Goal: Task Accomplishment & Management: Use online tool/utility

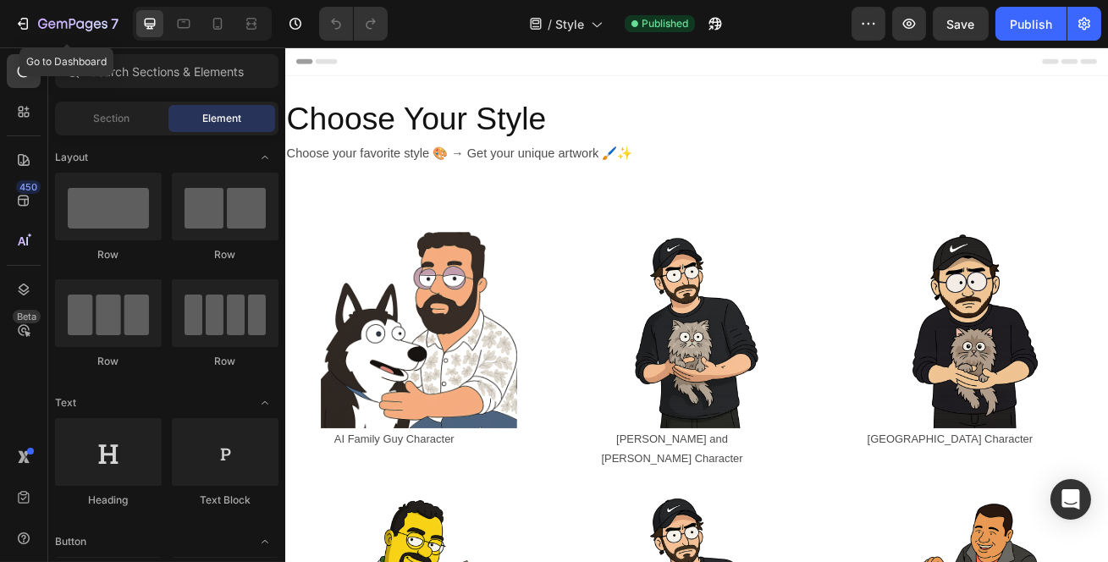
click at [37, 38] on button "7" at bounding box center [66, 24] width 119 height 34
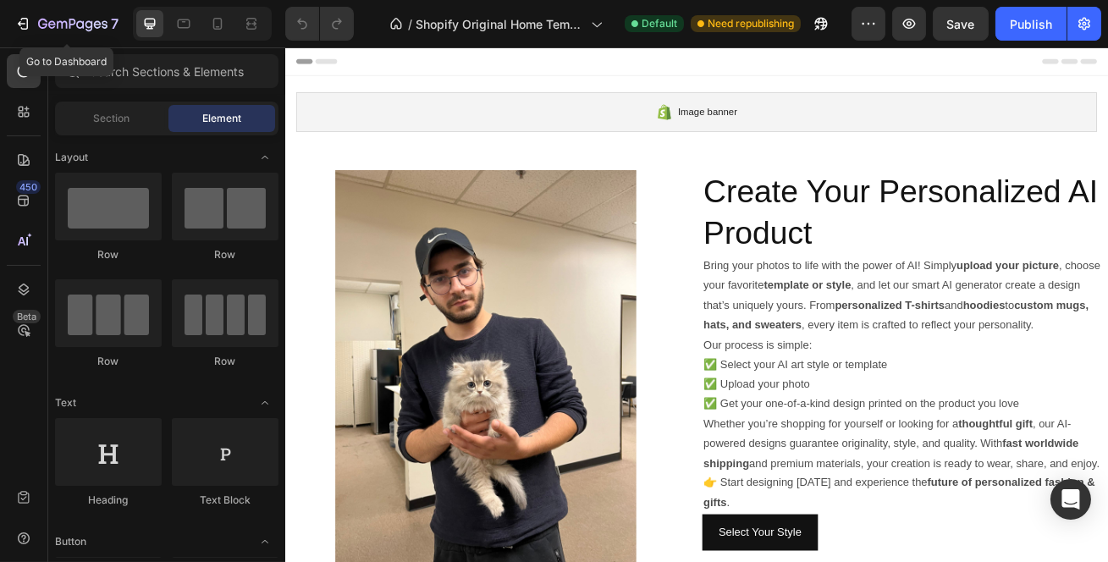
click at [30, 26] on icon "button" at bounding box center [22, 23] width 17 height 17
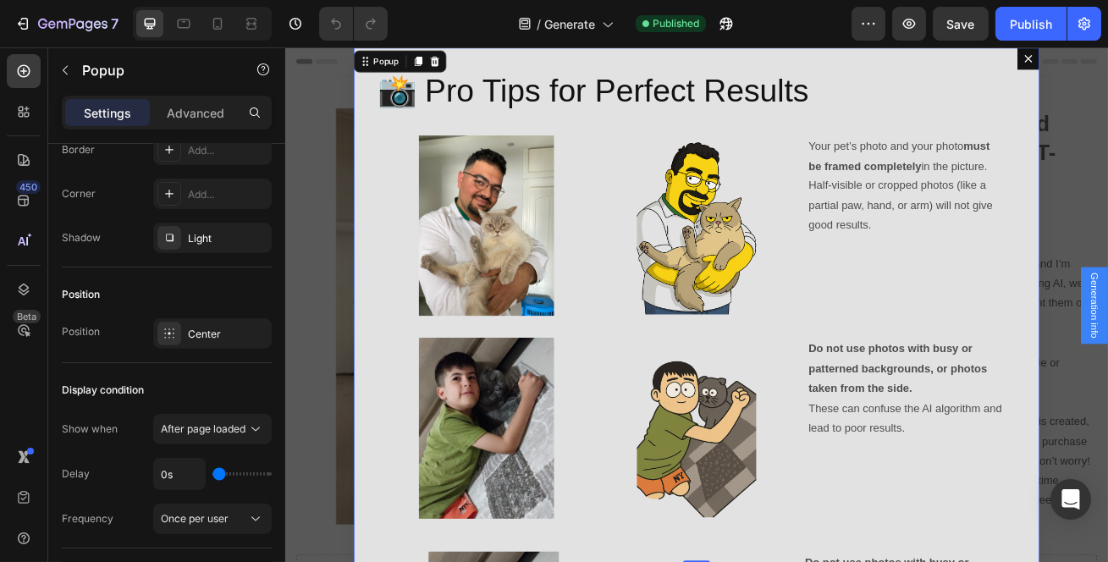
scroll to position [1223, 0]
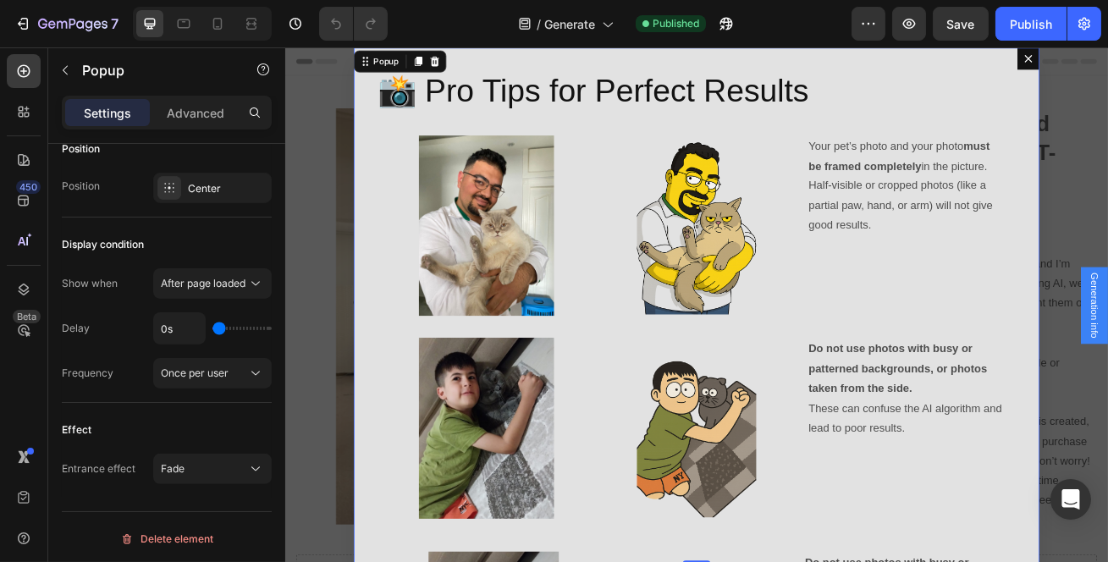
click at [249, 281] on icon at bounding box center [255, 283] width 17 height 17
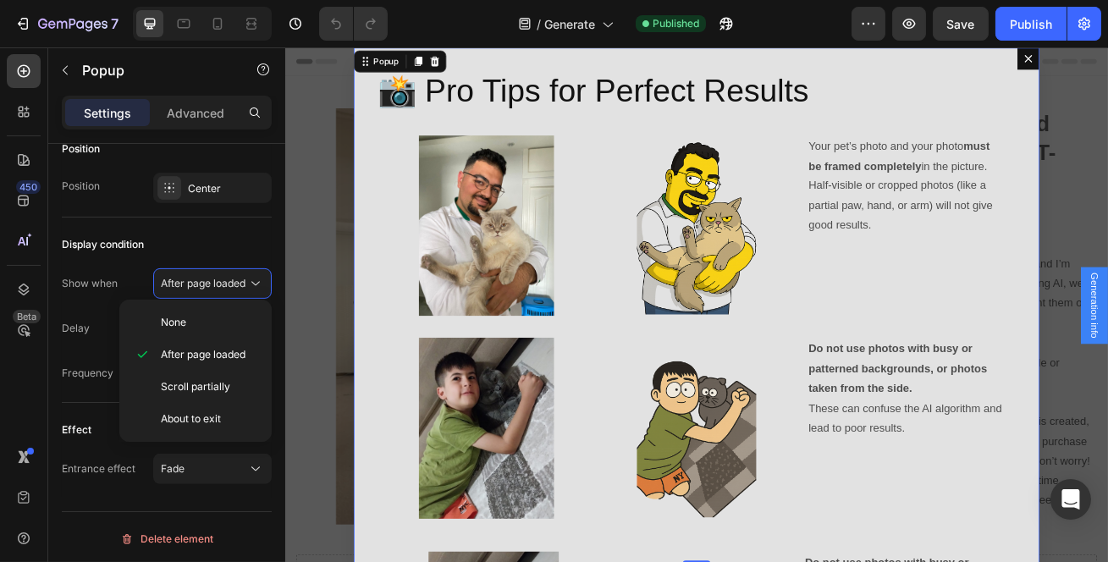
click at [240, 275] on div "After page loaded" at bounding box center [212, 283] width 103 height 17
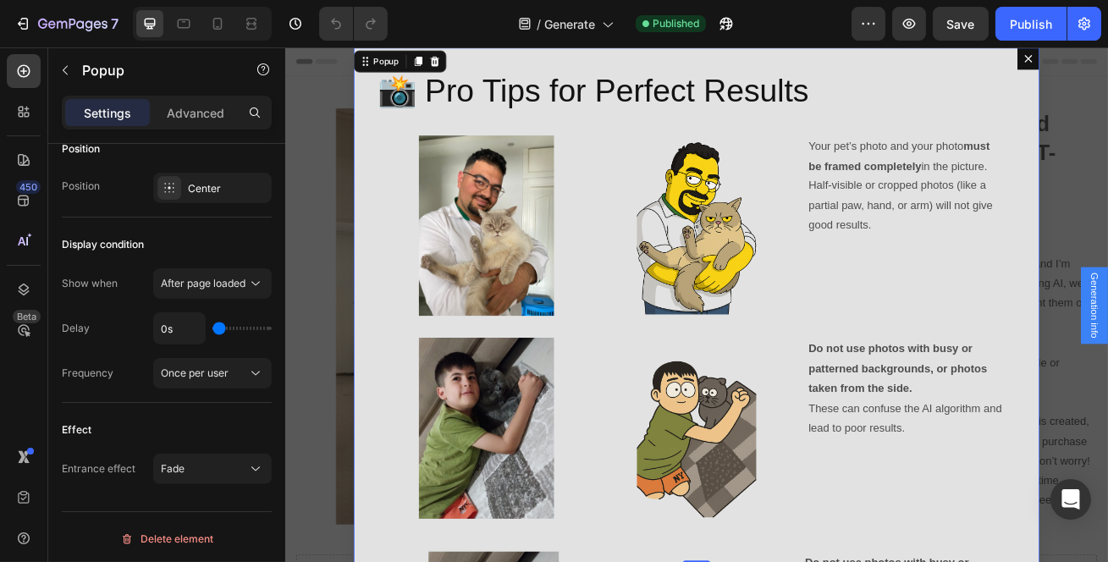
click at [218, 330] on input "range" at bounding box center [242, 328] width 59 height 3
click at [202, 383] on button "Once per user" at bounding box center [212, 373] width 119 height 30
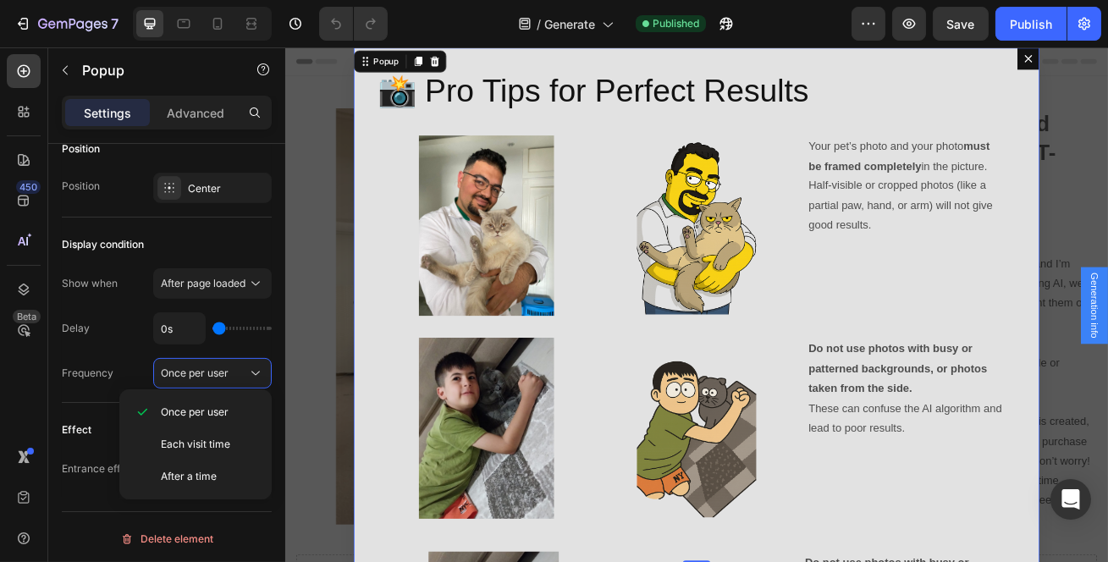
click at [224, 451] on span "Each visit time" at bounding box center [195, 444] width 69 height 15
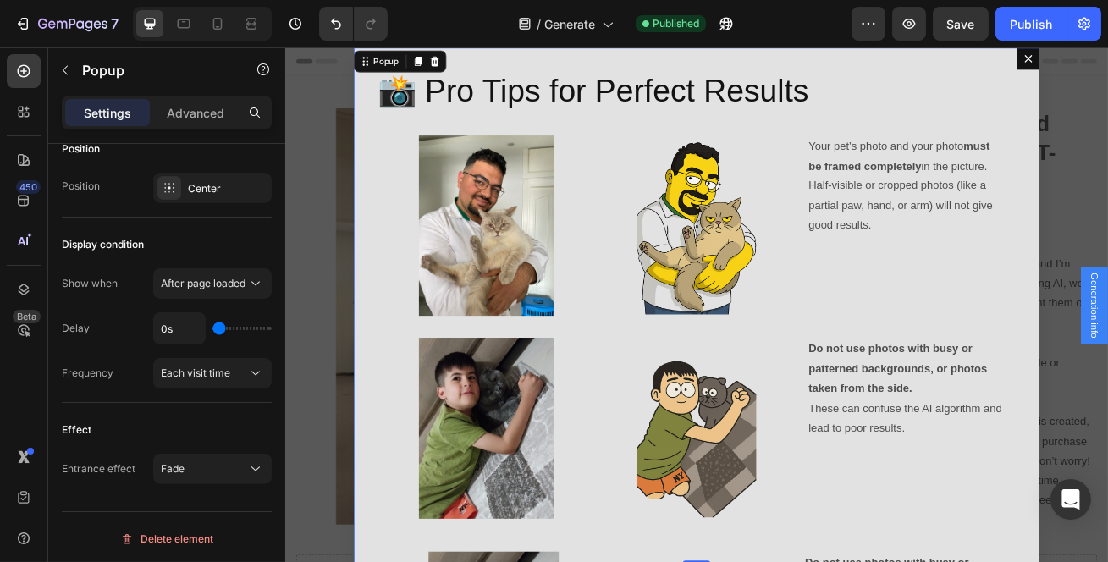
click at [376, 154] on div "📸 Pro Tips for Perfect Results Heading Image Image Your pet’s photo and your ph…" at bounding box center [792, 365] width 847 height 637
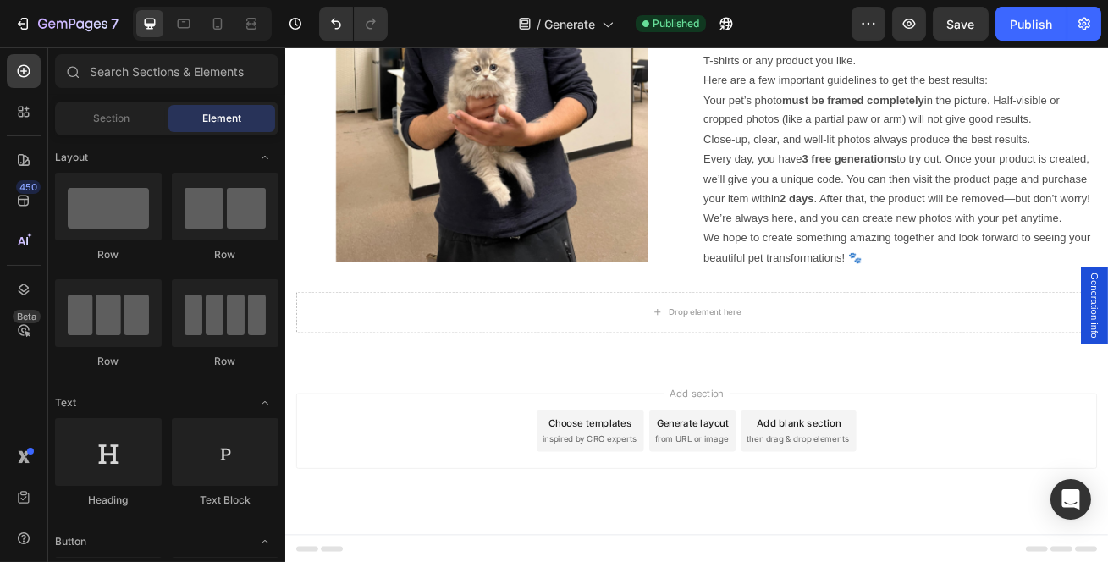
scroll to position [40, 0]
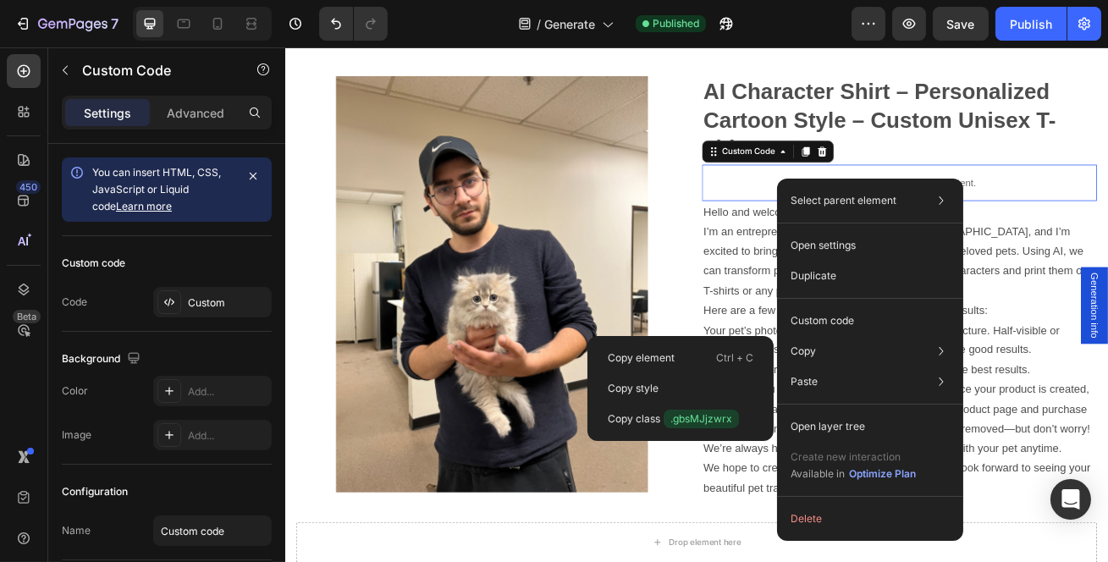
click at [826, 345] on div "Copy Copy element Ctrl + C Copy style Copy class .gbsMJjzwrx" at bounding box center [870, 351] width 173 height 30
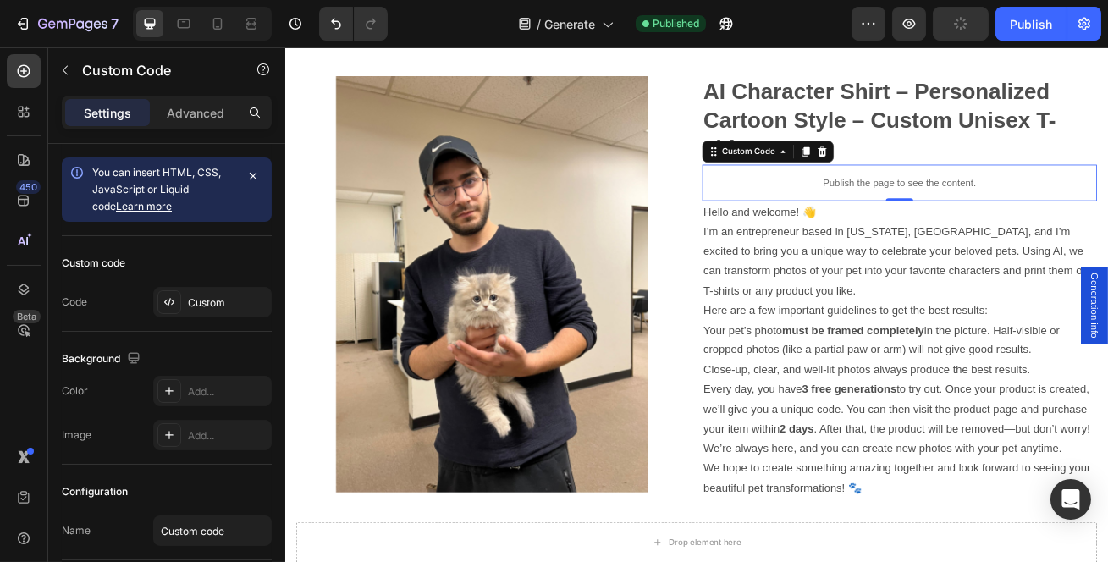
click at [212, 309] on div "Custom" at bounding box center [228, 303] width 80 height 15
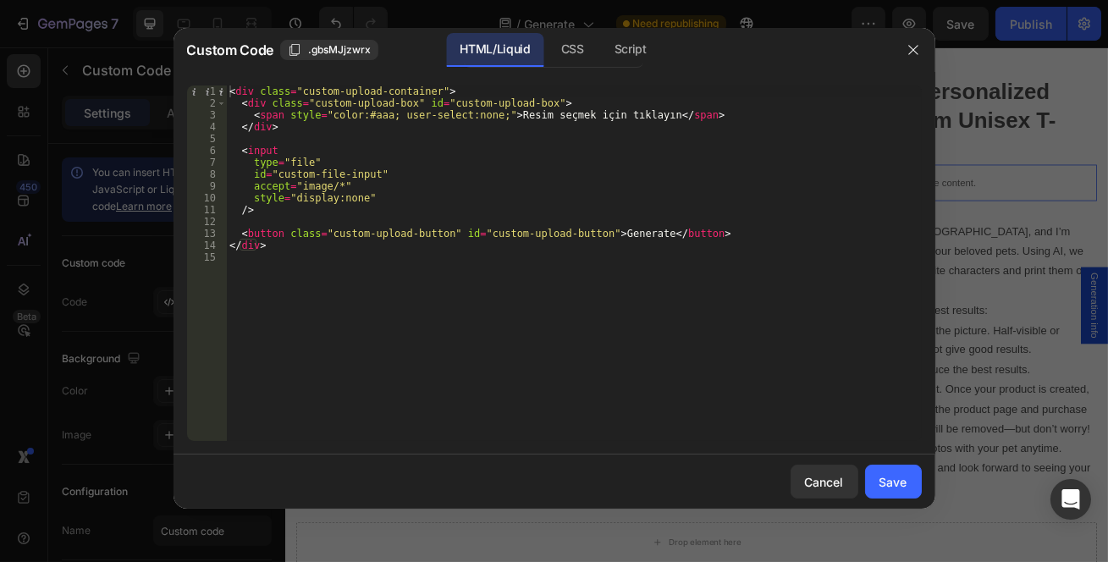
click at [601, 42] on div "CSS" at bounding box center [630, 50] width 59 height 34
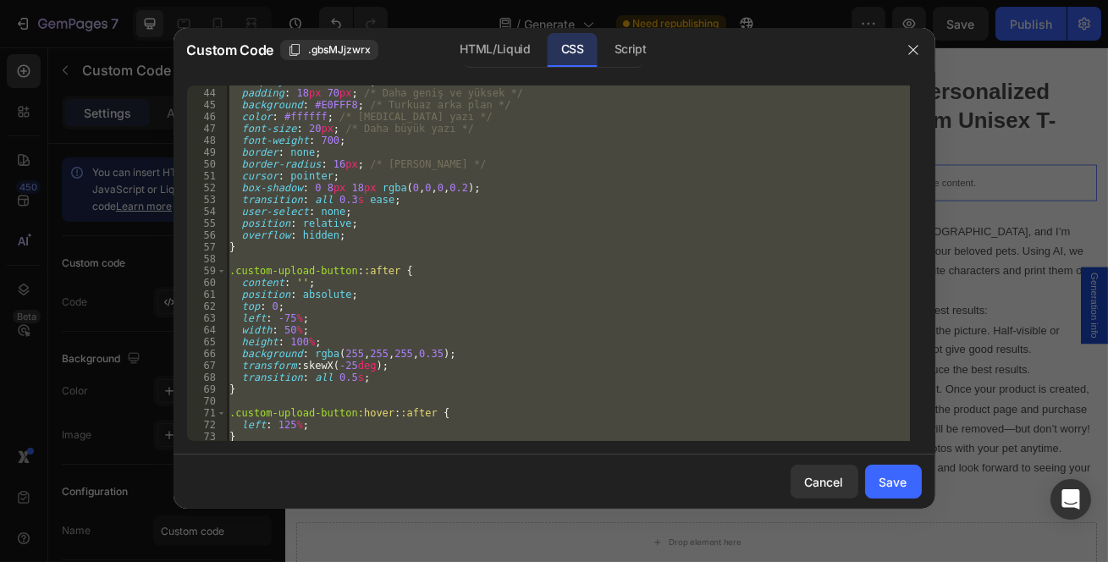
click at [611, 56] on div "Script" at bounding box center [630, 50] width 59 height 34
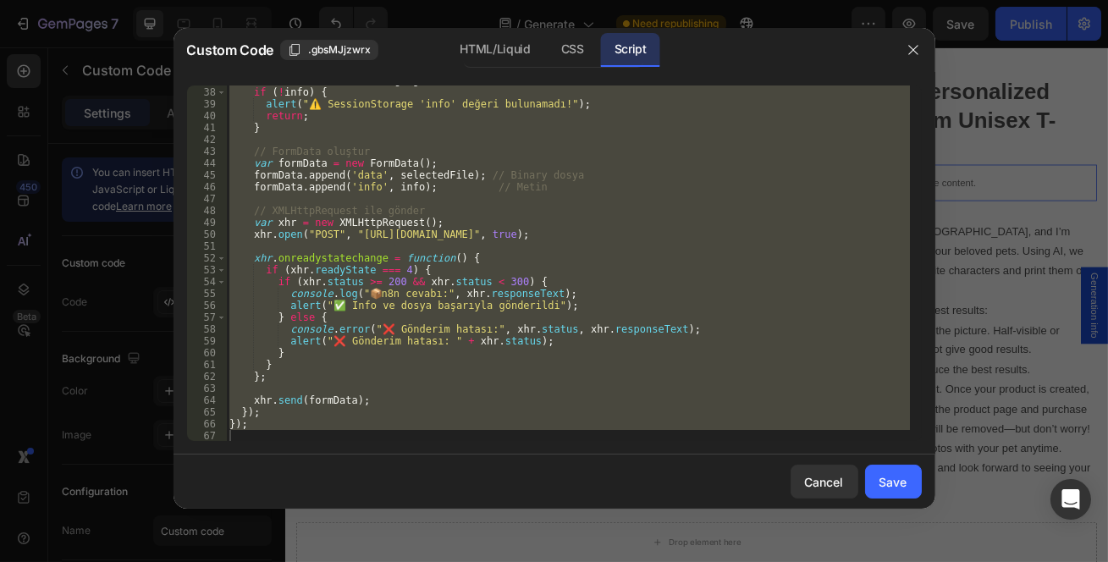
scroll to position [437, 0]
click at [563, 56] on div "CSS" at bounding box center [573, 50] width 50 height 34
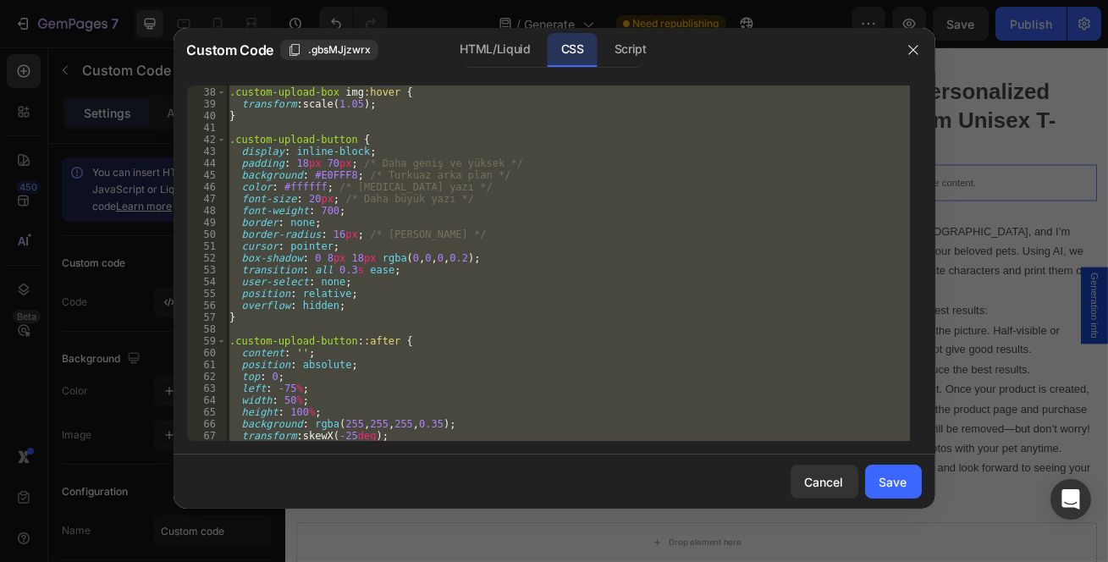
click at [533, 52] on div "HTML/Liquid" at bounding box center [494, 50] width 97 height 34
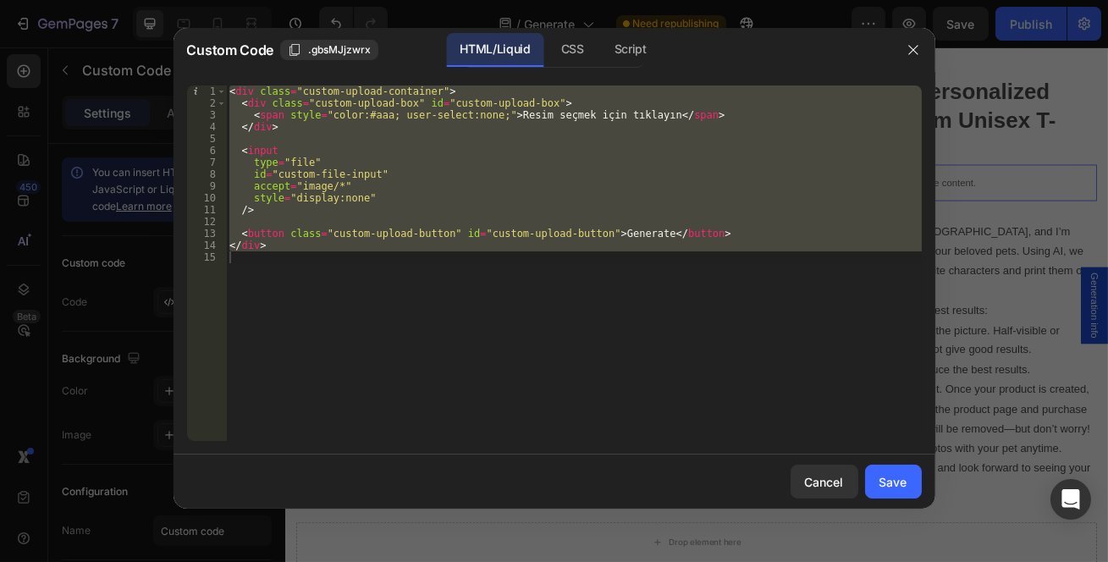
type textarea "</div>"
click at [369, 336] on div "< div class = "custom-upload-container" > < div class = "custom-upload-box" id …" at bounding box center [574, 264] width 696 height 356
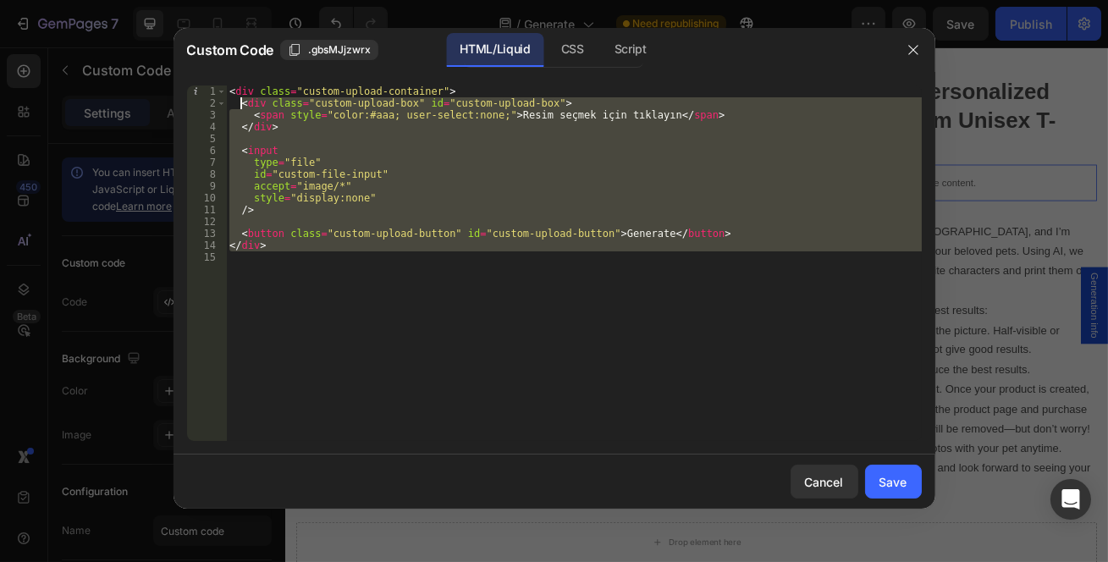
drag, startPoint x: 318, startPoint y: 303, endPoint x: 240, endPoint y: 104, distance: 213.7
click at [240, 104] on div "< div class = "custom-upload-container" > < div class = "custom-upload-box" id …" at bounding box center [574, 276] width 696 height 380
click at [643, 117] on div "< div class = "custom-upload-container" > < div class = "custom-upload-box" id …" at bounding box center [574, 264] width 696 height 356
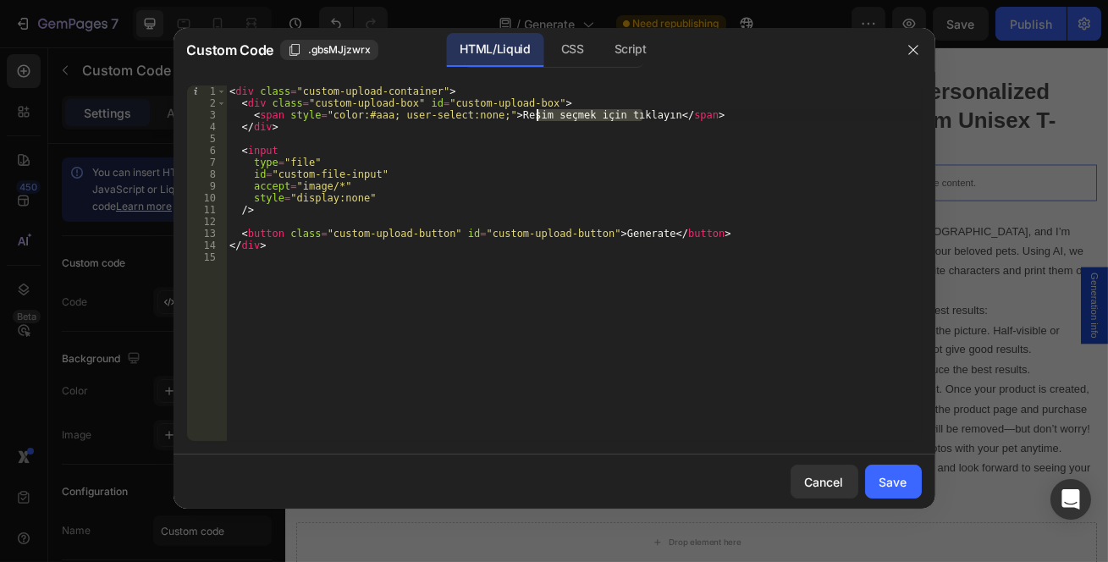
drag, startPoint x: 643, startPoint y: 117, endPoint x: 533, endPoint y: 120, distance: 109.3
click at [533, 120] on div "< div class = "custom-upload-container" > < div class = "custom-upload-box" id …" at bounding box center [574, 276] width 696 height 380
click at [500, 117] on div "< div class = "custom-upload-container" > < div class = "custom-upload-box" id …" at bounding box center [574, 276] width 696 height 380
drag, startPoint x: 500, startPoint y: 117, endPoint x: 645, endPoint y: 119, distance: 145.6
click at [645, 119] on div "< div class = "custom-upload-container" > < div class = "custom-upload-box" id …" at bounding box center [574, 276] width 696 height 380
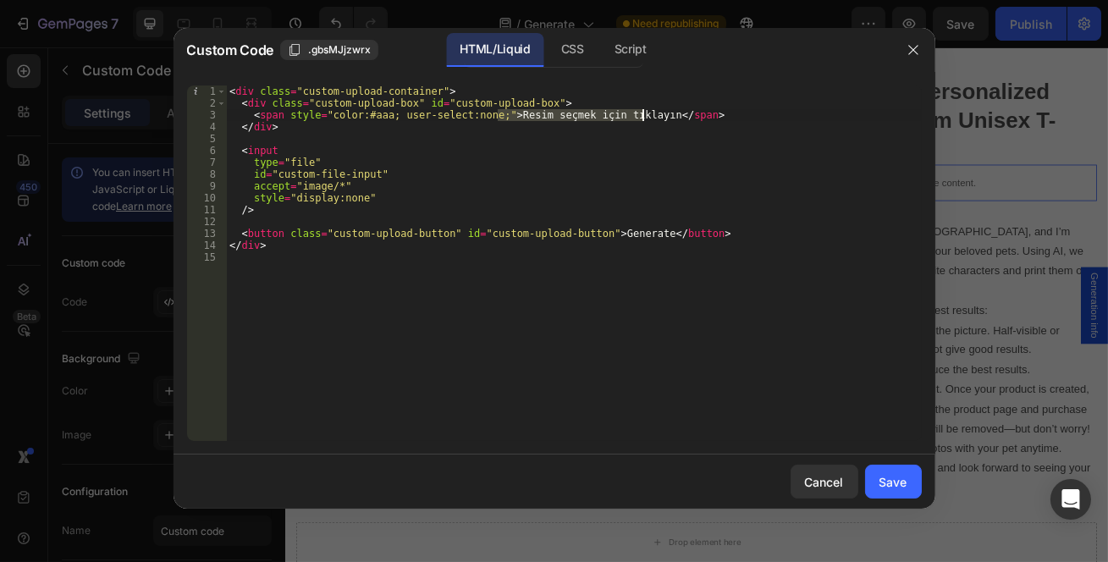
paste textarea "Click to select an image"
click at [601, 50] on div "CSS" at bounding box center [630, 50] width 59 height 34
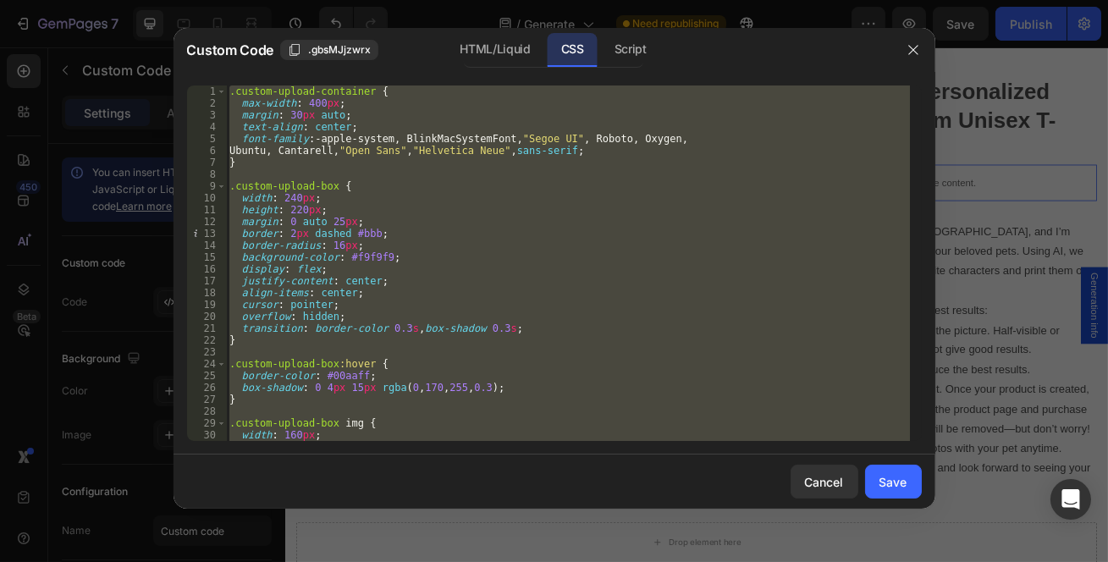
click at [639, 53] on div "Script" at bounding box center [630, 50] width 59 height 34
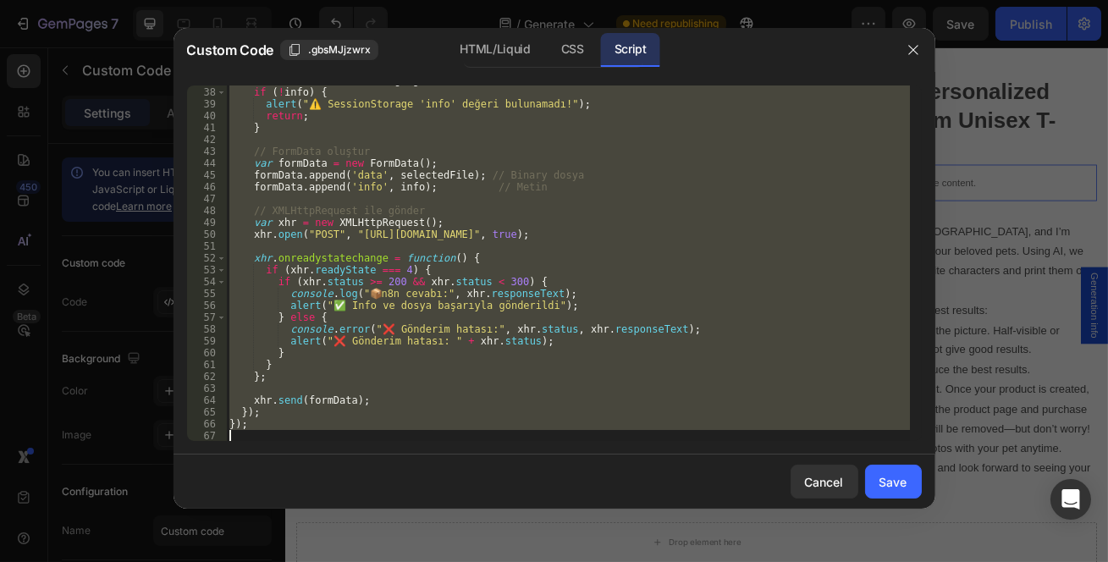
click at [441, 293] on div "var info = sessionStorage . getItem ( 'info' ) ; if ( ! info ) { alert ( "⚠️ Se…" at bounding box center [568, 264] width 684 height 356
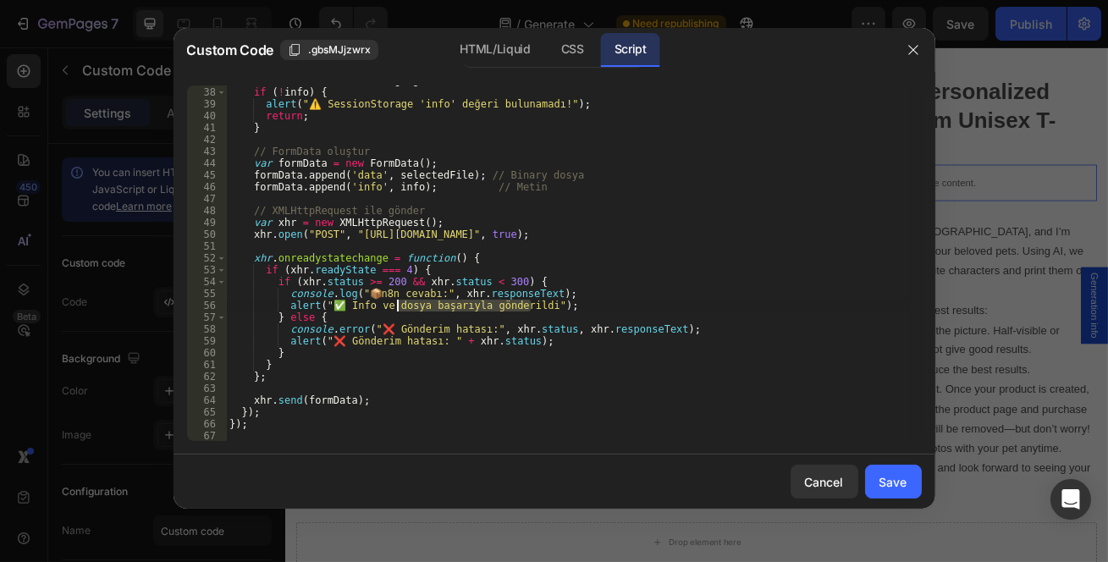
drag, startPoint x: 533, startPoint y: 312, endPoint x: 395, endPoint y: 303, distance: 138.3
click at [395, 303] on div "var info = sessionStorage . getItem ( 'info' ) ; if ( ! info ) { alert ( "⚠️ Se…" at bounding box center [568, 265] width 684 height 380
click at [392, 309] on div "var info = sessionStorage . getItem ( 'info' ) ; if ( ! info ) { alert ( "⚠️ Se…" at bounding box center [568, 265] width 684 height 380
drag, startPoint x: 388, startPoint y: 306, endPoint x: 498, endPoint y: 312, distance: 110.2
click at [498, 312] on div "var info = sessionStorage . getItem ( 'info' ) ; if ( ! info ) { alert ( "⚠️ Se…" at bounding box center [568, 265] width 684 height 380
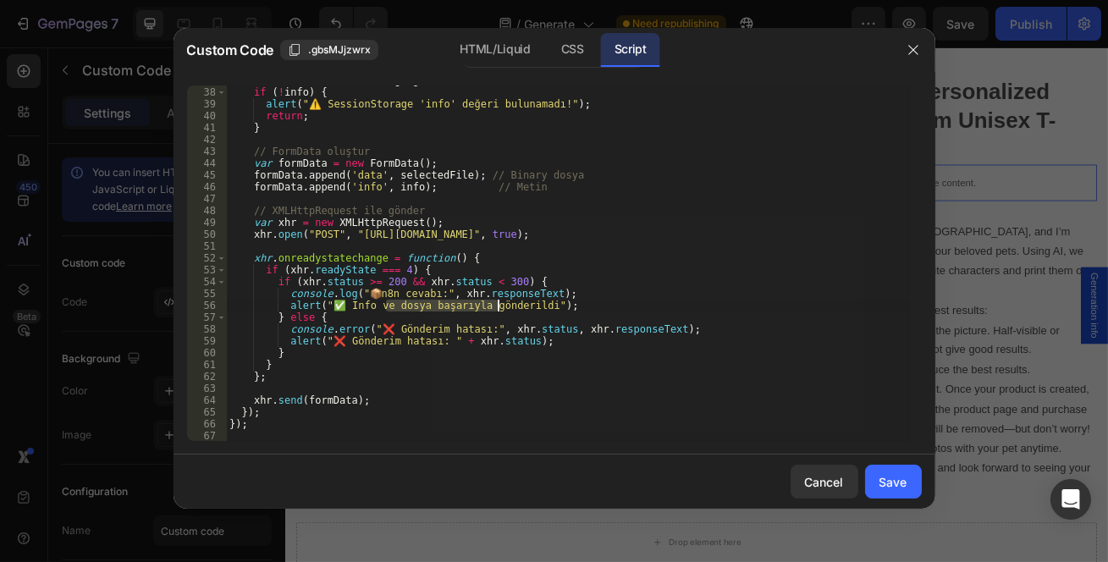
click at [498, 312] on div "var info = sessionStorage . getItem ( 'info' ) ; if ( ! info ) { alert ( "⚠️ Se…" at bounding box center [568, 264] width 684 height 356
click at [498, 312] on div "var info = sessionStorage . getItem ( 'info' ) ; if ( ! info ) { alert ( "⚠️ Se…" at bounding box center [568, 265] width 684 height 380
click at [516, 316] on div "var info = sessionStorage . getItem ( 'info' ) ; if ( ! info ) { alert ( "⚠️ Se…" at bounding box center [568, 265] width 684 height 380
drag, startPoint x: 533, startPoint y: 307, endPoint x: 387, endPoint y: 305, distance: 146.5
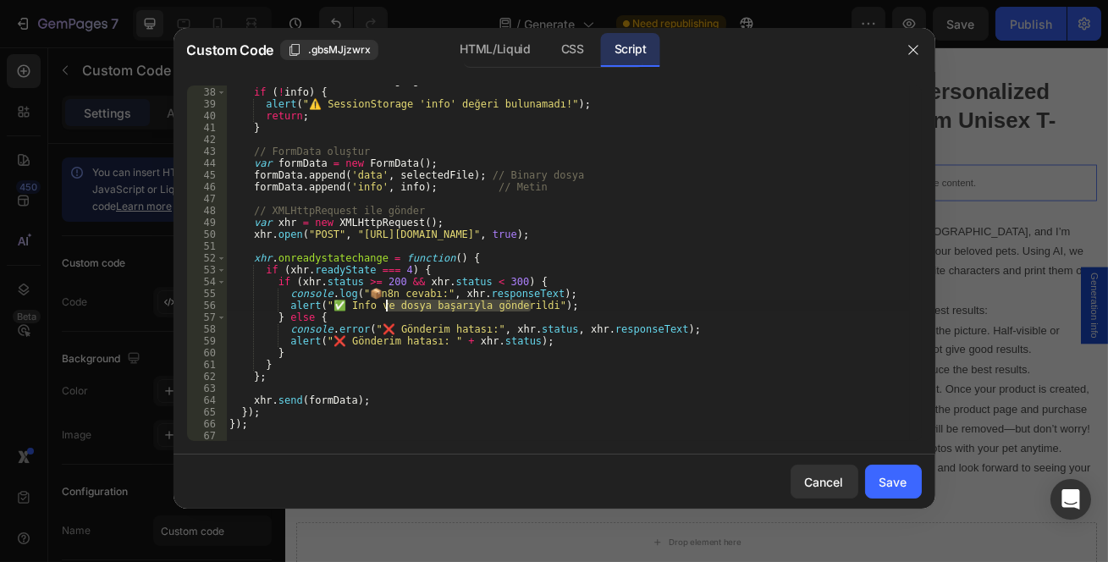
click at [387, 305] on div "var info = sessionStorage . getItem ( 'info' ) ; if ( ! info ) { alert ( "⚠️ Se…" at bounding box center [568, 265] width 684 height 380
paste textarea "sent successfully”"
click at [351, 301] on div "var info = sessionStorage . getItem ( 'info' ) ; if ( ! info ) { alert ( "⚠️ Se…" at bounding box center [568, 265] width 684 height 380
click at [445, 288] on div "var info = sessionStorage . getItem ( 'info' ) ; if ( ! info ) { alert ( "⚠️ Se…" at bounding box center [568, 265] width 684 height 380
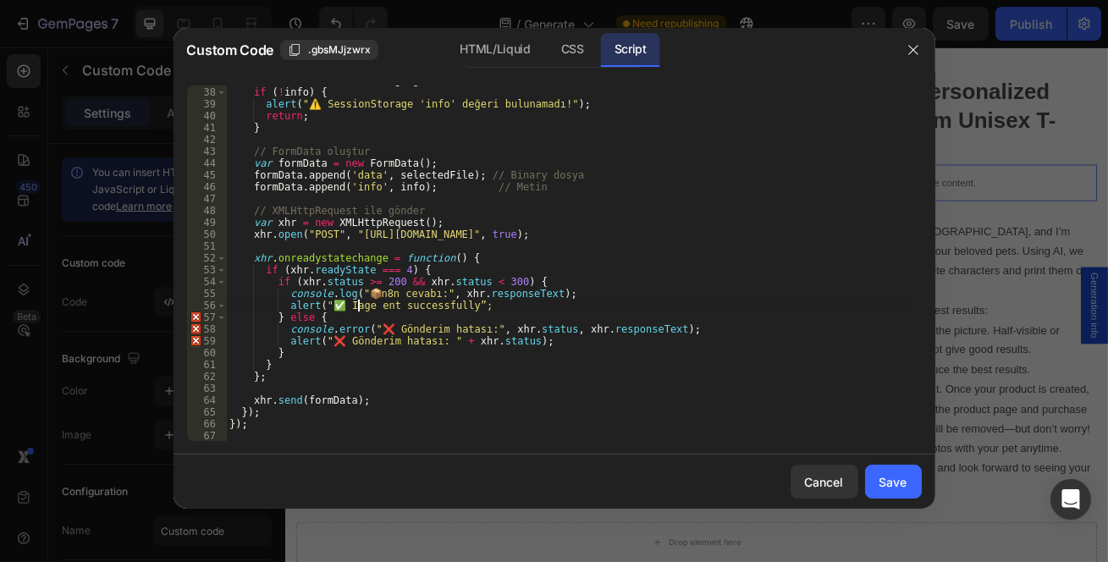
click at [360, 312] on div "var info = sessionStorage . getItem ( 'info' ) ; if ( ! info ) { alert ( "⚠️ Se…" at bounding box center [568, 265] width 684 height 380
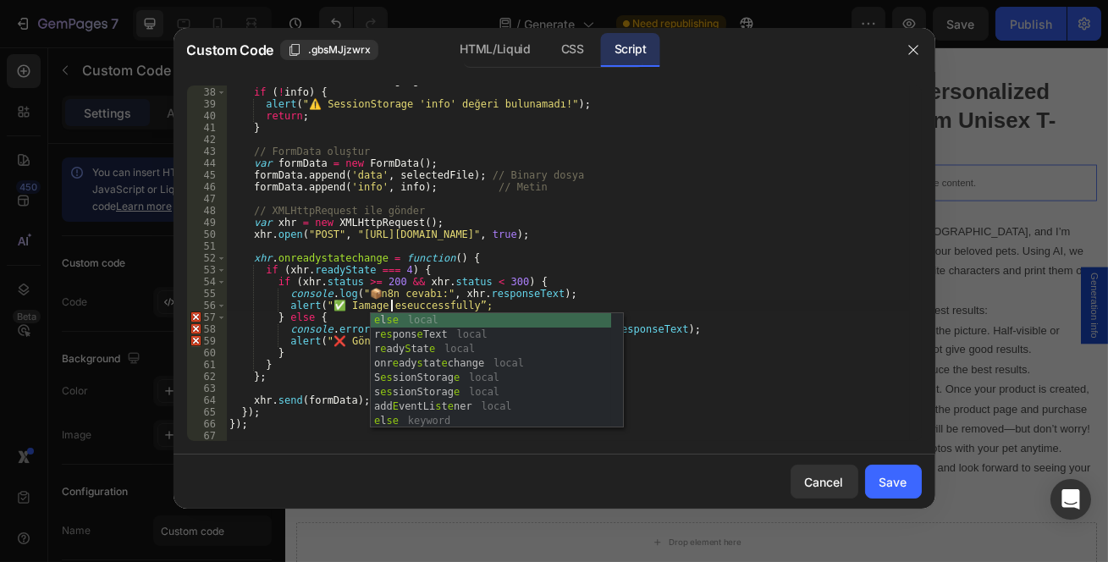
scroll to position [0, 14]
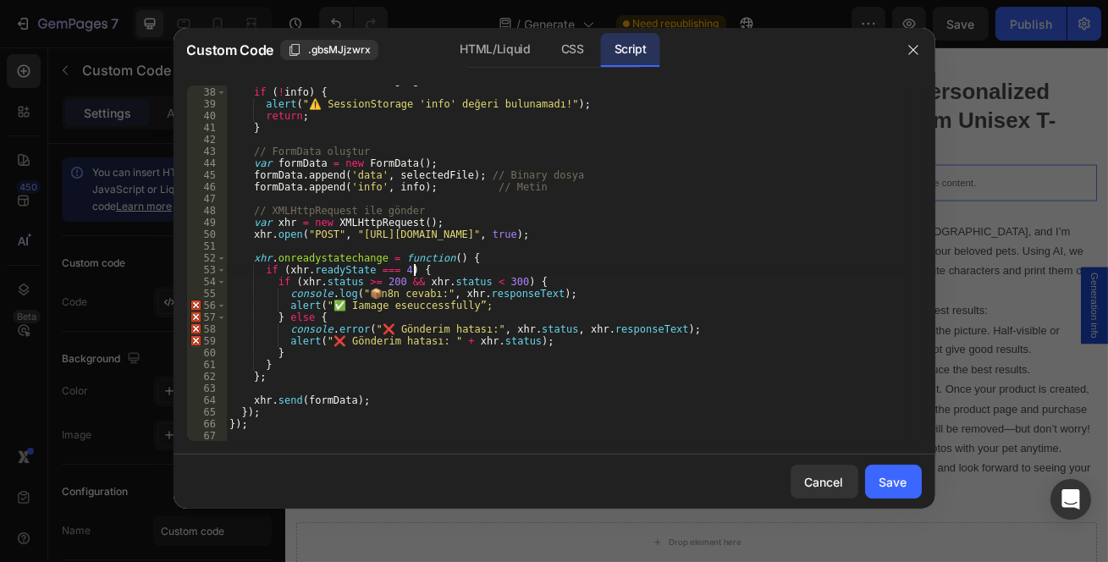
click at [473, 276] on div "var info = sessionStorage . getItem ( 'info' ) ; if ( ! info ) { alert ( "⚠️ Se…" at bounding box center [568, 265] width 684 height 380
click at [423, 312] on div "var info = sessionStorage . getItem ( 'info' ) ; if ( ! info ) { alert ( "⚠️ Se…" at bounding box center [568, 265] width 684 height 380
drag, startPoint x: 453, startPoint y: 307, endPoint x: 347, endPoint y: 309, distance: 105.9
click at [347, 309] on div "var info = sessionStorage . getItem ( 'info' ) ; if ( ! info ) { alert ( "⚠️ Se…" at bounding box center [568, 265] width 684 height 380
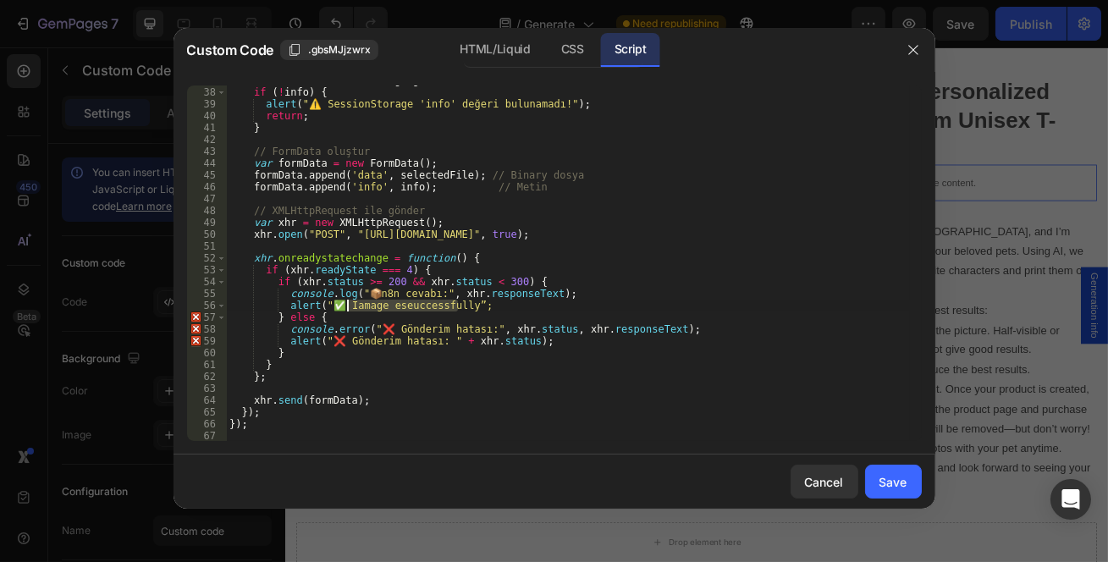
paste textarea "sent s"
drag, startPoint x: 450, startPoint y: 302, endPoint x: 341, endPoint y: 304, distance: 108.4
click at [341, 304] on div "var info = sessionStorage . getItem ( 'info' ) ; if ( ! info ) { alert ( "⚠️ Se…" at bounding box center [568, 265] width 684 height 380
paste textarea
click at [349, 309] on div "var info = sessionStorage . getItem ( 'info' ) ; if ( ! info ) { alert ( "⚠️ Se…" at bounding box center [568, 265] width 684 height 380
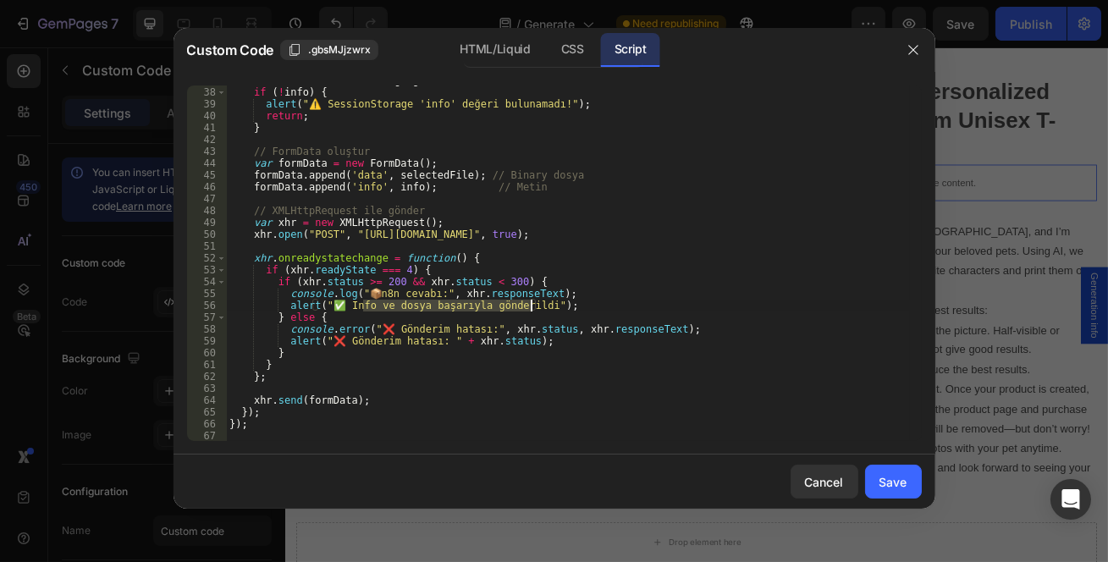
click at [401, 342] on div "var info = sessionStorage . getItem ( 'info' ) ; if ( ! info ) { alert ( "⚠️ Se…" at bounding box center [568, 265] width 684 height 380
click at [380, 308] on div "var info = sessionStorage . getItem ( 'info' ) ; if ( ! info ) { alert ( "⚠️ Se…" at bounding box center [568, 265] width 684 height 380
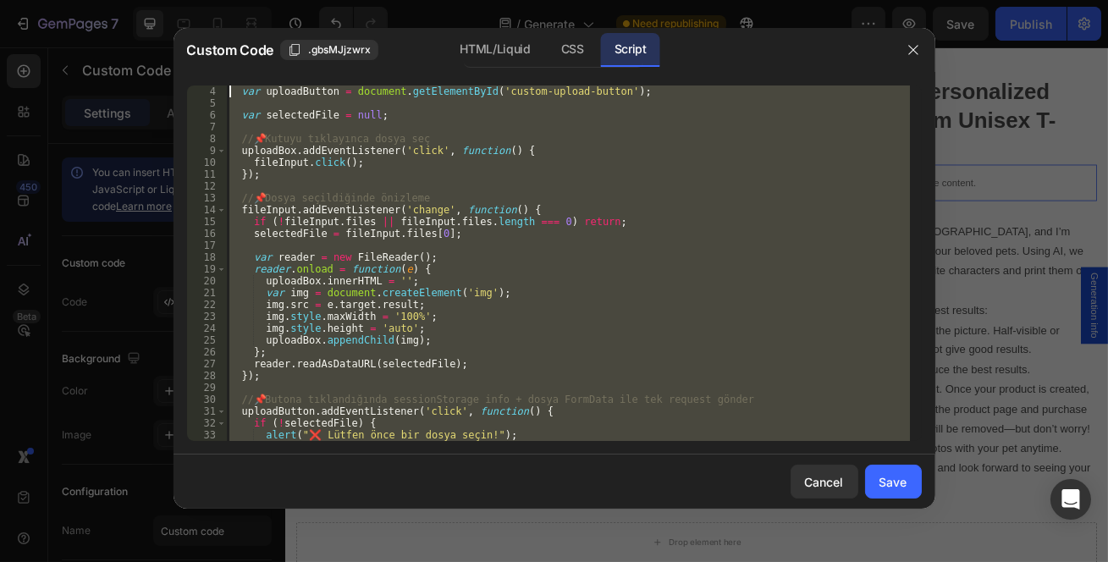
scroll to position [0, 0]
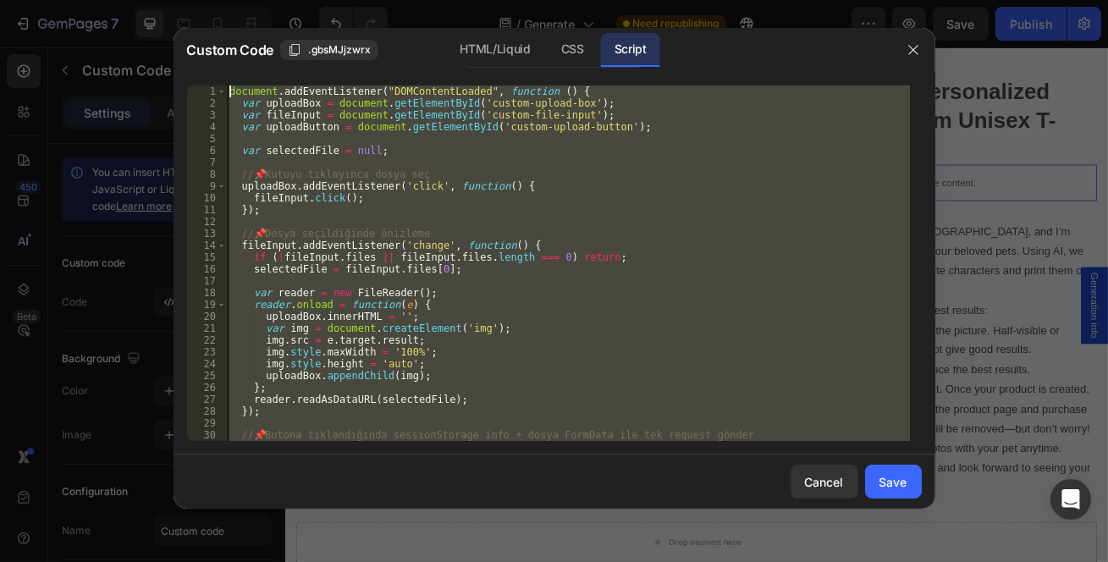
drag, startPoint x: 292, startPoint y: 434, endPoint x: 124, endPoint y: 41, distance: 426.4
click at [124, 41] on div "Custom Code .gbsMJjzwrx HTML/Liquid CSS Script alert("✅ Info ve dosya başarıyla…" at bounding box center [554, 281] width 1108 height 562
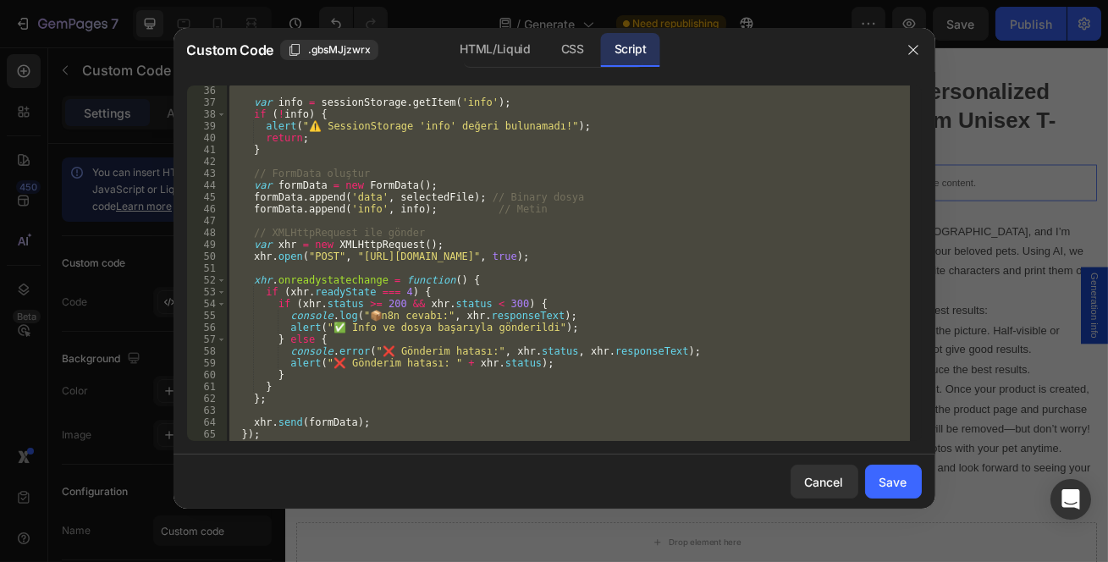
scroll to position [437, 0]
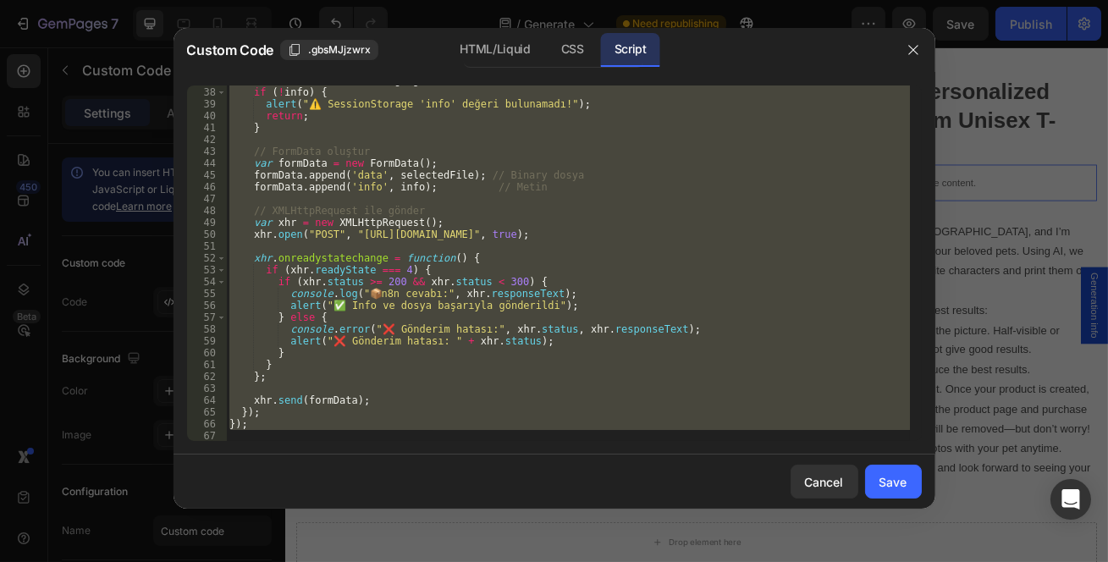
click at [440, 345] on div "var info = sessionStorage . getItem ( 'info' ) ; if ( ! info ) { alert ( "⚠️ Se…" at bounding box center [568, 264] width 684 height 356
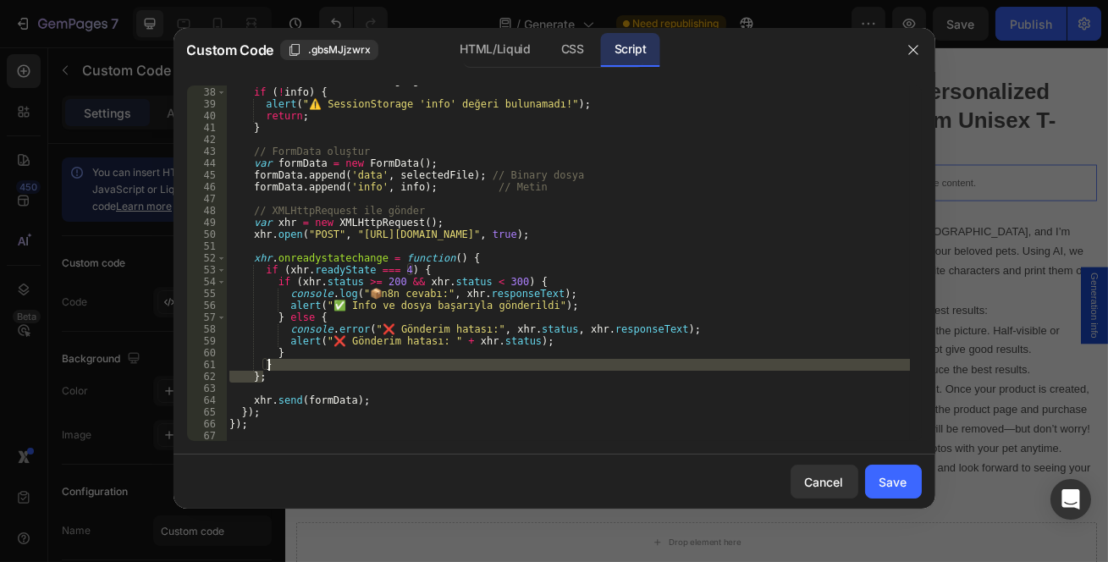
drag, startPoint x: 283, startPoint y: 380, endPoint x: 277, endPoint y: 366, distance: 15.6
click at [277, 366] on div "var info = sessionStorage . getItem ( 'info' ) ; if ( ! info ) { alert ( "⚠️ Se…" at bounding box center [568, 265] width 684 height 380
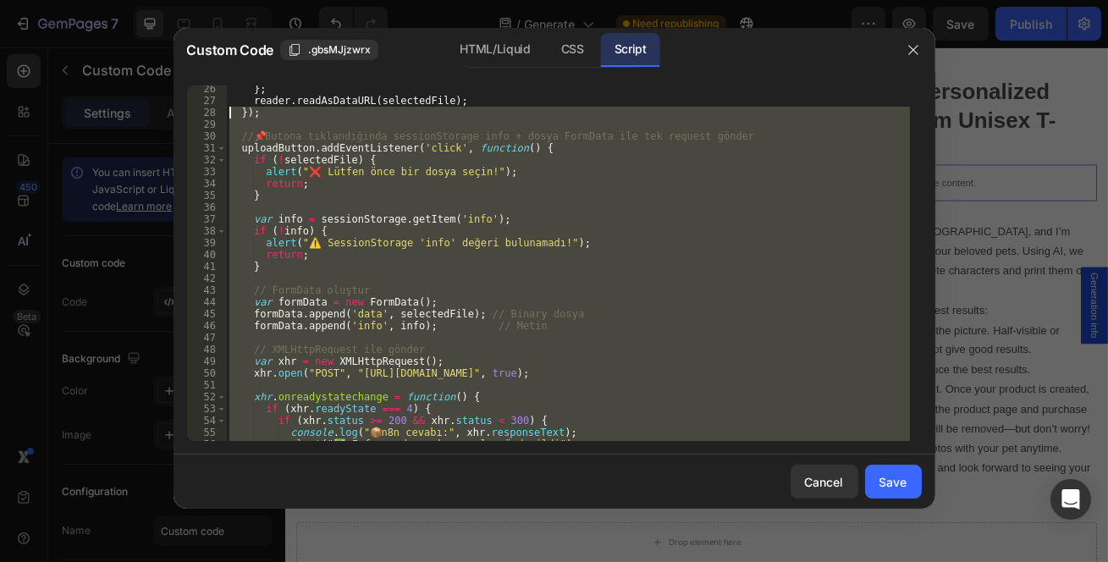
scroll to position [299, 0]
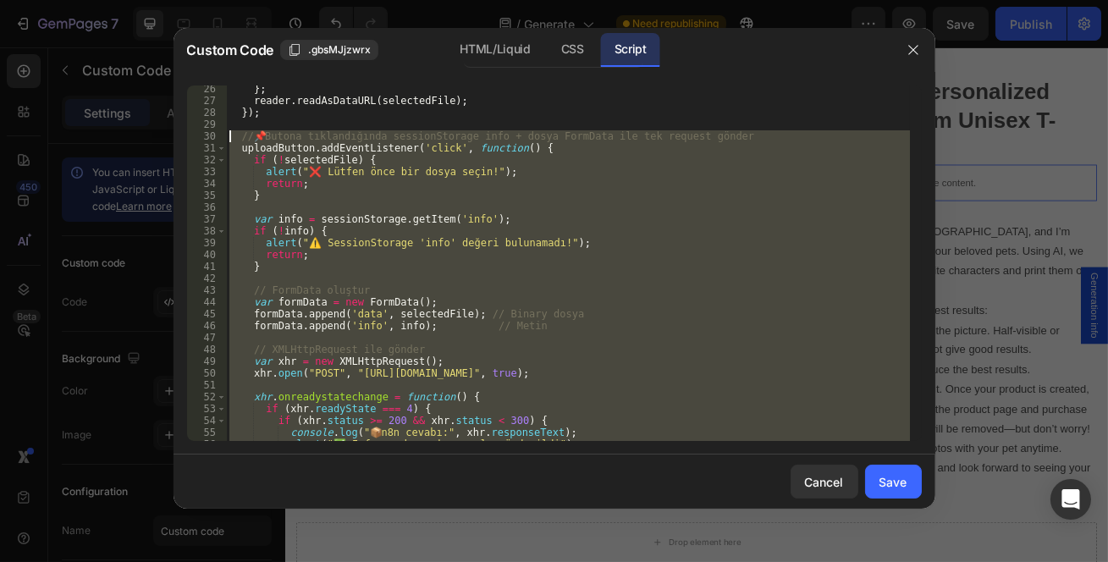
drag, startPoint x: 269, startPoint y: 377, endPoint x: 192, endPoint y: 133, distance: 255.7
click at [192, 133] on div "if (xhr.status >= 200 && xhr.status < 300) { 26 27 28 29 30 31 32 33 34 35 36 3…" at bounding box center [554, 264] width 735 height 356
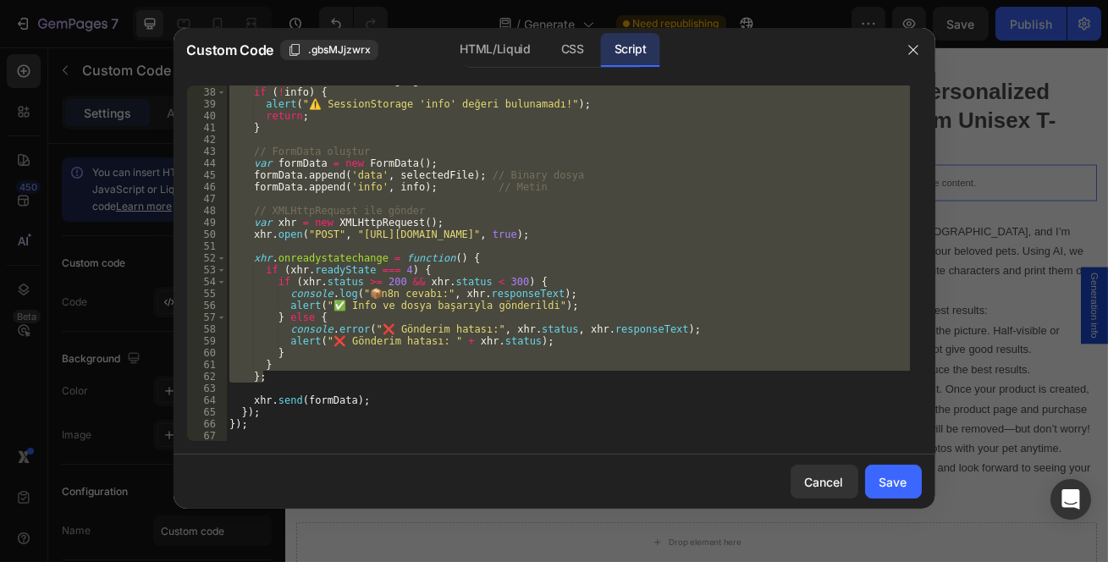
scroll to position [207, 0]
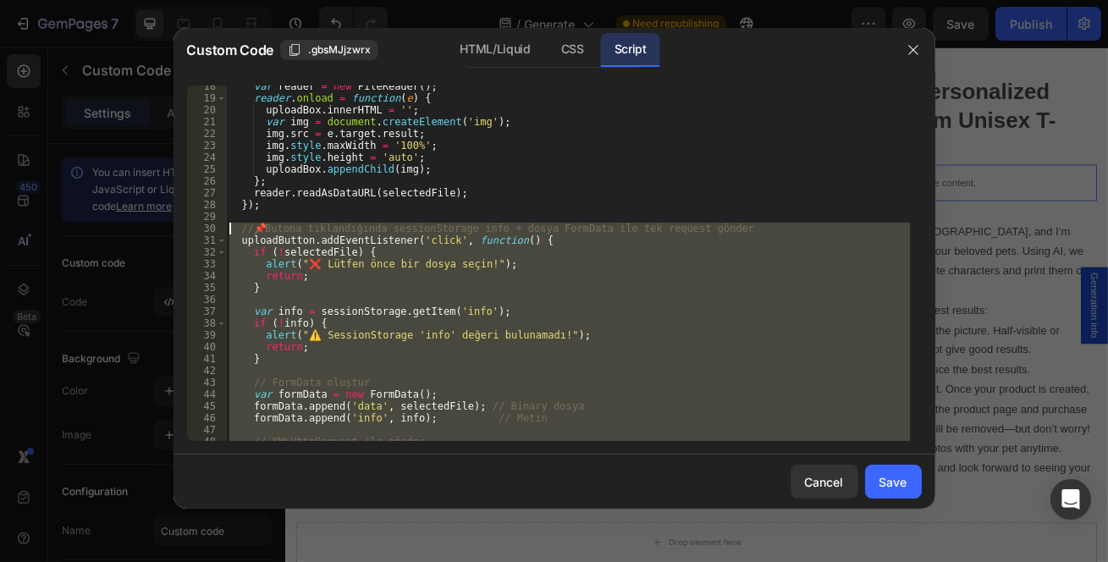
paste textarea "};"
type textarea "};"
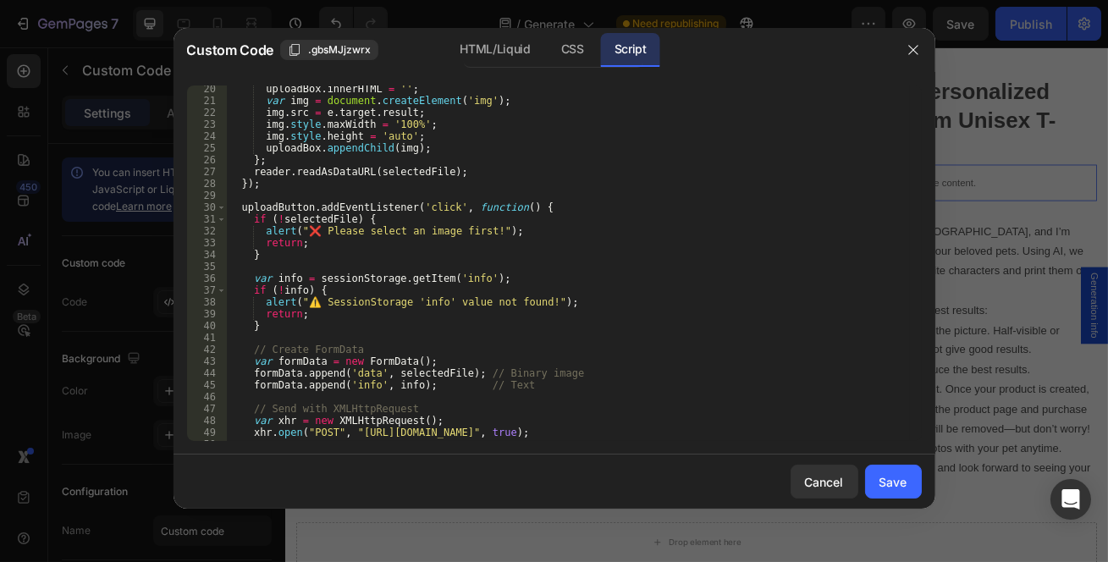
scroll to position [135, 0]
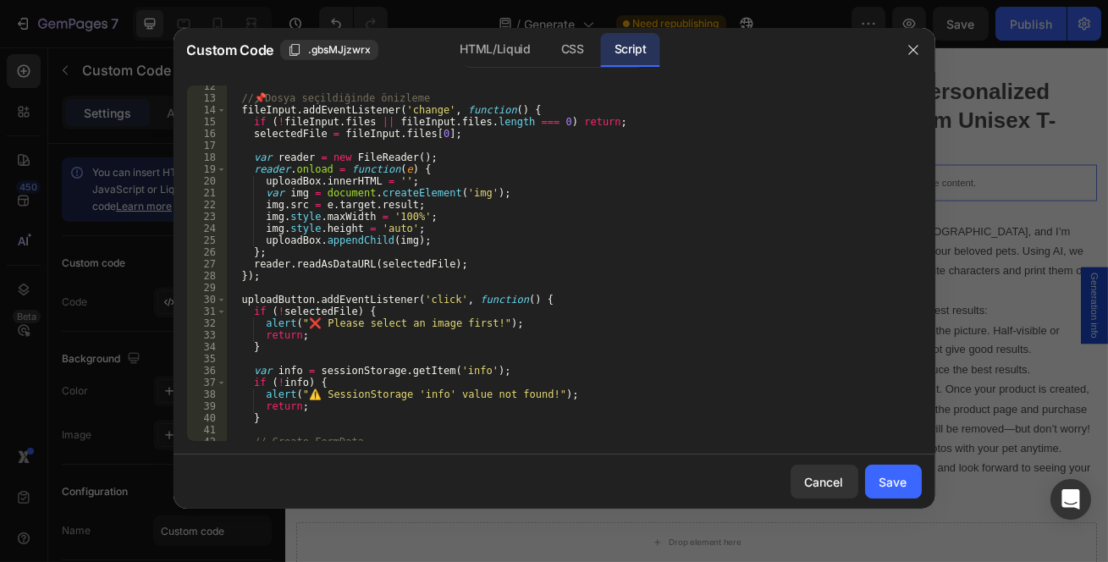
click at [906, 475] on div "Save" at bounding box center [894, 482] width 28 height 18
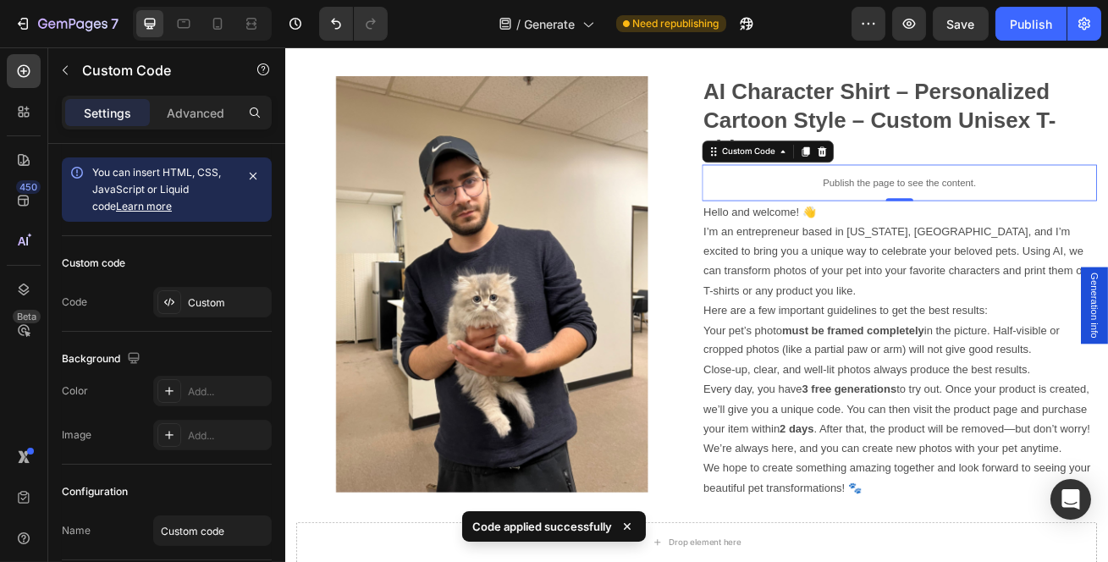
click at [1010, 17] on button "Publish" at bounding box center [1031, 24] width 71 height 34
click at [919, 26] on button "button" at bounding box center [909, 24] width 34 height 34
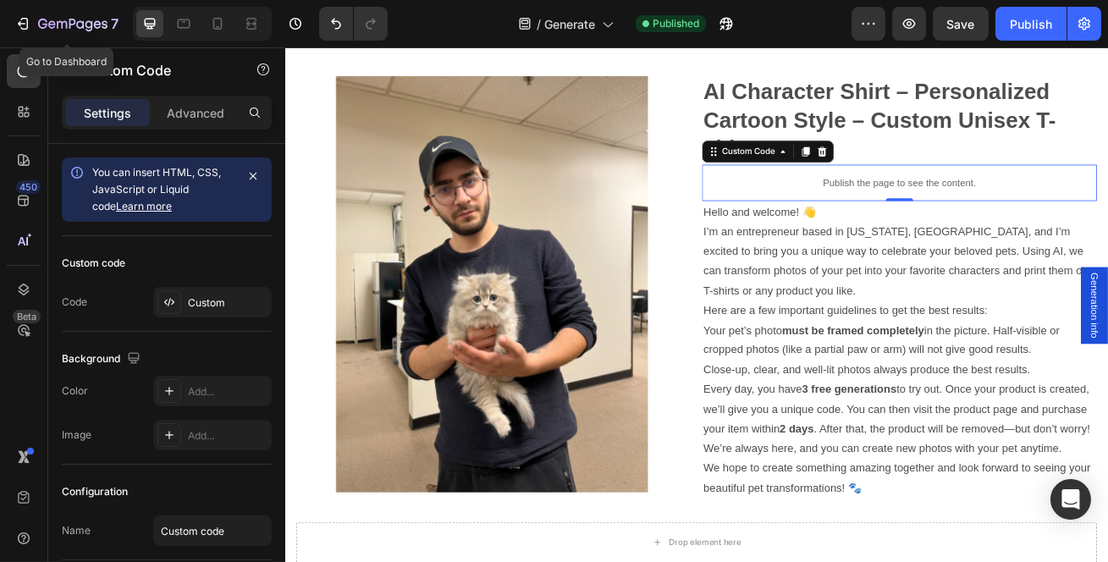
click at [38, 19] on icon "button" at bounding box center [72, 25] width 69 height 14
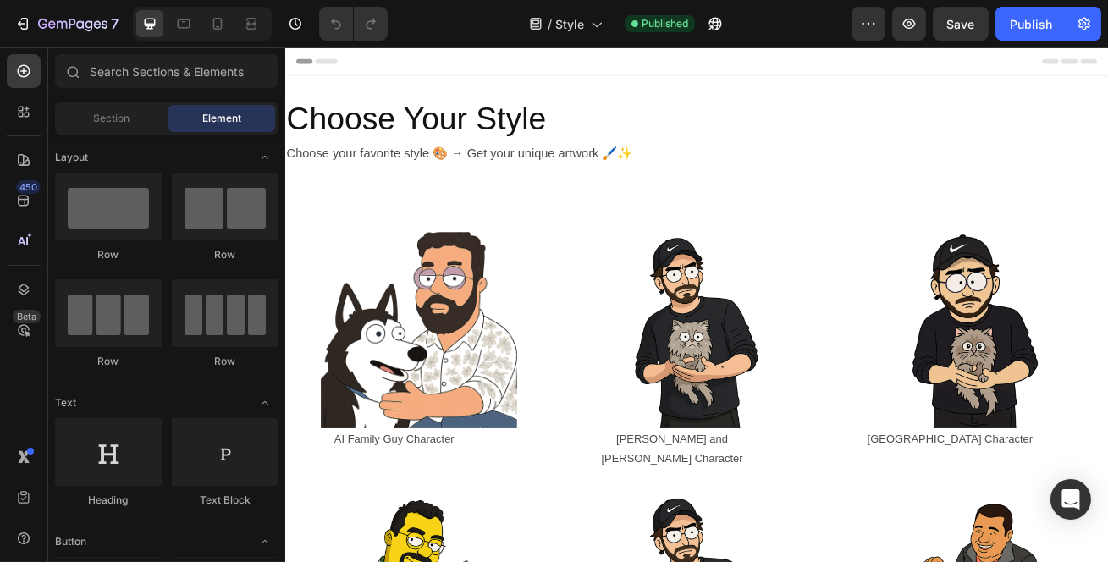
scroll to position [230, 0]
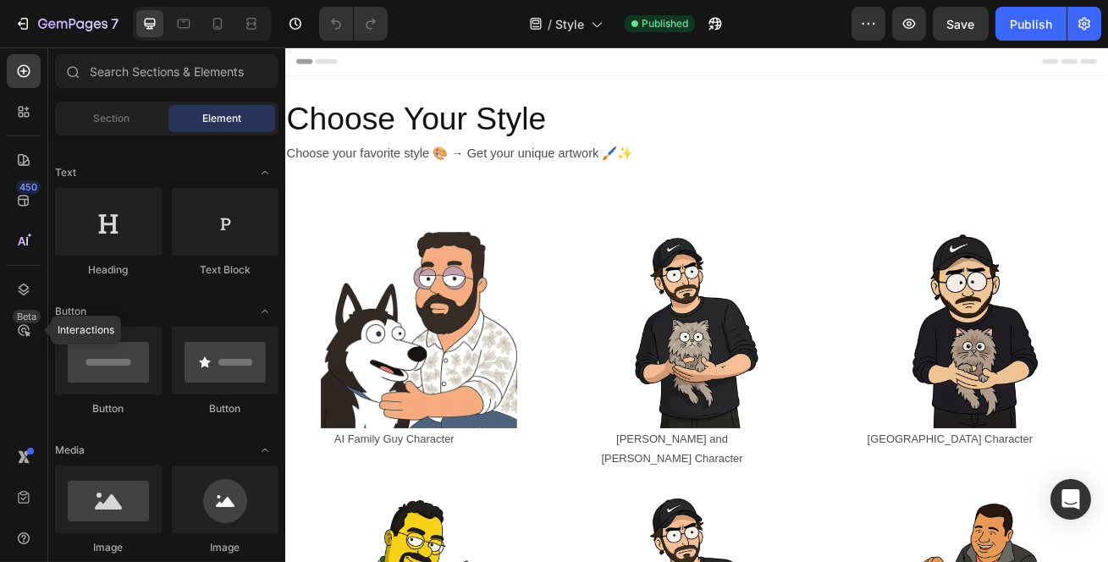
click at [17, 329] on icon at bounding box center [23, 330] width 17 height 17
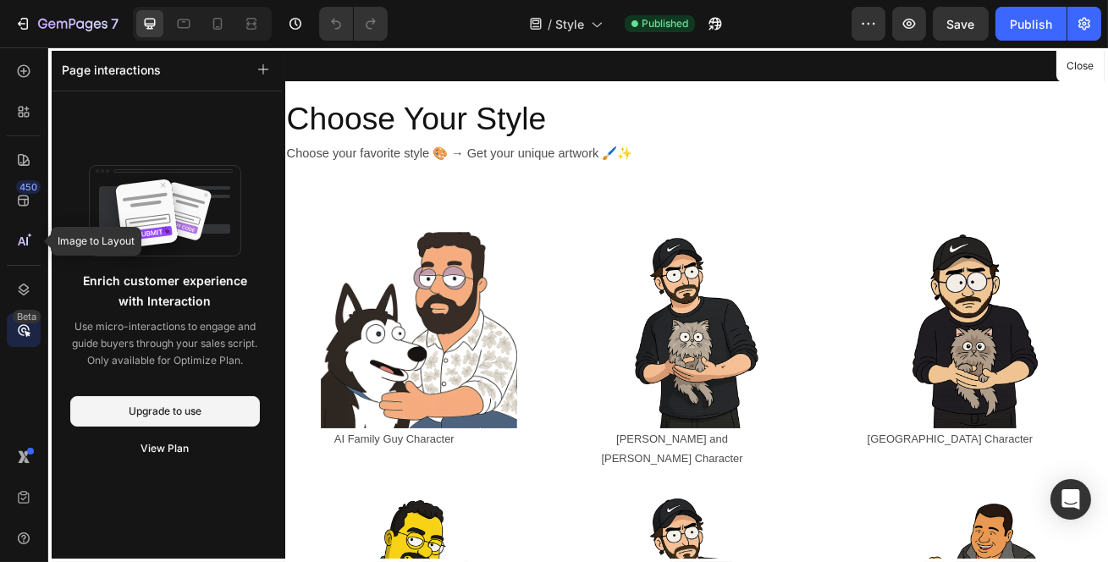
click at [36, 251] on div at bounding box center [24, 241] width 34 height 34
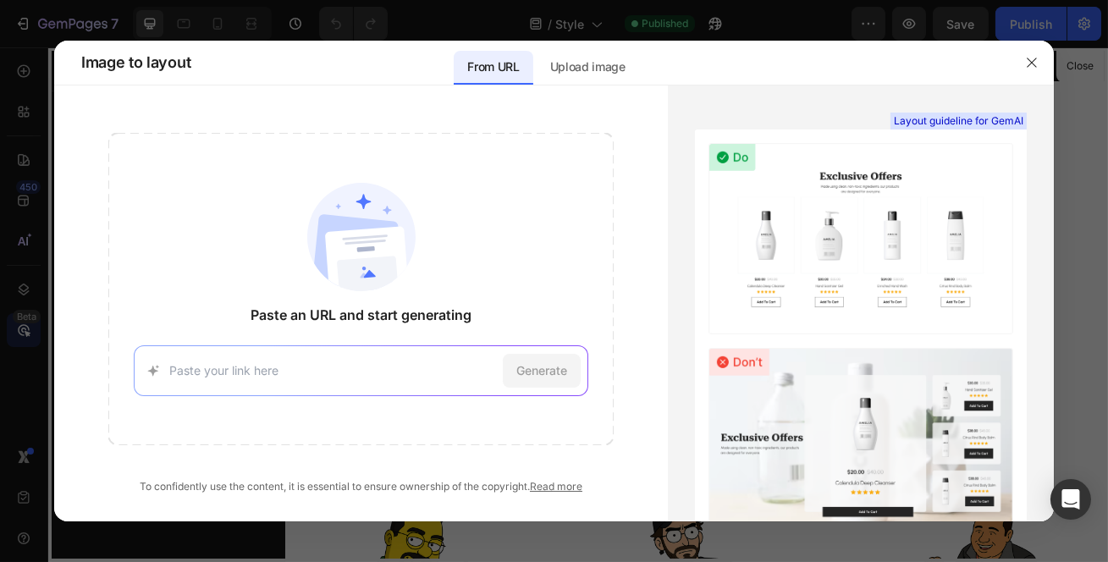
click at [1007, 59] on div "Image to layout From URL Upload image" at bounding box center [539, 63] width 942 height 44
click at [1019, 62] on button "button" at bounding box center [1032, 62] width 27 height 27
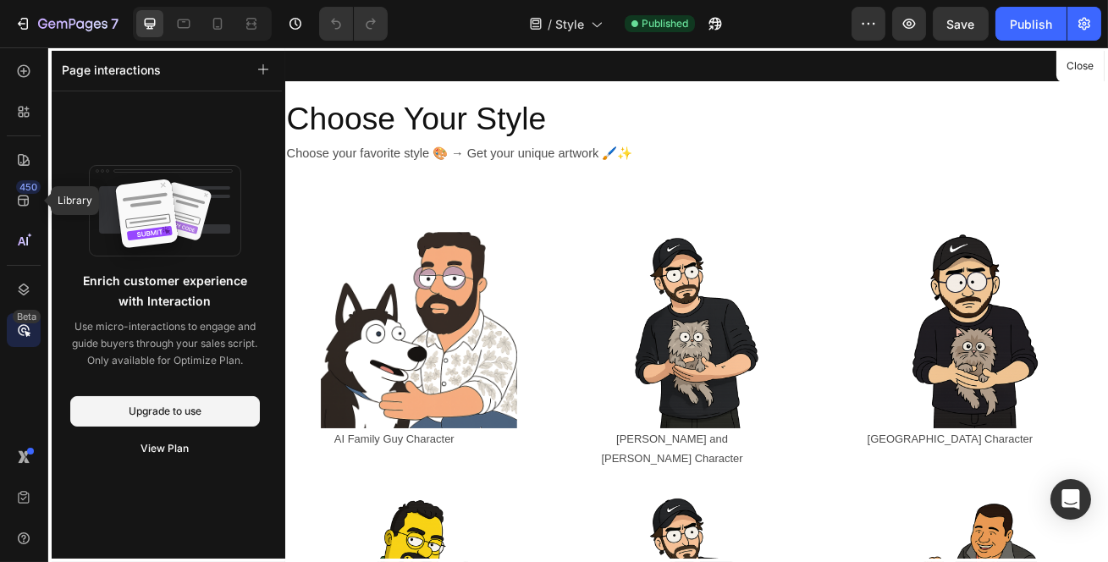
click at [17, 192] on icon at bounding box center [23, 200] width 17 height 17
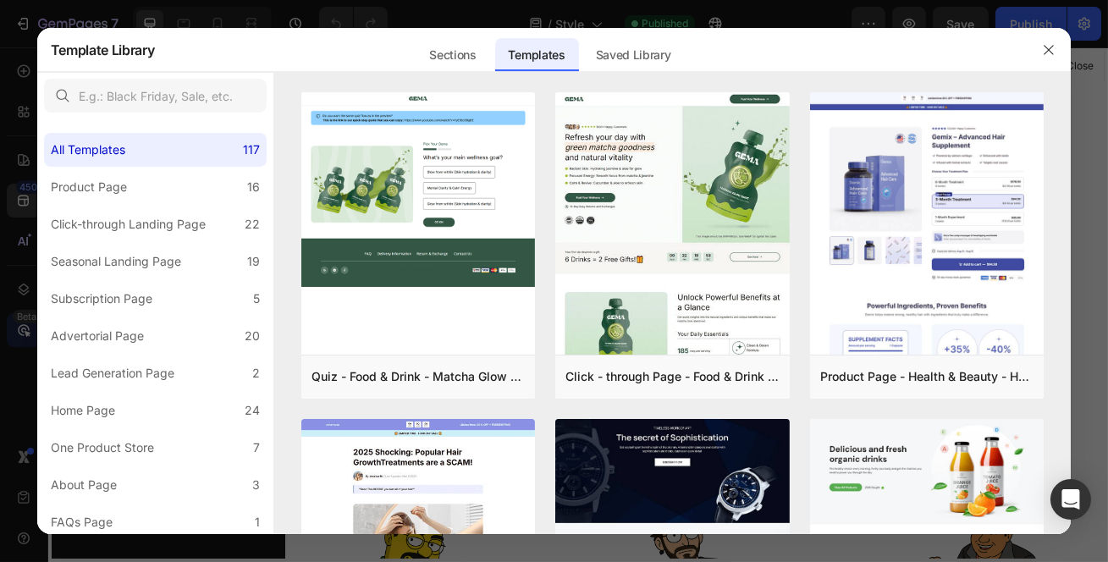
click at [1041, 44] on button "button" at bounding box center [1049, 49] width 27 height 27
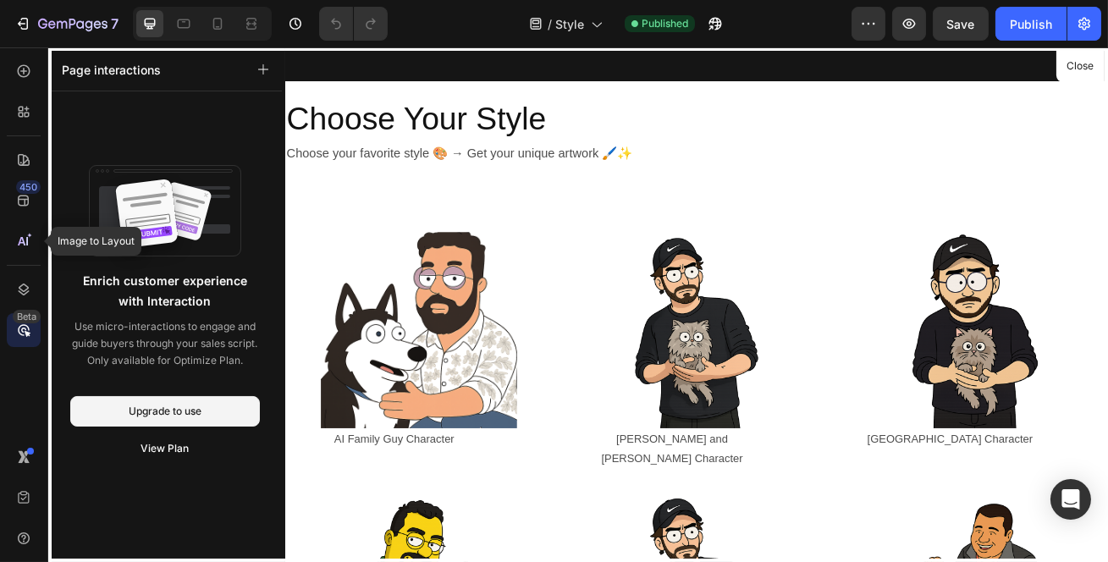
click at [26, 246] on icon at bounding box center [23, 241] width 17 height 17
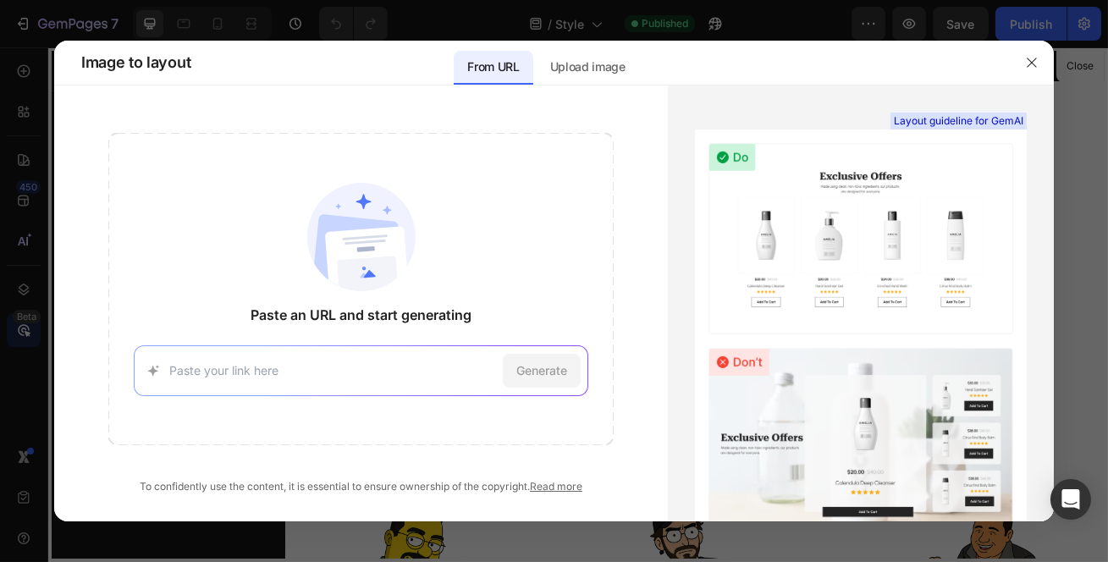
click at [1038, 56] on icon "button" at bounding box center [1032, 63] width 14 height 14
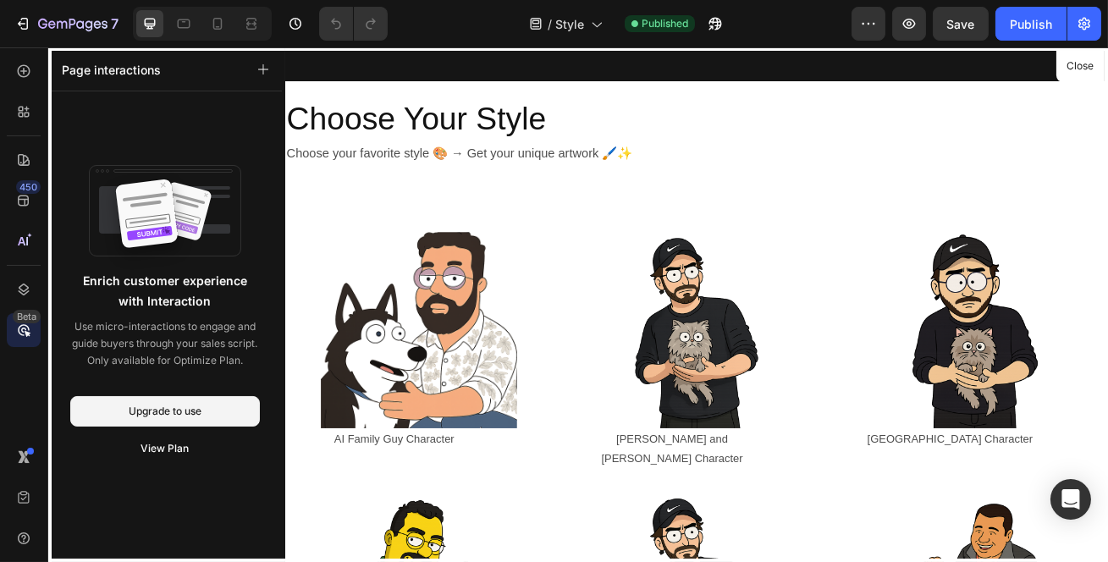
scroll to position [307, 0]
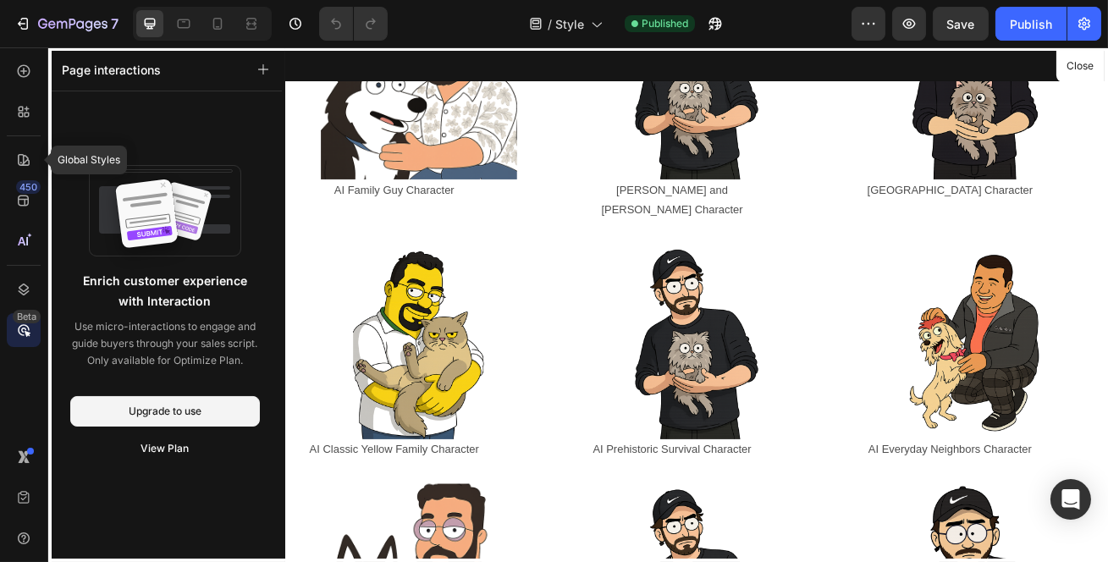
click at [26, 163] on icon at bounding box center [23, 160] width 17 height 17
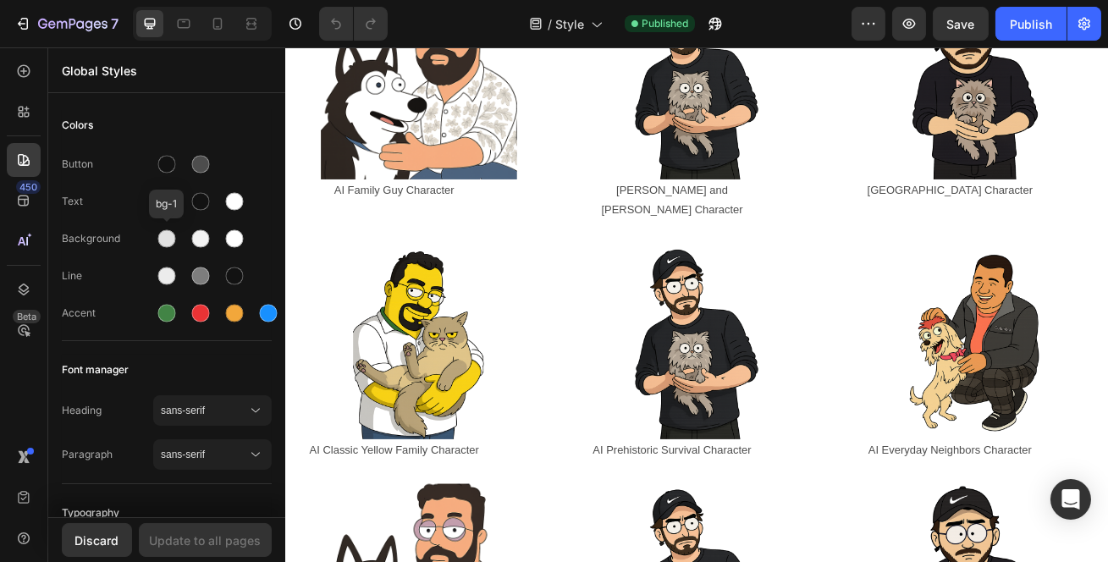
click at [178, 238] on div at bounding box center [166, 238] width 27 height 27
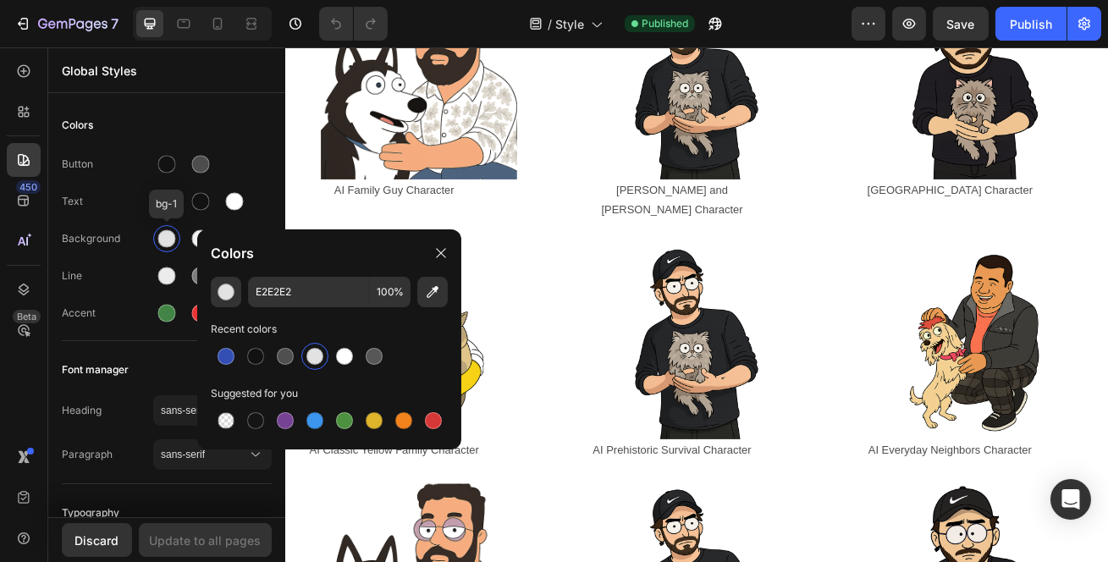
click at [178, 238] on div at bounding box center [166, 238] width 27 height 27
click at [128, 237] on div "Background" at bounding box center [107, 238] width 91 height 15
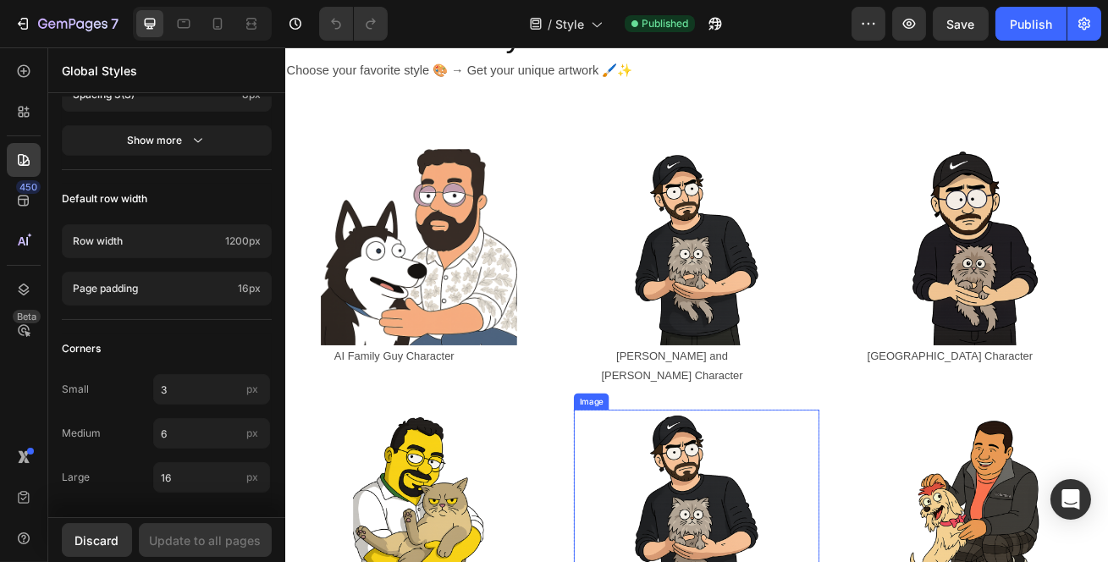
scroll to position [0, 0]
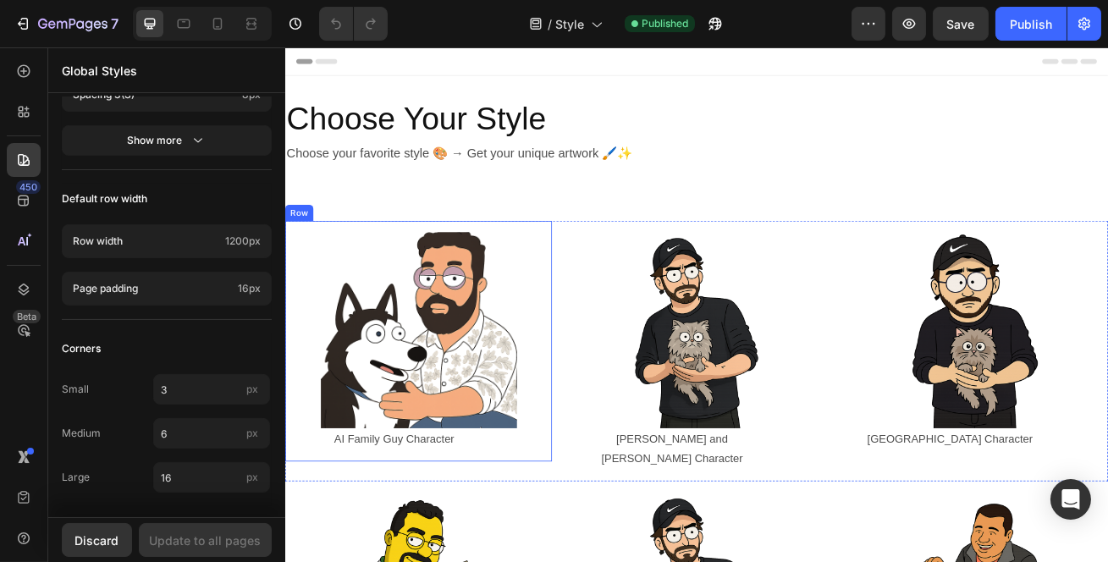
click at [543, 263] on div "Image AI Family Guy Character Text Block Row Row" at bounding box center [448, 410] width 329 height 297
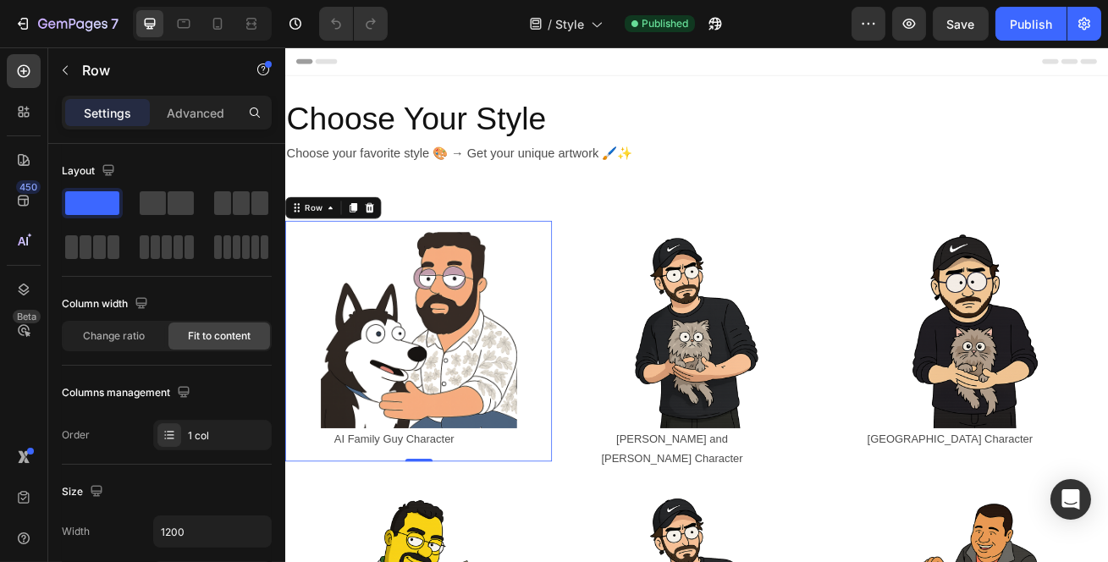
click at [404, 262] on div "Image AI Family Guy Character Text Block Row Row 0" at bounding box center [448, 410] width 329 height 297
click at [186, 123] on div "Advanced" at bounding box center [195, 112] width 85 height 27
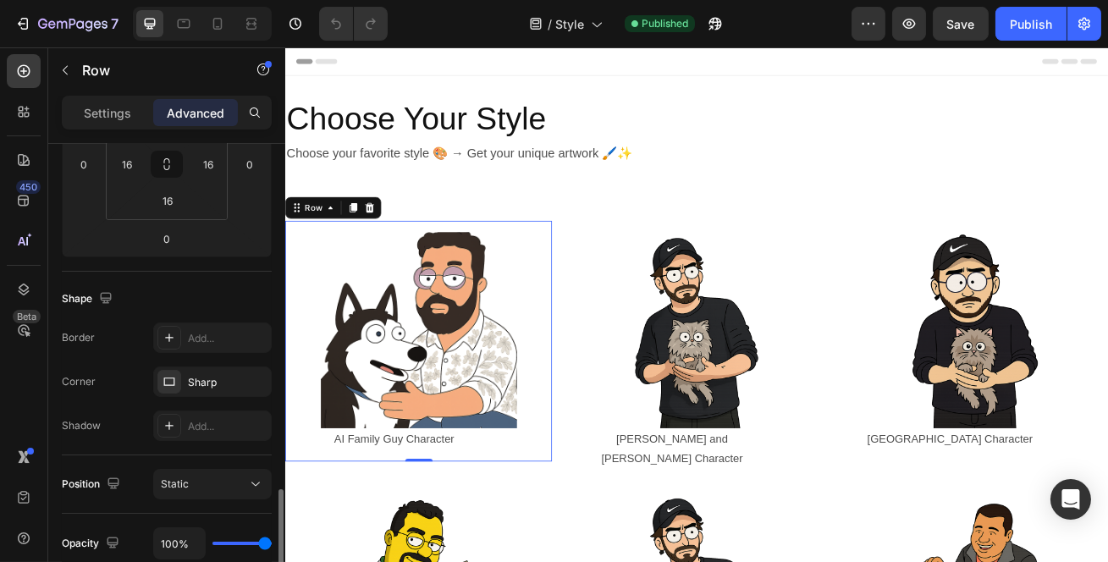
scroll to position [539, 0]
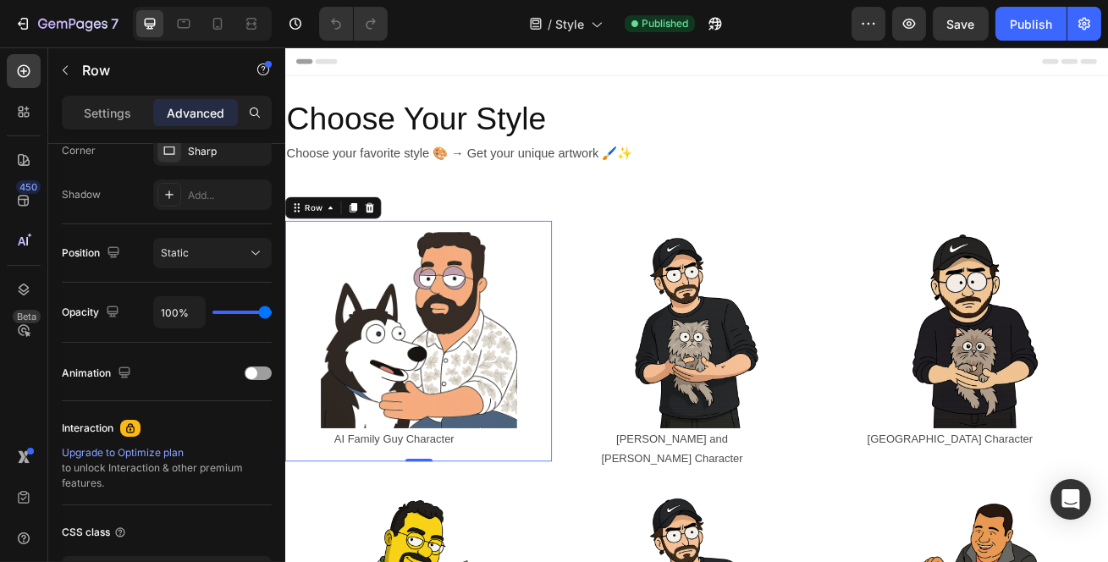
click at [91, 113] on p "Settings" at bounding box center [107, 113] width 47 height 18
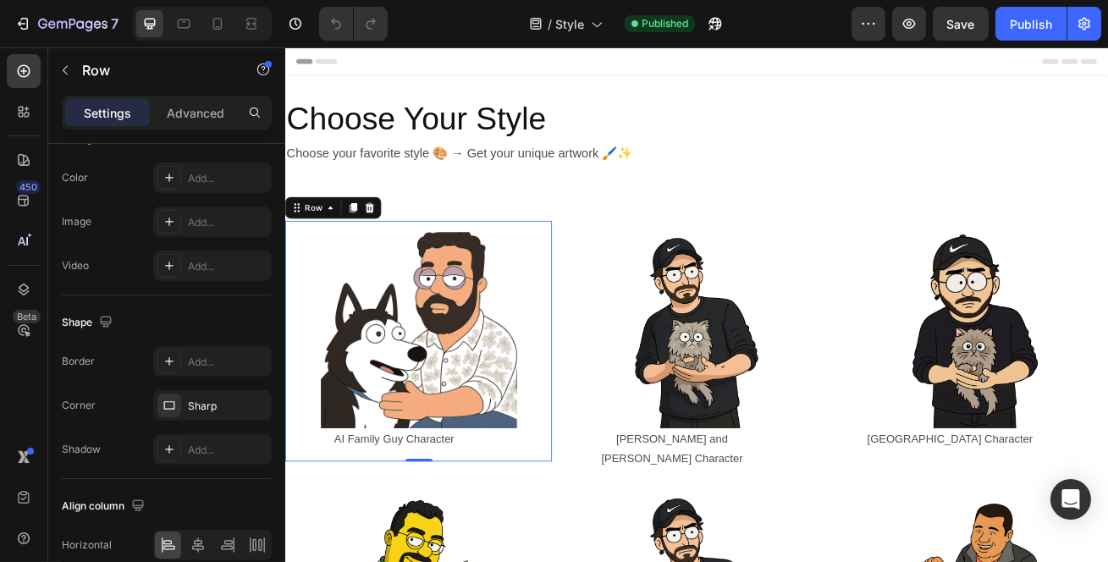
scroll to position [616, 0]
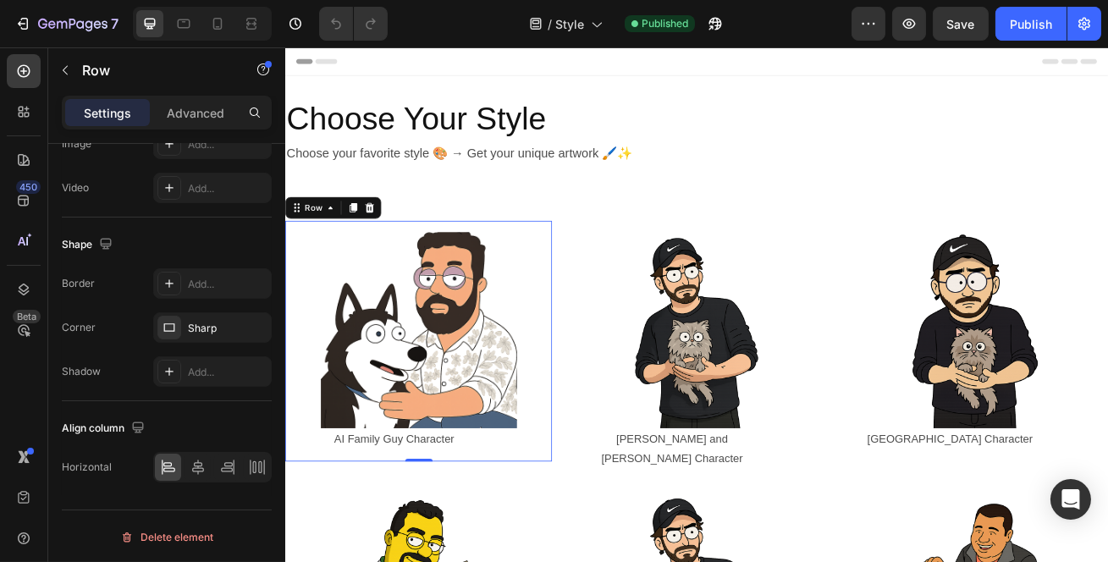
click at [486, 262] on div "Image AI Family Guy Character Text Block Row Row 0" at bounding box center [448, 410] width 329 height 297
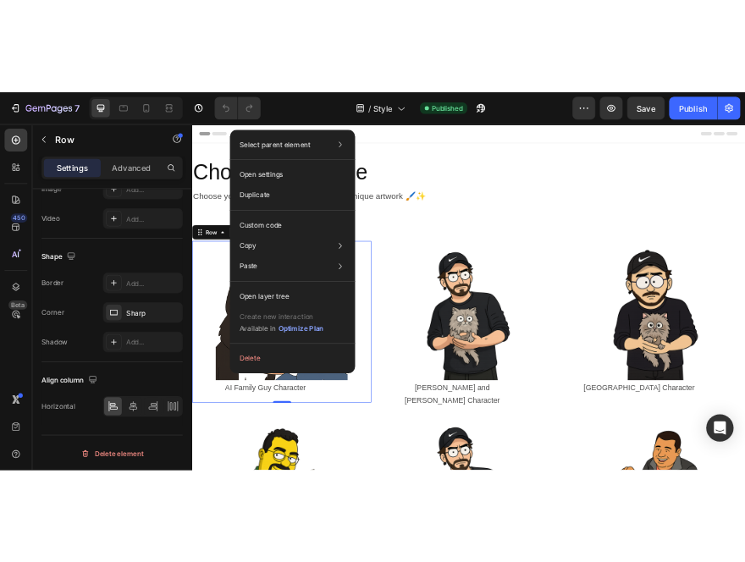
scroll to position [149, 0]
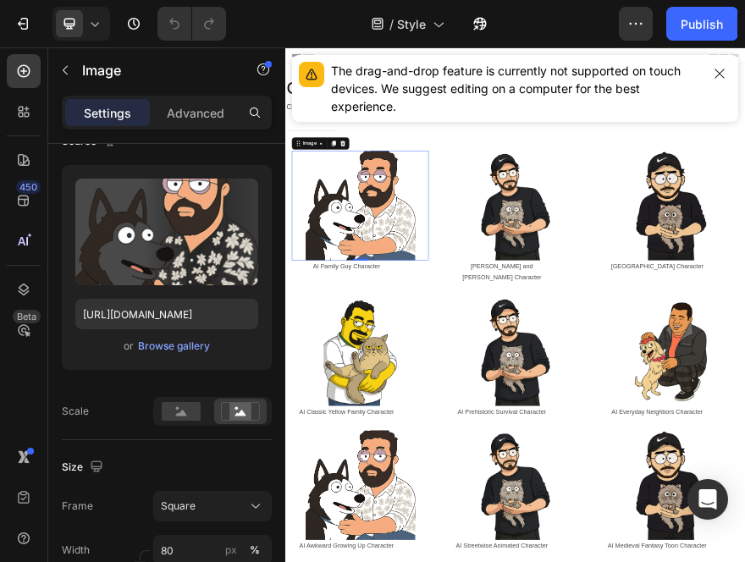
click at [430, 418] on img at bounding box center [450, 396] width 242 height 242
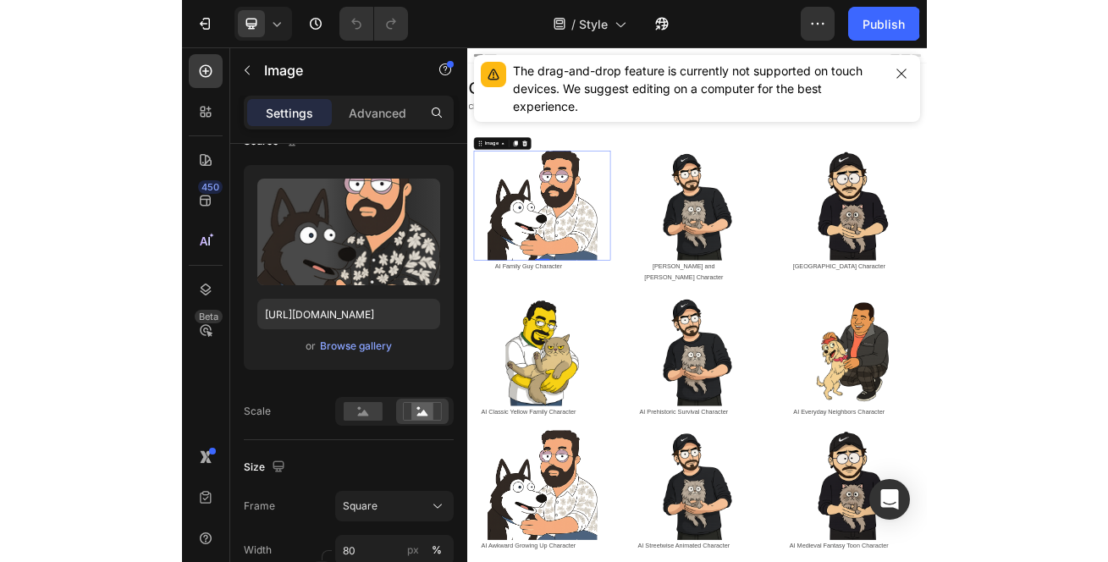
scroll to position [0, 0]
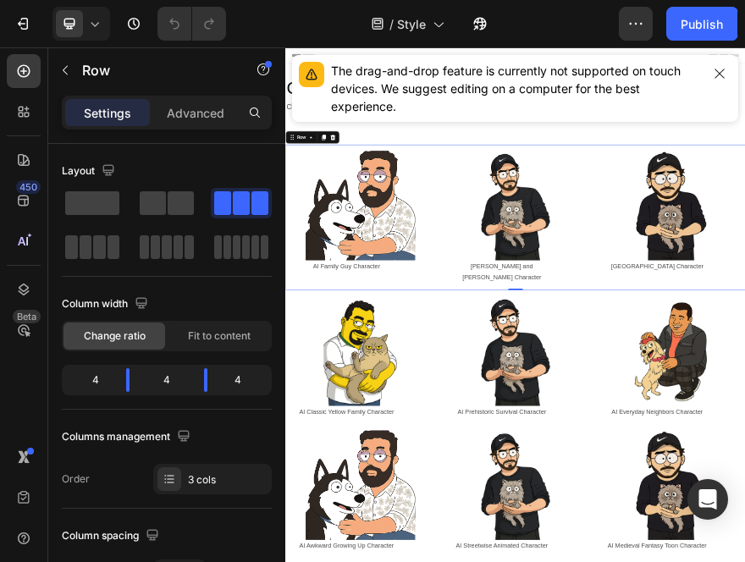
drag, startPoint x: 968, startPoint y: 347, endPoint x: 491, endPoint y: 125, distance: 525.8
click at [491, 125] on div "The drag-and-drop feature is currently not supported on touch devices. We sugge…" at bounding box center [515, 88] width 460 height 80
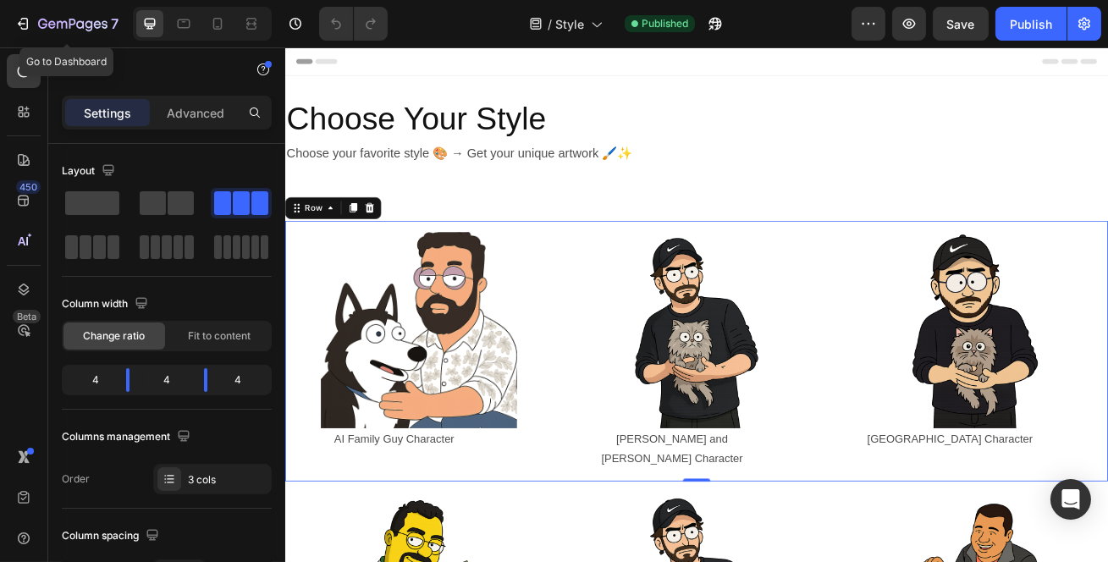
click at [19, 25] on icon "button" at bounding box center [22, 23] width 17 height 17
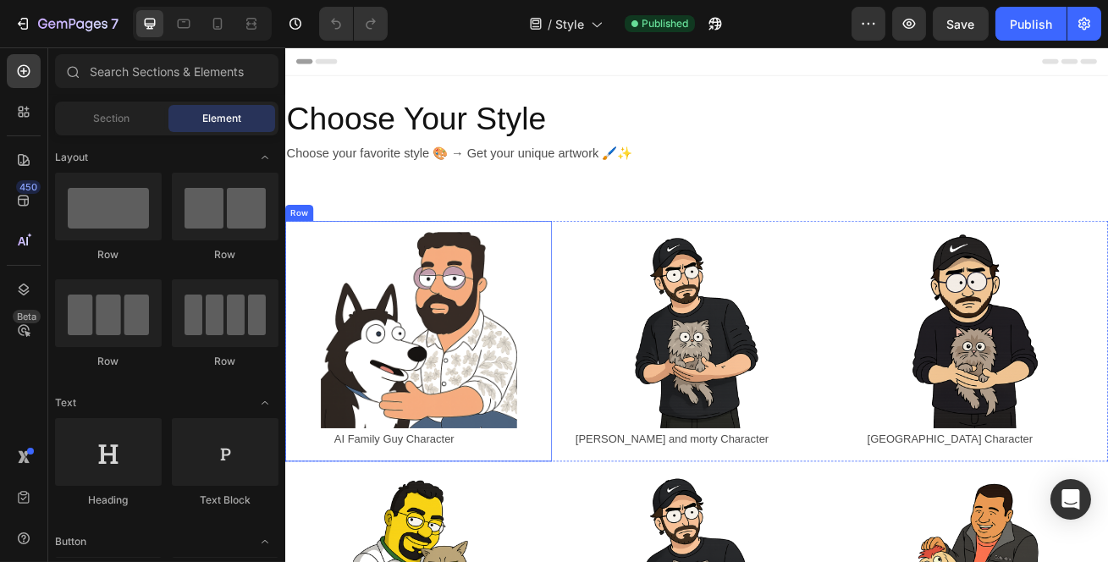
click at [606, 466] on div "Image AI Family Guy Character Text Block Row Row" at bounding box center [448, 410] width 329 height 297
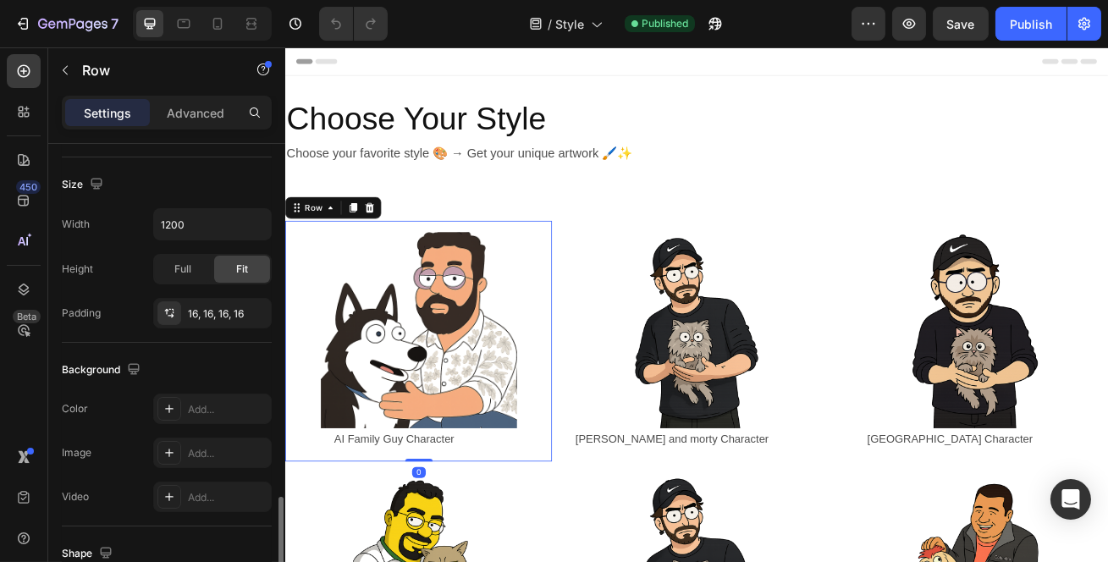
scroll to position [616, 0]
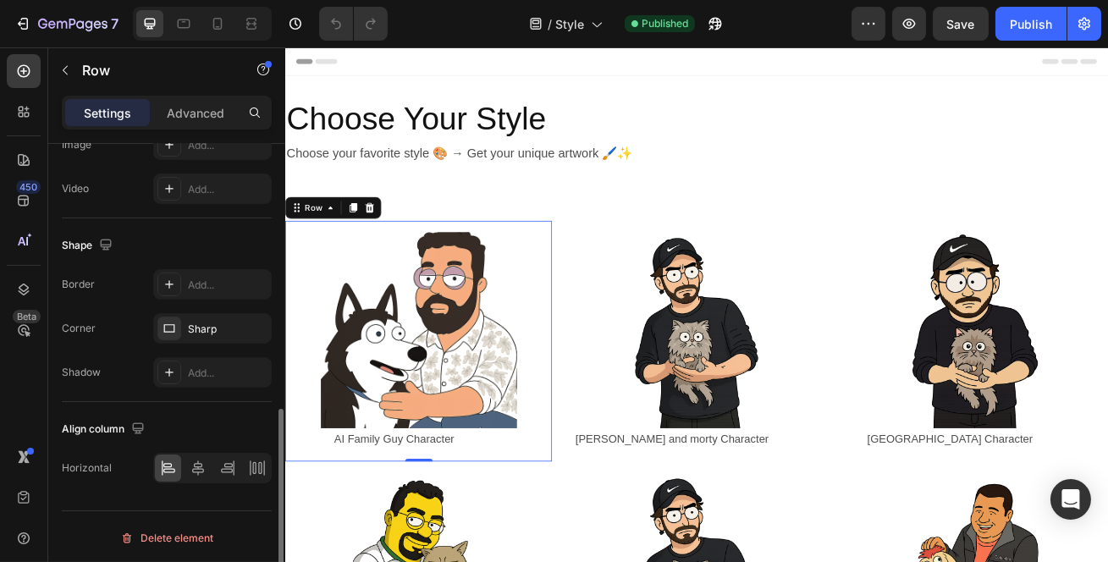
click at [462, 263] on div "Image AI Family Guy Character Text Block Row Row 0" at bounding box center [448, 410] width 329 height 297
click at [0, 0] on icon "button" at bounding box center [0, 0] width 0 height 0
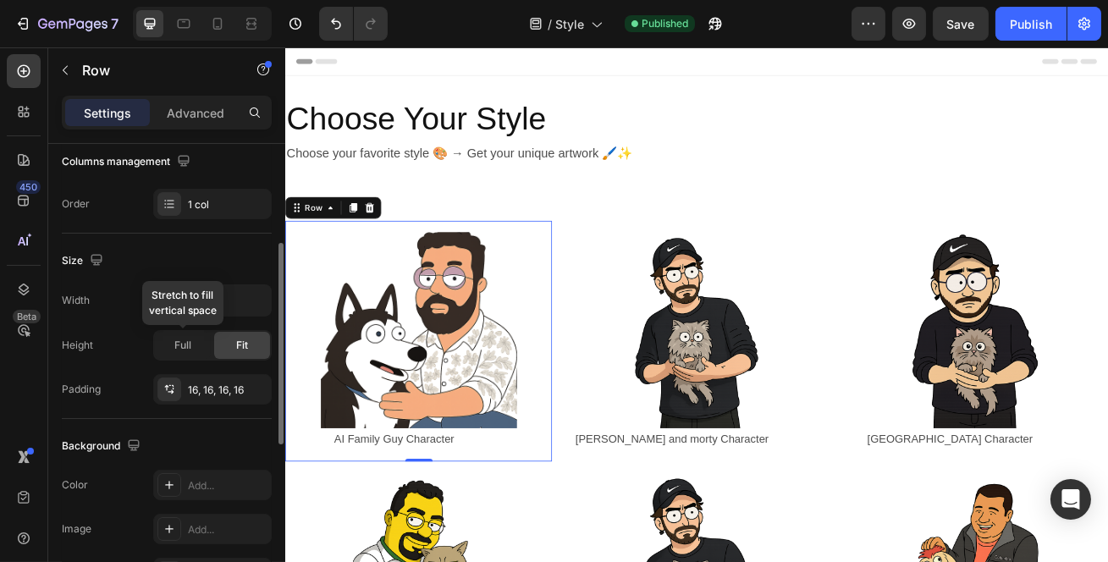
scroll to position [154, 0]
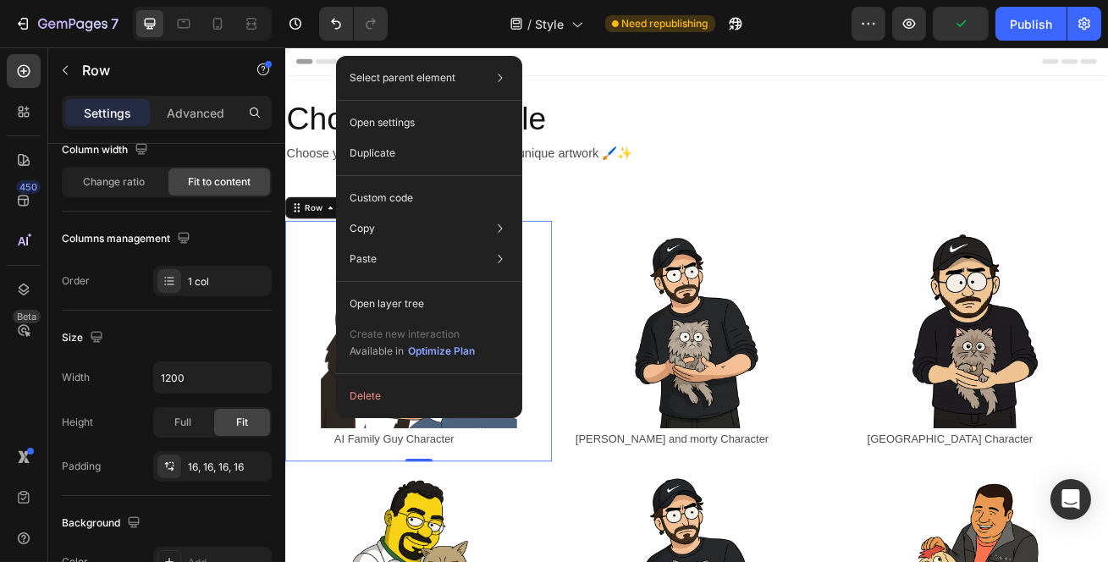
click at [423, 244] on div "Custom code" at bounding box center [429, 259] width 173 height 30
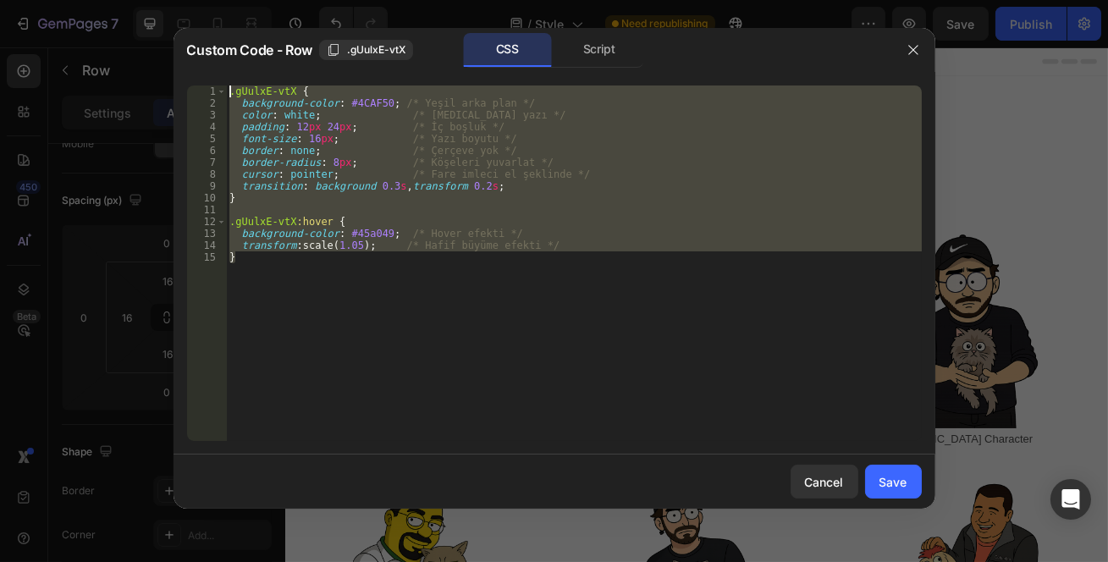
drag, startPoint x: 318, startPoint y: 299, endPoint x: 191, endPoint y: 91, distance: 242.8
click at [191, 91] on div "} 1 2 3 4 5 6 7 8 9 10 11 12 13 14 15 .gUulxE-vtX { background-color : #4CAF50 …" at bounding box center [554, 264] width 735 height 356
paste textarea "}"
type textarea "}"
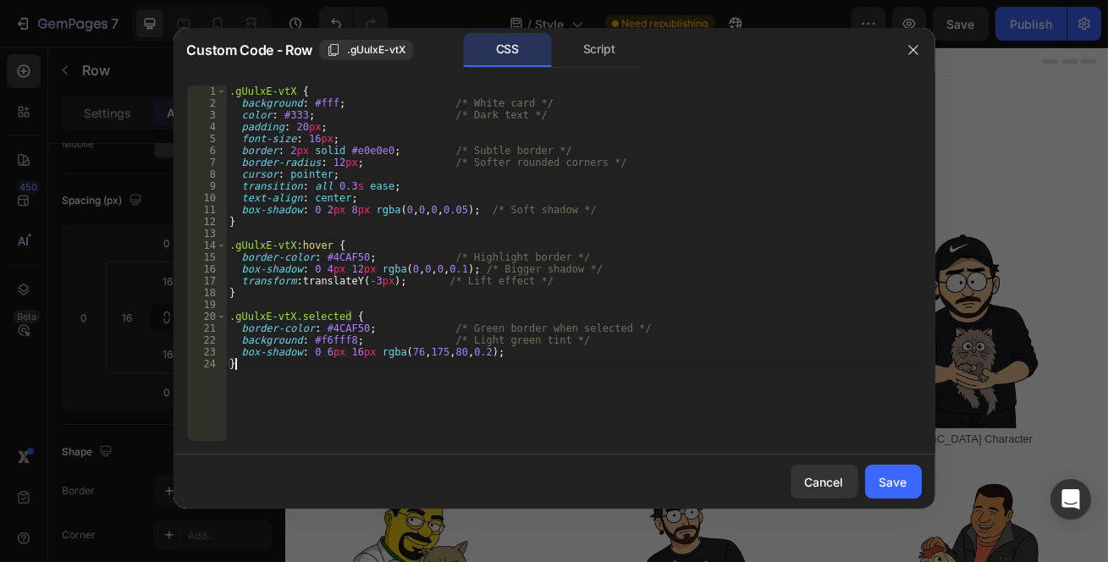
click at [898, 479] on div "Save" at bounding box center [894, 482] width 28 height 18
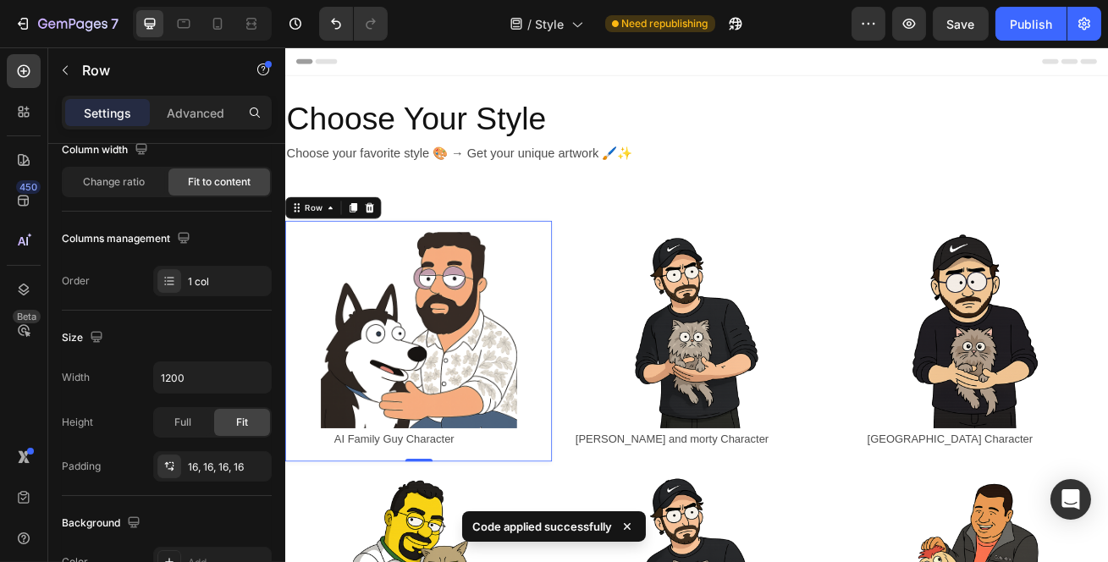
click at [1014, 40] on button "Publish" at bounding box center [1031, 24] width 71 height 34
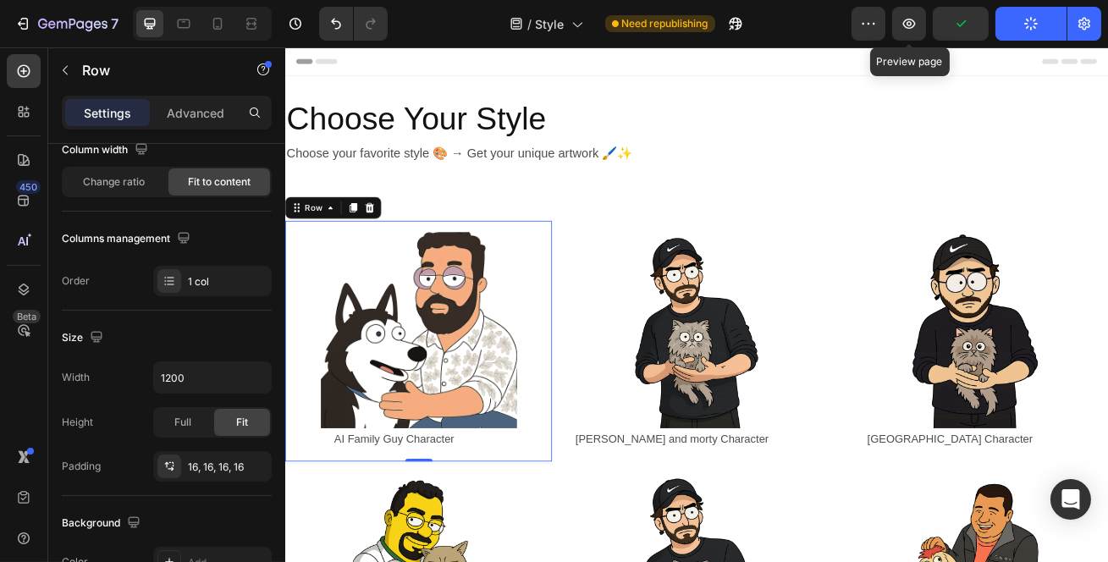
click at [914, 23] on icon "button" at bounding box center [909, 23] width 17 height 17
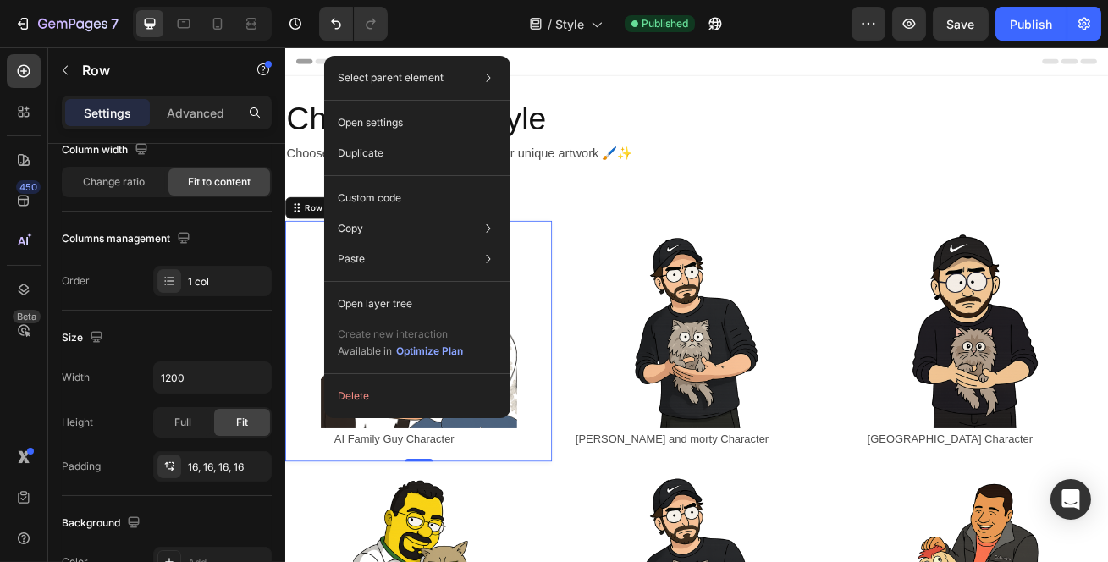
click at [418, 244] on div "Custom code" at bounding box center [417, 259] width 173 height 30
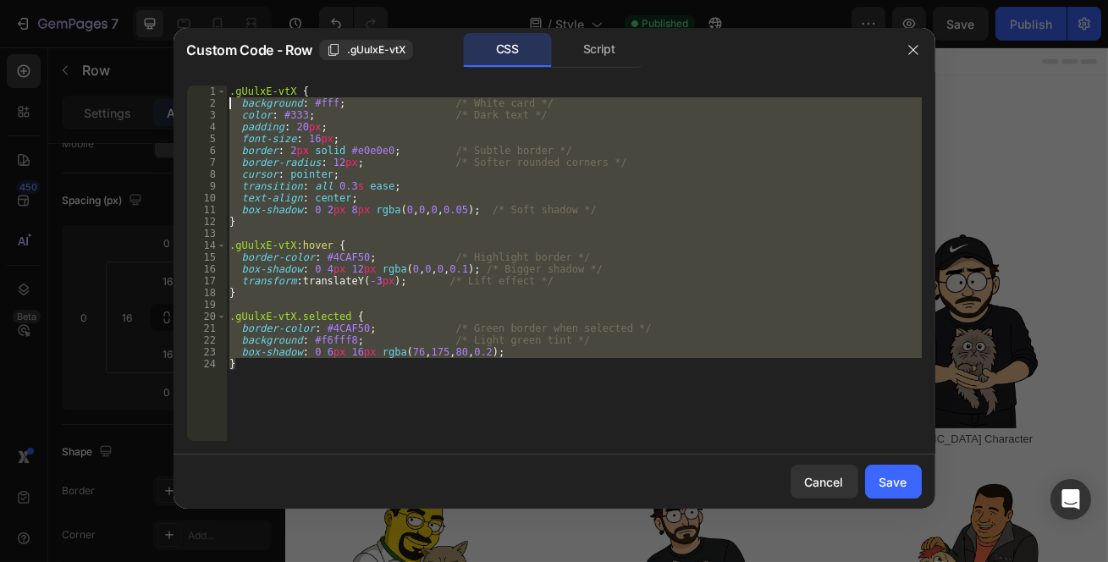
drag, startPoint x: 328, startPoint y: 399, endPoint x: 161, endPoint y: 82, distance: 357.9
click at [161, 82] on div "Custom Code - Row .gUulxE-vtX CSS Script } 1 2 3 4 5 6 7 8 9 10 11 12 13 14 15 …" at bounding box center [554, 281] width 1108 height 562
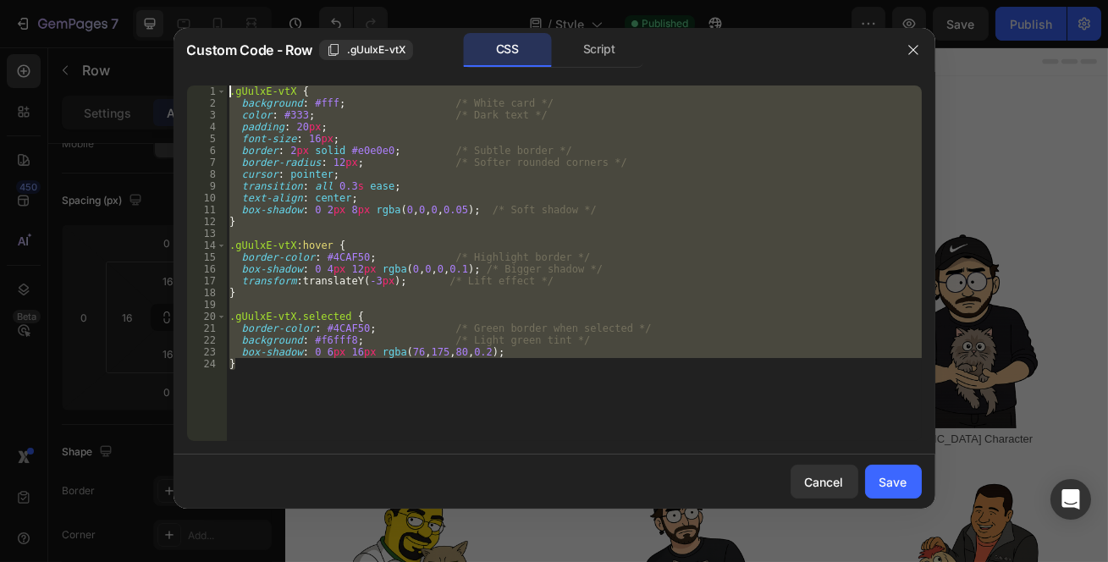
paste textarea "}"
type textarea "}"
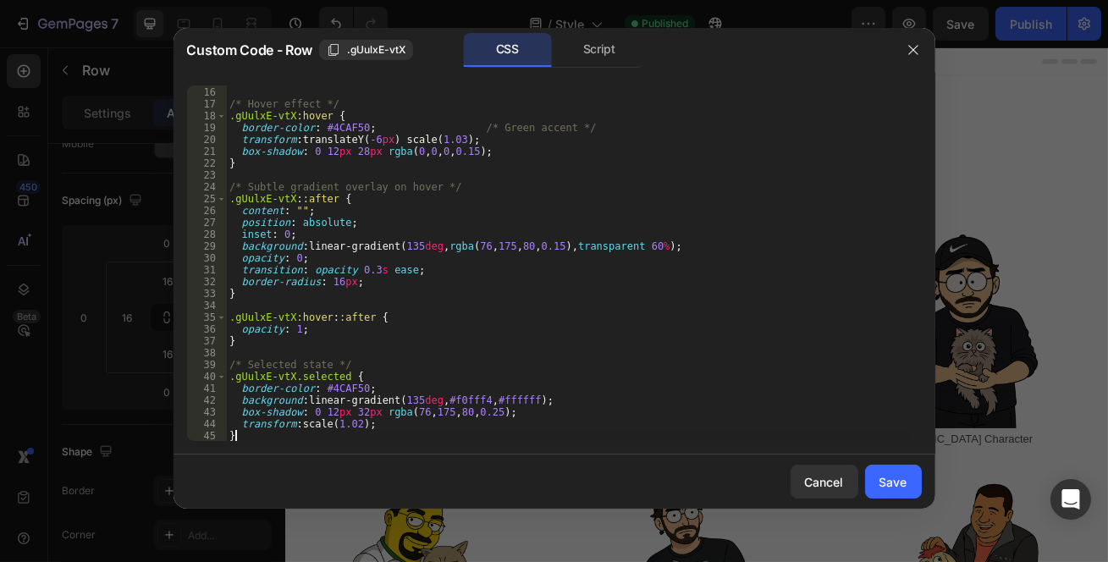
scroll to position [177, 0]
click at [873, 470] on button "Save" at bounding box center [893, 482] width 57 height 34
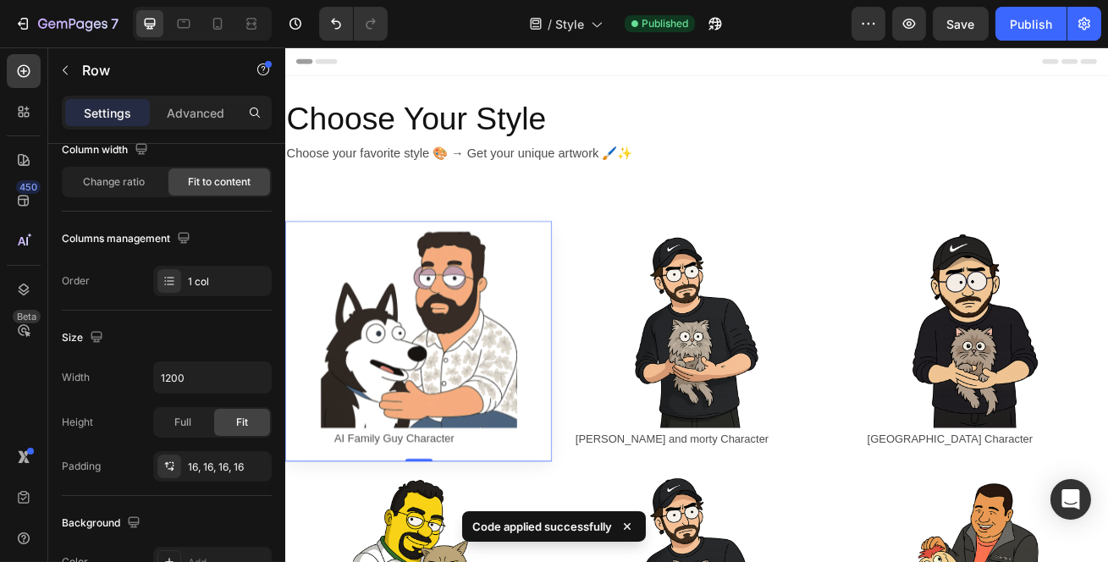
click at [1041, 25] on div "Publish" at bounding box center [1031, 24] width 42 height 18
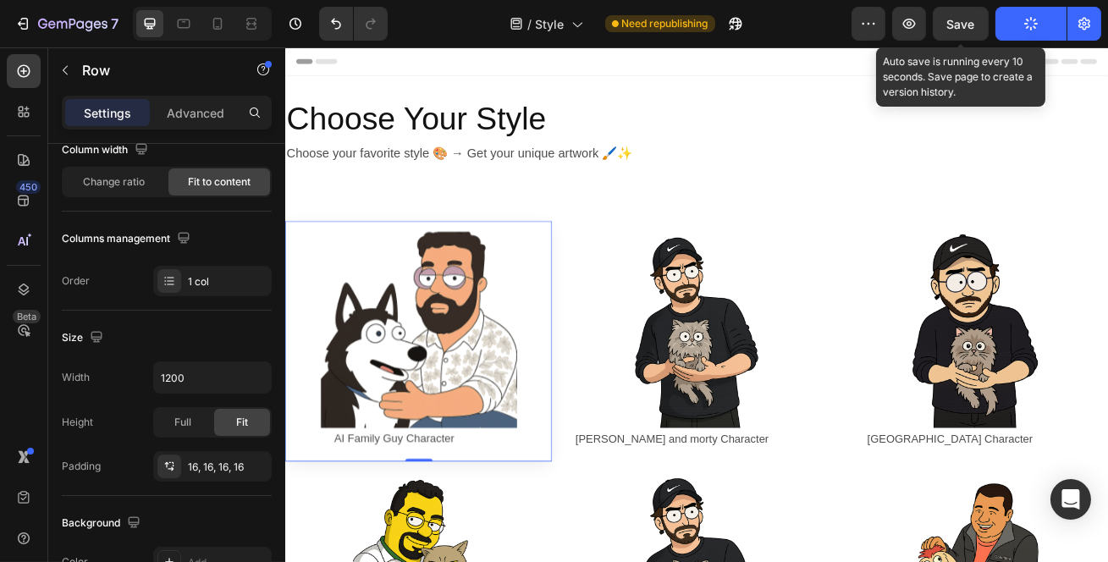
click at [983, 25] on button "Save" at bounding box center [961, 24] width 56 height 34
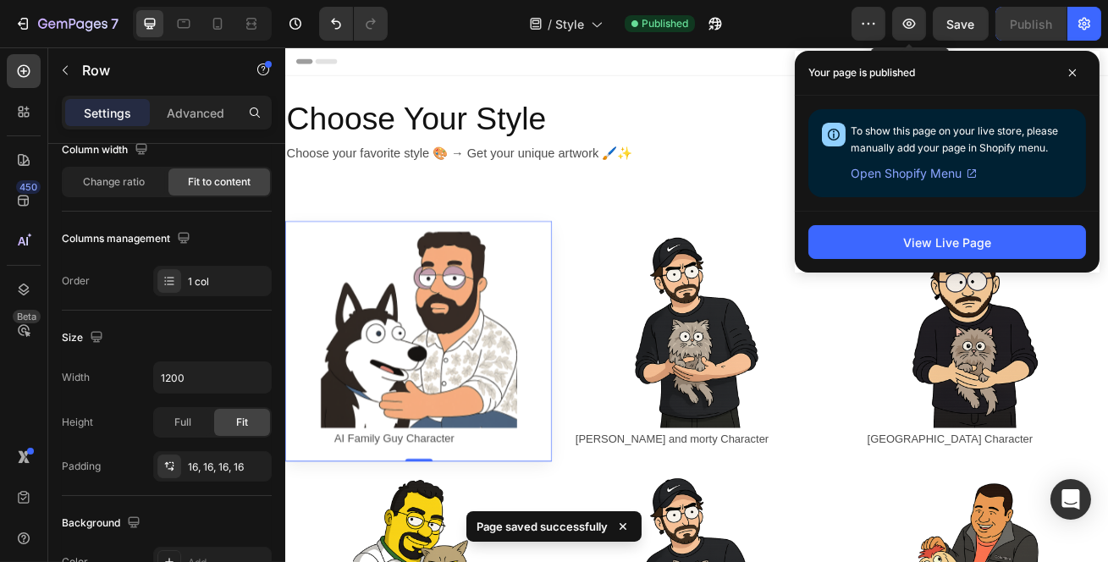
click at [923, 25] on button "button" at bounding box center [909, 24] width 34 height 34
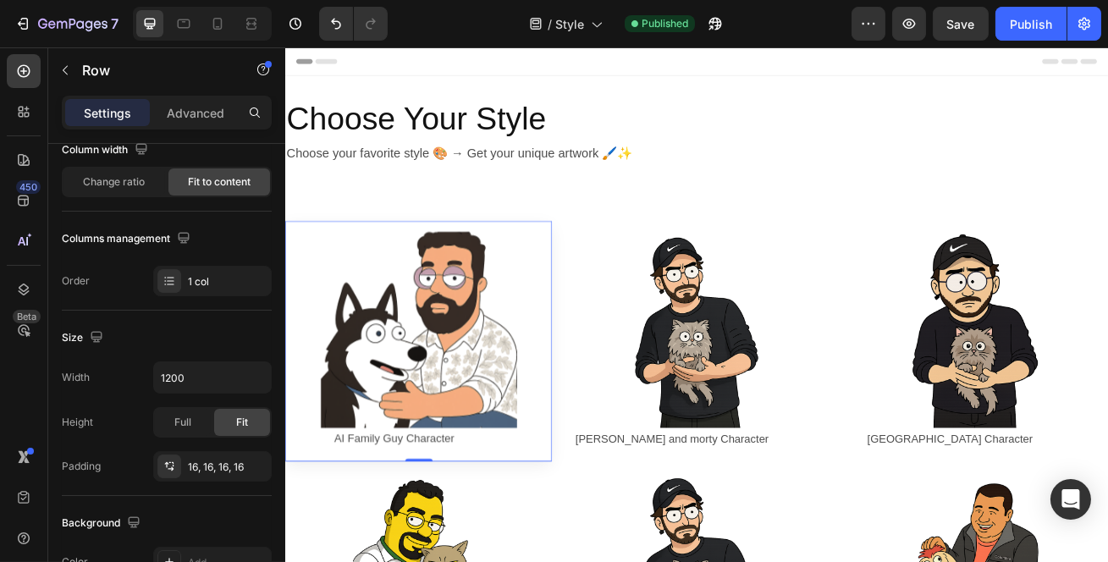
click at [542, 270] on div "Image AI Family Guy Character Text Block Row Row 0" at bounding box center [448, 410] width 329 height 297
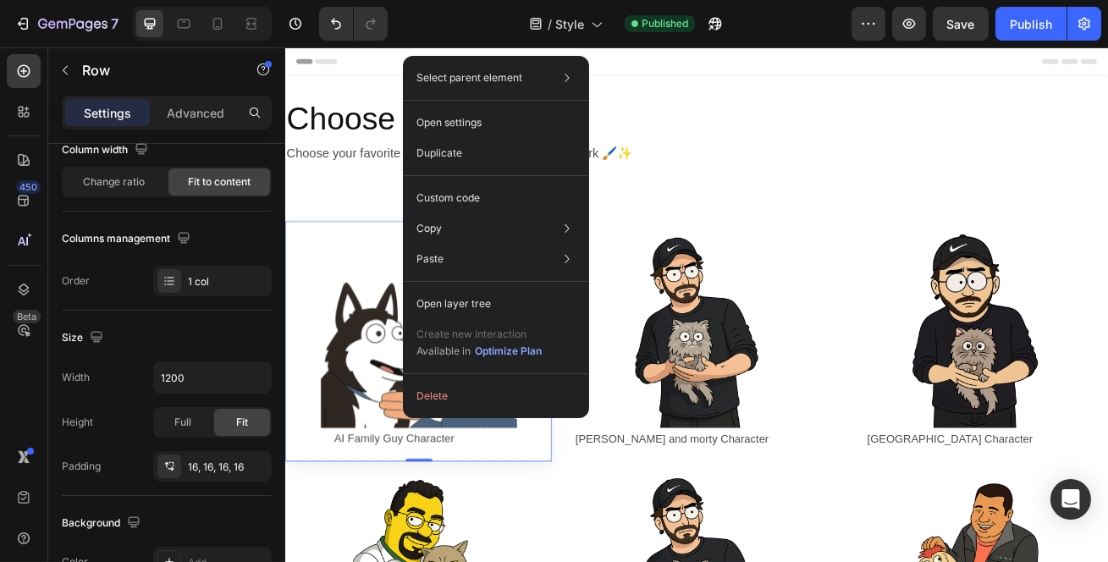
click at [491, 244] on div "Custom code" at bounding box center [496, 259] width 173 height 30
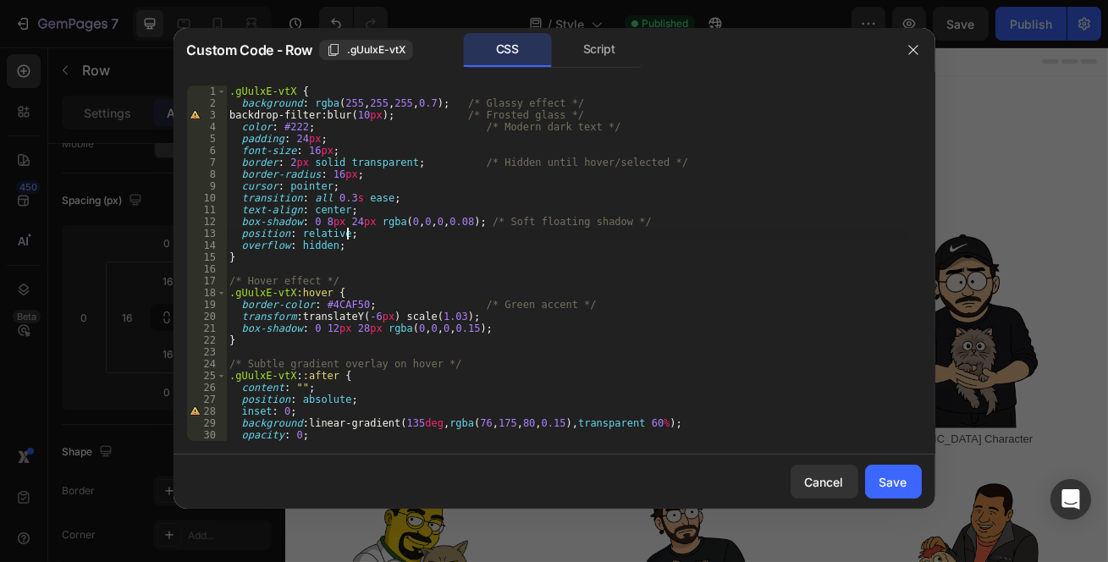
click at [394, 230] on div ".gUulxE-vtX { background : rgba ( 255 , 255 , 255 , 0.7 ) ; /* Glassy effect */…" at bounding box center [568, 276] width 684 height 380
click at [436, 219] on div ".gUulxE-vtX { background : rgba ( 255 , 255 , 255 , 0.7 ) ; /* Glassy effect */…" at bounding box center [568, 276] width 684 height 380
type textarea "transform: scale(1.02); }"
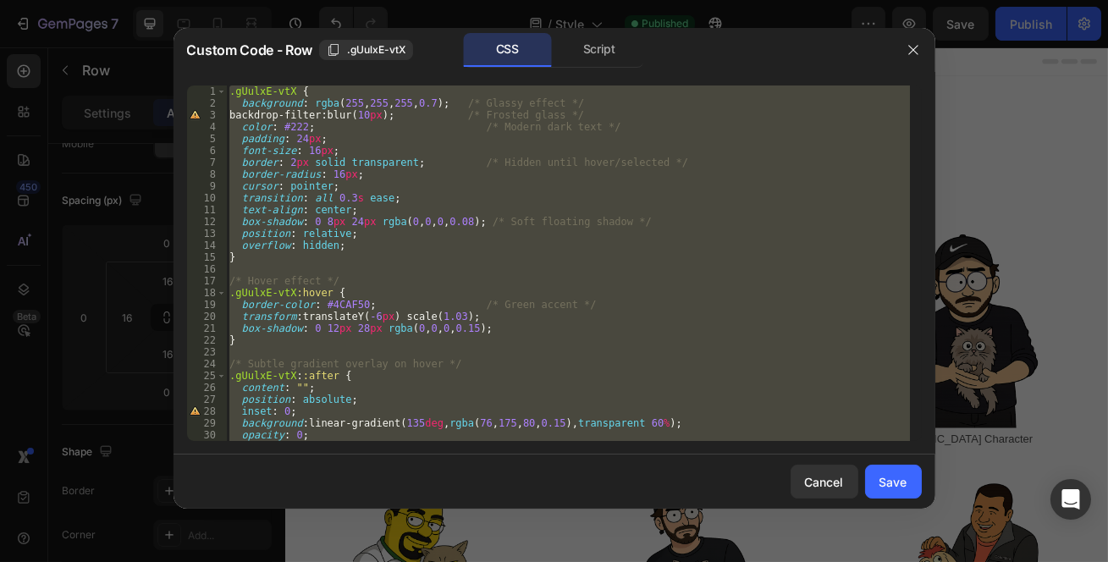
click at [914, 52] on icon "button" at bounding box center [914, 50] width 14 height 14
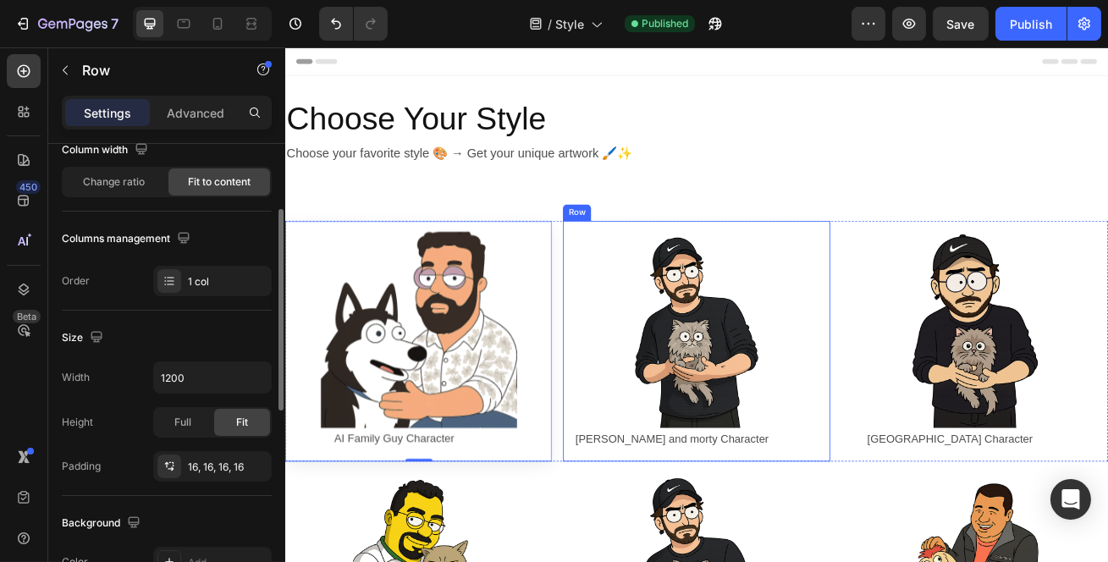
click at [650, 265] on div "Image Rick and morty Character Text Block Row Row" at bounding box center [791, 410] width 329 height 297
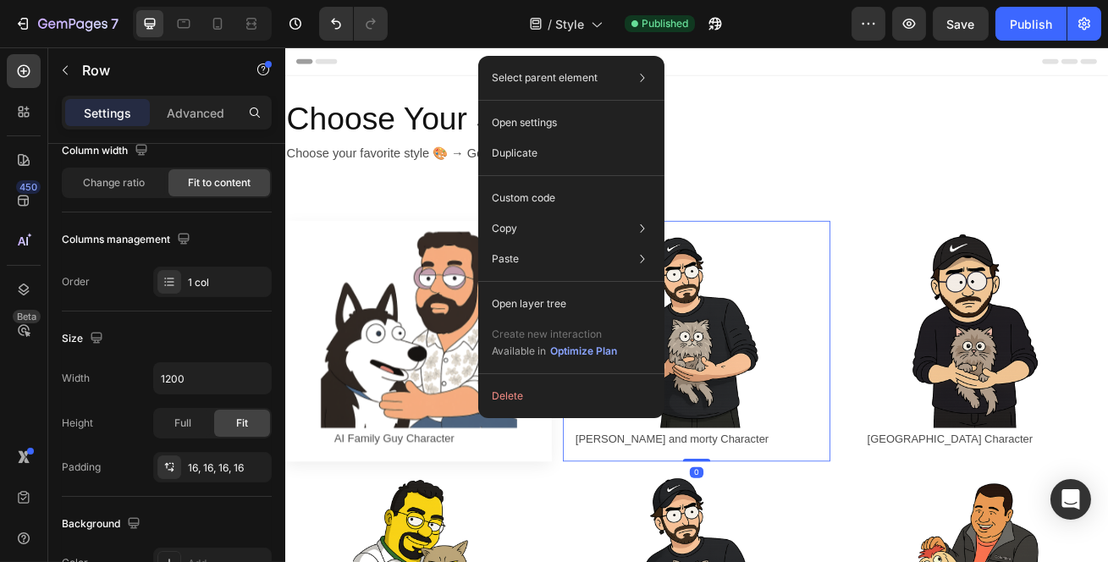
click at [588, 244] on div "Custom code" at bounding box center [571, 259] width 173 height 30
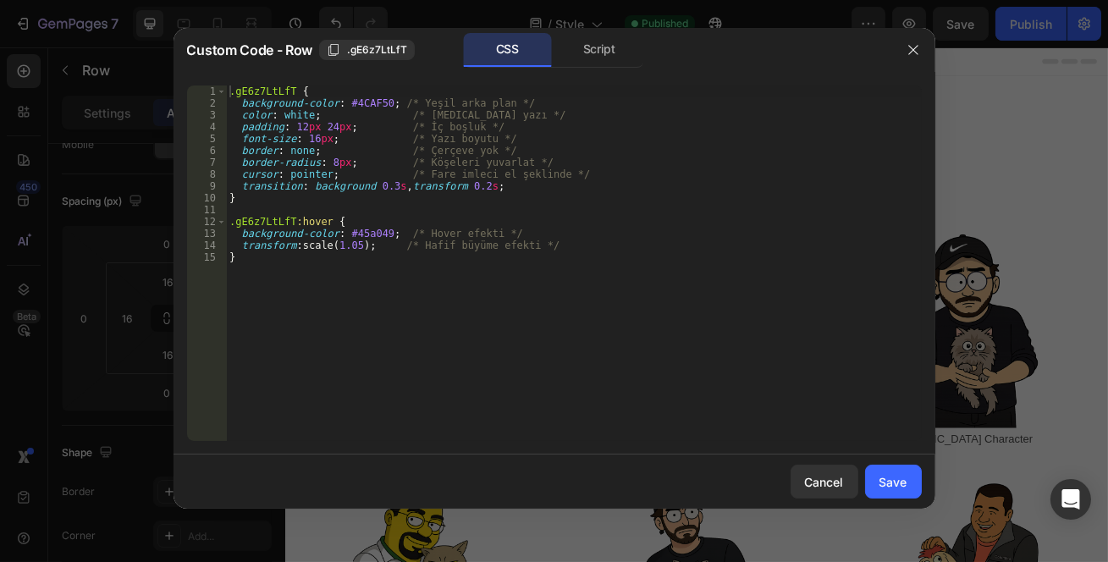
click at [557, 262] on div ".gE6z7LtLfT { background-color : #4CAF50 ; /* Yeşil arka plan */ color : white …" at bounding box center [574, 276] width 696 height 380
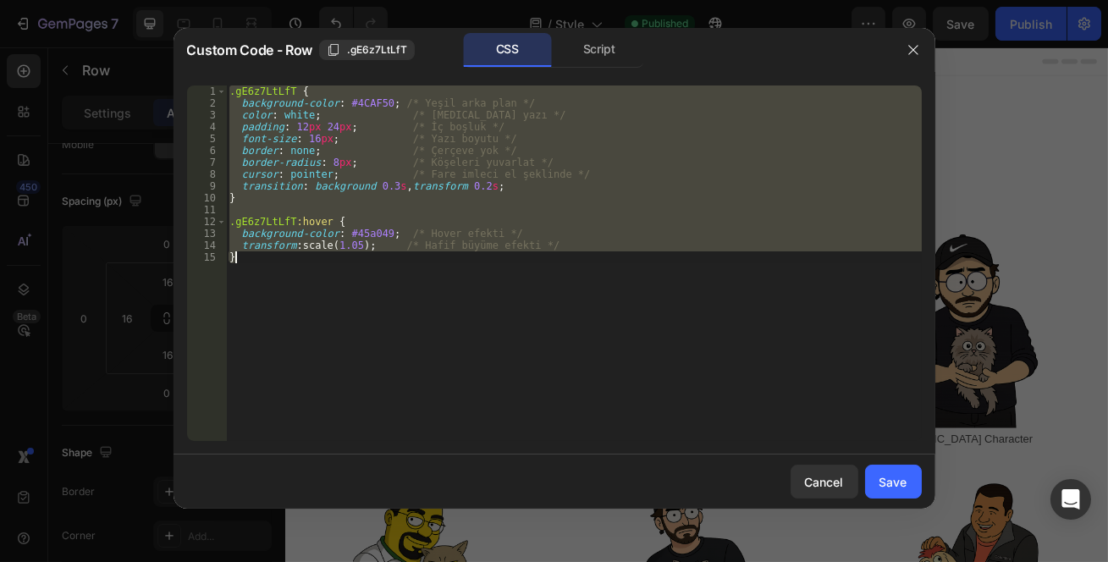
paste textarea
type textarea "}"
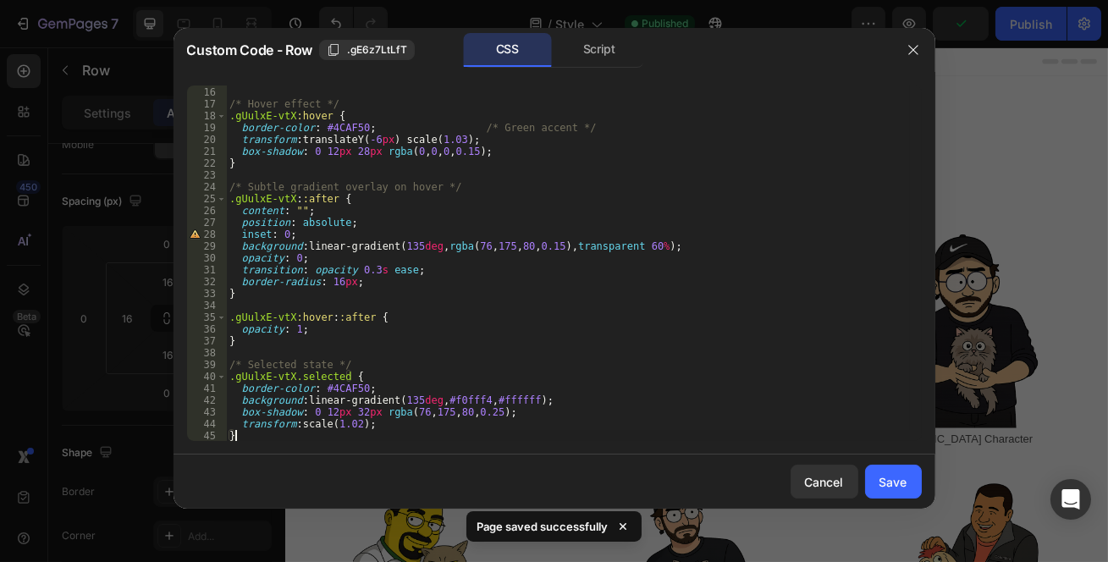
click at [899, 493] on button "Save" at bounding box center [893, 482] width 57 height 34
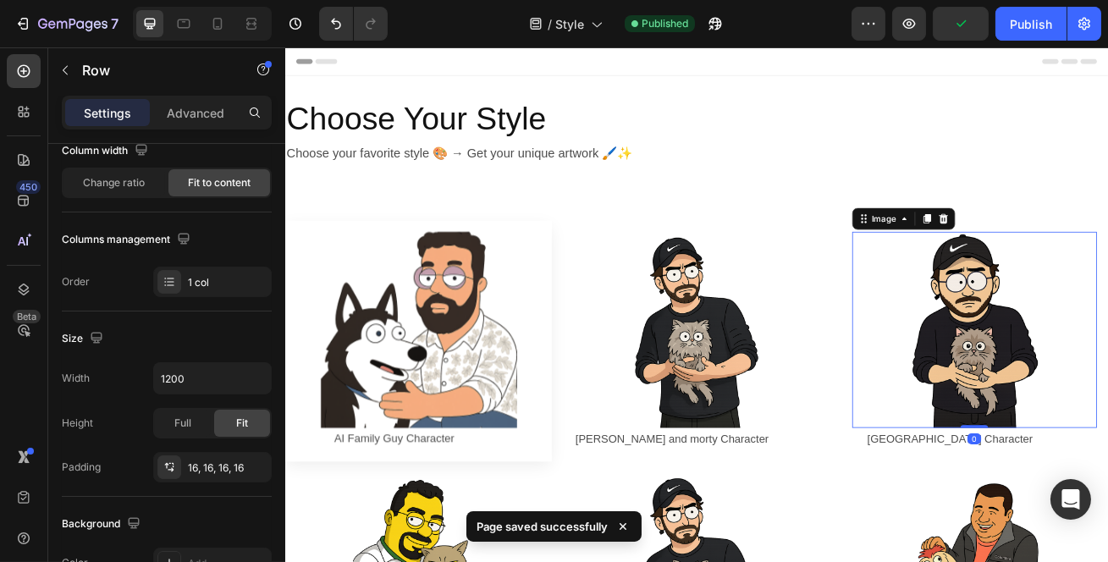
scroll to position [0, 0]
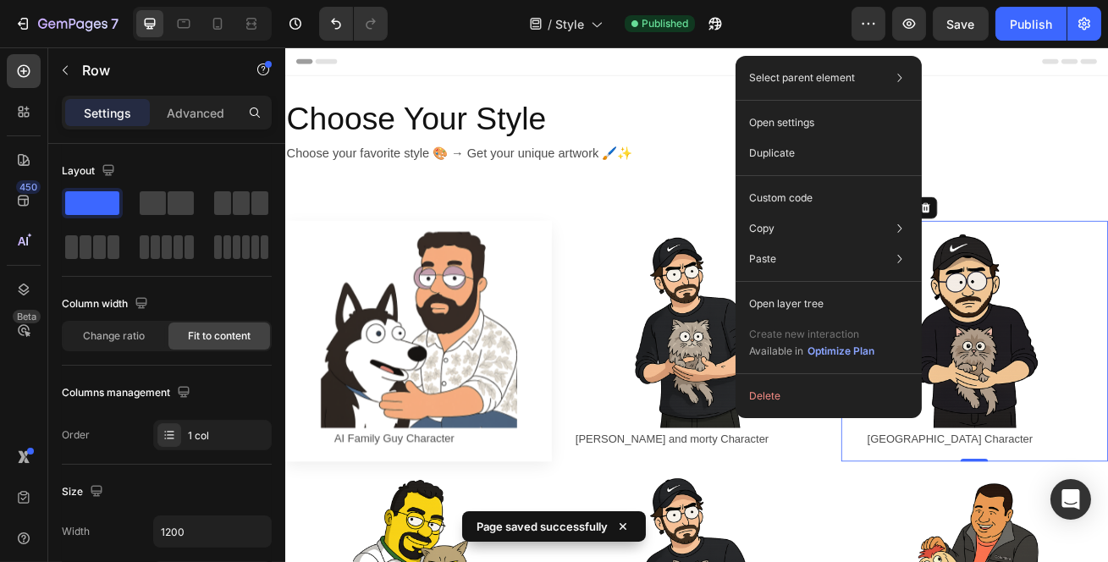
click at [824, 244] on div "Custom code" at bounding box center [829, 259] width 173 height 30
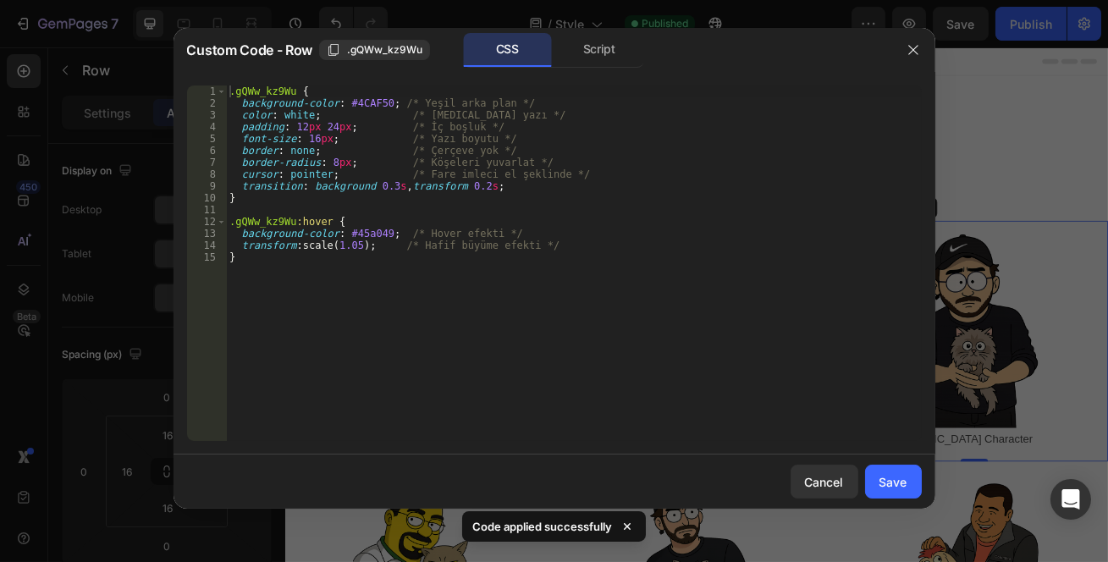
click at [494, 298] on div ".gQWw_kz9Wu { background-color : #4CAF50 ; /* Yeşil arka plan */ color : white …" at bounding box center [574, 276] width 696 height 380
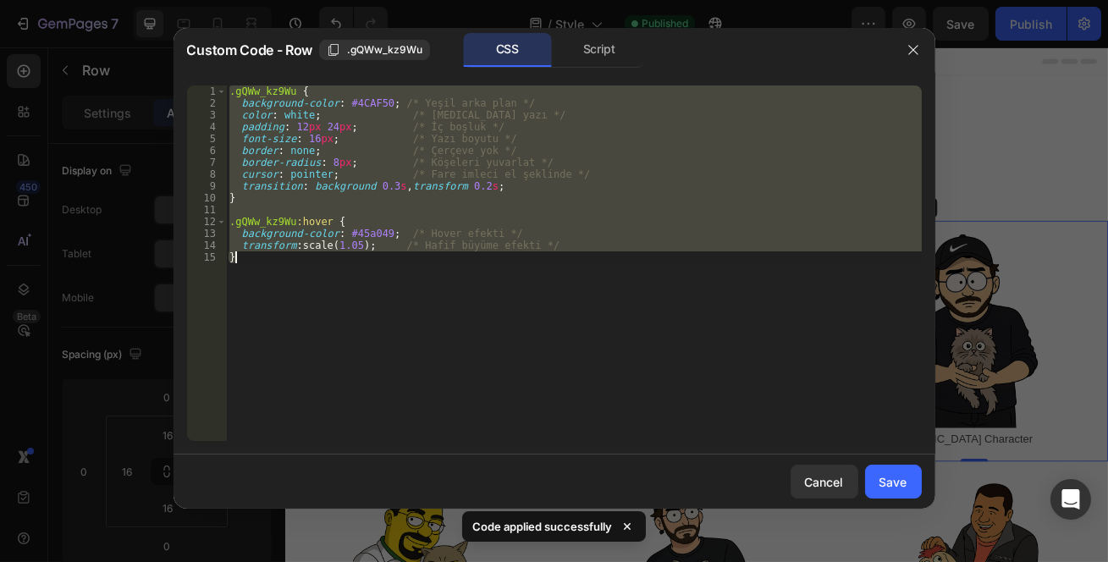
paste textarea
type textarea "}"
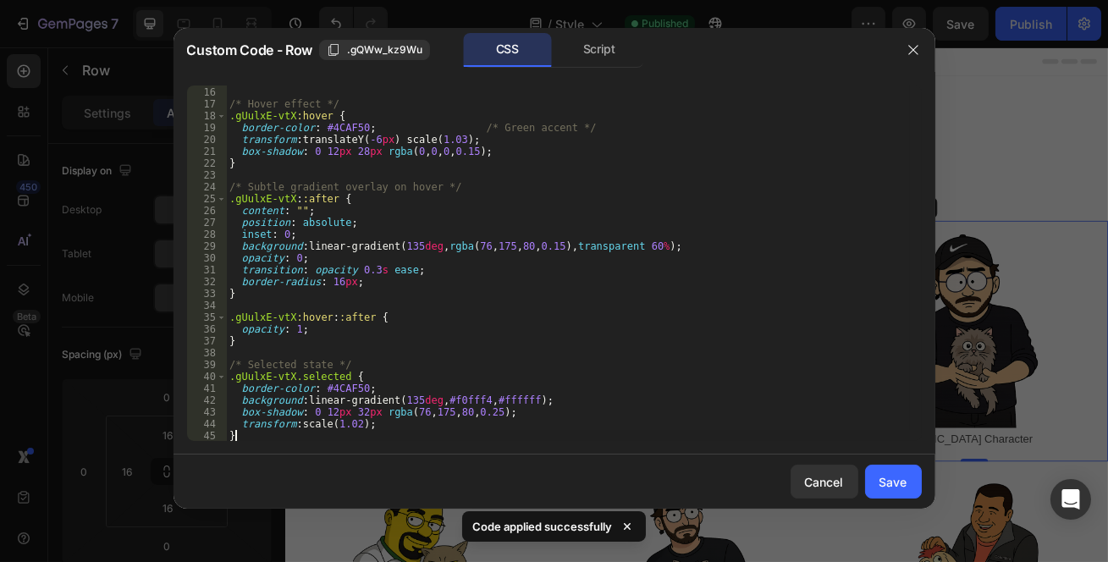
scroll to position [177, 0]
drag, startPoint x: 903, startPoint y: 482, endPoint x: 566, endPoint y: 467, distance: 336.5
click at [903, 482] on div "Save" at bounding box center [894, 482] width 28 height 18
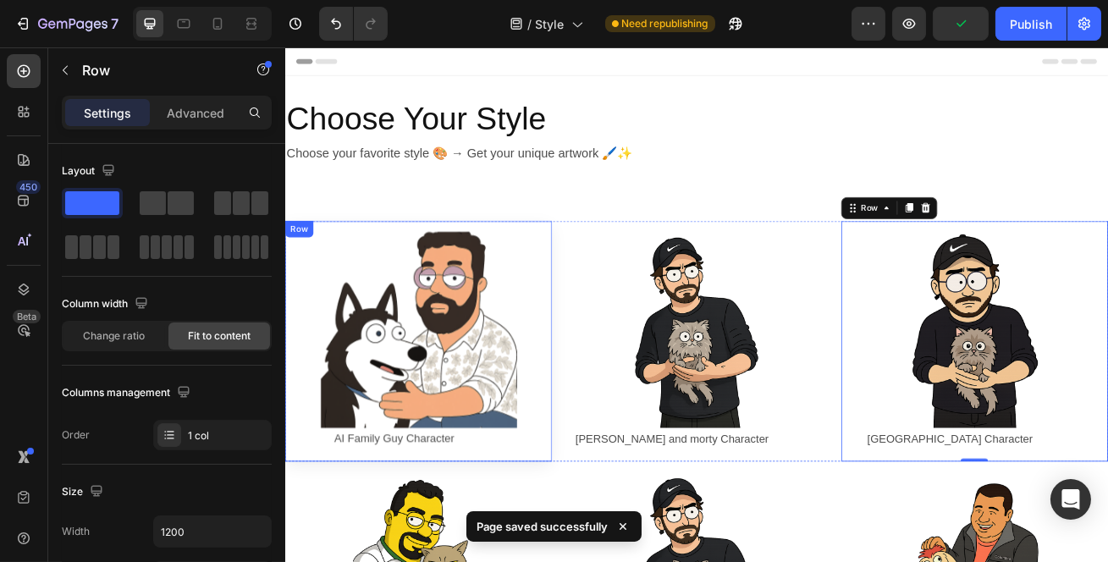
scroll to position [230, 0]
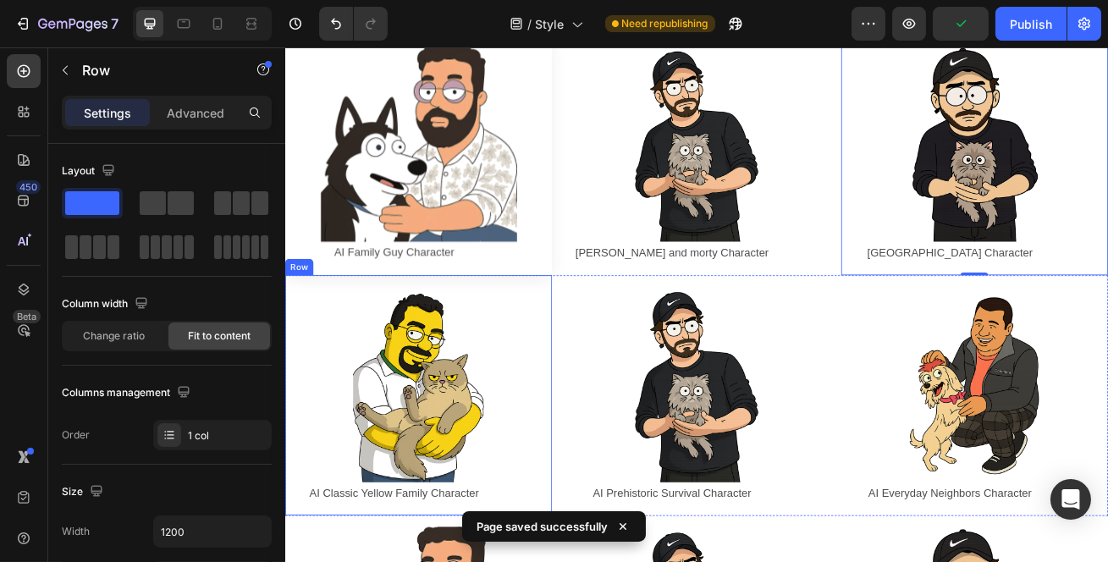
click at [544, 329] on div "Image AI Classic Yellow Family Character Text Block Row Row" at bounding box center [448, 477] width 329 height 297
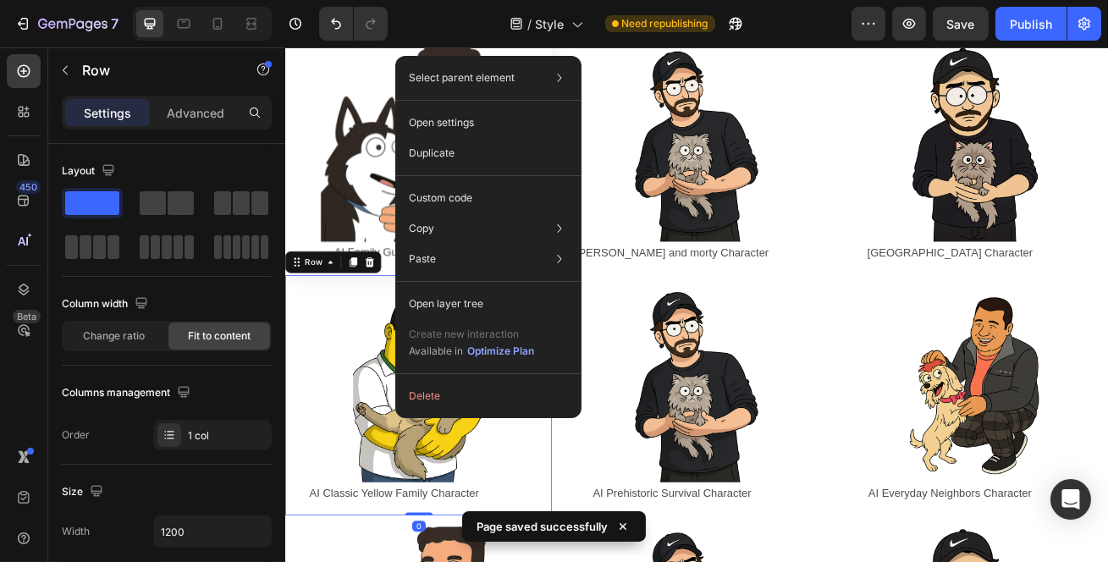
click at [490, 244] on div "Custom code" at bounding box center [488, 259] width 173 height 30
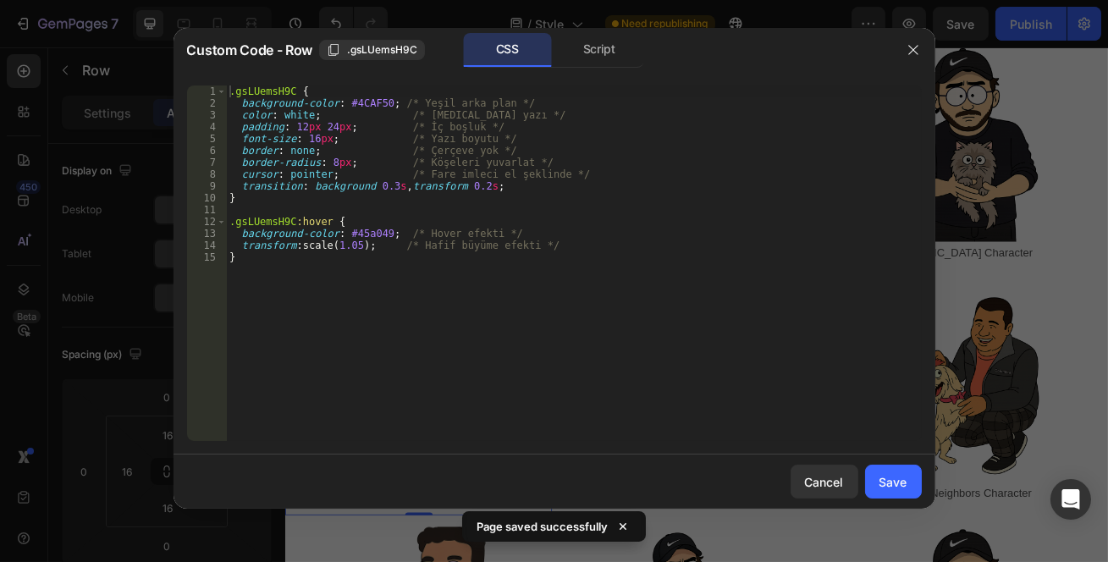
click at [442, 295] on div ".gsLUemsH9C { background-color : #4CAF50 ; /* Yeşil arka plan */ color : white …" at bounding box center [574, 276] width 696 height 380
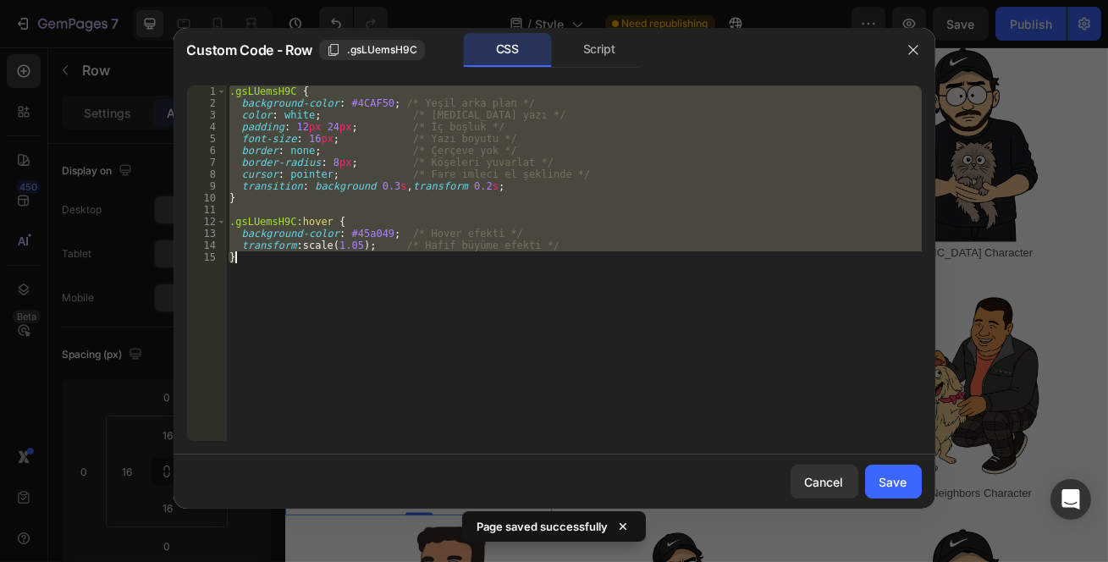
paste textarea
type textarea "}"
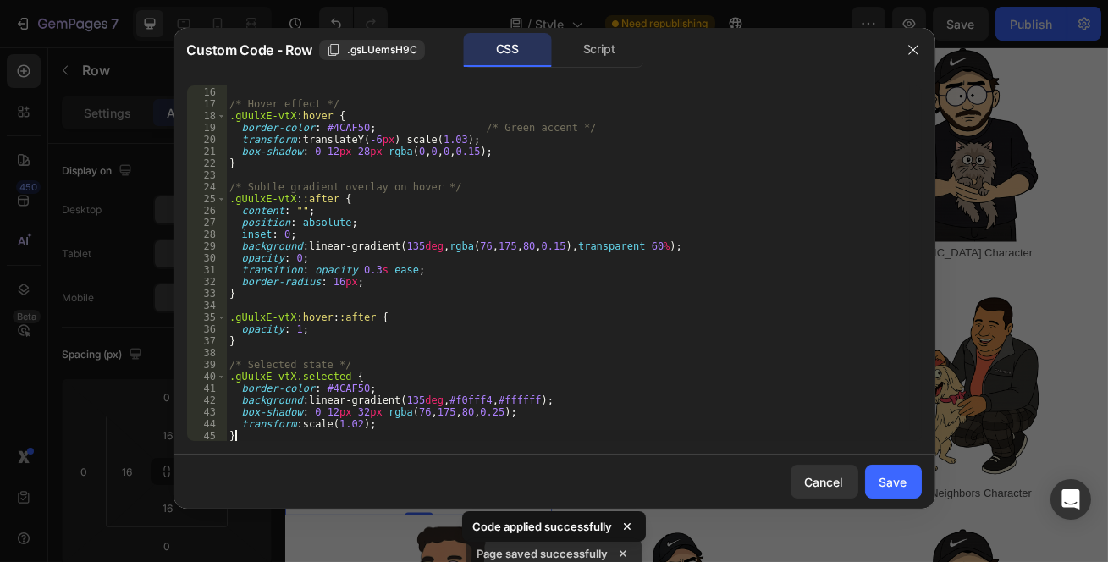
scroll to position [177, 0]
drag, startPoint x: 914, startPoint y: 480, endPoint x: 531, endPoint y: 401, distance: 391.6
click at [914, 480] on button "Save" at bounding box center [893, 482] width 57 height 34
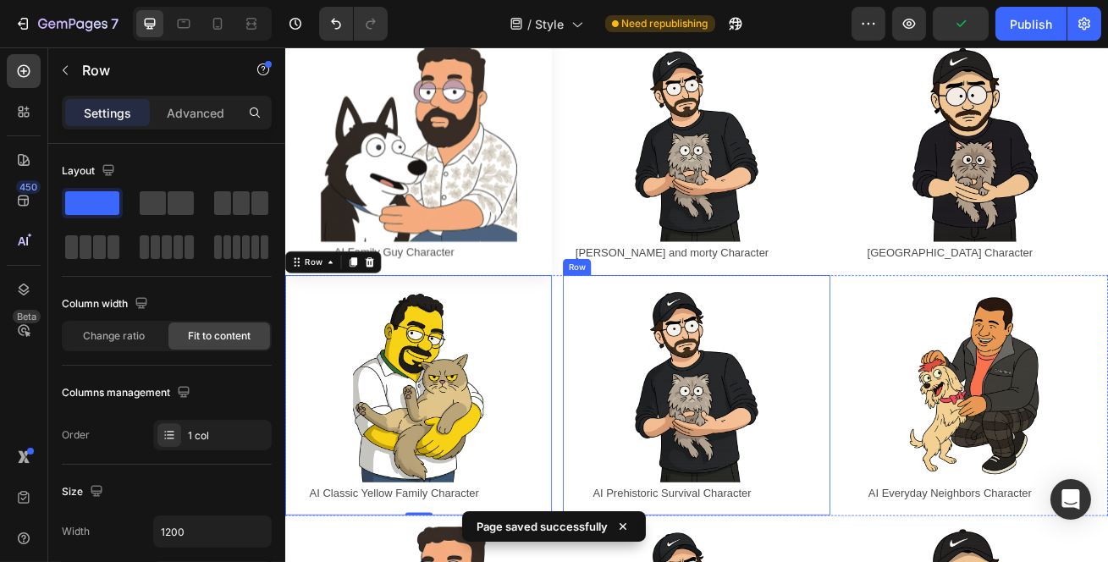
click at [768, 330] on div "Image AI Prehistoric Survival Character Text Block Row Row" at bounding box center [791, 477] width 329 height 297
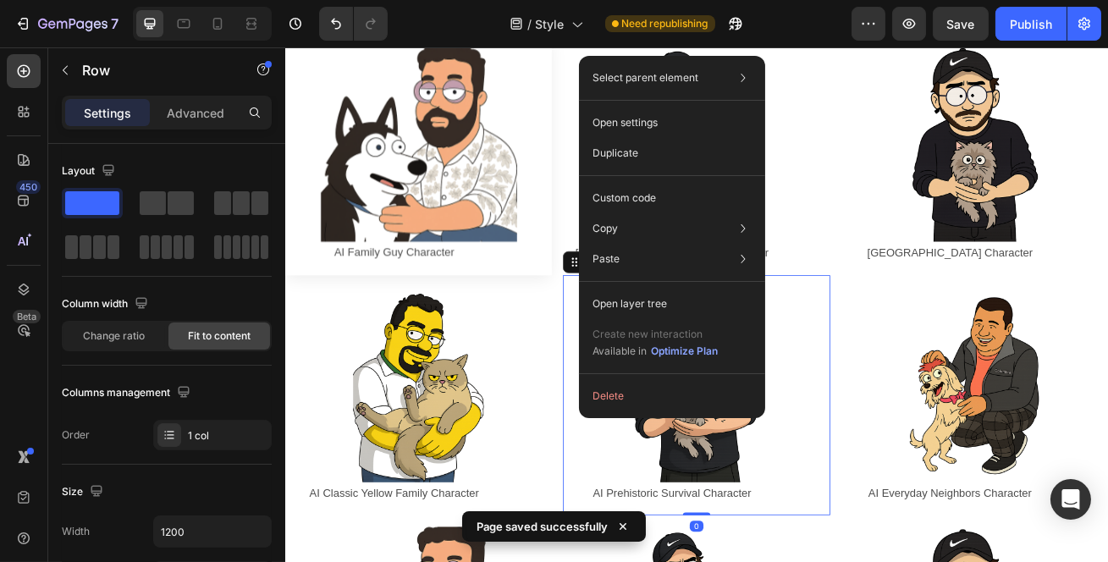
click at [663, 244] on div "Custom code" at bounding box center [672, 259] width 173 height 30
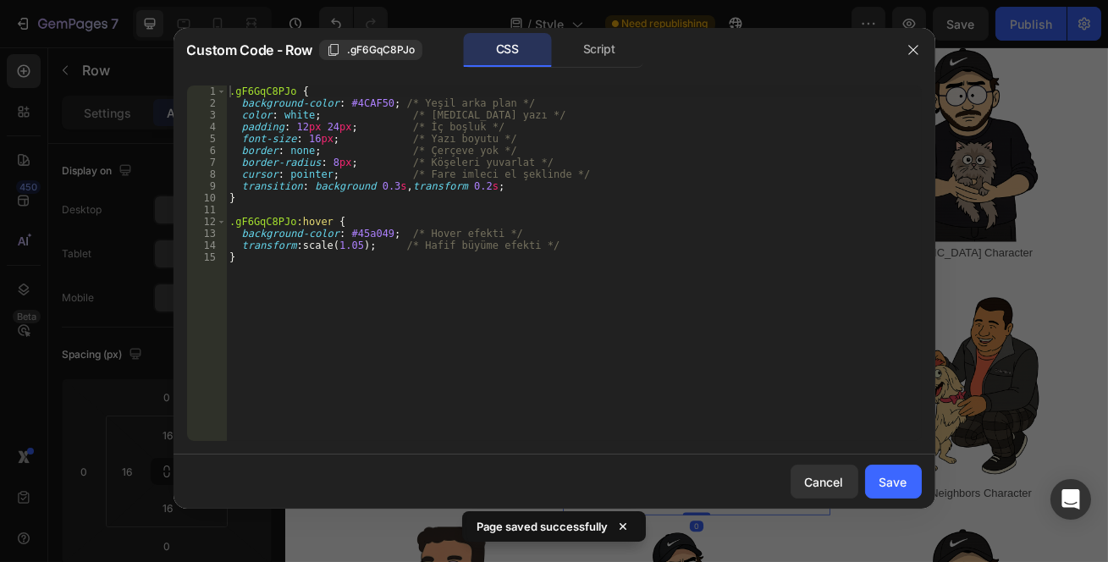
click at [501, 297] on div ".gF6GqC8PJo { background-color : #4CAF50 ; /* Yeşil arka plan */ color : white …" at bounding box center [574, 276] width 696 height 380
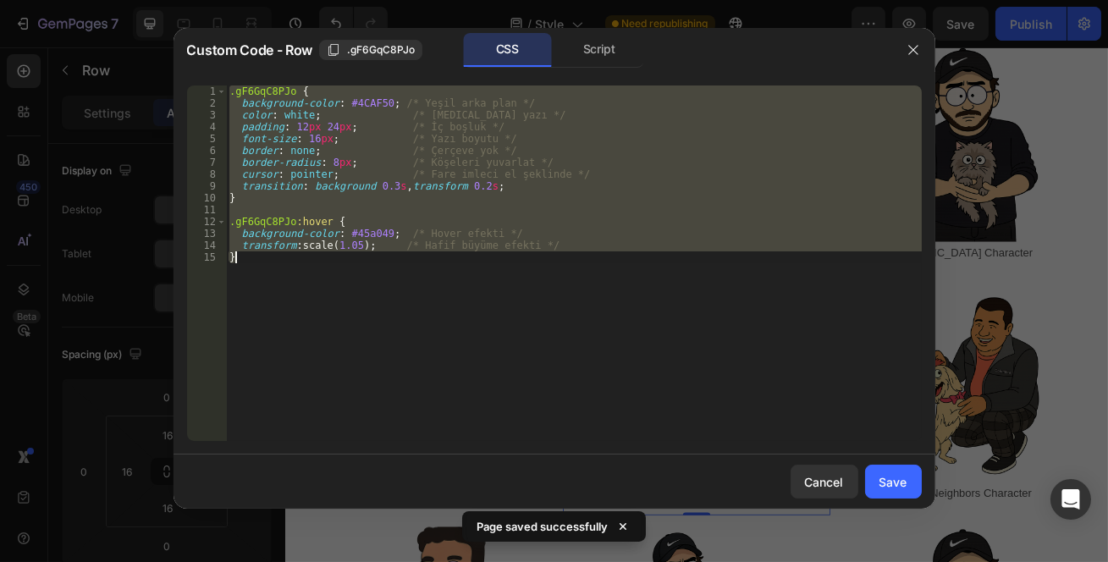
paste textarea
type textarea "}"
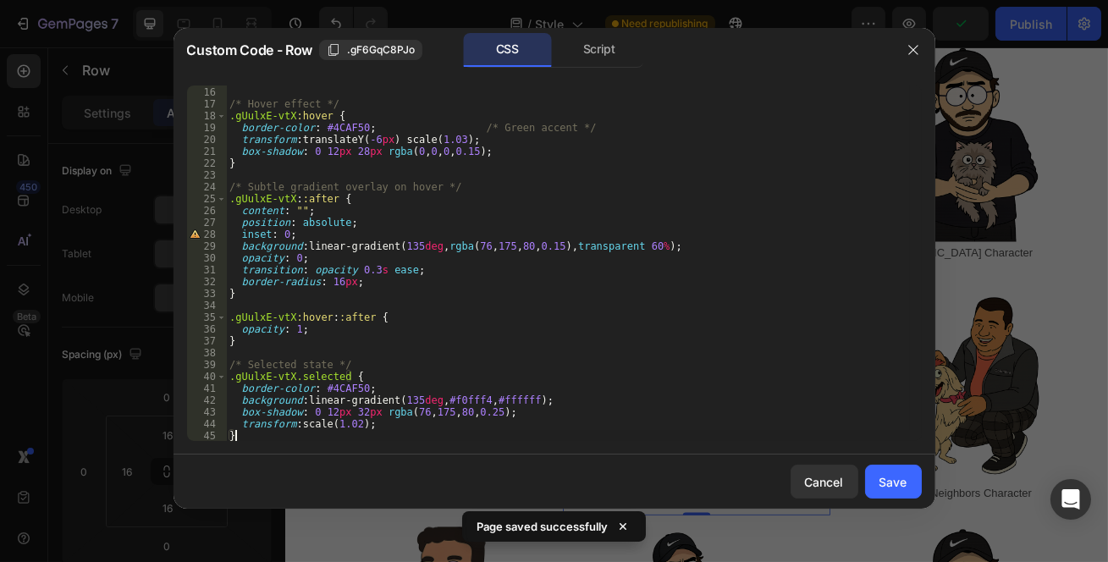
click at [881, 483] on div "Save" at bounding box center [894, 482] width 28 height 18
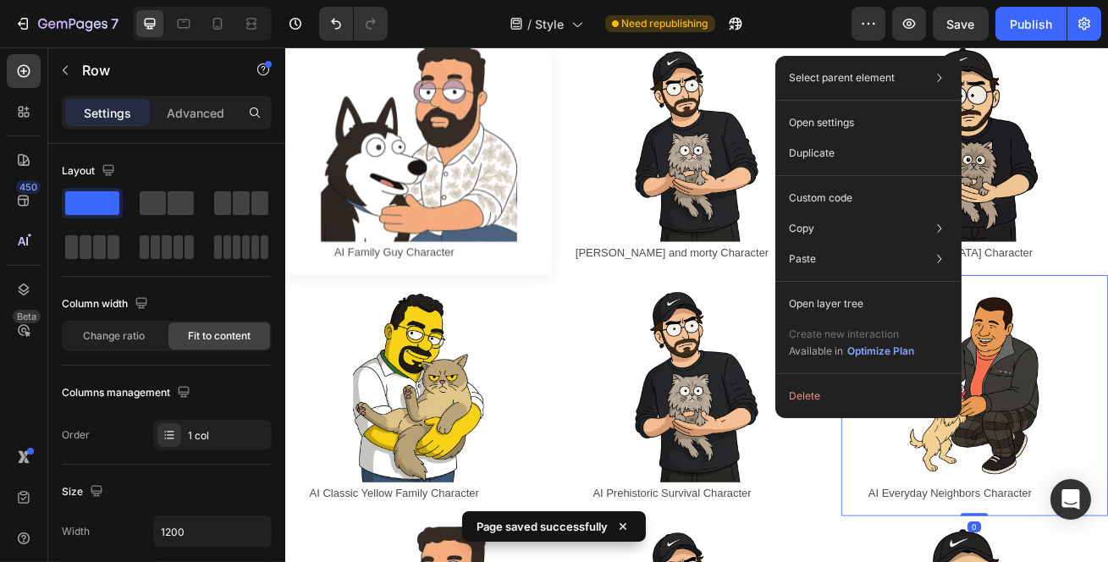
click at [850, 201] on p "Custom code" at bounding box center [821, 198] width 64 height 15
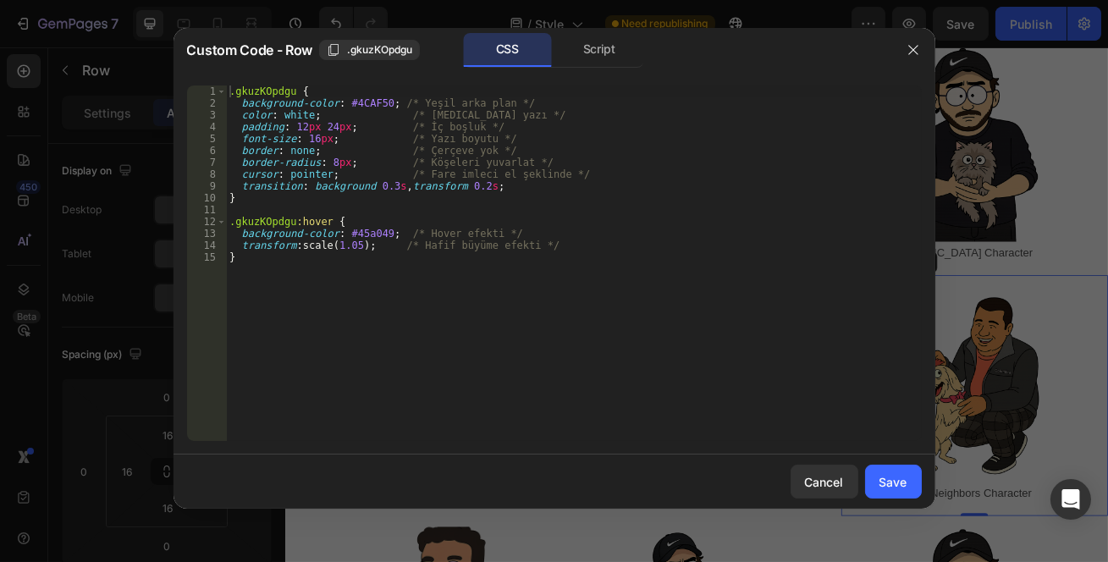
click at [847, 205] on div ".gkuzKOpdgu { background-color : #4CAF50 ; /* Yeşil arka plan */ color : white …" at bounding box center [574, 276] width 696 height 380
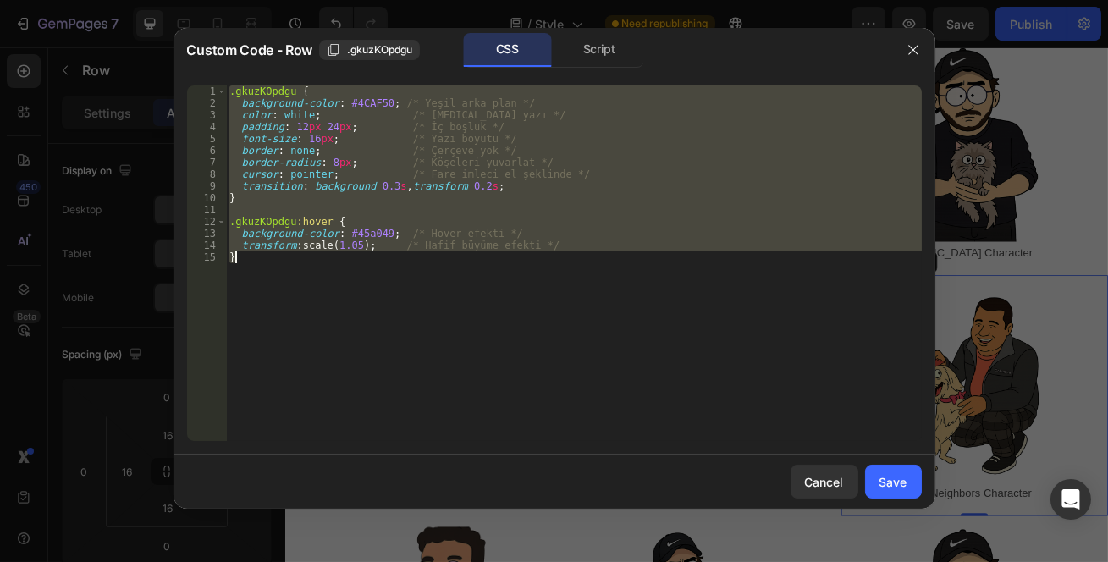
paste textarea
type textarea "}"
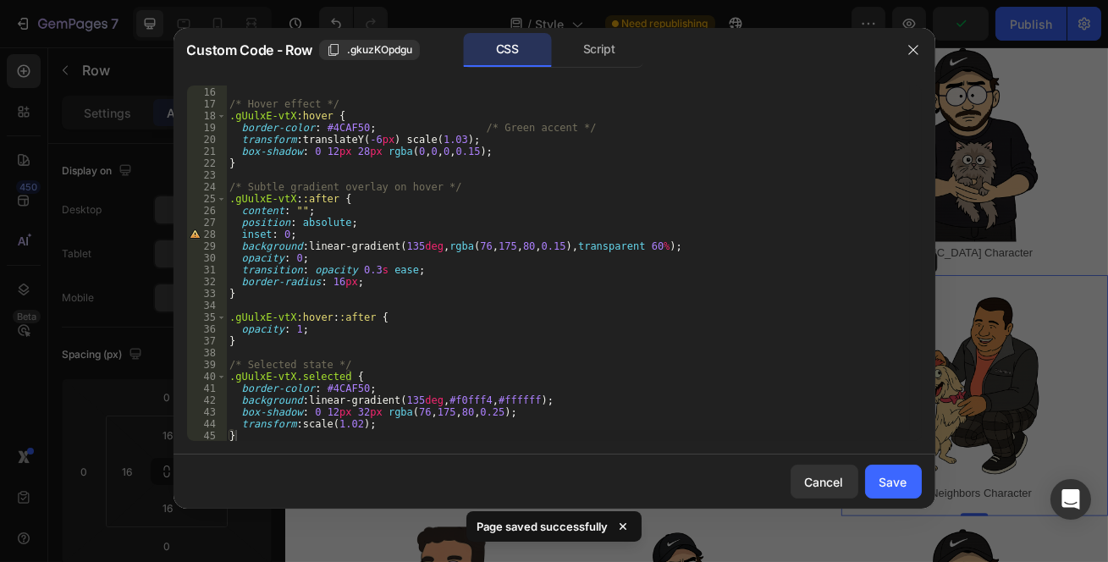
click at [897, 486] on div "Save" at bounding box center [894, 482] width 28 height 18
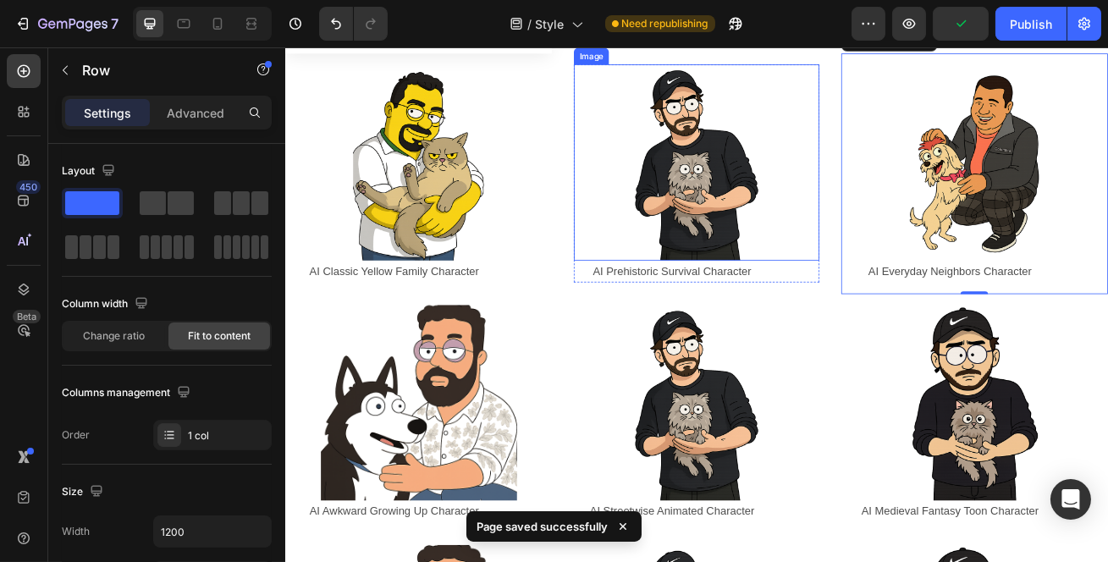
scroll to position [539, 0]
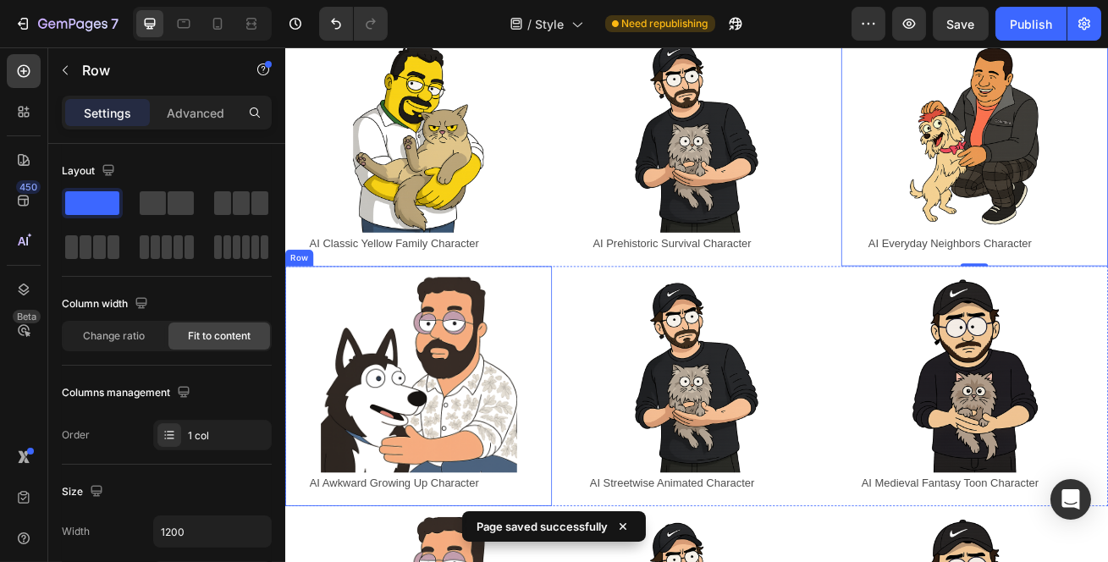
click at [471, 318] on div "Image AI Awkward Growing Up Character Text Block Row Row" at bounding box center [448, 466] width 329 height 297
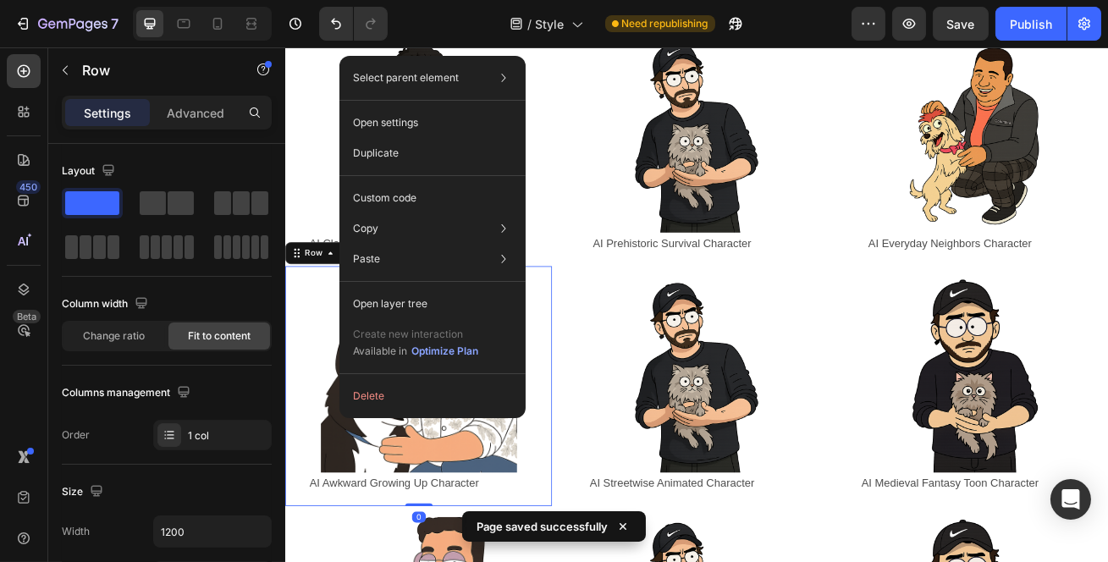
click at [410, 202] on p "Custom code" at bounding box center [385, 198] width 64 height 15
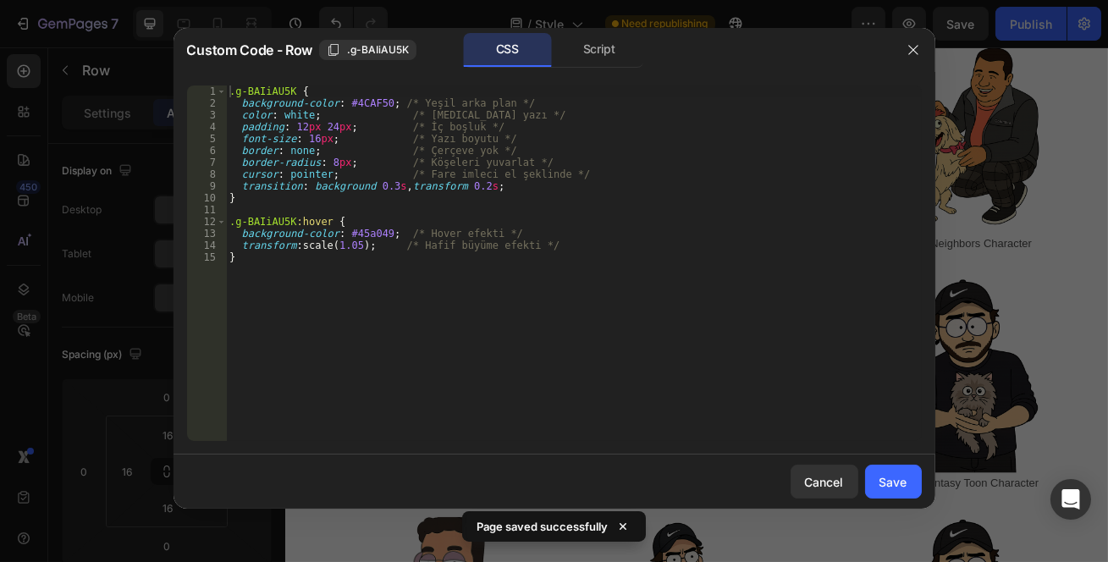
click at [422, 307] on div ".g-BAIiAU5K { background-color : #4CAF50 ; /* Yeşil arka plan */ color : white …" at bounding box center [574, 276] width 696 height 380
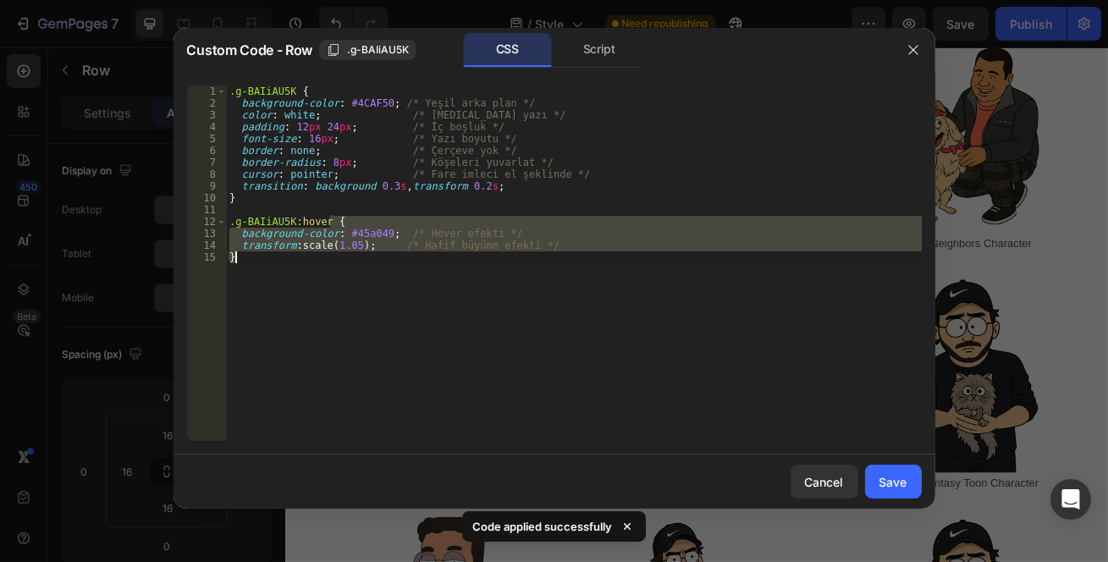
click at [422, 307] on div ".g-BAIiAU5K { background-color : #4CAF50 ; /* Yeşil arka plan */ color : white …" at bounding box center [574, 276] width 696 height 380
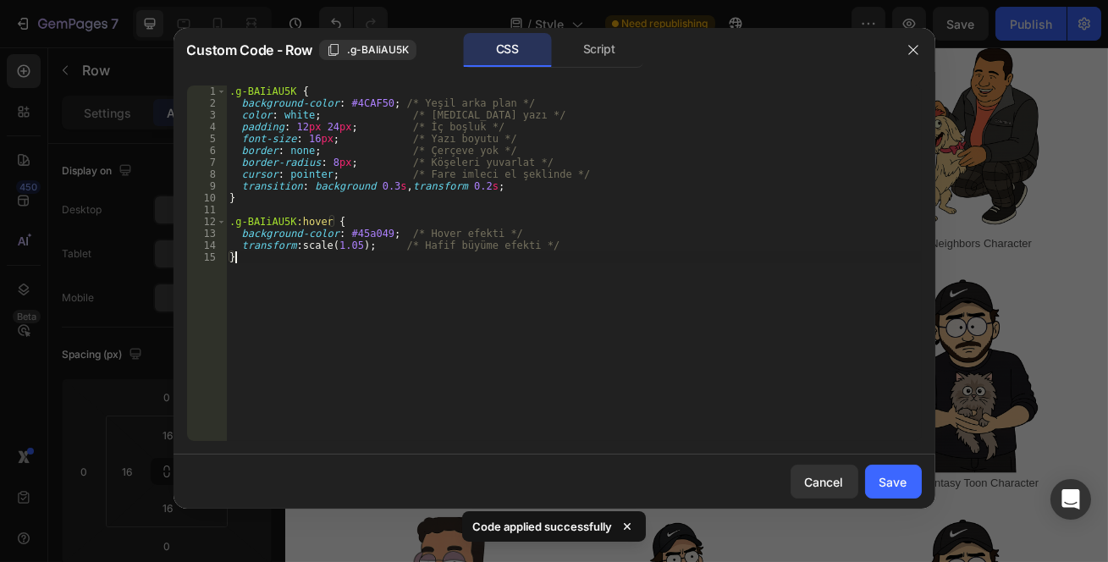
click at [422, 307] on div ".g-BAIiAU5K { background-color : #4CAF50 ; /* Yeşil arka plan */ color : white …" at bounding box center [574, 276] width 696 height 380
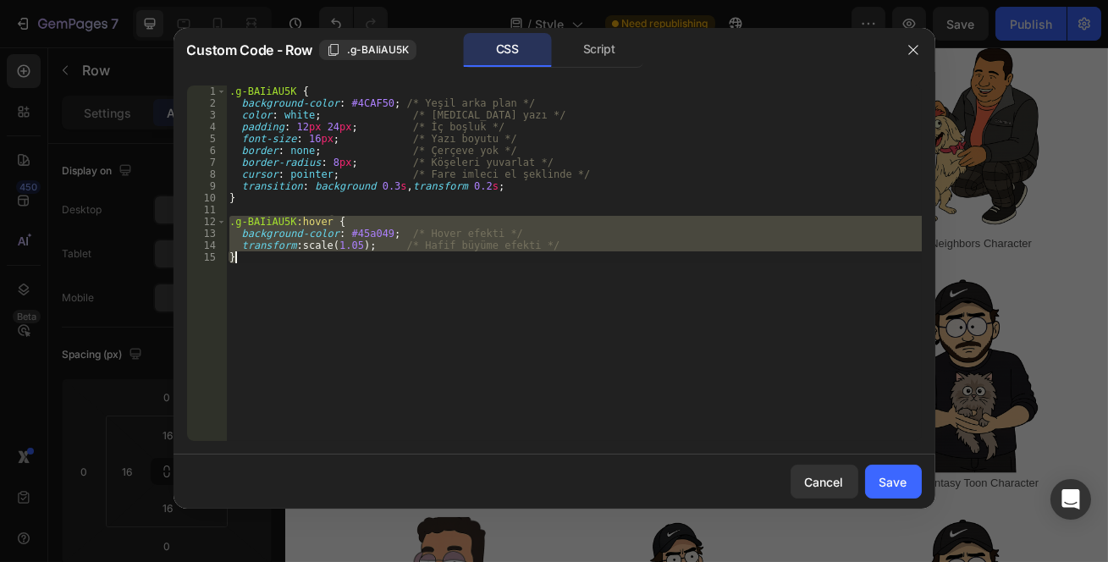
click at [422, 307] on div ".g-BAIiAU5K { background-color : #4CAF50 ; /* Yeşil arka plan */ color : white …" at bounding box center [574, 276] width 696 height 380
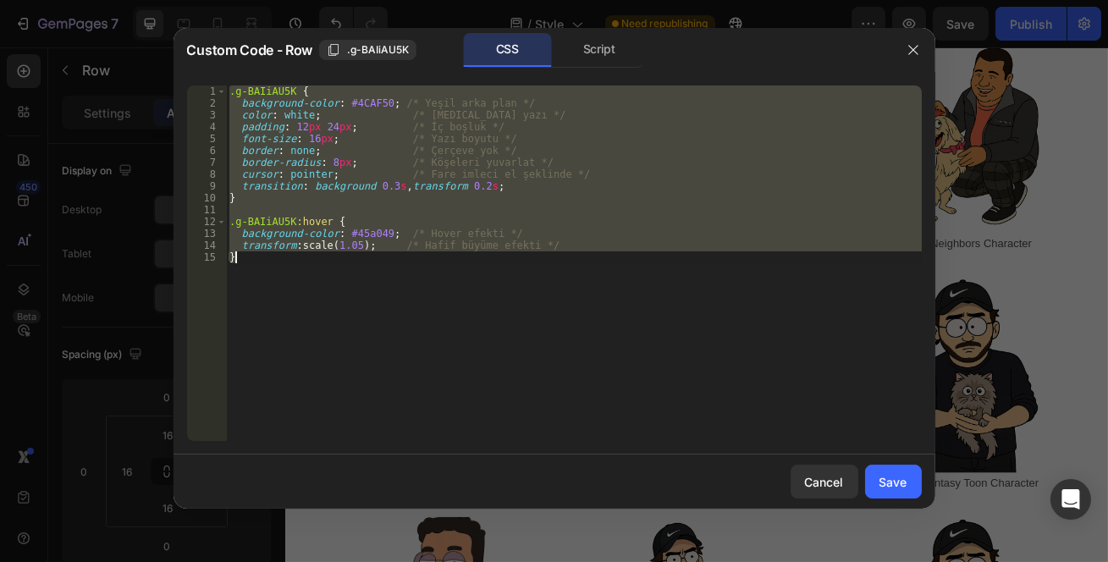
paste textarea
type textarea "}"
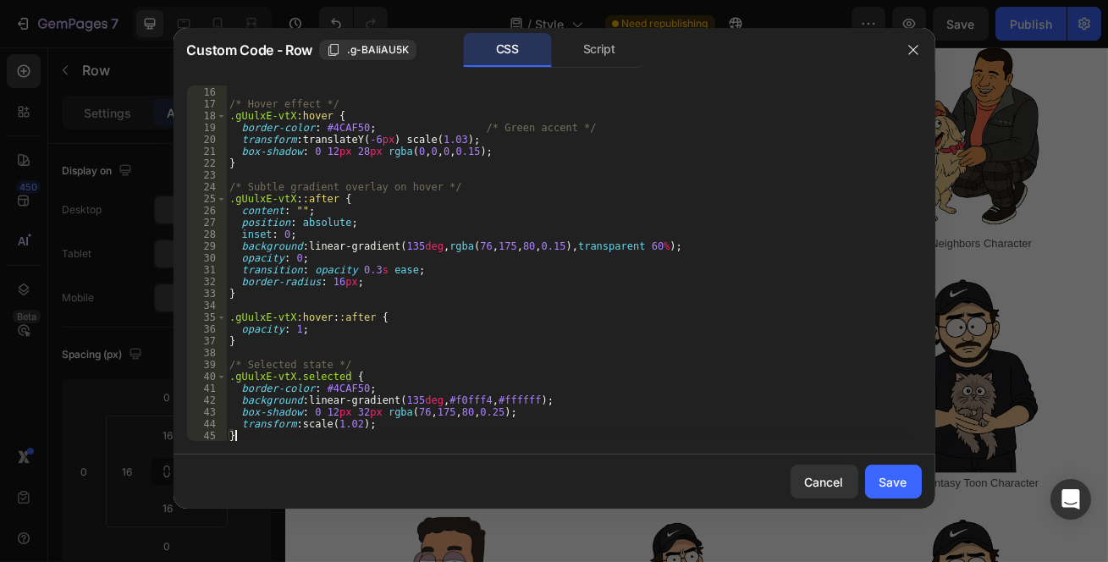
scroll to position [177, 0]
click at [887, 473] on div "Save" at bounding box center [894, 482] width 28 height 18
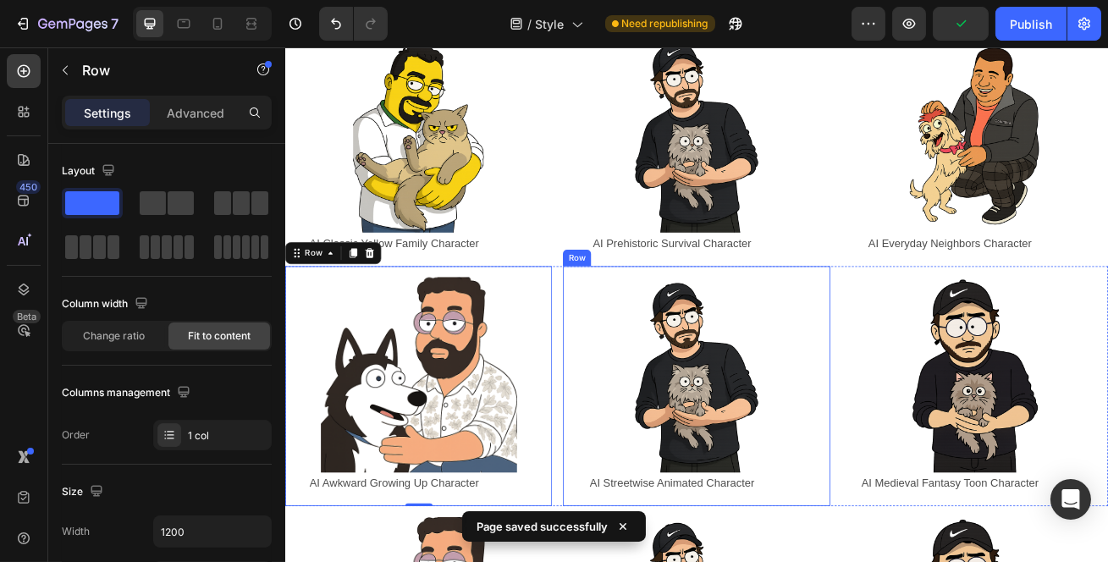
click at [628, 319] on div "Image AI Streetwise Animated Character Text Block Row Row" at bounding box center [791, 466] width 329 height 297
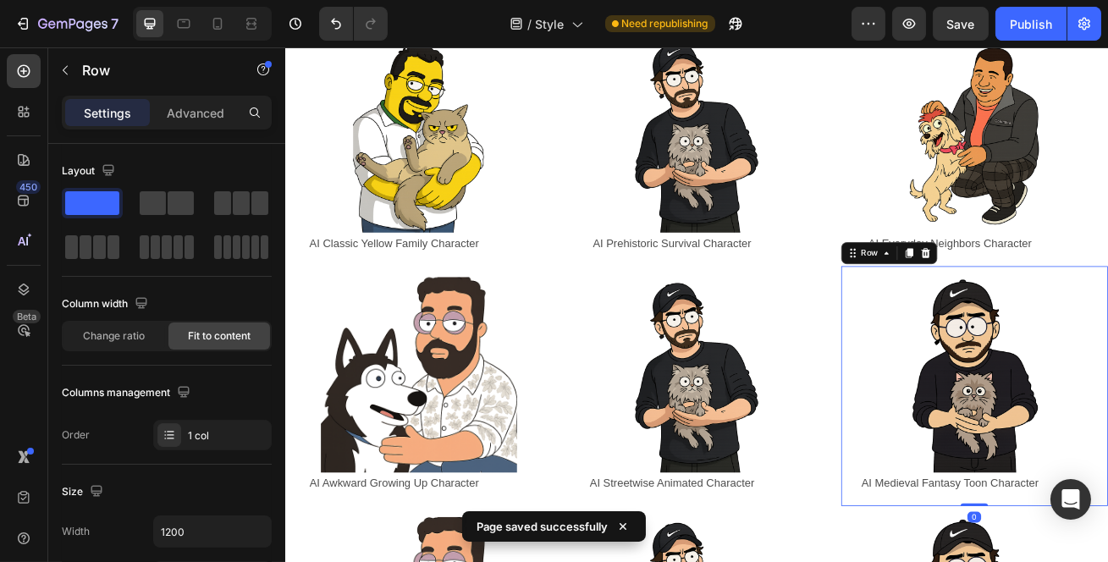
click at [931, 318] on div "Image AI Streetwise Animated Character Text Block Row Row" at bounding box center [791, 466] width 329 height 297
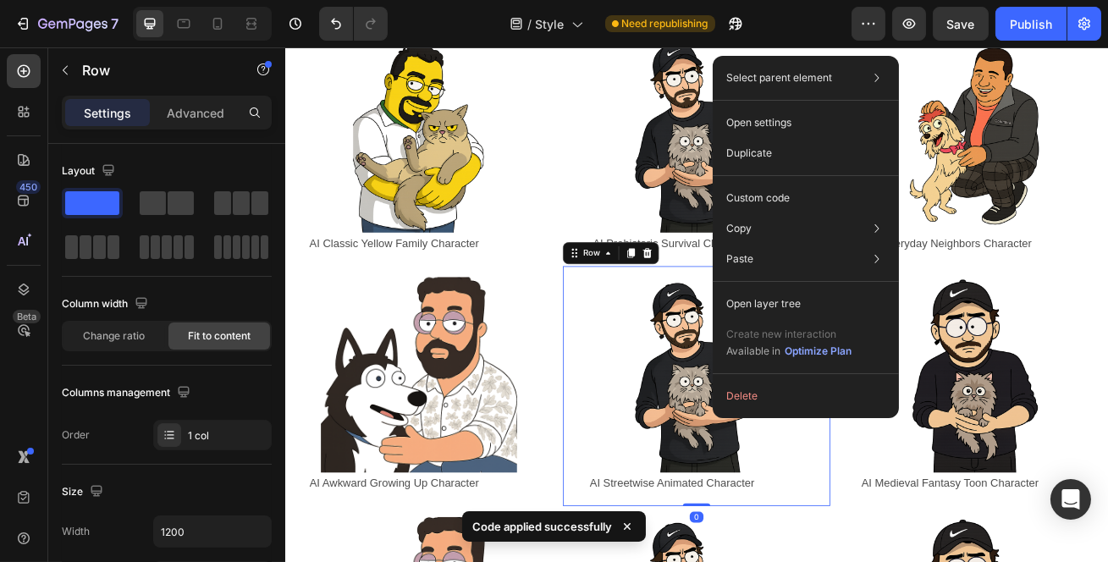
click at [809, 244] on div "Custom code" at bounding box center [806, 259] width 173 height 30
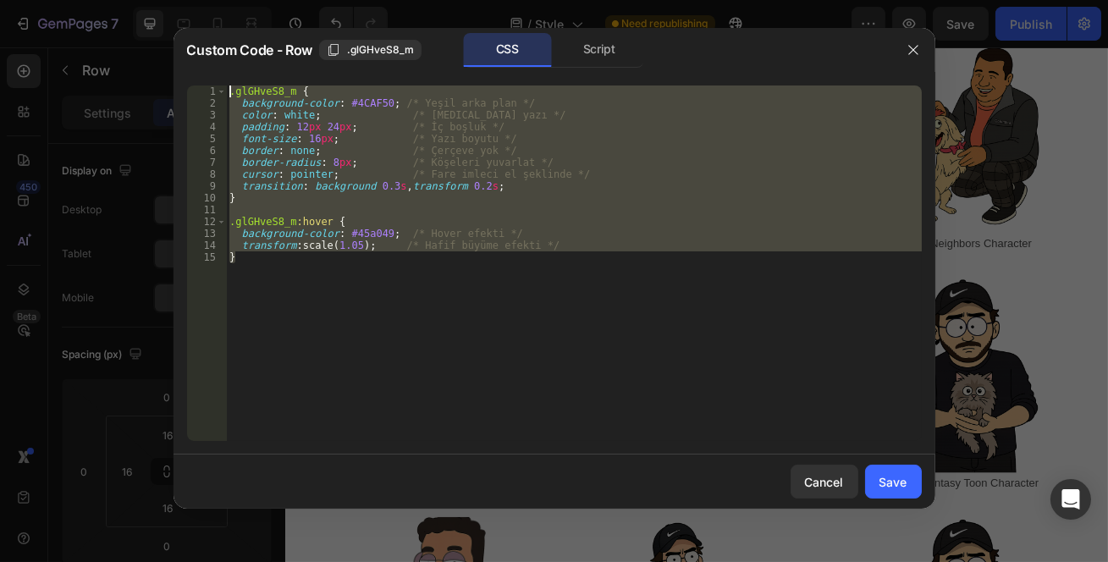
drag, startPoint x: 339, startPoint y: 292, endPoint x: 93, endPoint y: 46, distance: 347.9
click at [93, 46] on div "Custom Code - Row .glGHveS8_m CSS Script } 1 2 3 4 5 6 7 8 9 10 11 12 13 14 15 …" at bounding box center [554, 281] width 1108 height 562
paste textarea "}"
type textarea "}"
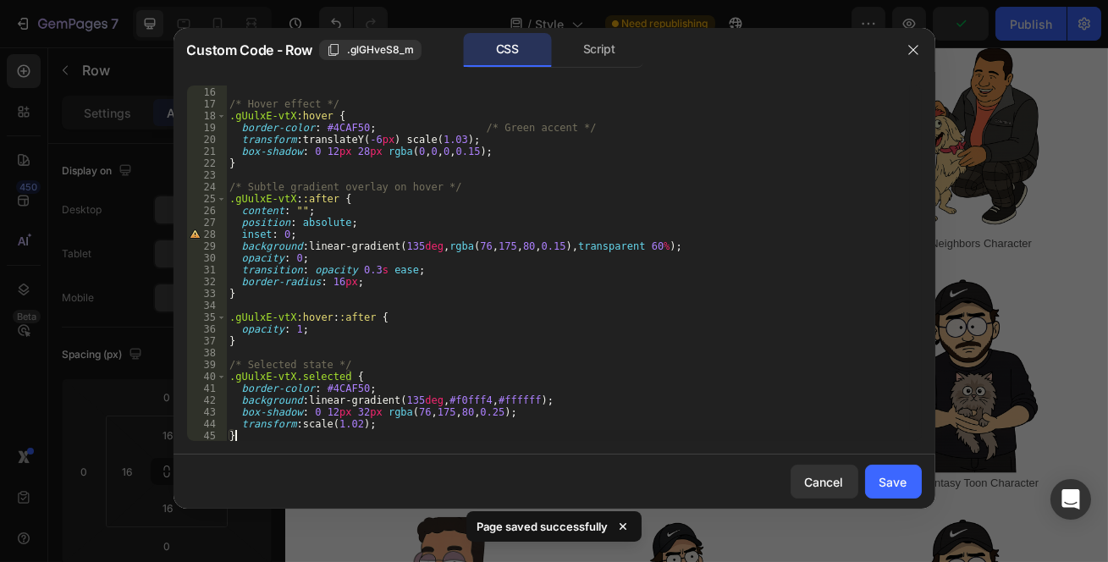
click at [883, 476] on div "Save" at bounding box center [894, 482] width 28 height 18
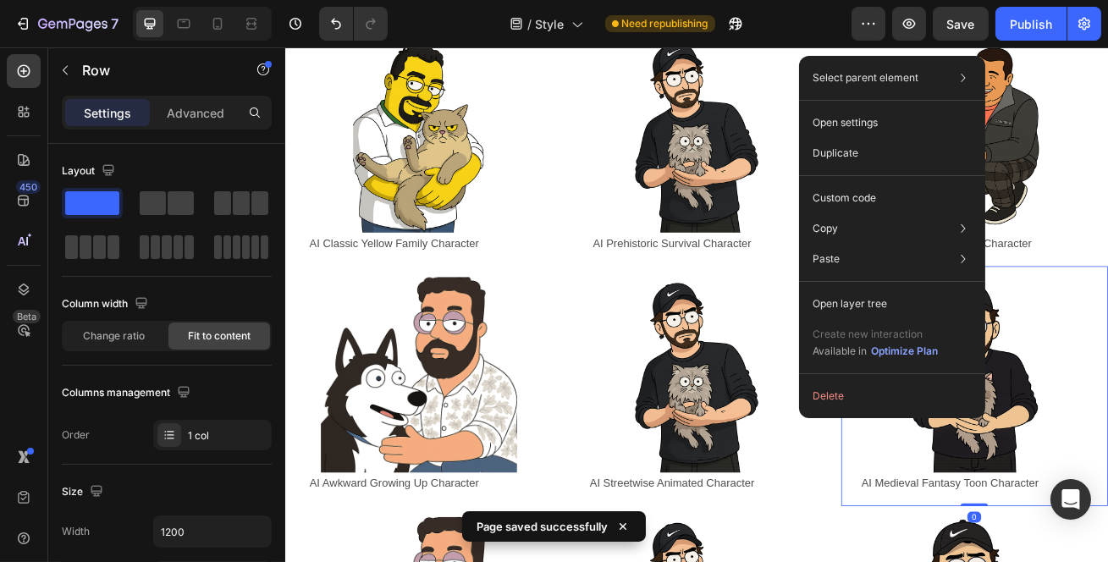
click at [890, 244] on div "Custom code" at bounding box center [892, 259] width 173 height 30
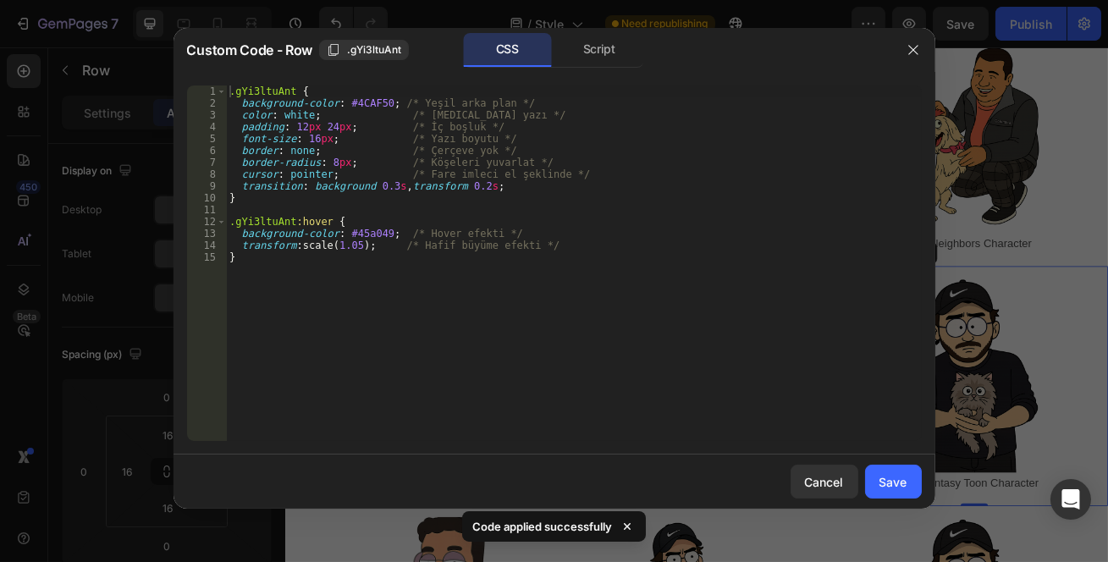
click at [793, 308] on div ".gYi3ltuAnt { background-color : #4CAF50 ; /* Yeşil arka plan */ color : white …" at bounding box center [574, 276] width 696 height 380
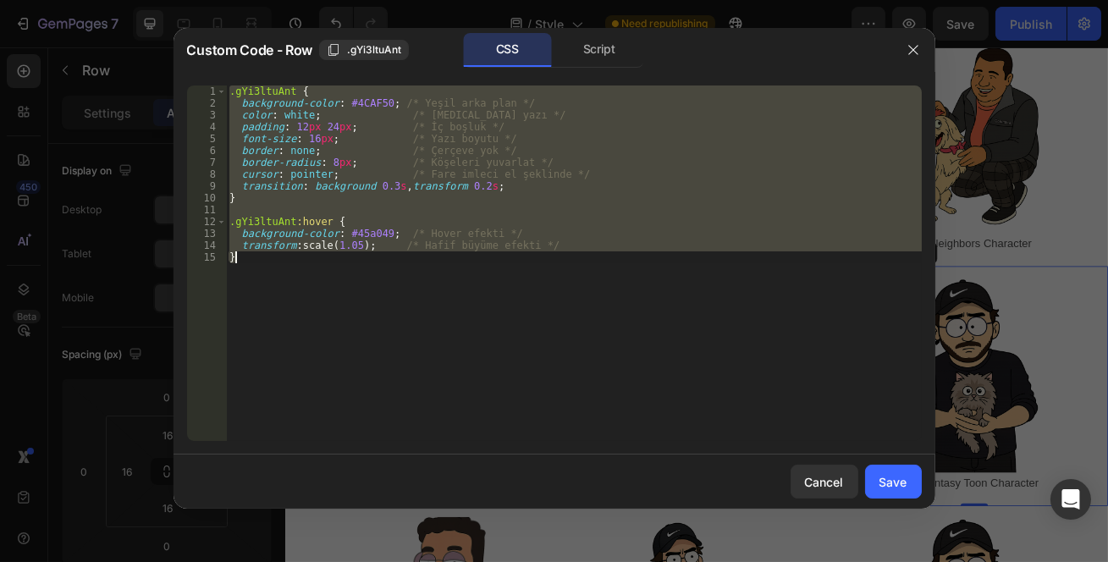
paste textarea
type textarea "}"
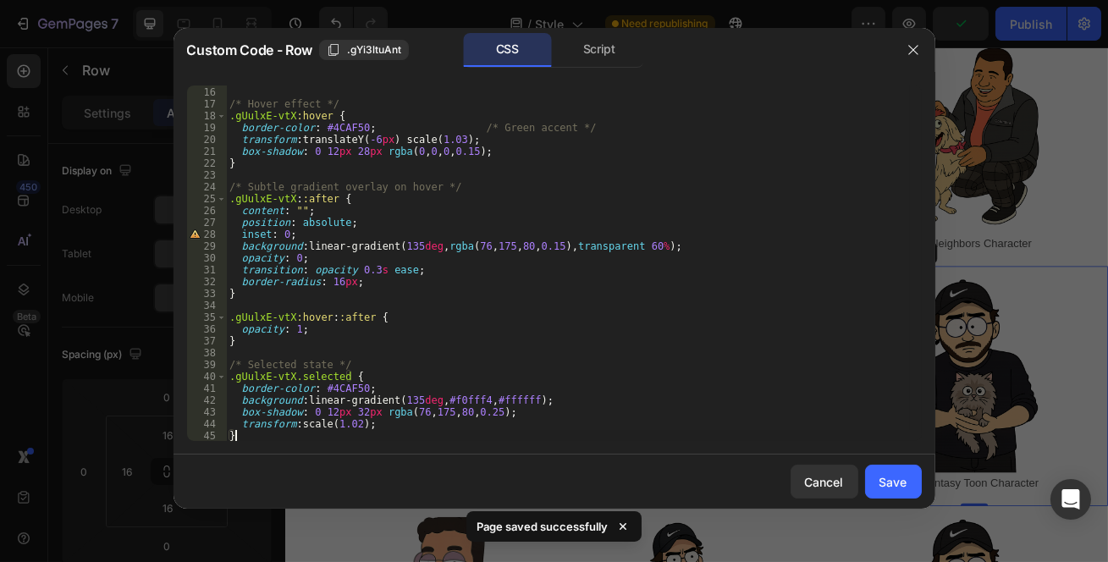
click at [874, 475] on button "Save" at bounding box center [893, 482] width 57 height 34
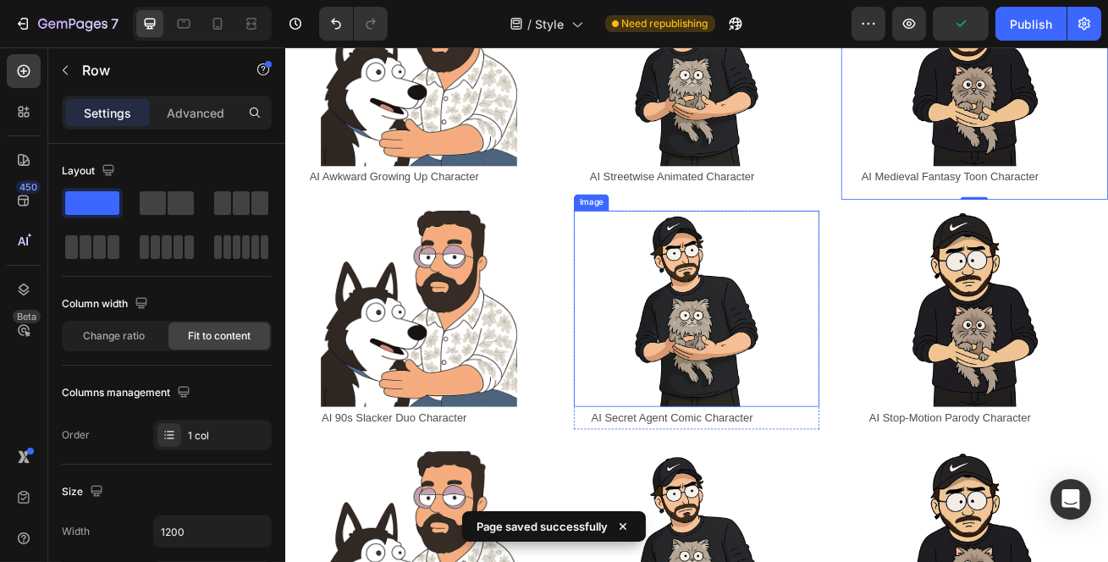
scroll to position [923, 0]
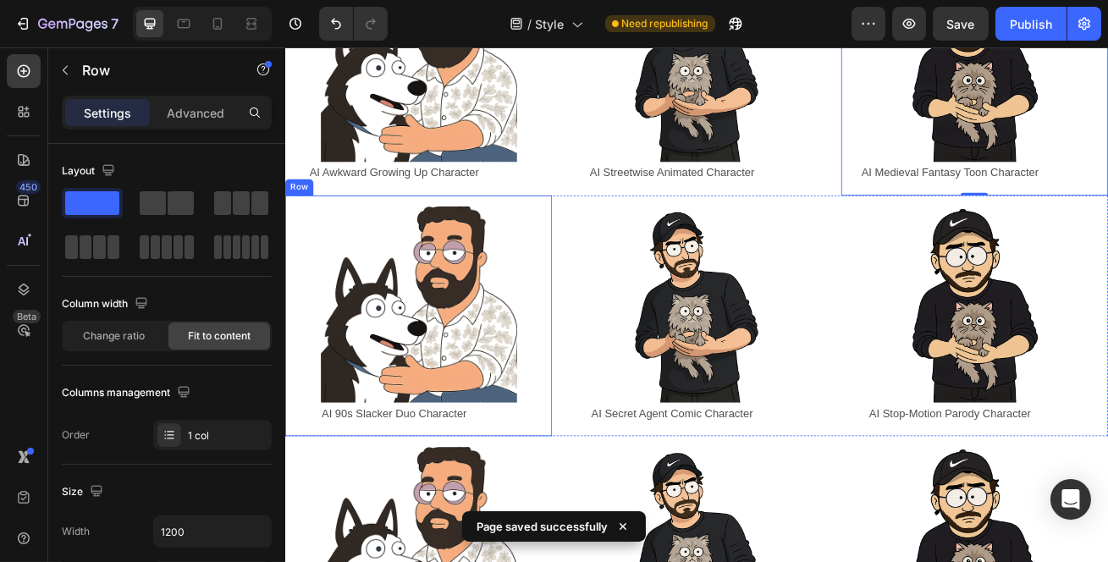
click at [591, 229] on div "Image AI 90s Slacker Duo Character Text Block Row Row" at bounding box center [448, 377] width 329 height 297
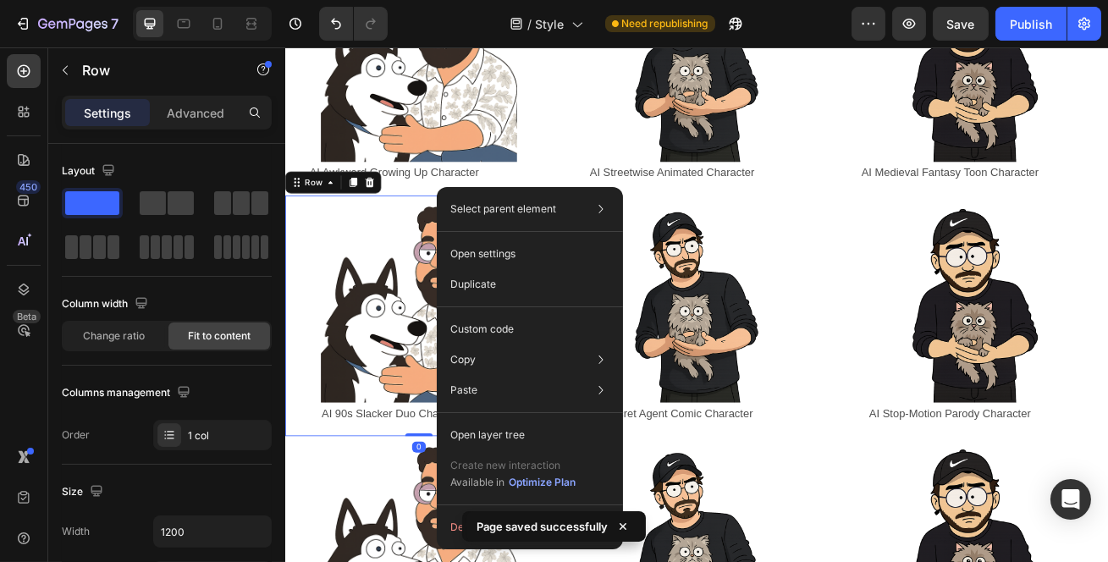
click at [515, 375] on div "Custom code" at bounding box center [530, 390] width 173 height 30
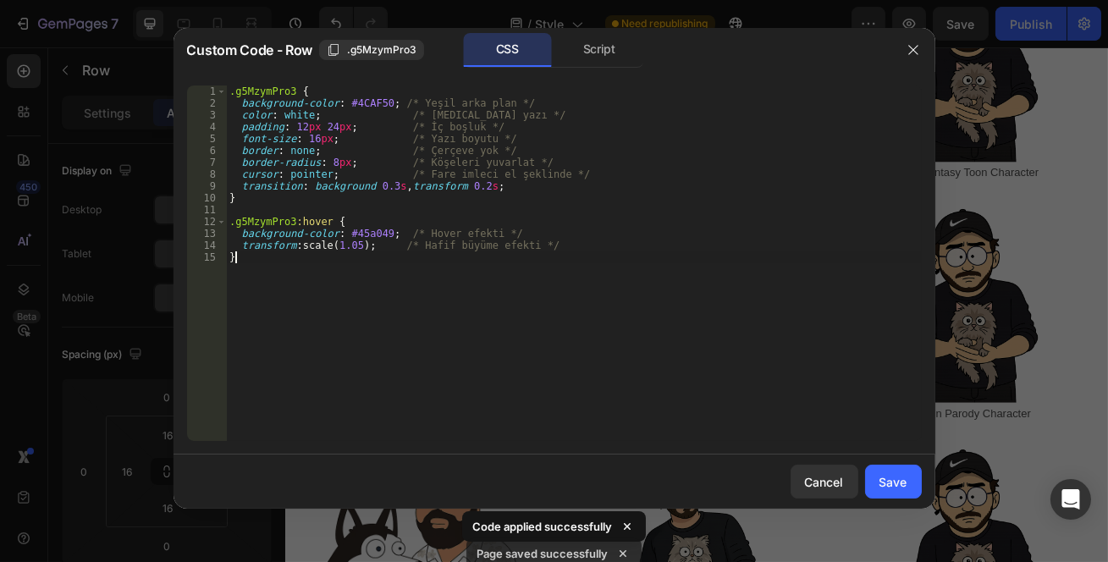
click at [454, 290] on div ".g5MzymPro3 { background-color : #4CAF50 ; /* Yeşil arka plan */ color : white …" at bounding box center [574, 276] width 696 height 380
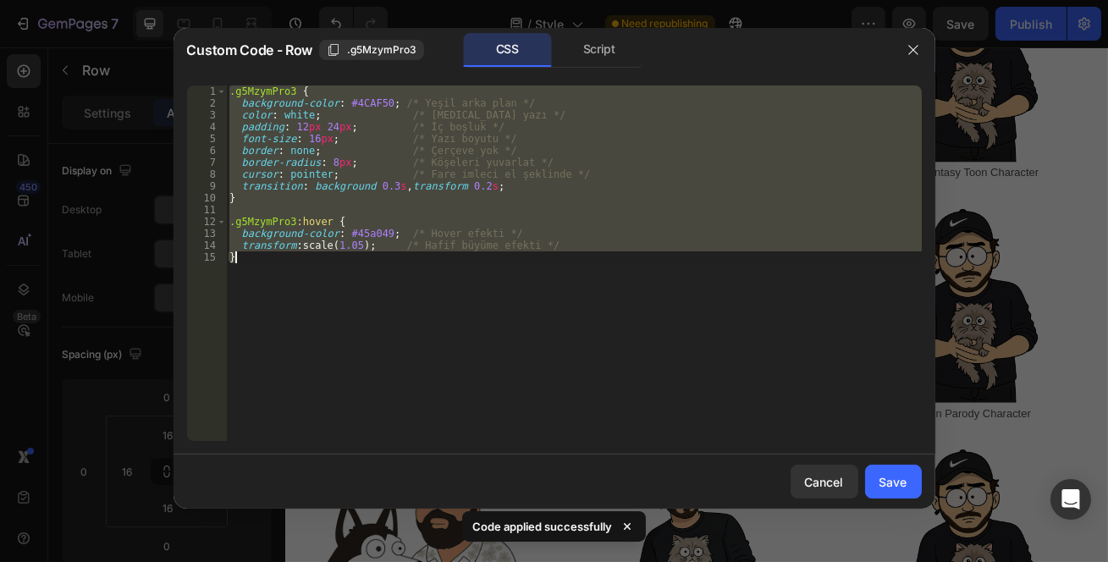
paste textarea
type textarea "}"
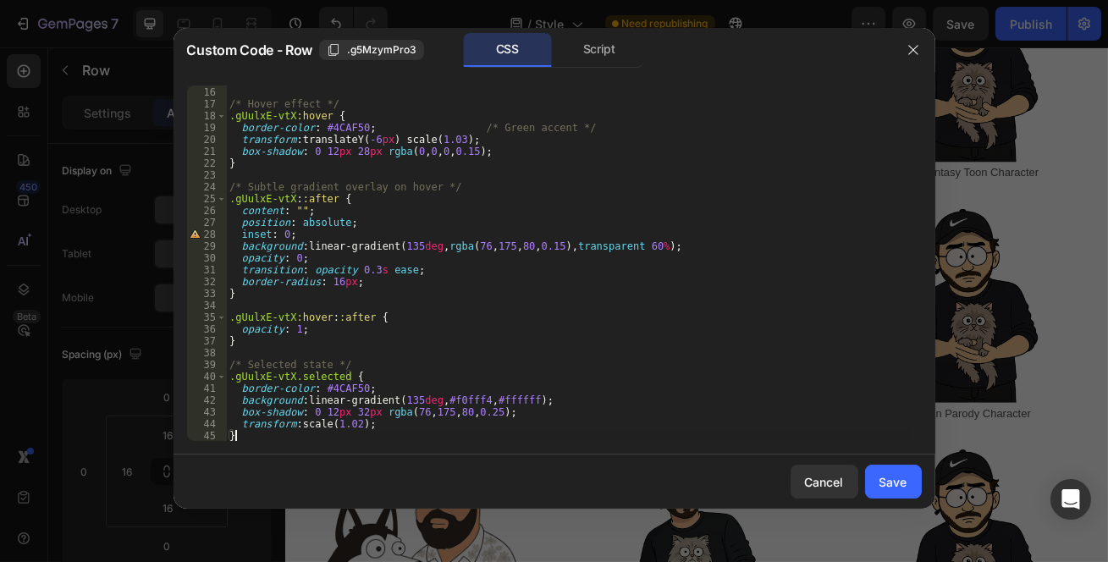
click at [881, 478] on div "Save" at bounding box center [894, 482] width 28 height 18
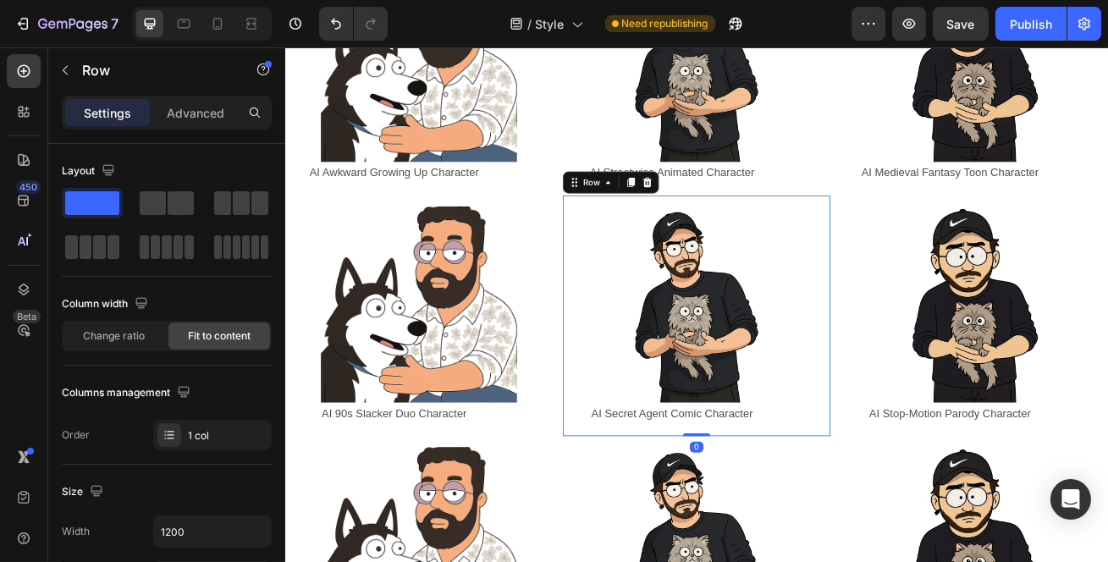
click at [627, 233] on div "Image AI Secret Agent Comic Character Text Block Row Row 0" at bounding box center [791, 377] width 329 height 297
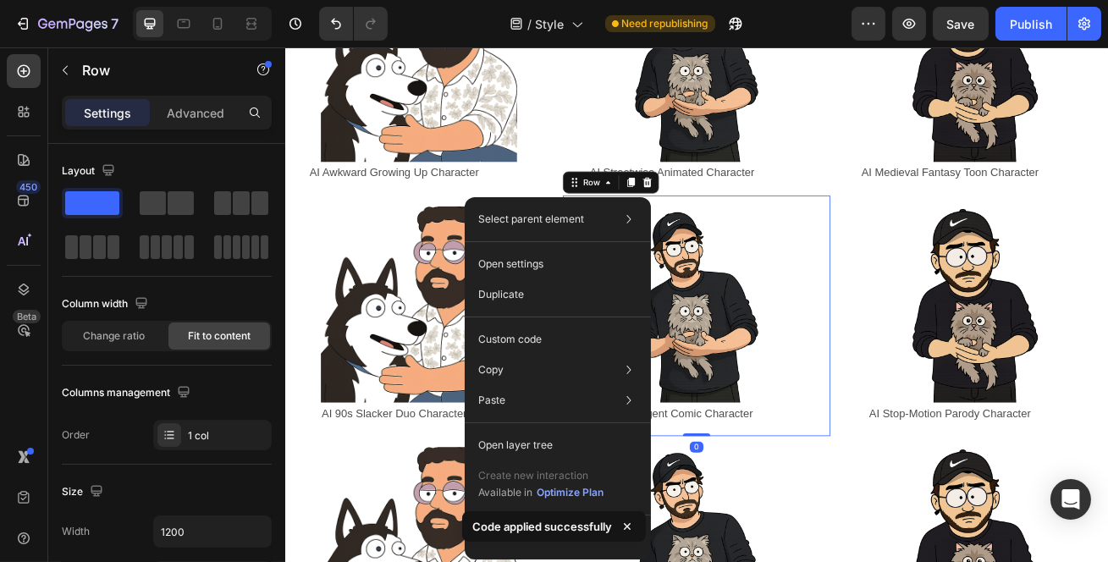
click at [543, 385] on div "Custom code" at bounding box center [558, 400] width 173 height 30
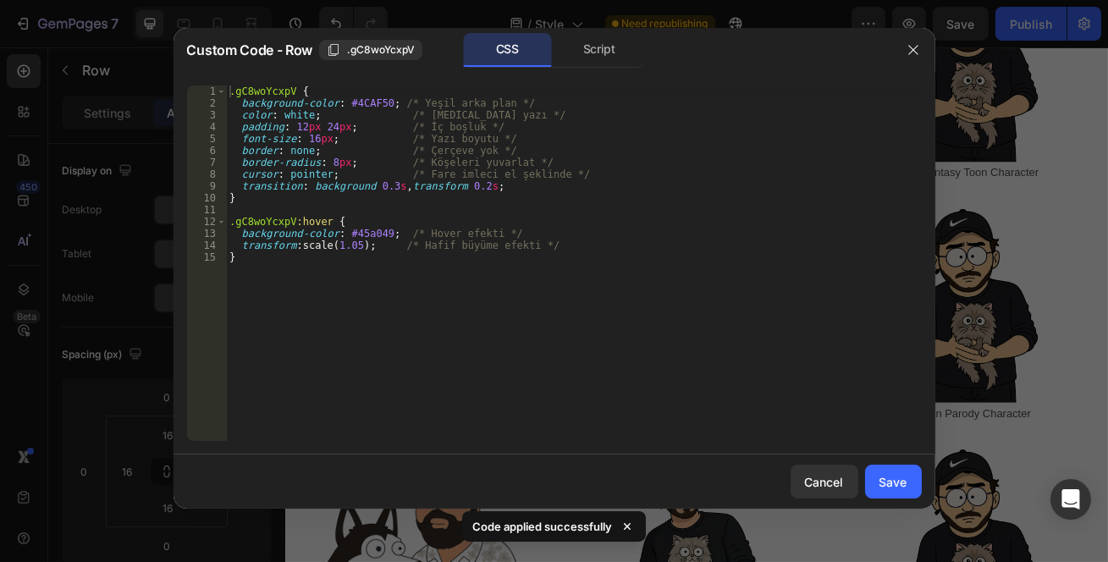
click at [592, 312] on div ".gC8woYcxpV { background-color : #4CAF50 ; /* Yeşil arka plan */ color : white …" at bounding box center [574, 276] width 696 height 380
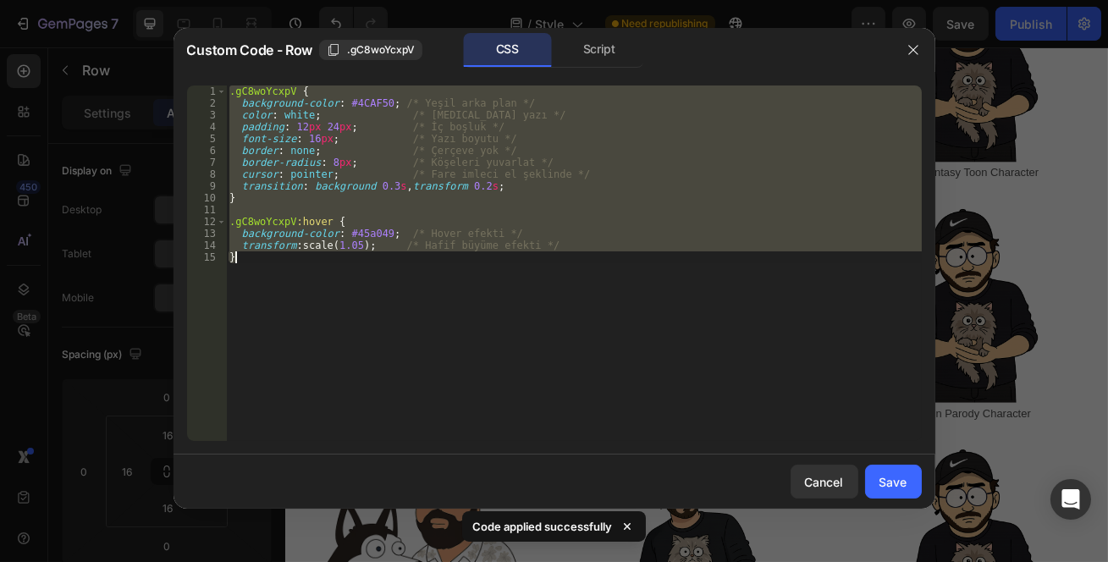
paste textarea
type textarea "}"
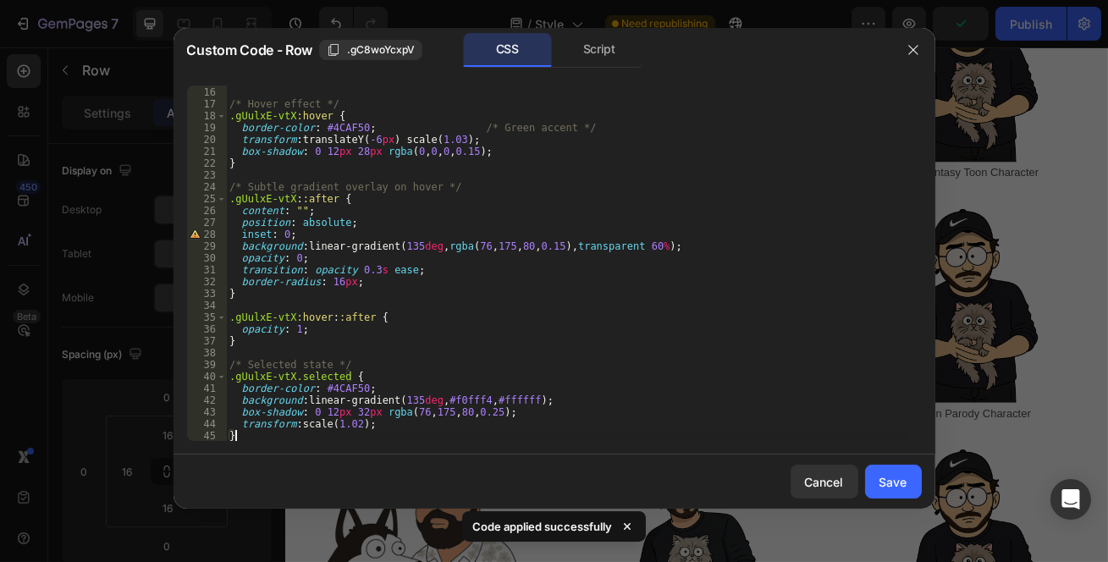
click at [878, 479] on button "Save" at bounding box center [893, 482] width 57 height 34
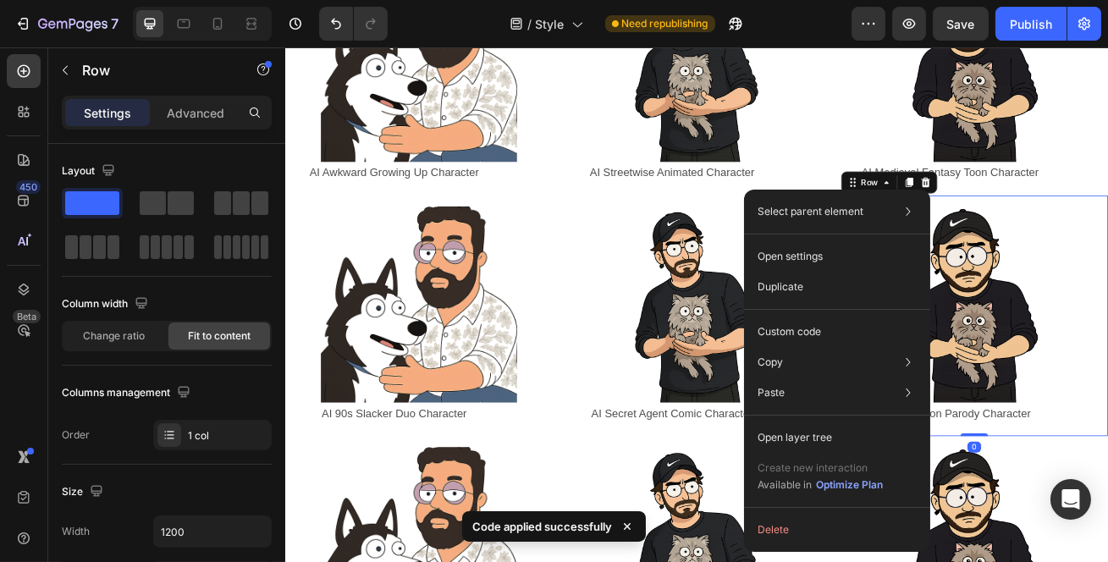
click at [800, 339] on p "Custom code" at bounding box center [790, 331] width 64 height 15
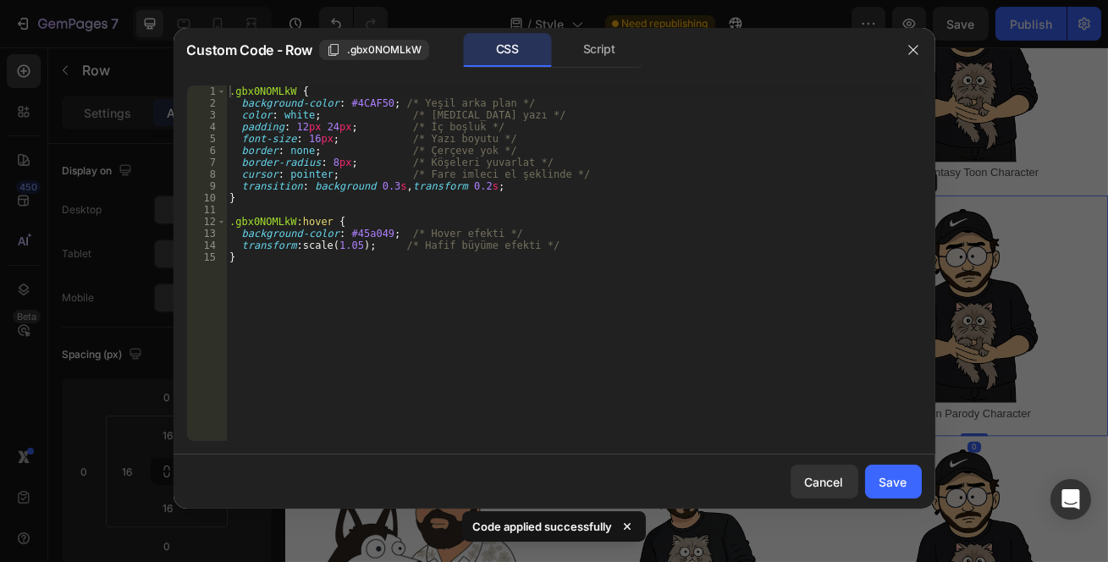
click at [713, 319] on div ".gbx0NOMLkW { background-color : #4CAF50 ; /* Yeşil arka plan */ color : white …" at bounding box center [574, 276] width 696 height 380
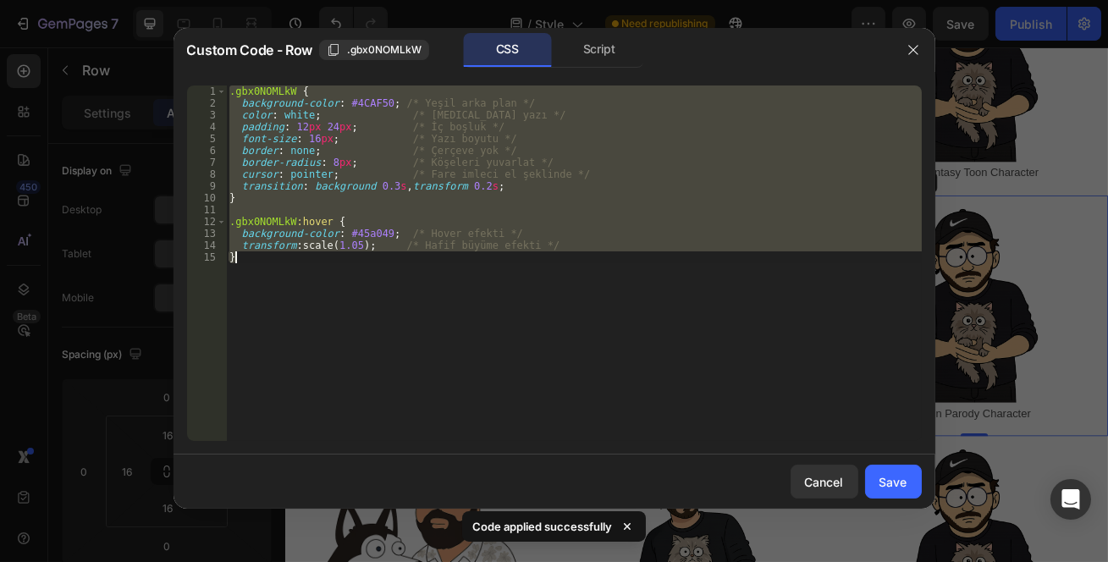
paste textarea
type textarea "}"
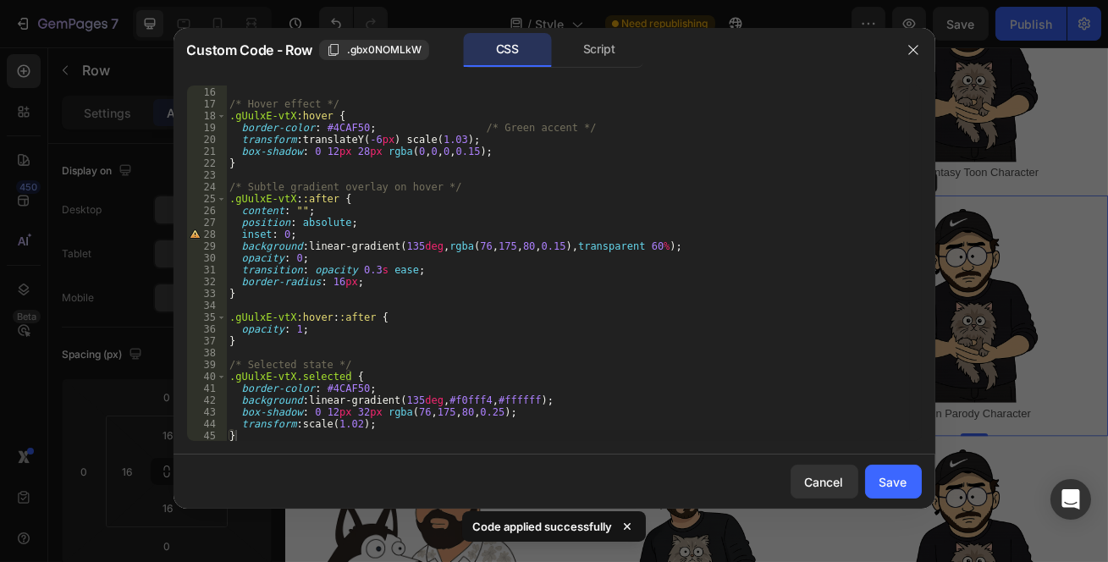
drag, startPoint x: 900, startPoint y: 481, endPoint x: 431, endPoint y: 378, distance: 480.3
click at [900, 481] on div "Save" at bounding box center [894, 482] width 28 height 18
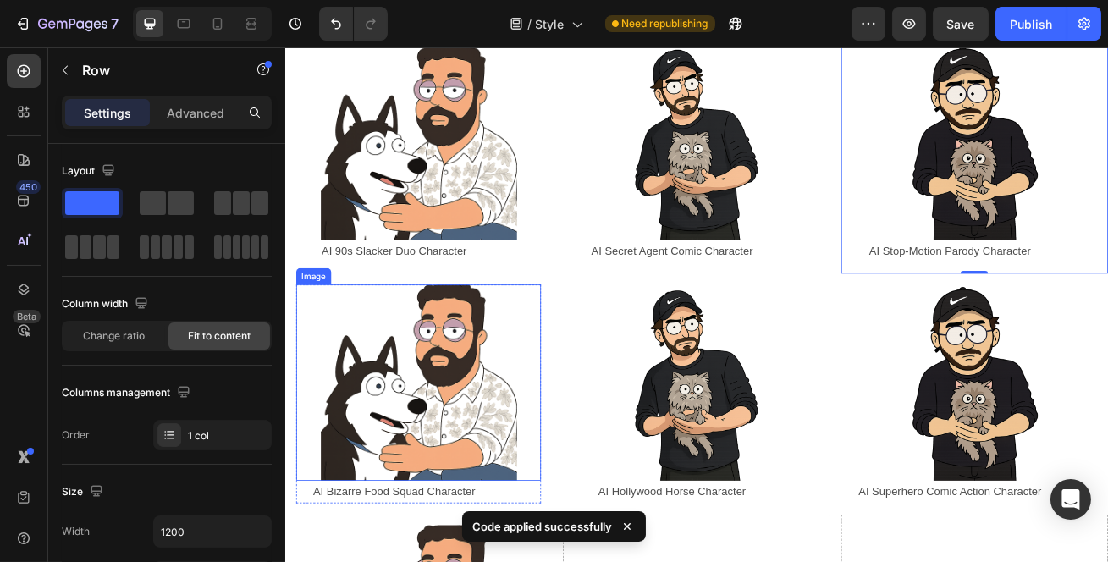
scroll to position [1154, 0]
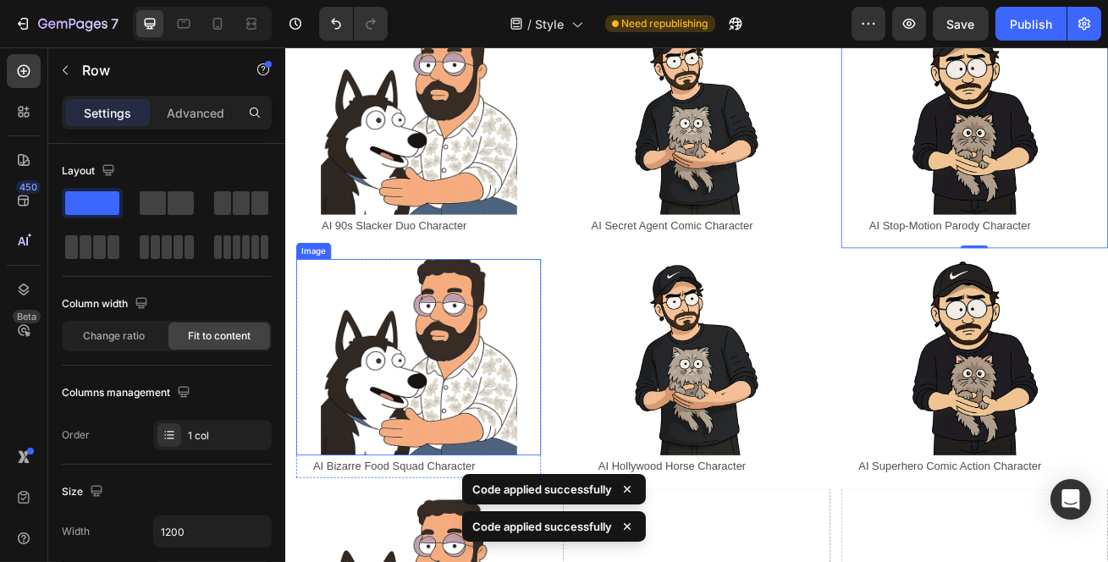
click at [588, 309] on div at bounding box center [449, 430] width 302 height 242
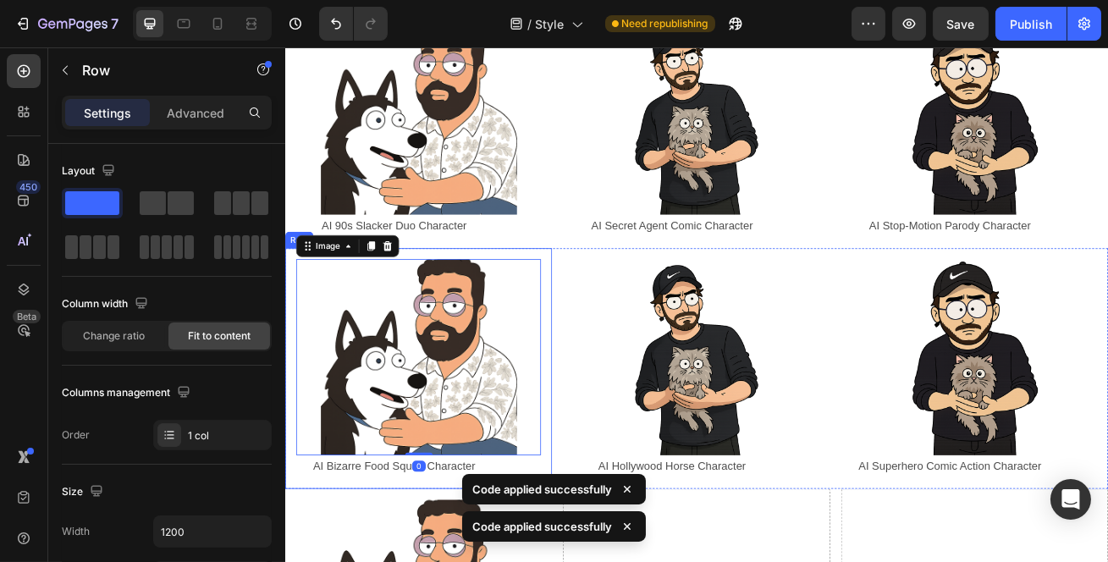
click at [599, 296] on div "Image 0 AI Bizarre Food Squad Character Text Block Row Row" at bounding box center [448, 444] width 329 height 297
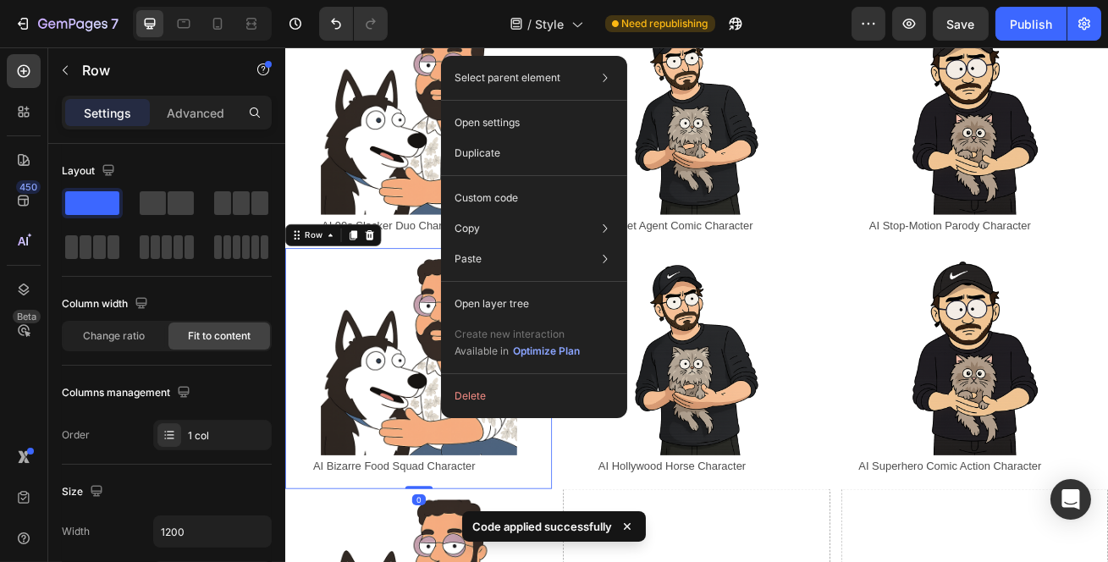
click at [543, 244] on div "Custom code" at bounding box center [534, 259] width 173 height 30
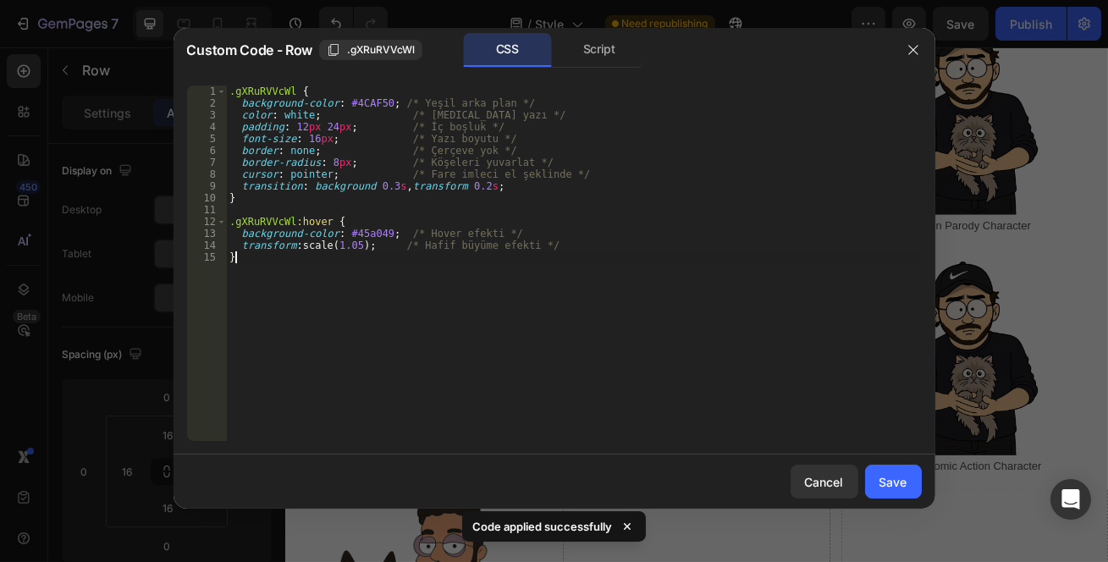
click at [467, 317] on div ".gXRuRVVcWl { background-color : #4CAF50 ; /* Yeşil arka plan */ color : white …" at bounding box center [574, 276] width 696 height 380
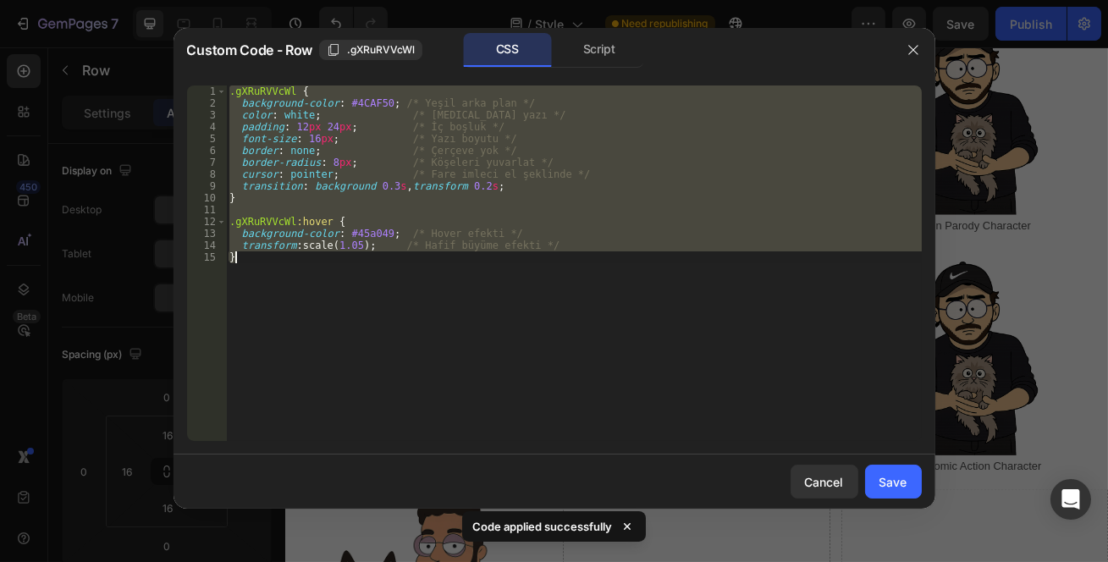
paste textarea
type textarea "}"
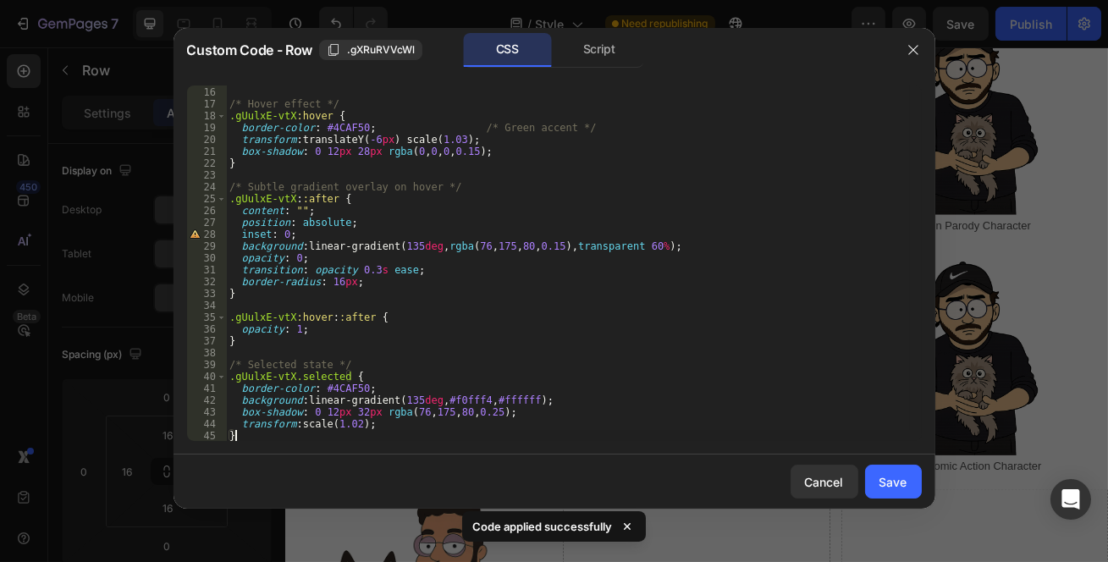
click at [906, 477] on div "Save" at bounding box center [894, 482] width 28 height 18
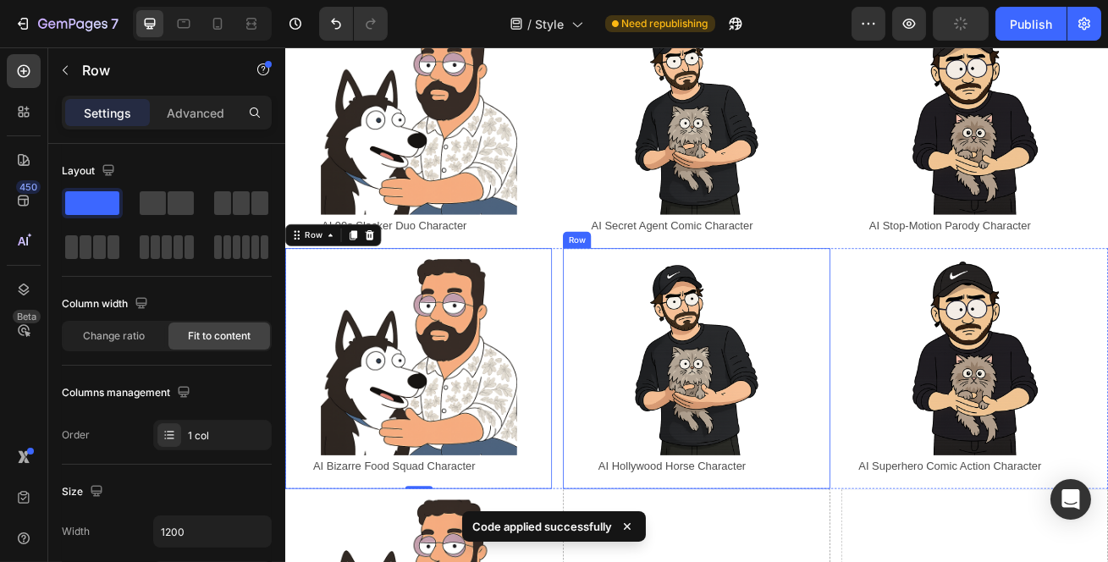
click at [688, 296] on div "Image AI Hollywood Horse Character Text Block Row Row" at bounding box center [791, 444] width 329 height 297
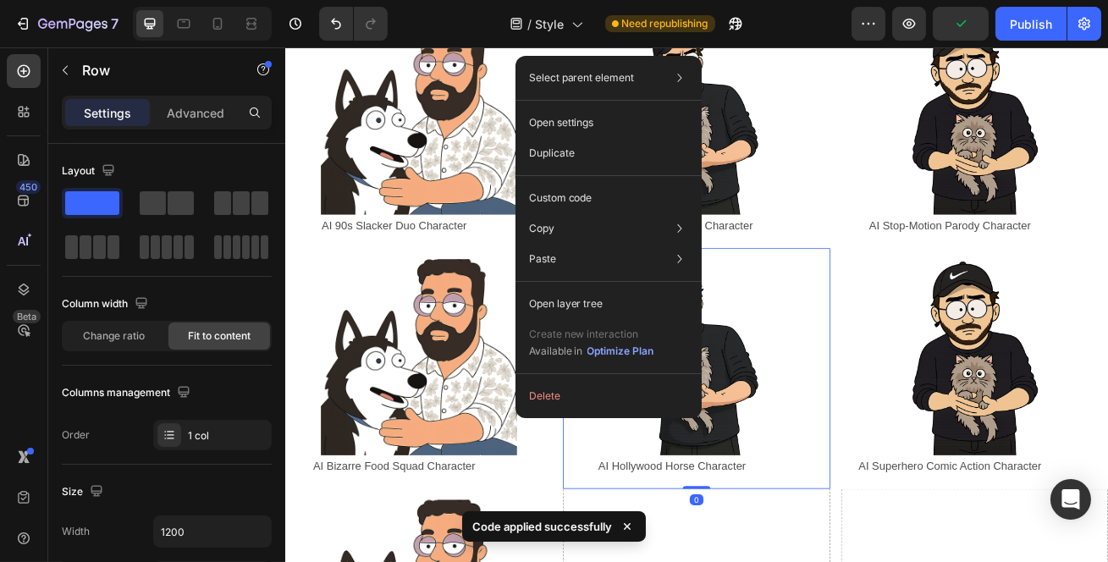
click at [576, 191] on p "Custom code" at bounding box center [561, 198] width 64 height 15
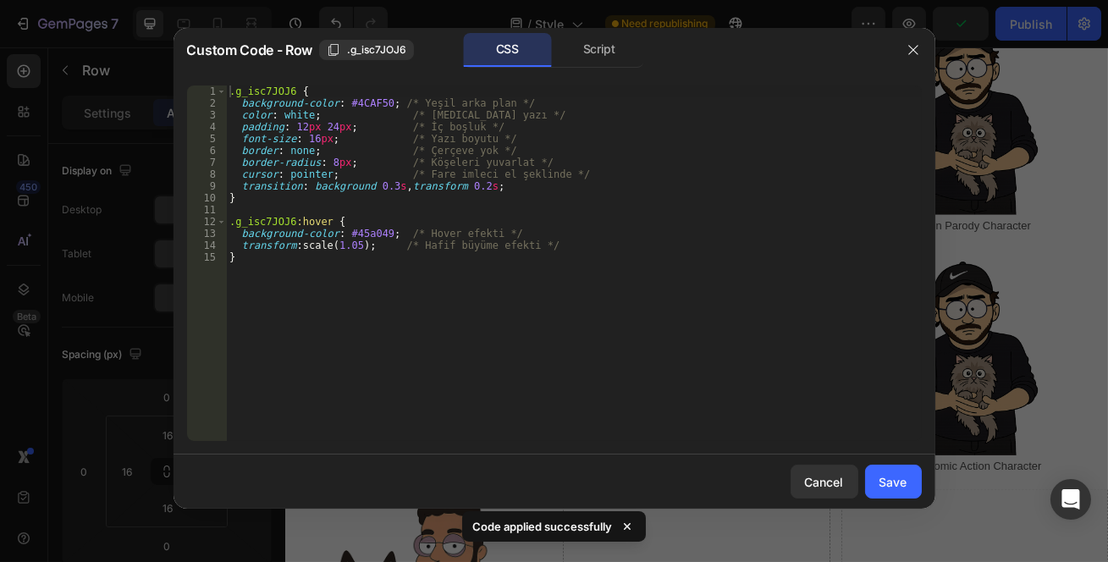
click at [655, 317] on div ".g_isc7JOJ6 { background-color : #4CAF50 ; /* Yeşil arka plan */ color : white …" at bounding box center [574, 276] width 696 height 380
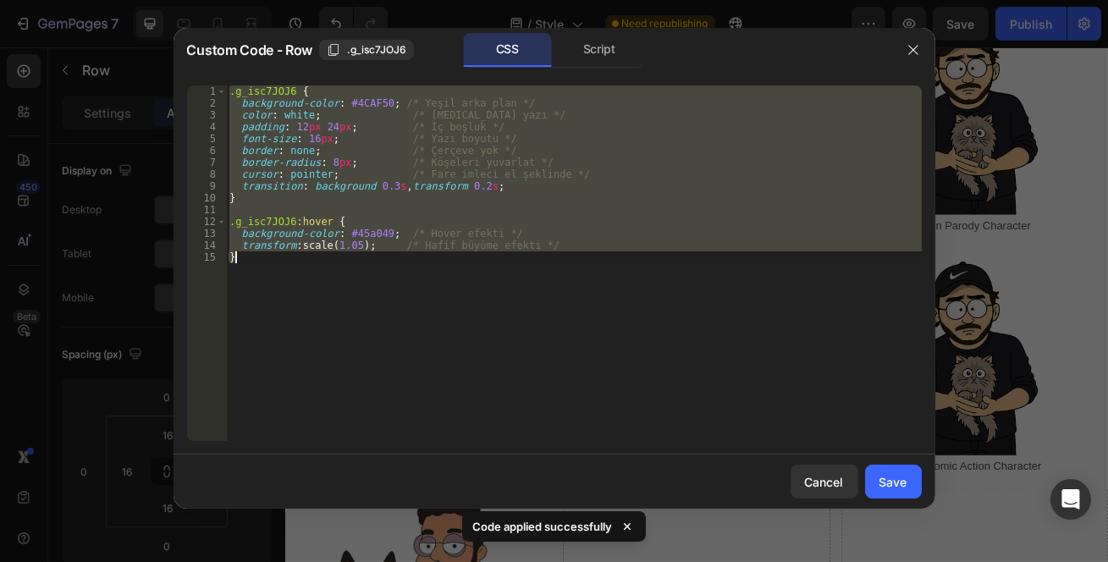
paste textarea
type textarea "}"
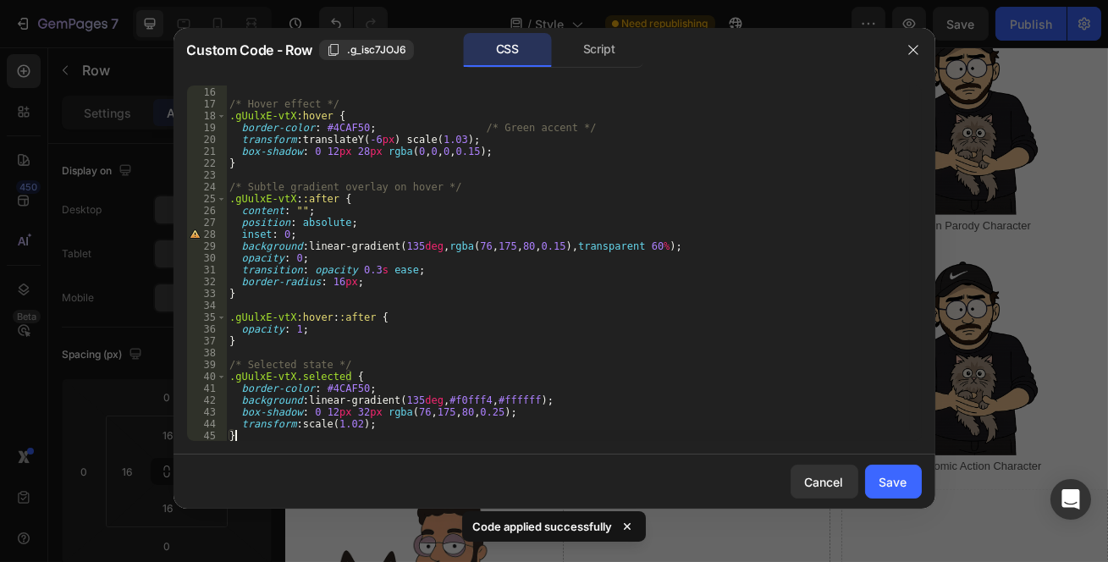
click at [868, 472] on button "Save" at bounding box center [893, 482] width 57 height 34
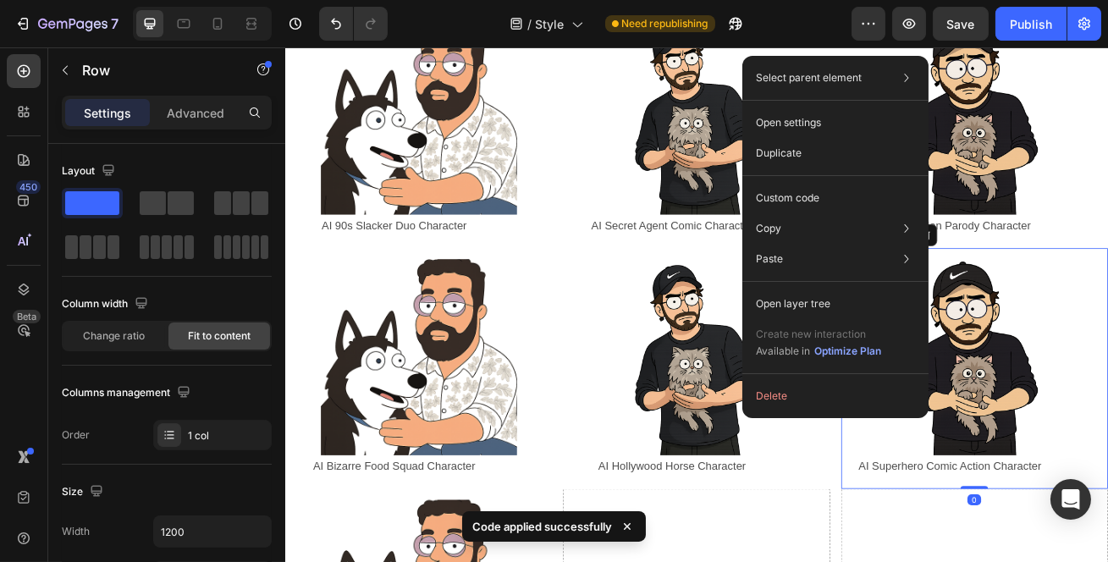
click at [802, 194] on p "Custom code" at bounding box center [788, 198] width 64 height 15
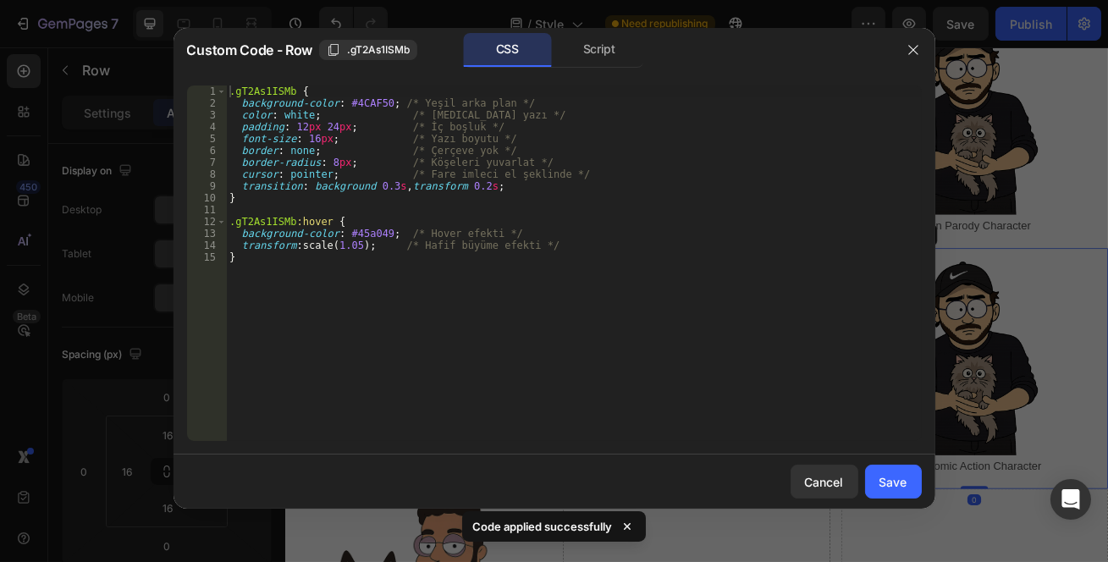
click at [622, 293] on div ".gT2As1ISMb { background-color : #4CAF50 ; /* Yeşil arka plan */ color : white …" at bounding box center [574, 276] width 696 height 380
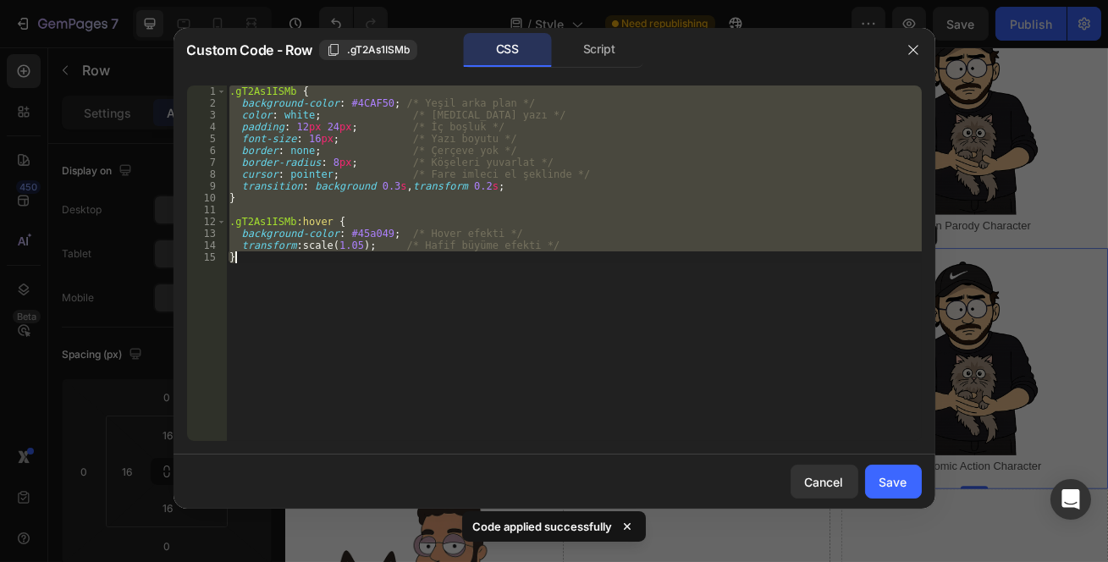
paste textarea
type textarea "}"
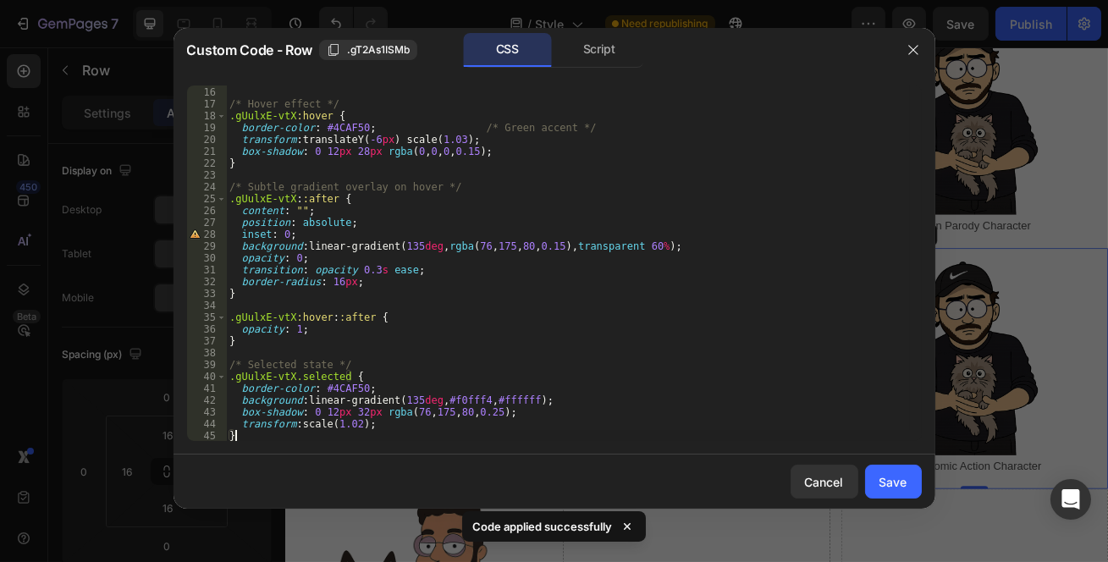
click at [876, 478] on button "Save" at bounding box center [893, 482] width 57 height 34
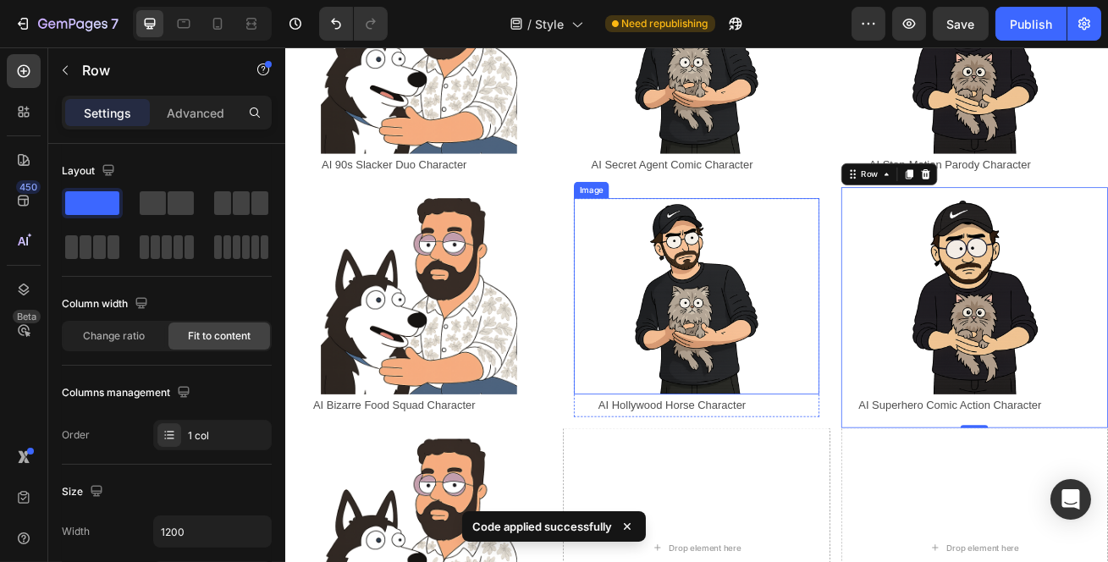
scroll to position [1385, 0]
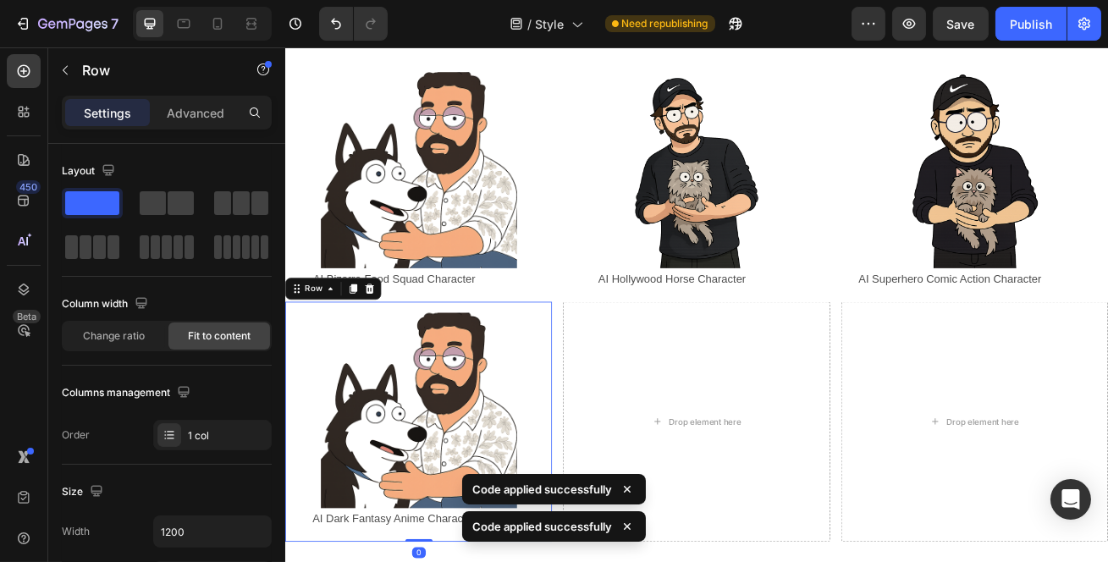
click at [604, 362] on div "Image AI Dark Fantasy Anime Character Text Block Row Row 0" at bounding box center [448, 510] width 329 height 297
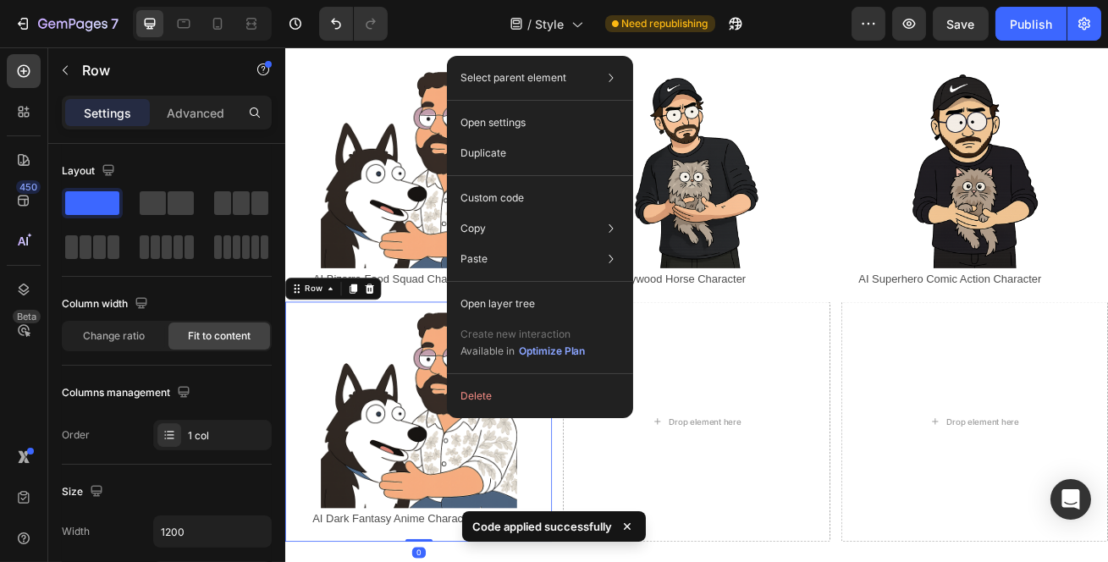
click at [519, 244] on div "Custom code" at bounding box center [540, 259] width 173 height 30
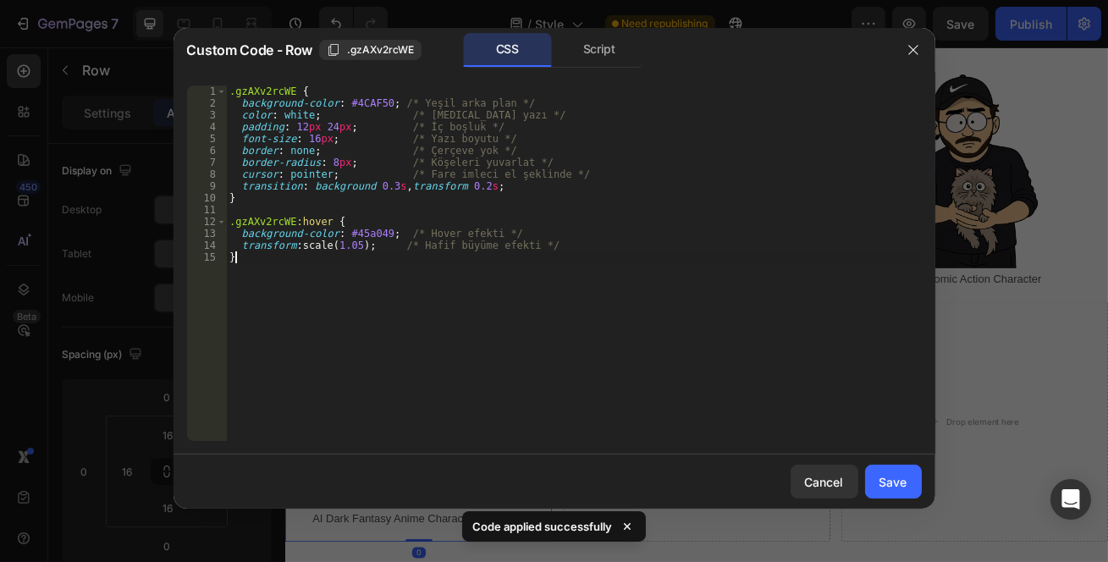
click at [569, 292] on div ".gzAXv2rcWE { background-color : #4CAF50 ; /* Yeşil arka plan */ color : white …" at bounding box center [574, 276] width 696 height 380
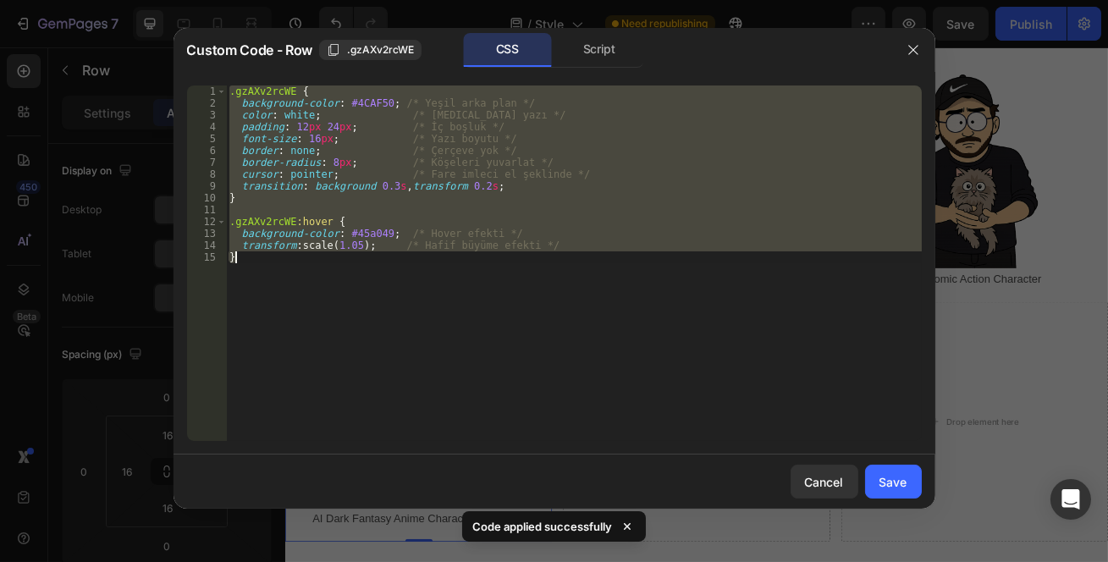
paste textarea
type textarea "}"
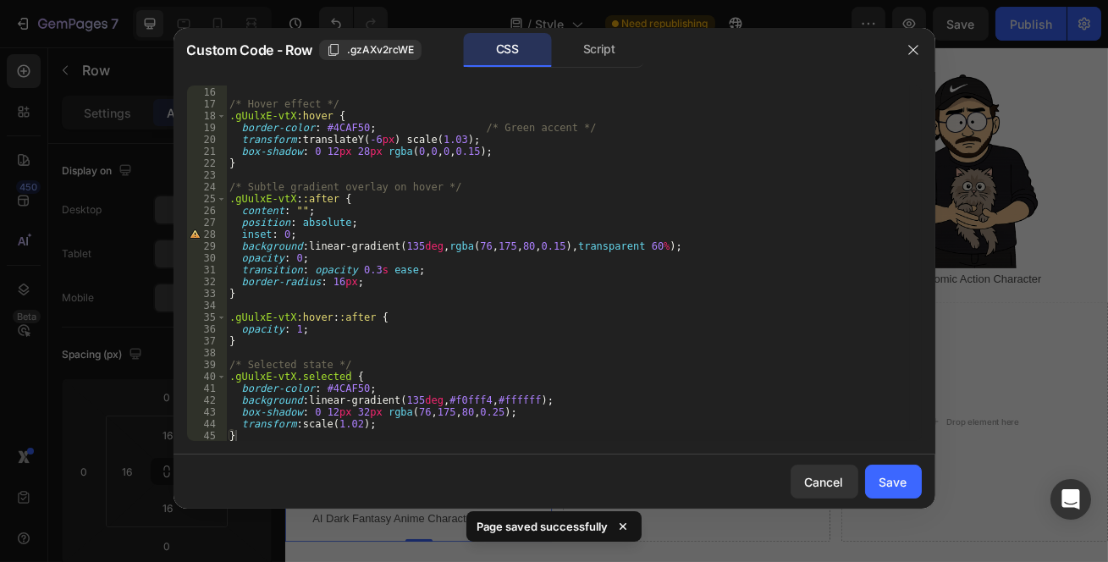
click at [880, 478] on div "Save" at bounding box center [894, 482] width 28 height 18
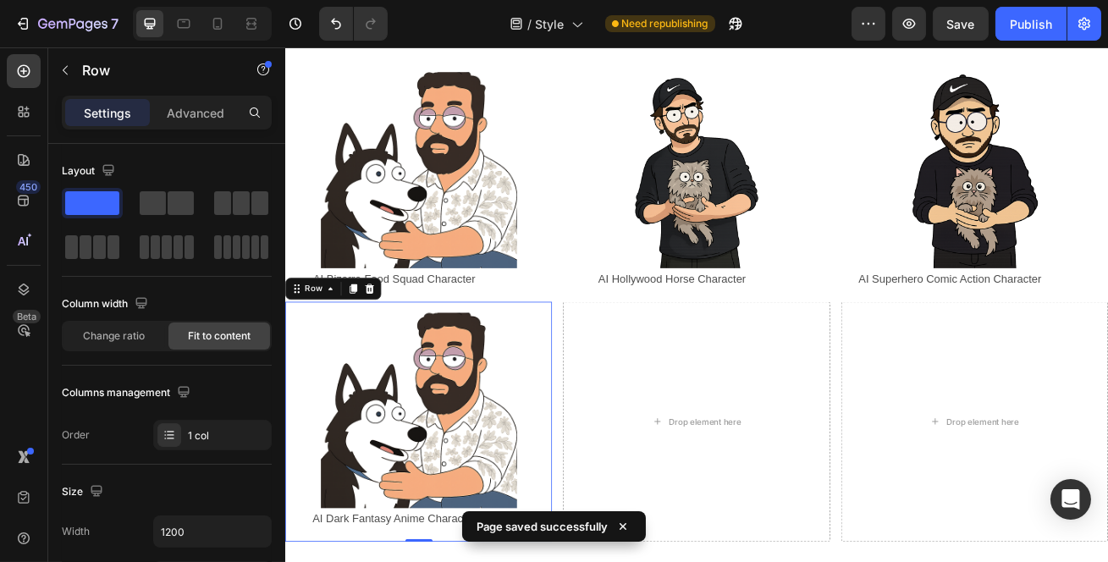
click at [1019, 26] on div "Publish" at bounding box center [1031, 24] width 42 height 18
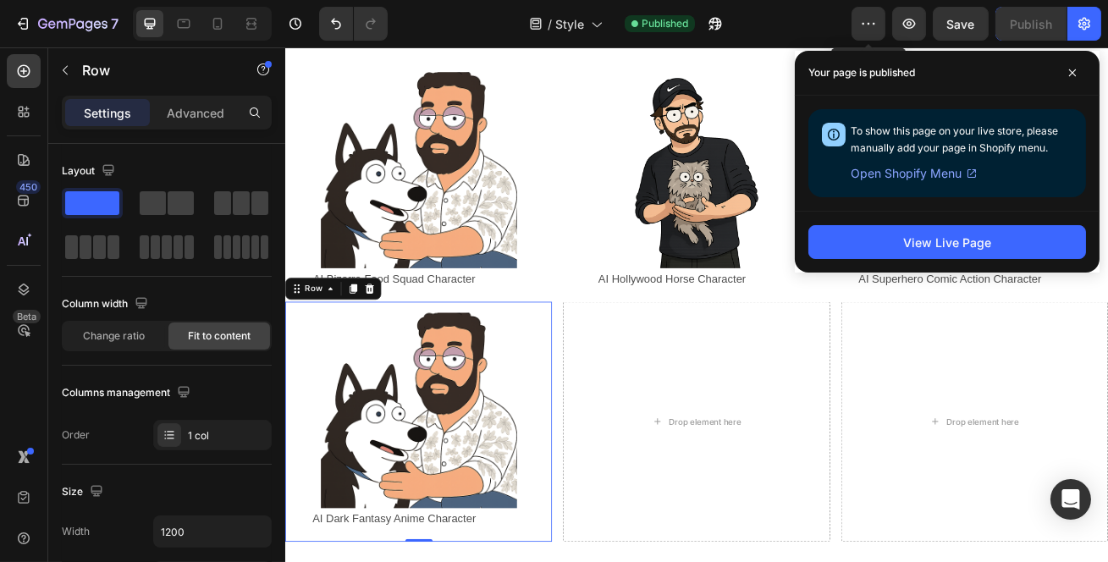
click at [881, 22] on button "button" at bounding box center [869, 24] width 34 height 34
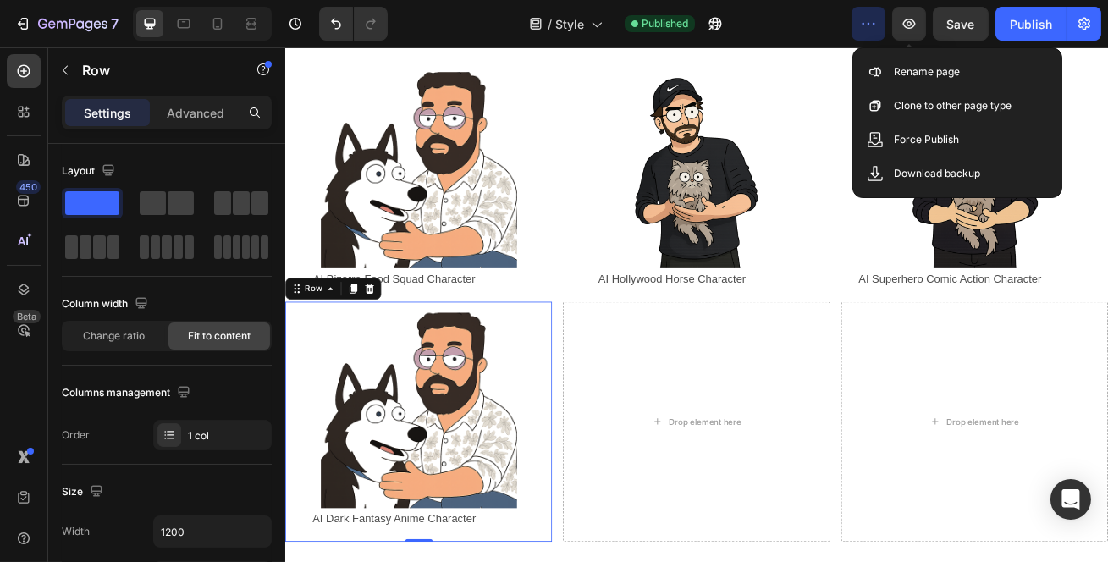
click at [899, 22] on button "button" at bounding box center [909, 24] width 34 height 34
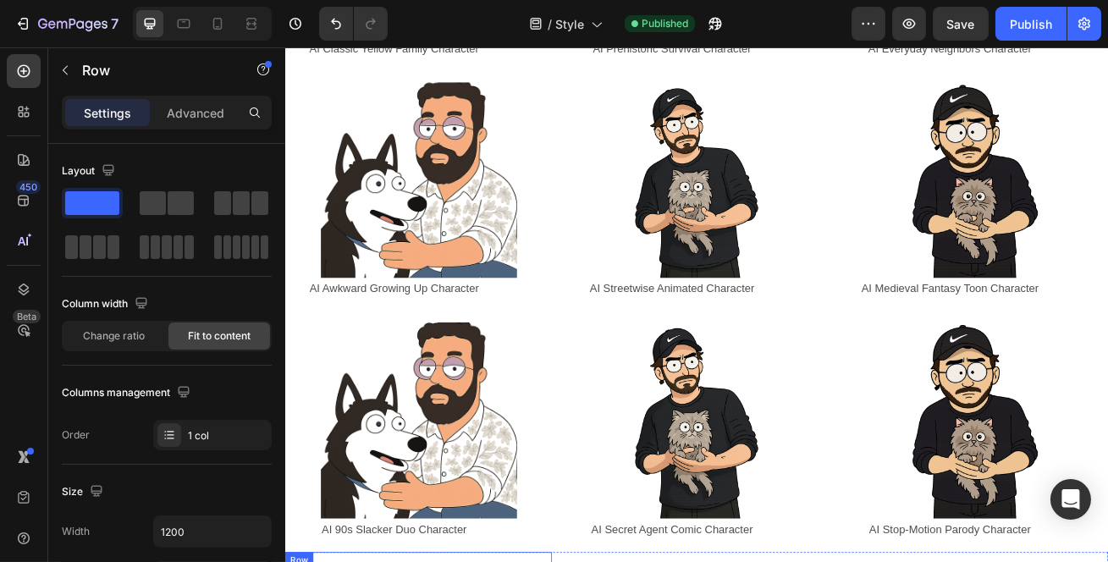
scroll to position [770, 0]
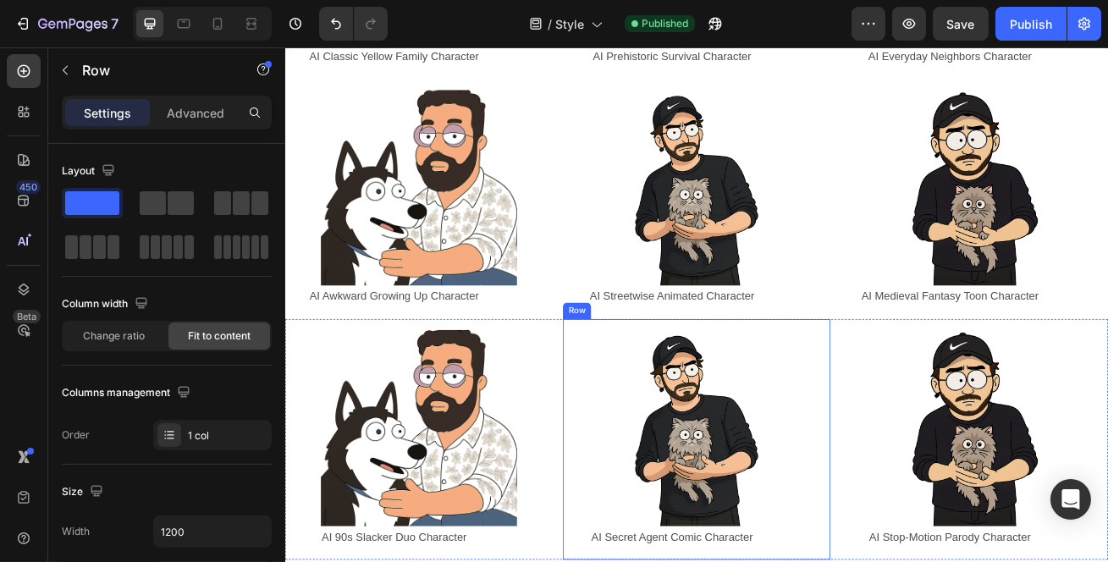
click at [634, 383] on div "Image AI Secret Agent Comic Character Text Block Row Row" at bounding box center [791, 531] width 329 height 297
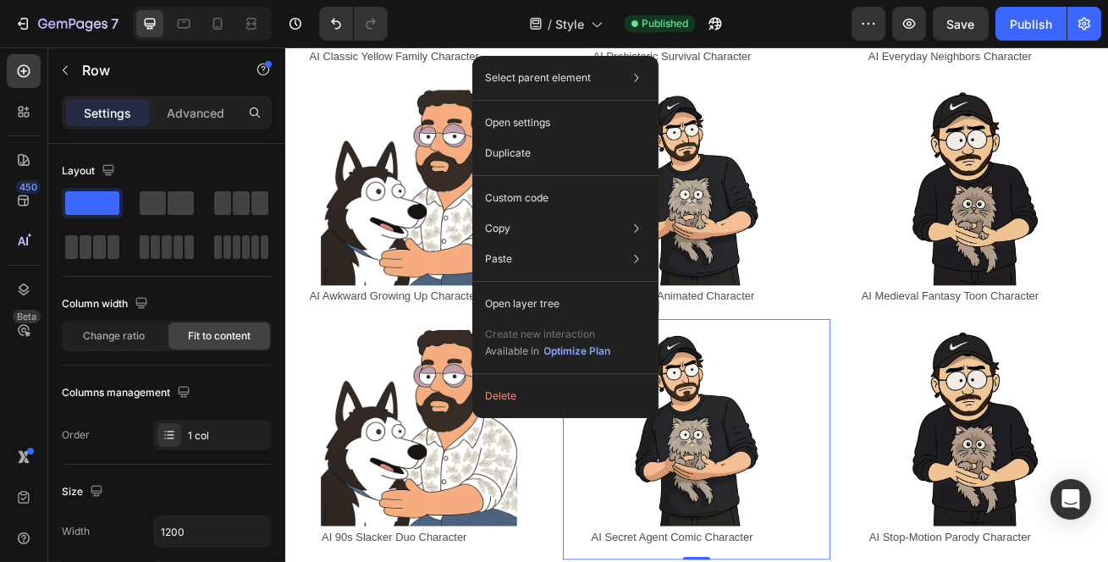
click at [570, 244] on div "Custom code" at bounding box center [565, 259] width 173 height 30
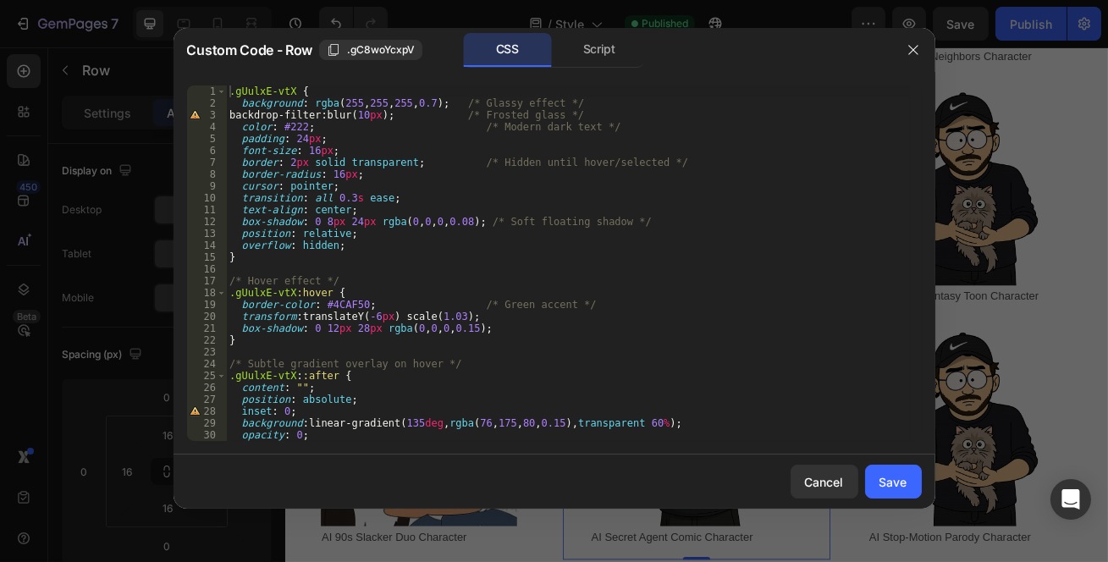
click at [905, 48] on button "button" at bounding box center [913, 49] width 27 height 27
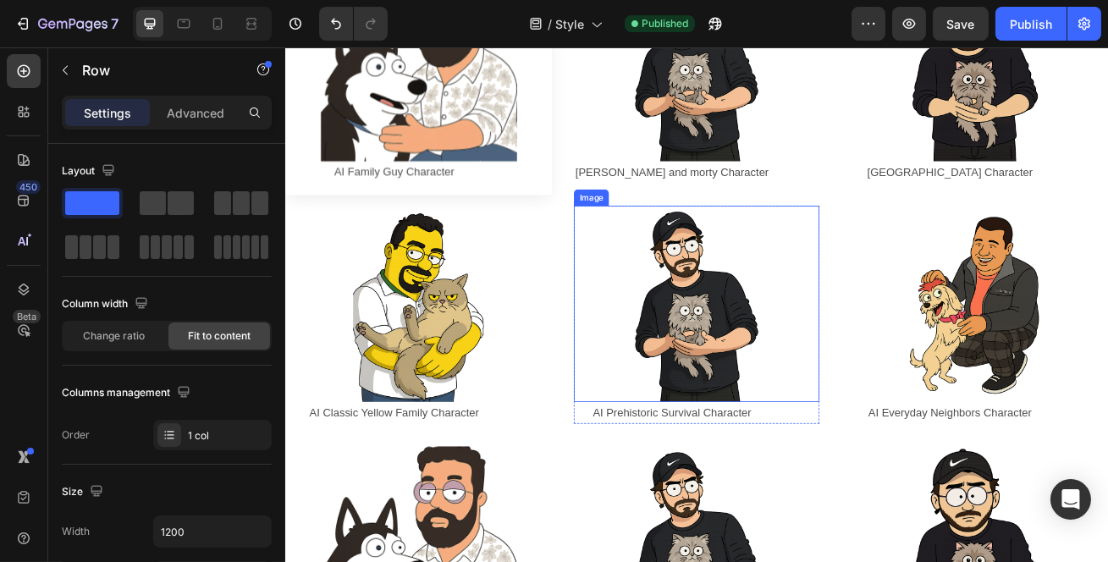
scroll to position [307, 0]
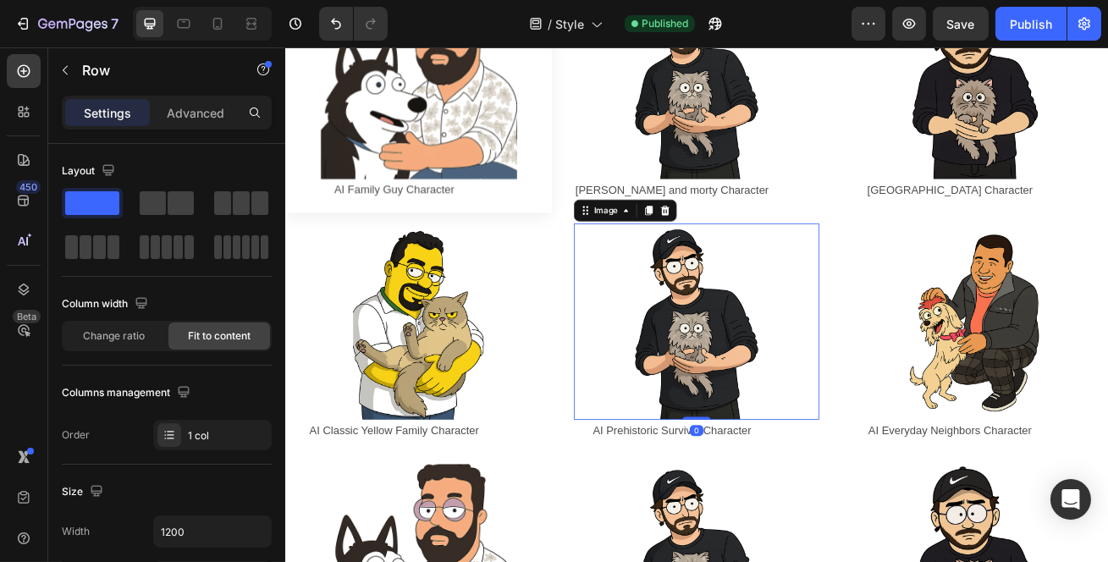
click at [649, 258] on div "Image" at bounding box center [704, 248] width 127 height 27
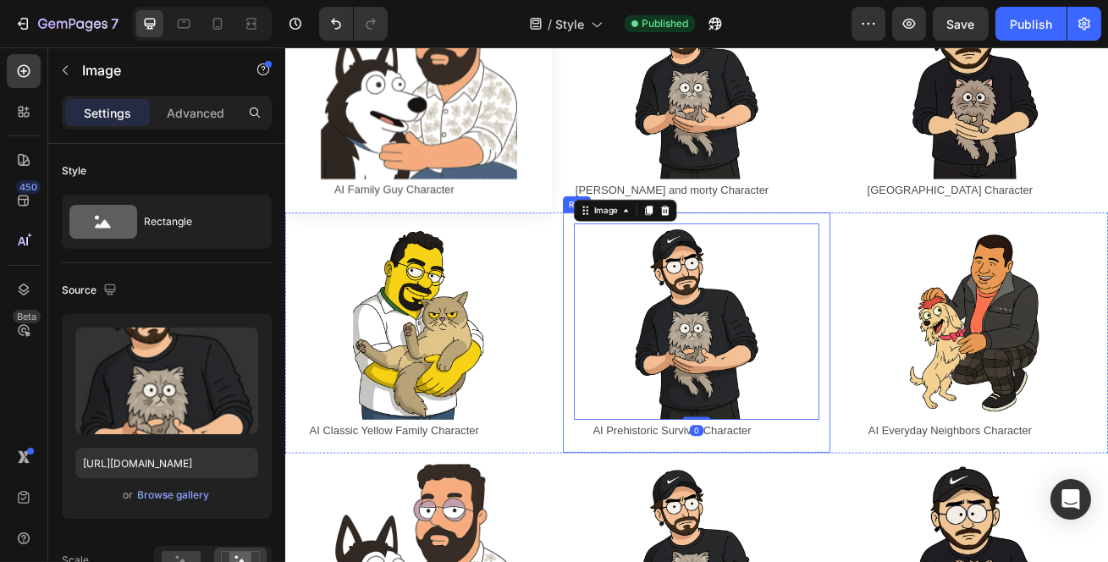
click at [635, 257] on div "Image 0 AI Prehistoric Survival Character Text Block Row Row" at bounding box center [791, 399] width 329 height 297
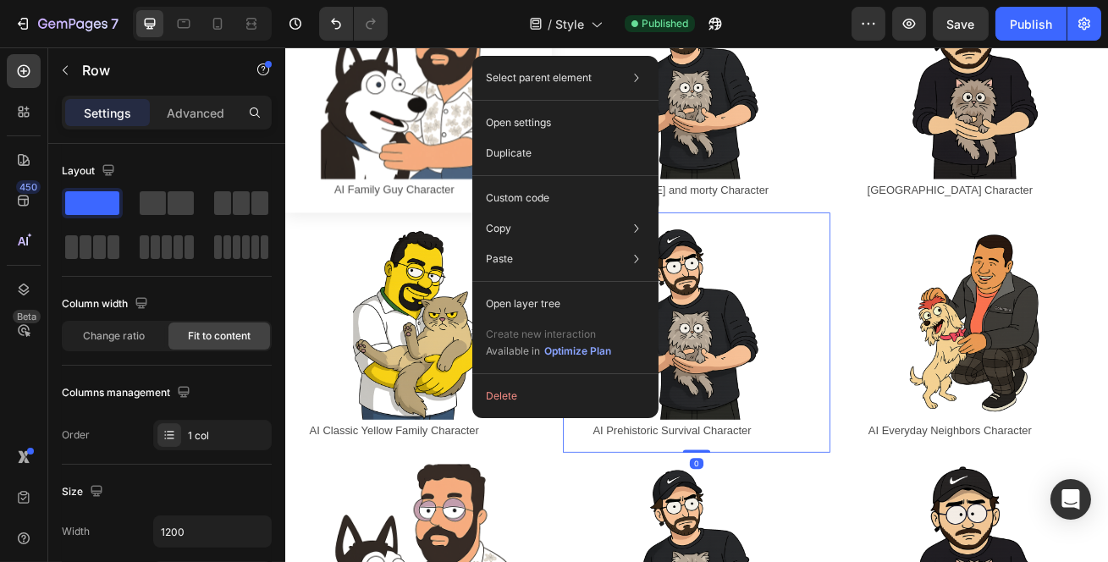
click at [525, 200] on p "Custom code" at bounding box center [518, 198] width 64 height 15
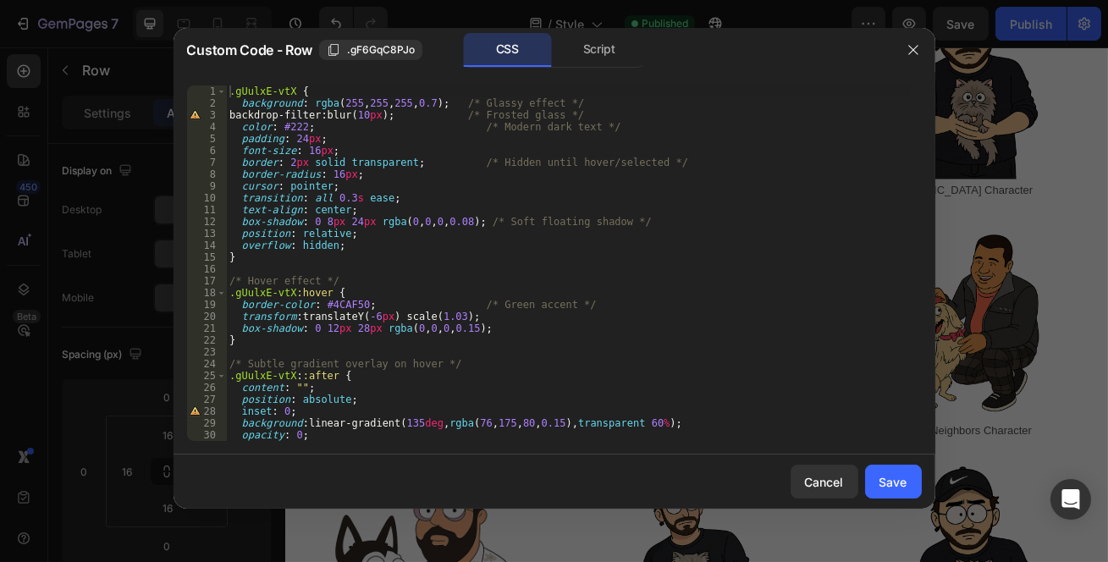
click at [416, 58] on button ".gF6GqC8PJo" at bounding box center [370, 50] width 103 height 20
drag, startPoint x: 291, startPoint y: 91, endPoint x: 233, endPoint y: 92, distance: 58.4
click at [233, 92] on div ".gUulxE-vtX { background : rgba ( 255 , 255 , 255 , 0.7 ) ; /* Glassy effect */…" at bounding box center [568, 276] width 684 height 380
paste textarea ".gF6GqC8PJo"
click at [235, 92] on div ". .gF6GqC8PJo { background : rgba ( 255 , 255 , 255 , 0.7 ) ; /* Glassy effect …" at bounding box center [568, 276] width 684 height 380
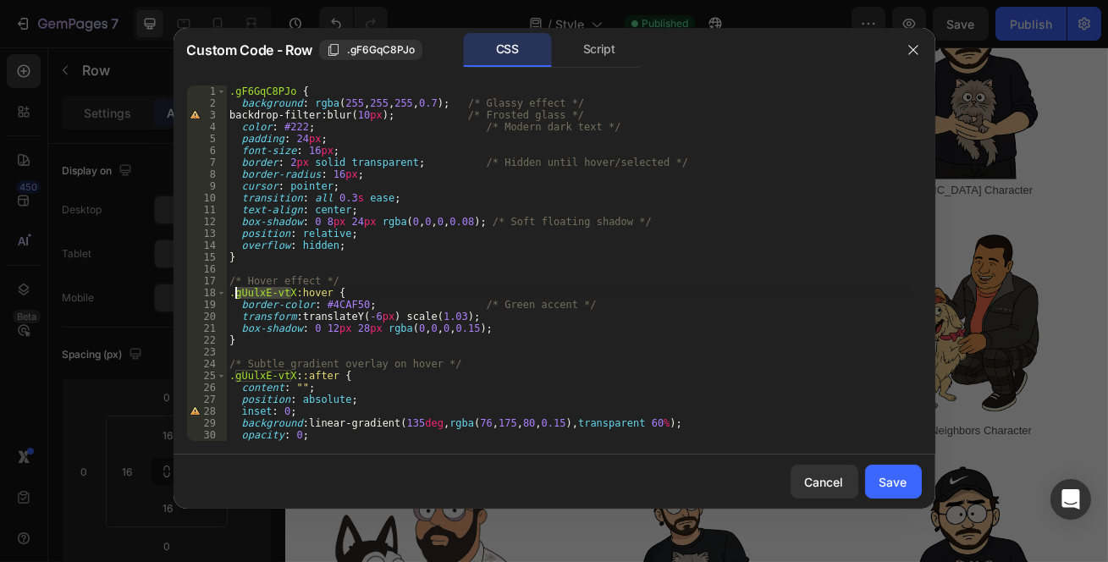
drag, startPoint x: 292, startPoint y: 292, endPoint x: 235, endPoint y: 299, distance: 57.1
click at [235, 299] on div ".gF6GqC8PJo { background : rgba ( 255 , 255 , 255 , 0.7 ) ; /* Glassy effect */…" at bounding box center [568, 276] width 684 height 380
paste textarea ".gF6GqC8PJo"
click at [234, 296] on div ".gF6GqC8PJo { background : rgba ( 255 , 255 , 255 , 0.7 ) ; /* Glassy effect */…" at bounding box center [568, 276] width 684 height 380
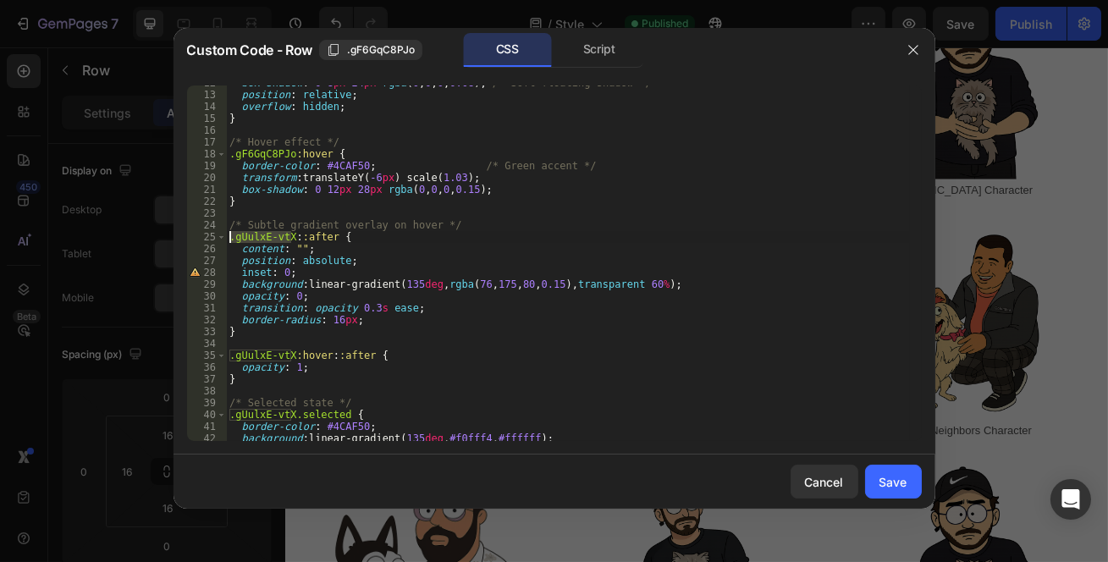
drag, startPoint x: 292, startPoint y: 239, endPoint x: 211, endPoint y: 240, distance: 81.3
click at [211, 240] on div ".gF6GqC8PJo:hover { 12 13 14 15 16 17 18 19 20 21 22 23 24 25 26 27 28 29 30 31…" at bounding box center [554, 264] width 735 height 356
paste textarea "F6GqC8PJo"
drag, startPoint x: 292, startPoint y: 352, endPoint x: 226, endPoint y: 356, distance: 66.2
click at [226, 356] on div "box-shadow : 0 8 px 24 px rgba ( 0 , 0 , 0 , 0.08 ) ; /* Soft floating shadow *…" at bounding box center [568, 267] width 684 height 380
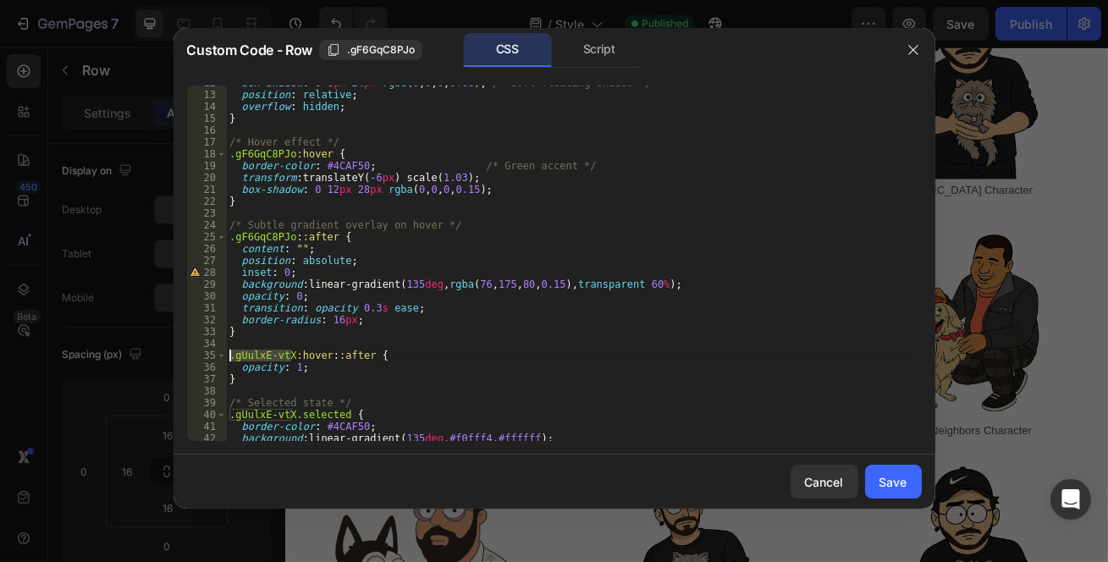
paste textarea "F6GqC8PJo"
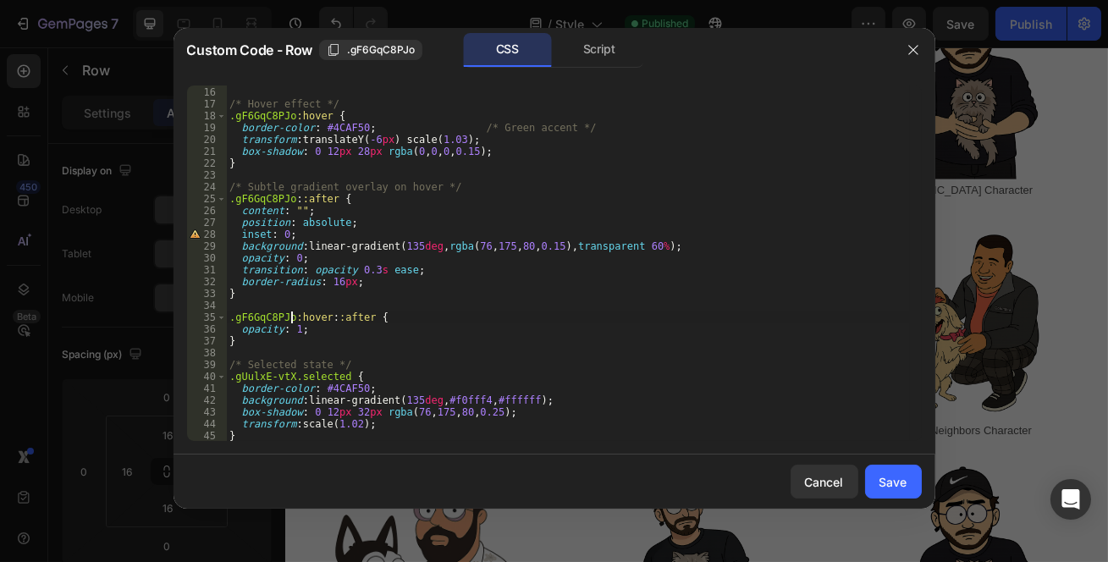
scroll to position [177, 0]
drag, startPoint x: 291, startPoint y: 376, endPoint x: 213, endPoint y: 376, distance: 78.7
click at [213, 376] on div ".gF6GqC8PJo:hover::after { 15 16 17 18 19 20 21 22 23 24 25 26 27 28 29 30 31 3…" at bounding box center [554, 264] width 735 height 356
paste textarea "F6GqC8PJo"
type textarea ".gF6GqC8PJo.selected {"
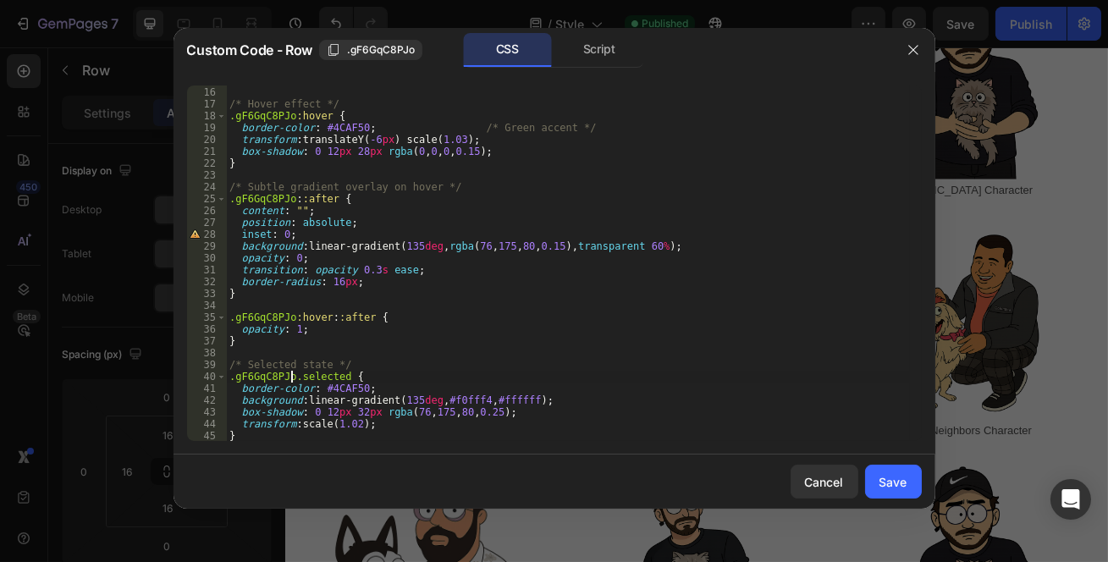
drag, startPoint x: 884, startPoint y: 469, endPoint x: 738, endPoint y: 522, distance: 154.8
click at [884, 470] on button "Save" at bounding box center [893, 482] width 57 height 34
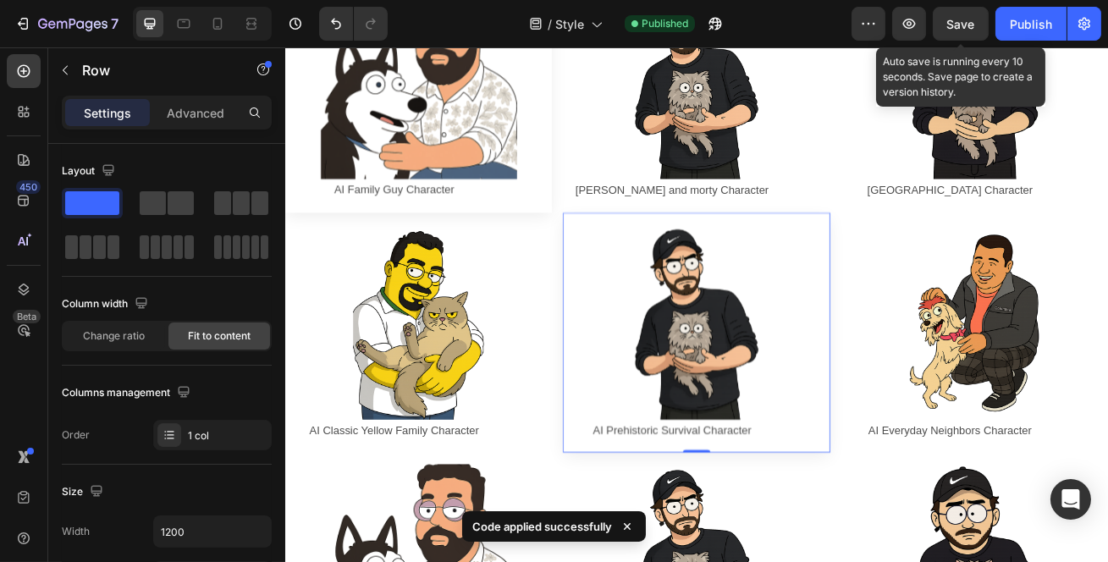
click at [967, 24] on span "Save" at bounding box center [961, 24] width 28 height 14
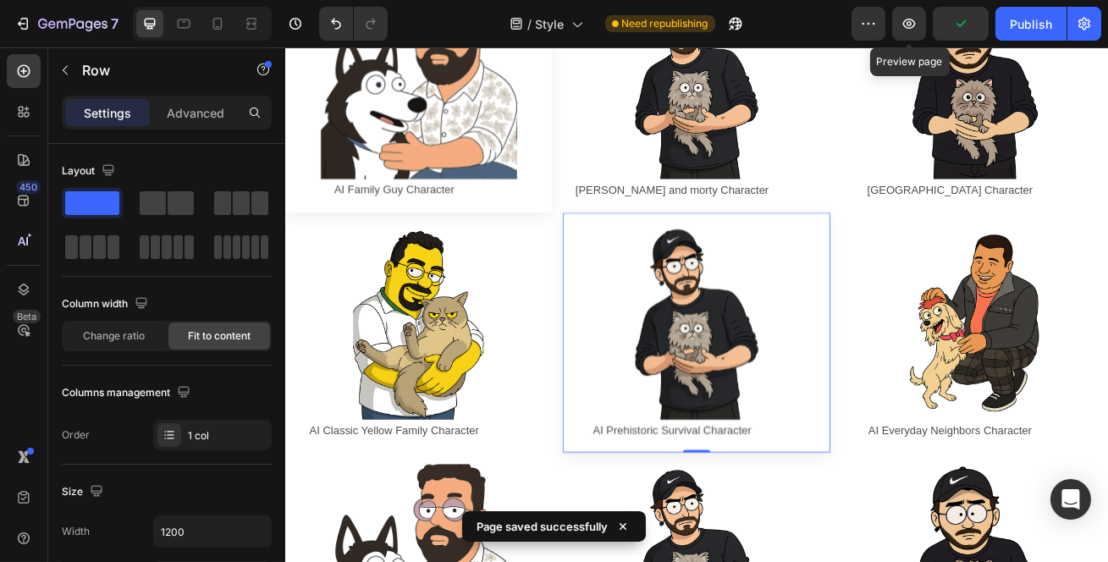
click at [913, 22] on icon "button" at bounding box center [909, 23] width 17 height 17
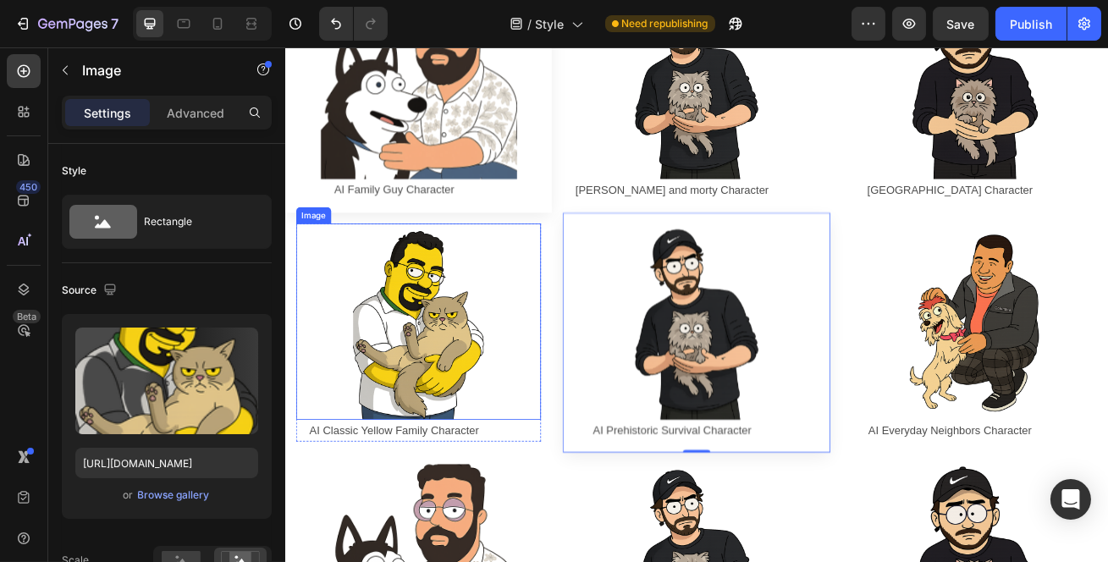
click at [547, 265] on img at bounding box center [450, 386] width 242 height 242
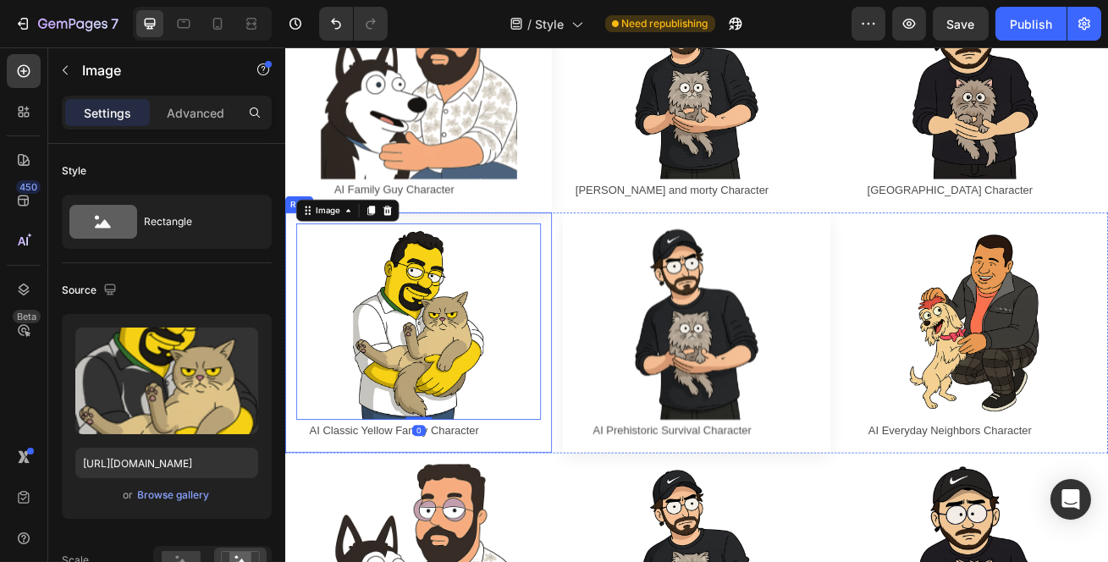
click at [520, 255] on div "Image 0 AI Classic Yellow Family Character Text Block Row Row" at bounding box center [448, 399] width 329 height 297
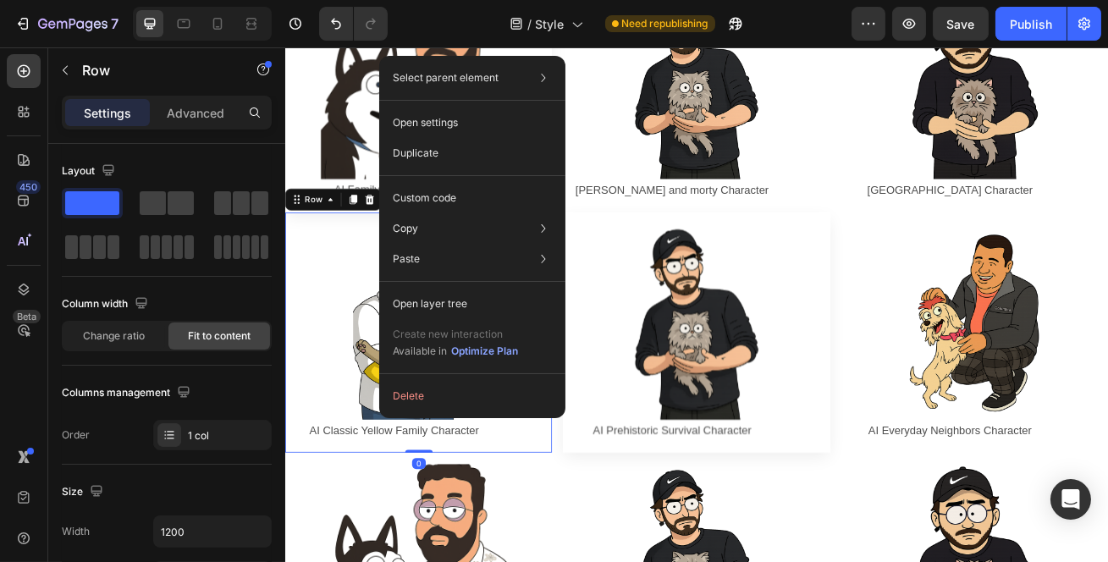
click at [469, 244] on div "Custom code" at bounding box center [472, 259] width 173 height 30
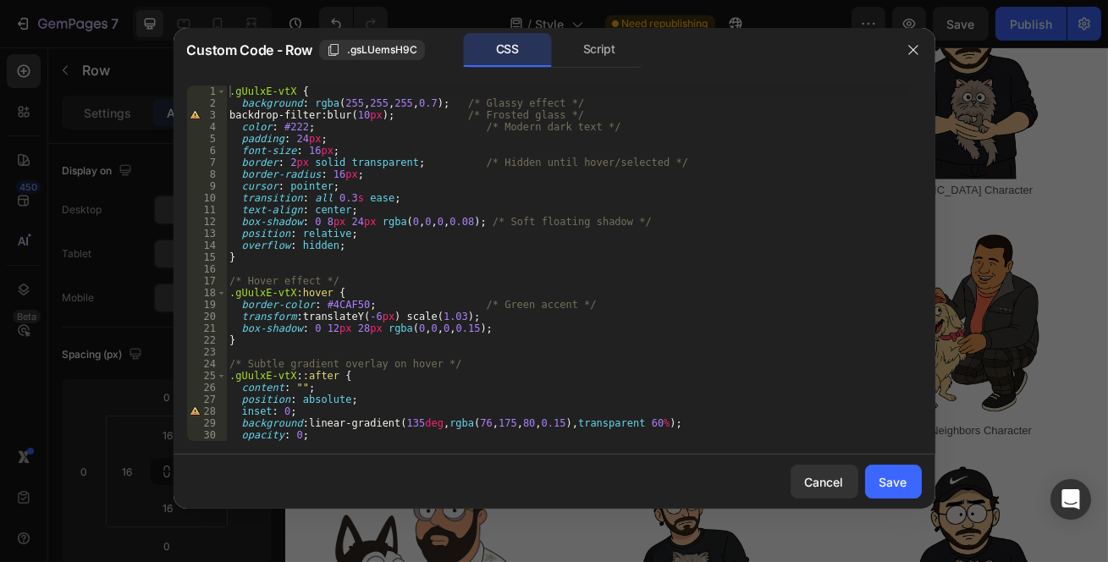
click at [378, 52] on span ".gsLUemsH9C" at bounding box center [382, 49] width 70 height 15
drag, startPoint x: 292, startPoint y: 87, endPoint x: 196, endPoint y: 91, distance: 95.7
click at [196, 91] on div ".gUulxE-vtX { 1 2 3 4 5 6 7 8 9 10 11 12 13 14 15 16 17 18 19 20 21 22 23 24 25…" at bounding box center [554, 264] width 735 height 356
paste textarea "sLUemsH9C"
drag, startPoint x: 292, startPoint y: 292, endPoint x: 218, endPoint y: 293, distance: 74.5
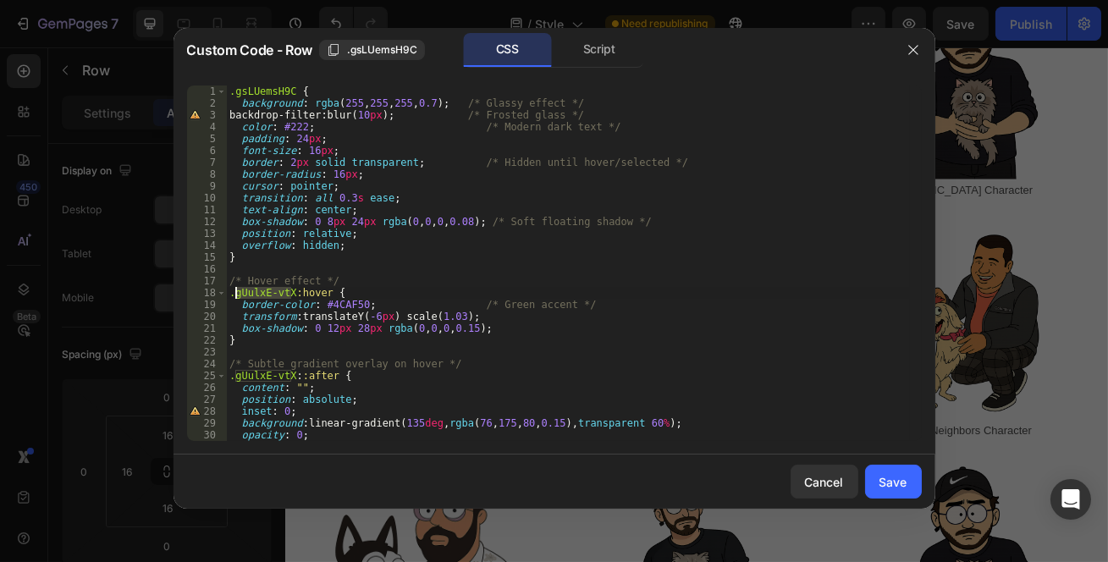
click at [218, 293] on div ".gsLUemsH9C { 1 2 3 4 5 6 7 8 9 10 11 12 13 14 15 16 17 18 19 20 21 22 23 24 25…" at bounding box center [554, 264] width 735 height 356
paste textarea "sLUemsH9C"
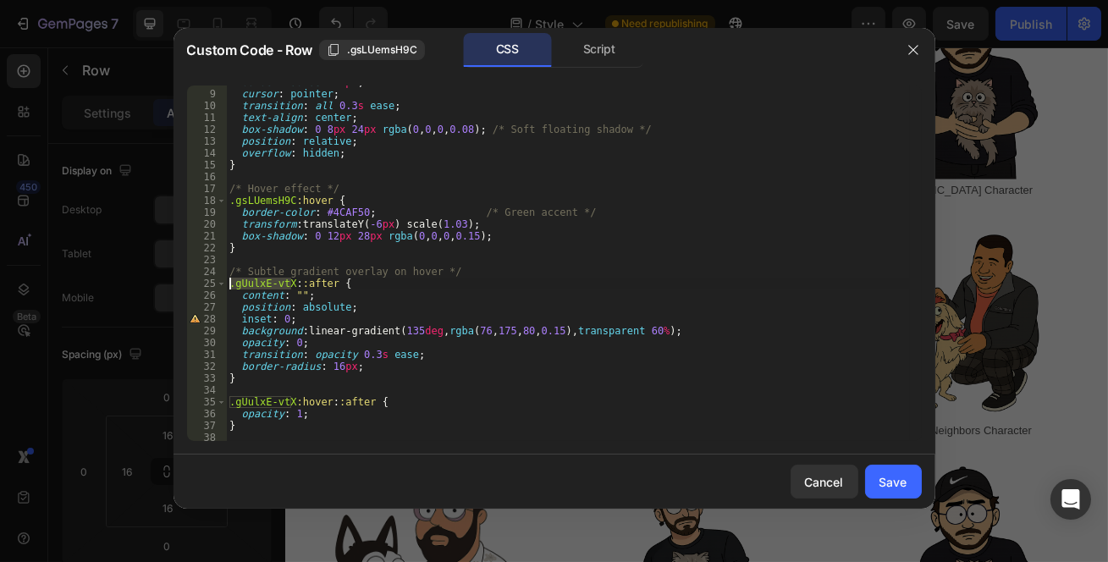
drag, startPoint x: 292, startPoint y: 284, endPoint x: 202, endPoint y: 284, distance: 90.6
click at [202, 284] on div ".gsLUemsH9C:hover { 8 9 10 11 12 13 14 15 16 17 18 19 20 21 22 23 24 25 26 27 2…" at bounding box center [554, 264] width 735 height 356
paste textarea "sLUemsH9C"
drag, startPoint x: 292, startPoint y: 400, endPoint x: 195, endPoint y: 399, distance: 97.4
click at [195, 399] on div ".gsLUemsH9C::after { 8 9 10 11 12 13 14 15 16 17 18 19 20 21 22 23 24 25 26 27 …" at bounding box center [554, 264] width 735 height 356
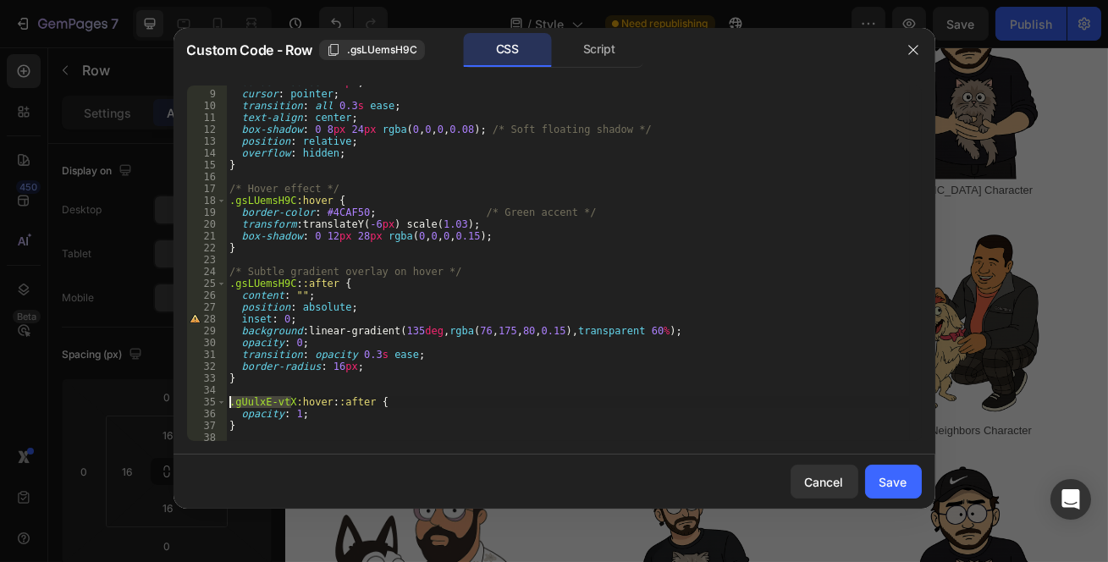
paste textarea "sLUemsH9C"
type textarea ".gsLUemsH9C:hover::after {"
click at [880, 479] on div "Save" at bounding box center [894, 482] width 28 height 18
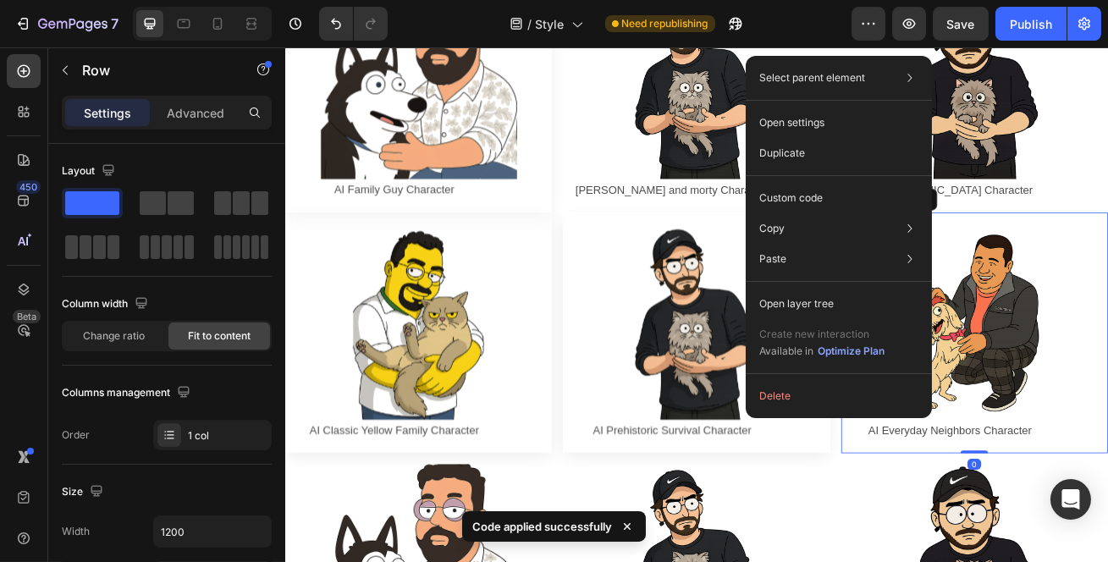
click at [833, 244] on div "Custom code" at bounding box center [839, 259] width 173 height 30
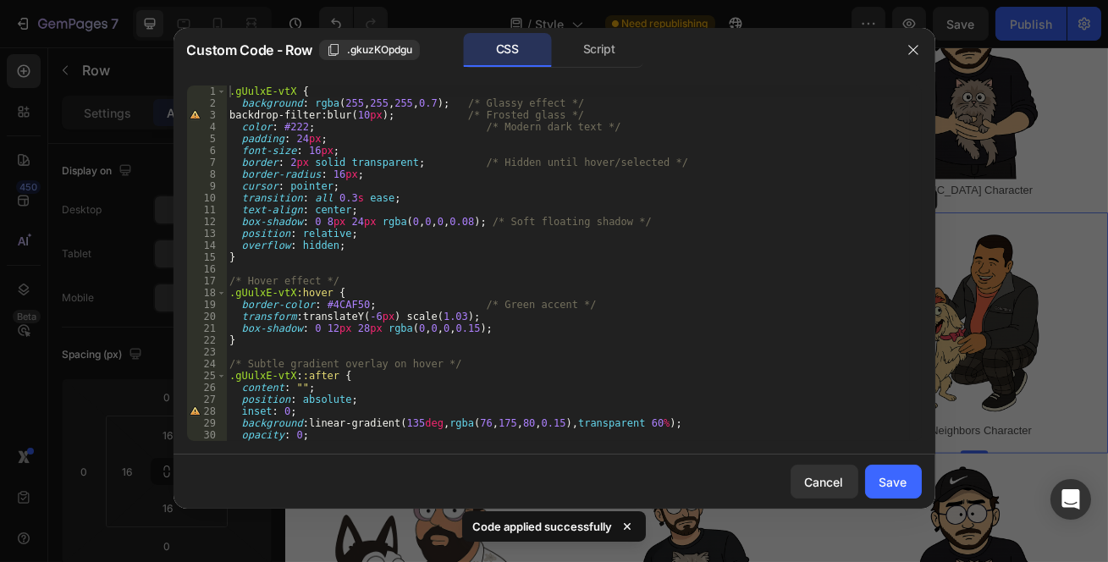
click at [349, 58] on button ".gkuzKOpdgu" at bounding box center [369, 50] width 101 height 20
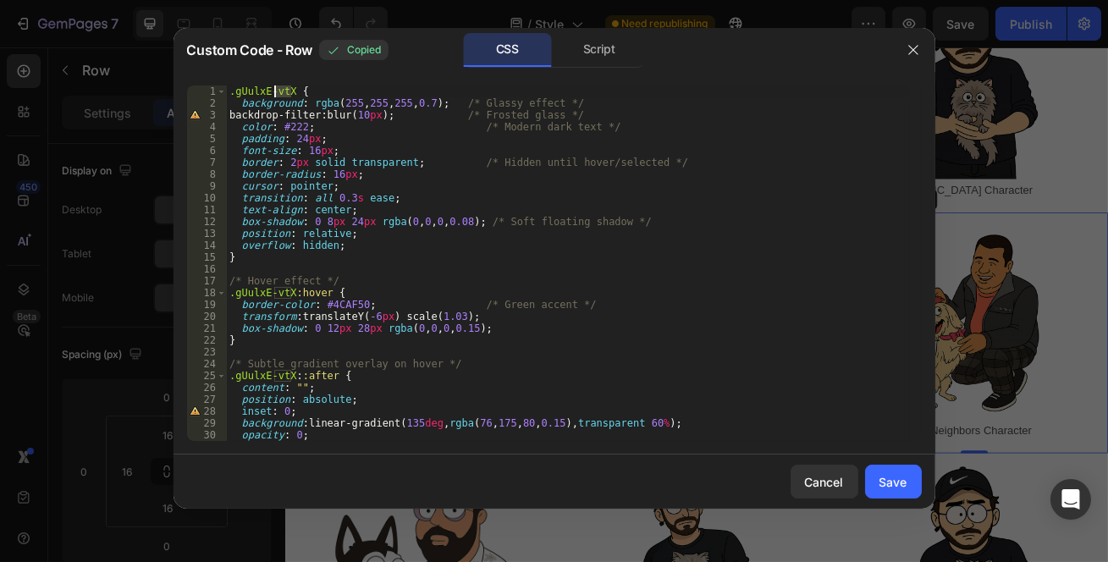
drag, startPoint x: 290, startPoint y: 90, endPoint x: 207, endPoint y: 88, distance: 83.0
click at [207, 88] on div ".gUulxE-vtX { 1 2 3 4 5 6 7 8 9 10 11 12 13 14 15 16 17 18 19 20 21 22 23 24 25…" at bounding box center [554, 264] width 735 height 356
paste textarea "kuzKOpdgu"
drag, startPoint x: 291, startPoint y: 292, endPoint x: 224, endPoint y: 294, distance: 66.9
click at [224, 294] on div ".gkuzKOpdgu { 1 2 3 4 5 6 7 8 9 10 11 12 13 14 15 16 17 18 19 20 21 22 23 24 25…" at bounding box center [554, 264] width 735 height 356
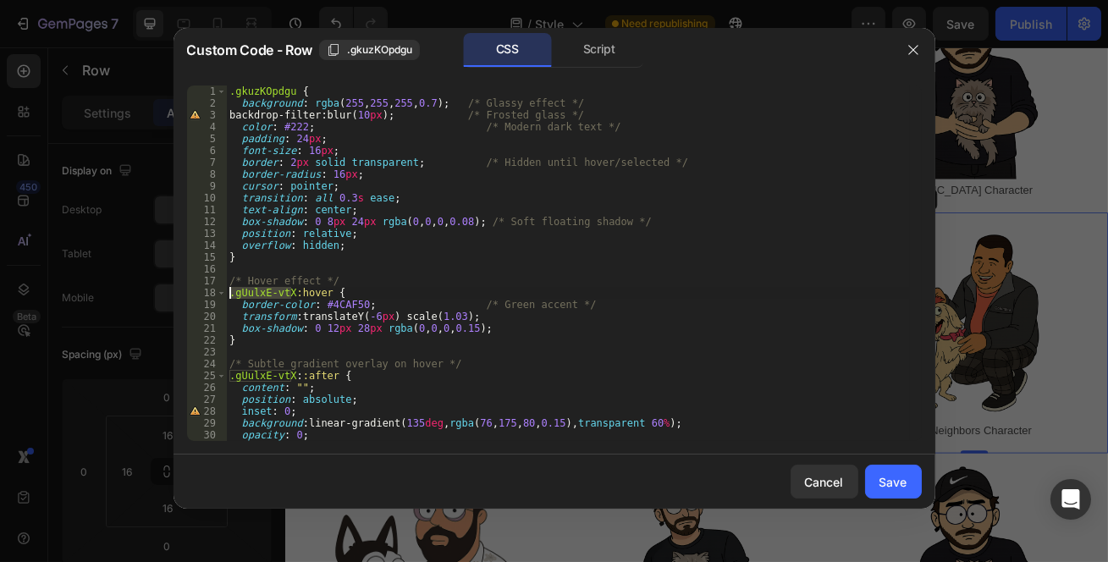
paste textarea "kuzKOpdgu"
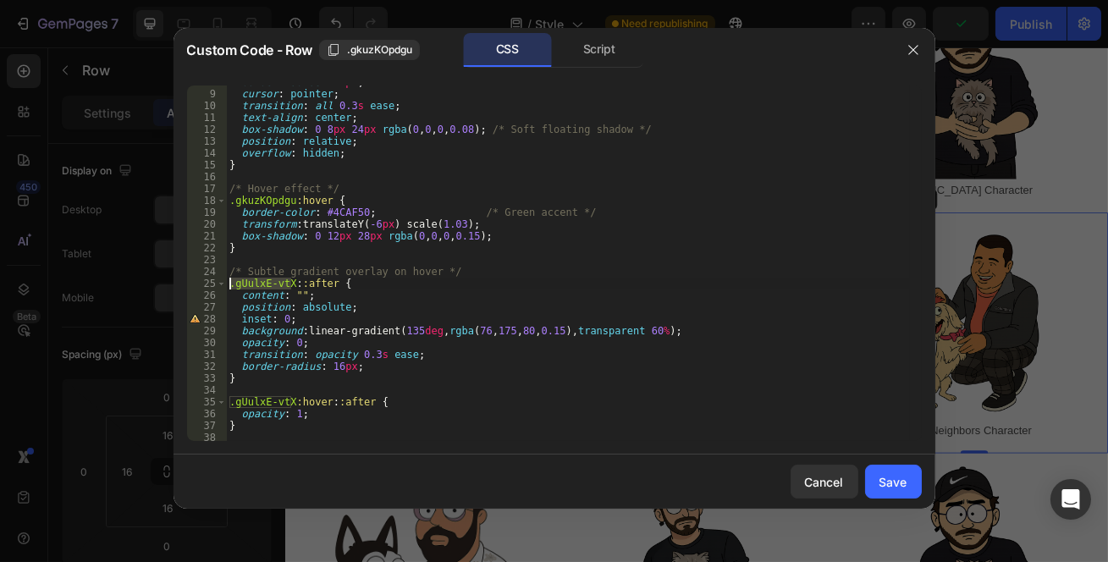
drag, startPoint x: 293, startPoint y: 284, endPoint x: 194, endPoint y: 284, distance: 99.1
click at [194, 284] on div ".gkuzKOpdgu:hover { 8 9 10 11 12 13 14 15 16 17 18 19 20 21 22 23 24 25 26 27 2…" at bounding box center [554, 264] width 735 height 356
paste textarea "kuzKOpdgu"
drag, startPoint x: 292, startPoint y: 400, endPoint x: 200, endPoint y: 398, distance: 92.3
click at [201, 398] on div ".gkuzKOpdgu::after { 8 9 10 11 12 13 14 15 16 17 18 19 20 21 22 23 24 25 26 27 …" at bounding box center [554, 264] width 735 height 356
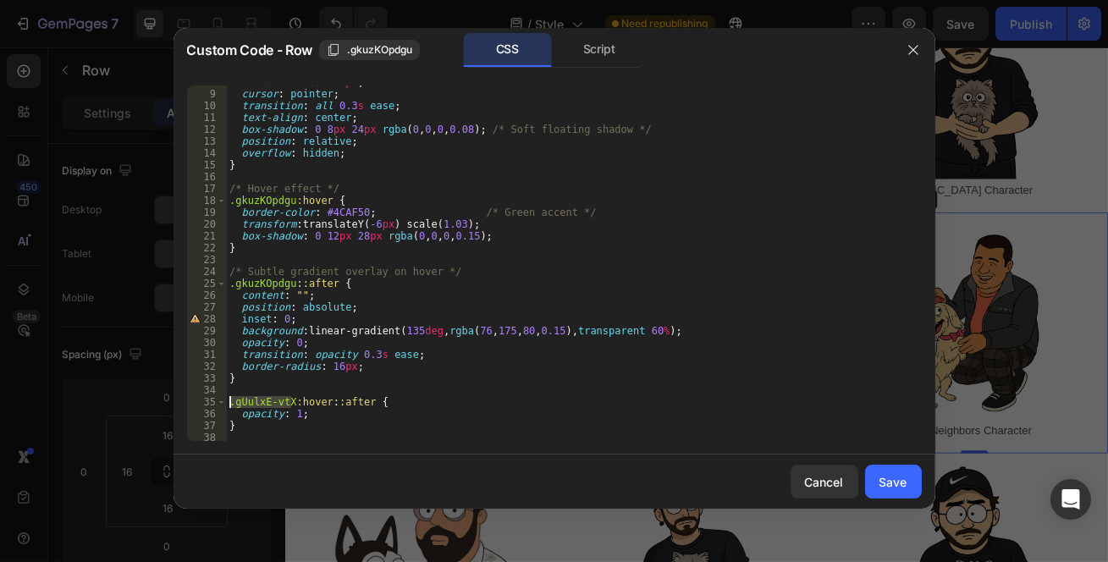
paste textarea "kuzKOpdgu"
type textarea ".gkuzKOpdgu:hover::after {"
click at [865, 473] on button "Save" at bounding box center [893, 482] width 57 height 34
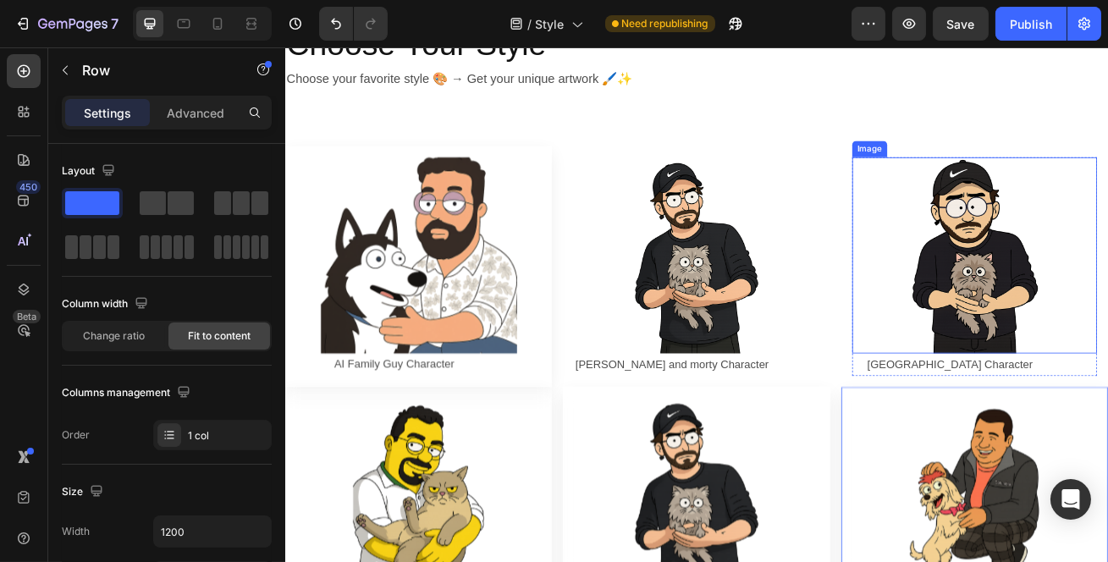
scroll to position [76, 0]
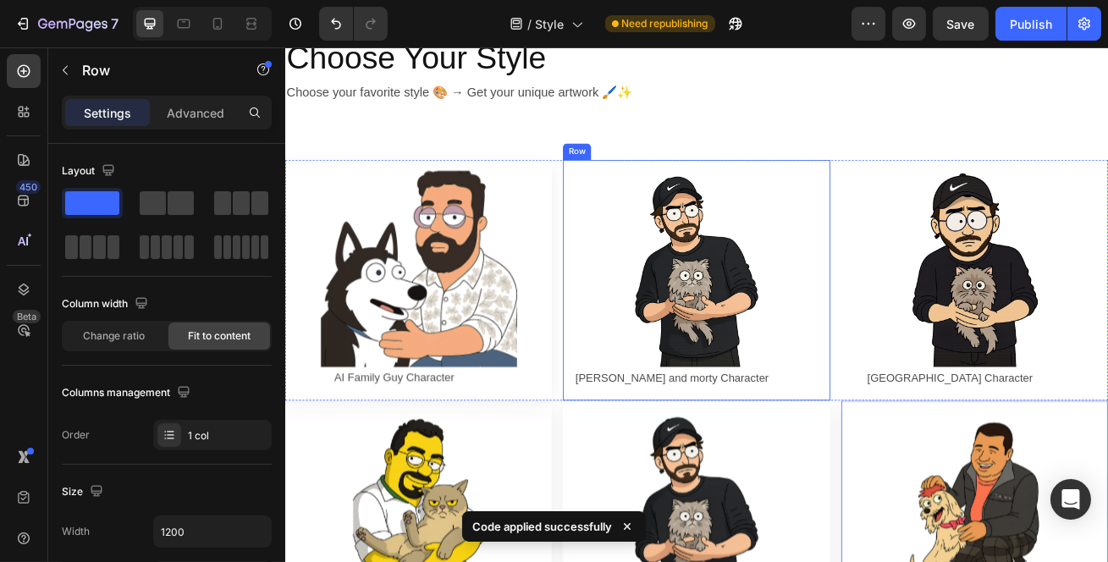
click at [833, 191] on div "Image Rick and morty Character Text Block Row Row" at bounding box center [791, 333] width 329 height 297
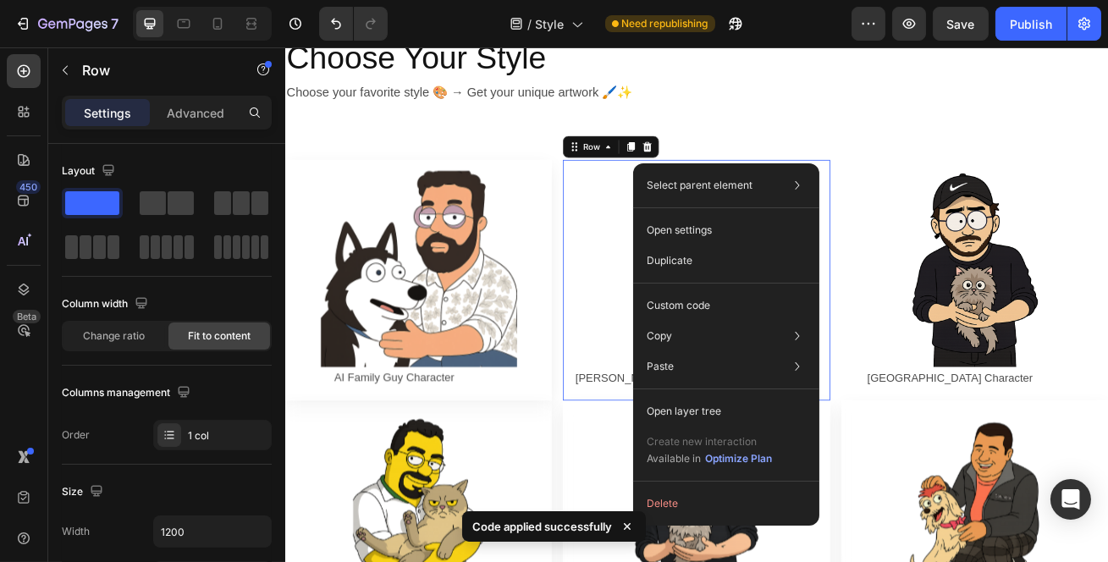
click at [705, 298] on p "Custom code" at bounding box center [679, 305] width 64 height 15
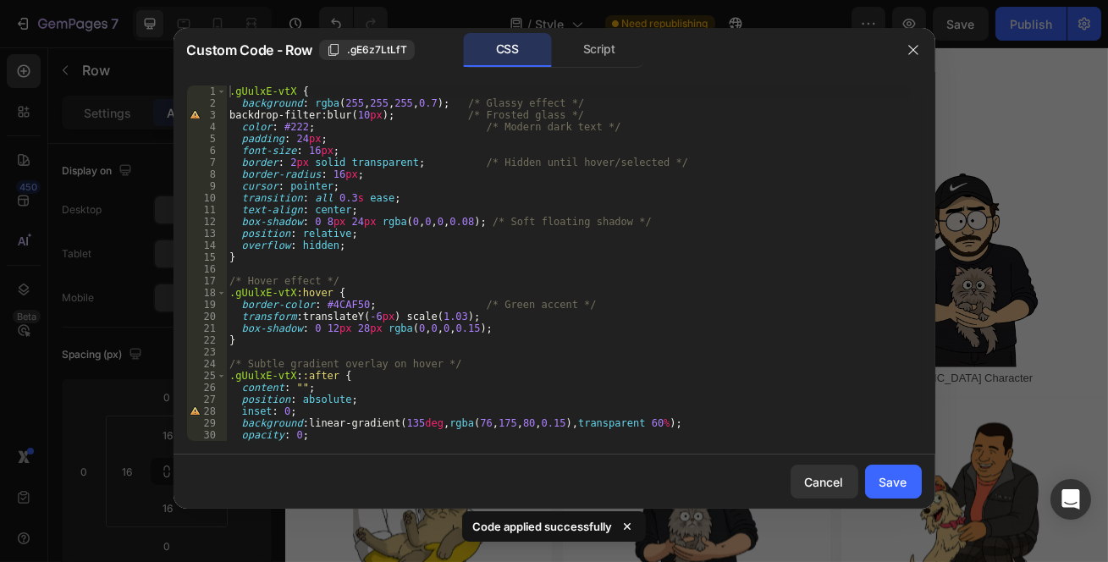
click at [344, 52] on div ".gE6z7LtLfT" at bounding box center [367, 49] width 80 height 15
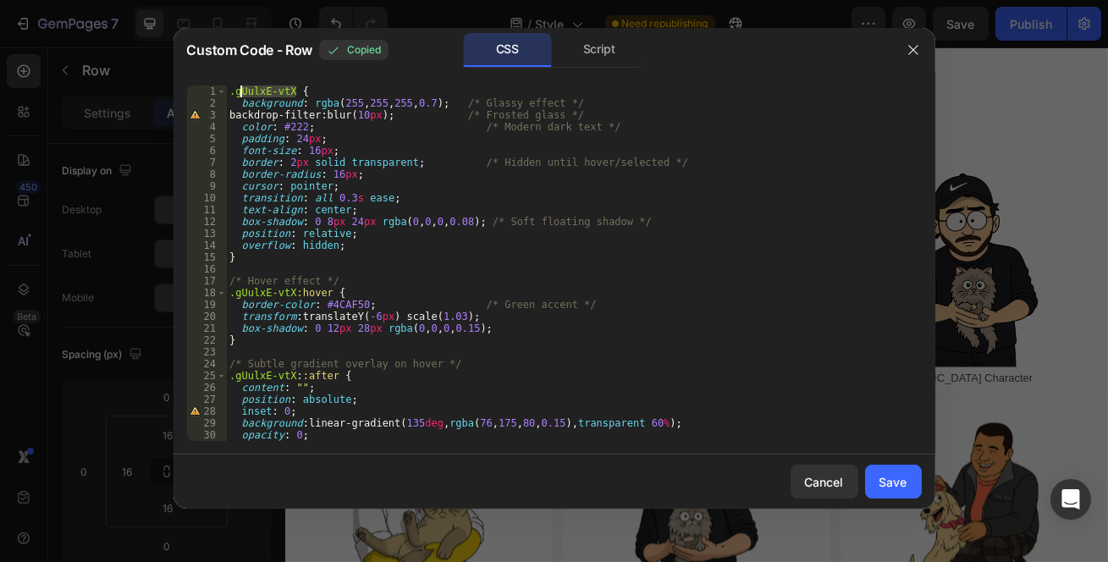
drag, startPoint x: 284, startPoint y: 90, endPoint x: 221, endPoint y: 94, distance: 62.8
click at [221, 94] on div ".gUulxE-vtX { 1 2 3 4 5 6 7 8 9 10 11 12 13 14 15 16 17 18 19 20 21 22 23 24 25…" at bounding box center [554, 264] width 735 height 356
paste textarea "E6z7LtLfT"
drag, startPoint x: 290, startPoint y: 289, endPoint x: 205, endPoint y: 292, distance: 85.6
click at [205, 292] on div ".gE6z7LtLfT{ 1 2 3 4 5 6 7 8 9 10 11 12 13 14 15 16 17 18 19 20 21 22 23 24 25 …" at bounding box center [554, 264] width 735 height 356
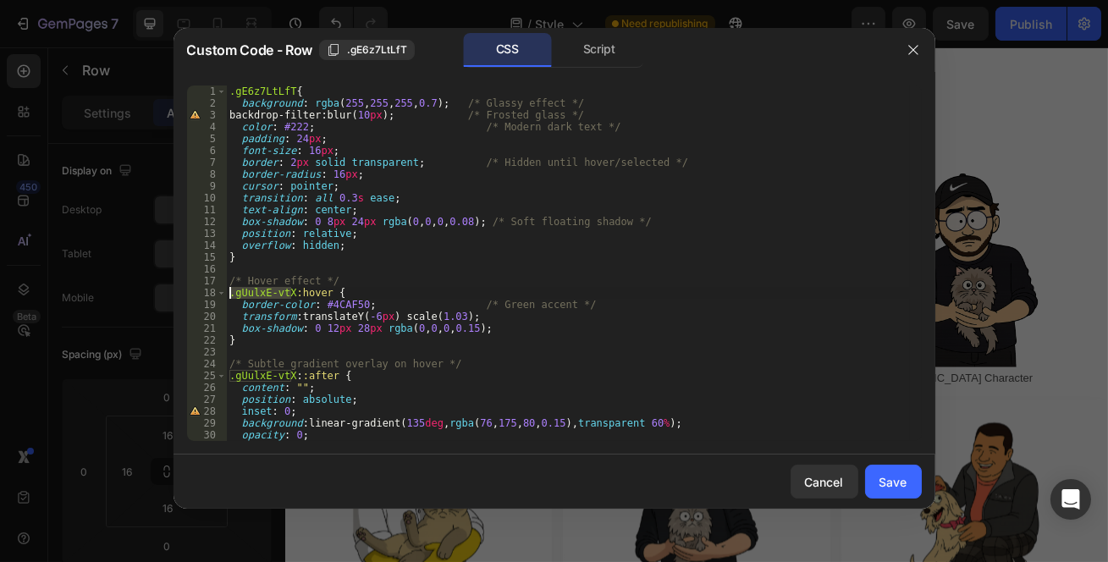
paste textarea "E6z7LtLfT"
drag, startPoint x: 290, startPoint y: 374, endPoint x: 188, endPoint y: 372, distance: 102.5
click at [188, 372] on div ".gE6z7LtLfT:hover { 1 2 3 4 5 6 7 8 9 10 11 12 13 14 15 16 17 18 19 20 21 22 23…" at bounding box center [554, 264] width 735 height 356
paste textarea "E6z7LtLfT"
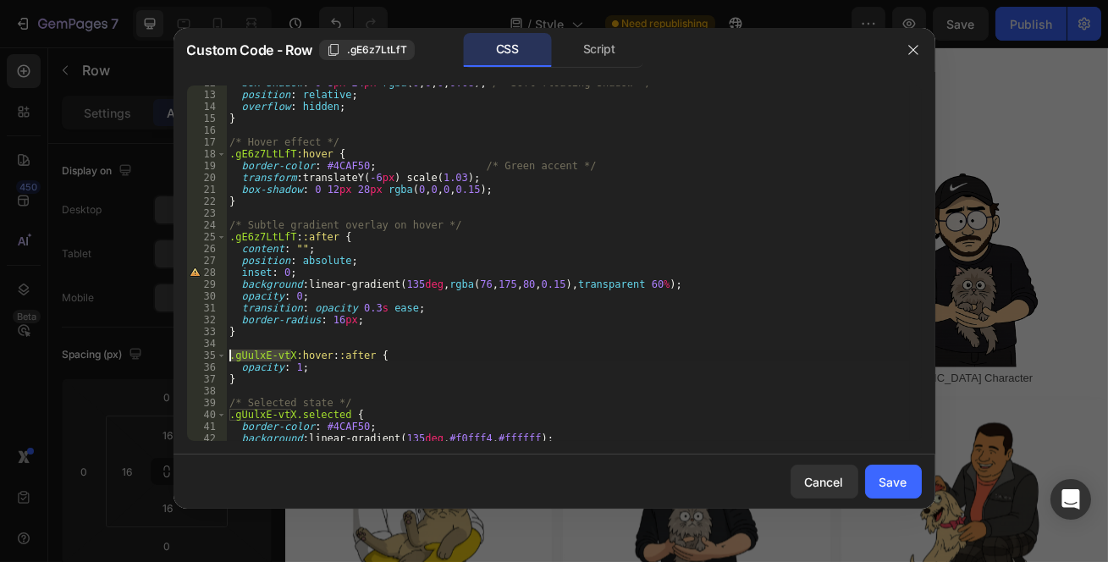
drag, startPoint x: 291, startPoint y: 355, endPoint x: 216, endPoint y: 354, distance: 75.4
click at [216, 354] on div ".gE6z7LtLfT::after { 12 13 14 15 16 17 18 19 20 21 22 23 24 25 26 27 28 29 30 3…" at bounding box center [554, 264] width 735 height 356
paste textarea "E6z7LtLfT"
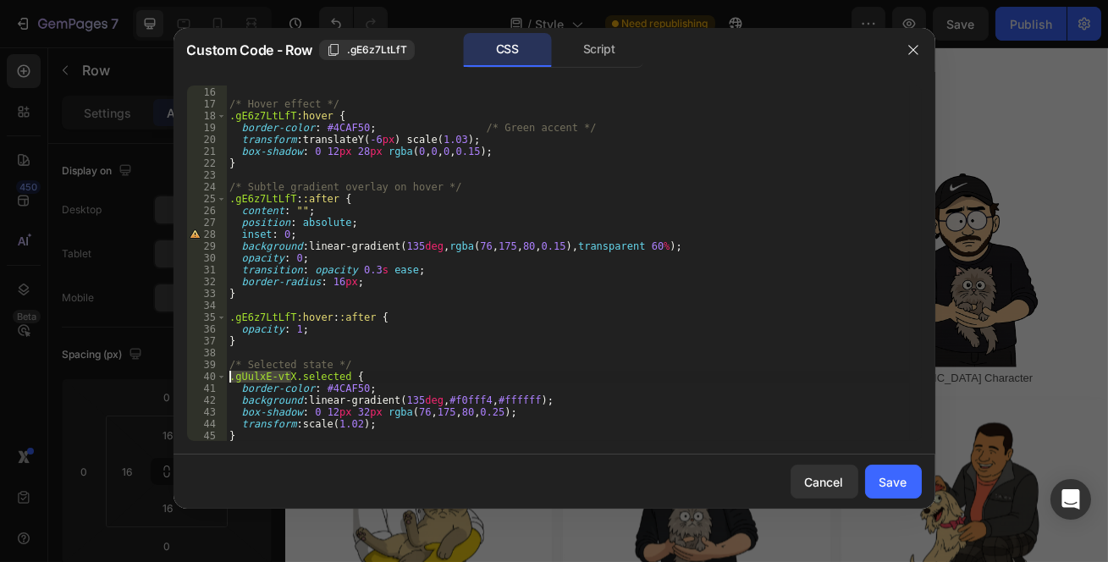
drag, startPoint x: 292, startPoint y: 373, endPoint x: 179, endPoint y: 377, distance: 113.5
click at [179, 377] on div ".gE6z7LtLfT:hover::after { 15 16 17 18 19 20 21 22 23 24 25 26 27 28 29 30 31 3…" at bounding box center [555, 263] width 762 height 383
paste textarea "E6z7LtLfT"
type textarea ".gE6z7LtLfT.selected {"
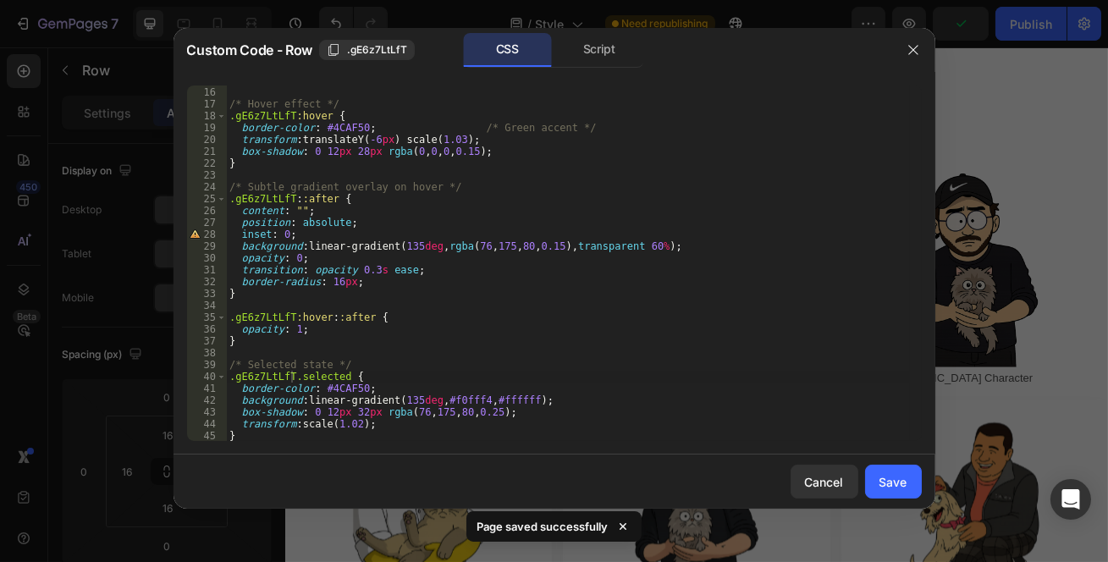
drag, startPoint x: 882, startPoint y: 470, endPoint x: 737, endPoint y: 522, distance: 154.0
click at [883, 470] on button "Save" at bounding box center [893, 482] width 57 height 34
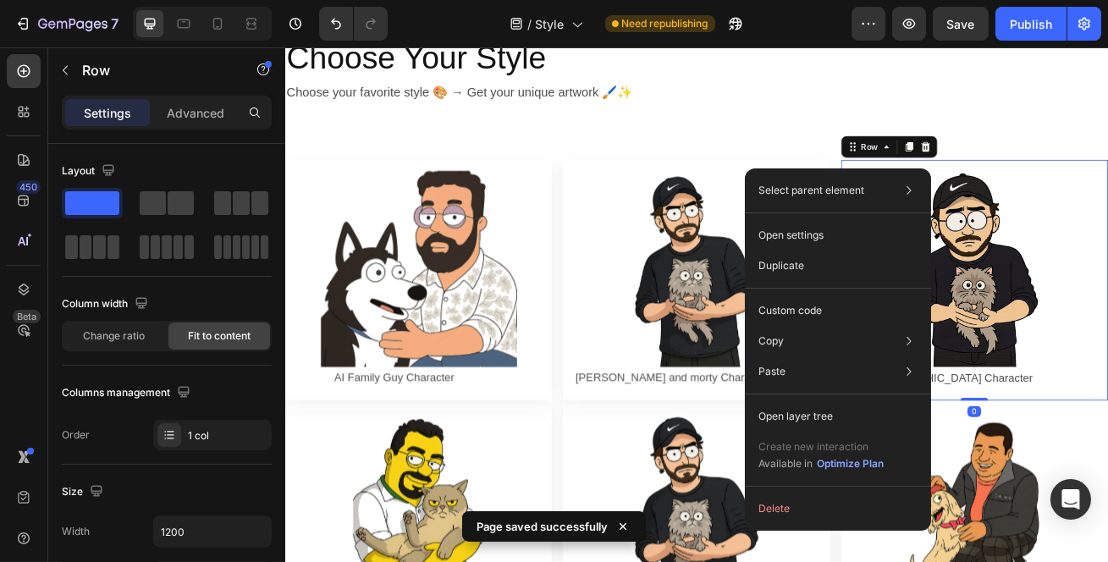
click at [814, 305] on p "Custom code" at bounding box center [791, 310] width 64 height 15
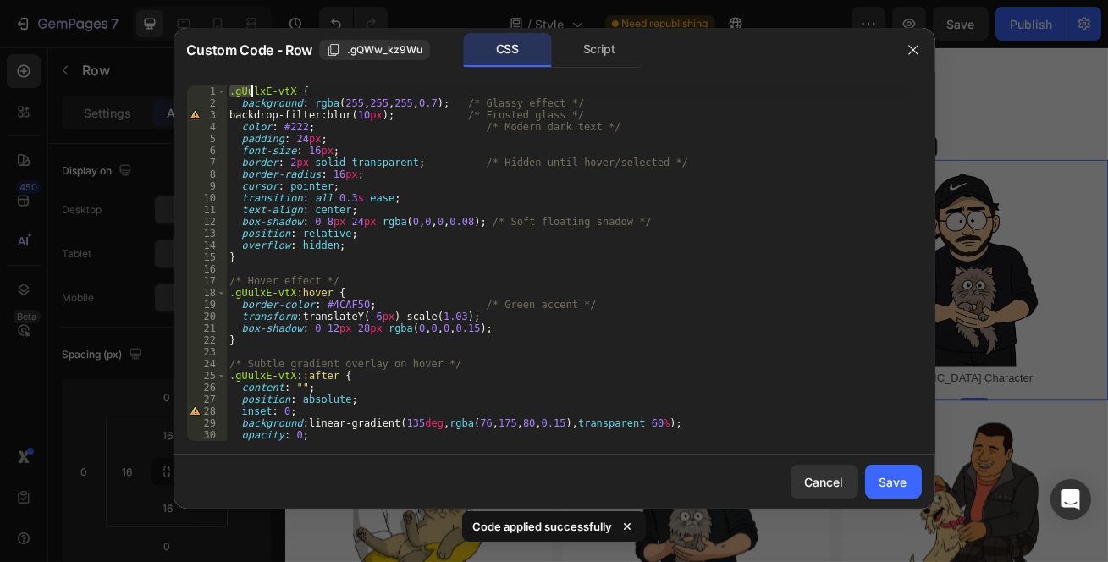
drag, startPoint x: 289, startPoint y: 86, endPoint x: 247, endPoint y: 91, distance: 41.8
click at [247, 91] on div ".gUulxE-vtX { background : rgba ( 255 , 255 , 255 , 0.7 ) ; /* Glassy effect */…" at bounding box center [568, 276] width 684 height 380
click at [282, 95] on div ".gUulxE-vtX { background : rgba ( 255 , 255 , 255 , 0.7 ) ; /* Glassy effect */…" at bounding box center [568, 276] width 684 height 380
drag, startPoint x: 292, startPoint y: 93, endPoint x: 237, endPoint y: 90, distance: 55.1
click at [237, 90] on div ".gUulxE-vtX { background : rgba ( 255 , 255 , 255 , 0.7 ) ; /* Glassy effect */…" at bounding box center [568, 276] width 684 height 380
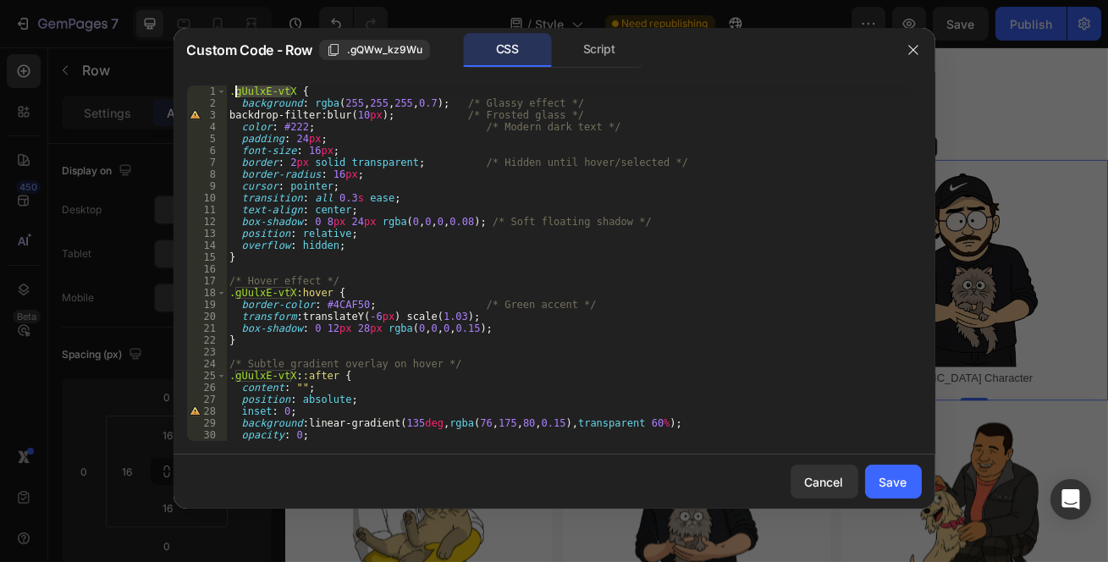
paste textarea ".gE6z7LtLfT"
drag, startPoint x: 294, startPoint y: 89, endPoint x: 218, endPoint y: 86, distance: 75.4
click at [218, 86] on div "..gE6z7LtLfT { 1 2 3 4 5 6 7 8 9 10 11 12 13 14 15 16 17 18 19 20 21 22 23 24 2…" at bounding box center [554, 264] width 735 height 356
paste textarea
drag, startPoint x: 292, startPoint y: 290, endPoint x: 222, endPoint y: 290, distance: 70.3
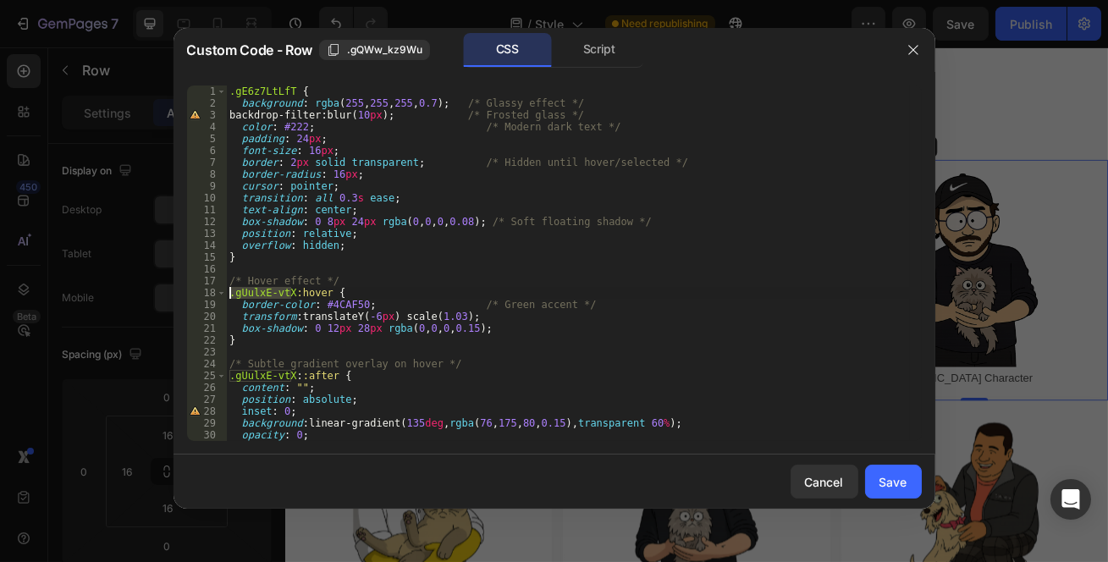
click at [222, 290] on div ".gE6z7LtLfT { 1 2 3 4 5 6 7 8 9 10 11 12 13 14 15 16 17 18 19 20 21 22 23 24 25…" at bounding box center [554, 264] width 735 height 356
paste textarea "E6z7LtLfT"
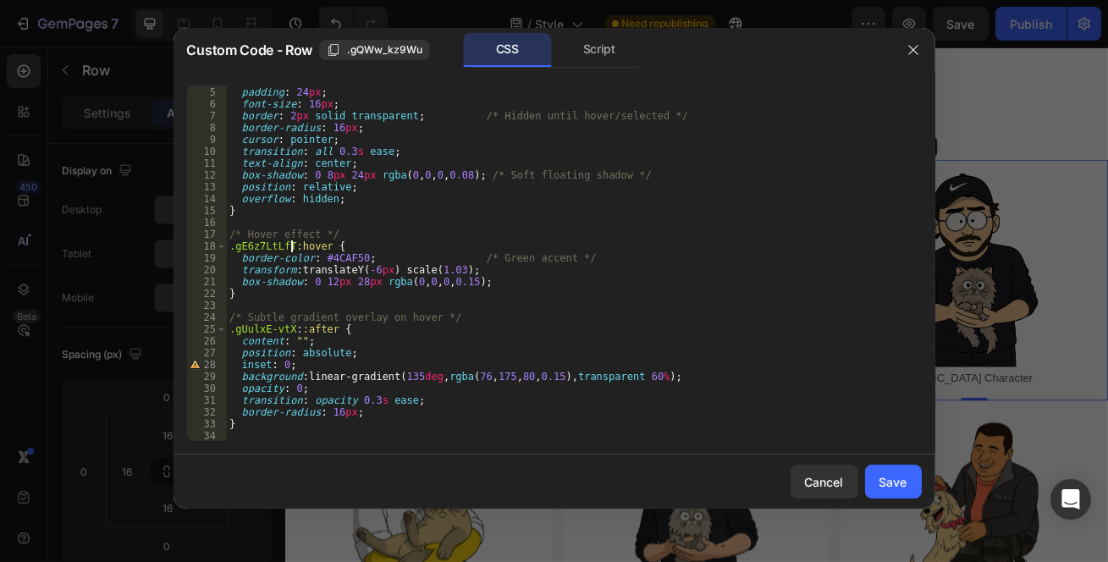
scroll to position [92, 0]
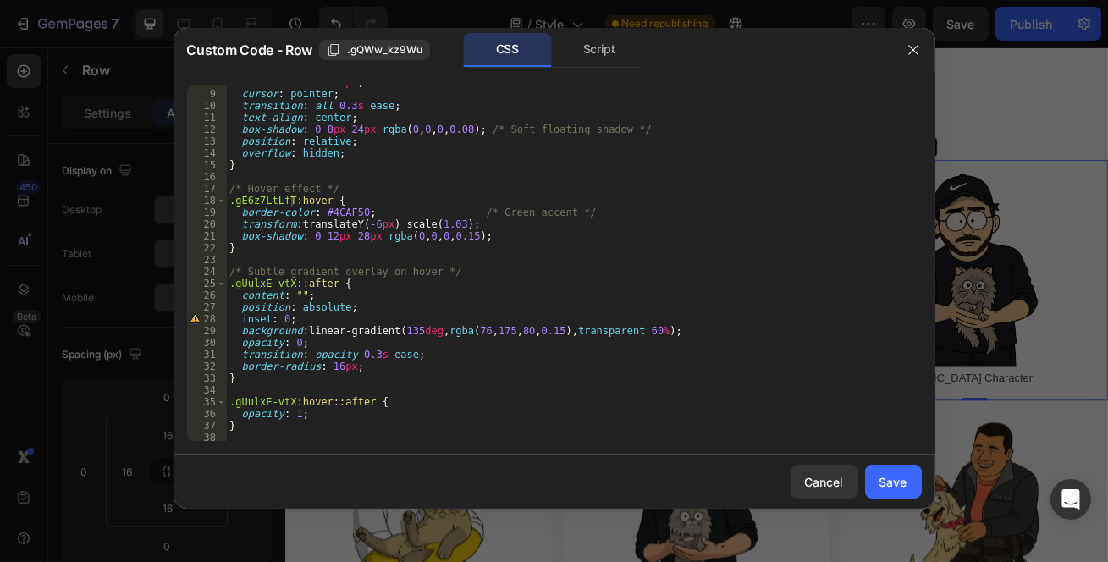
click at [406, 45] on span ".gQWw_kz9Wu" at bounding box center [384, 49] width 75 height 15
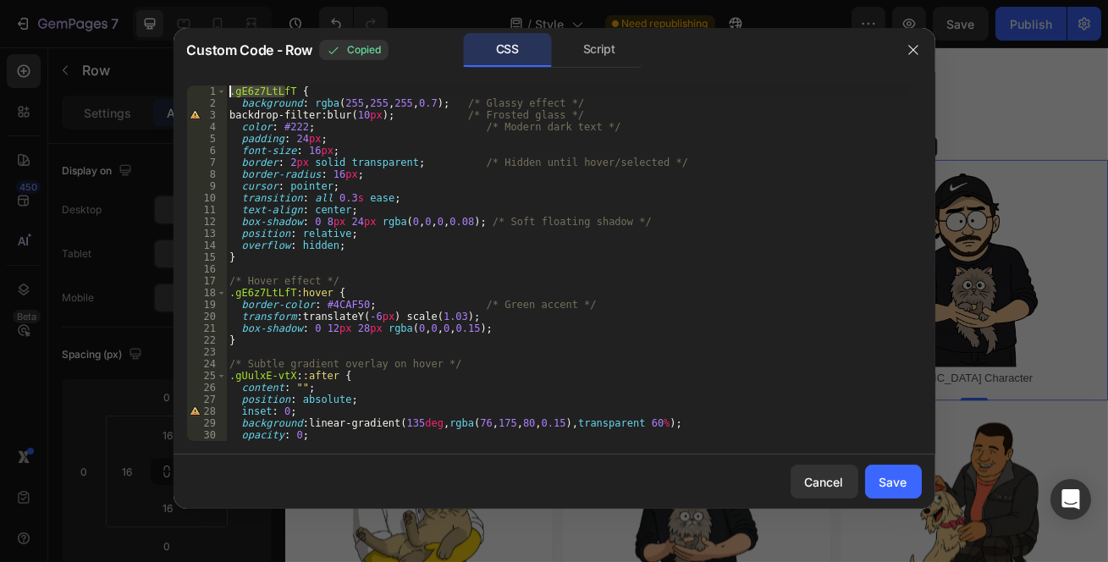
drag, startPoint x: 287, startPoint y: 86, endPoint x: 190, endPoint y: 82, distance: 97.4
click at [190, 82] on div ".gE6z7LtLfT { 1 2 3 4 5 6 7 8 9 10 11 12 13 14 15 16 17 18 19 20 21 22 23 24 25…" at bounding box center [555, 263] width 762 height 383
click at [290, 92] on div ".gE6z7LtLfT { background : rgba ( 255 , 255 , 255 , 0.7 ) ; /* Glassy effect */…" at bounding box center [568, 276] width 684 height 380
drag, startPoint x: 290, startPoint y: 92, endPoint x: 235, endPoint y: 92, distance: 55.0
click at [235, 92] on div ".gE6z7LtLfT { background : rgba ( 255 , 255 , 255 , 0.7 ) ; /* Glassy effect */…" at bounding box center [568, 276] width 684 height 380
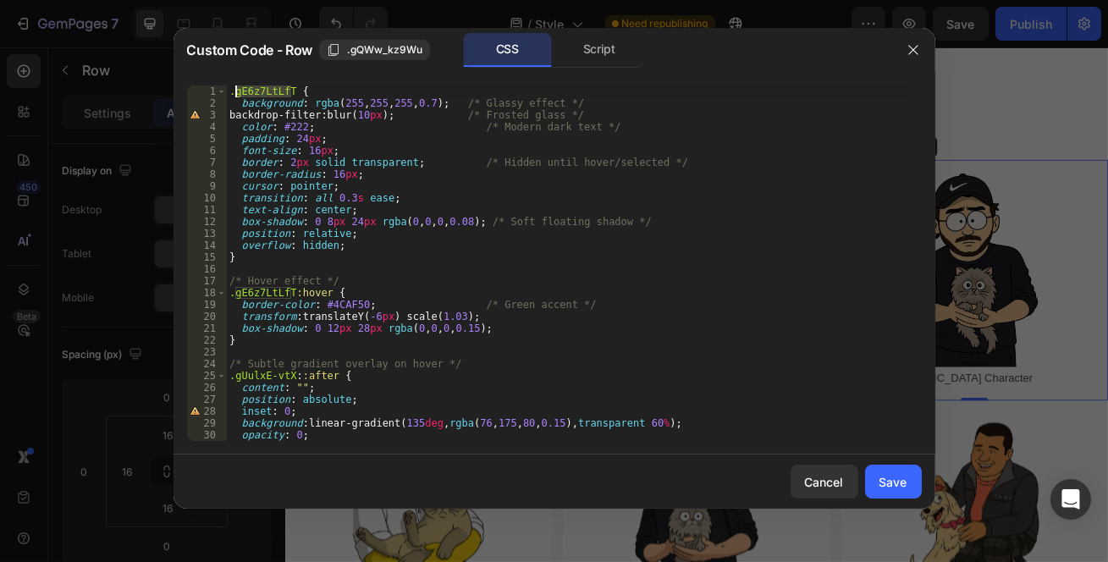
click at [269, 93] on div ".gE6z7LtLfT { background : rgba ( 255 , 255 , 255 , 0.7 ) ; /* Glassy effect */…" at bounding box center [568, 264] width 684 height 356
drag, startPoint x: 291, startPoint y: 91, endPoint x: 223, endPoint y: 85, distance: 68.9
click at [223, 85] on div ".gE6z7LtLfT { 1 2 3 4 5 6 7 8 9 10 11 12 13 14 15 16 17 18 19 20 21 22 23 24 25…" at bounding box center [555, 263] width 762 height 383
paste textarea "QWw_kz9Wu"
drag, startPoint x: 291, startPoint y: 290, endPoint x: 207, endPoint y: 289, distance: 83.8
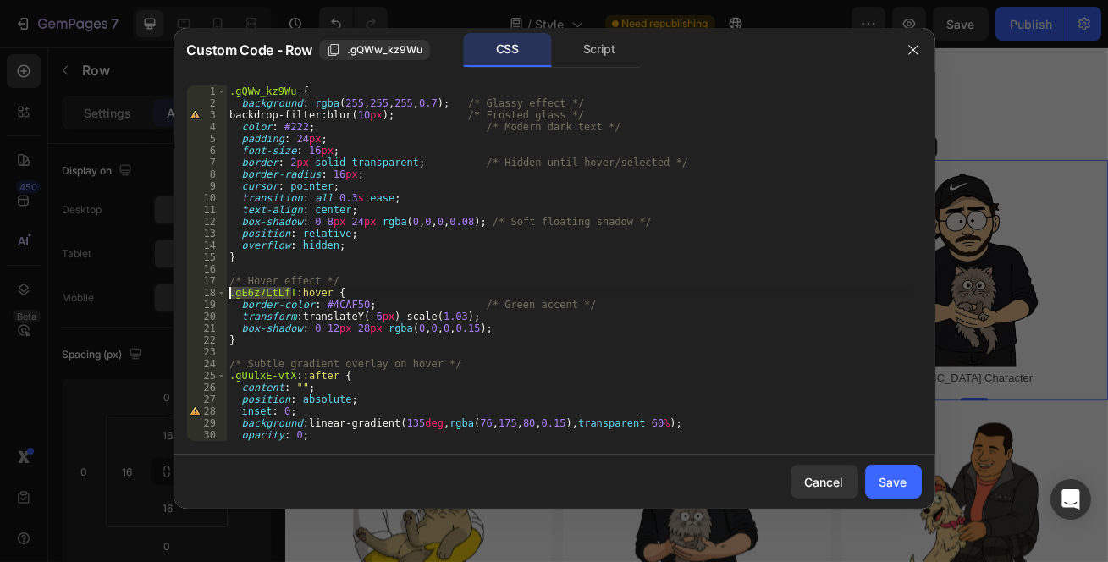
click at [207, 289] on div ".gQWw_kz9Wu { 1 2 3 4 5 6 7 8 9 10 11 12 13 14 15 16 17 18 19 20 21 22 23 24 25…" at bounding box center [554, 264] width 735 height 356
paste textarea "QWw_kz9Wu"
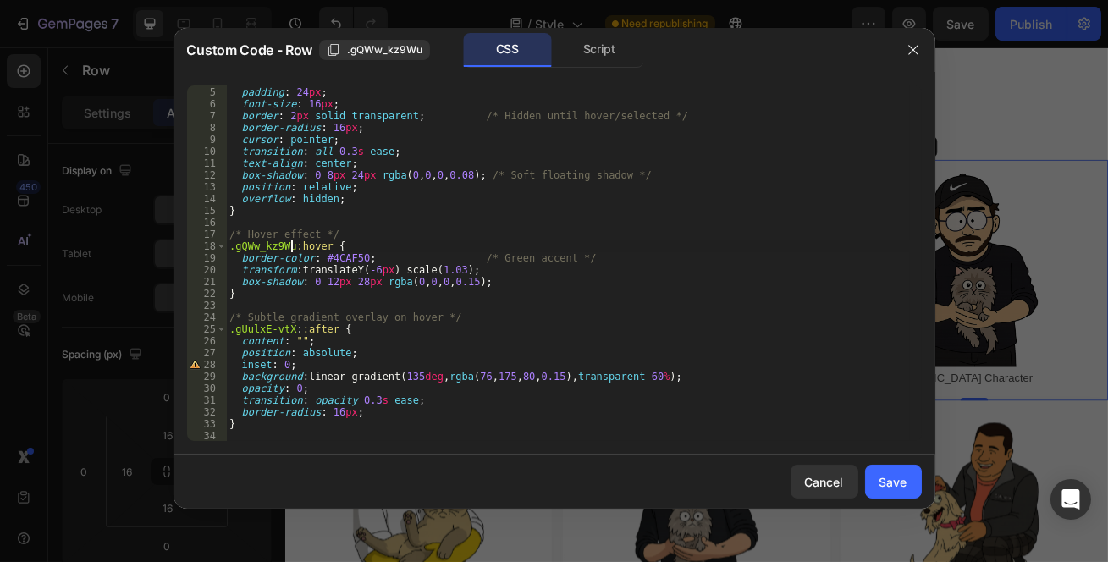
scroll to position [92, 0]
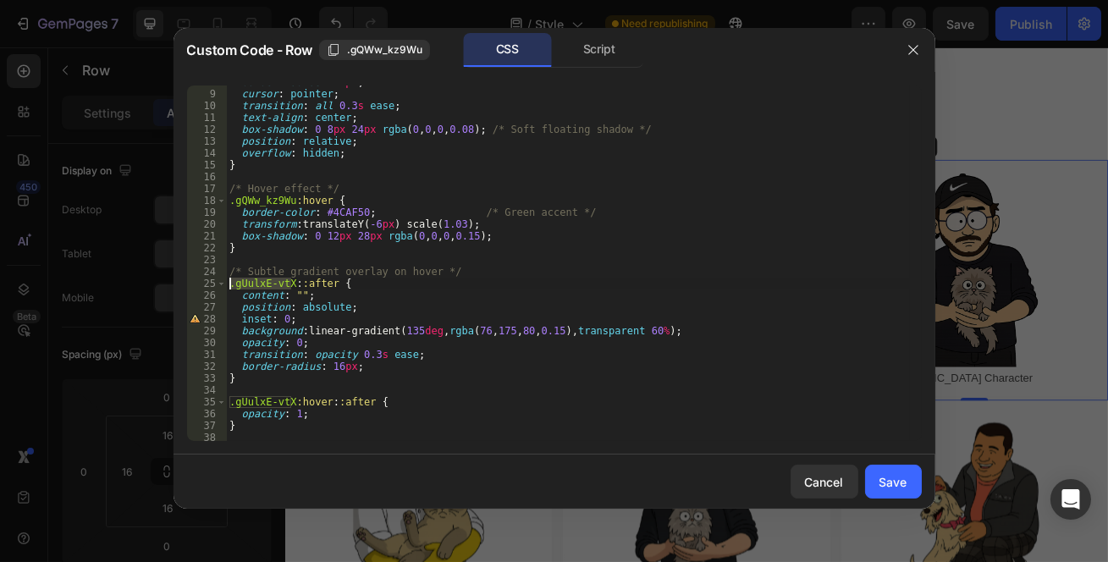
drag, startPoint x: 292, startPoint y: 282, endPoint x: 228, endPoint y: 280, distance: 64.4
click at [228, 280] on div "border-radius : 16 px ; cursor : pointer ; transition : all 0.3 s ease ; text-a…" at bounding box center [568, 266] width 684 height 380
paste textarea "QWw_kz9Wu"
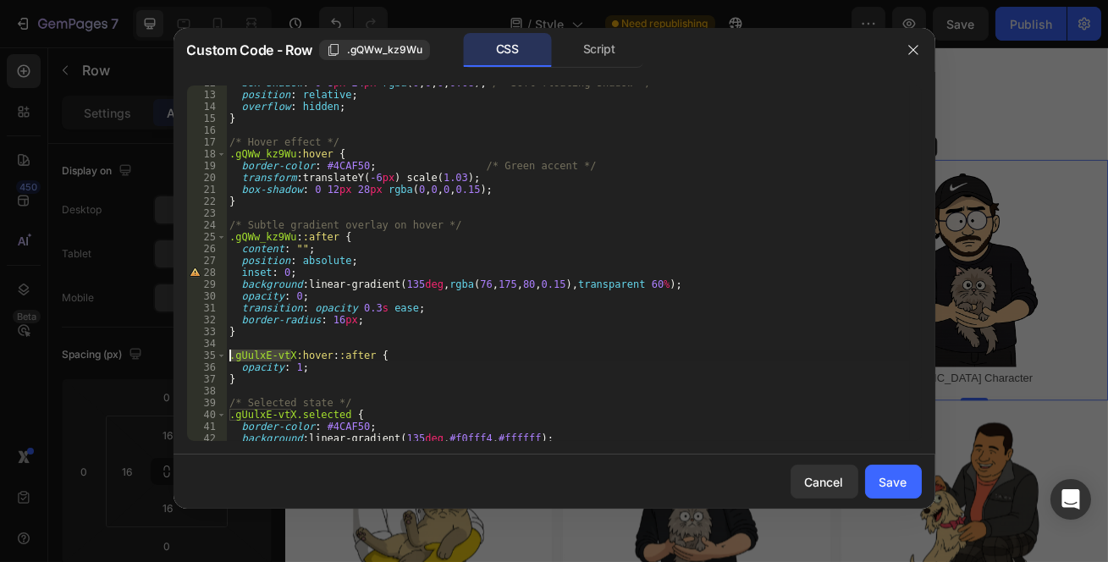
drag, startPoint x: 292, startPoint y: 354, endPoint x: 229, endPoint y: 358, distance: 62.8
click at [229, 358] on div "box-shadow : 0 8 px 24 px rgba ( 0 , 0 , 0 , 0.08 ) ; /* Soft floating shadow *…" at bounding box center [568, 267] width 684 height 380
paste textarea "QWw_kz9Wu"
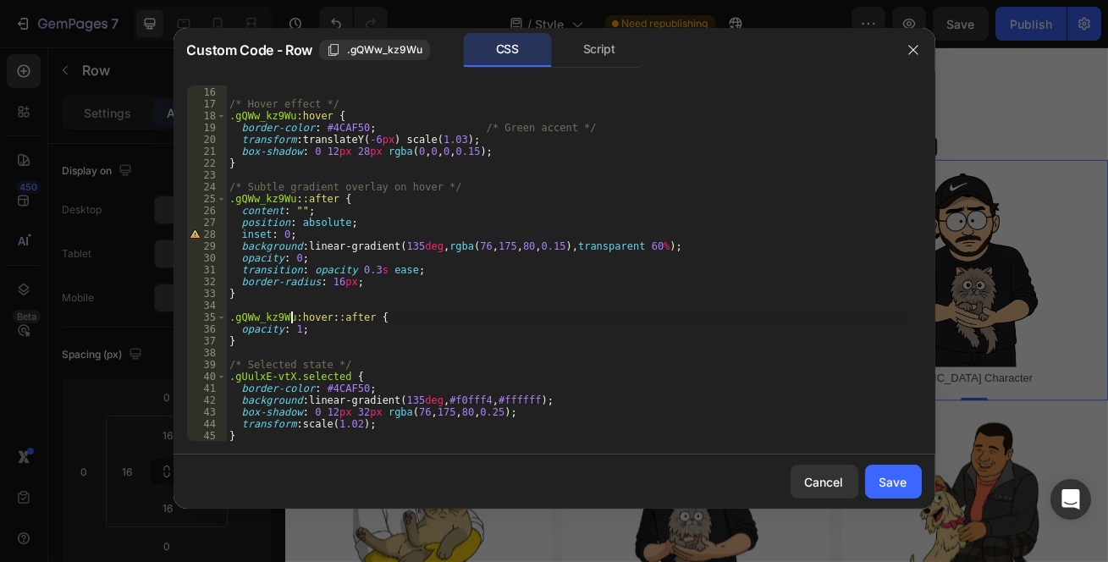
click at [290, 376] on div "} /* Hover effect */ .gQWw_kz9Wu :hover { border-color : #4CAF50 ; /* Green acc…" at bounding box center [568, 265] width 684 height 380
drag, startPoint x: 290, startPoint y: 376, endPoint x: 225, endPoint y: 375, distance: 65.2
click at [225, 375] on div ".gUulxE-vtX.selected { 15 16 17 18 19 20 21 22 23 24 25 26 27 28 29 30 31 32 33…" at bounding box center [554, 264] width 735 height 356
paste textarea "QWw_kz9Wu"
type textarea ".gQWw_kz9Wu.selected {"
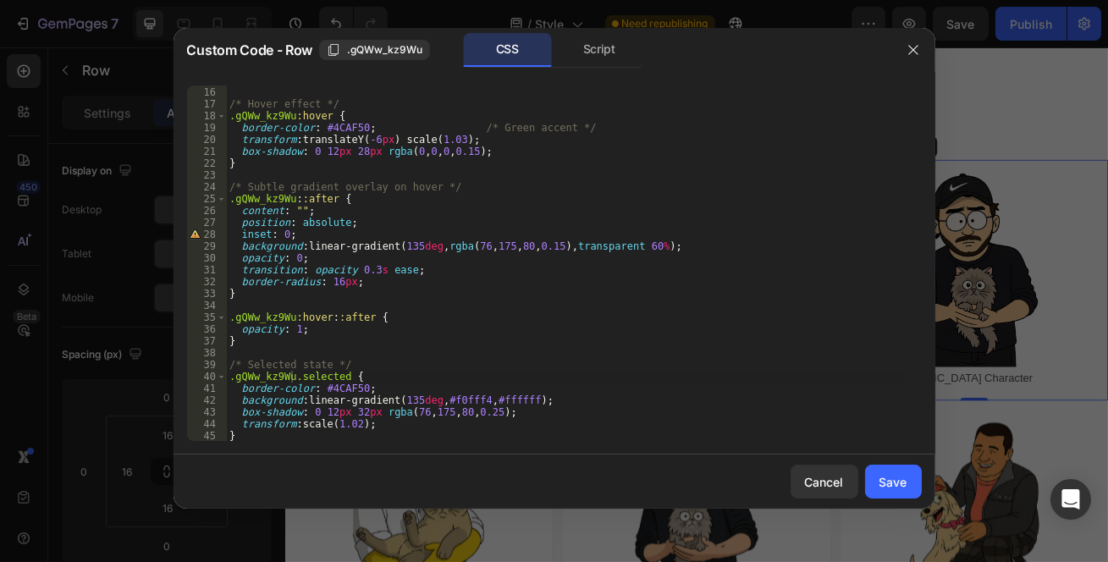
drag, startPoint x: 893, startPoint y: 477, endPoint x: 740, endPoint y: 522, distance: 159.9
click at [892, 477] on div "Save" at bounding box center [894, 482] width 28 height 18
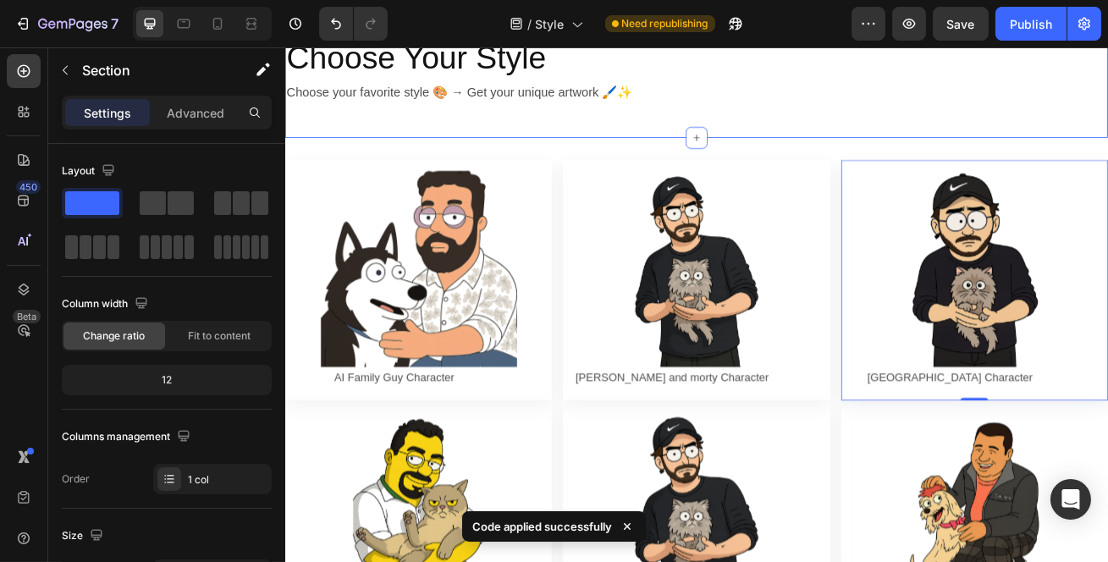
click at [984, 136] on div "Choose Your Style Heading Choose your favorite style 🎨 → Get your unique artwor…" at bounding box center [792, 82] width 1016 height 152
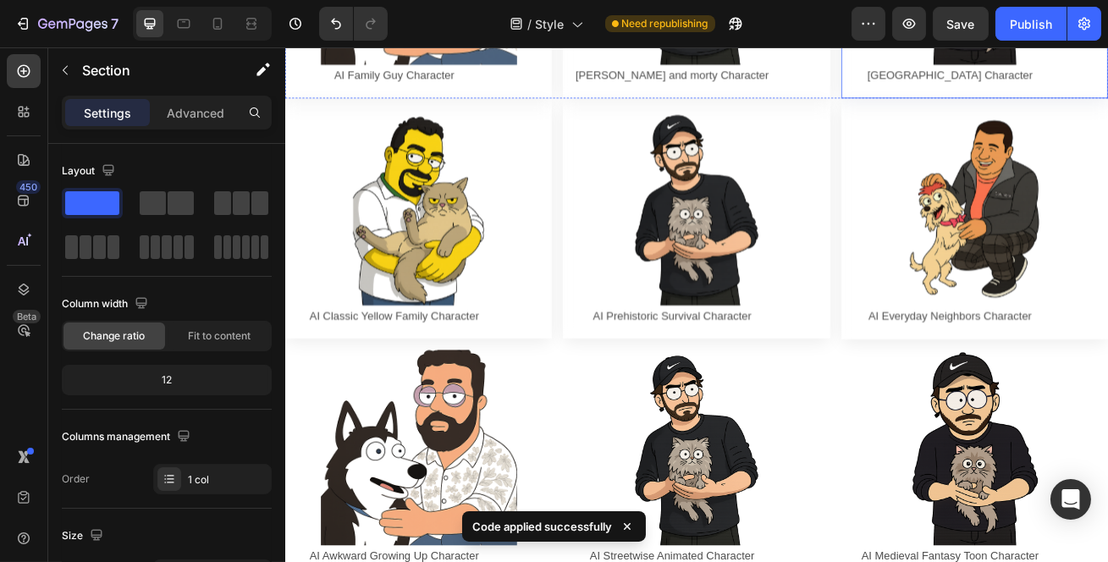
scroll to position [616, 0]
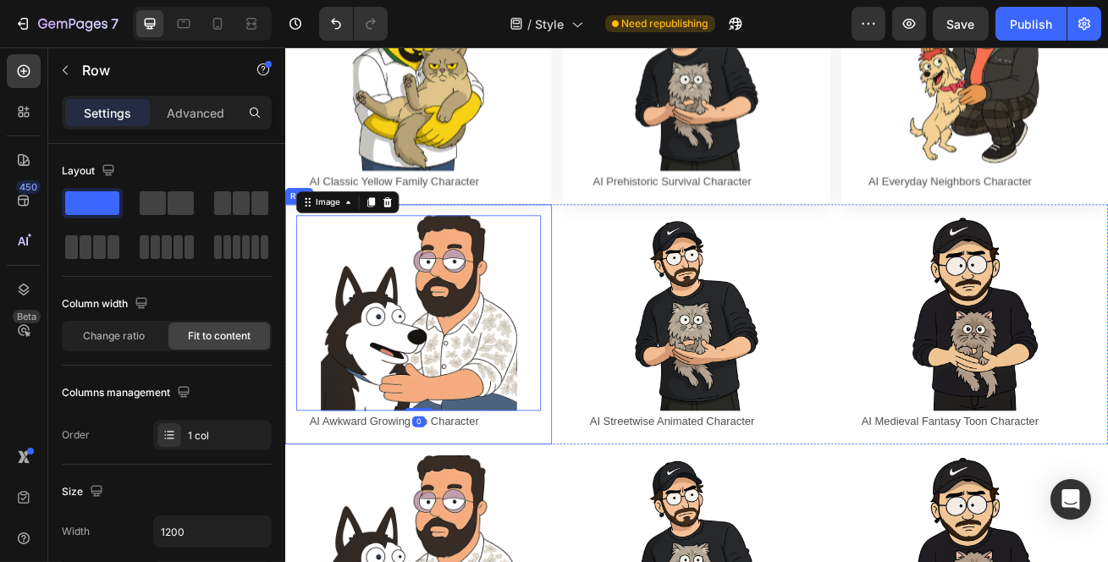
click at [289, 263] on div "Image 0 AI Awkward Growing Up Character Text Block Row Row" at bounding box center [448, 388] width 329 height 297
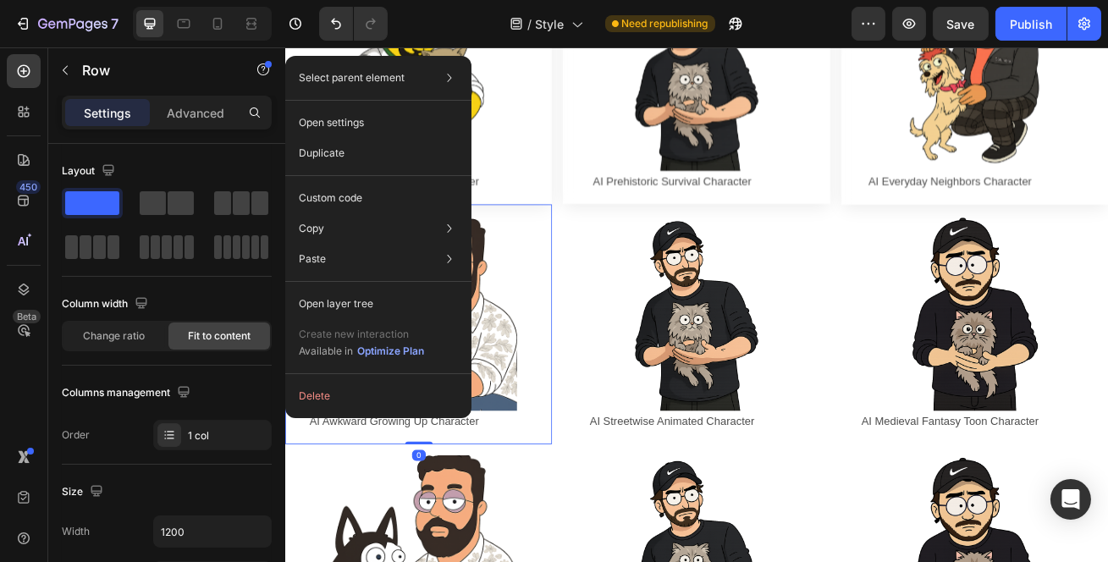
click at [362, 197] on p "Custom code" at bounding box center [331, 198] width 64 height 15
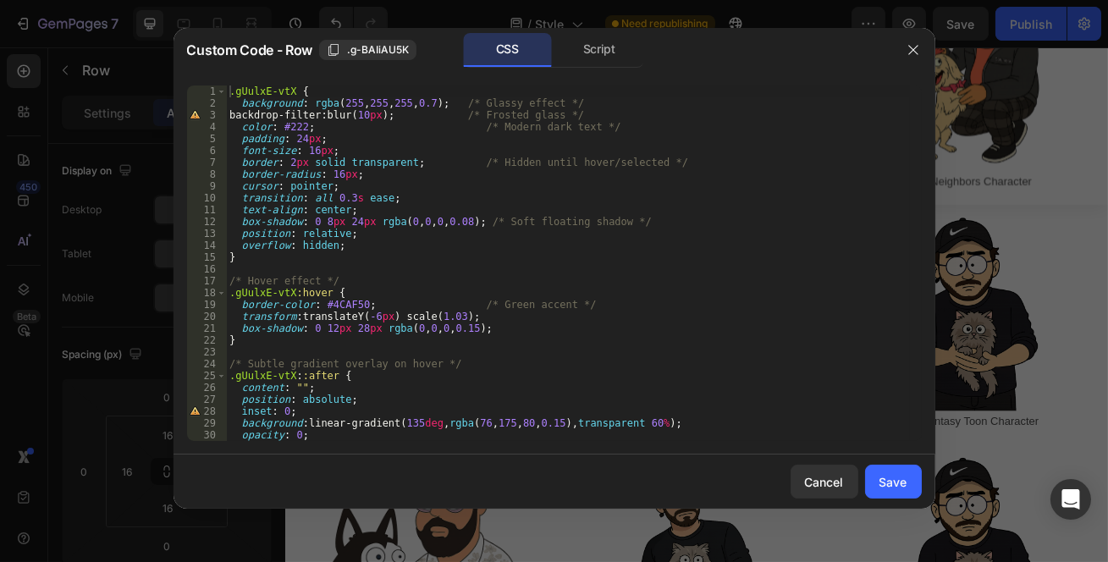
click at [343, 47] on div ".g-BAIiAU5K" at bounding box center [368, 49] width 82 height 15
drag, startPoint x: 291, startPoint y: 90, endPoint x: 213, endPoint y: 95, distance: 78.9
click at [213, 95] on div ".gUulxE-vtX { 1 2 3 4 5 6 7 8 9 10 11 12 13 14 15 16 17 18 19 20 21 22 23 24 25…" at bounding box center [554, 264] width 735 height 356
paste textarea "-BAIiAU5K"
drag, startPoint x: 292, startPoint y: 292, endPoint x: 202, endPoint y: 290, distance: 89.8
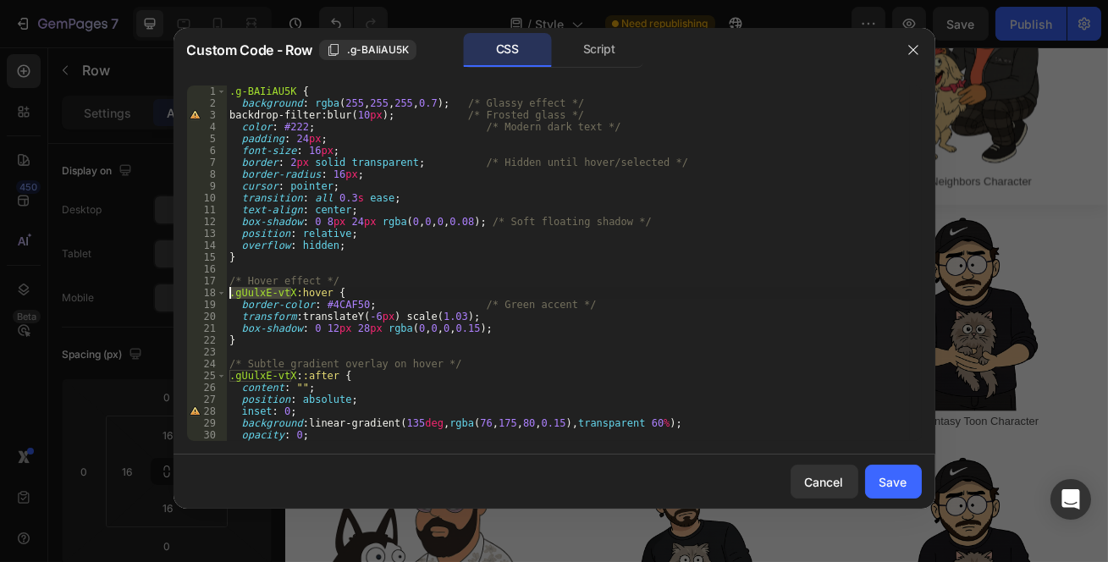
click at [202, 290] on div ".g-BAIiAU5K { 1 2 3 4 5 6 7 8 9 10 11 12 13 14 15 16 17 18 19 20 21 22 23 24 25…" at bounding box center [554, 264] width 735 height 356
paste textarea "-BAIiAU5K"
drag, startPoint x: 290, startPoint y: 376, endPoint x: 218, endPoint y: 373, distance: 72.0
click at [218, 373] on div ".g-BAIiAU5K:hover { 1 2 3 4 5 6 7 8 9 10 11 12 13 14 15 16 17 18 19 20 21 22 23…" at bounding box center [554, 264] width 735 height 356
paste textarea "-BAIiAU5K"
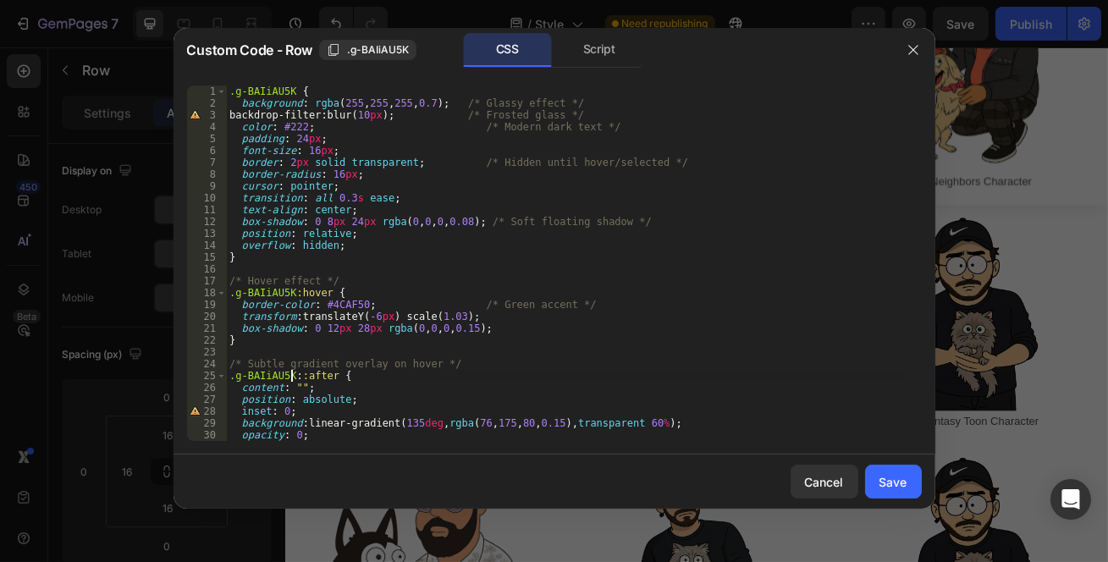
scroll to position [92, 0]
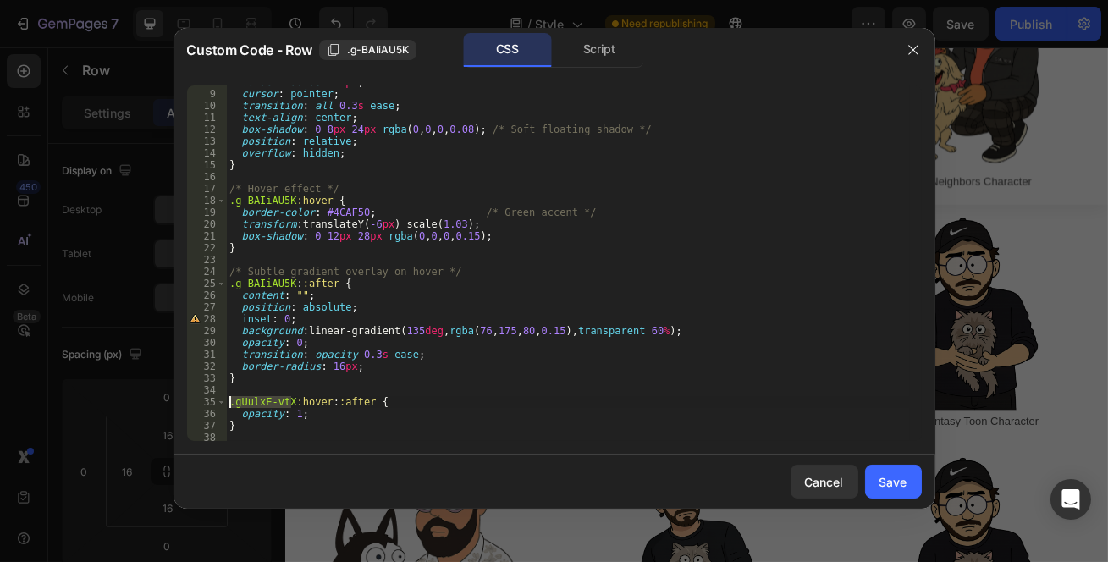
drag, startPoint x: 292, startPoint y: 401, endPoint x: 226, endPoint y: 398, distance: 66.1
click at [226, 398] on div "border-radius : 16 px ; cursor : pointer ; transition : all 0.3 s ease ; text-a…" at bounding box center [568, 266] width 684 height 380
paste textarea "-BAIiAU5K"
type textarea ".g-BAIiAU5K:hover::after {"
click at [870, 474] on button "Save" at bounding box center [893, 482] width 57 height 34
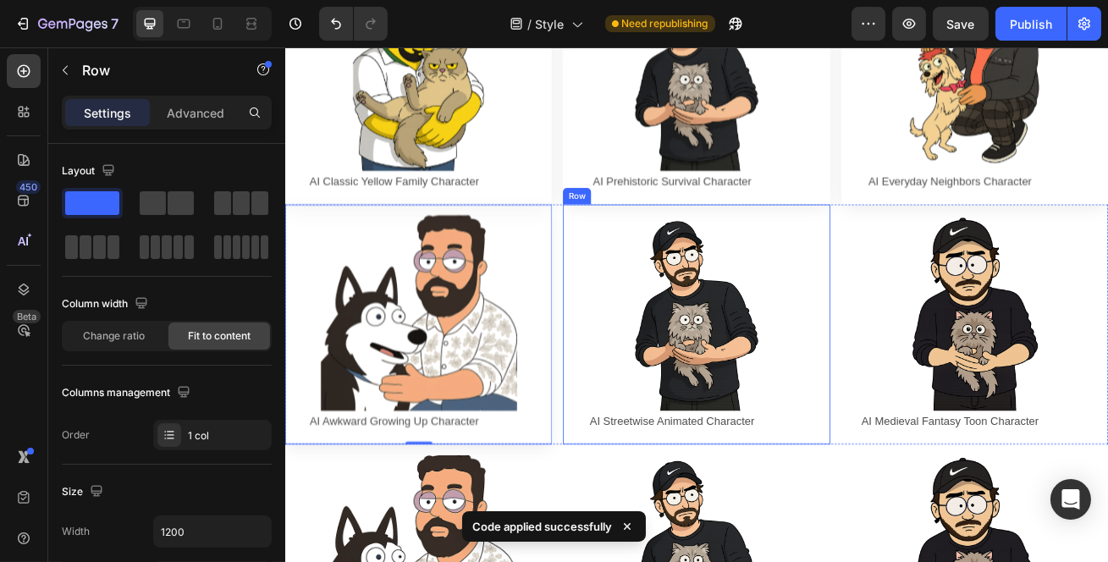
click at [630, 253] on div "Image AI Streetwise Animated Character Text Block Row Row" at bounding box center [791, 388] width 329 height 297
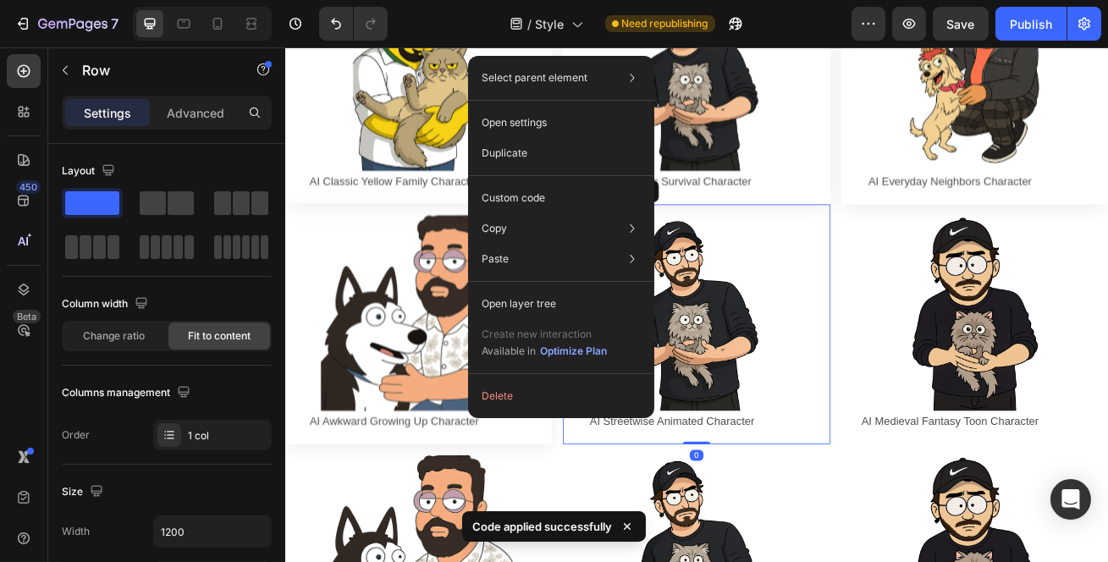
click at [519, 244] on div "Custom code" at bounding box center [561, 259] width 173 height 30
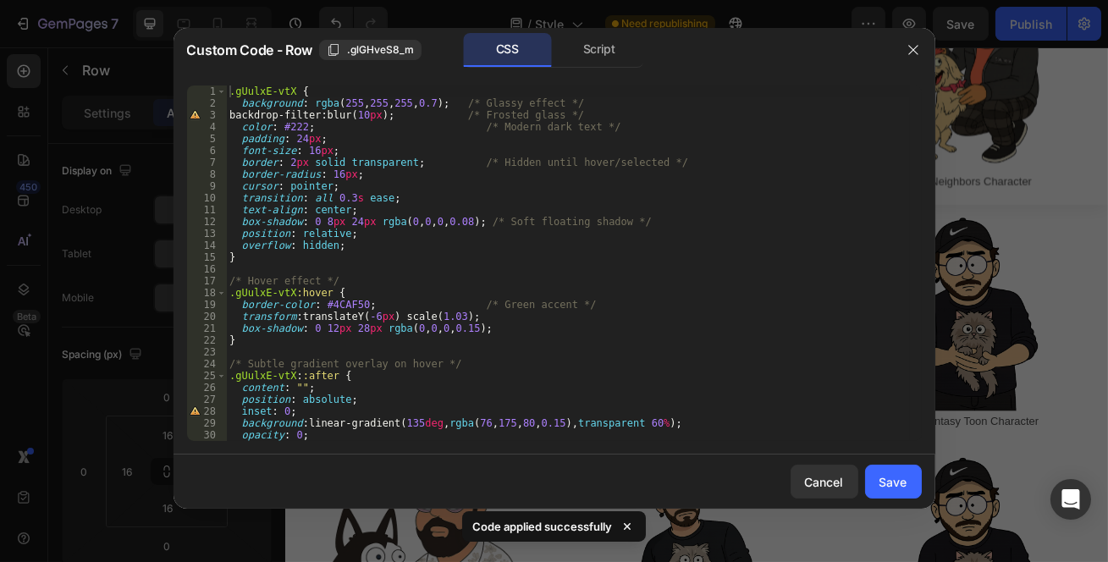
click at [368, 56] on span ".glGHveS8_m" at bounding box center [380, 49] width 67 height 15
drag, startPoint x: 292, startPoint y: 88, endPoint x: 221, endPoint y: 88, distance: 71.1
click at [221, 88] on div ".gUulxE-vtX { 1 2 3 4 5 6 7 8 9 10 11 12 13 14 15 16 17 18 19 20 21 22 23 24 25…" at bounding box center [554, 264] width 735 height 356
paste textarea "lGHveS8_m"
drag, startPoint x: 291, startPoint y: 292, endPoint x: 224, endPoint y: 292, distance: 67.7
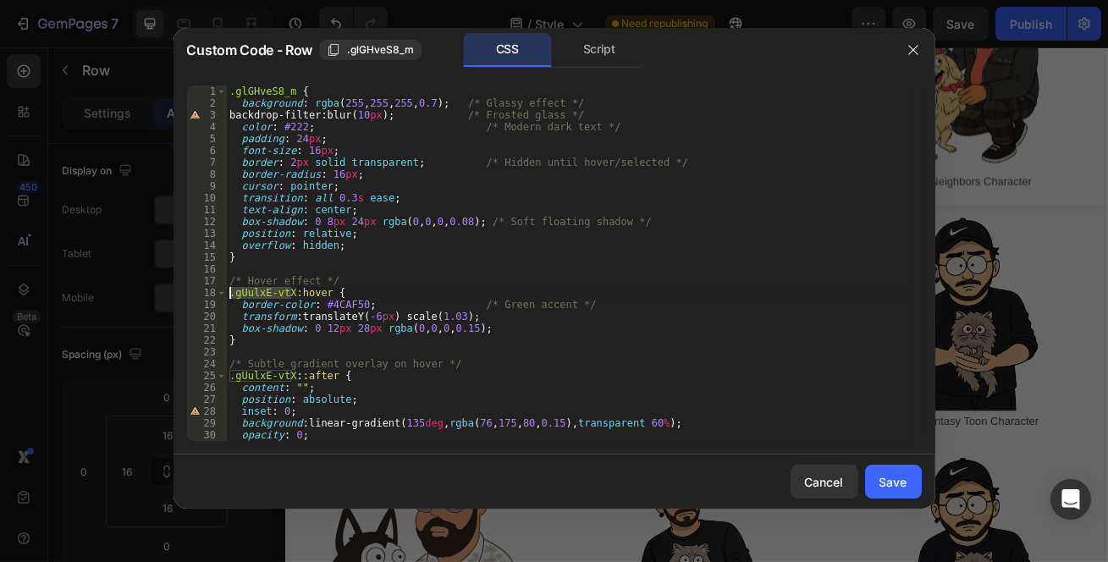
click at [224, 292] on div ".glGHveS8_m { 1 2 3 4 5 6 7 8 9 10 11 12 13 14 15 16 17 18 19 20 21 22 23 24 25…" at bounding box center [554, 264] width 735 height 356
paste textarea "lGHveS8_m"
drag, startPoint x: 291, startPoint y: 373, endPoint x: 230, endPoint y: 378, distance: 61.1
click at [230, 378] on div ".glGHveS8_m { background : rgba ( 255 , 255 , 255 , 0.7 ) ; /* Glassy effect */…" at bounding box center [568, 276] width 684 height 380
paste textarea "lGHveS8_m"
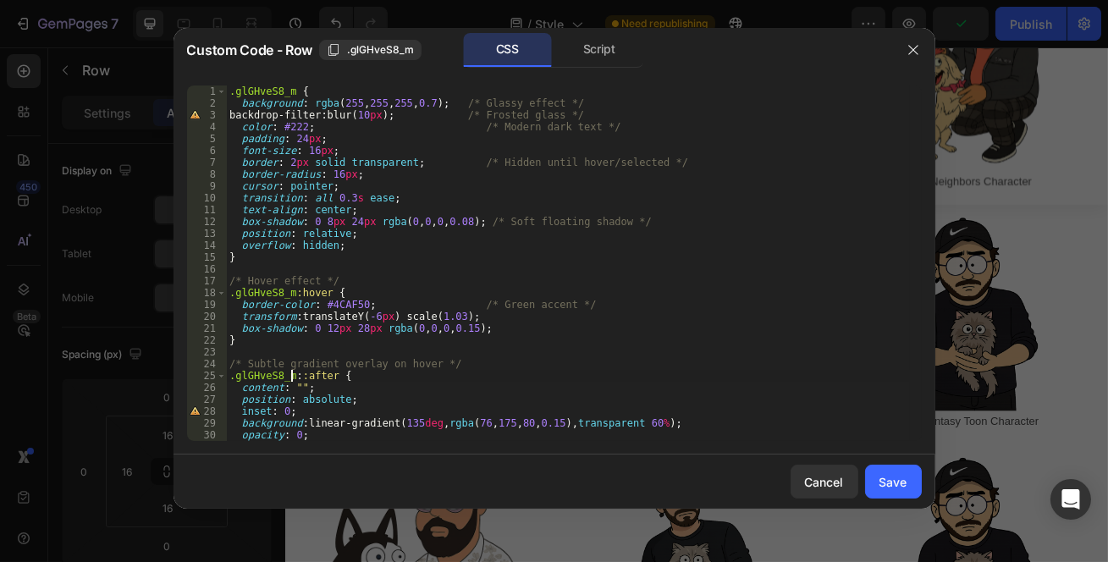
scroll to position [138, 0]
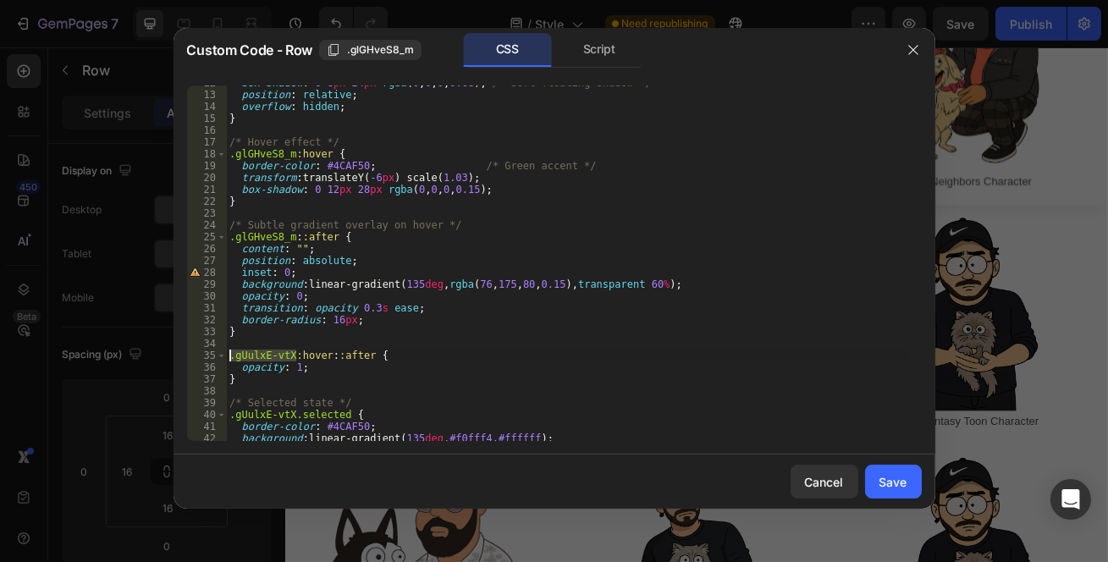
drag, startPoint x: 294, startPoint y: 352, endPoint x: 203, endPoint y: 360, distance: 90.9
click at [203, 360] on div ".glGHveS8_m::after { 12 13 14 15 16 17 18 19 20 21 22 23 24 25 26 27 28 29 30 3…" at bounding box center [554, 264] width 735 height 356
paste textarea "lGHveS8_m"
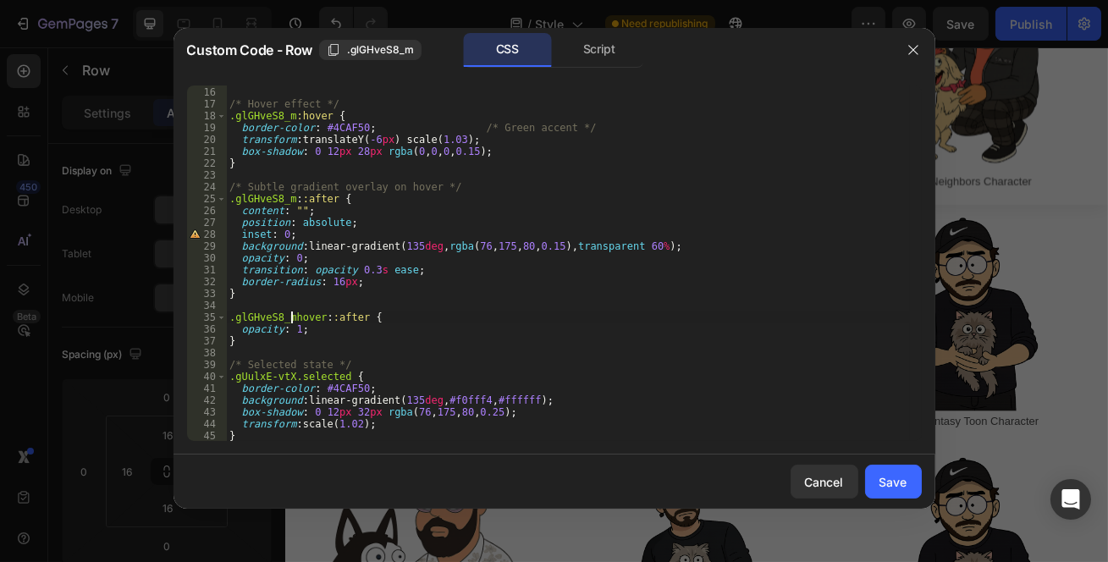
scroll to position [177, 0]
click at [291, 320] on div "} /* Hover effect */ .glGHveS8_m :hover { border-color : #4CAF50 ; /* Green acc…" at bounding box center [568, 264] width 684 height 356
drag, startPoint x: 291, startPoint y: 318, endPoint x: 225, endPoint y: 319, distance: 66.0
click at [225, 319] on div ".gUulxE-vtX:hover::after { 15 16 17 18 19 20 21 22 23 24 25 26 27 28 29 30 31 3…" at bounding box center [554, 264] width 735 height 356
paste textarea "lGHveS8_m"
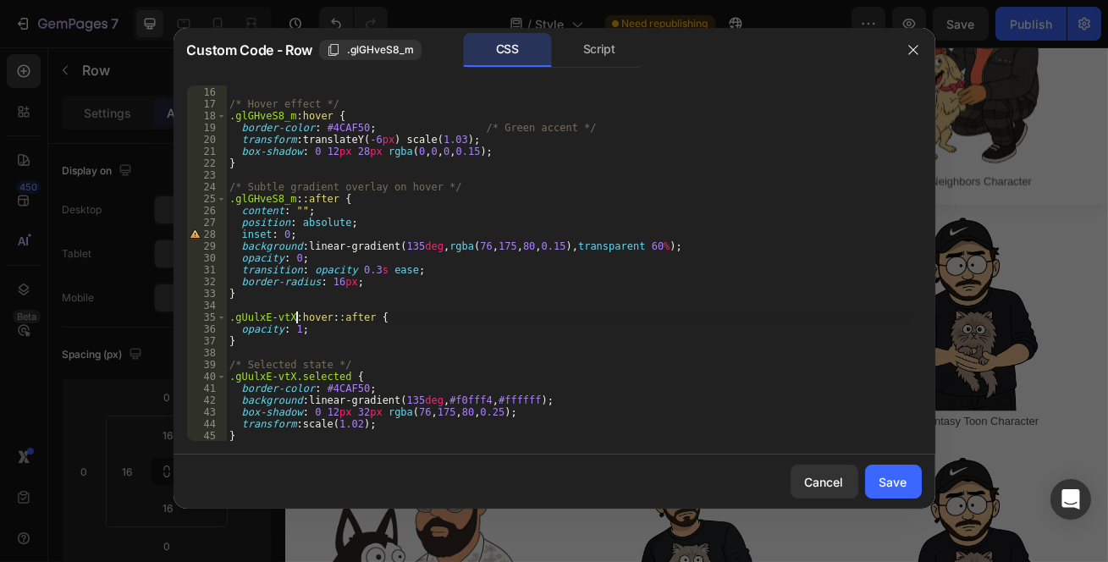
click at [294, 313] on div "} /* Hover effect */ .glGHveS8_m :hover { border-color : #4CAF50 ; /* Green acc…" at bounding box center [568, 265] width 684 height 380
drag, startPoint x: 292, startPoint y: 315, endPoint x: 207, endPoint y: 317, distance: 85.5
click at [207, 317] on div ".gUulxE-vtX:hover::after { 15 16 17 18 19 20 21 22 23 24 25 26 27 28 29 30 31 3…" at bounding box center [554, 264] width 735 height 356
paste textarea "lGHveS8_m"
drag, startPoint x: 293, startPoint y: 376, endPoint x: 220, endPoint y: 375, distance: 72.8
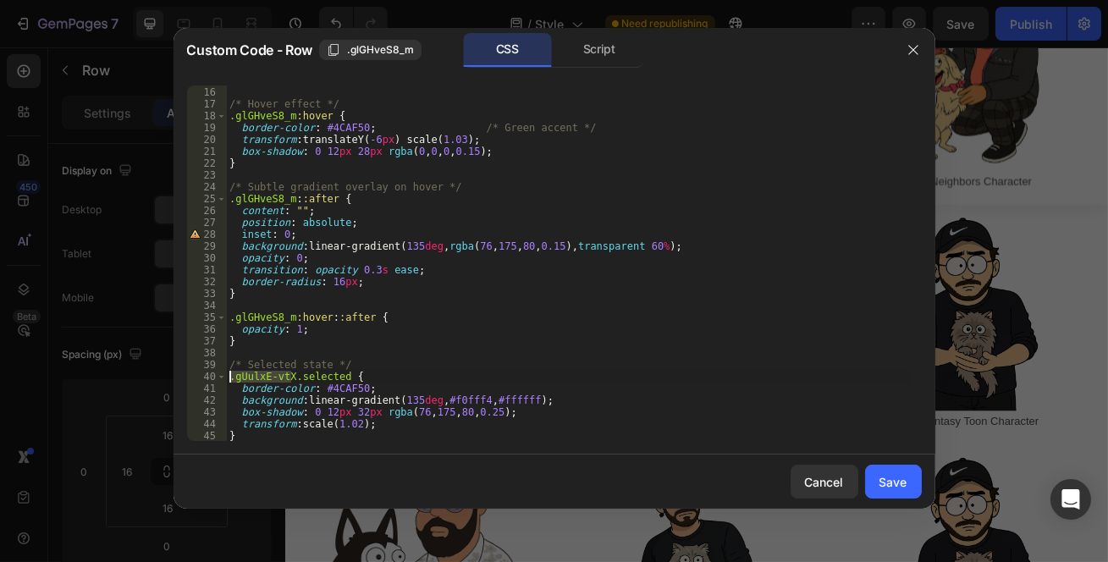
click at [220, 375] on div ".glGHveS8_m:hover::after { 15 16 17 18 19 20 21 22 23 24 25 26 27 28 29 30 31 3…" at bounding box center [554, 264] width 735 height 356
paste textarea "lGHveS8_m"
type textarea ".glGHveS8_m.selected {"
click at [899, 469] on button "Save" at bounding box center [893, 482] width 57 height 34
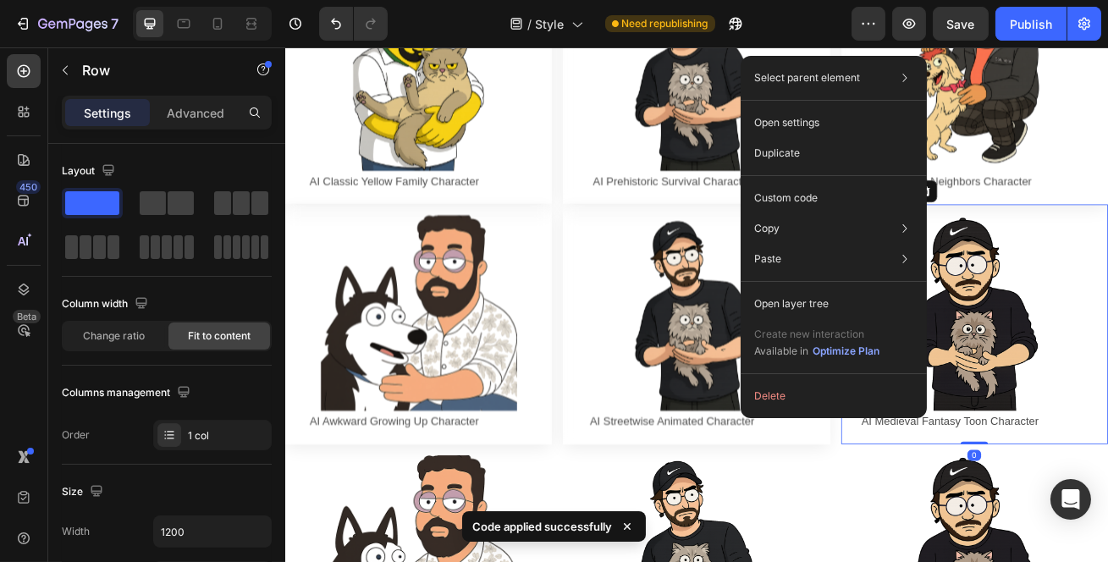
click at [836, 244] on div "Custom code" at bounding box center [834, 259] width 173 height 30
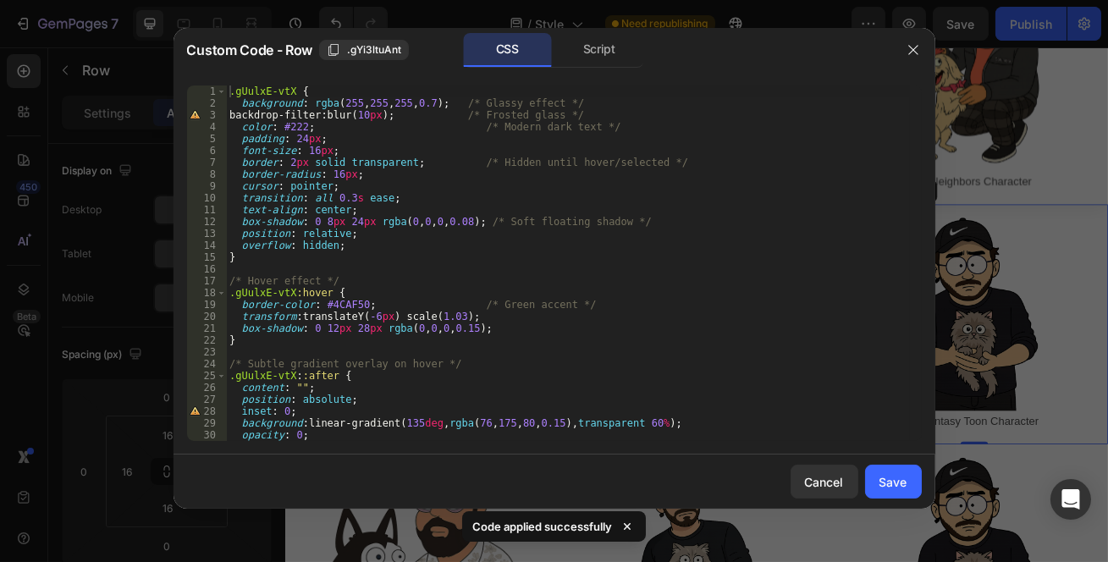
drag, startPoint x: 359, startPoint y: 55, endPoint x: 349, endPoint y: 58, distance: 10.7
click at [360, 55] on span ".gYi3ltuAnt" at bounding box center [374, 49] width 54 height 15
drag, startPoint x: 293, startPoint y: 91, endPoint x: 199, endPoint y: 91, distance: 94.0
click at [199, 91] on div ".gUulxE-vtX { 1 2 3 4 5 6 7 8 9 10 11 12 13 14 15 16 17 18 19 20 21 22 23 24 25…" at bounding box center [554, 264] width 735 height 356
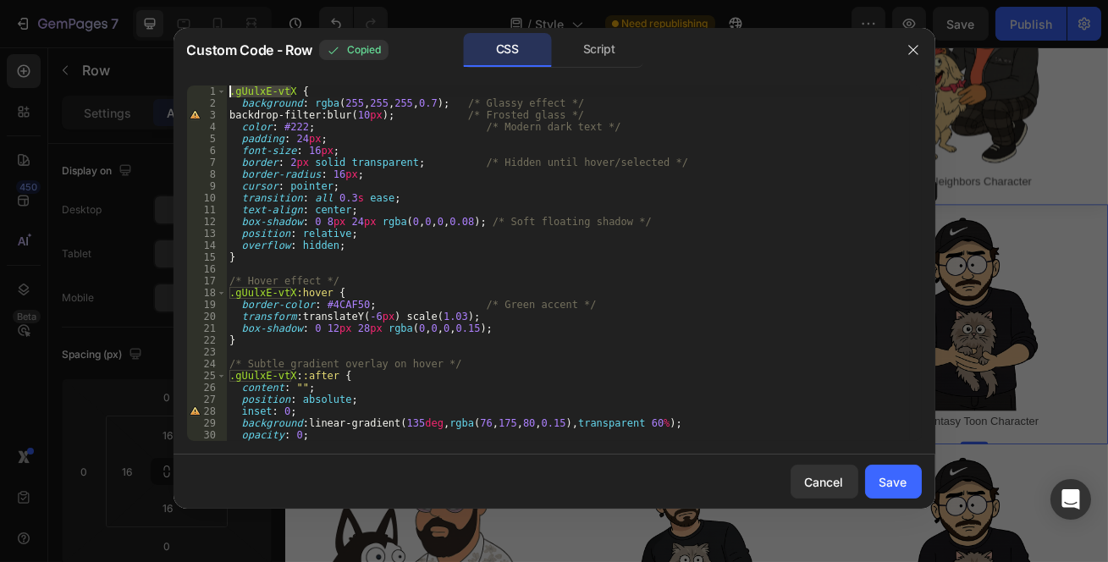
paste textarea "Yi3ltuAnt"
drag, startPoint x: 290, startPoint y: 294, endPoint x: 204, endPoint y: 293, distance: 86.4
click at [204, 293] on div ".gYi3ltuAnt { 1 2 3 4 5 6 7 8 9 10 11 12 13 14 15 16 17 18 19 20 21 22 23 24 25…" at bounding box center [554, 264] width 735 height 356
paste textarea "Yi3ltuAnt"
drag, startPoint x: 291, startPoint y: 375, endPoint x: 204, endPoint y: 375, distance: 87.2
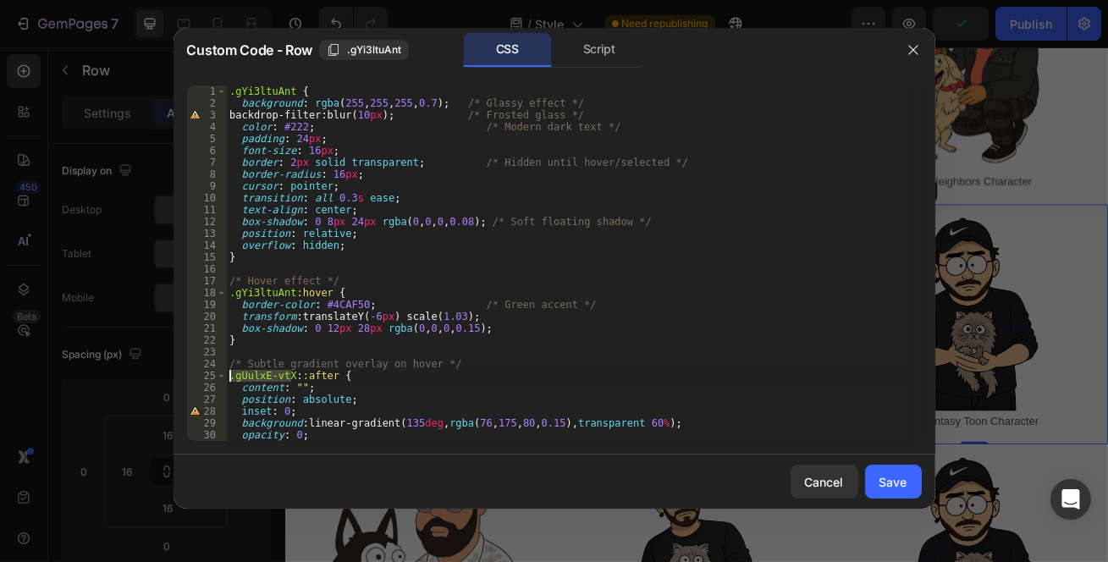
click at [204, 375] on div ".gYi3ltuAnt:hover { 1 2 3 4 5 6 7 8 9 10 11 12 13 14 15 16 17 18 19 20 21 22 23…" at bounding box center [554, 264] width 735 height 356
paste textarea "Yi3ltuAnt"
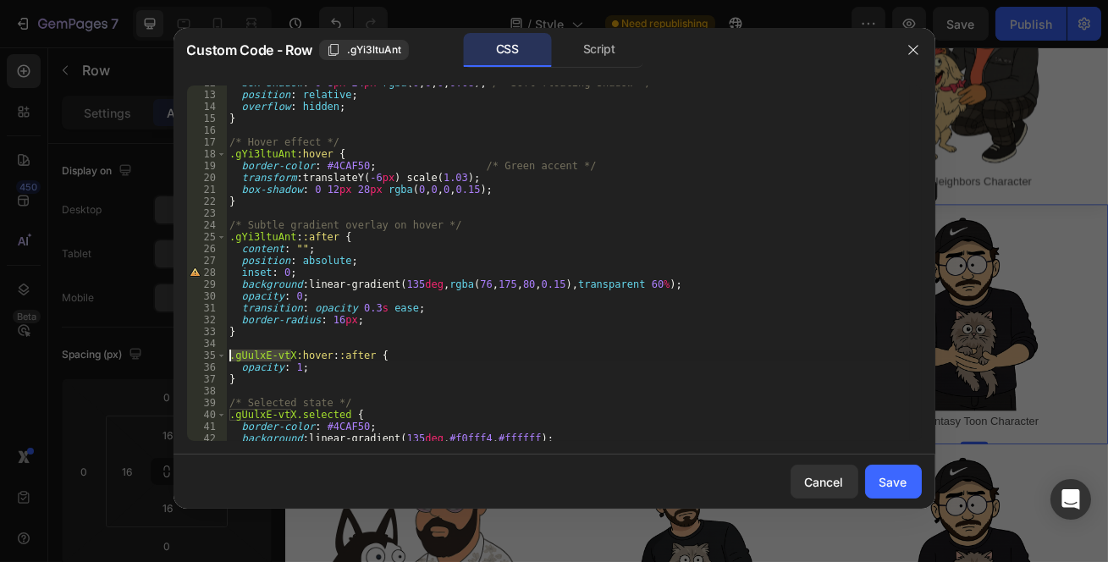
drag, startPoint x: 290, startPoint y: 358, endPoint x: 225, endPoint y: 353, distance: 64.5
click at [225, 353] on div ".gYi3ltuAnt::after { 12 13 14 15 16 17 18 19 20 21 22 23 24 25 26 27 28 29 30 3…" at bounding box center [554, 264] width 735 height 356
paste textarea "Yi3ltuAnt"
drag, startPoint x: 293, startPoint y: 411, endPoint x: 203, endPoint y: 412, distance: 89.8
click at [203, 412] on div ".gYi3ltuAnt:hover::after { 12 13 14 15 16 17 18 19 20 21 22 23 24 25 26 27 28 2…" at bounding box center [554, 264] width 735 height 356
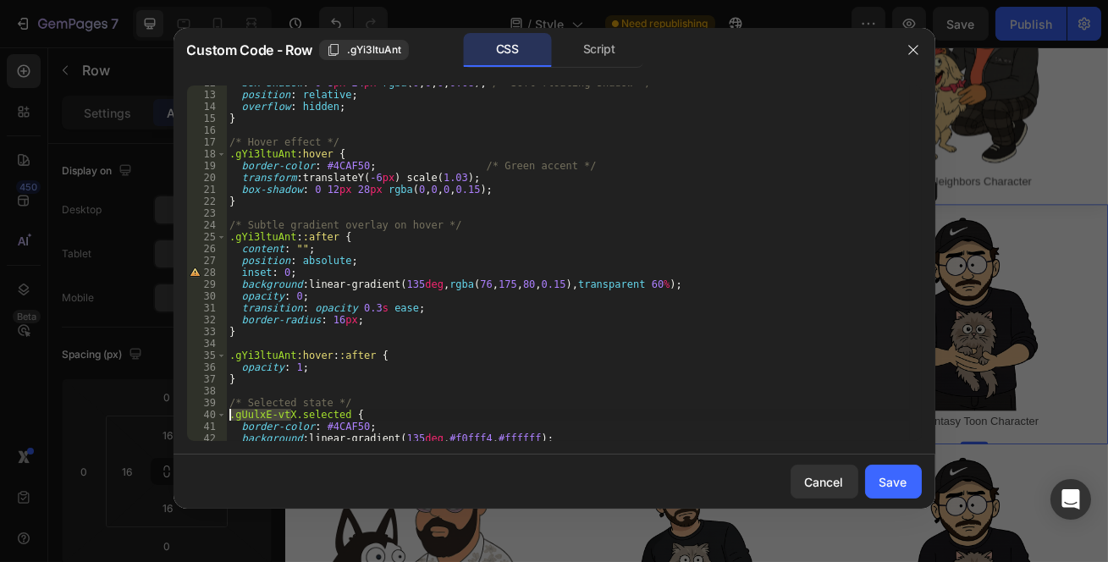
paste textarea "Yi3ltuAnt"
type textarea ".gYi3ltuAnt.selected {"
click at [906, 475] on div "Save" at bounding box center [894, 482] width 28 height 18
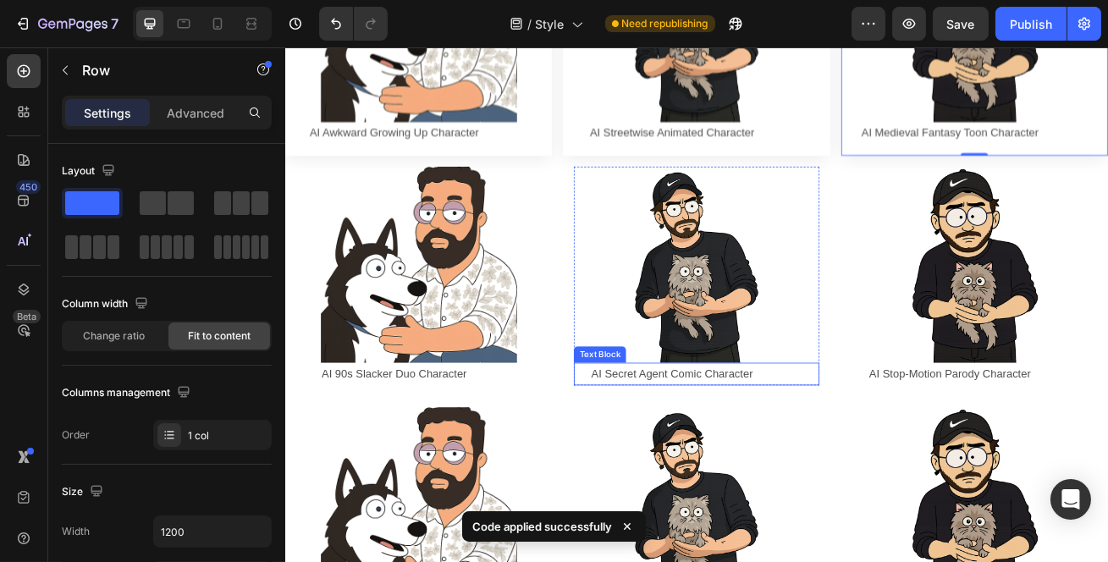
scroll to position [923, 0]
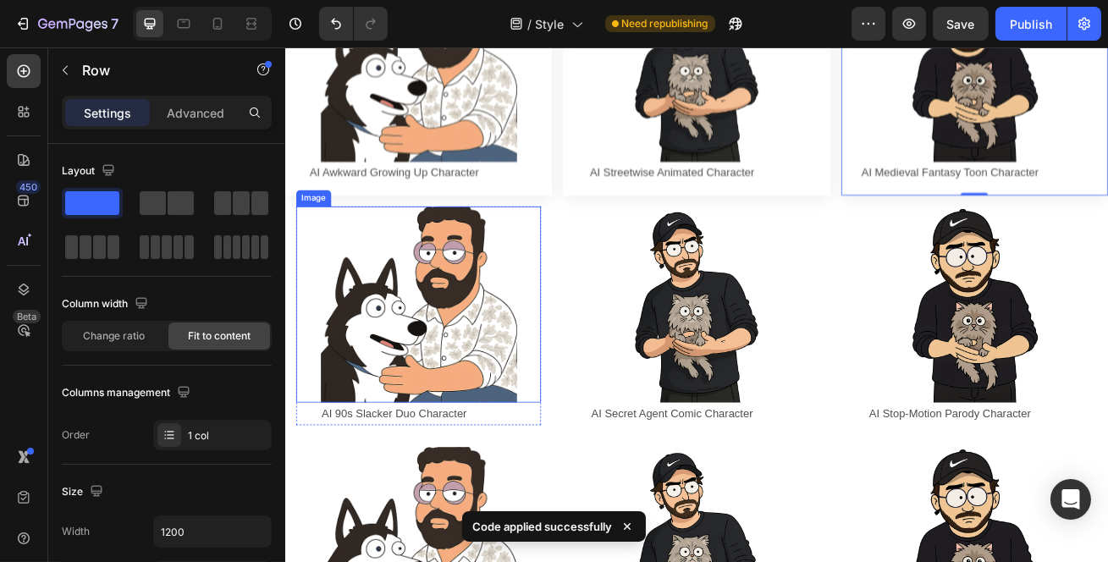
click at [580, 243] on div at bounding box center [449, 364] width 302 height 242
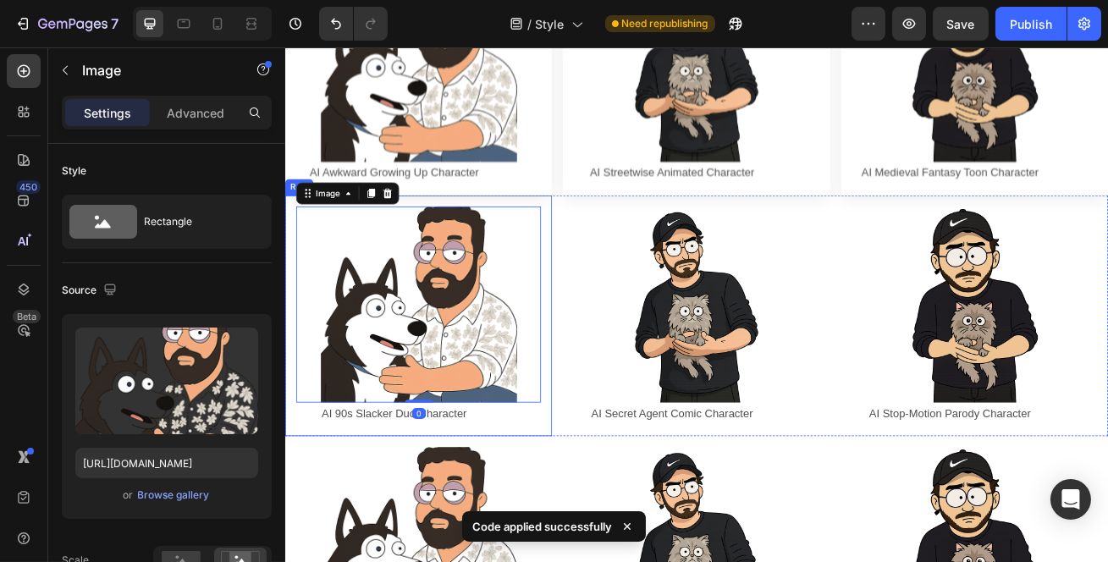
click at [568, 229] on div "Image 0 AI 90s Slacker Duo Character Text Block Row Row" at bounding box center [448, 377] width 329 height 297
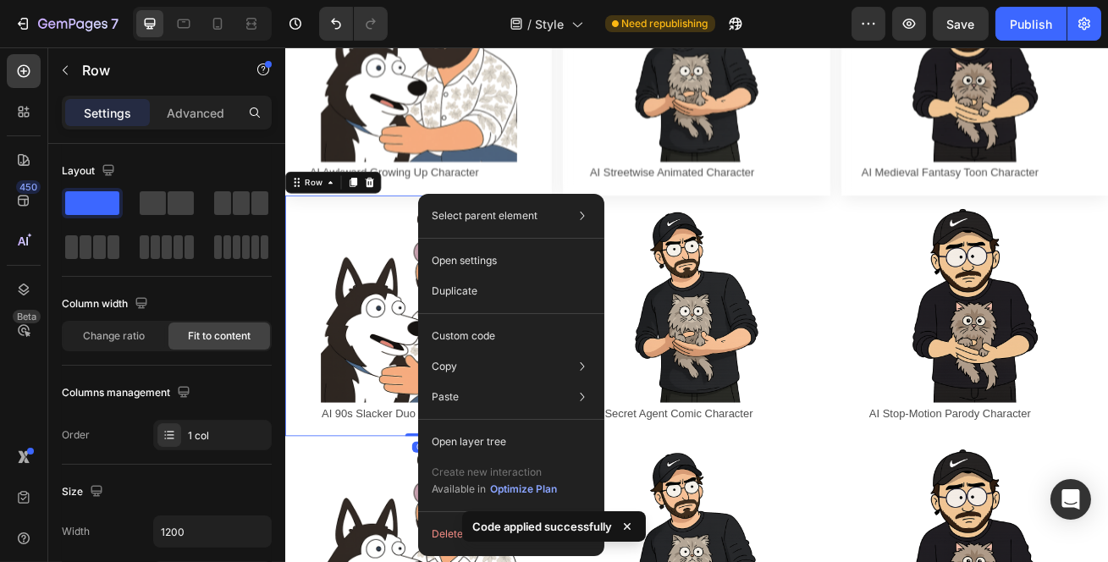
click at [472, 382] on div "Custom code" at bounding box center [511, 397] width 173 height 30
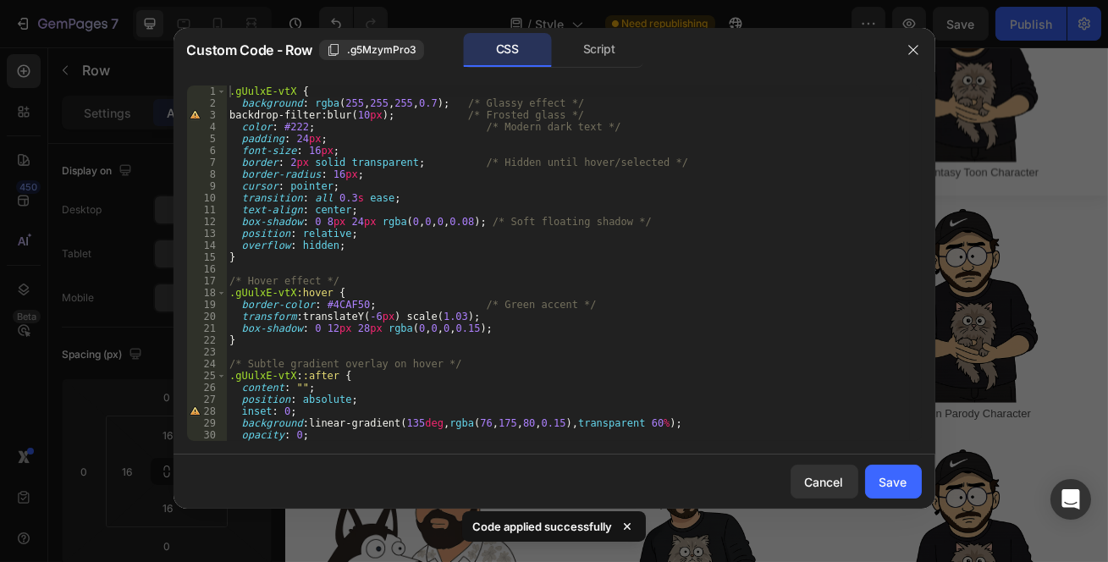
click at [372, 53] on span ".g5MzymPro3" at bounding box center [381, 49] width 69 height 15
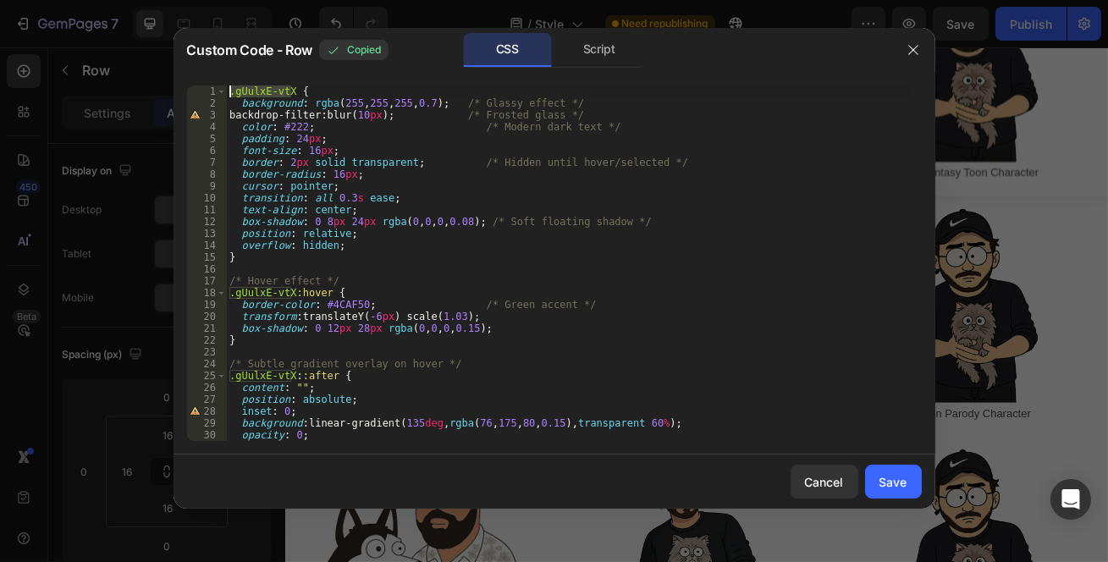
drag, startPoint x: 291, startPoint y: 90, endPoint x: 209, endPoint y: 91, distance: 82.1
click at [209, 91] on div ".gUulxE-vtX { 1 2 3 4 5 6 7 8 9 10 11 12 13 14 15 16 17 18 19 20 21 22 23 24 25…" at bounding box center [554, 264] width 735 height 356
paste textarea "5MzymPro3"
drag, startPoint x: 292, startPoint y: 289, endPoint x: 218, endPoint y: 295, distance: 74.7
click at [218, 295] on div ".g5MzymPro3 { 1 2 3 4 5 6 7 8 9 10 11 12 13 14 15 16 17 18 19 20 21 22 23 24 25…" at bounding box center [554, 264] width 735 height 356
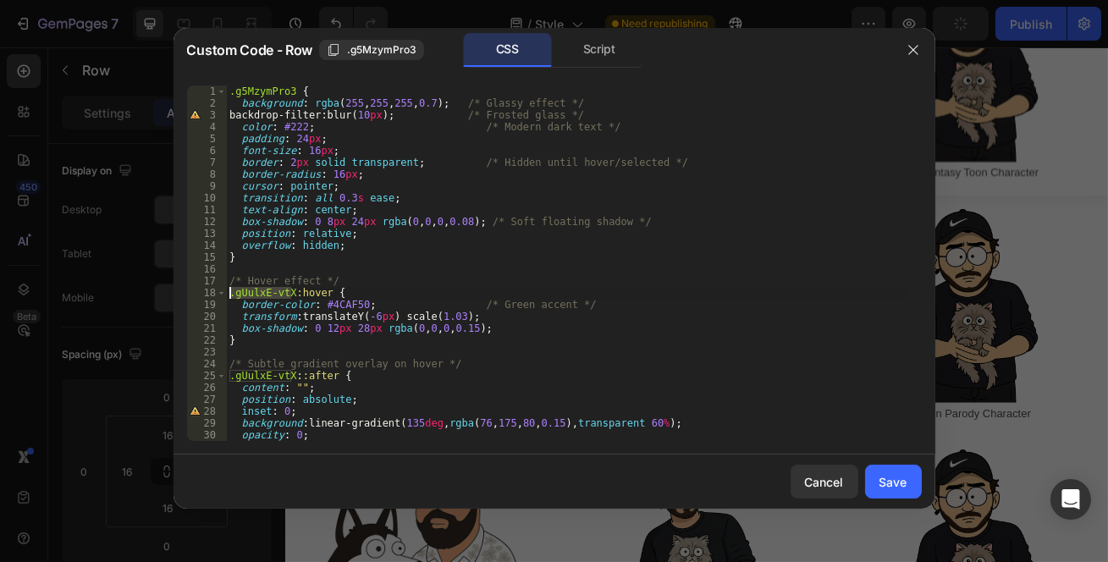
paste textarea "5MzymPro3"
drag, startPoint x: 292, startPoint y: 373, endPoint x: 204, endPoint y: 373, distance: 88.1
click at [204, 373] on div ".g5MzymPro3:hover { 1 2 3 4 5 6 7 8 9 10 11 12 13 14 15 16 17 18 19 20 21 22 23…" at bounding box center [554, 264] width 735 height 356
paste textarea "5MzymPro3"
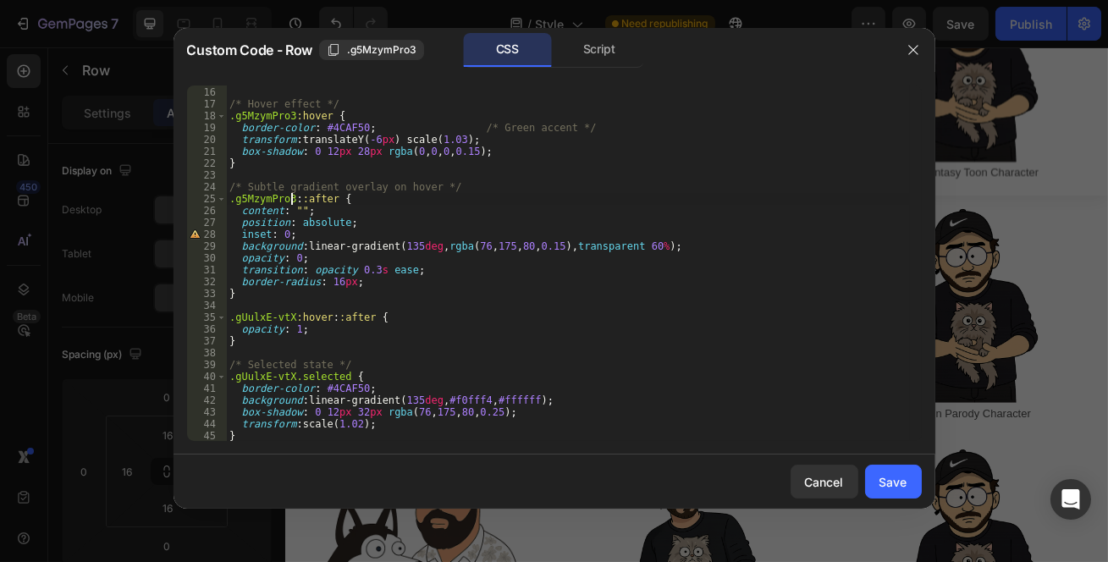
scroll to position [177, 0]
drag, startPoint x: 292, startPoint y: 315, endPoint x: 227, endPoint y: 318, distance: 65.3
click at [227, 318] on div "} /* Hover effect */ .g5MzymPro3 :hover { border-color : #4CAF50 ; /* Green acc…" at bounding box center [568, 265] width 684 height 380
paste textarea "5MzymPro3"
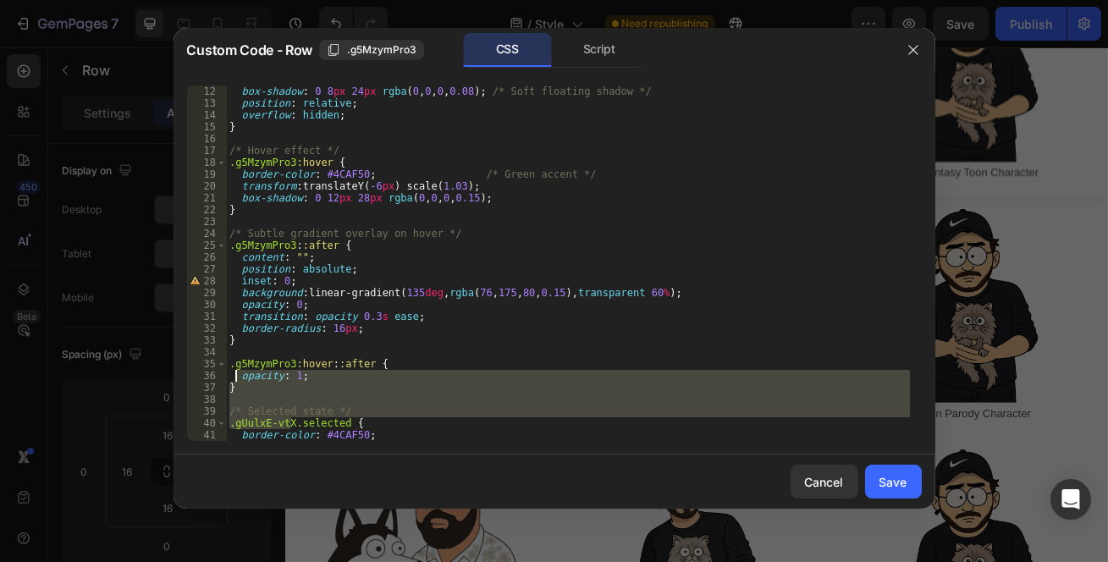
drag, startPoint x: 292, startPoint y: 376, endPoint x: 236, endPoint y: 376, distance: 55.9
click at [236, 376] on div "box-shadow : 0 8 px 24 px rgba ( 0 , 0 , 0 , 0.08 ) ; /* Soft floating shadow *…" at bounding box center [568, 276] width 684 height 380
click at [356, 376] on div "box-shadow : 0 8 px 24 px rgba ( 0 , 0 , 0 , 0.08 ) ; /* Soft floating shadow *…" at bounding box center [568, 264] width 684 height 356
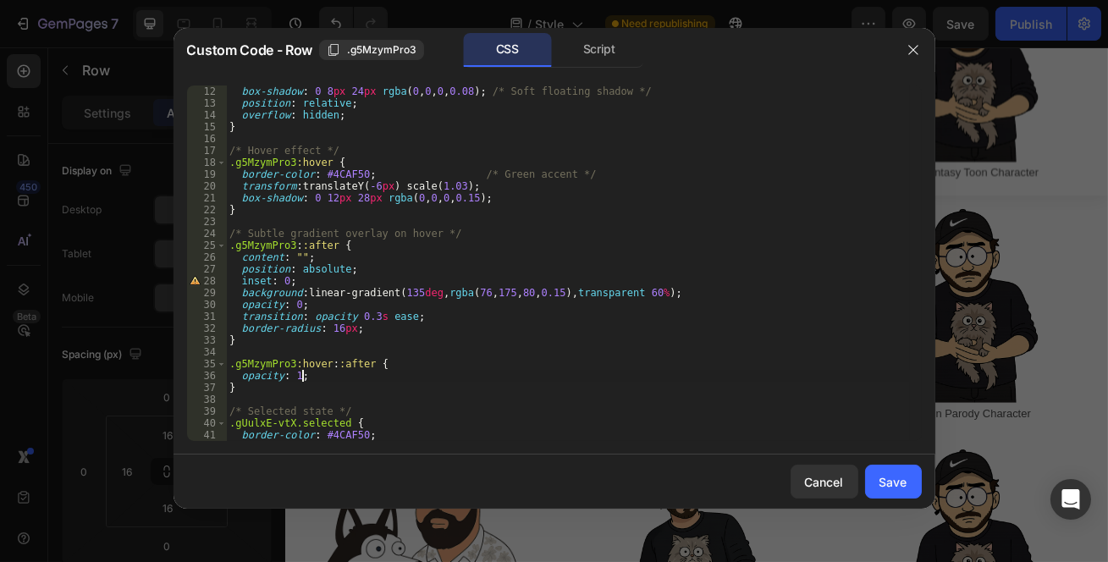
scroll to position [177, 0]
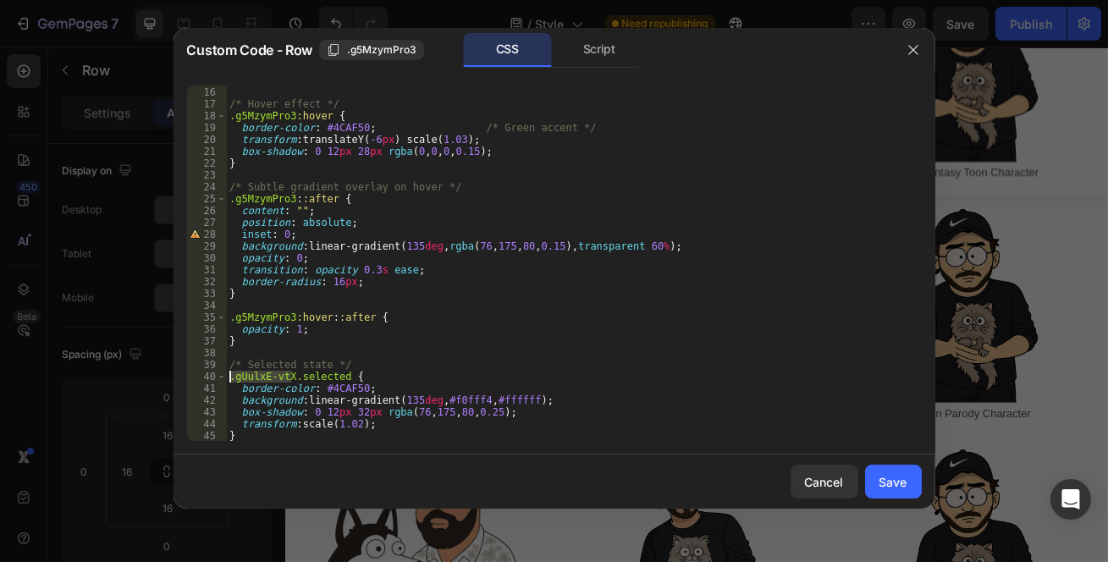
drag, startPoint x: 293, startPoint y: 376, endPoint x: 224, endPoint y: 376, distance: 68.6
click at [225, 376] on div "opacity: 1; 15 16 17 18 19 20 21 22 23 24 25 26 27 28 29 30 31 32 33 34 35 36 3…" at bounding box center [554, 264] width 735 height 356
paste textarea "5MzymPro3"
type textarea ".g5MzymPro3.selected {"
click at [913, 485] on button "Save" at bounding box center [893, 482] width 57 height 34
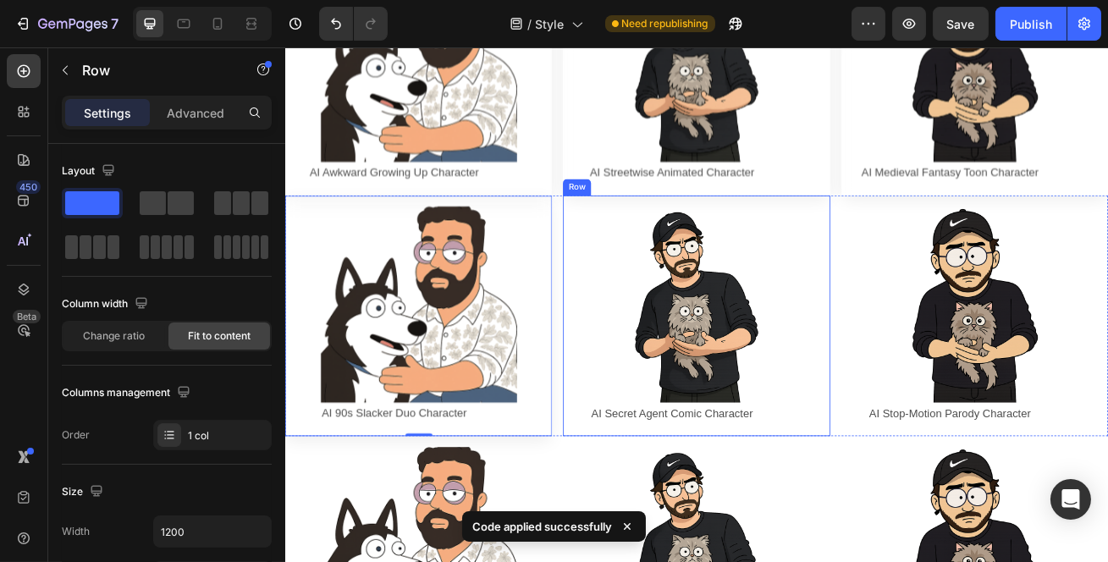
click at [631, 229] on div "Image AI Secret Agent Comic Character Text Block Row Row" at bounding box center [791, 377] width 329 height 297
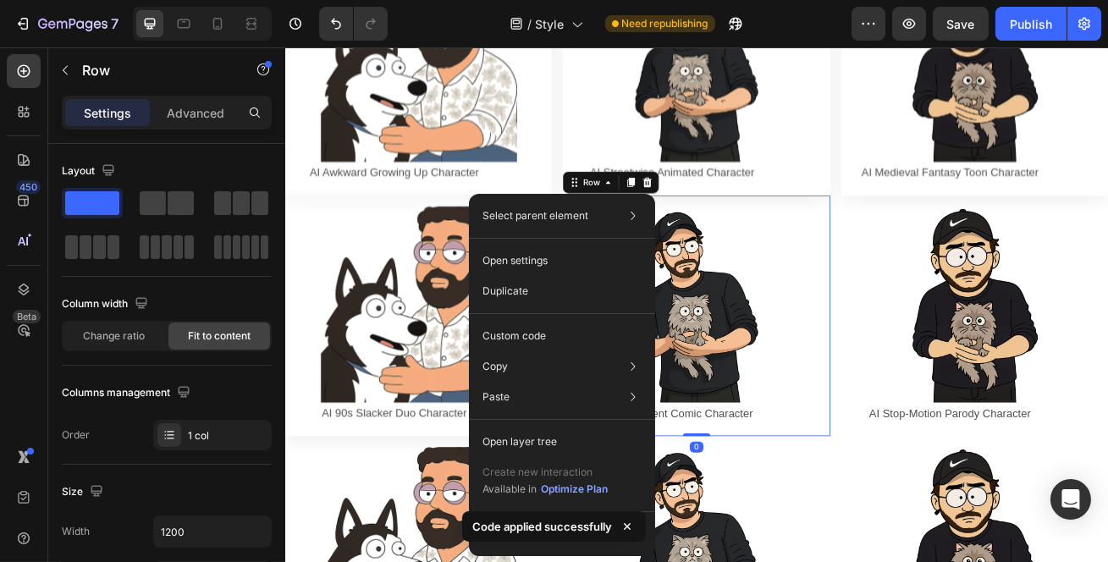
click at [522, 338] on p "Custom code" at bounding box center [515, 336] width 64 height 15
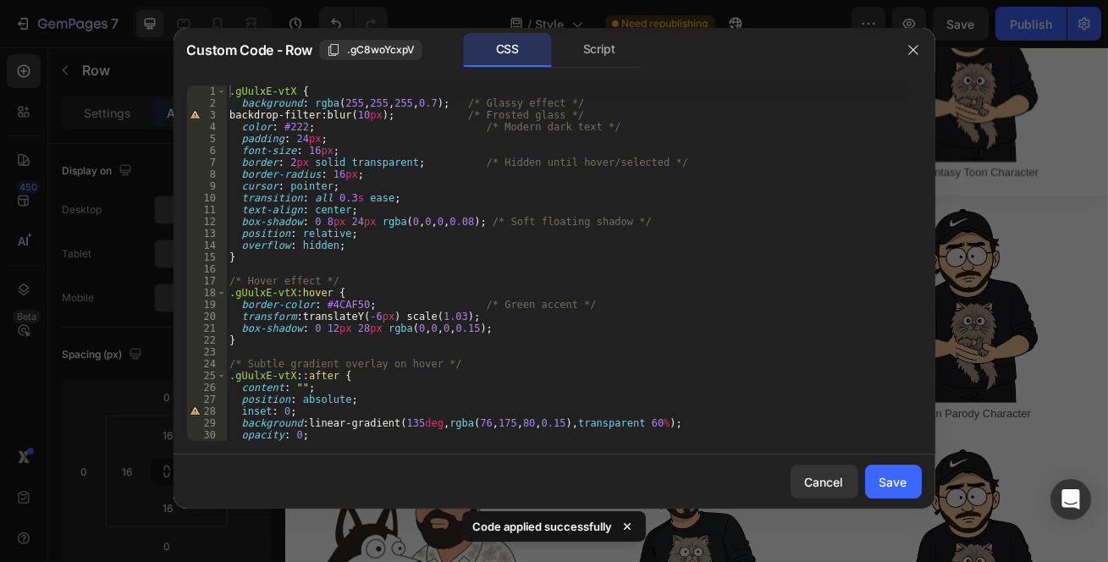
click at [405, 51] on span ".gC8woYcxpV" at bounding box center [381, 49] width 68 height 15
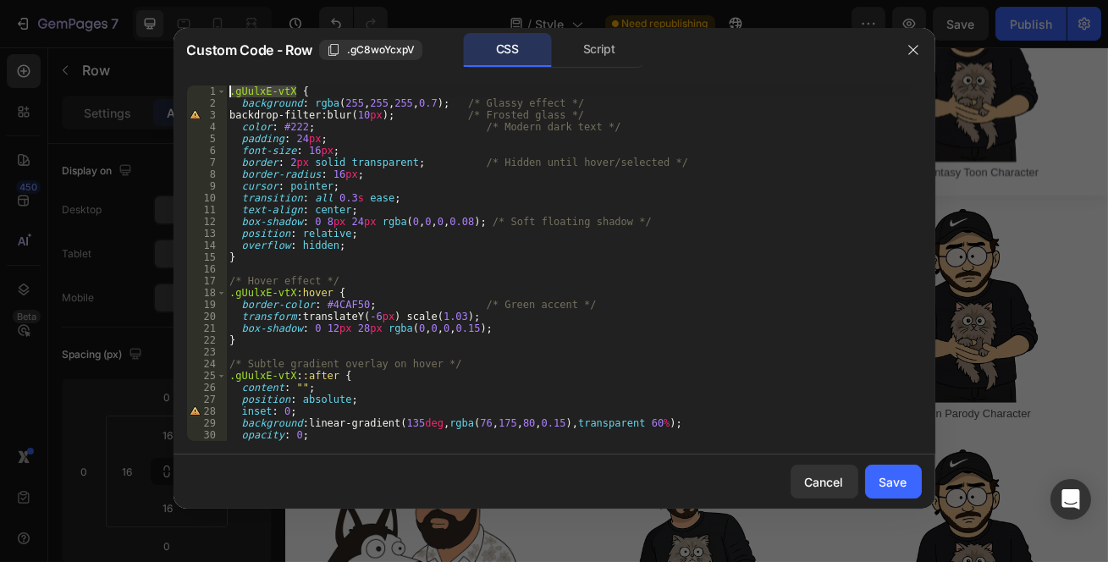
drag, startPoint x: 294, startPoint y: 92, endPoint x: 220, endPoint y: 97, distance: 73.8
click at [220, 97] on div ".gUulxE-vtX { 1 2 3 4 5 6 7 8 9 10 11 12 13 14 15 16 17 18 19 20 21 22 23 24 25…" at bounding box center [554, 264] width 735 height 356
paste textarea "C8woYcxpV"
drag, startPoint x: 292, startPoint y: 290, endPoint x: 212, endPoint y: 297, distance: 80.8
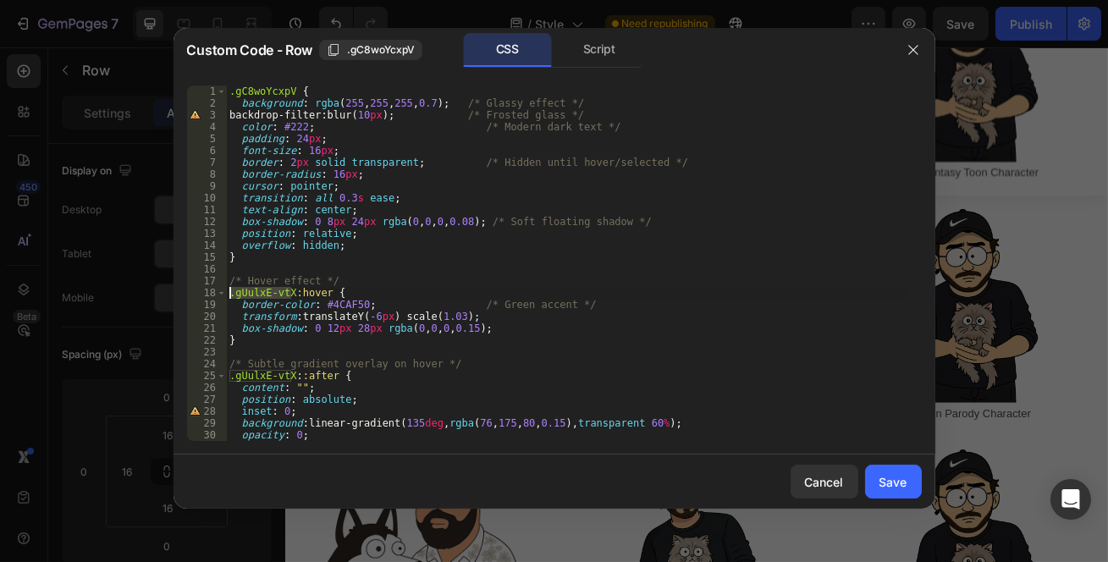
click at [212, 297] on div ".gC8woYcxpV { 1 2 3 4 5 6 7 8 9 10 11 12 13 14 15 16 17 18 19 20 21 22 23 24 25…" at bounding box center [554, 264] width 735 height 356
paste textarea "C8woYcxpV"
drag, startPoint x: 292, startPoint y: 377, endPoint x: 198, endPoint y: 380, distance: 94.0
click at [198, 380] on div ".gC8woYcxpV:hover { 1 2 3 4 5 6 7 8 9 10 11 12 13 14 15 16 17 18 19 20 21 22 23…" at bounding box center [554, 264] width 735 height 356
paste textarea "C8woYcxpV"
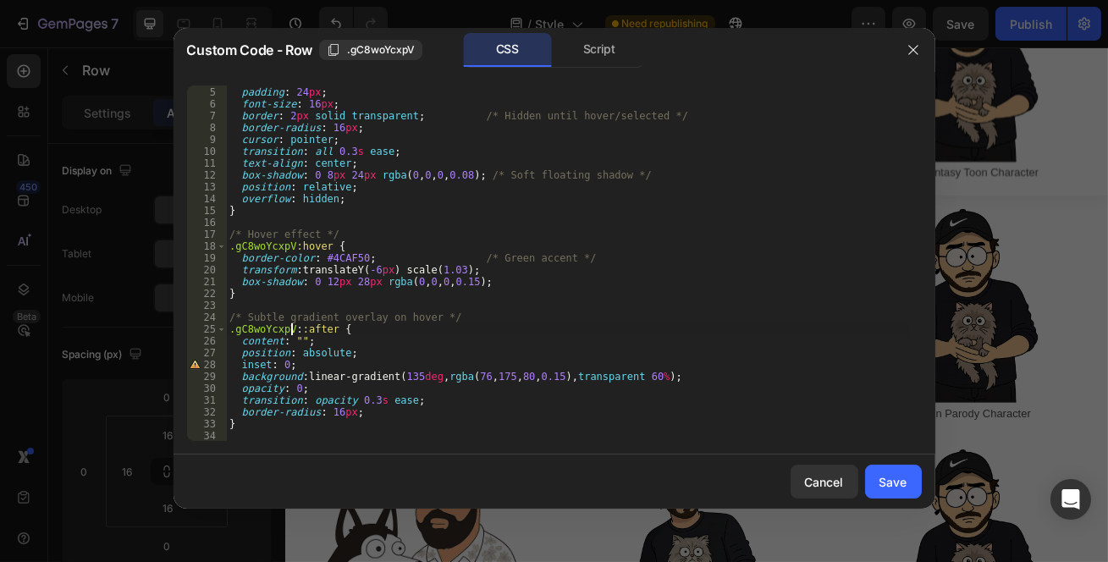
scroll to position [138, 0]
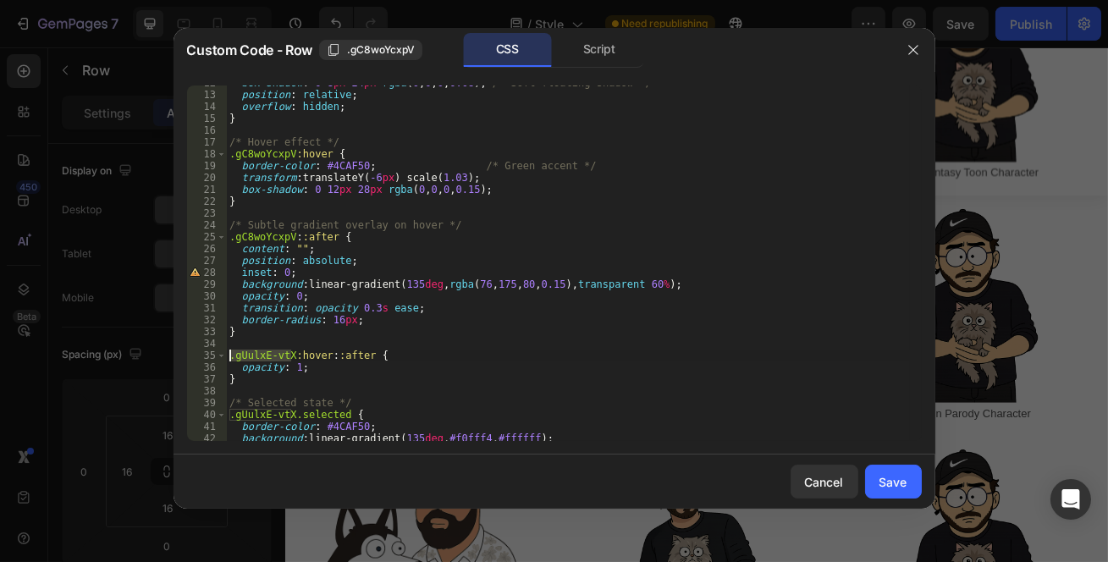
drag, startPoint x: 290, startPoint y: 353, endPoint x: 231, endPoint y: 353, distance: 59.3
click at [231, 353] on div "box-shadow : 0 8 px 24 px rgba ( 0 , 0 , 0 , 0.08 ) ; /* Soft floating shadow *…" at bounding box center [568, 267] width 684 height 380
paste textarea "C8woYcxpV"
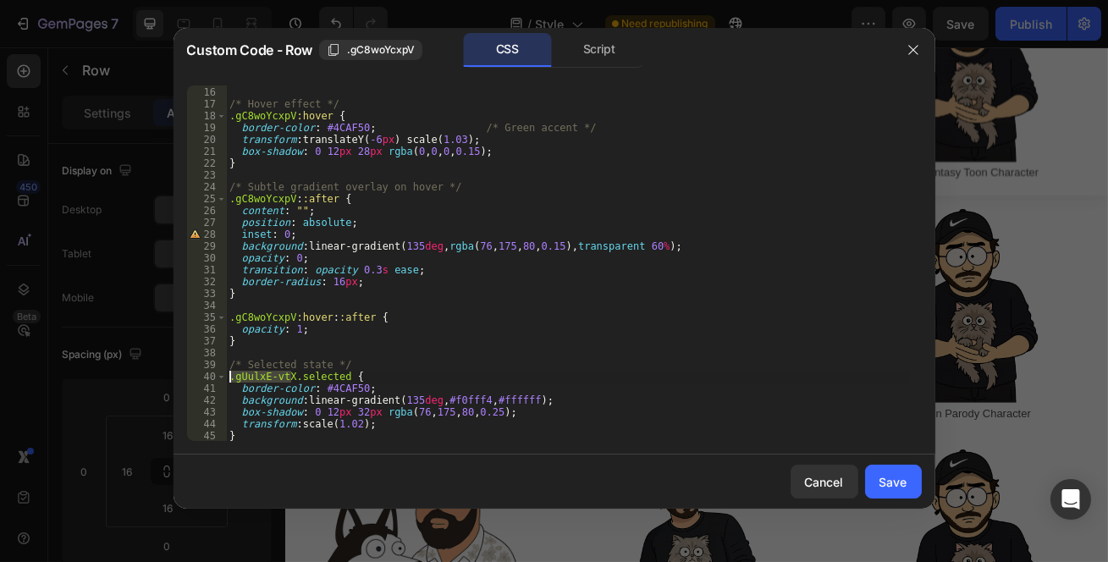
drag, startPoint x: 292, startPoint y: 377, endPoint x: 232, endPoint y: 380, distance: 60.2
click at [232, 380] on div "} /* Hover effect */ .gC8woYcxpV :hover { border-color : #4CAF50 ; /* Green acc…" at bounding box center [568, 265] width 684 height 380
paste textarea "C8woYcxpV"
type textarea ".gC8woYcxpV.selected {"
click at [884, 489] on div "Save" at bounding box center [894, 482] width 28 height 18
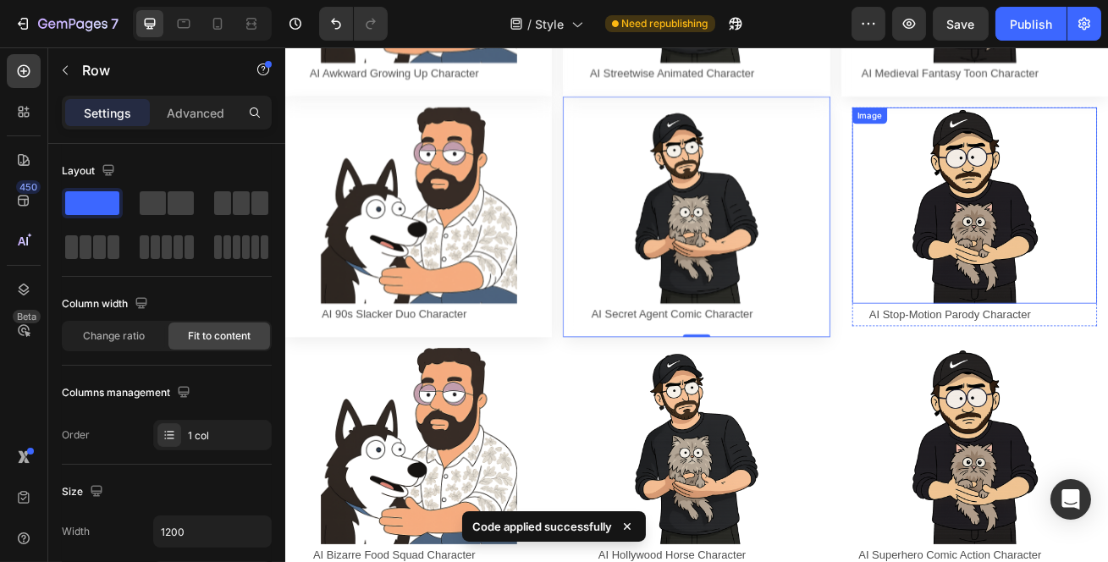
scroll to position [1000, 0]
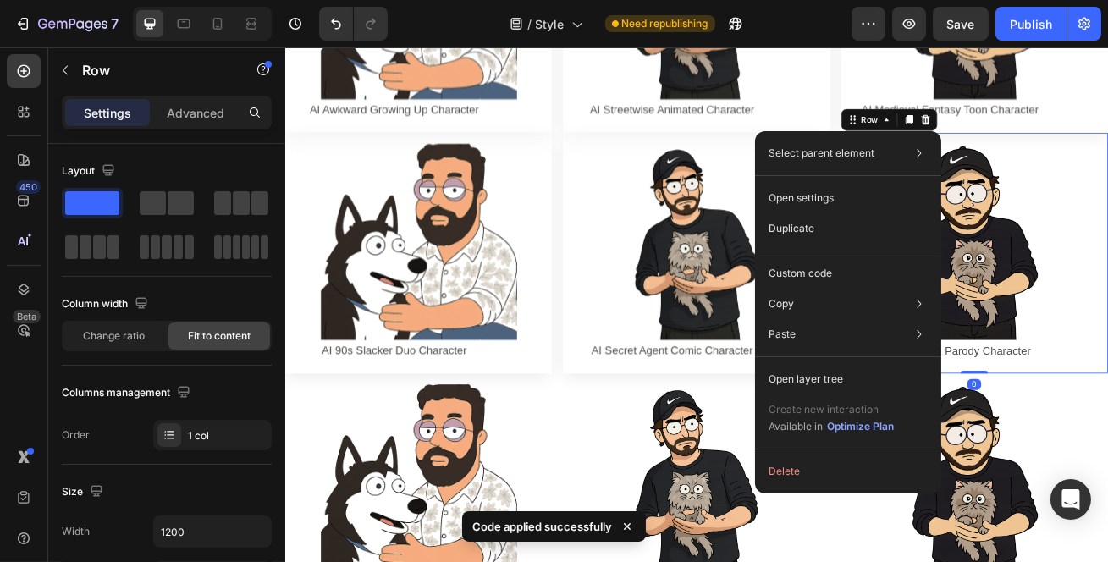
click at [804, 267] on p "Custom code" at bounding box center [801, 273] width 64 height 15
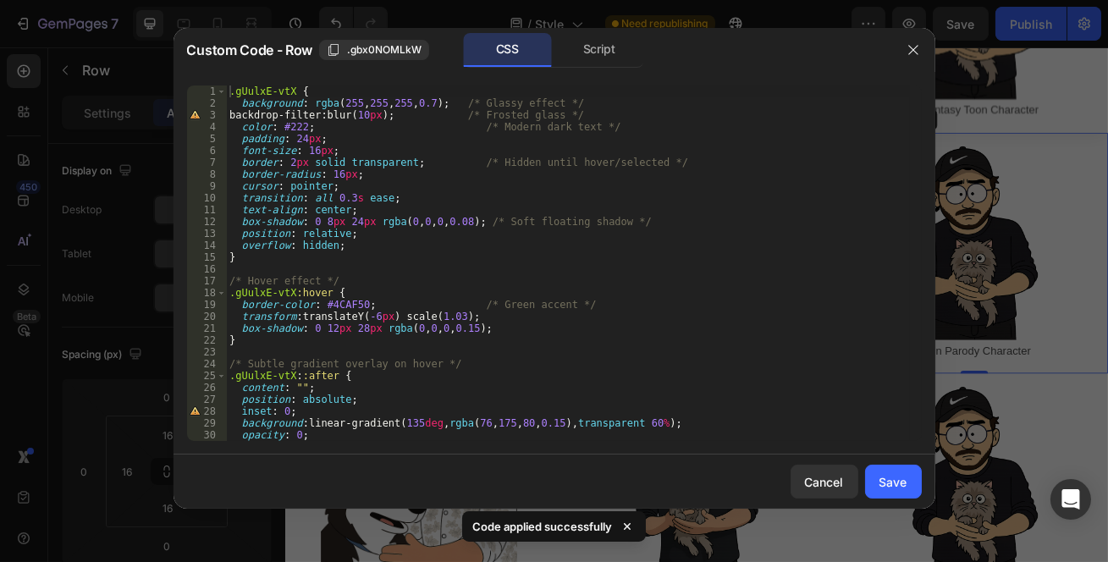
click at [365, 55] on span ".gbx0NOMLkW" at bounding box center [384, 49] width 75 height 15
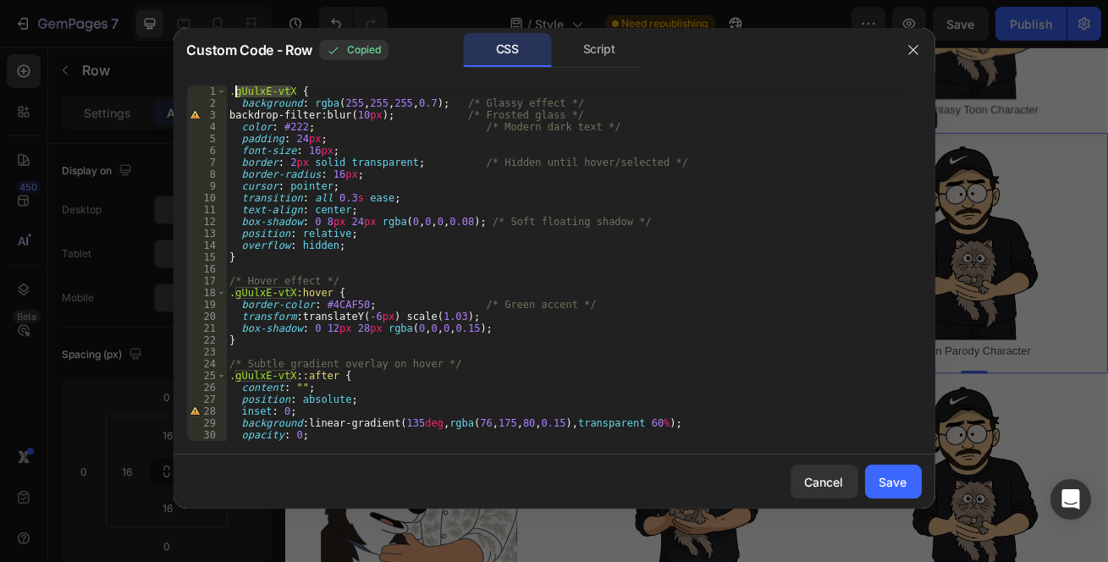
drag, startPoint x: 291, startPoint y: 91, endPoint x: 224, endPoint y: 90, distance: 66.9
click at [224, 90] on div ".gUulxE-vtX { 1 2 3 4 5 6 7 8 9 10 11 12 13 14 15 16 17 18 19 20 21 22 23 24 25…" at bounding box center [554, 264] width 735 height 356
paste textarea "bx0NOMLkW"
drag, startPoint x: 293, startPoint y: 292, endPoint x: 219, endPoint y: 290, distance: 73.7
click at [219, 290] on div ".gbx0NOMLkW { 1 2 3 4 5 6 7 8 9 10 11 12 13 14 15 16 17 18 19 20 21 22 23 24 25…" at bounding box center [554, 264] width 735 height 356
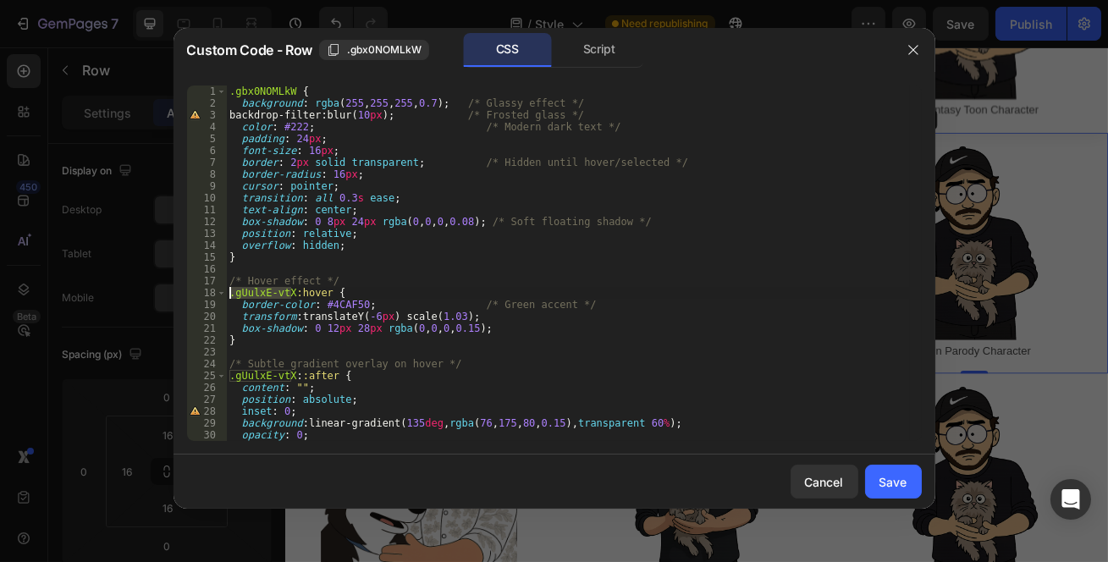
paste textarea "bx0NOMLkW"
drag, startPoint x: 290, startPoint y: 371, endPoint x: 216, endPoint y: 374, distance: 74.6
click at [216, 374] on div ".gbx0NOMLkW:hover { 1 2 3 4 5 6 7 8 9 10 11 12 13 14 15 16 17 18 19 20 21 22 23…" at bounding box center [554, 264] width 735 height 356
paste textarea "bx0NOMLkW"
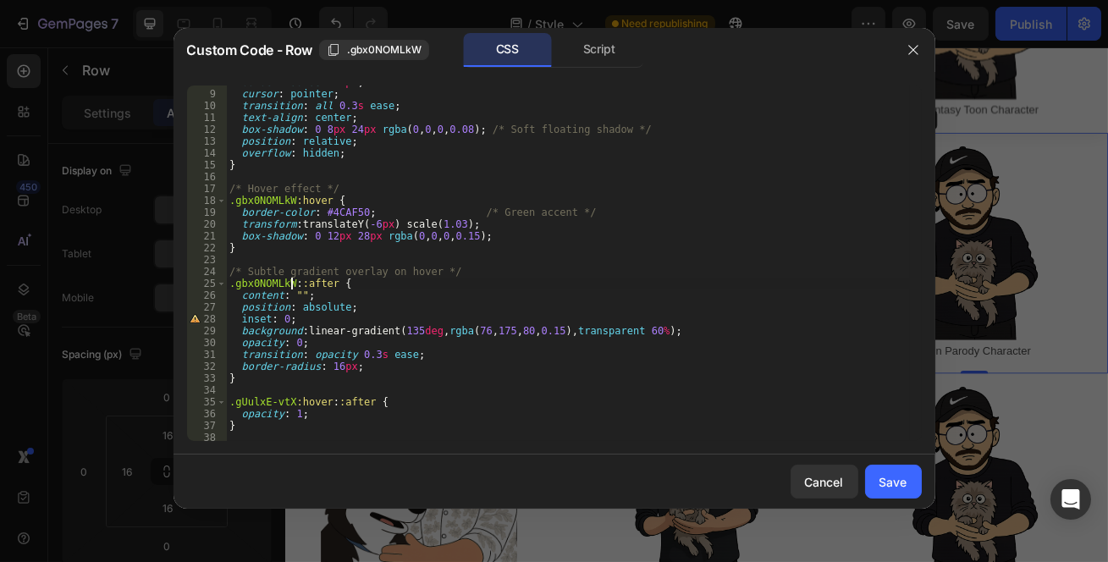
scroll to position [138, 0]
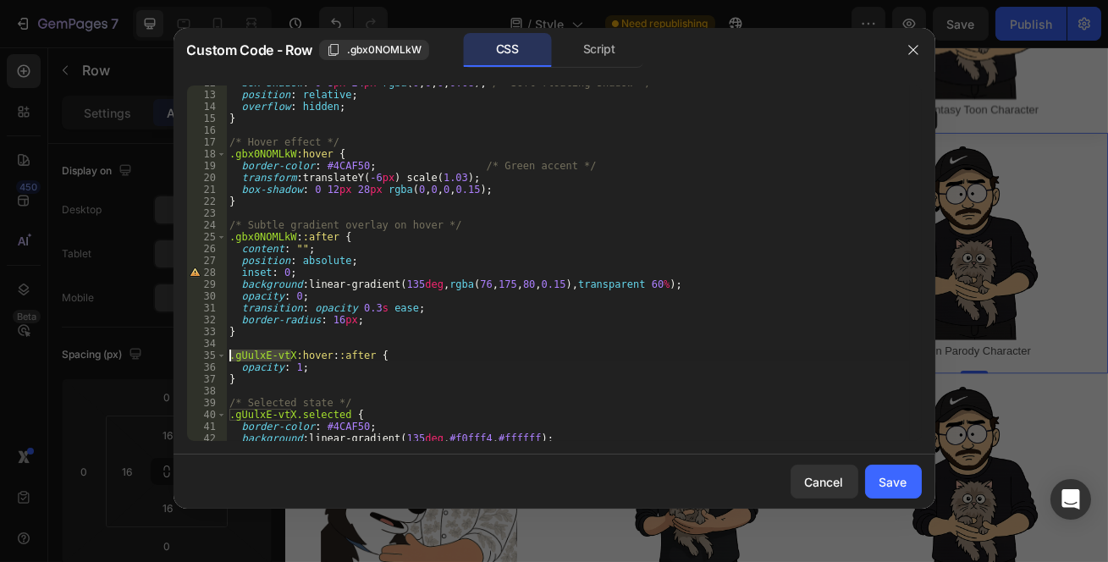
drag, startPoint x: 291, startPoint y: 356, endPoint x: 219, endPoint y: 352, distance: 72.0
click at [219, 352] on div ".gbx0NOMLkW::after { 12 13 14 15 16 17 18 19 20 21 22 23 24 25 26 27 28 29 30 3…" at bounding box center [554, 264] width 735 height 356
paste textarea "bx0NOMLkW"
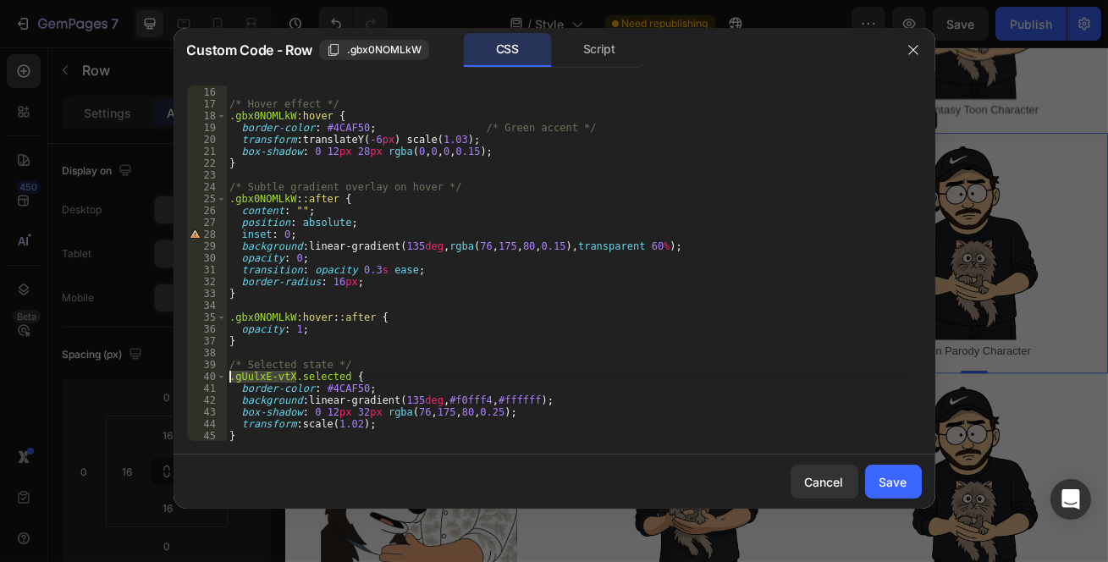
drag, startPoint x: 294, startPoint y: 377, endPoint x: 224, endPoint y: 378, distance: 70.3
click at [224, 378] on div ".gbx0NOMLkW:hover::after { 15 16 17 18 19 20 21 22 23 24 25 26 27 28 29 30 31 3…" at bounding box center [554, 264] width 735 height 356
paste textarea "bx0NOMLkW"
type textarea ".gbx0NOMLkW.selected {"
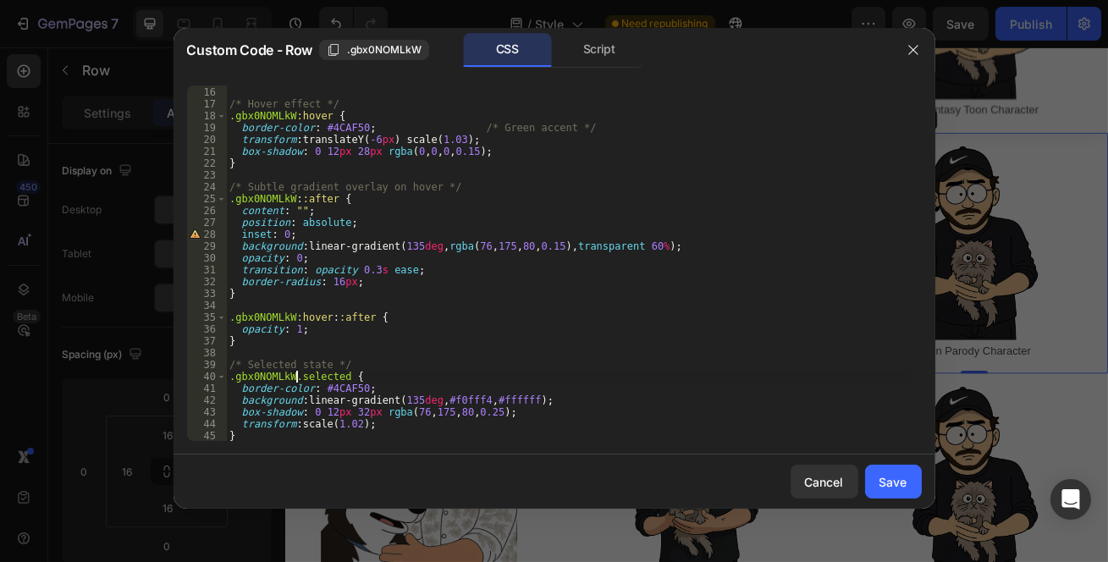
click at [899, 476] on div "Save" at bounding box center [894, 482] width 28 height 18
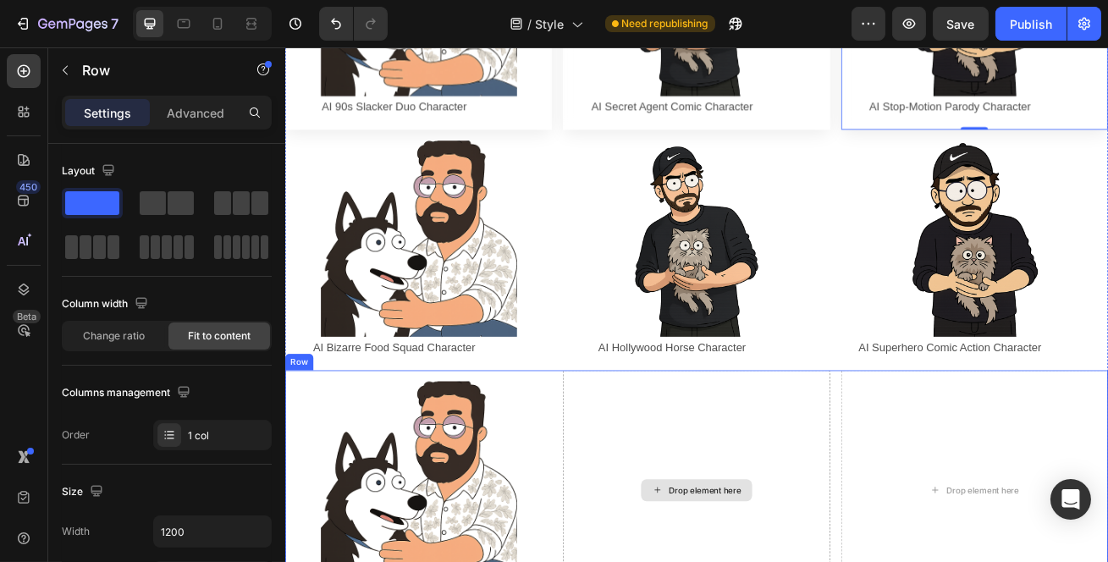
scroll to position [1308, 0]
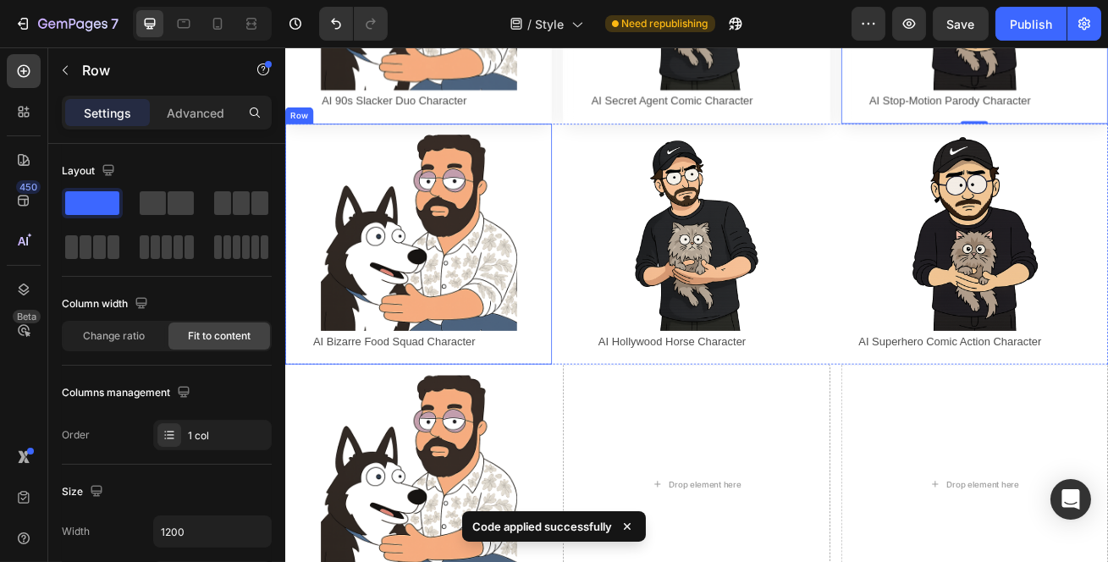
click at [593, 141] on div "Image AI Bizarre Food Squad Character Text Block Row Row" at bounding box center [448, 289] width 329 height 297
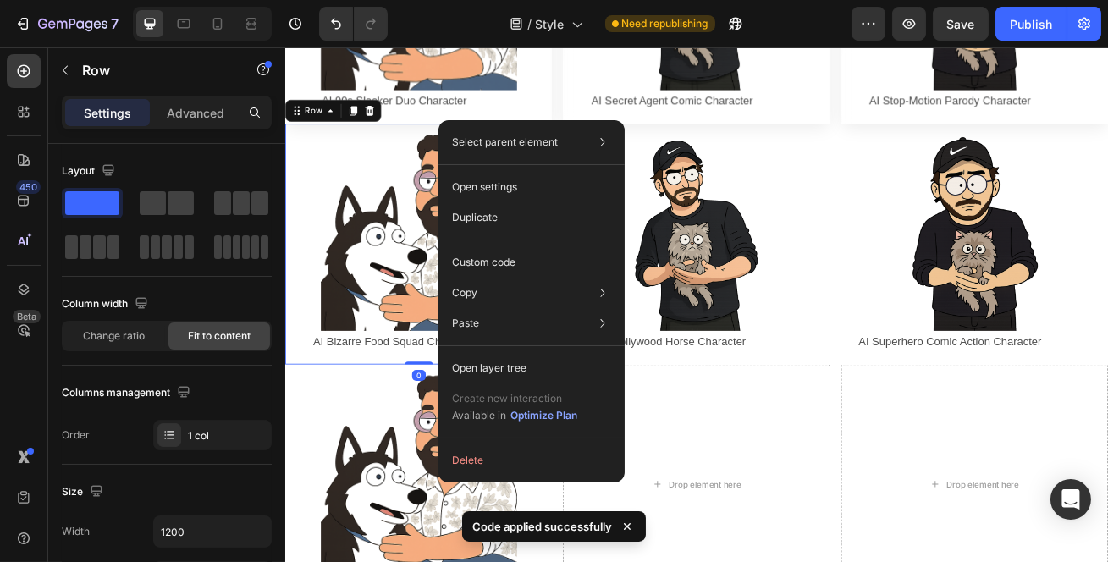
click at [500, 308] on div "Custom code" at bounding box center [531, 323] width 173 height 30
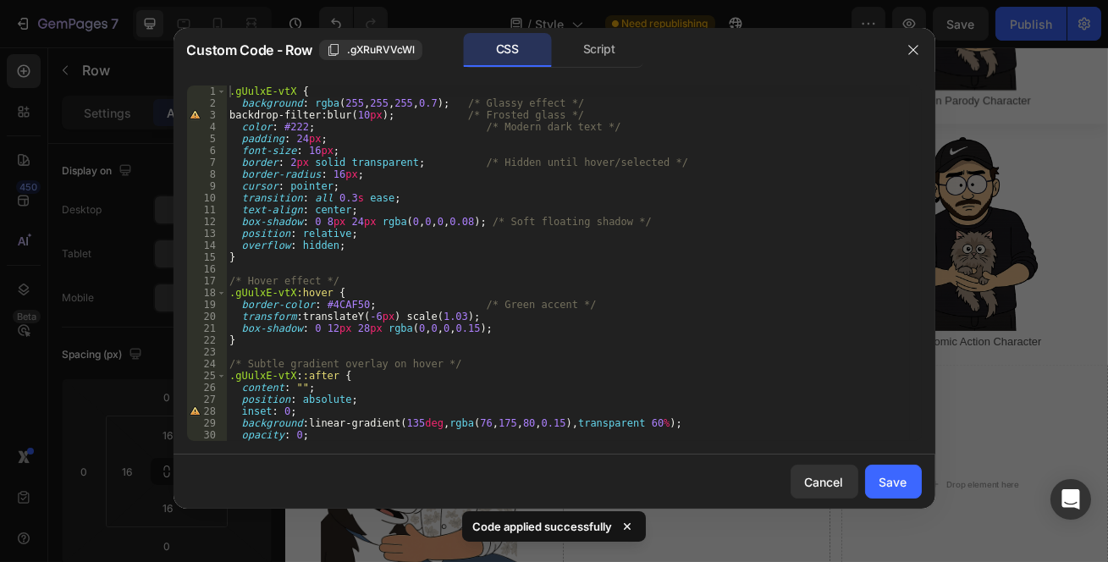
click at [356, 42] on span ".gXRuRVVcWl" at bounding box center [381, 49] width 68 height 15
drag, startPoint x: 289, startPoint y: 86, endPoint x: 226, endPoint y: 92, distance: 63.0
click at [226, 92] on div ".gUulxE-vtX { background : rgba ( 255 , 255 , 255 , 0.7 ) ; /* Glassy effect */…" at bounding box center [568, 276] width 684 height 380
click at [284, 94] on div ".gUulxE-vtX { background : rgba ( 255 , 255 , 255 , 0.7 ) ; /* Glassy effect */…" at bounding box center [568, 276] width 684 height 380
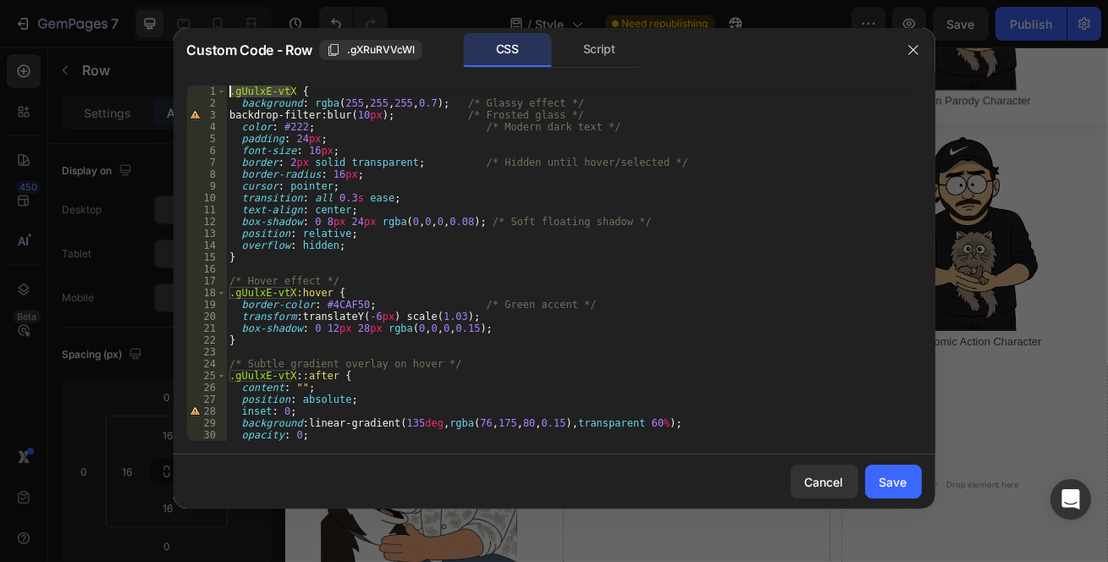
drag, startPoint x: 292, startPoint y: 90, endPoint x: 220, endPoint y: 91, distance: 72.0
click at [220, 91] on div ".gUulxE-vtX { 1 2 3 4 5 6 7 8 9 10 11 12 13 14 15 16 17 18 19 20 21 22 23 24 25…" at bounding box center [554, 264] width 735 height 356
paste textarea "XRuRVVcWl"
drag, startPoint x: 292, startPoint y: 296, endPoint x: 202, endPoint y: 292, distance: 90.7
click at [202, 292] on div ".gXRuRVVcWl { 1 2 3 4 5 6 7 8 9 10 11 12 13 14 15 16 17 18 19 20 21 22 23 24 25…" at bounding box center [554, 264] width 735 height 356
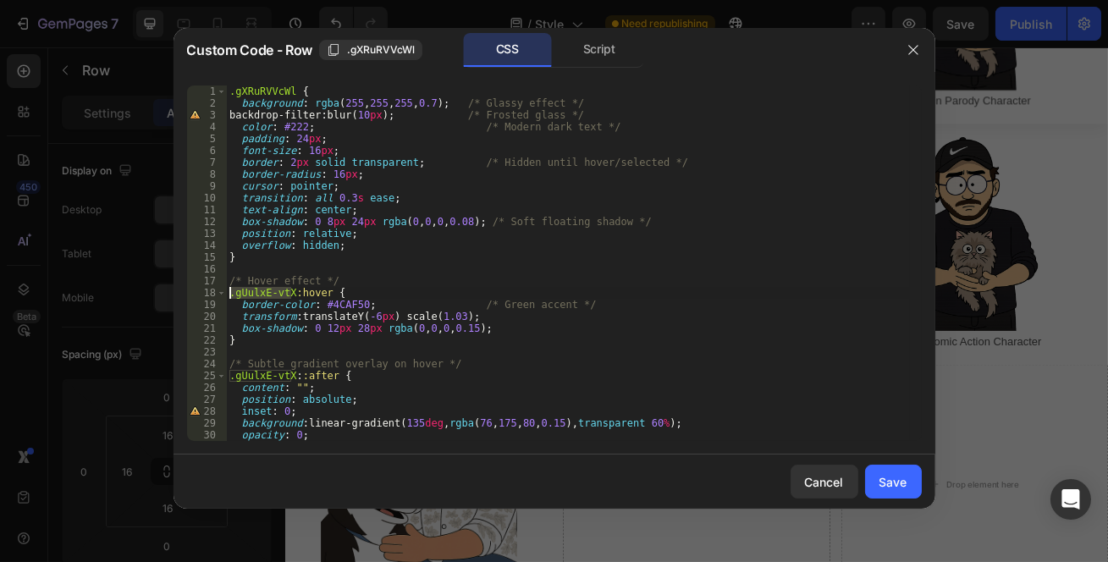
paste textarea "XRuRVVcWl"
drag, startPoint x: 291, startPoint y: 377, endPoint x: 193, endPoint y: 384, distance: 98.5
click at [193, 384] on div ".gXRuRVVcWl:hover { 1 2 3 4 5 6 7 8 9 10 11 12 13 14 15 16 17 18 19 20 21 22 23…" at bounding box center [554, 264] width 735 height 356
click at [263, 377] on div ".gXRuRVVcWl { background : rgba ( 255 , 255 , 255 , 0.7 ) ; /* Glassy effect */…" at bounding box center [568, 276] width 684 height 380
drag, startPoint x: 290, startPoint y: 375, endPoint x: 207, endPoint y: 373, distance: 83.8
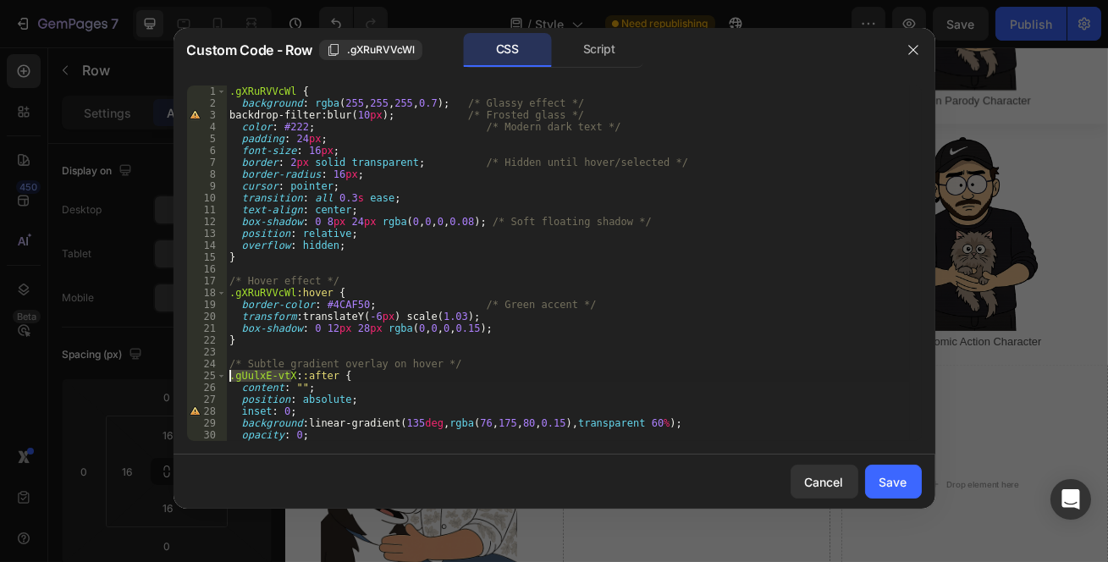
click at [207, 373] on div ".gUulxE-vtX::after { 1 2 3 4 5 6 7 8 9 10 11 12 13 14 15 16 17 18 19 20 21 22 2…" at bounding box center [554, 264] width 735 height 356
paste textarea "XRuRVVcWl"
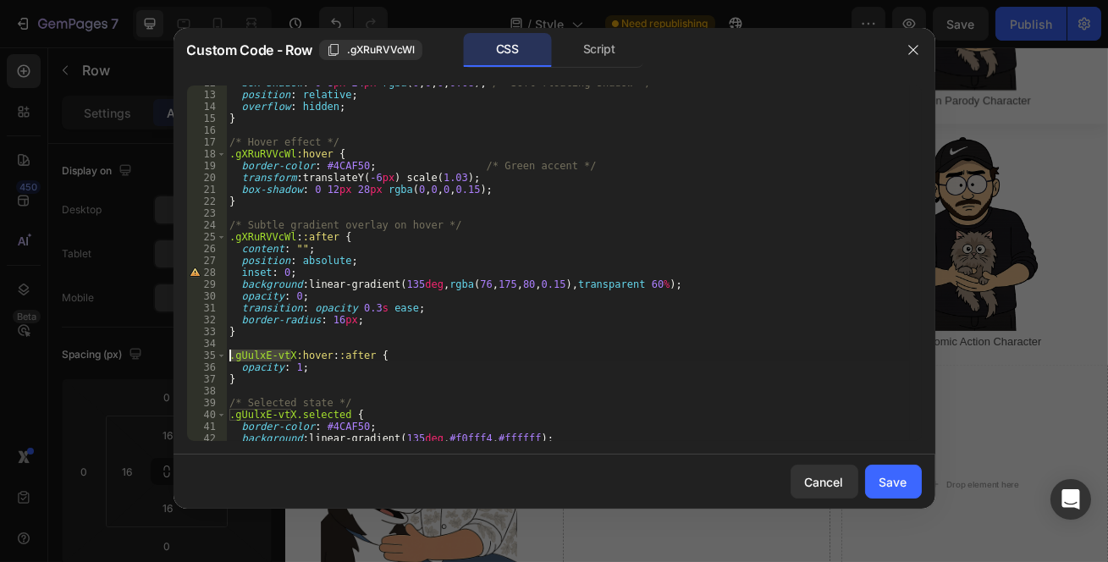
drag, startPoint x: 292, startPoint y: 351, endPoint x: 216, endPoint y: 362, distance: 76.9
click at [216, 362] on div ".gXRuRVVcWl::after { 12 13 14 15 16 17 18 19 20 21 22 23 24 25 26 27 28 29 30 3…" at bounding box center [554, 264] width 735 height 356
paste textarea "XRuRVVcWl"
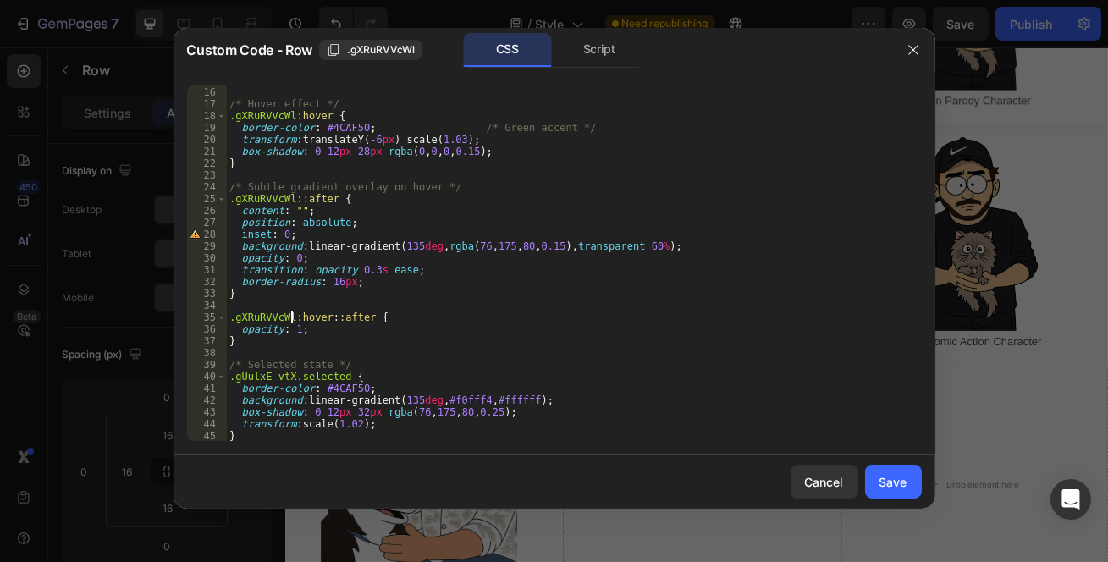
scroll to position [177, 0]
drag, startPoint x: 291, startPoint y: 376, endPoint x: 218, endPoint y: 382, distance: 73.9
click at [218, 382] on div ".gXRuRVVcWl:hover::after { 15 16 17 18 19 20 21 22 23 24 25 26 27 28 29 30 31 3…" at bounding box center [554, 264] width 735 height 356
paste textarea "XRuRVVcWl"
type textarea ".gXRuRVVcWl.selected {"
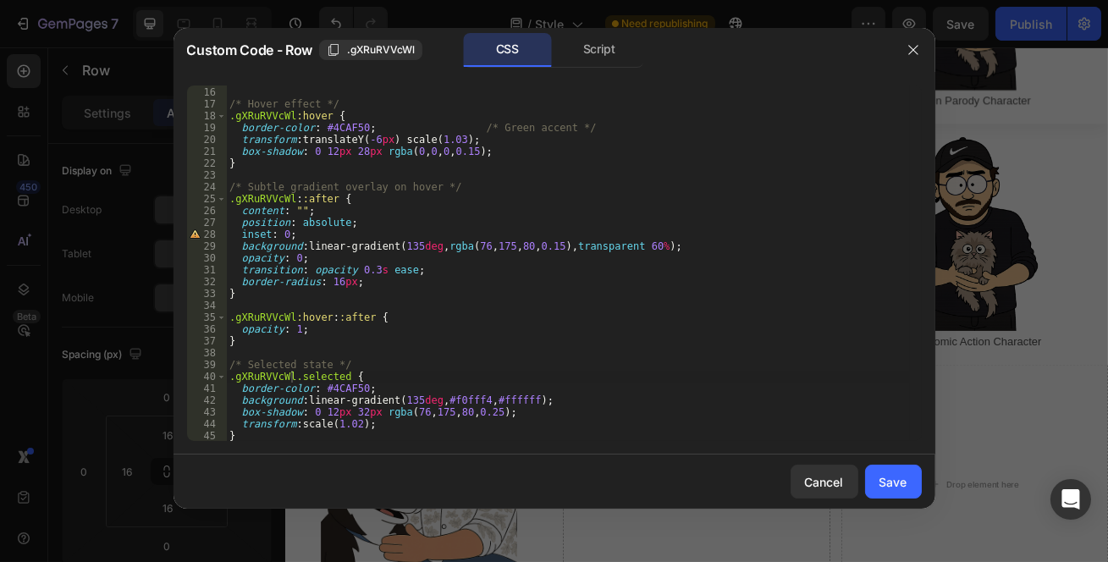
click at [870, 476] on button "Save" at bounding box center [893, 482] width 57 height 34
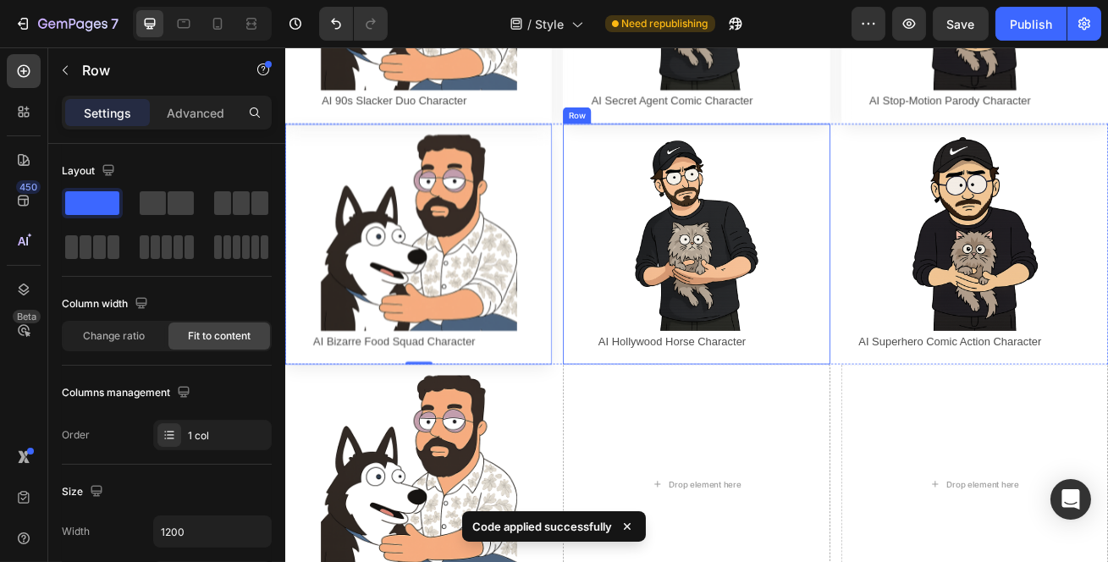
click at [631, 141] on div "Image AI Hollywood Horse Character Text Block Row Row" at bounding box center [791, 289] width 329 height 297
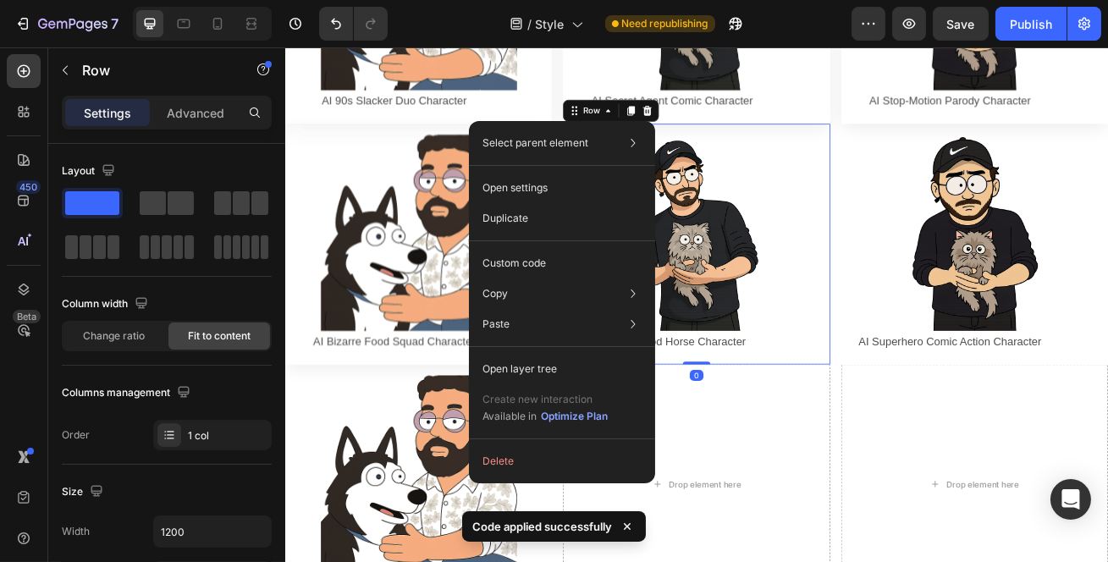
click at [513, 263] on p "Custom code" at bounding box center [515, 263] width 64 height 15
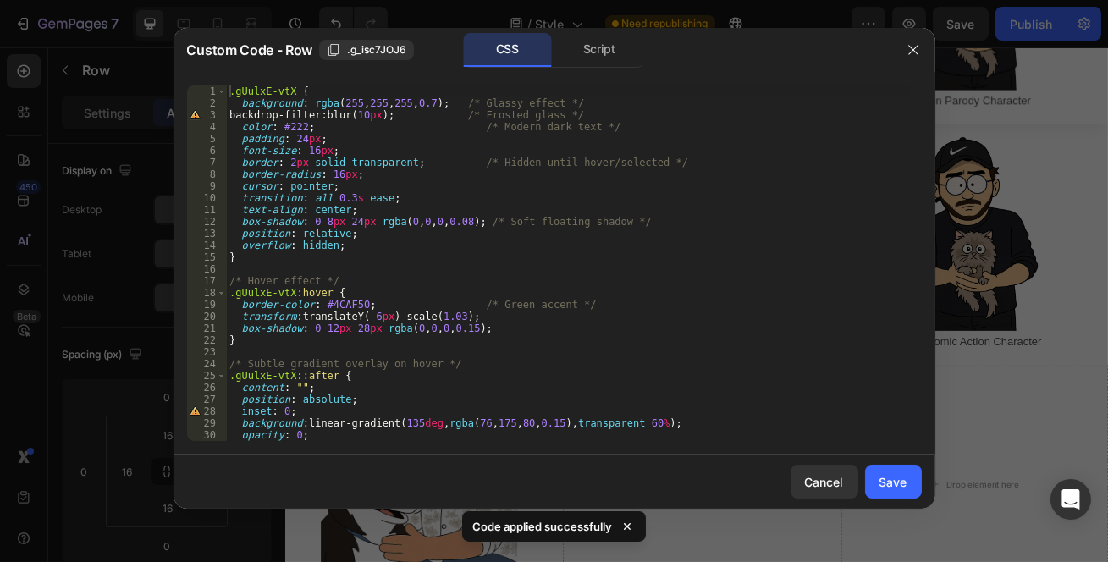
click at [356, 54] on span ".g_isc7JOJ6" at bounding box center [376, 49] width 59 height 15
type textarea ".gUulxE-vtX {"
drag, startPoint x: 291, startPoint y: 89, endPoint x: 220, endPoint y: 92, distance: 71.2
click at [220, 92] on div ".gUulxE-vtX { 1 2 3 4 5 6 7 8 9 10 11 12 13 14 15 16 17 18 19 20 21 22 23 24 25…" at bounding box center [554, 264] width 735 height 356
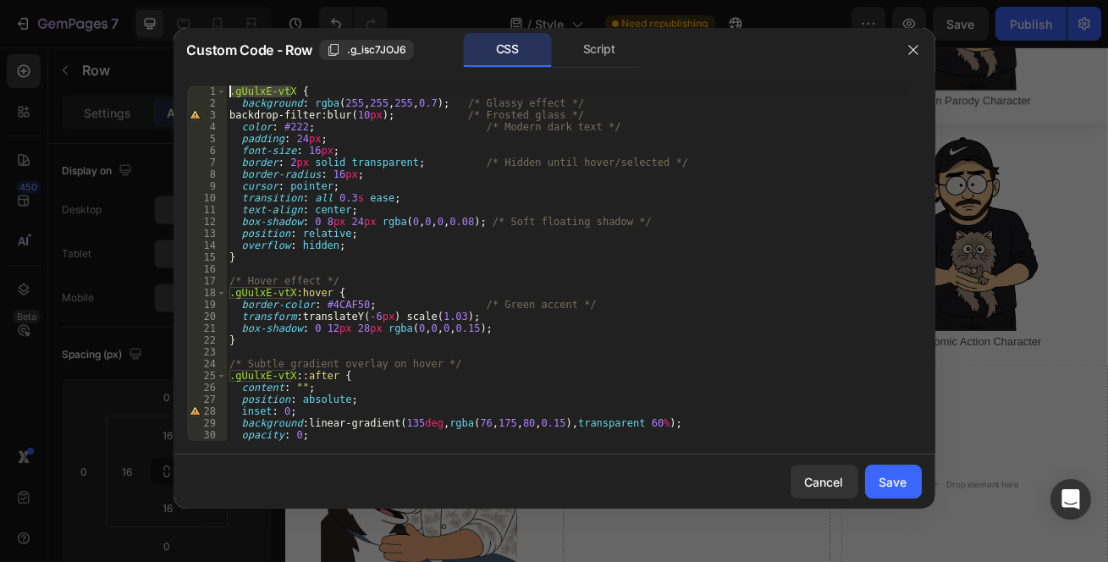
click at [362, 35] on div "Custom Code - Row .g_isc7JOJ6 CSS Script" at bounding box center [539, 50] width 704 height 35
click at [360, 50] on span ".g_isc7JOJ6" at bounding box center [376, 49] width 59 height 15
click at [292, 92] on div ".gUulxE-vtX { background : rgba ( 255 , 255 , 255 , 0.7 ) ; /* Glassy effect */…" at bounding box center [568, 264] width 684 height 356
drag, startPoint x: 292, startPoint y: 92, endPoint x: 229, endPoint y: 91, distance: 63.5
click at [229, 91] on div ".gUulxE-vtX { background : rgba ( 255 , 255 , 255 , 0.7 ) ; /* Glassy effect */…" at bounding box center [568, 276] width 684 height 380
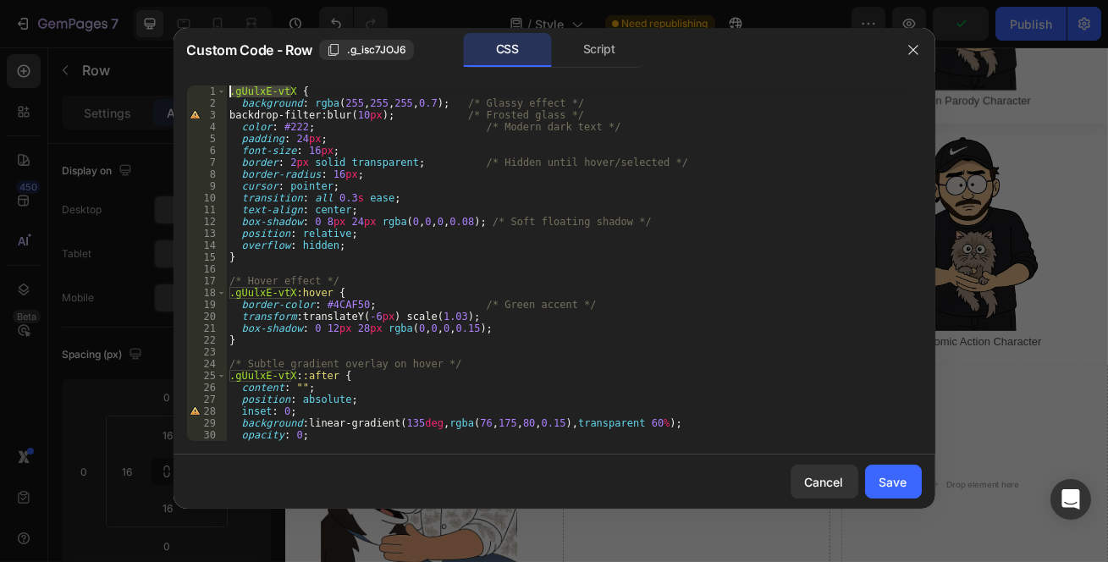
paste textarea "_isc7JOJ6"
drag, startPoint x: 292, startPoint y: 292, endPoint x: 220, endPoint y: 296, distance: 72.1
click at [220, 296] on div ".g_isc7JOJ6 { 1 2 3 4 5 6 7 8 9 10 11 12 13 14 15 16 17 18 19 20 21 22 23 24 25…" at bounding box center [554, 264] width 735 height 356
paste textarea "_isc7JOJ6"
drag, startPoint x: 294, startPoint y: 378, endPoint x: 229, endPoint y: 384, distance: 65.4
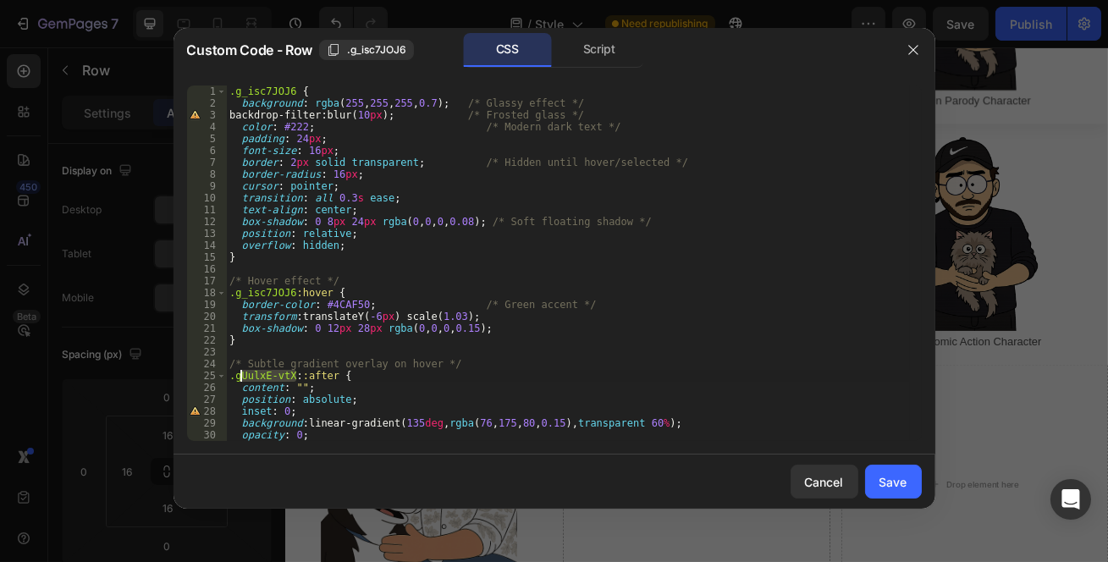
click at [229, 384] on div ".g_isc7JOJ6 { background : rgba ( 255 , 255 , 255 , 0.7 ) ; /* Glassy effect */…" at bounding box center [568, 276] width 684 height 380
click at [233, 380] on div ".g_isc7JOJ6 { background : rgba ( 255 , 255 , 255 , 0.7 ) ; /* Glassy effect */…" at bounding box center [568, 276] width 684 height 380
drag, startPoint x: 290, startPoint y: 379, endPoint x: 227, endPoint y: 382, distance: 63.6
click at [227, 382] on div ".g_isc7JOJ6 { background : rgba ( 255 , 255 , 255 , 0.7 ) ; /* Glassy effect */…" at bounding box center [568, 276] width 684 height 380
paste textarea "_isc7JOJ6"
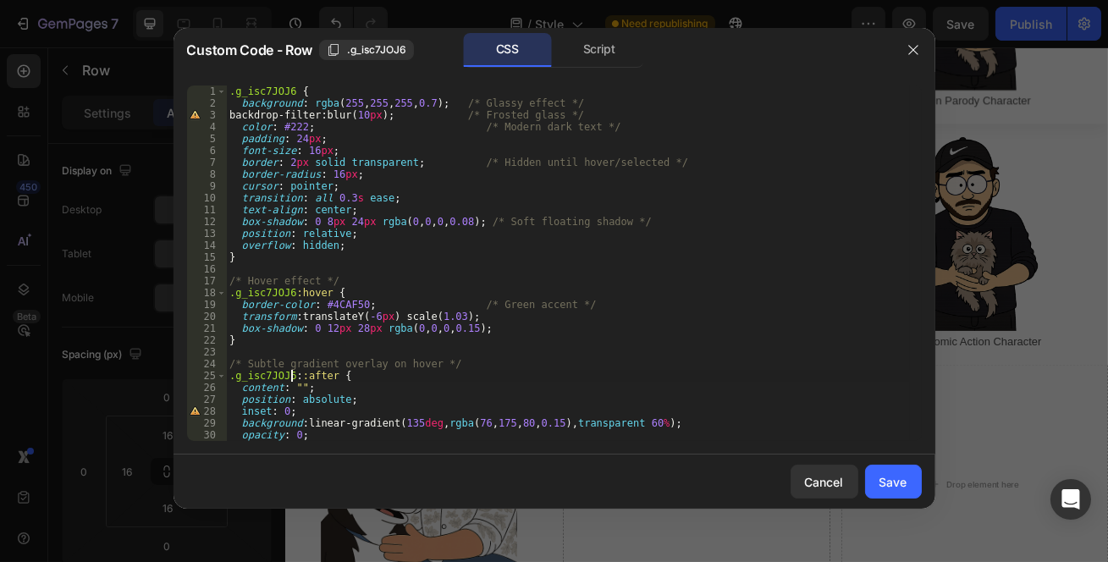
scroll to position [138, 0]
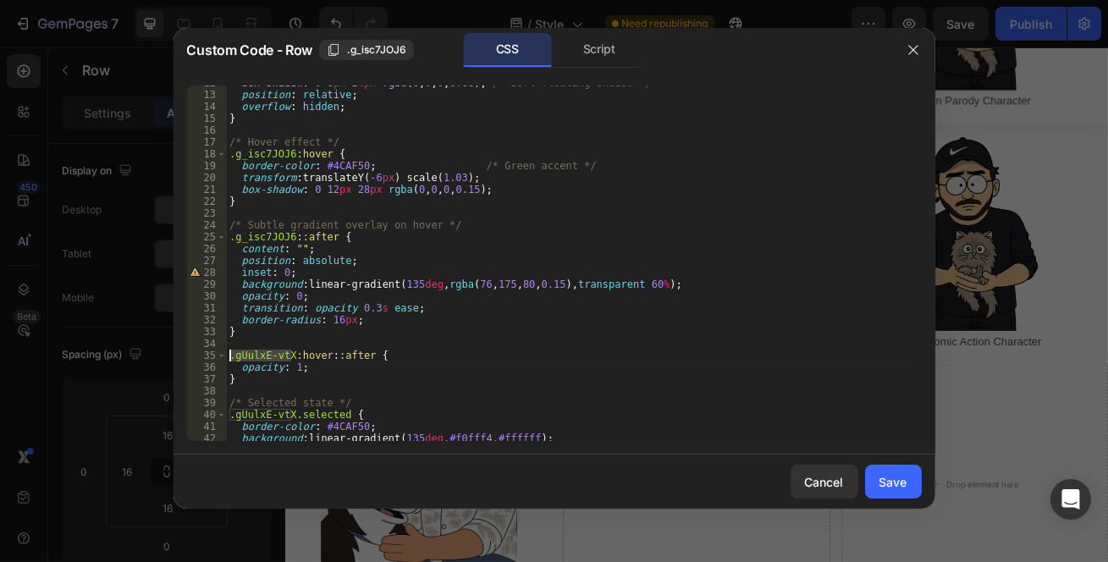
drag, startPoint x: 290, startPoint y: 355, endPoint x: 221, endPoint y: 360, distance: 69.6
click at [221, 360] on div ".g_isc7JOJ6::after { 12 13 14 15 16 17 18 19 20 21 22 23 24 25 26 27 28 29 30 3…" at bounding box center [554, 264] width 735 height 356
paste textarea "_isc7JOJ6"
drag, startPoint x: 293, startPoint y: 413, endPoint x: 217, endPoint y: 415, distance: 76.2
click at [217, 415] on div ".g_isc7JOJ6:hover::after { 12 13 14 15 16 17 18 19 20 21 22 23 24 25 26 27 28 2…" at bounding box center [554, 264] width 735 height 356
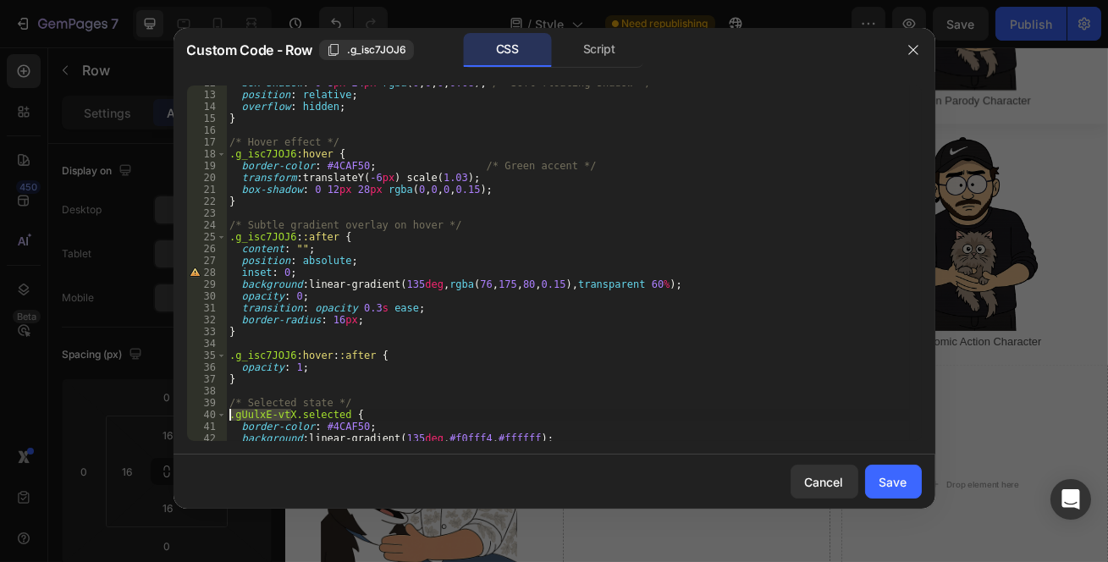
paste textarea "_isc7JOJ6"
type textarea ".g_isc7JOJ6.selected {"
click at [884, 474] on div "Save" at bounding box center [894, 482] width 28 height 18
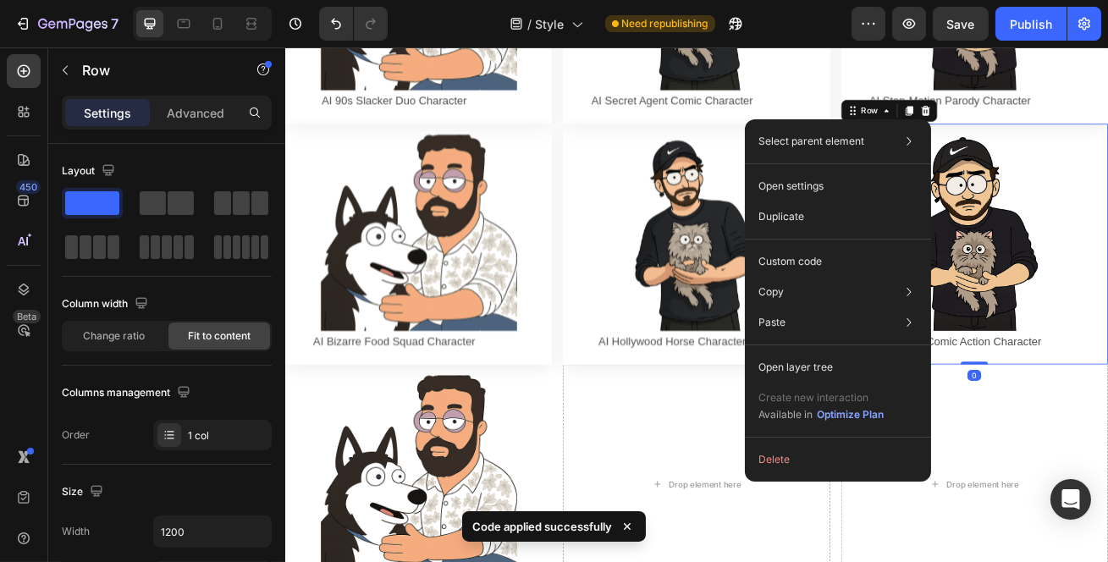
click at [790, 307] on div "Custom code" at bounding box center [838, 322] width 173 height 30
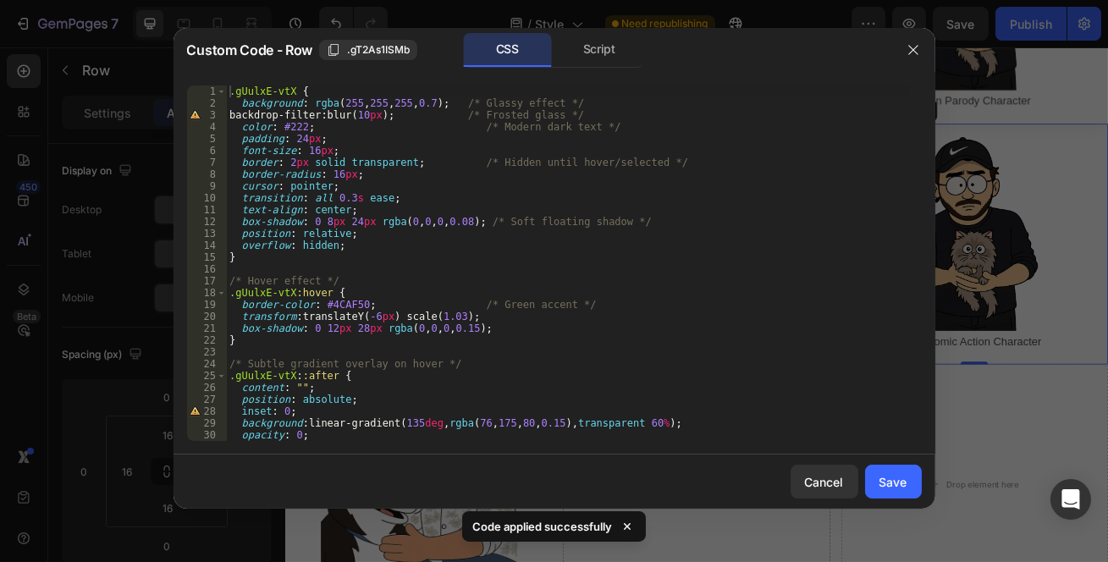
click at [396, 50] on span ".gT2As1ISMb" at bounding box center [378, 49] width 63 height 15
drag, startPoint x: 292, startPoint y: 92, endPoint x: 207, endPoint y: 96, distance: 85.6
click at [207, 96] on div ".gUulxE-vtX { 1 2 3 4 5 6 7 8 9 10 11 12 13 14 15 16 17 18 19 20 21 22 23 24 25…" at bounding box center [554, 264] width 735 height 356
paste textarea "T2As1ISMb"
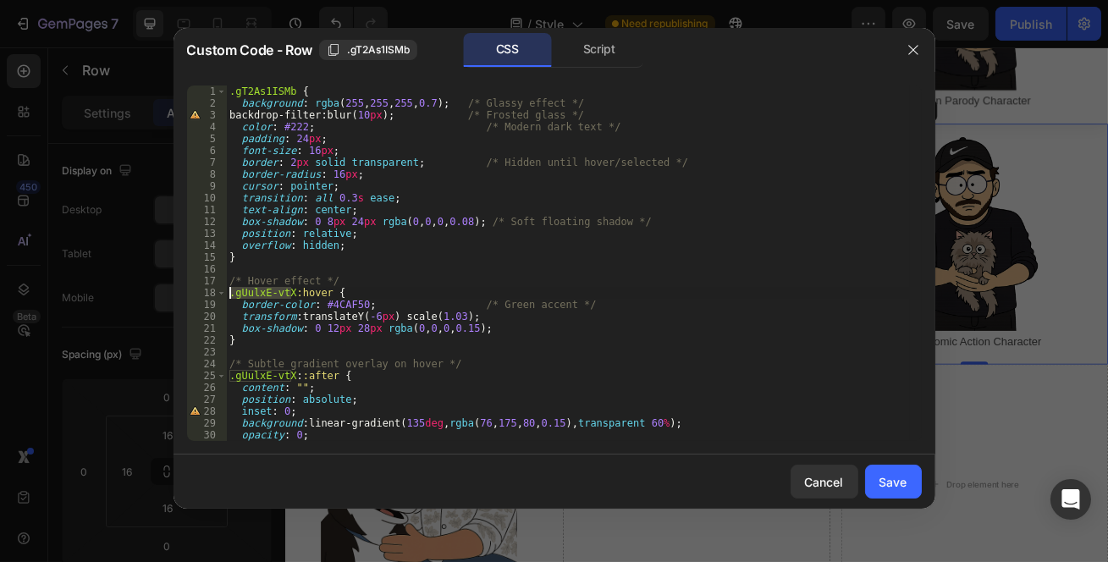
drag, startPoint x: 292, startPoint y: 292, endPoint x: 213, endPoint y: 298, distance: 79.0
click at [213, 298] on div ".gT2As1ISMb { 1 2 3 4 5 6 7 8 9 10 11 12 13 14 15 16 17 18 19 20 21 22 23 24 25…" at bounding box center [554, 264] width 735 height 356
paste textarea "T2As1ISMb"
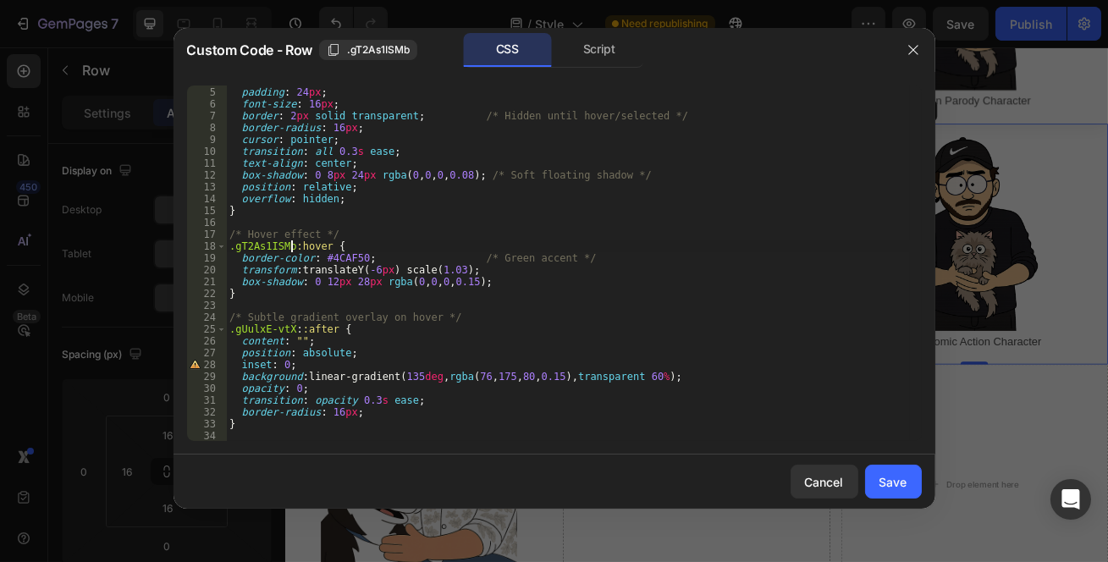
scroll to position [46, 0]
drag, startPoint x: 290, startPoint y: 329, endPoint x: 211, endPoint y: 329, distance: 78.7
click at [212, 329] on div ".gT2As1ISMb:hover { 4 5 6 7 8 9 10 11 12 13 14 15 16 17 18 19 20 21 22 23 24 25…" at bounding box center [554, 264] width 735 height 356
paste textarea "T2As1ISMb"
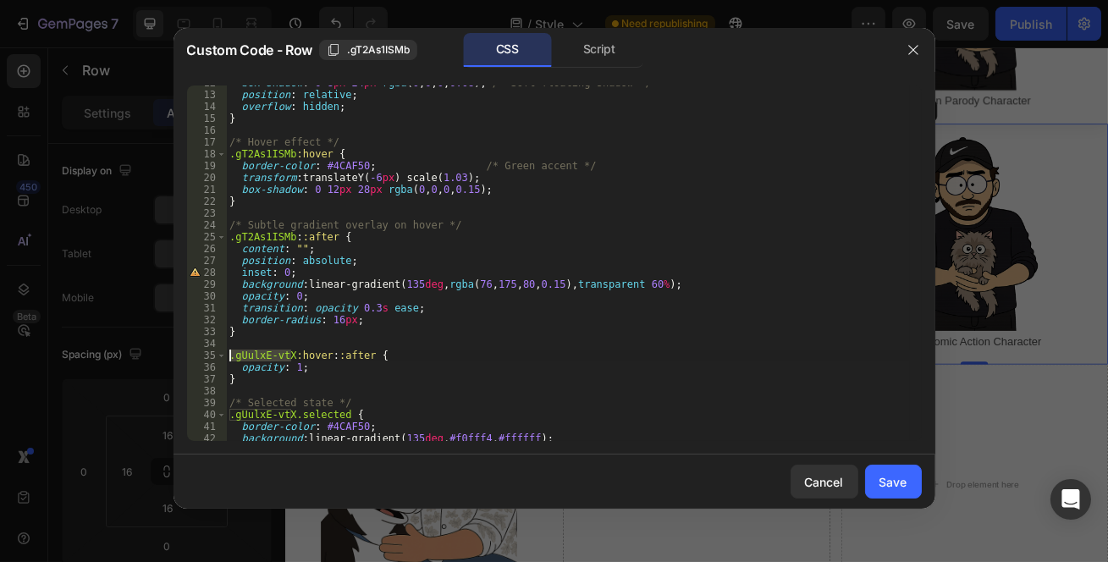
drag, startPoint x: 290, startPoint y: 355, endPoint x: 185, endPoint y: 352, distance: 104.2
click at [185, 352] on div ".gT2As1ISMb::after { 12 13 14 15 16 17 18 19 20 21 22 23 24 25 26 27 28 29 30 3…" at bounding box center [555, 263] width 762 height 383
paste textarea "T2As1ISMb"
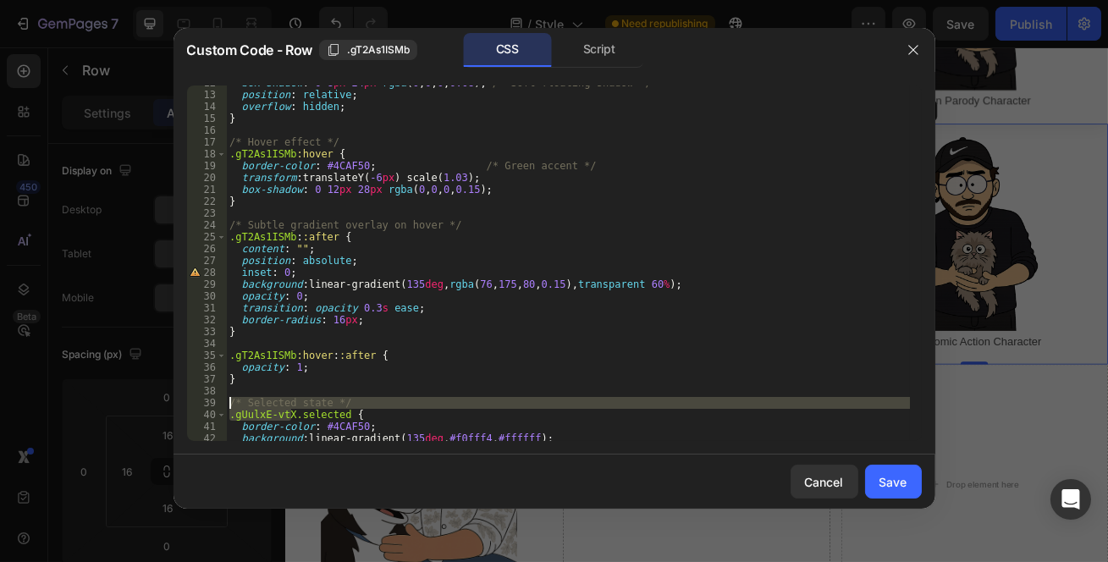
drag, startPoint x: 290, startPoint y: 413, endPoint x: 198, endPoint y: 408, distance: 92.4
click at [202, 409] on div ".gT2As1ISMb:hover::after { 12 13 14 15 16 17 18 19 20 21 22 23 24 25 26 27 28 2…" at bounding box center [554, 264] width 735 height 356
click at [239, 415] on div "box-shadow : 0 8 px 24 px rgba ( 0 , 0 , 0 , 0.08 ) ; /* Soft floating shadow *…" at bounding box center [568, 264] width 684 height 356
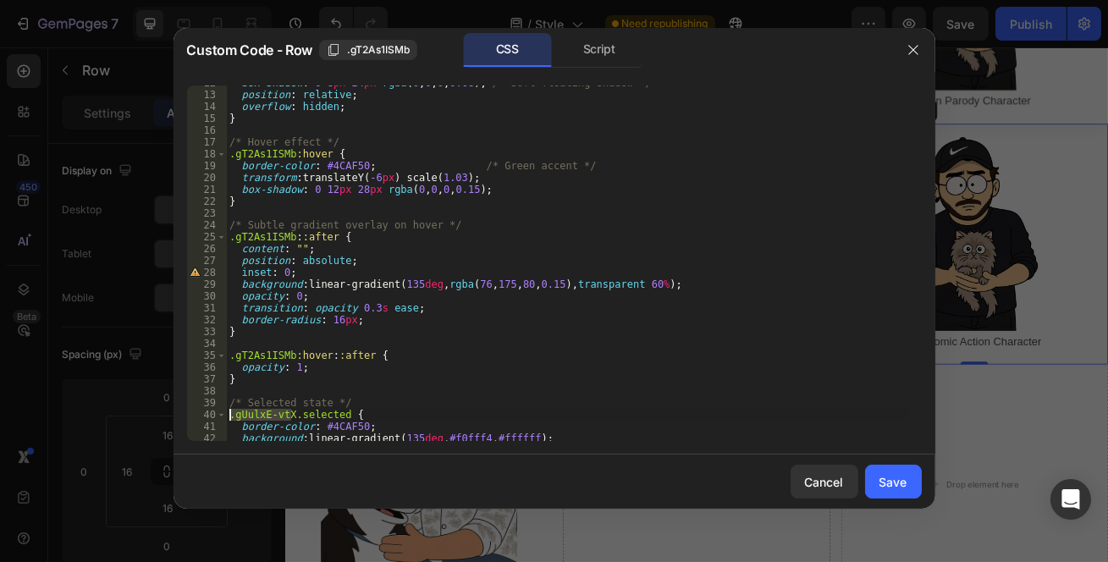
drag, startPoint x: 292, startPoint y: 416, endPoint x: 195, endPoint y: 414, distance: 97.4
click at [195, 414] on div ".gUulxE-vtX.selected { 12 13 14 15 16 17 18 19 20 21 22 23 24 25 26 27 28 29 30…" at bounding box center [554, 264] width 735 height 356
paste textarea "T2As1ISMb"
type textarea ".gT2As1ISMb.selected {"
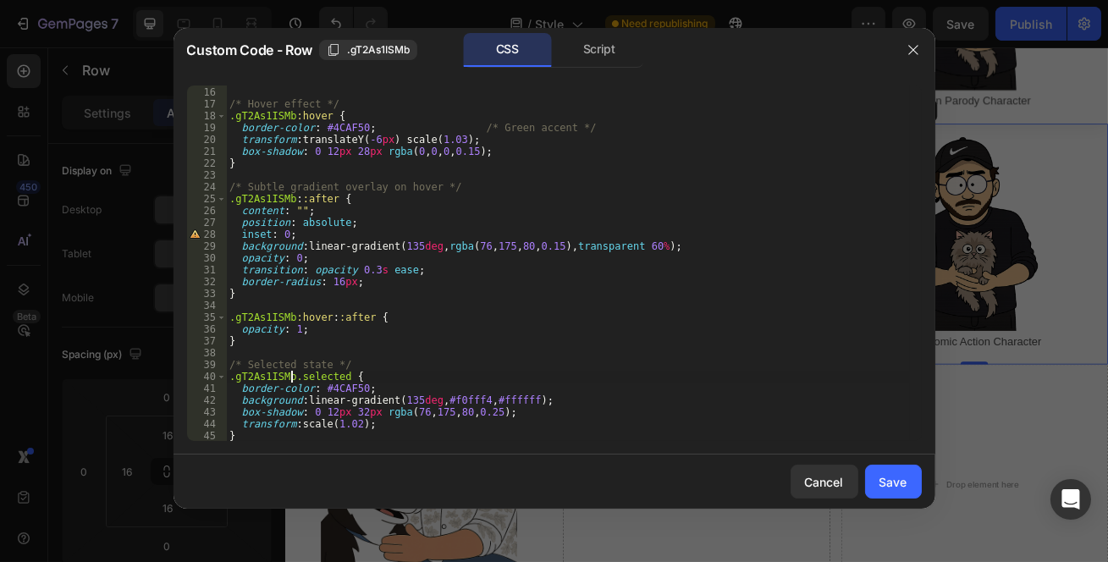
scroll to position [177, 0]
click at [875, 479] on button "Save" at bounding box center [893, 482] width 57 height 34
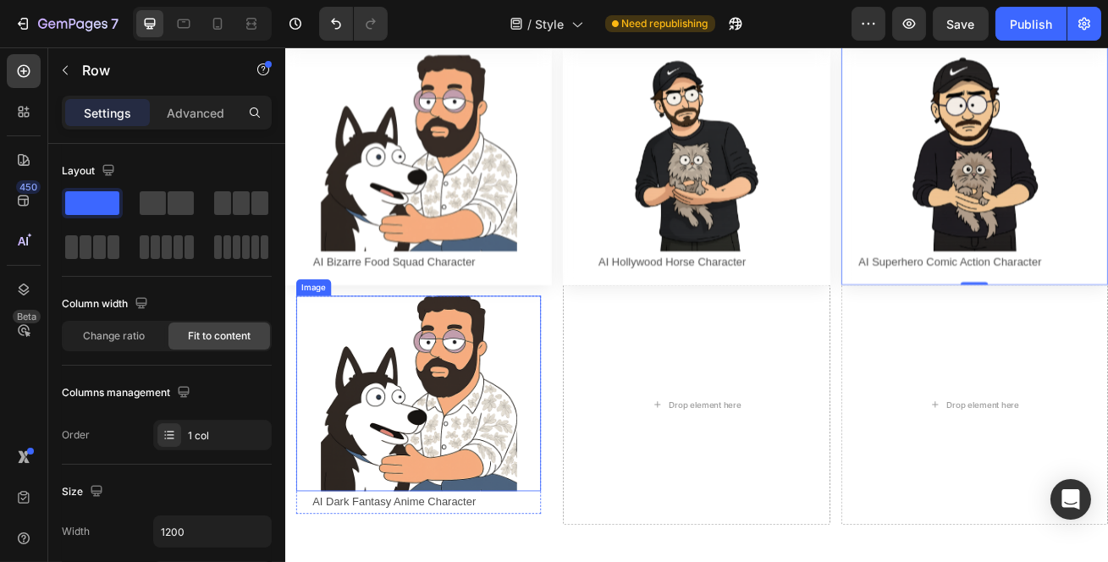
scroll to position [1539, 0]
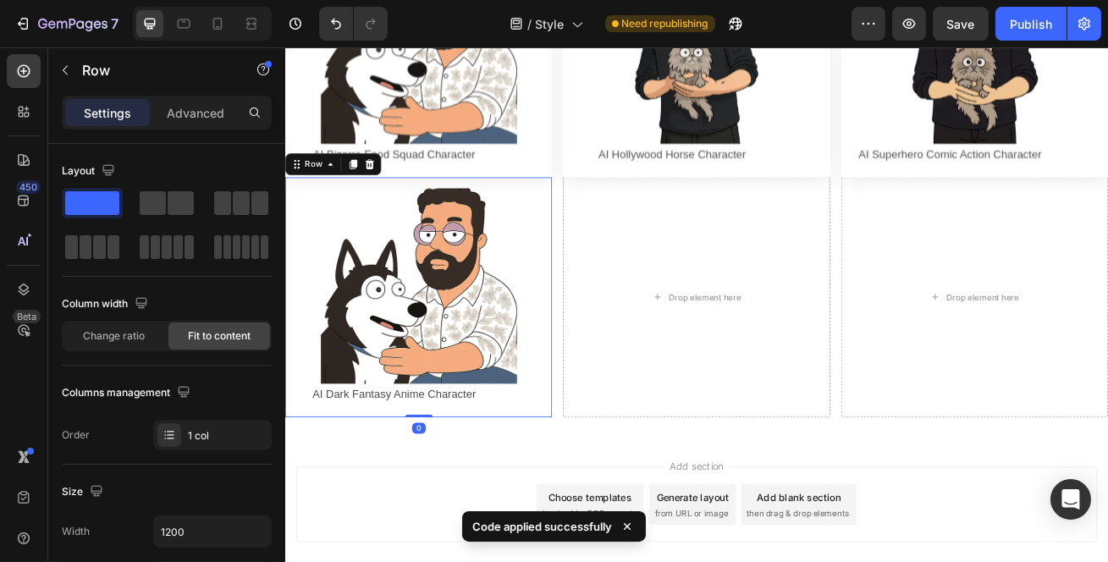
click at [571, 207] on div "Image AI Dark Fantasy Anime Character Text Block Row Row 0" at bounding box center [448, 355] width 329 height 297
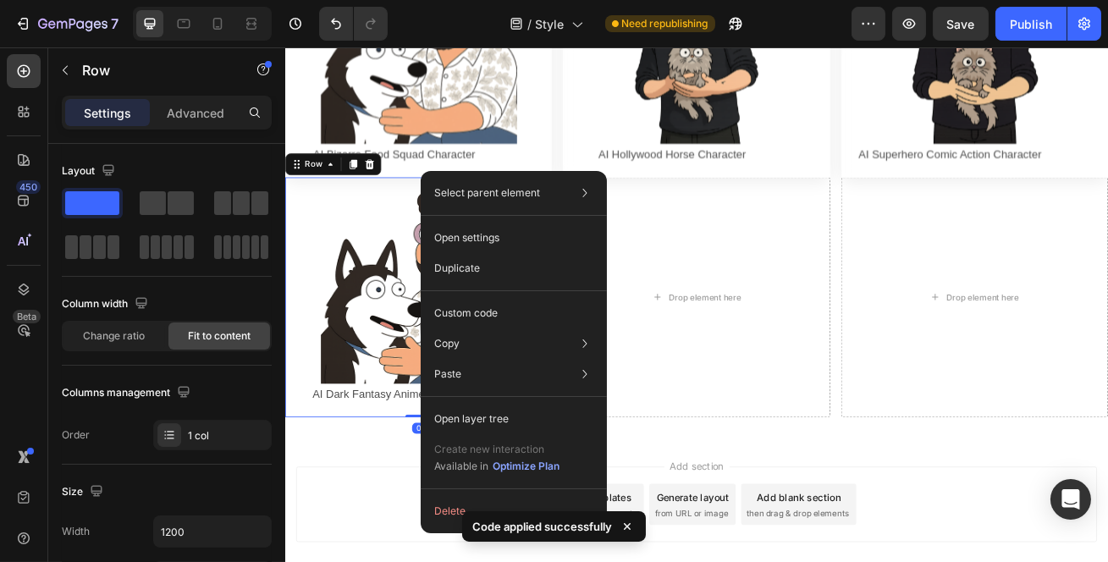
click at [506, 359] on div "Custom code" at bounding box center [514, 374] width 173 height 30
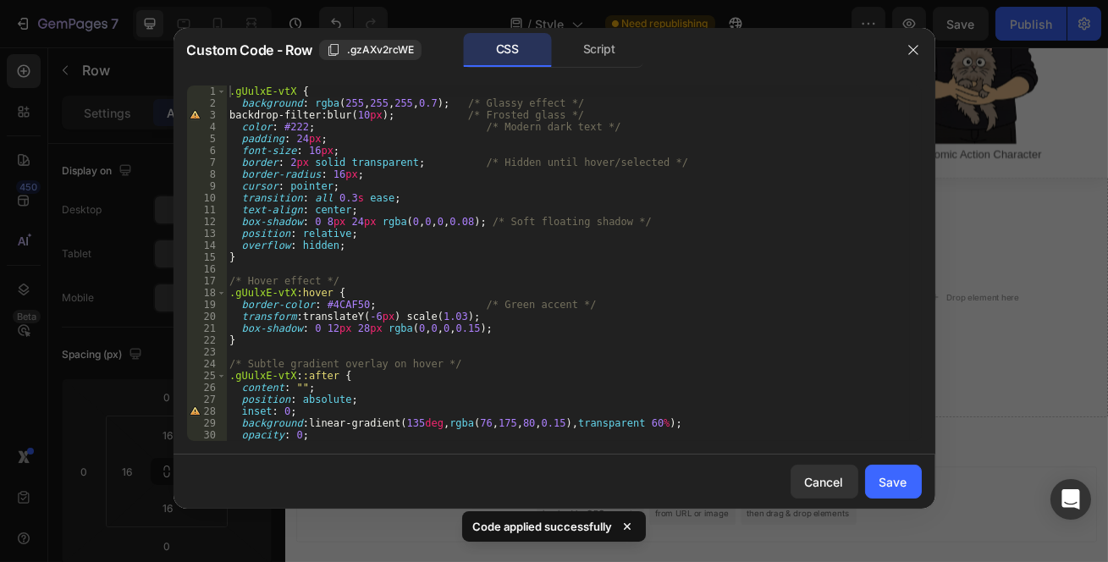
click at [347, 46] on span ".gzAXv2rcWE" at bounding box center [380, 49] width 67 height 15
drag, startPoint x: 292, startPoint y: 92, endPoint x: 224, endPoint y: 93, distance: 67.7
click at [224, 93] on div ".gUulxE-vtX { 1 2 3 4 5 6 7 8 9 10 11 12 13 14 15 16 17 18 19 20 21 22 23 24 25…" at bounding box center [554, 264] width 735 height 356
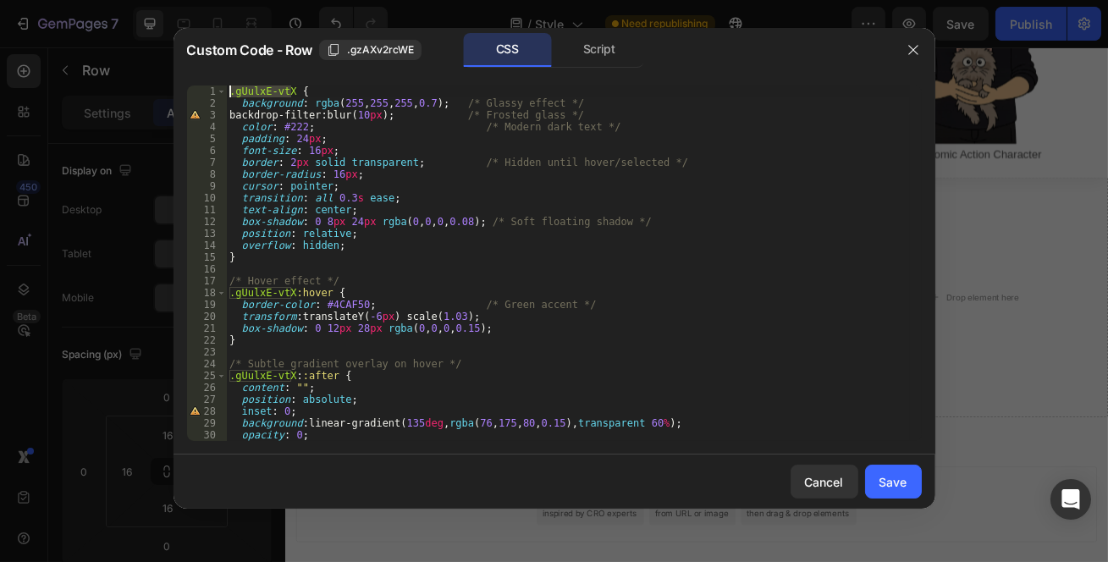
paste textarea "zAXv2rcWE"
drag, startPoint x: 291, startPoint y: 292, endPoint x: 207, endPoint y: 291, distance: 83.8
click at [207, 291] on div ".gzAXv2rcWE { 1 2 3 4 5 6 7 8 9 10 11 12 13 14 15 16 17 18 19 20 21 22 23 24 25…" at bounding box center [554, 264] width 735 height 356
paste textarea "zAXv2rcWE"
drag, startPoint x: 290, startPoint y: 374, endPoint x: 210, endPoint y: 371, distance: 80.5
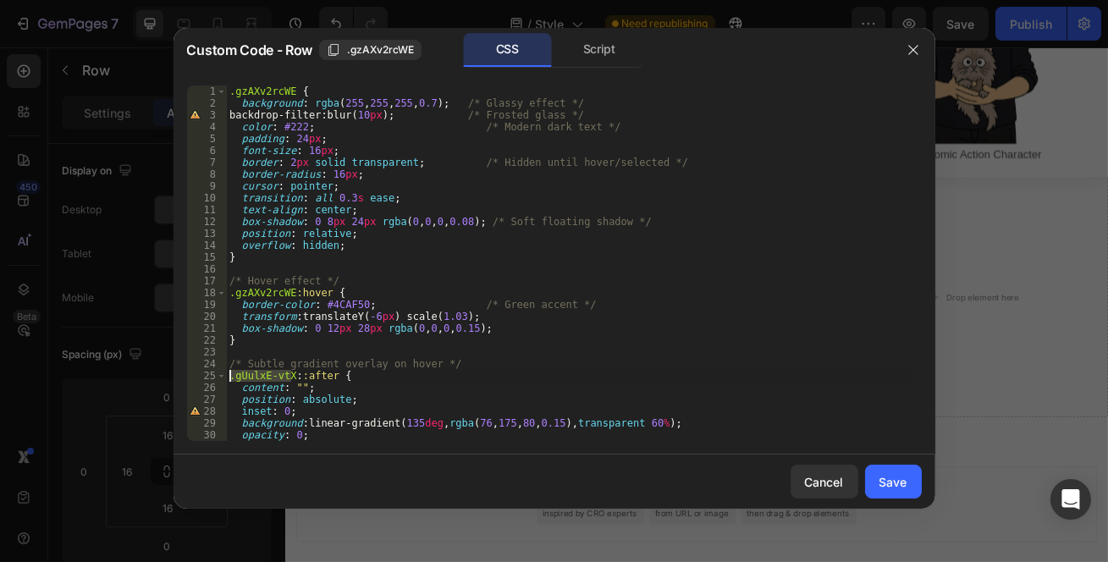
click at [210, 371] on div ".gzAXv2rcWE:hover { 1 2 3 4 5 6 7 8 9 10 11 12 13 14 15 16 17 18 19 20 21 22 23…" at bounding box center [554, 264] width 735 height 356
paste textarea "zAXv2rcWE"
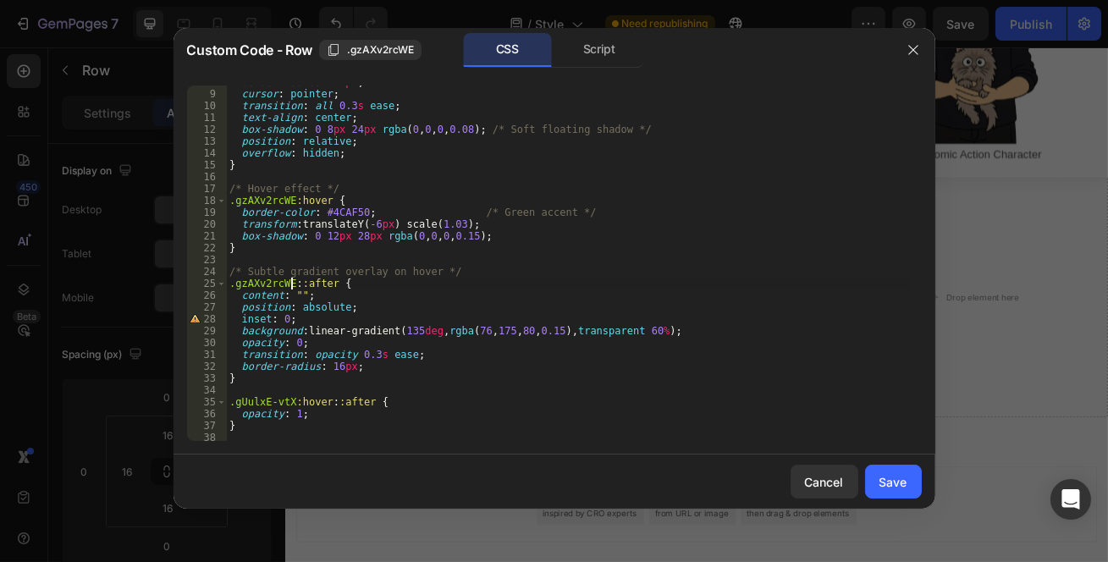
scroll to position [92, 0]
drag, startPoint x: 290, startPoint y: 401, endPoint x: 206, endPoint y: 405, distance: 83.9
click at [206, 405] on div ".gzAXv2rcWE::after { 8 9 10 11 12 13 14 15 16 17 18 19 20 21 22 23 24 25 26 27 …" at bounding box center [554, 264] width 735 height 356
paste textarea "zAXv2rcWE"
type textarea ".gzAXv2rcWE:hover::after {"
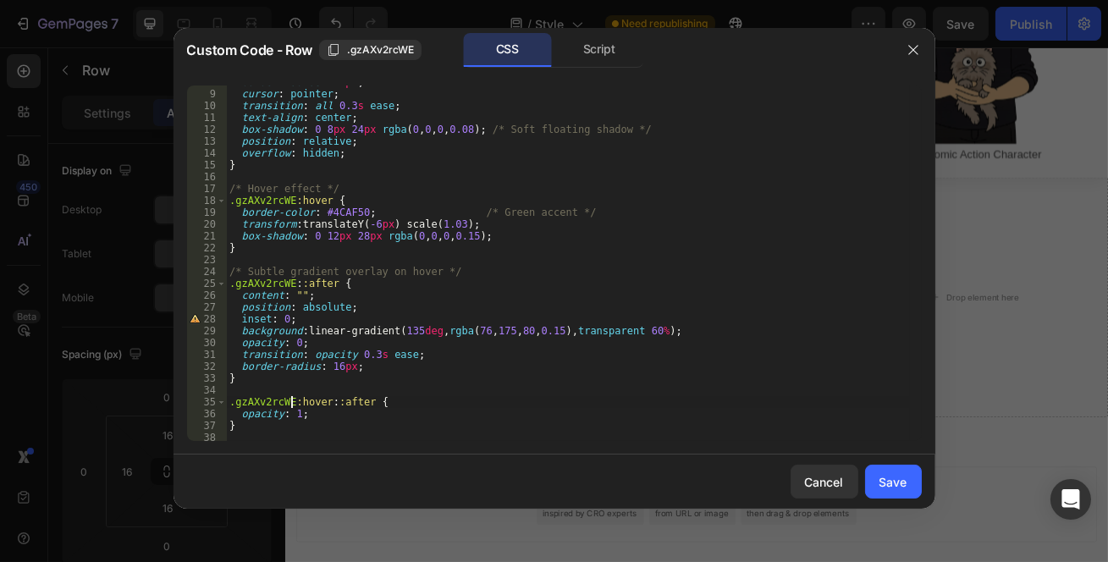
click at [888, 483] on div "Save" at bounding box center [894, 482] width 28 height 18
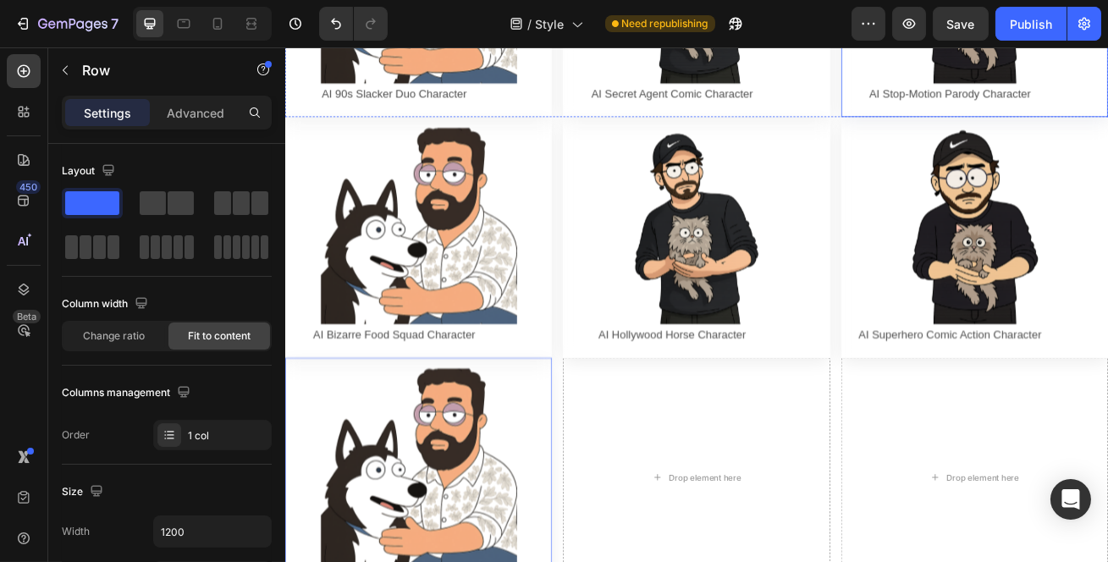
scroll to position [1308, 0]
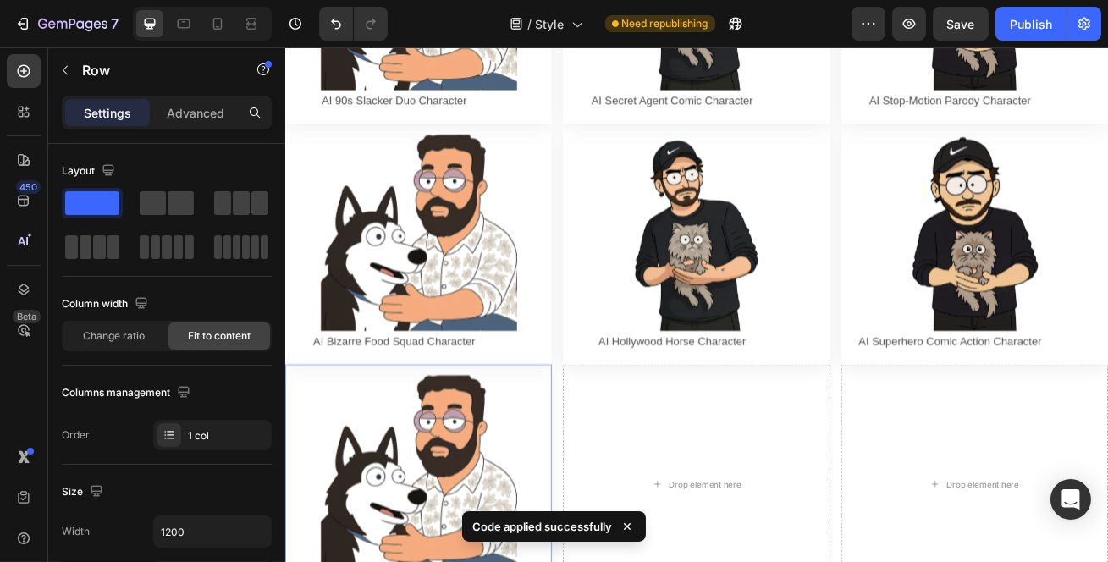
click at [1021, 25] on div "Publish" at bounding box center [1031, 24] width 42 height 18
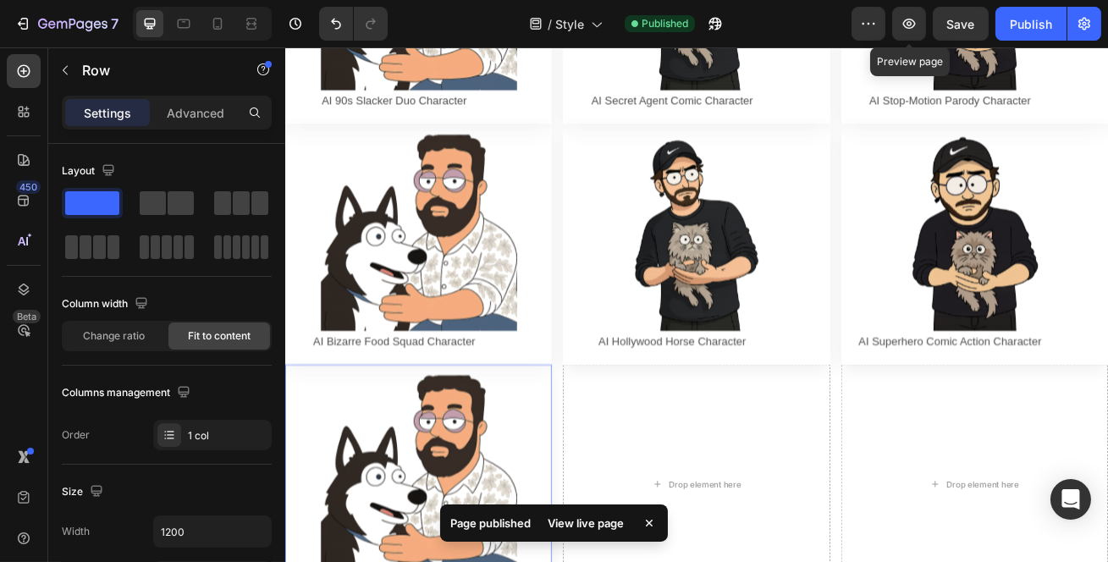
click at [910, 33] on button "button" at bounding box center [909, 24] width 34 height 34
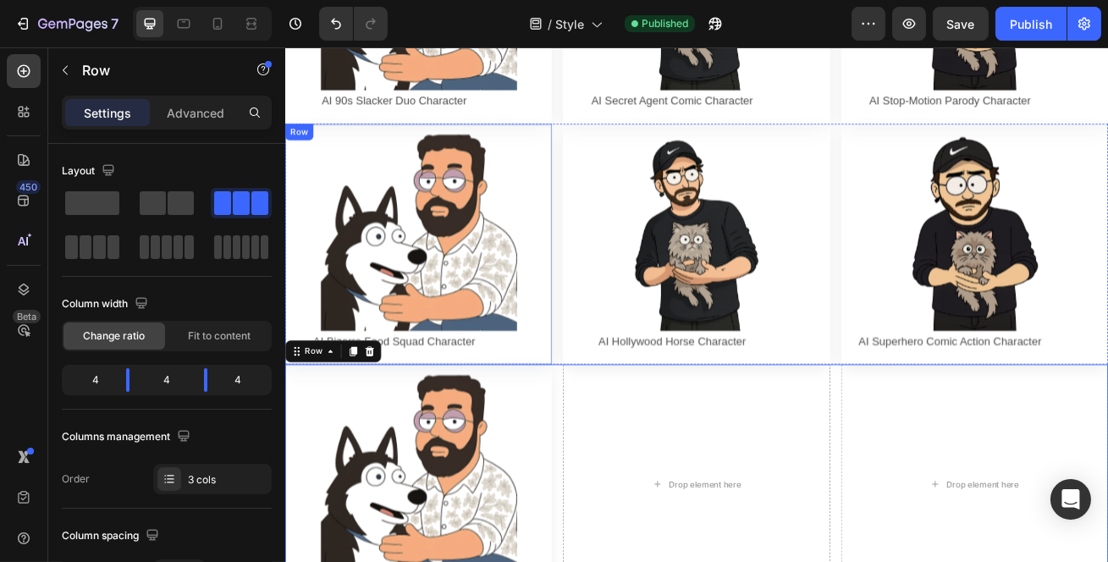
click at [506, 307] on div "Image AI Bizarre Food Squad Character Text Block Row Row" at bounding box center [448, 289] width 329 height 297
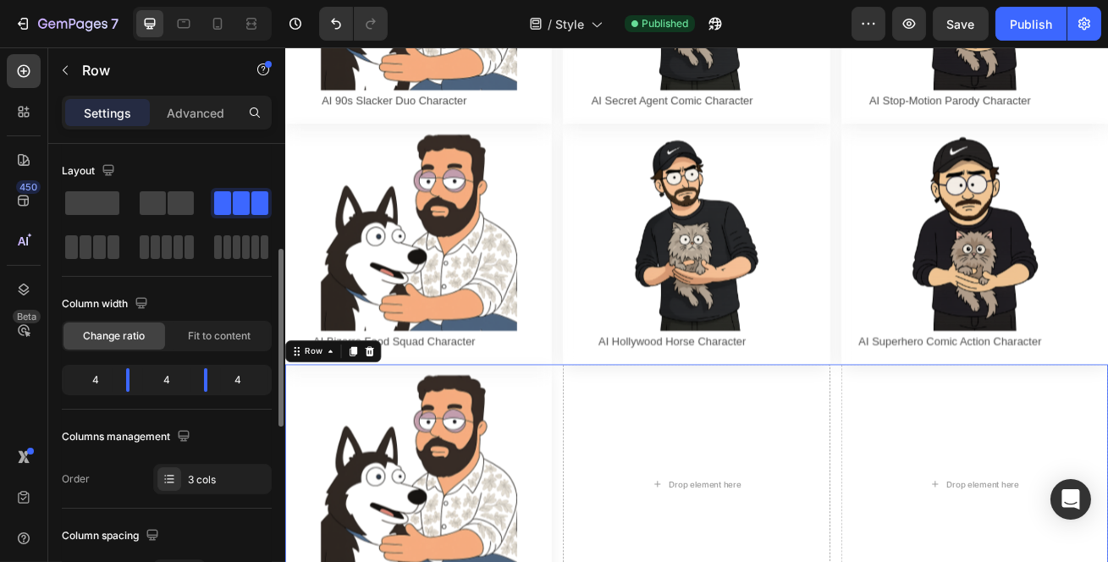
scroll to position [153, 0]
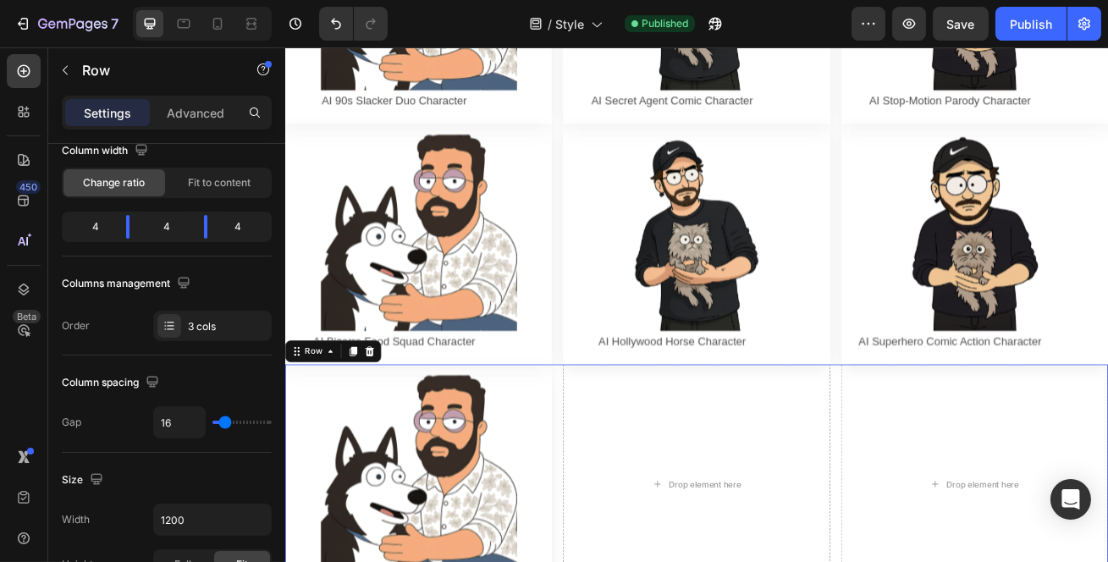
type input "14"
type input "13"
type input "12"
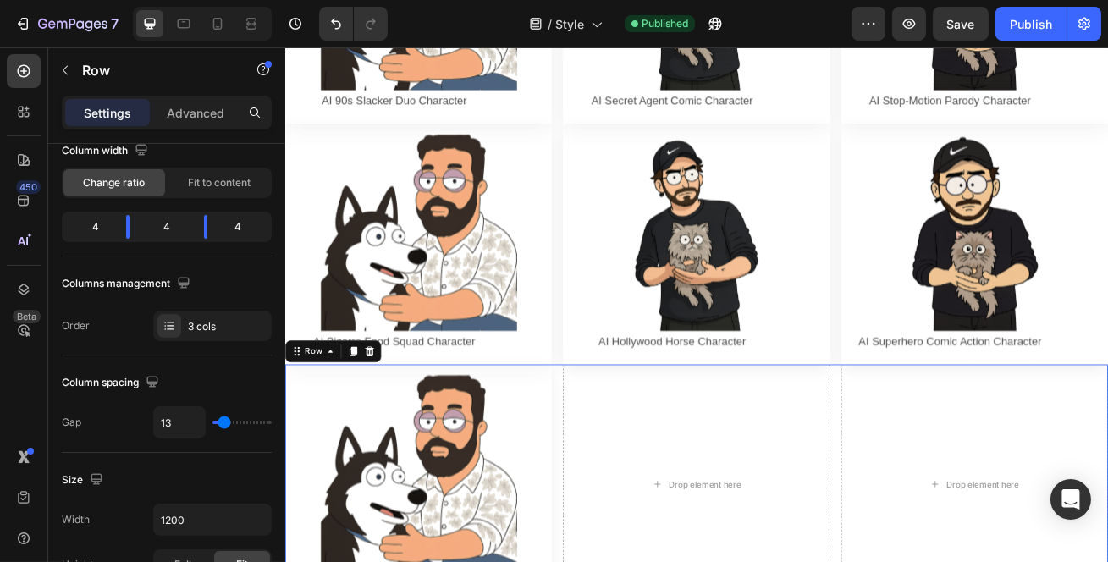
type input "12"
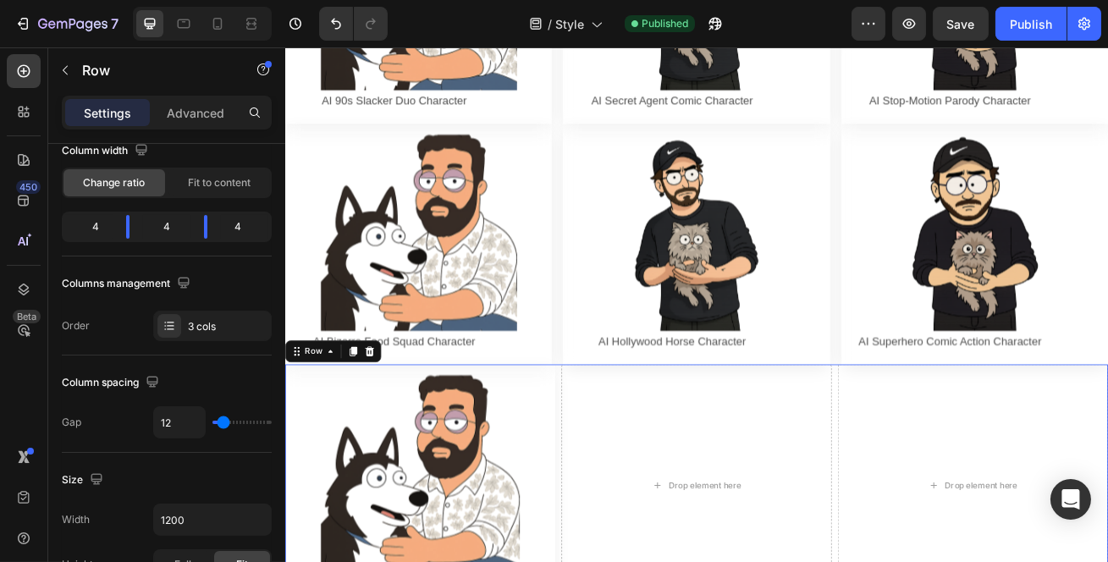
type input "9"
type input "8"
type input "7"
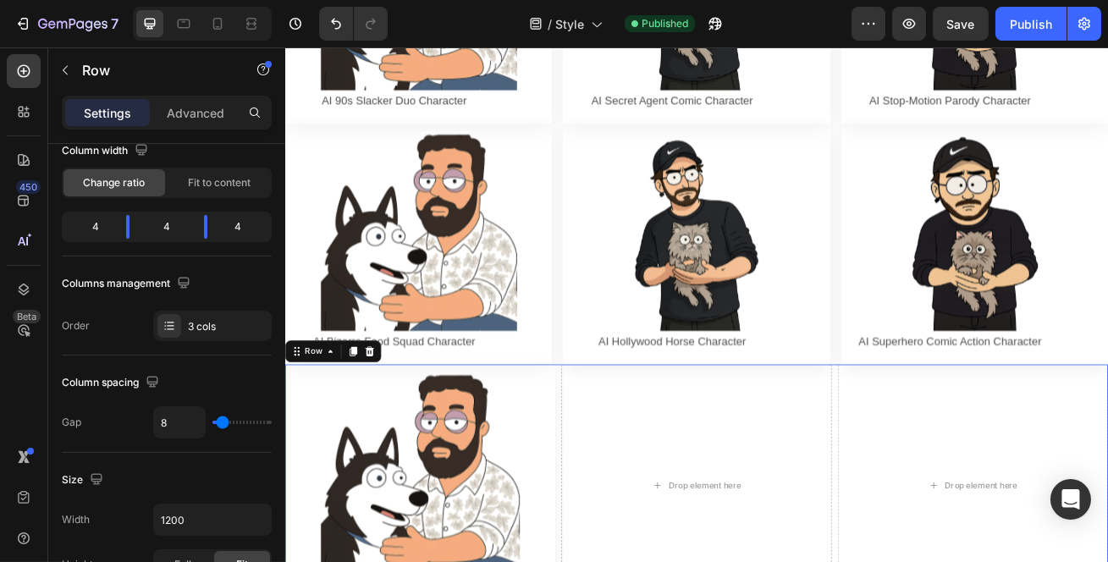
type input "7"
type input "26"
type input "29"
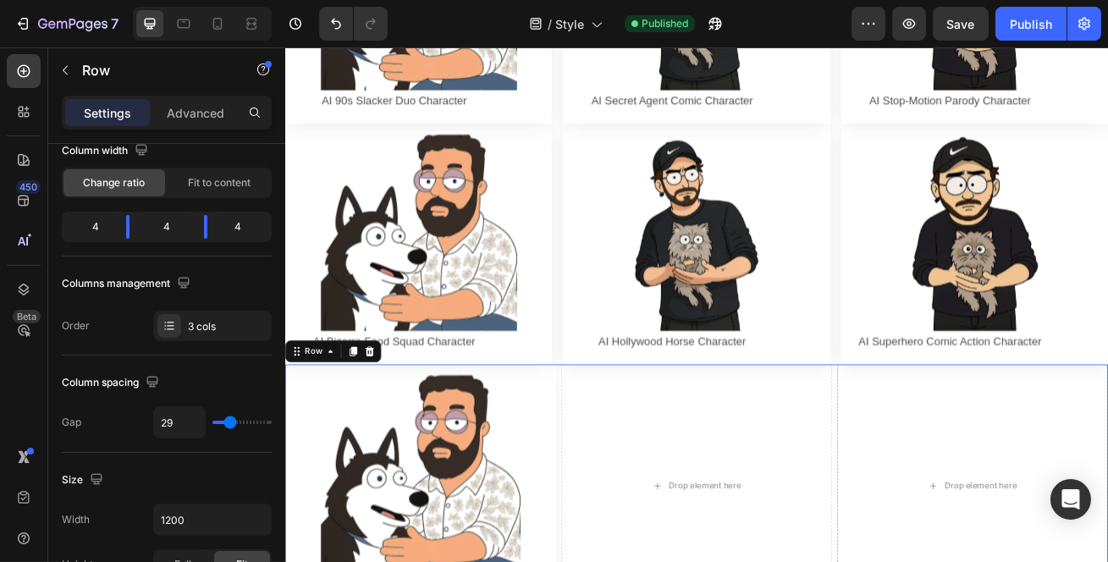
type input "30"
type input "31"
type input "32"
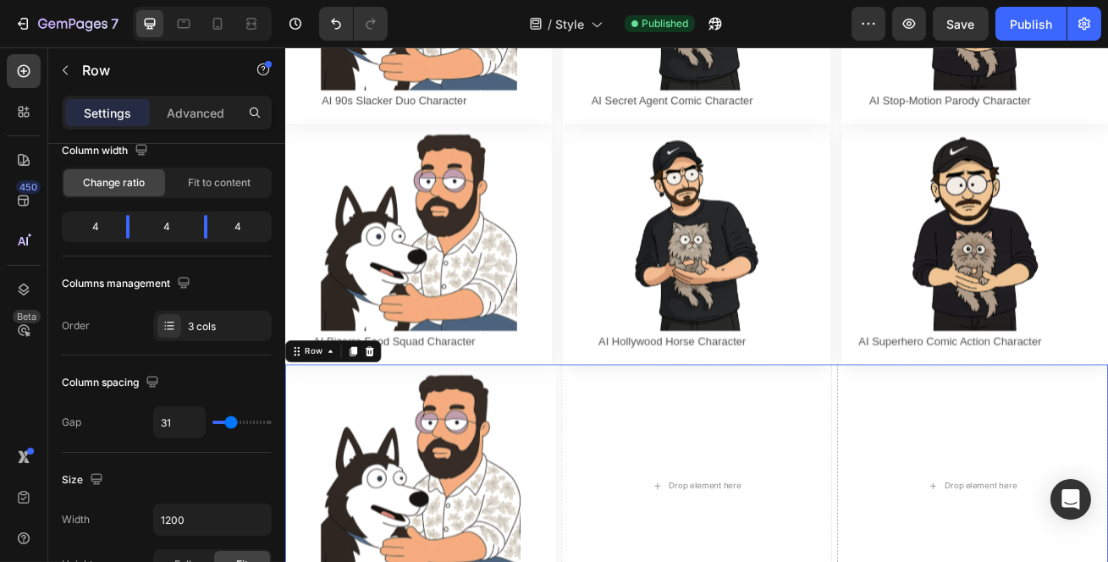
type input "32"
type input "33"
type input "34"
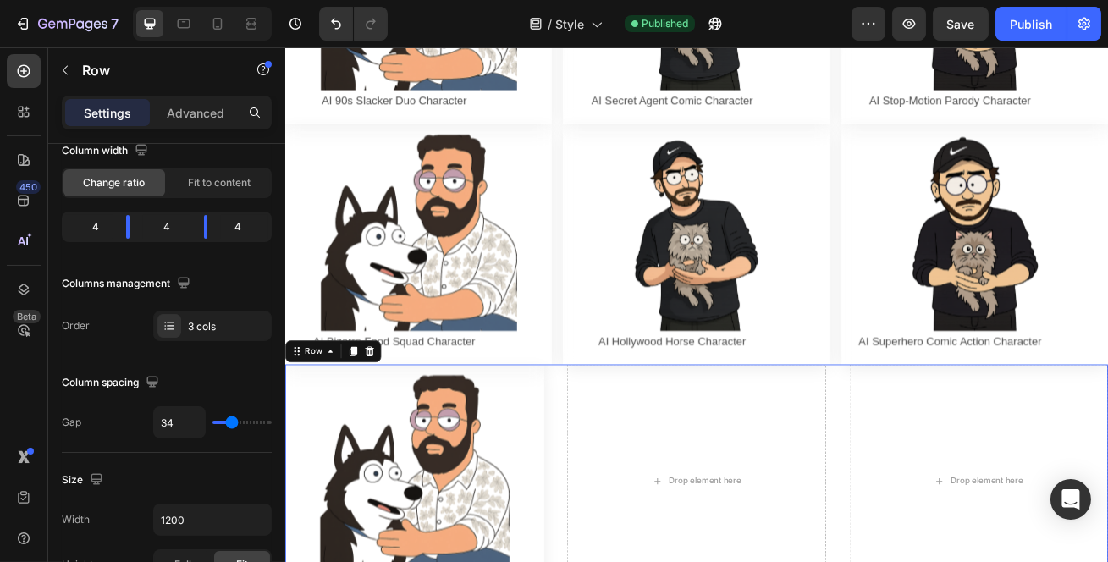
type input "35"
type input "48"
type input "49"
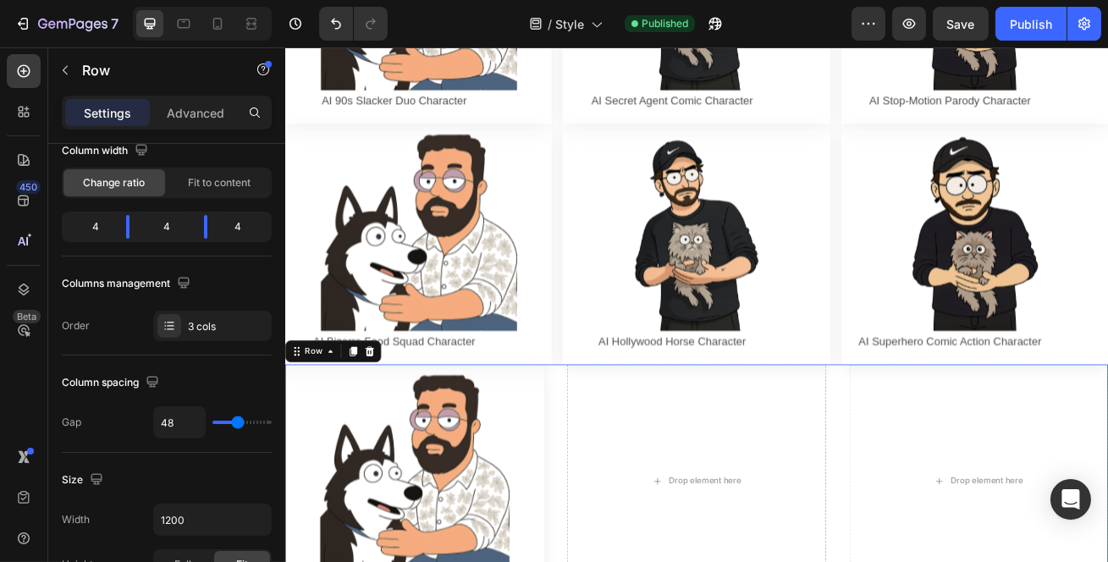
type input "49"
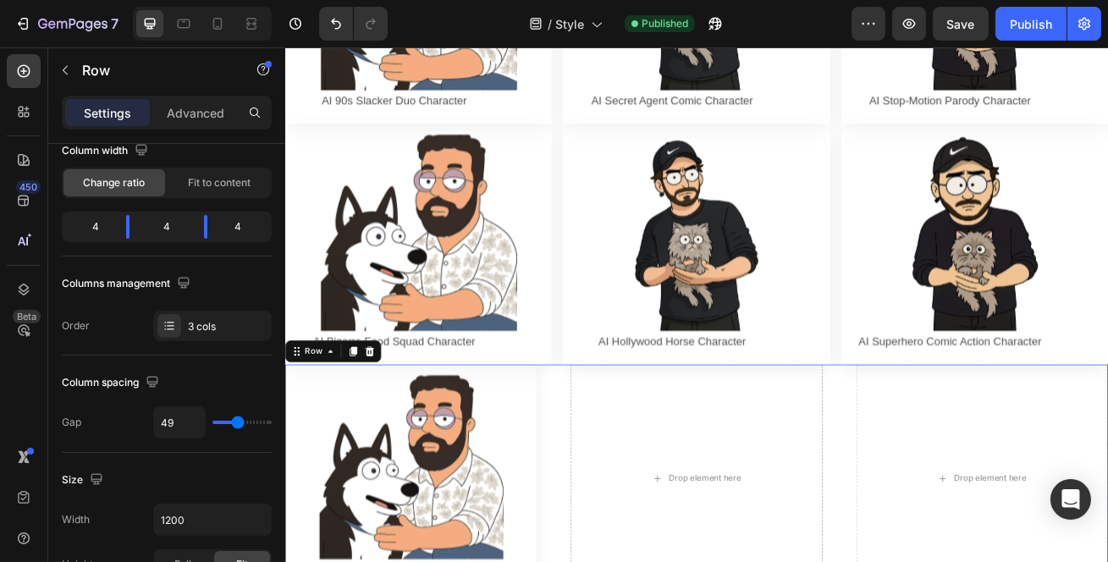
type input "48"
type input "47"
type input "45"
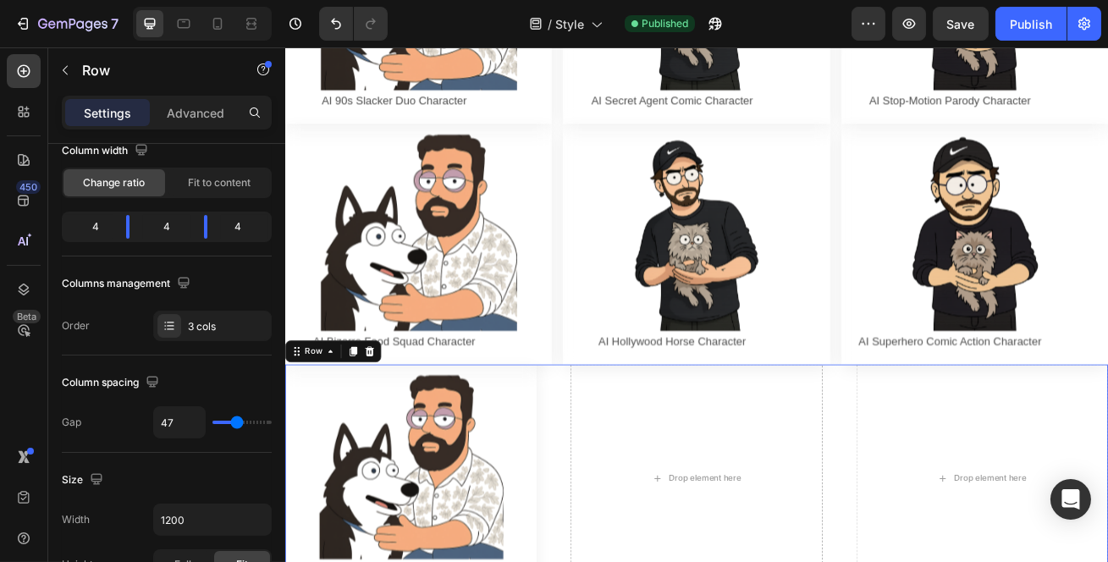
type input "45"
type input "43"
type input "42"
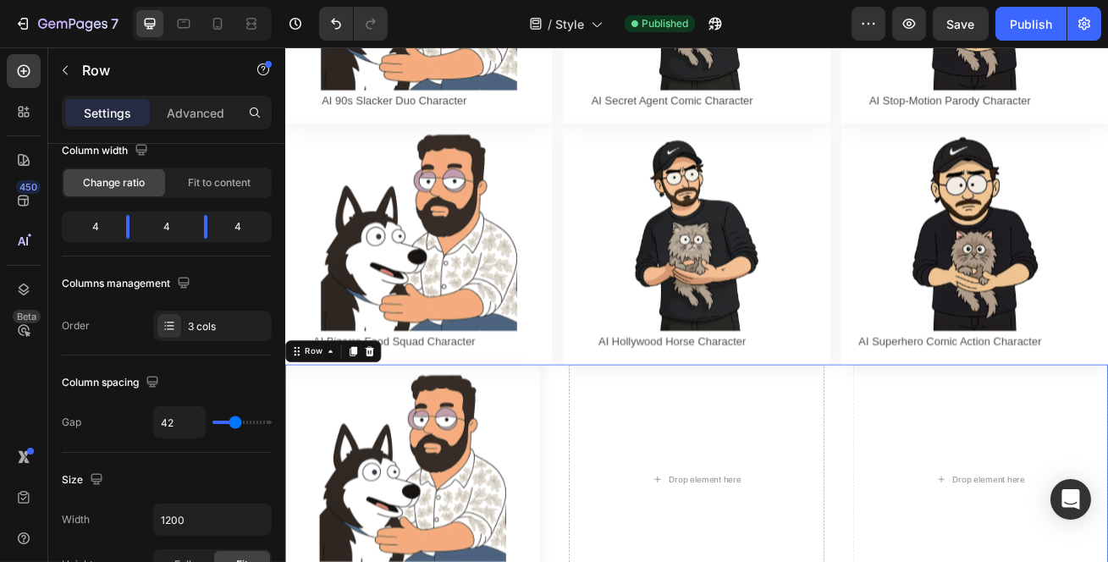
type input "41"
type input "40"
type input "39"
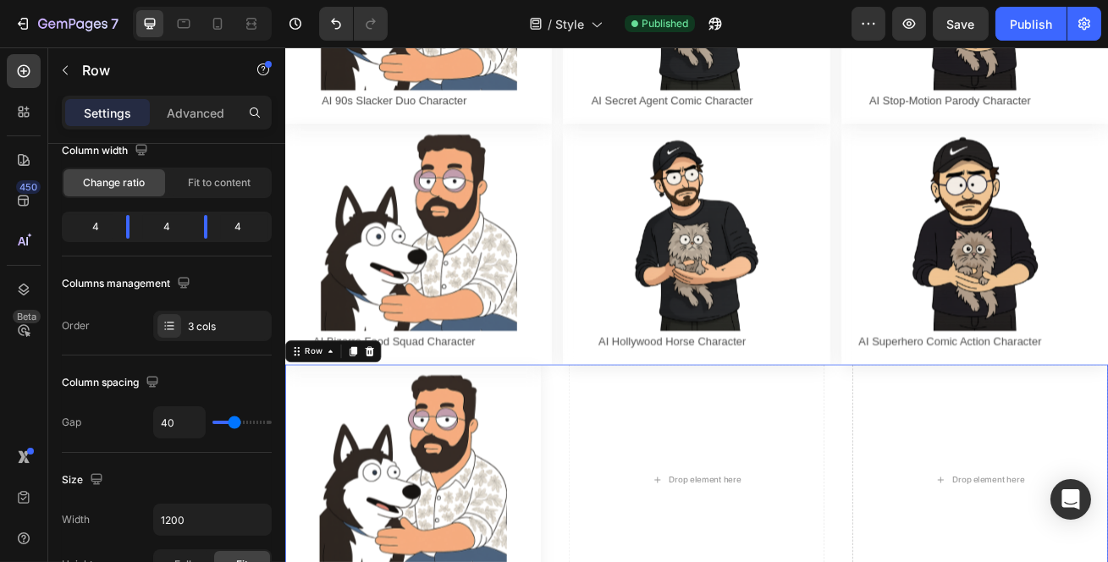
type input "39"
type input "37"
type input "36"
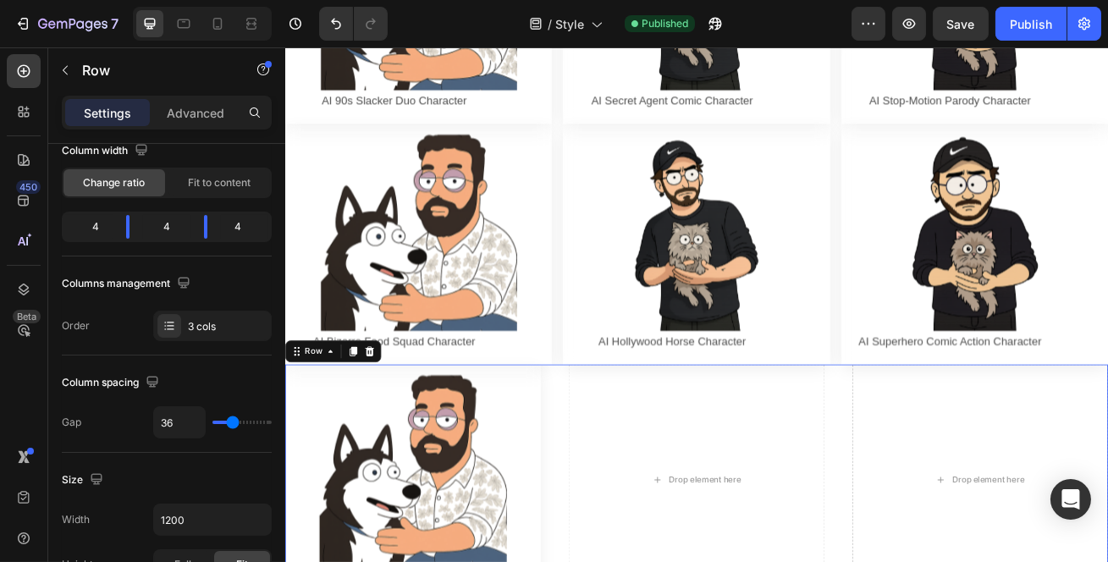
type input "35"
type input "34"
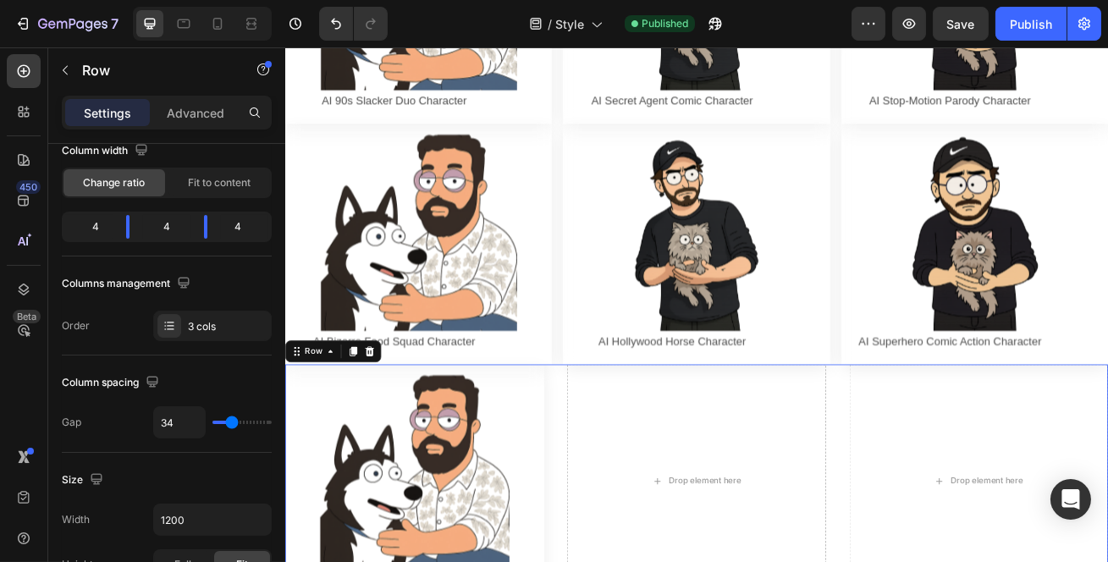
type input "34"
click at [232, 424] on input "range" at bounding box center [242, 422] width 59 height 3
click at [961, 191] on div "Image AI Bizarre Food Squad Character Text Block Row Row Image AI Hollywood Hor…" at bounding box center [792, 289] width 1016 height 297
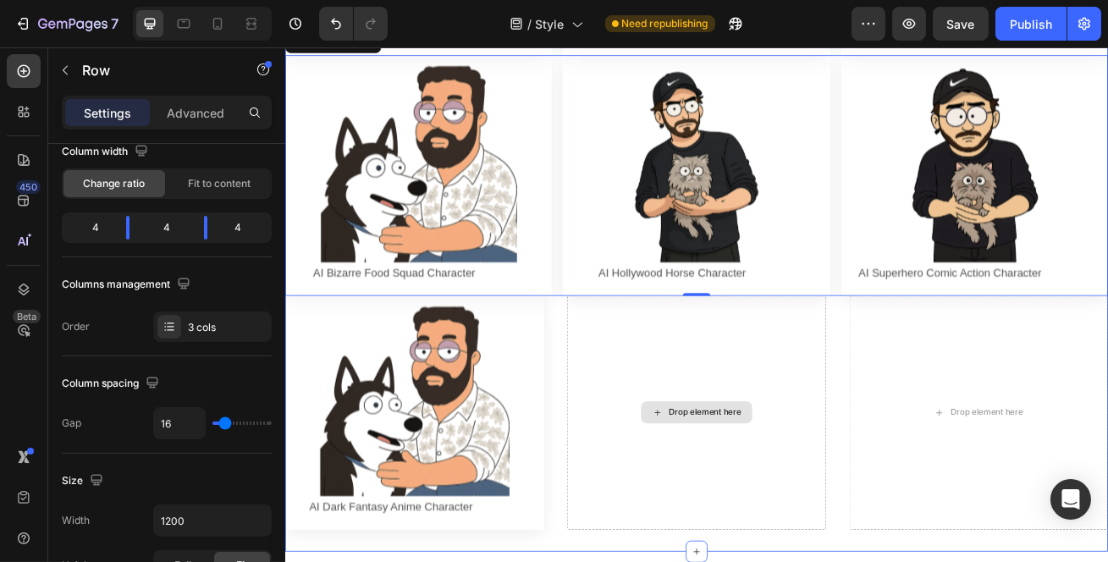
scroll to position [1218, 0]
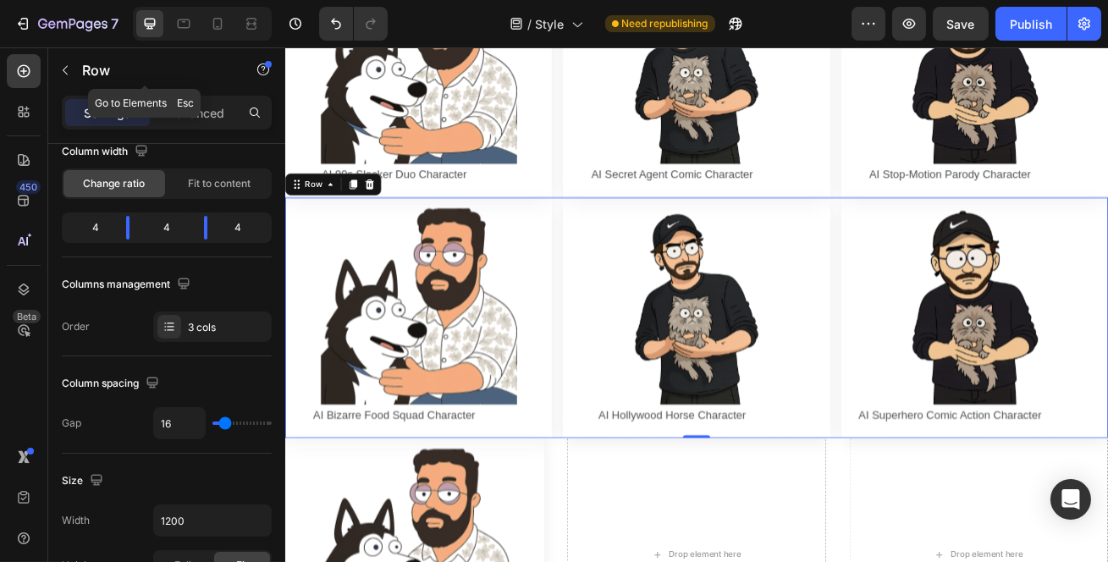
click at [75, 60] on button "button" at bounding box center [65, 70] width 27 height 27
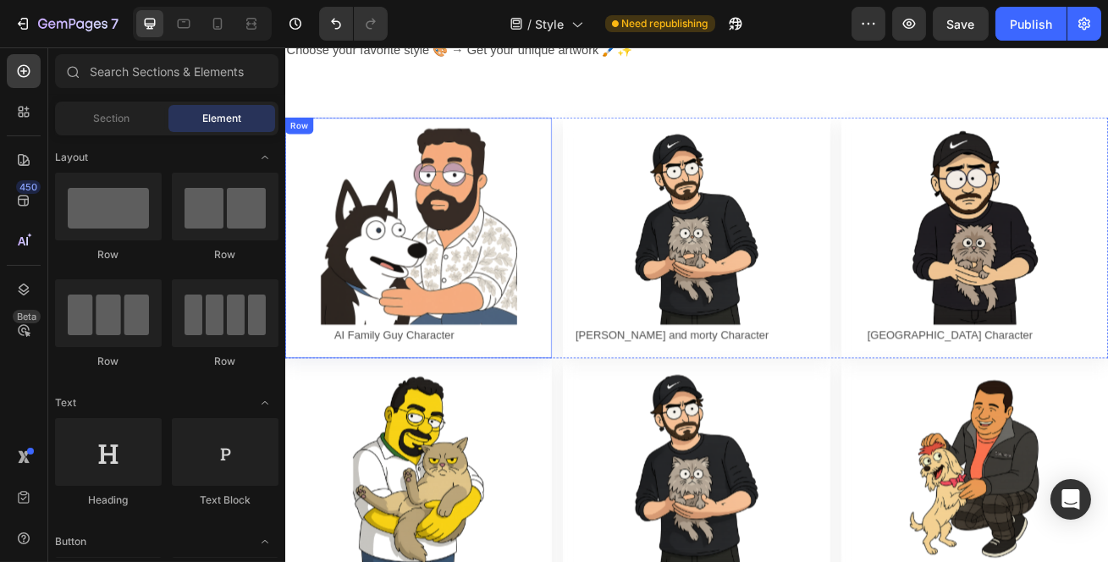
scroll to position [153, 0]
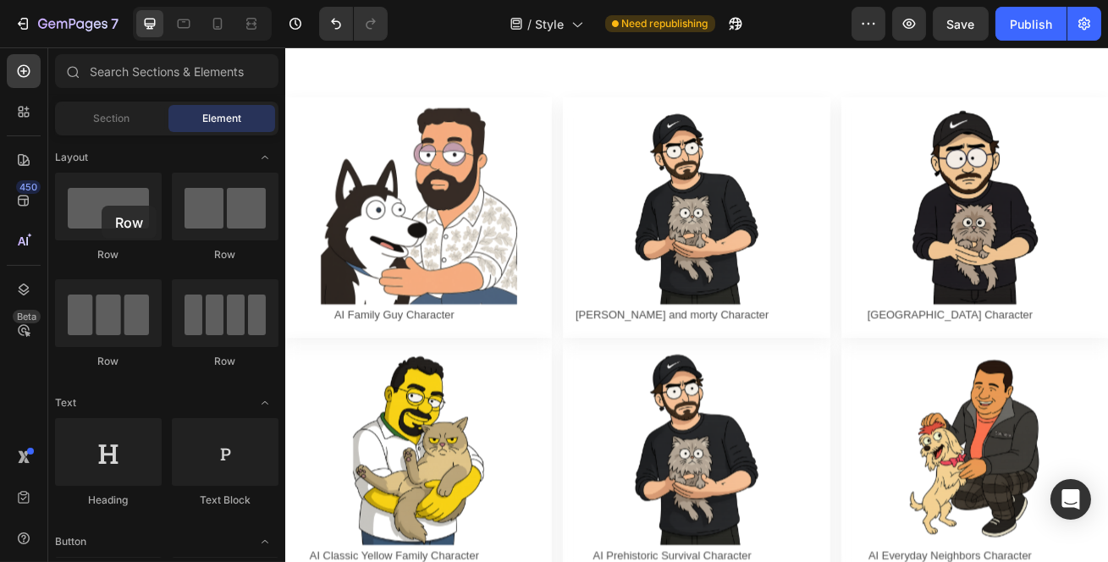
drag, startPoint x: 103, startPoint y: 222, endPoint x: 102, endPoint y: 206, distance: 16.2
click at [102, 206] on div at bounding box center [108, 207] width 107 height 68
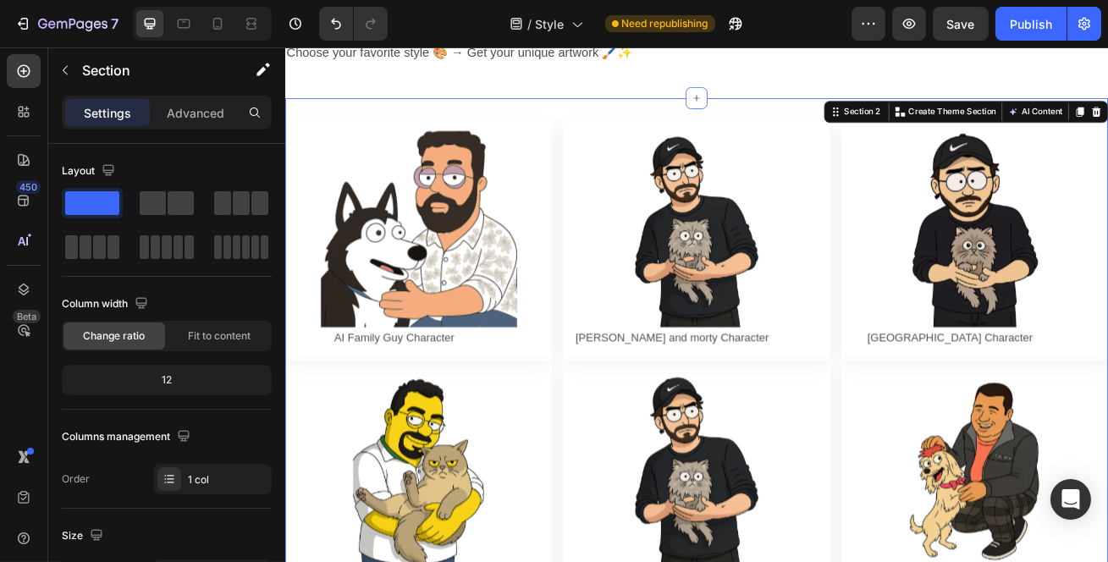
scroll to position [0, 0]
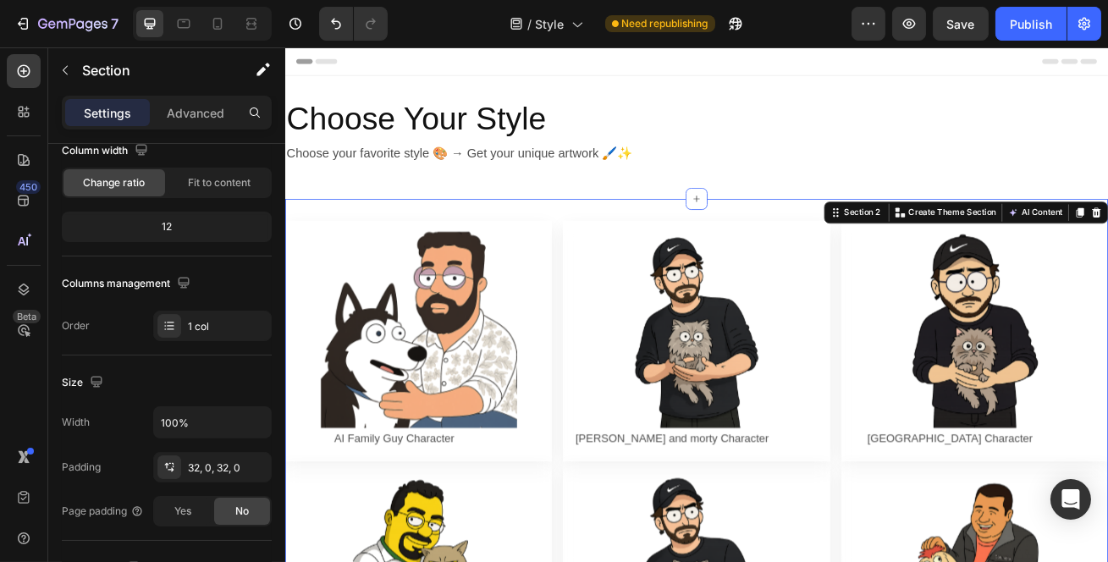
click at [196, 188] on span "Fit to content" at bounding box center [219, 182] width 63 height 15
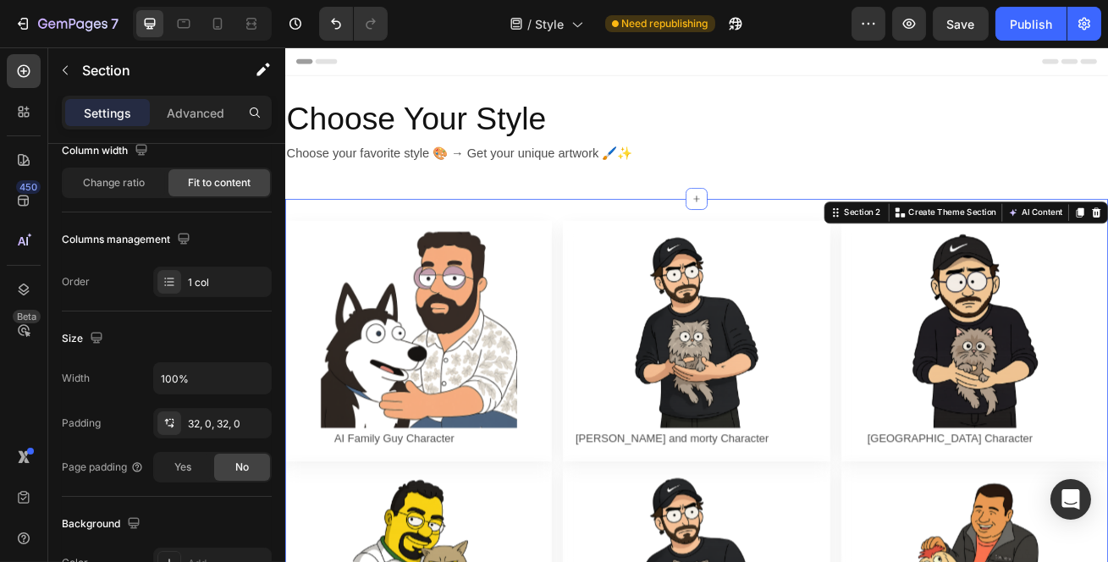
scroll to position [461, 0]
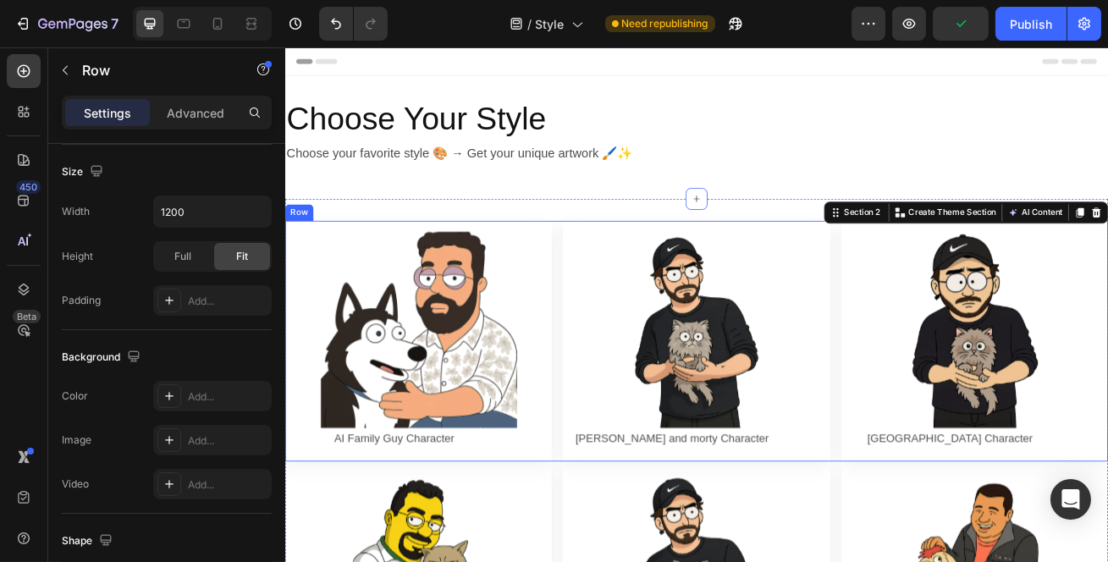
click at [621, 525] on div "Image AI Family Guy Character Text Block Row Row Image Rick and morty Character…" at bounding box center [792, 410] width 1016 height 297
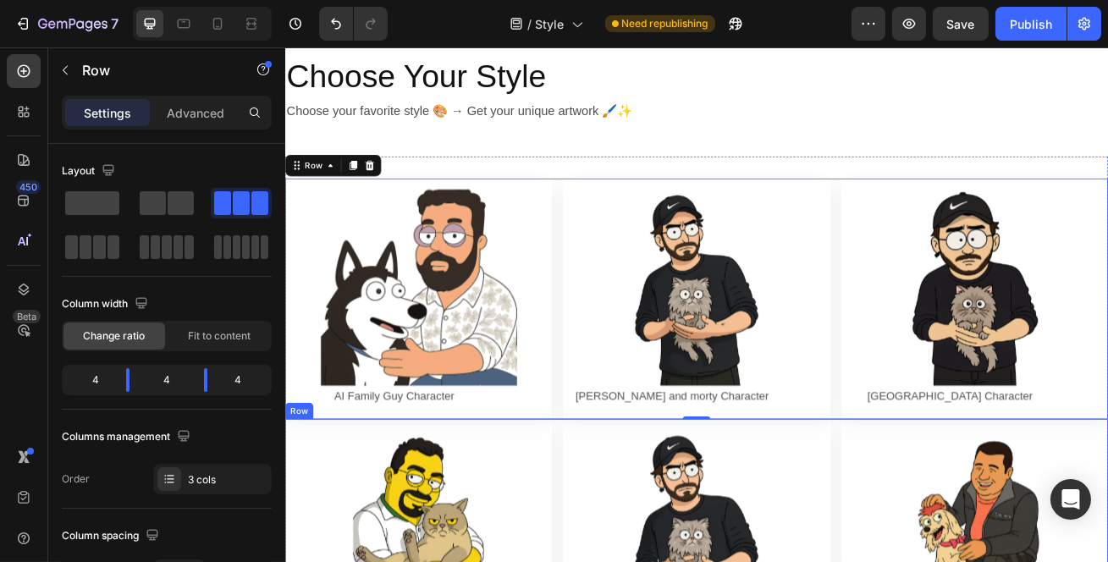
scroll to position [153, 0]
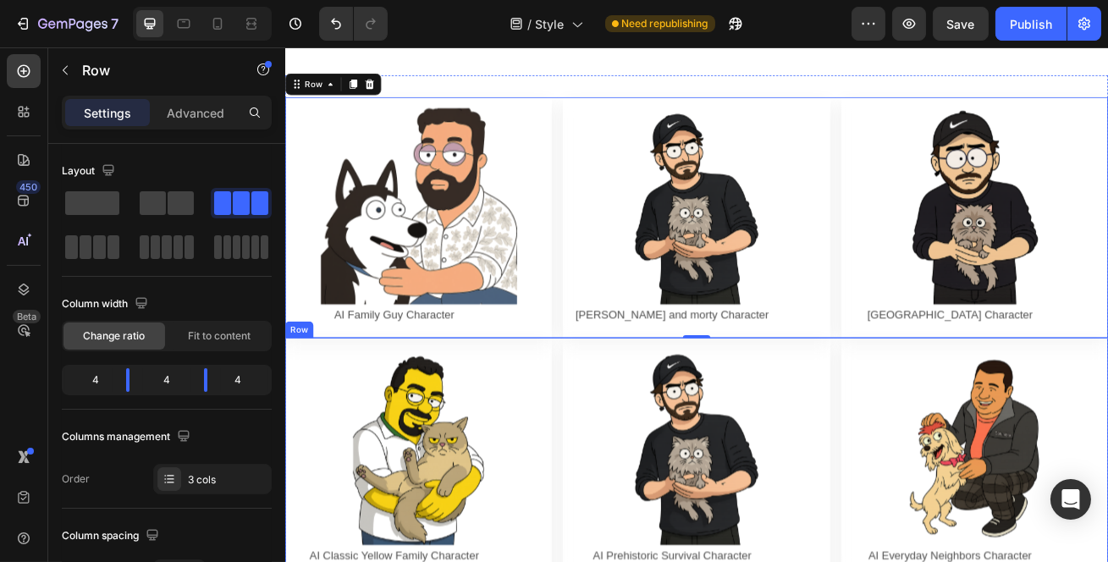
click at [617, 411] on div "Image AI Classic Yellow Family Character Text Block Row Row Image AI Prehistori…" at bounding box center [792, 554] width 1016 height 297
click at [617, 378] on div "Image AI Family Guy Character Text Block Row Row Image Rick and morty Character…" at bounding box center [792, 256] width 1016 height 297
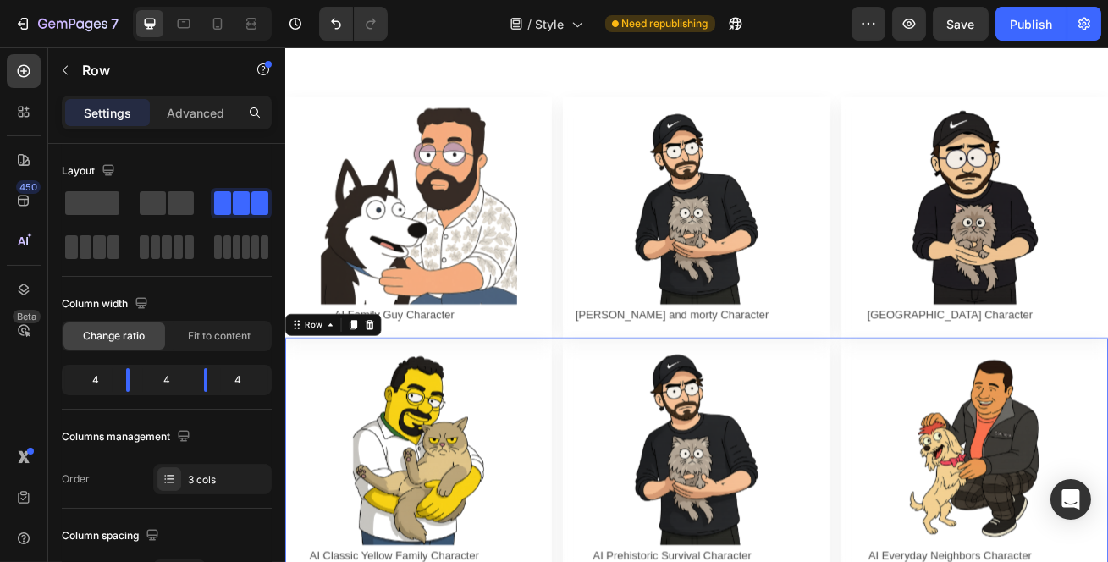
click at [612, 433] on div "Image AI Classic Yellow Family Character Text Block Row Row Image AI Prehistori…" at bounding box center [792, 554] width 1016 height 297
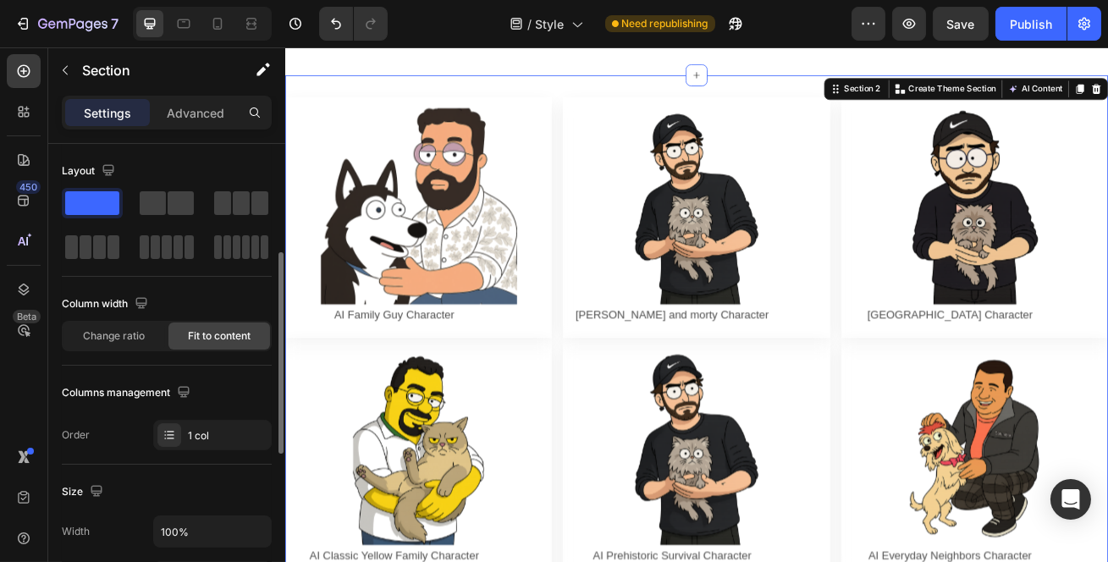
scroll to position [230, 0]
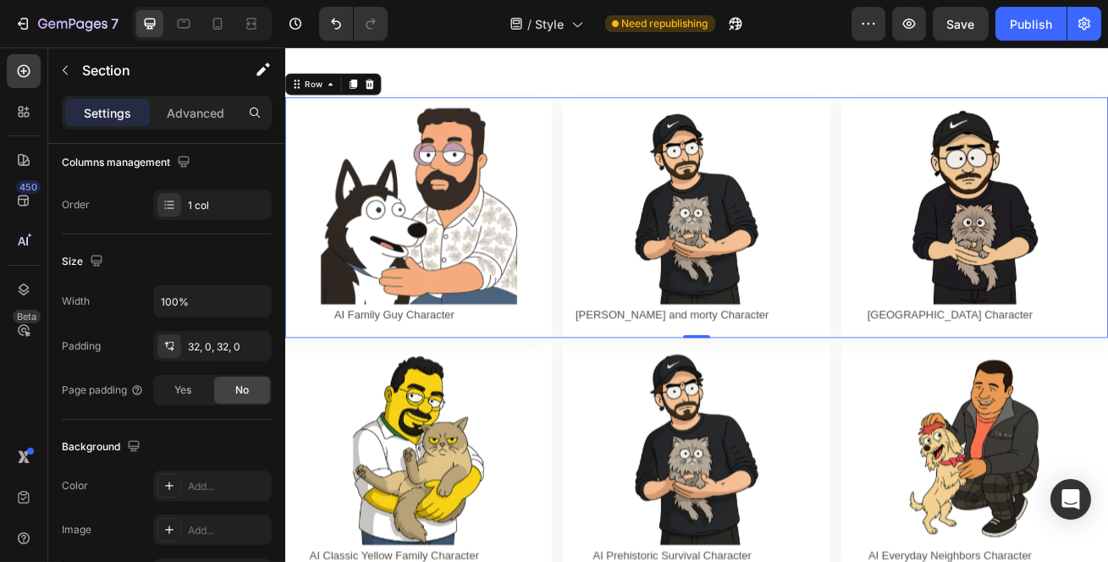
click at [616, 113] on div "Image AI Family Guy Character Text Block Row Row Image Rick and morty Character…" at bounding box center [792, 256] width 1016 height 297
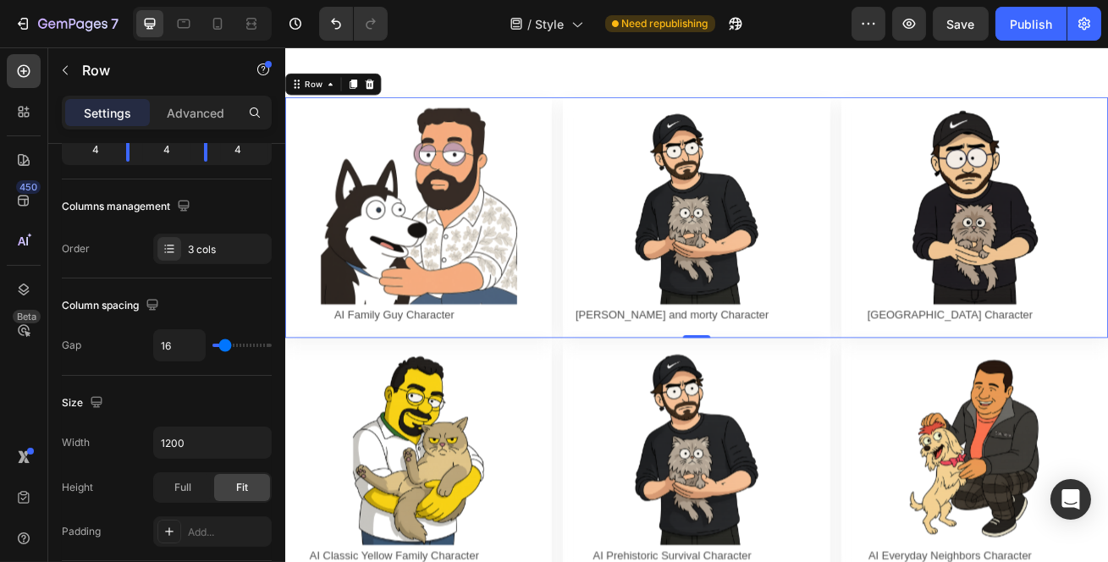
scroll to position [0, 0]
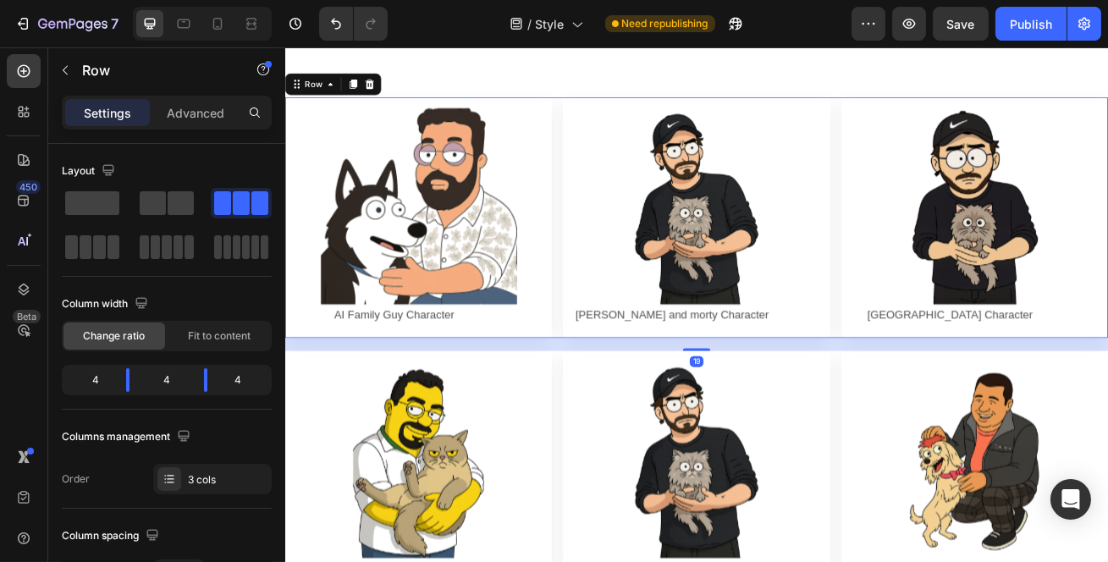
drag, startPoint x: 794, startPoint y: 399, endPoint x: 794, endPoint y: 415, distance: 16.1
click at [794, 418] on div at bounding box center [793, 419] width 34 height 3
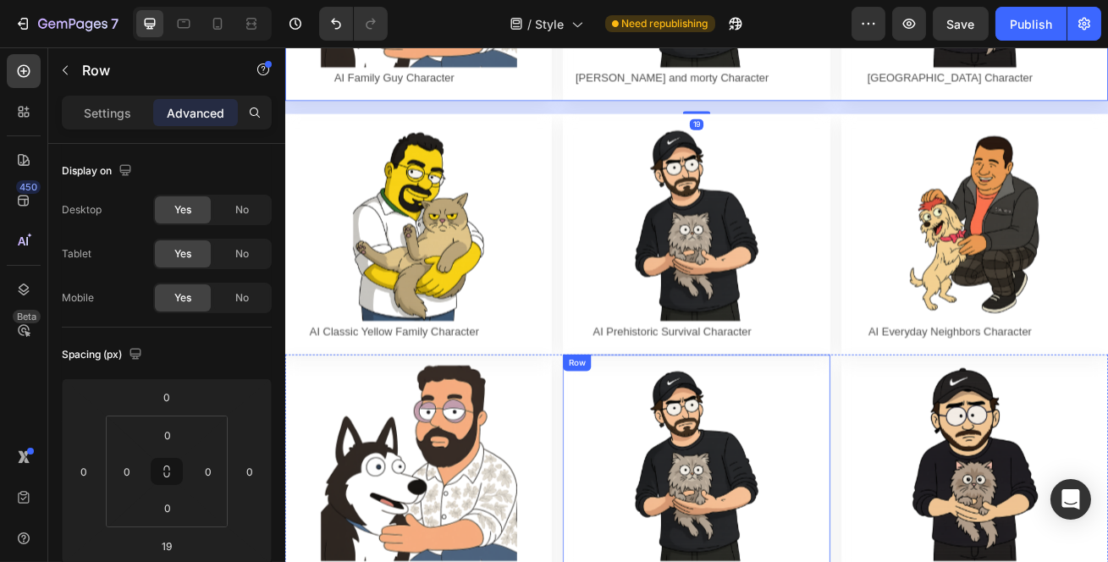
scroll to position [461, 0]
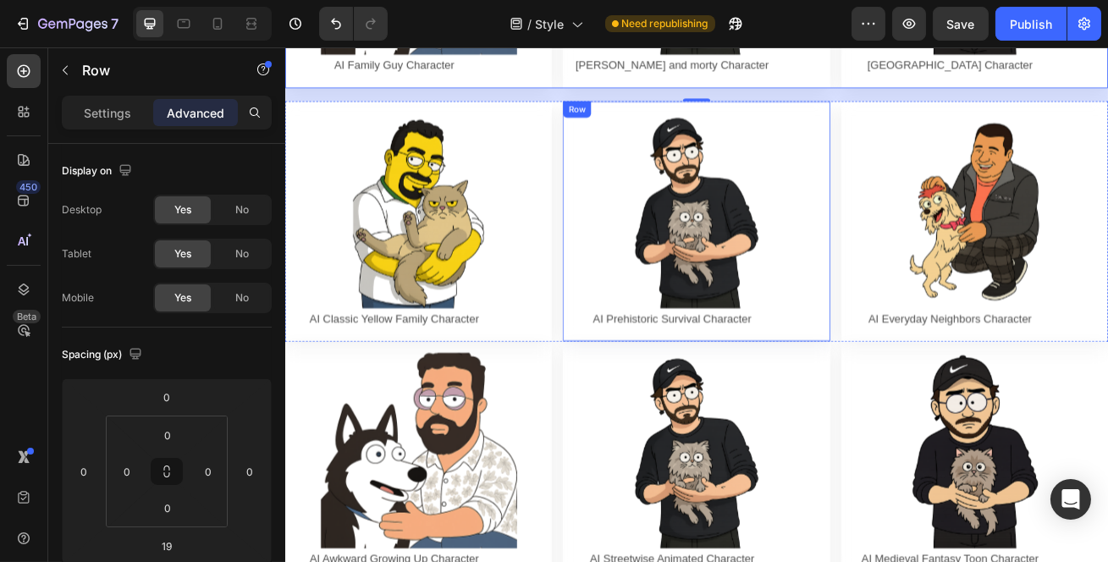
click at [793, 390] on div "Image AI Prehistoric Survival Character Text Block Row Row" at bounding box center [791, 261] width 329 height 297
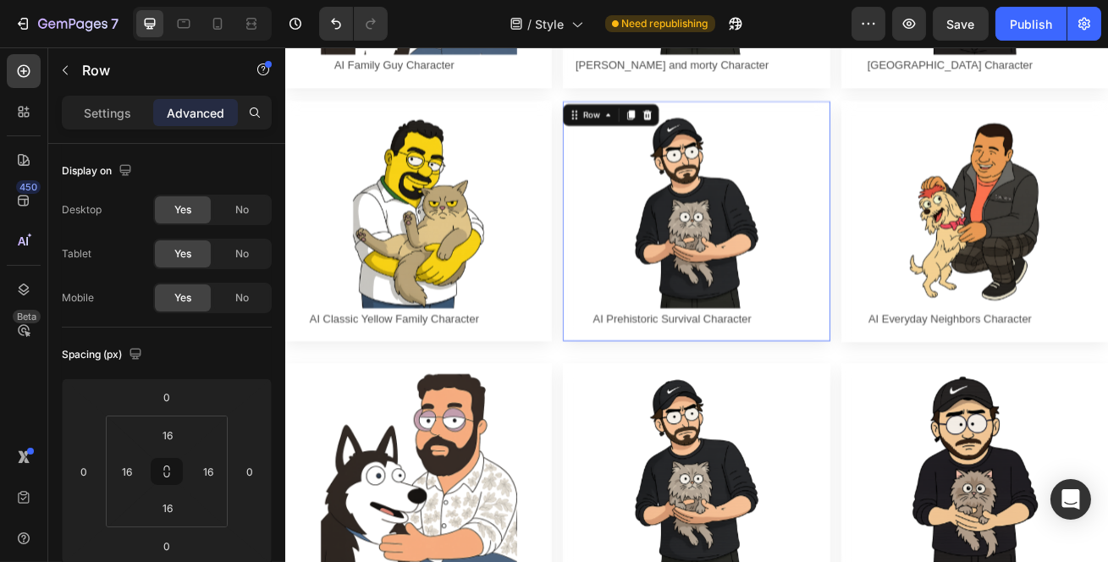
drag, startPoint x: 788, startPoint y: 400, endPoint x: 788, endPoint y: 428, distance: 27.1
type input "32"
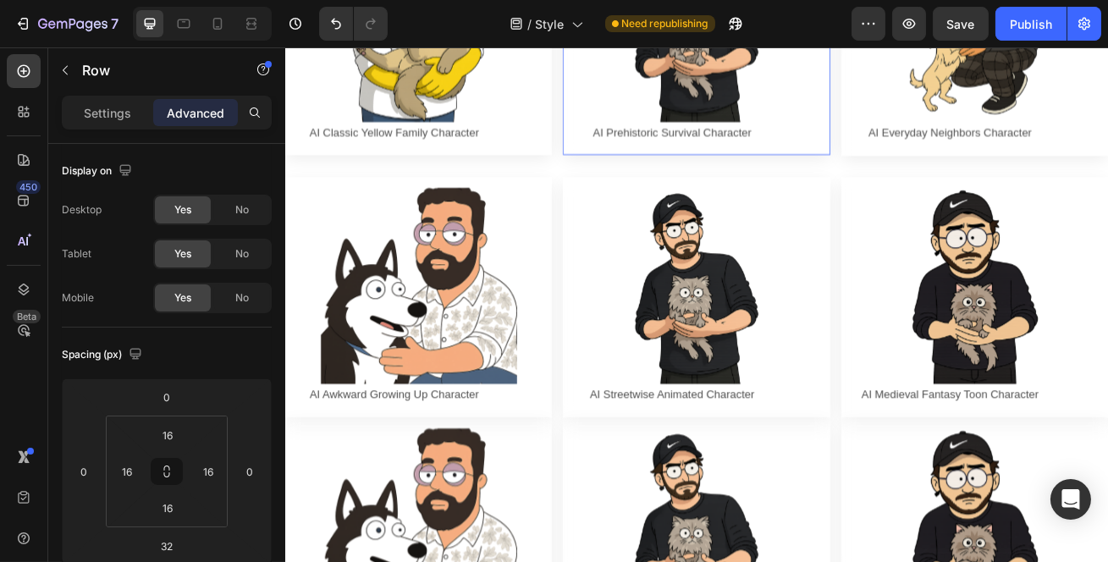
scroll to position [693, 0]
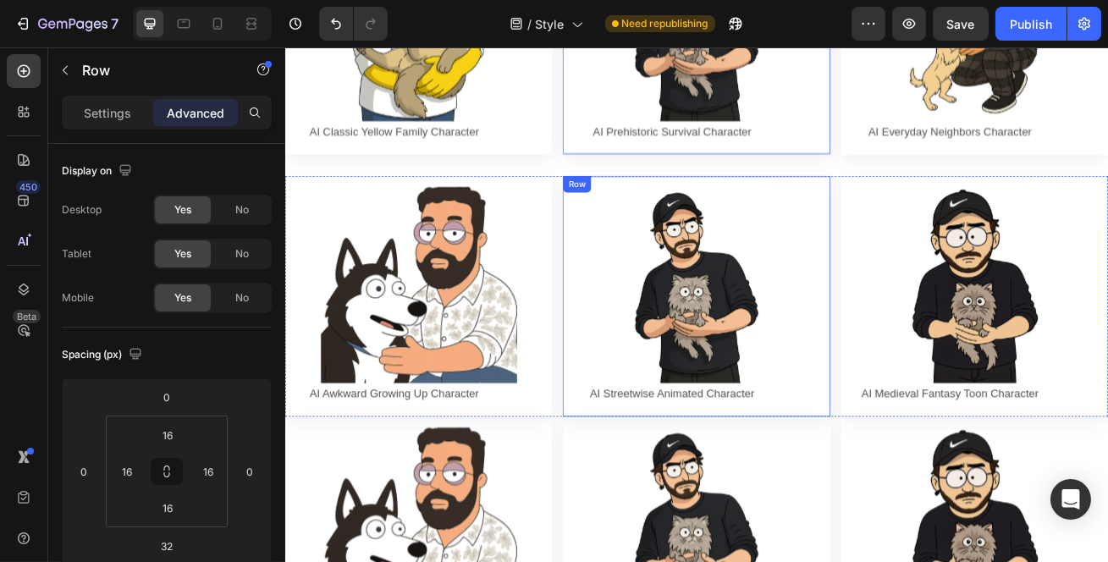
click at [780, 489] on div "Image AI Streetwise Animated Character Text Block Row Row" at bounding box center [791, 354] width 329 height 297
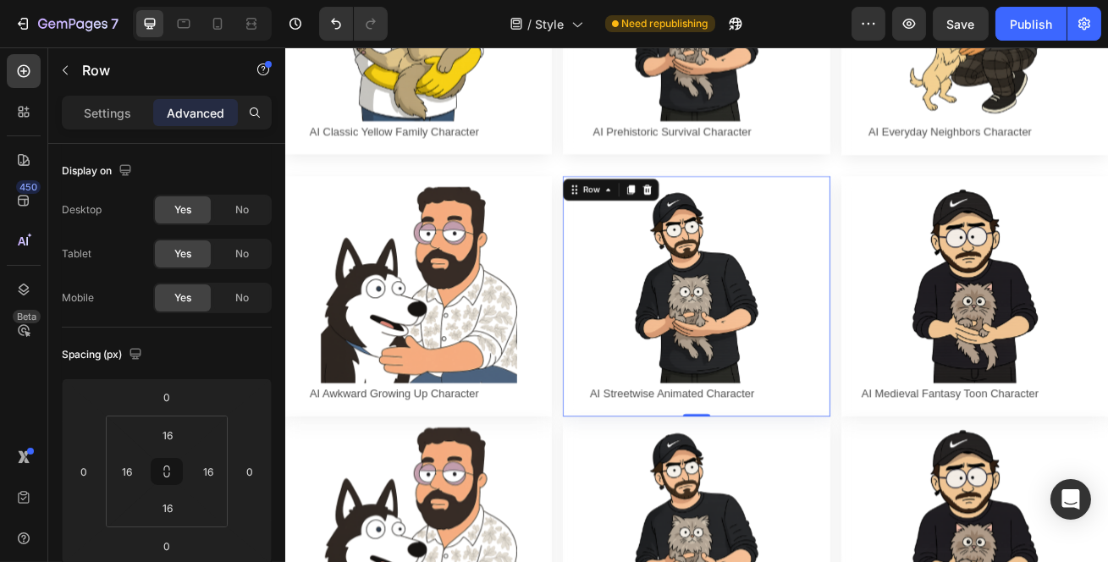
click at [748, 475] on div "Image AI Streetwise Animated Character Text Block Row Row 0" at bounding box center [791, 354] width 329 height 297
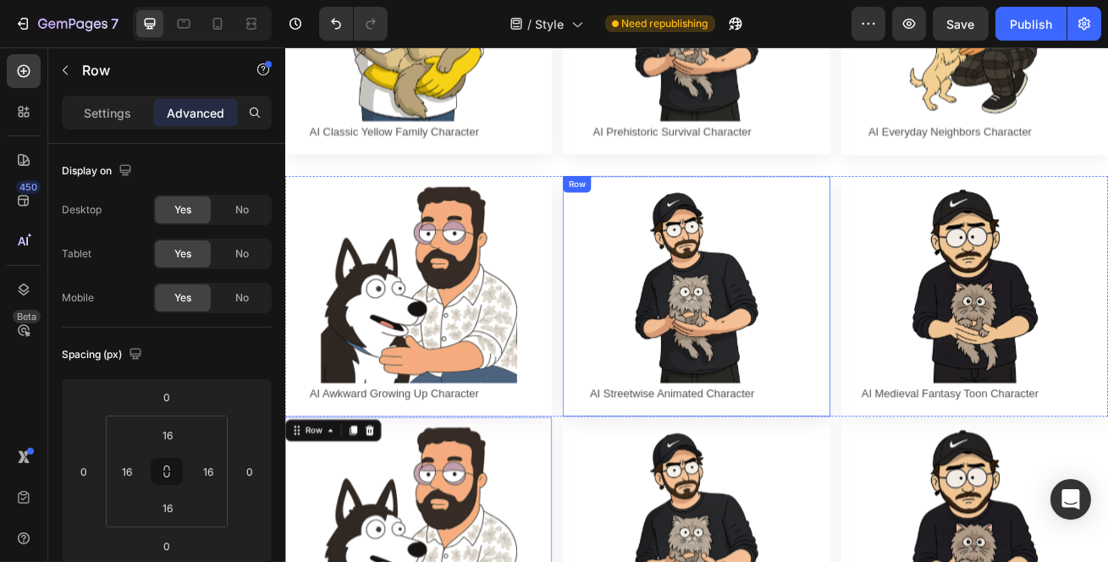
click at [629, 474] on div "Image AI Streetwise Animated Character Text Block Row Row" at bounding box center [791, 354] width 329 height 297
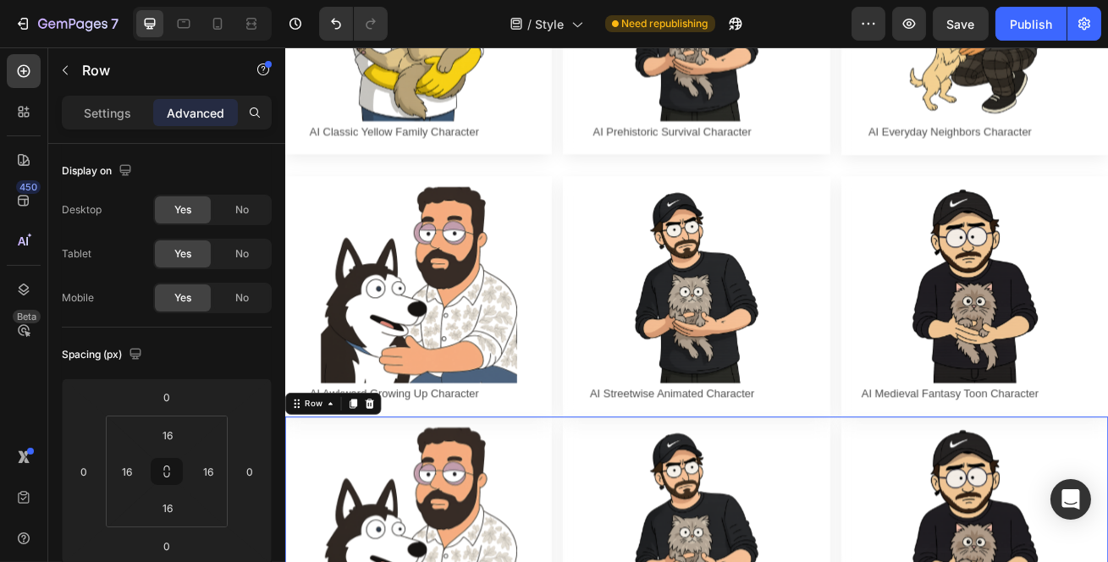
click at [631, 505] on div "Row" at bounding box center [645, 512] width 28 height 15
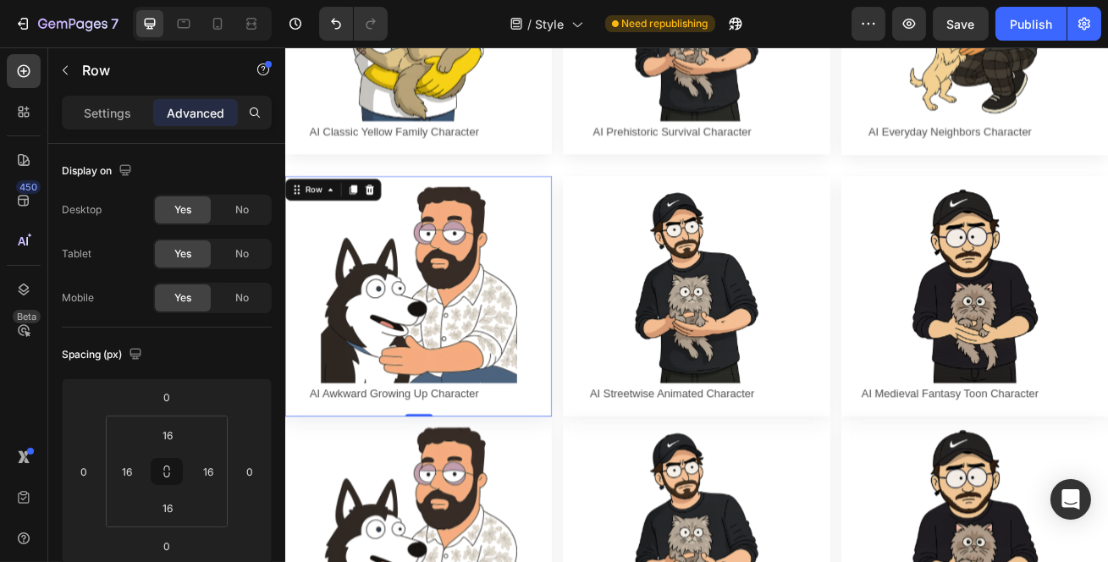
click at [609, 486] on div "Image AI Awkward Growing Up Character Text Block Row Row 0" at bounding box center [448, 354] width 329 height 297
click at [312, 503] on div "Row" at bounding box center [301, 513] width 35 height 20
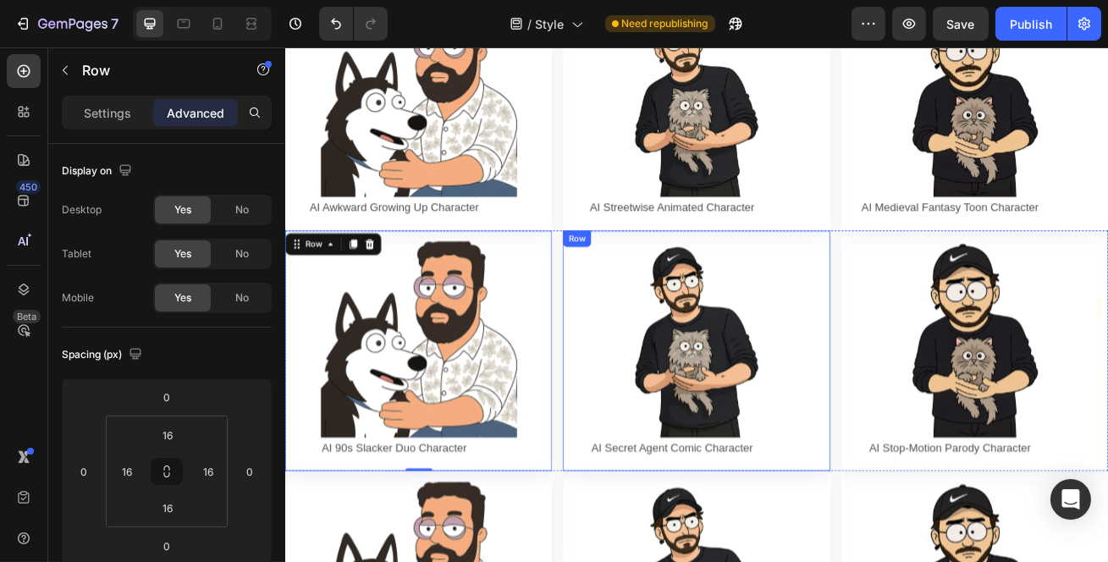
scroll to position [923, 0]
click at [616, 544] on div "Image AI 90s Slacker Duo Character Text Block Row Row 0 Image AI Secret Agent C…" at bounding box center [792, 421] width 1016 height 297
click at [779, 273] on div "Image AI Secret Agent Comic Character Text Block Row Row" at bounding box center [791, 421] width 329 height 297
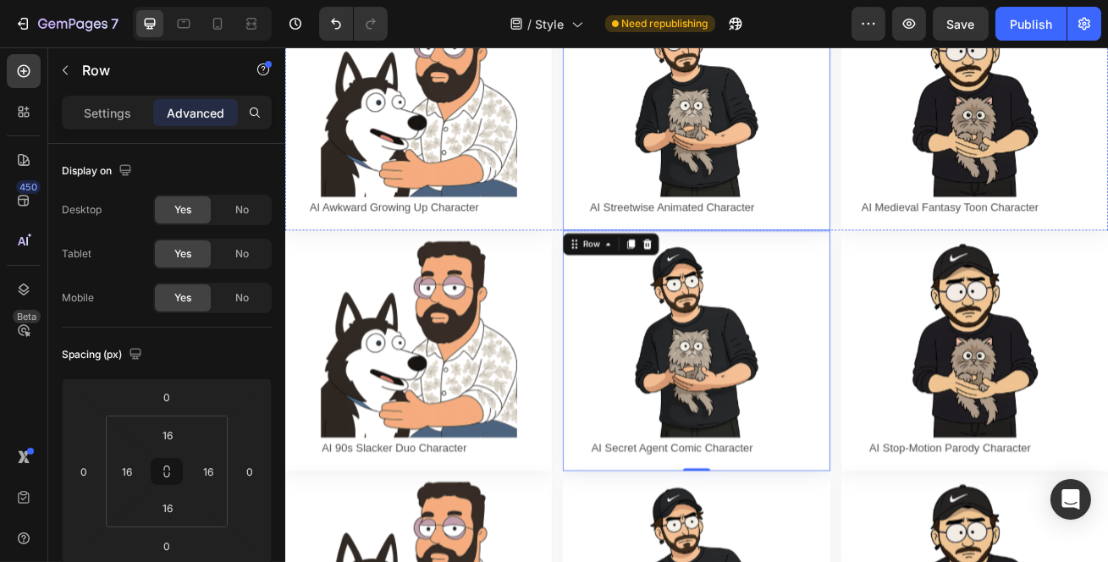
click at [780, 249] on div "Image AI Streetwise Animated Character Text Block Row Row" at bounding box center [791, 123] width 329 height 297
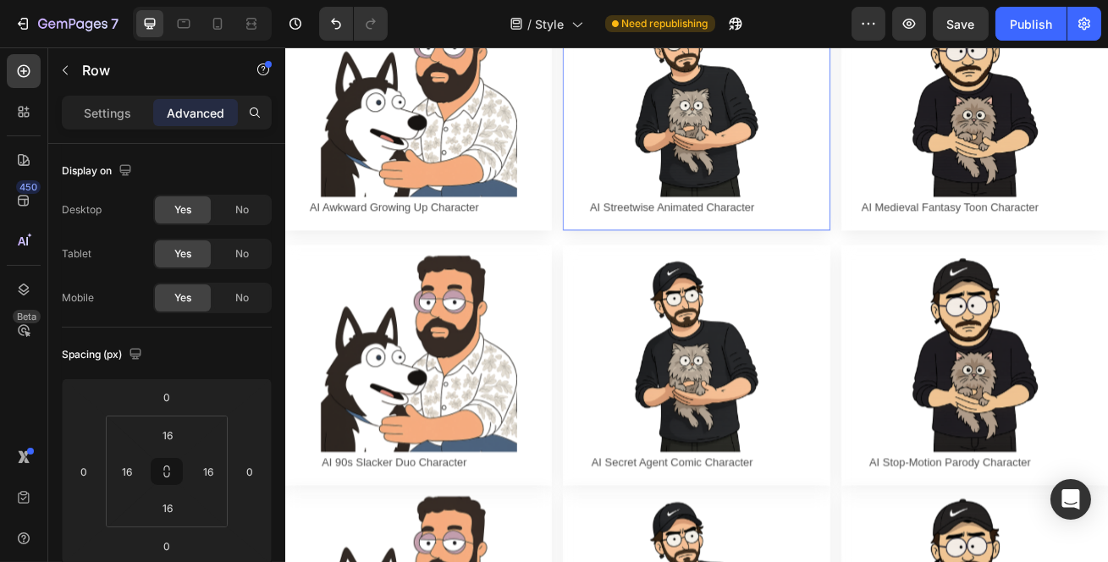
drag, startPoint x: 779, startPoint y: 258, endPoint x: 779, endPoint y: 276, distance: 17.8
click at [779, 276] on div "Image AI Streetwise Animated Character Text Block Row Row 21" at bounding box center [791, 132] width 329 height 315
type input "21"
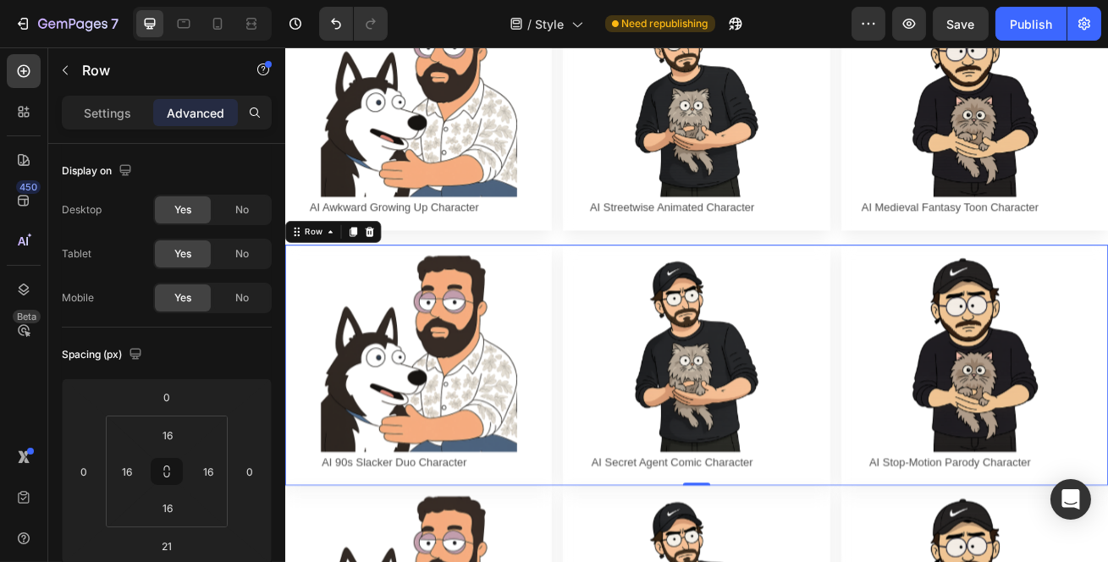
click at [619, 561] on div "Image AI 90s Slacker Duo Character Text Block Row Row Image AI Secret Agent Com…" at bounding box center [792, 438] width 1016 height 297
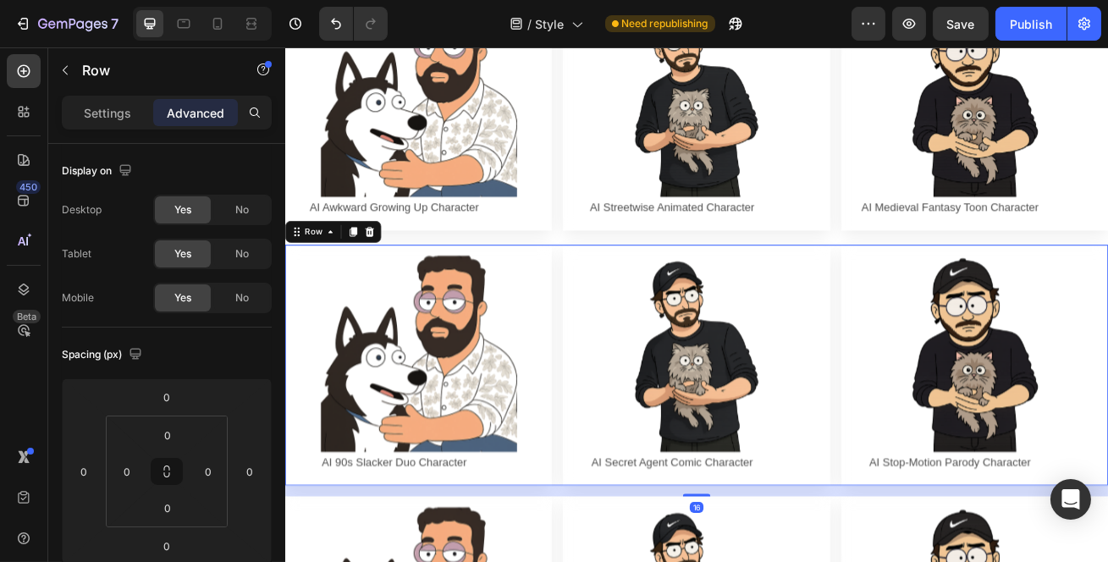
drag, startPoint x: 789, startPoint y: 570, endPoint x: 789, endPoint y: 583, distance: 12.7
type input "16"
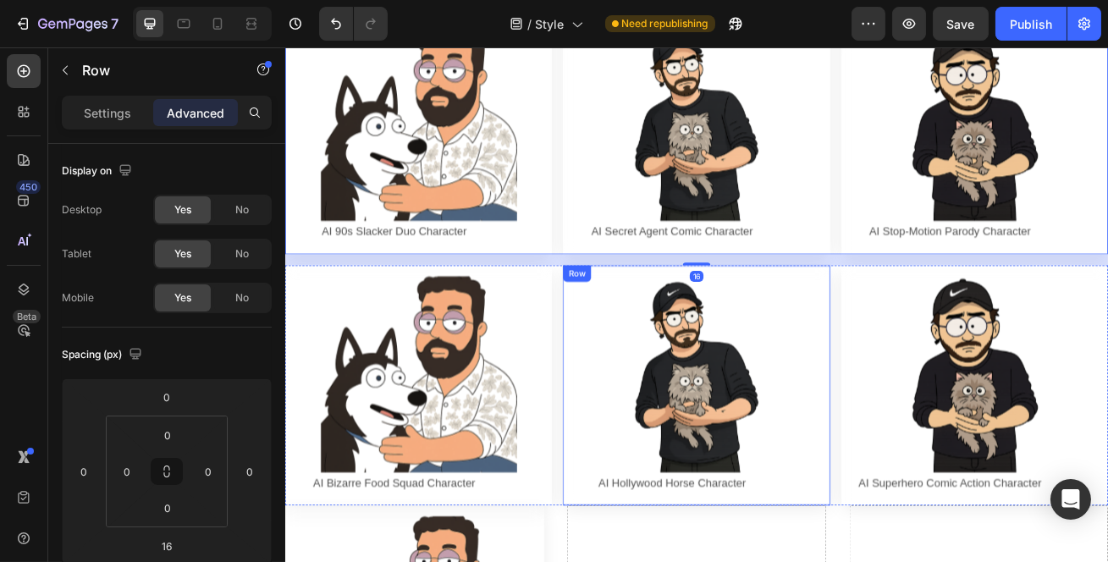
scroll to position [1308, 0]
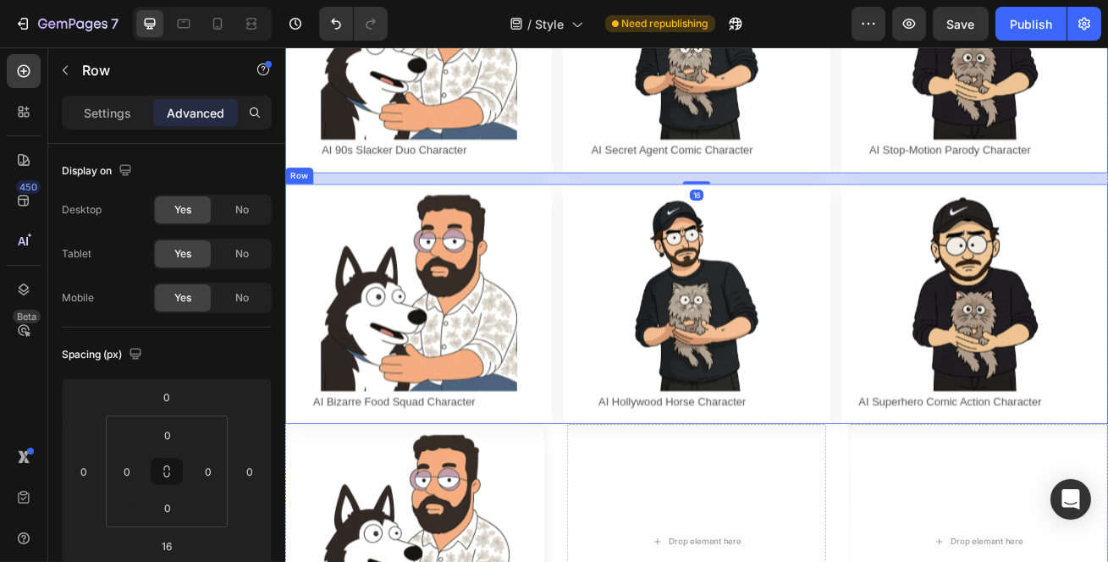
click at [615, 483] on div "Image AI Bizarre Food Squad Character Text Block Row Row Image AI Hollywood Hor…" at bounding box center [792, 364] width 1016 height 297
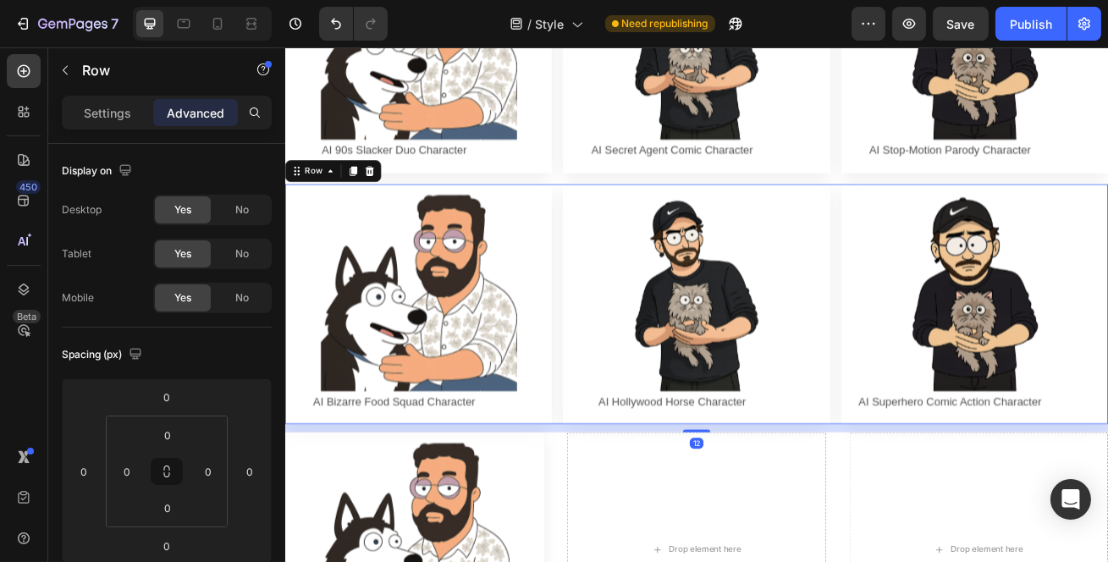
drag, startPoint x: 786, startPoint y: 495, endPoint x: 792, endPoint y: 505, distance: 11.8
click at [792, 519] on div at bounding box center [793, 520] width 34 height 3
type input "12"
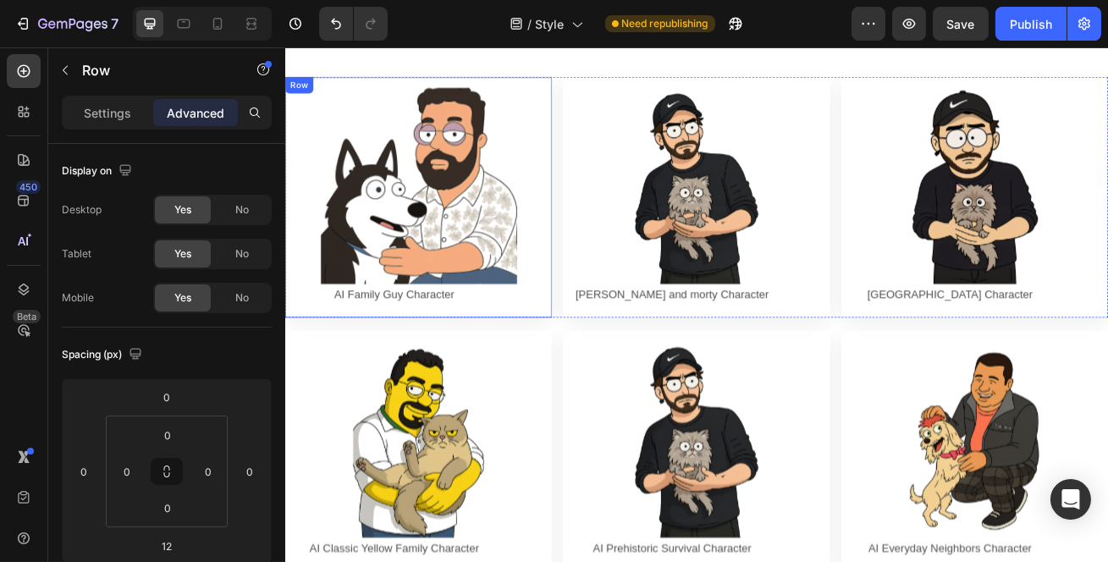
scroll to position [0, 0]
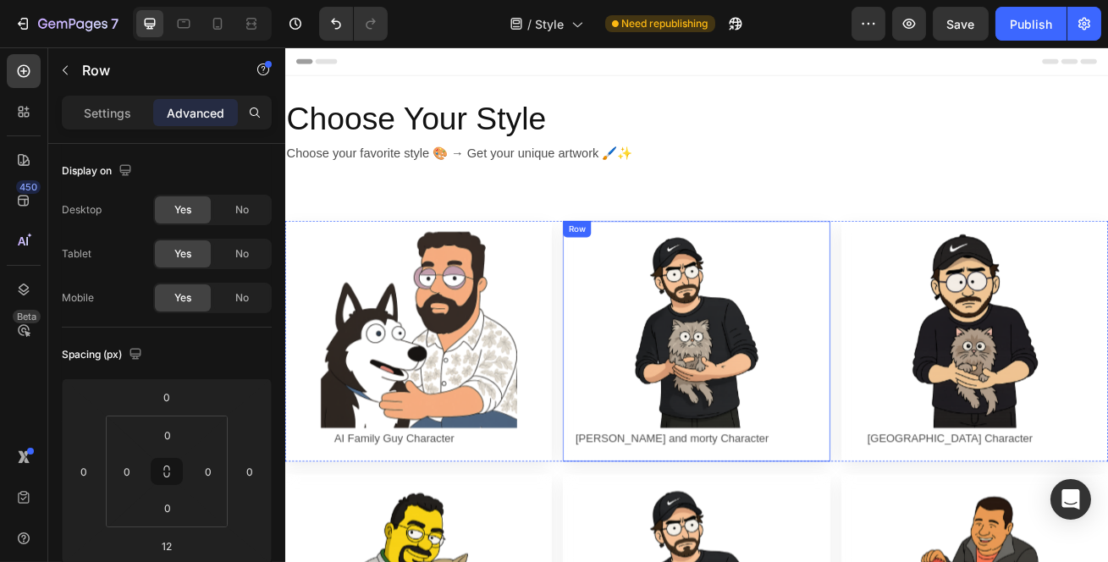
click at [627, 273] on div "Image Rick and morty Character Text Block Row Row" at bounding box center [791, 410] width 329 height 297
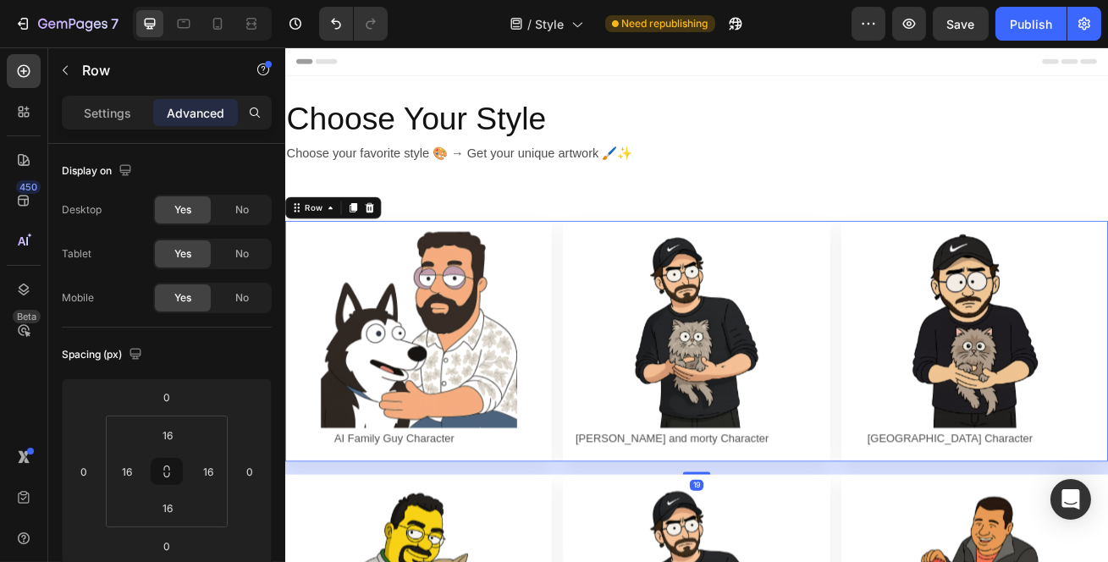
click at [612, 264] on div "Image AI Family Guy Character Text Block Row Row Image Rick and morty Character…" at bounding box center [792, 410] width 1016 height 297
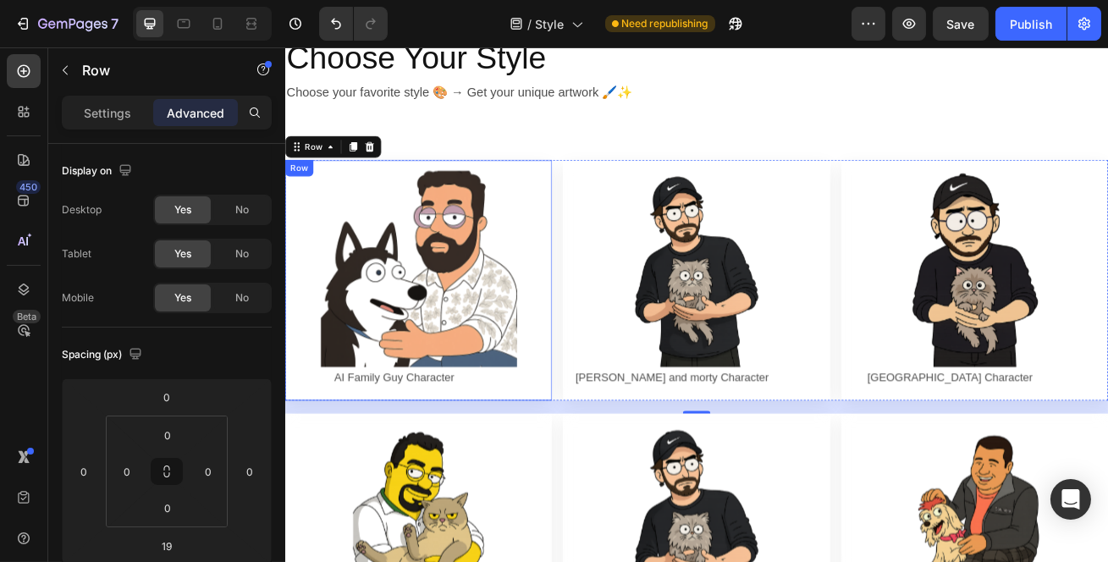
scroll to position [76, 0]
click at [77, 102] on div "Settings" at bounding box center [107, 112] width 85 height 27
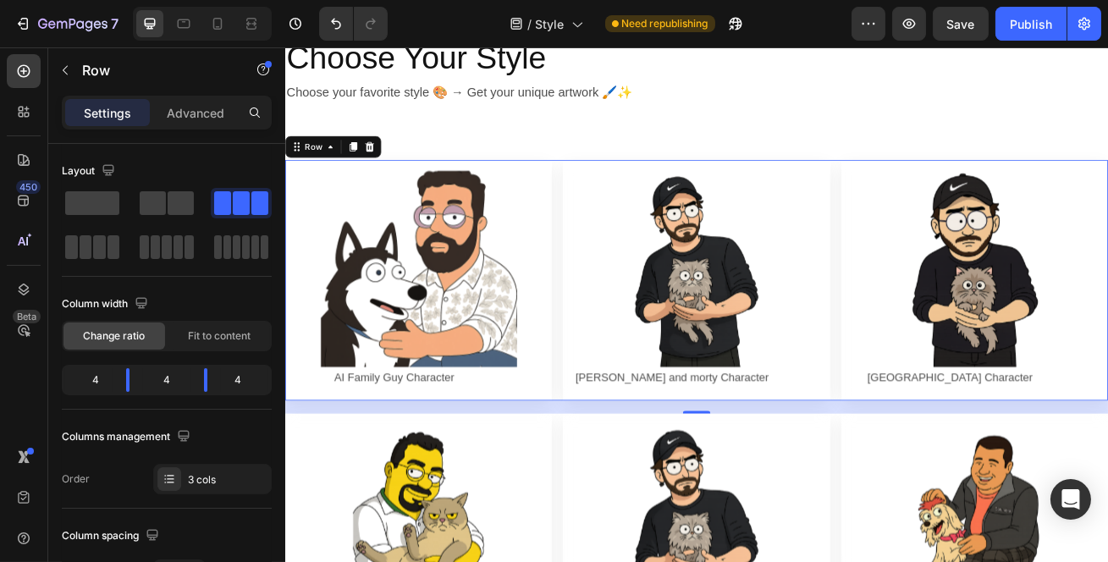
scroll to position [230, 0]
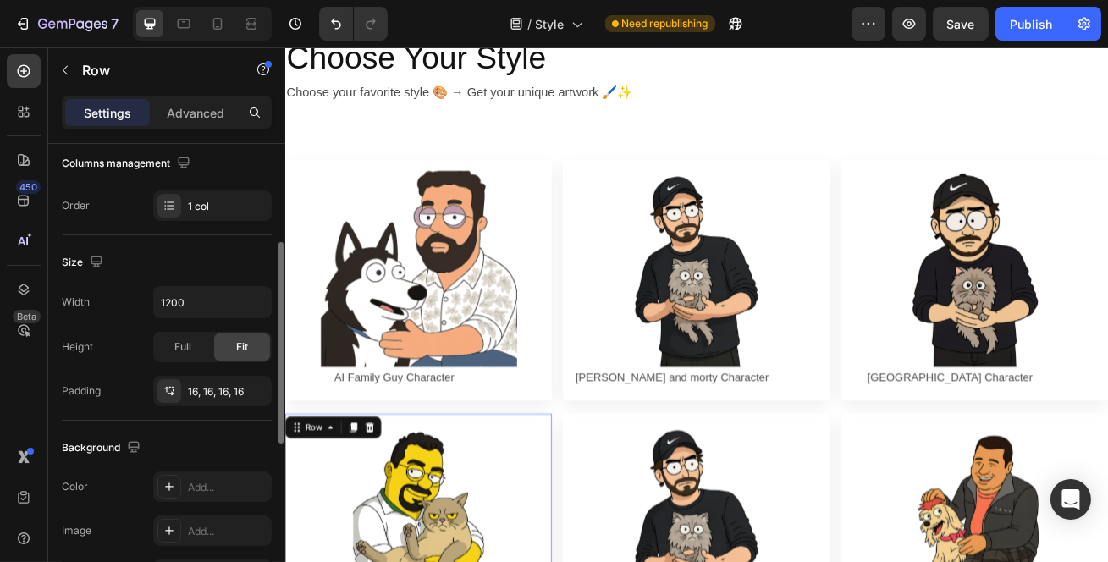
scroll to position [461, 0]
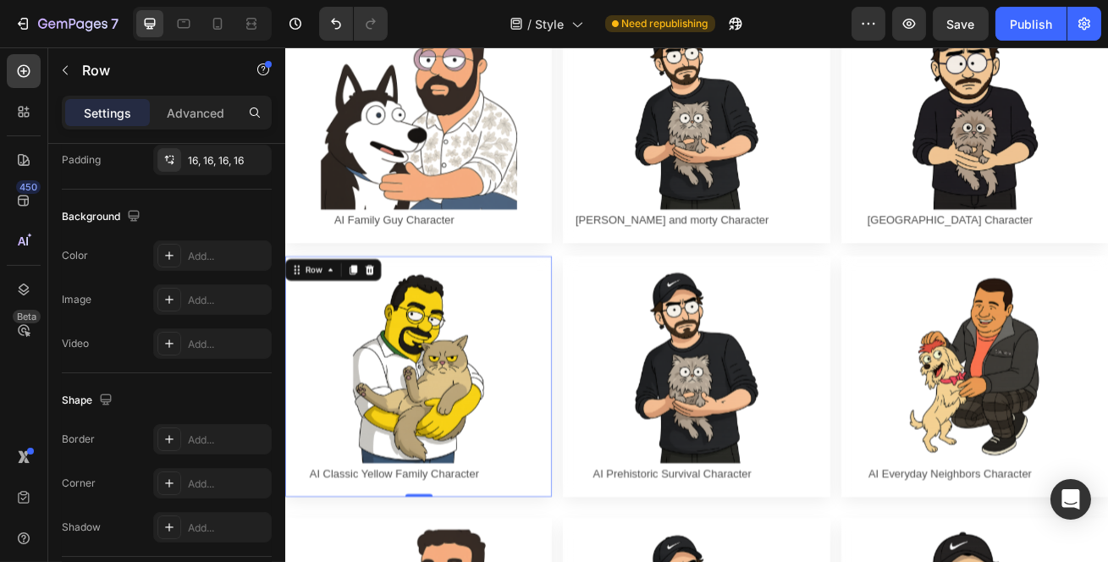
scroll to position [307, 0]
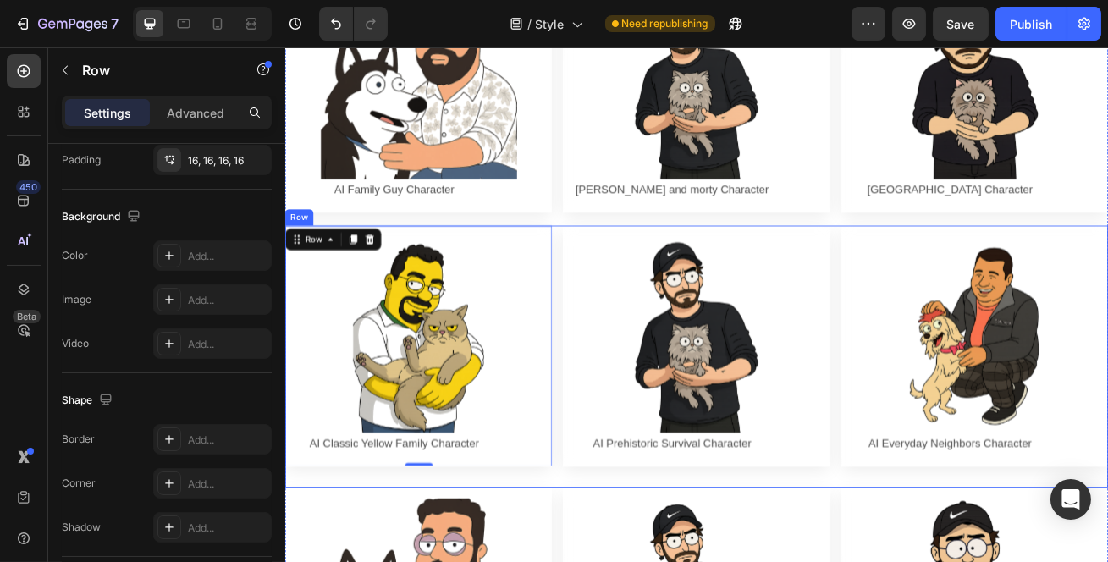
click at [617, 550] on div "Image AI Classic Yellow Family Character Text Block Row Row 0 Image AI Prehisto…" at bounding box center [792, 430] width 1016 height 324
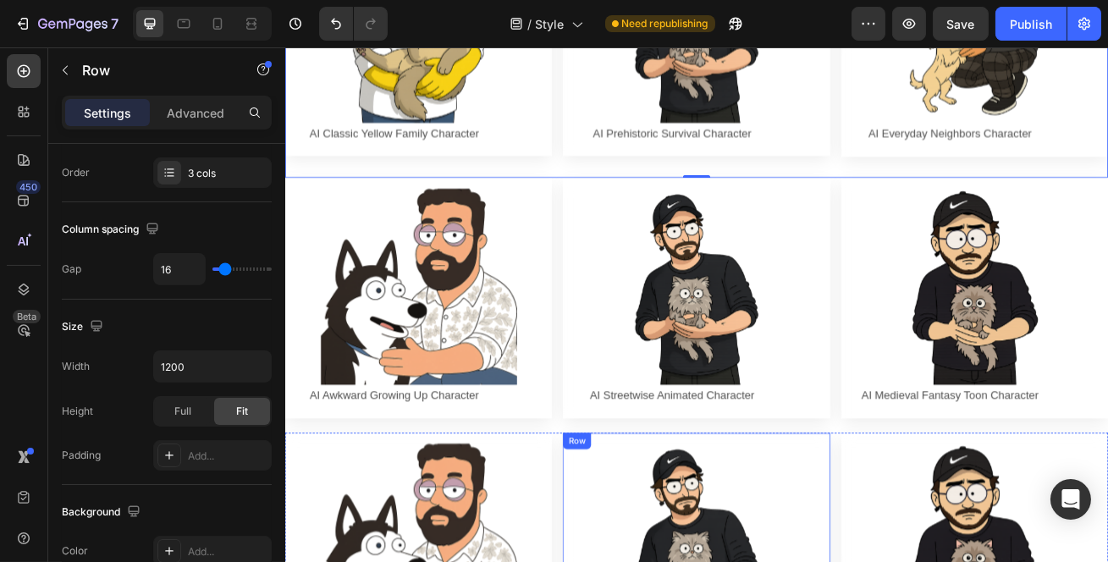
scroll to position [693, 0]
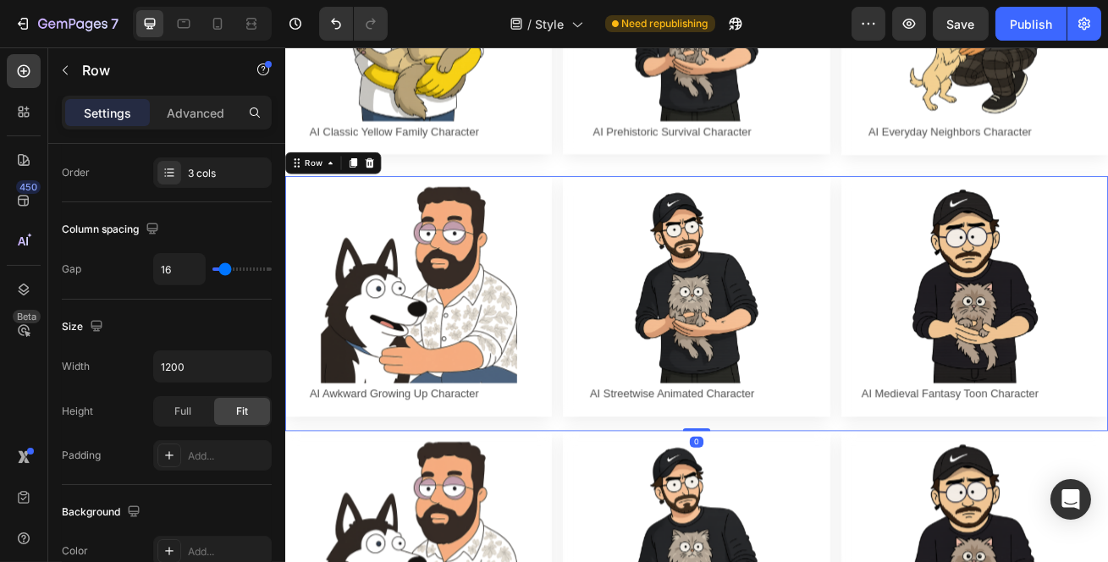
click at [615, 498] on div "Image AI Awkward Growing Up Character Text Block Row Row Image AI Streetwise An…" at bounding box center [792, 363] width 1016 height 315
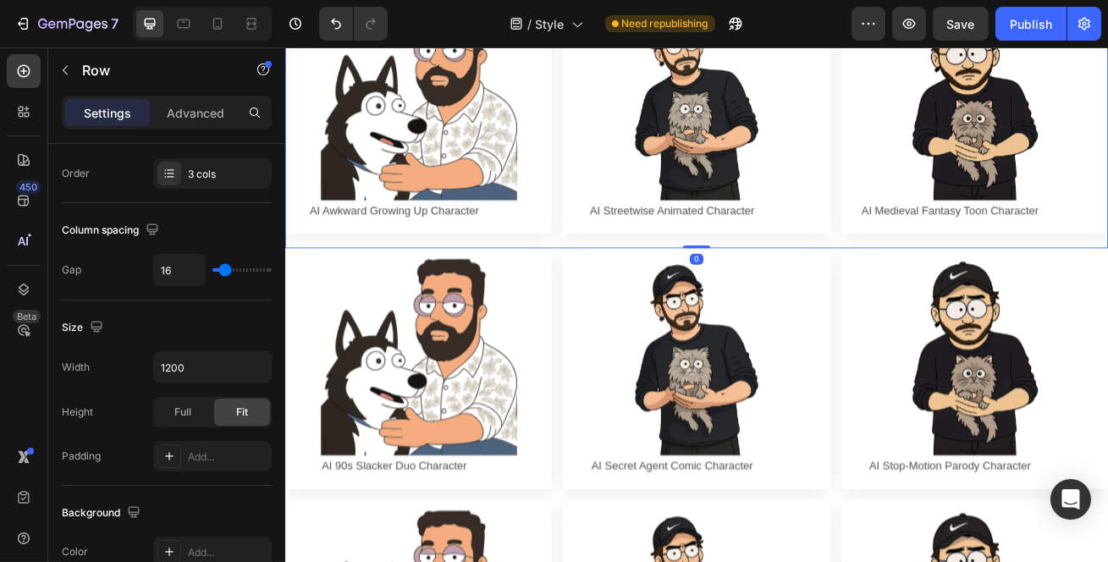
scroll to position [923, 0]
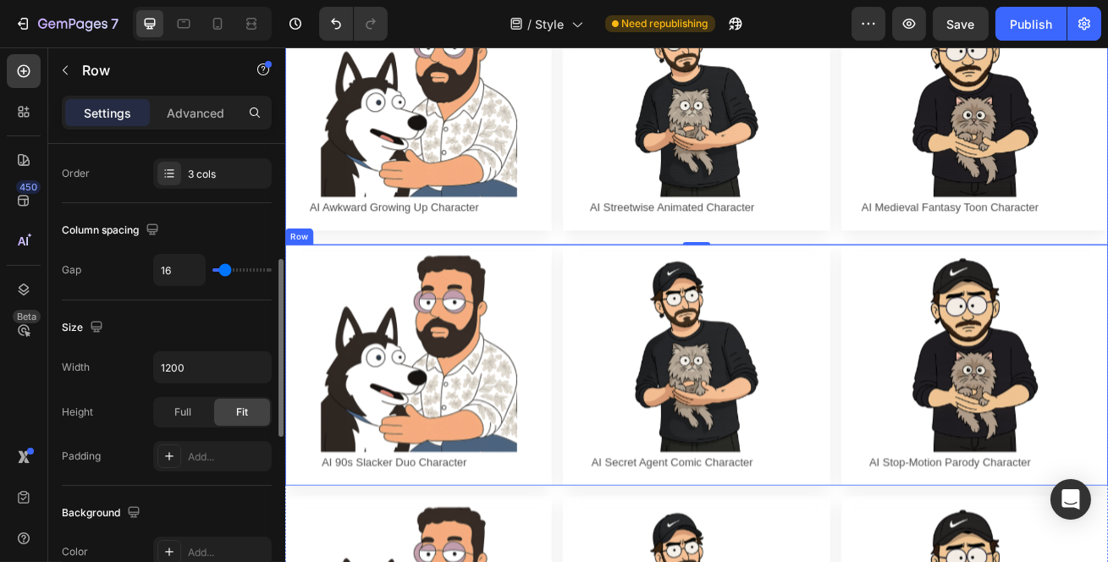
click at [611, 561] on div "Image AI 90s Slacker Duo Character Text Block Row Row Image AI Secret Agent Com…" at bounding box center [792, 438] width 1016 height 297
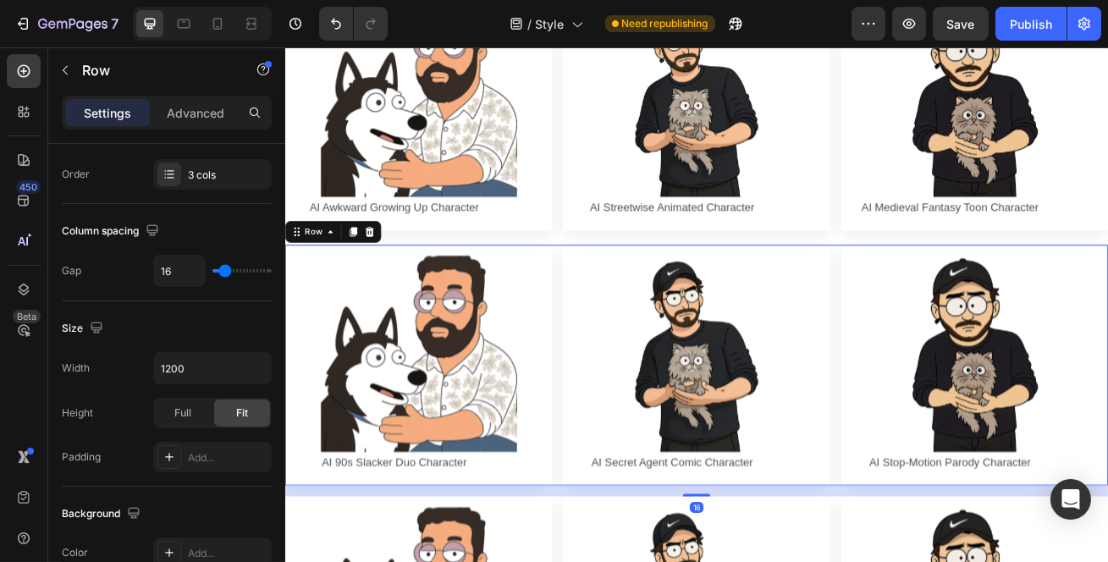
click at [621, 553] on div "Image AI 90s Slacker Duo Character Text Block Row Row Image AI Secret Agent Com…" at bounding box center [792, 438] width 1016 height 297
click at [616, 290] on div "Image AI 90s Slacker Duo Character Text Block Row Row Image AI Secret Agent Com…" at bounding box center [792, 438] width 1016 height 297
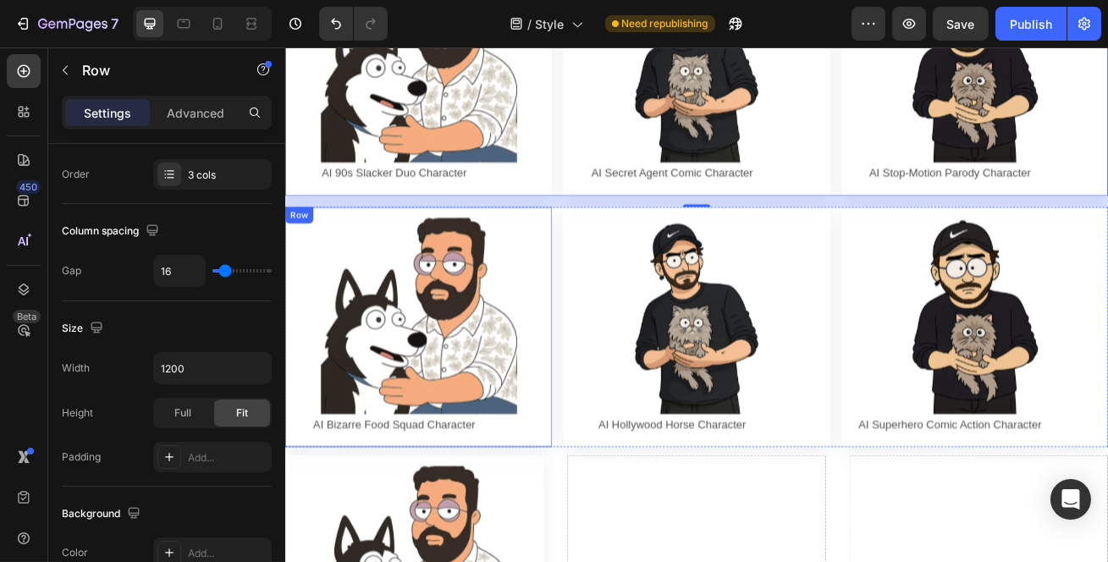
scroll to position [1385, 0]
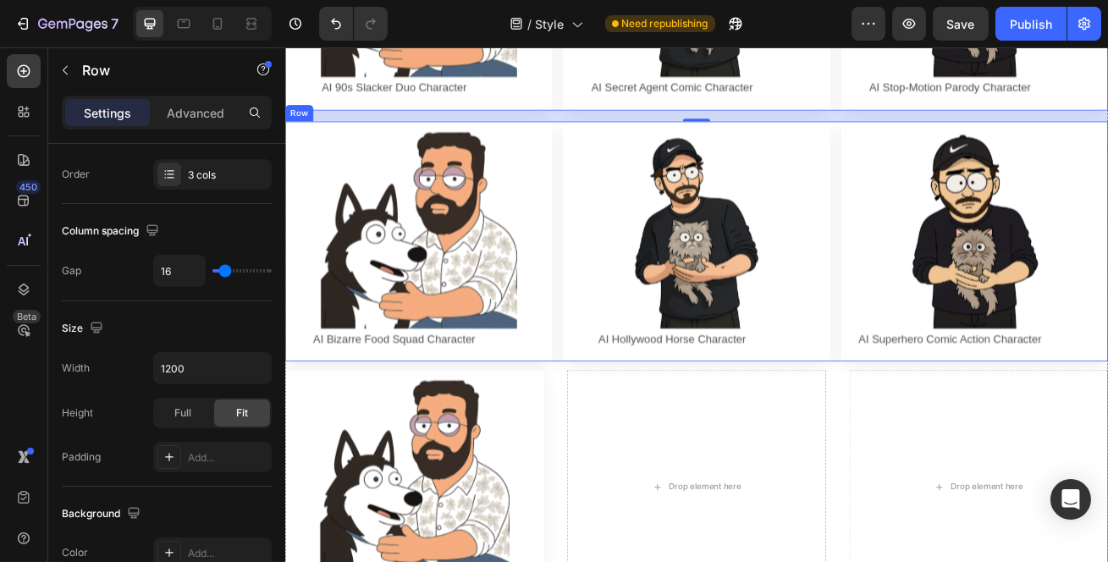
click at [617, 417] on div "Image AI Bizarre Food Squad Character Text Block Row Row Image AI Hollywood Hor…" at bounding box center [792, 287] width 1016 height 297
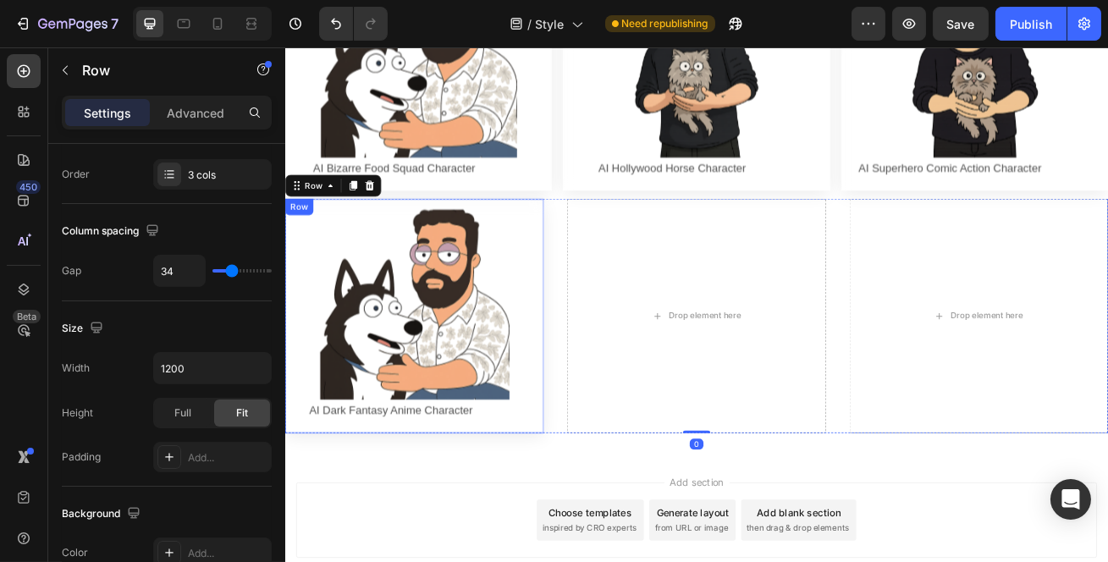
scroll to position [1616, 0]
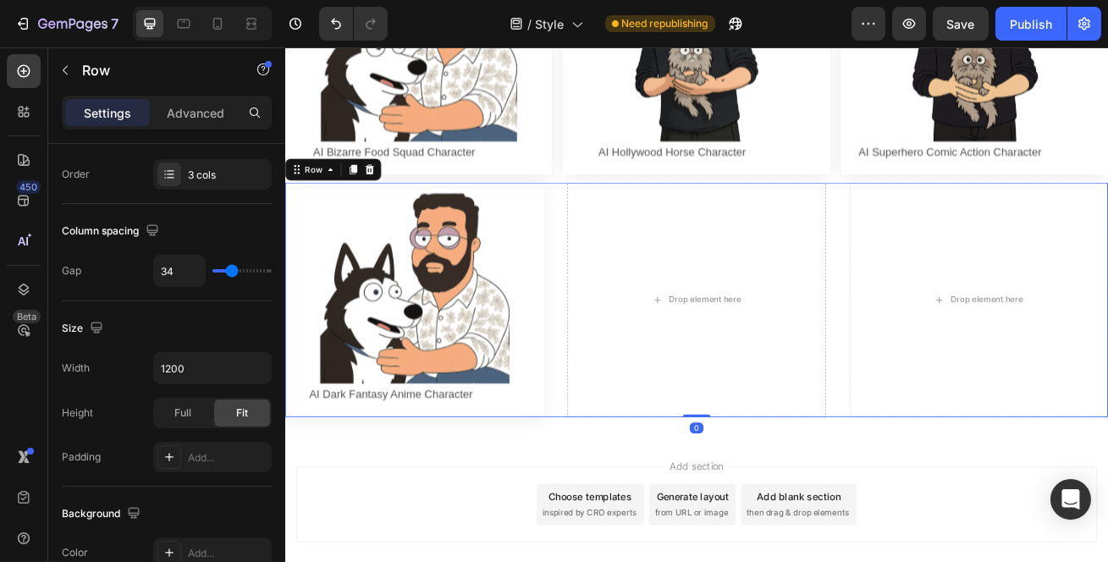
click at [181, 270] on input "34" at bounding box center [179, 271] width 51 height 30
type input "1"
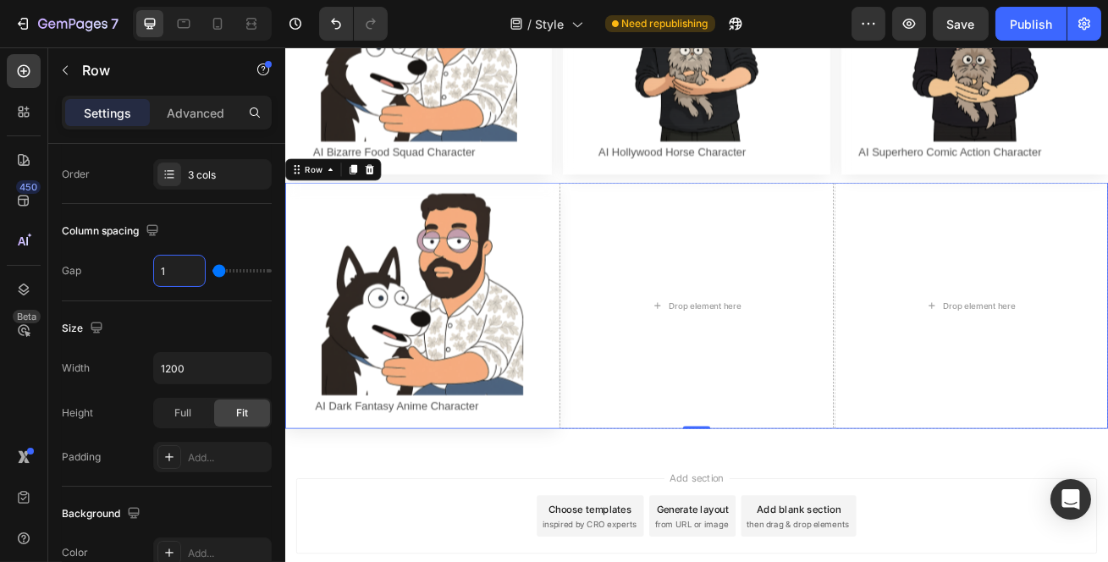
type input "16"
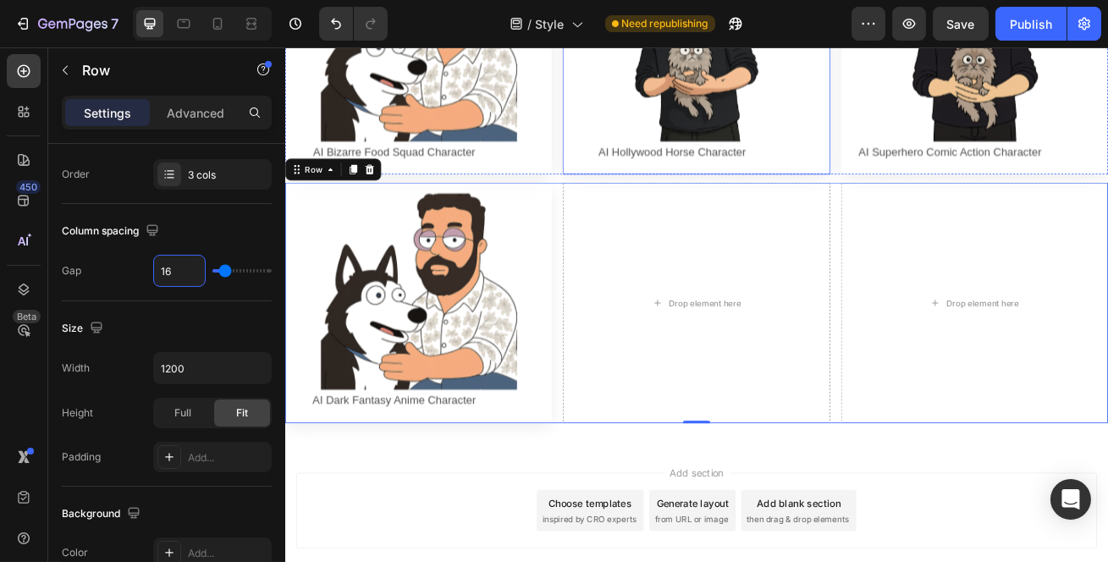
click at [805, 161] on div "Image AI Hollywood Horse Character Text Block Row Row" at bounding box center [791, 56] width 329 height 297
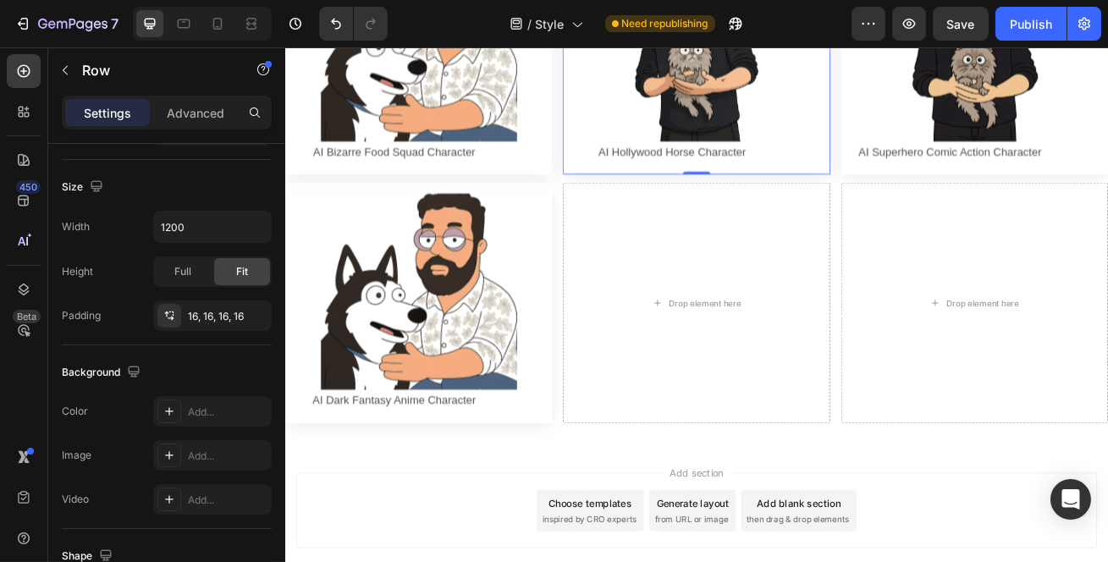
click at [796, 201] on div at bounding box center [793, 202] width 34 height 3
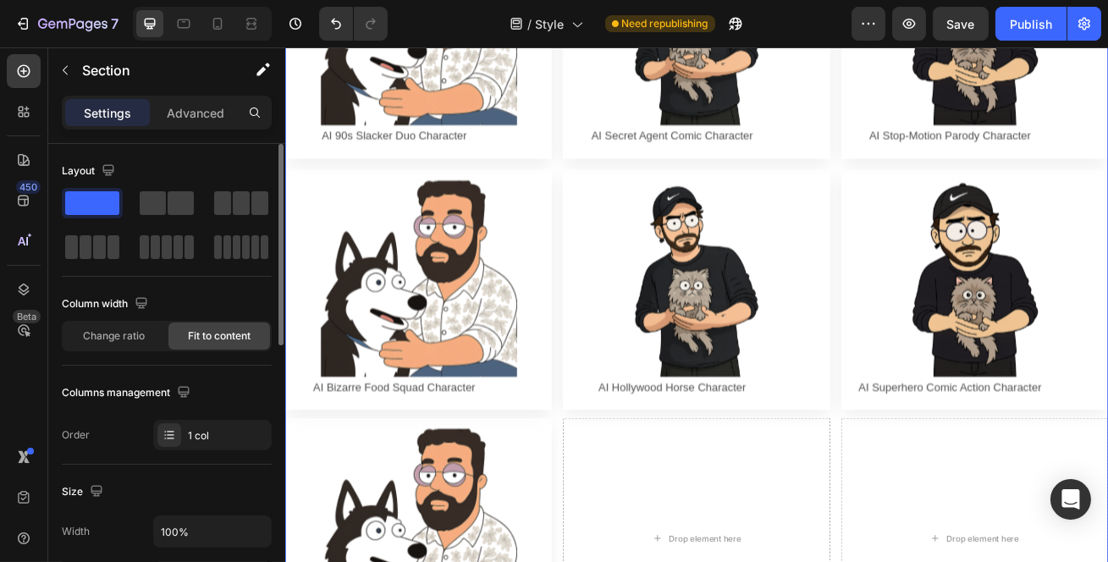
scroll to position [1308, 0]
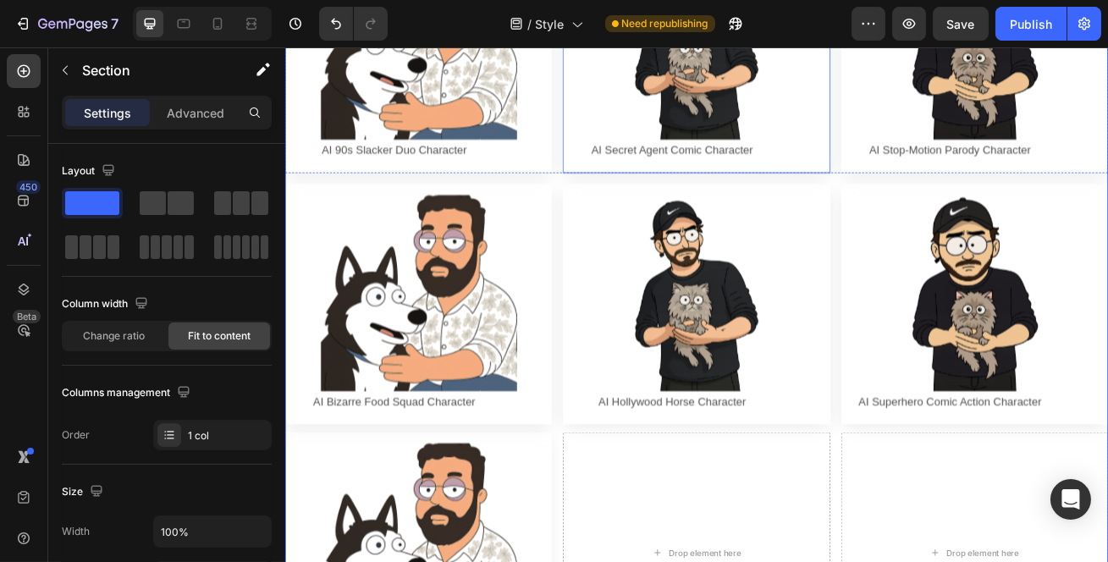
click at [793, 185] on div "Image AI Secret Agent Comic Character Text Block Row Row" at bounding box center [791, 53] width 329 height 297
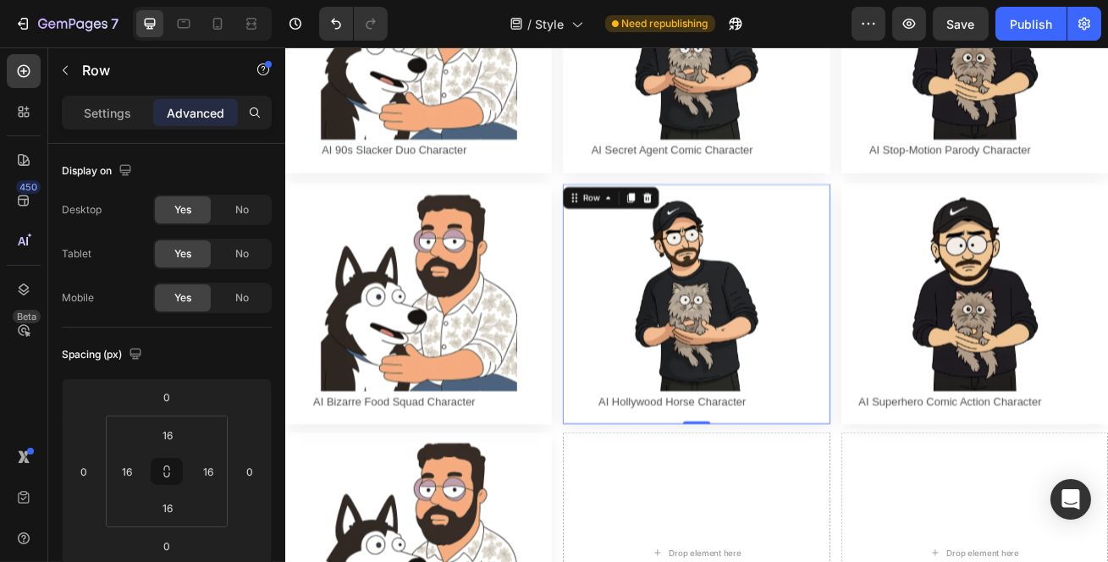
click at [782, 216] on div "Image AI Hollywood Horse Character Text Block Row Row 0" at bounding box center [791, 364] width 329 height 297
click at [535, 180] on div "Image AI 90s Slacker Duo Character Text Block Row Row" at bounding box center [448, 53] width 329 height 297
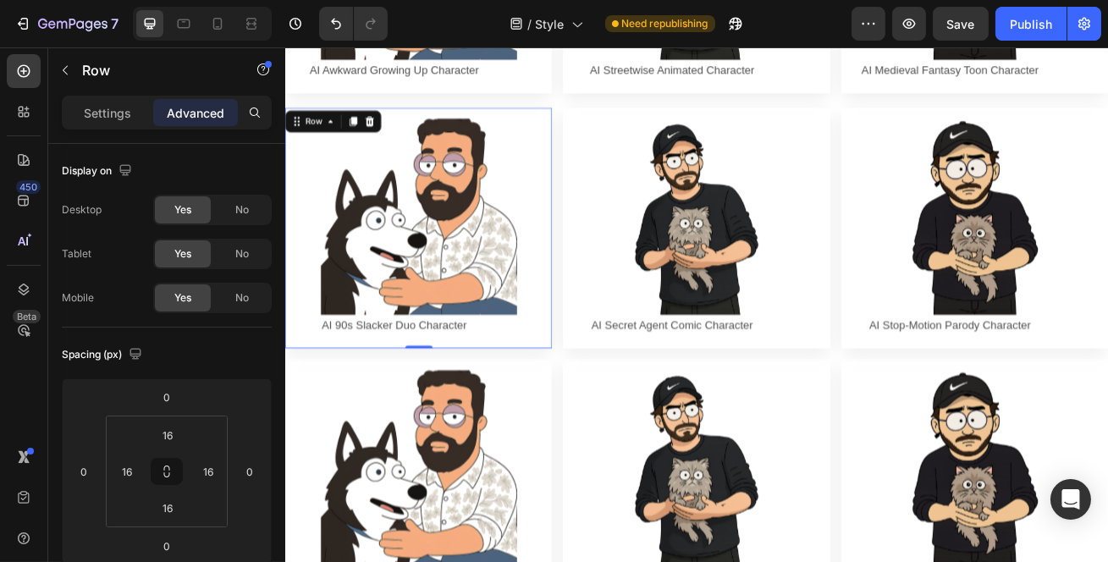
scroll to position [1077, 0]
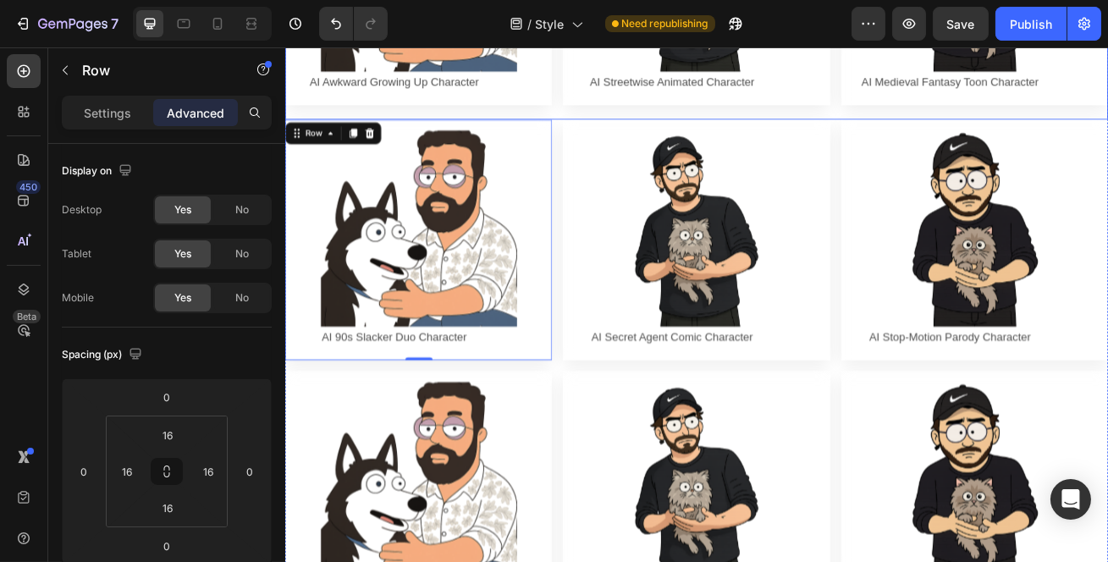
click at [613, 136] on div "Image AI 90s Slacker Duo Character Text Block Row Row" at bounding box center [448, 284] width 329 height 297
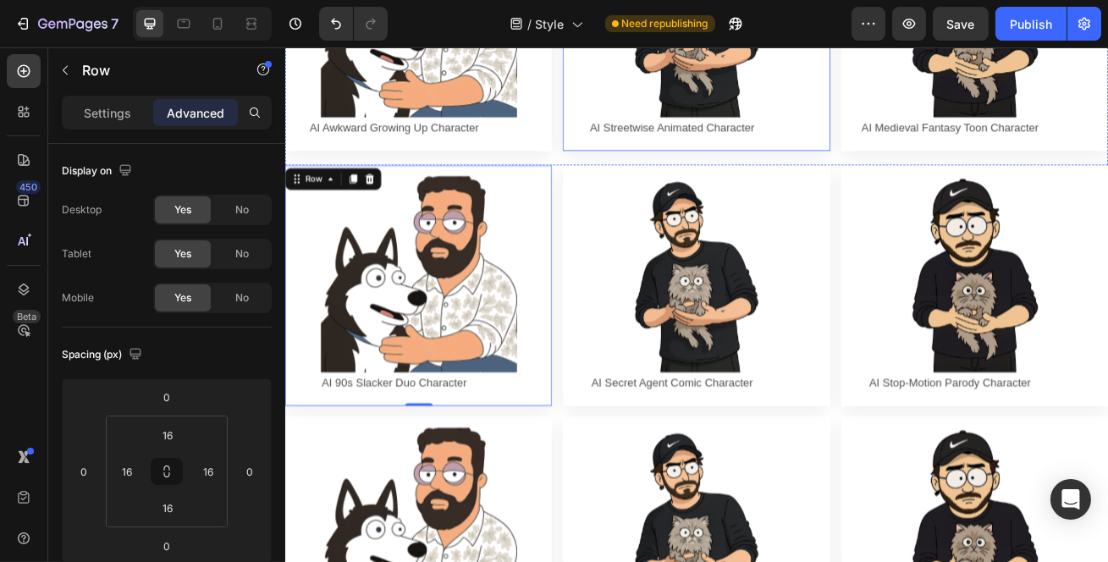
scroll to position [923, 0]
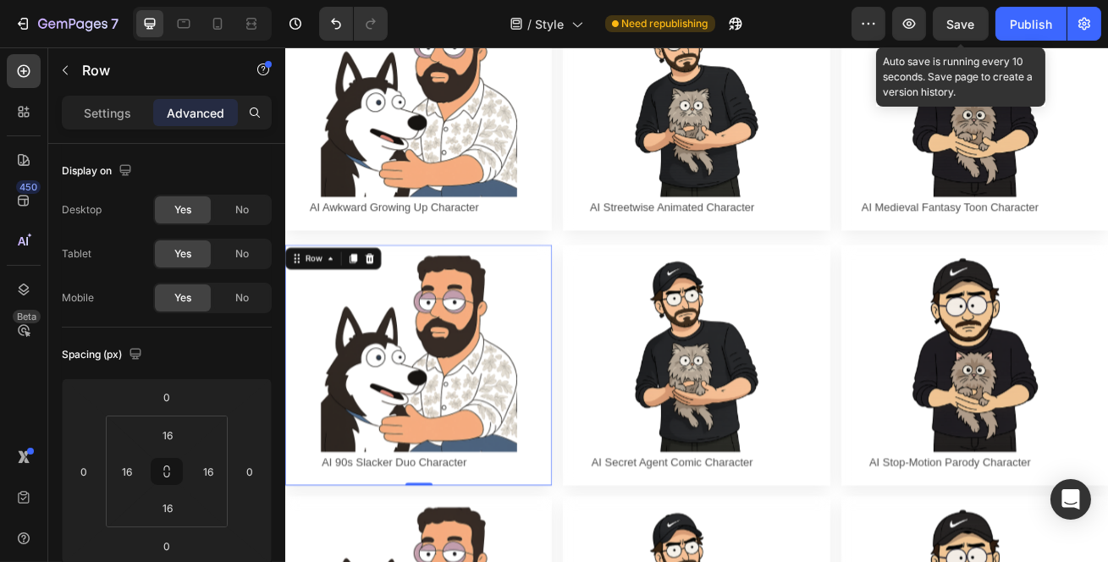
click at [961, 12] on button "Save" at bounding box center [961, 24] width 56 height 34
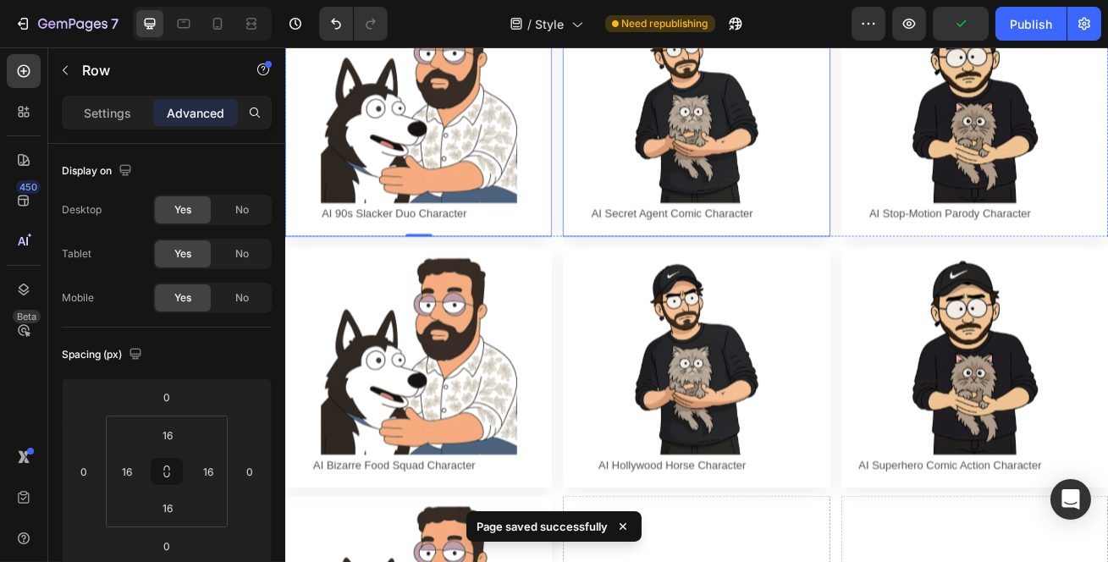
scroll to position [1231, 0]
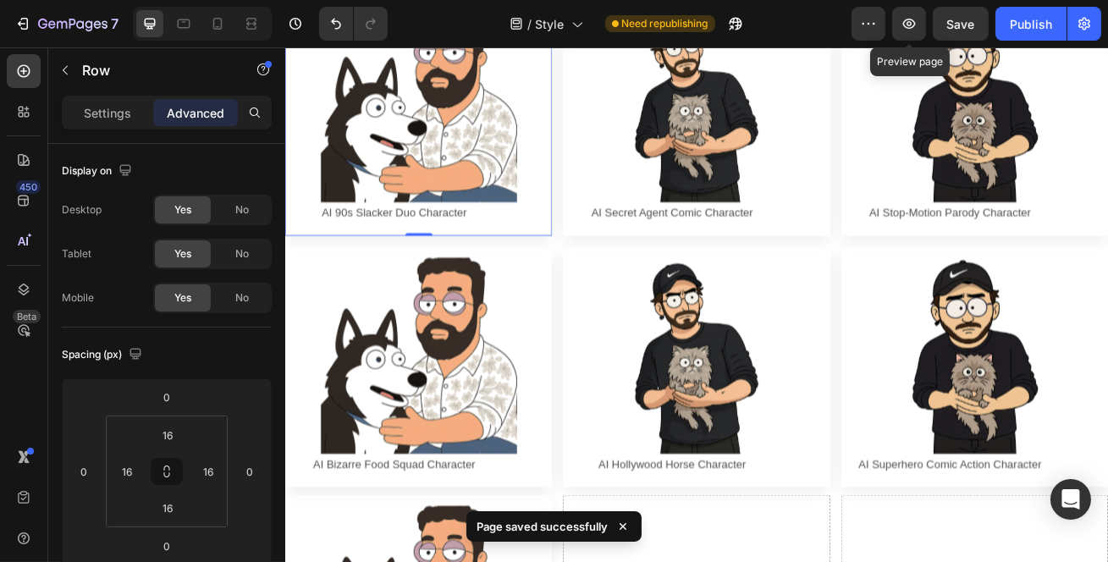
click at [906, 30] on icon "button" at bounding box center [909, 23] width 17 height 17
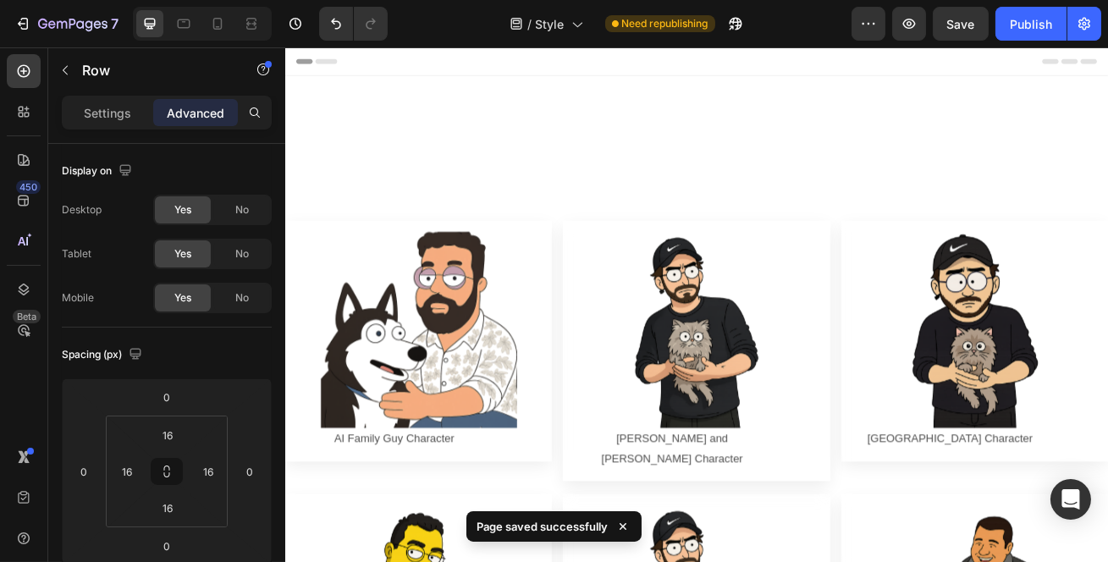
scroll to position [1231, 0]
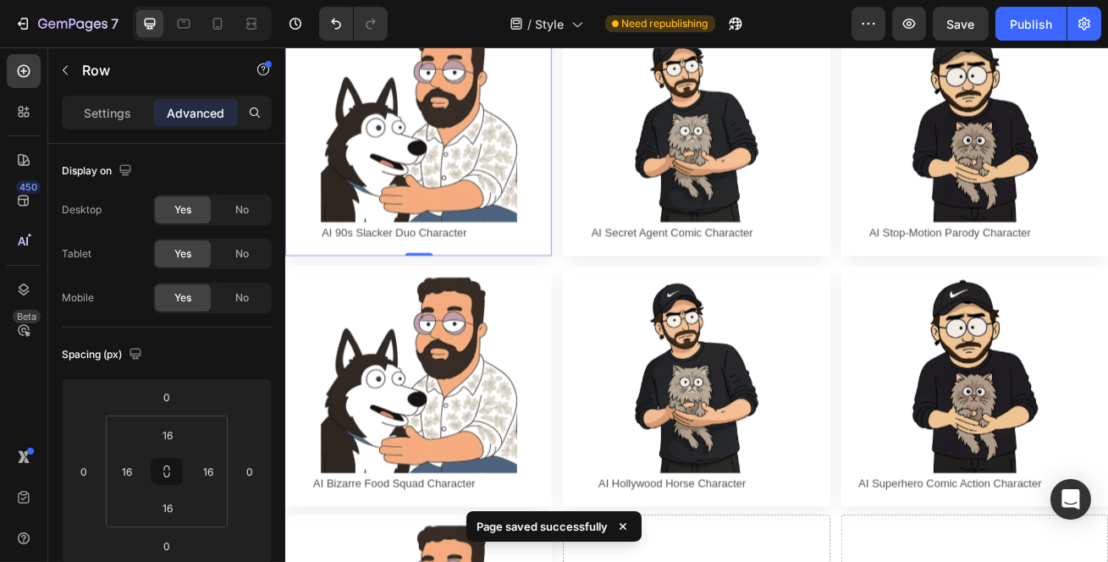
click at [1036, 10] on button "Publish" at bounding box center [1031, 24] width 71 height 34
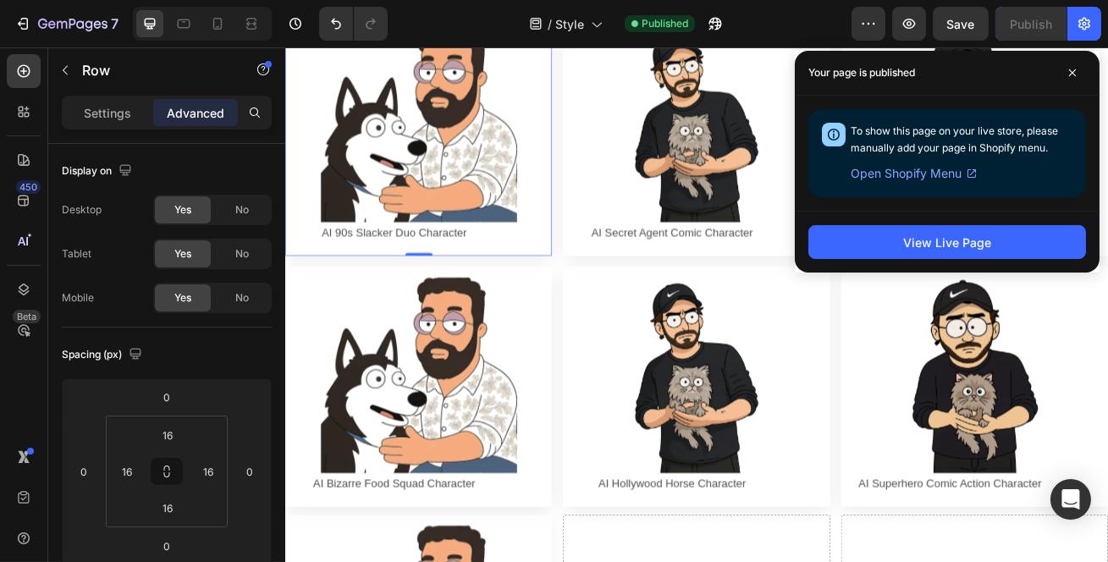
click at [1079, 67] on span at bounding box center [1072, 72] width 27 height 27
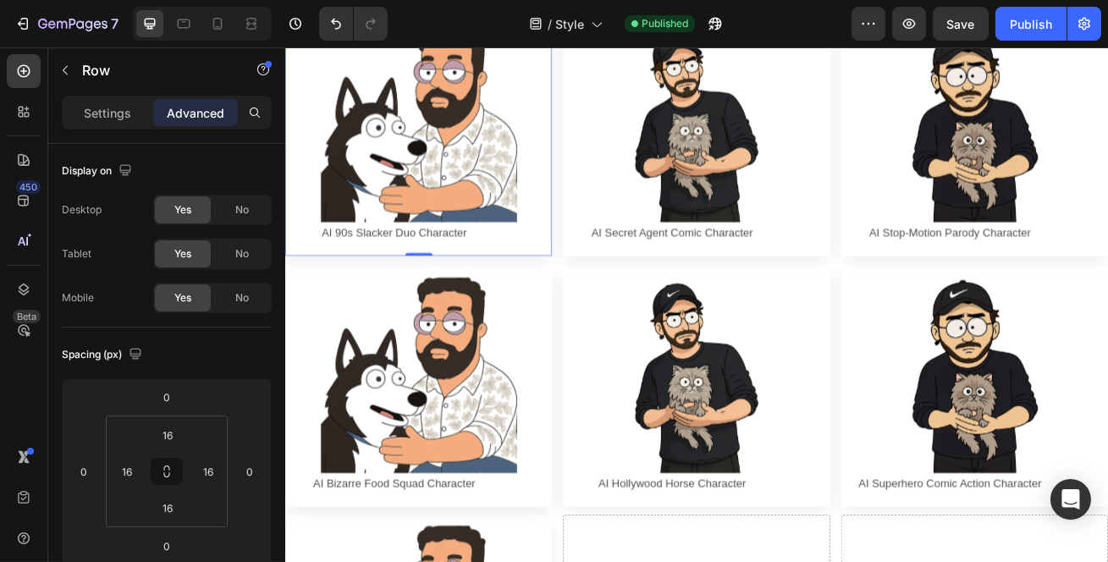
click at [927, 16] on div "Preview Save Publish" at bounding box center [977, 24] width 250 height 34
click at [917, 22] on icon "button" at bounding box center [909, 23] width 17 height 17
drag, startPoint x: 1133, startPoint y: 571, endPoint x: 1134, endPoint y: 562, distance: 8.5
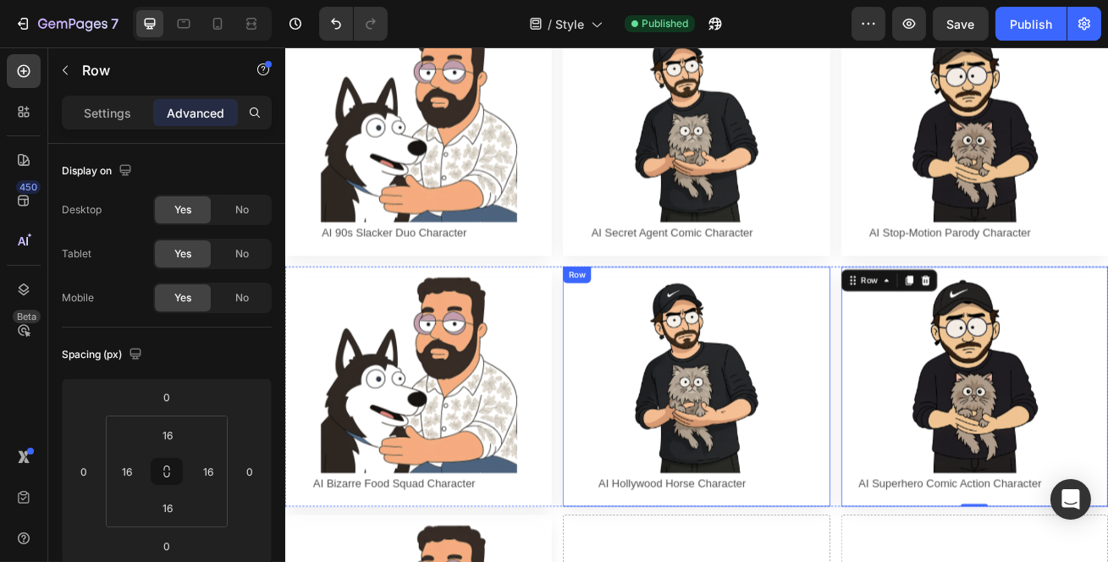
click at [916, 318] on div "Image AI Hollywood Horse Character Text Block Row Row" at bounding box center [791, 466] width 329 height 297
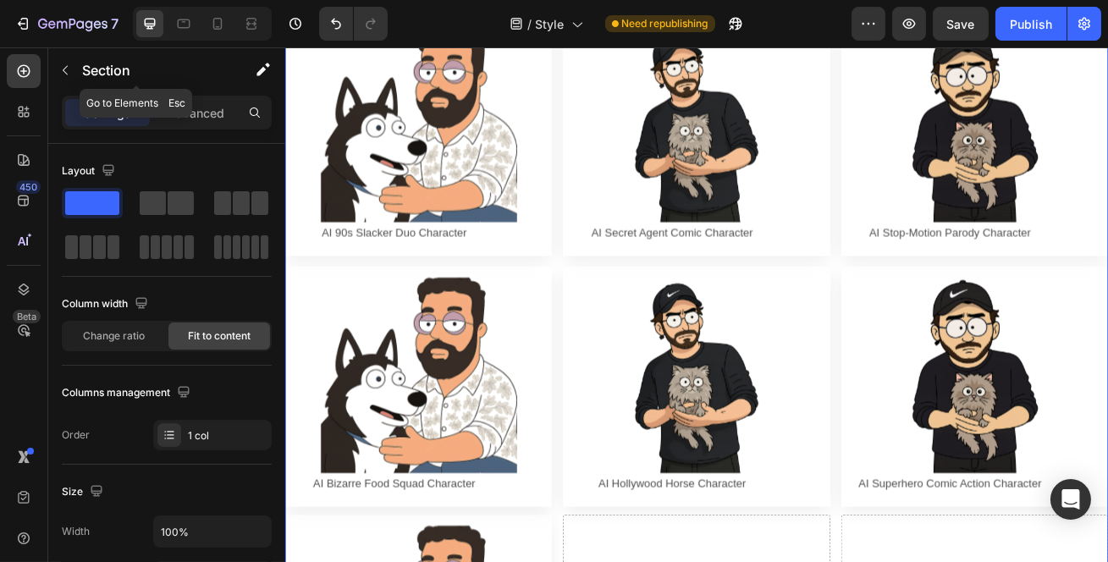
click at [64, 73] on icon "button" at bounding box center [65, 71] width 14 height 14
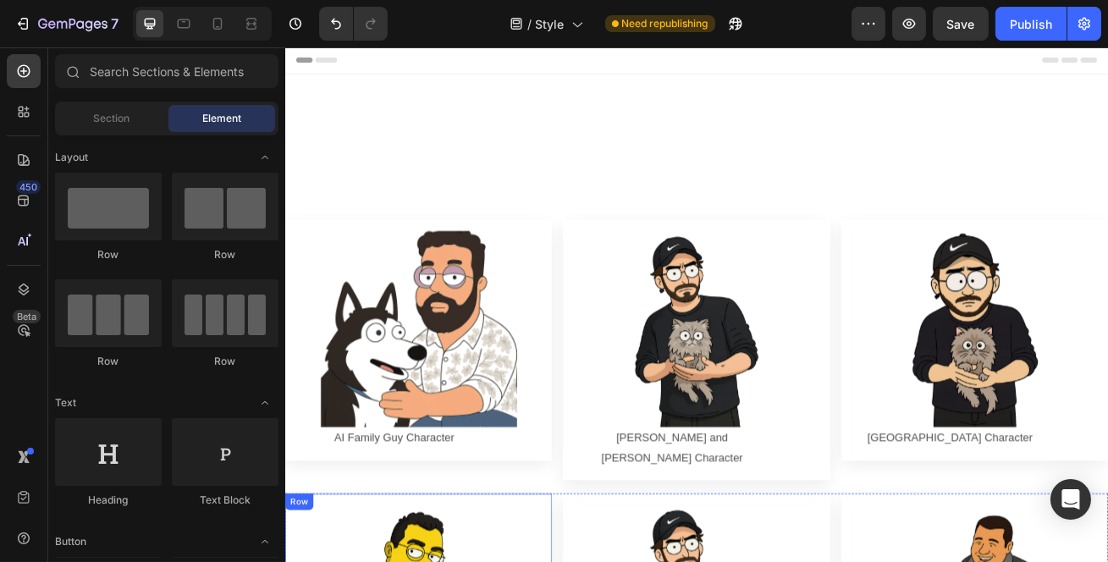
scroll to position [0, 0]
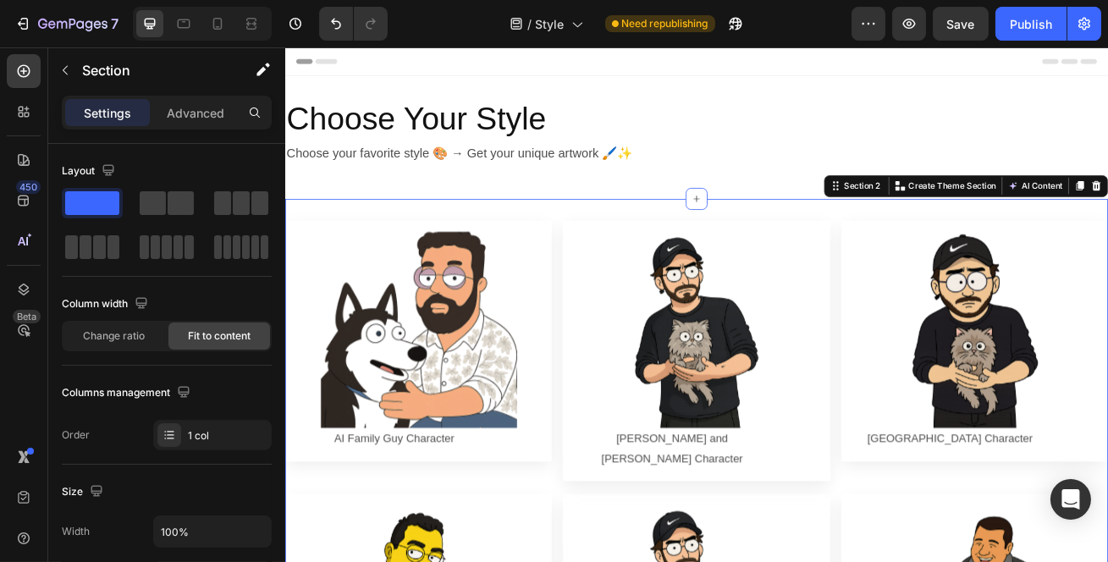
click at [160, 334] on div "Change ratio" at bounding box center [115, 336] width 102 height 27
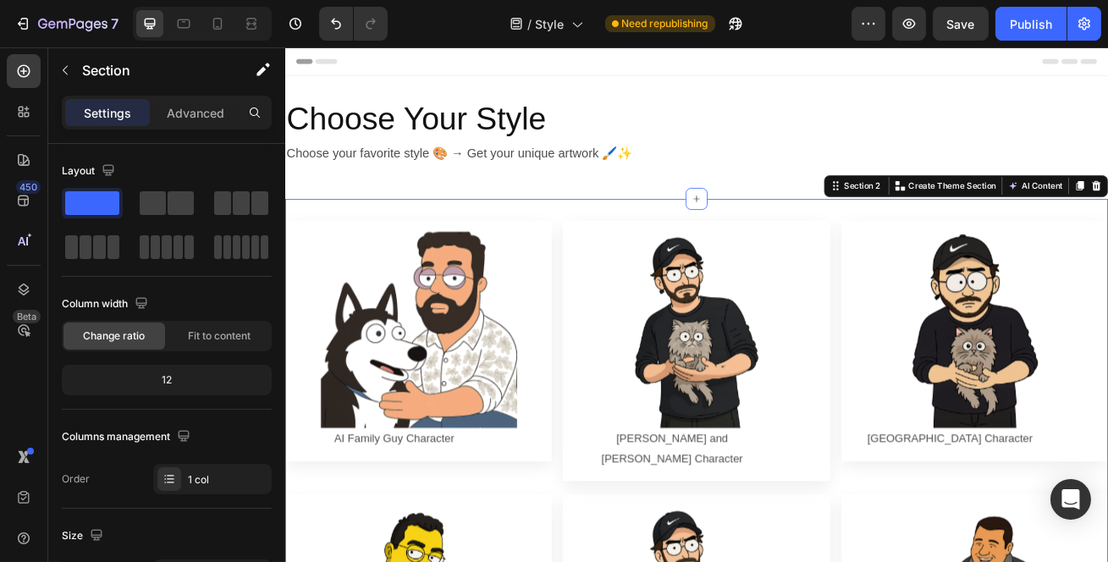
click at [1052, 25] on div "Publish" at bounding box center [1031, 24] width 42 height 18
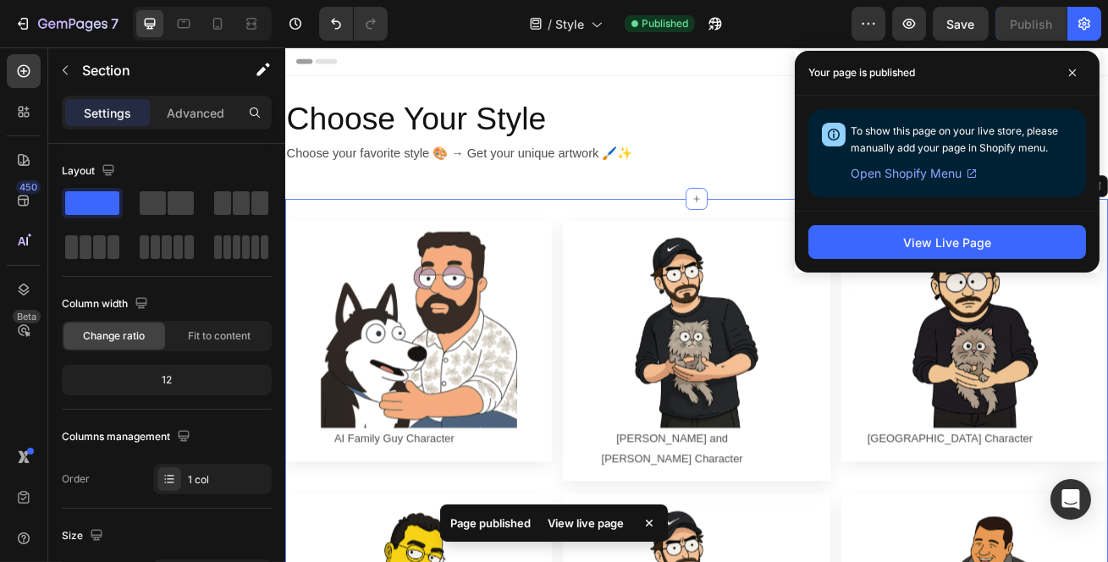
click at [1059, 68] on span at bounding box center [1072, 72] width 27 height 27
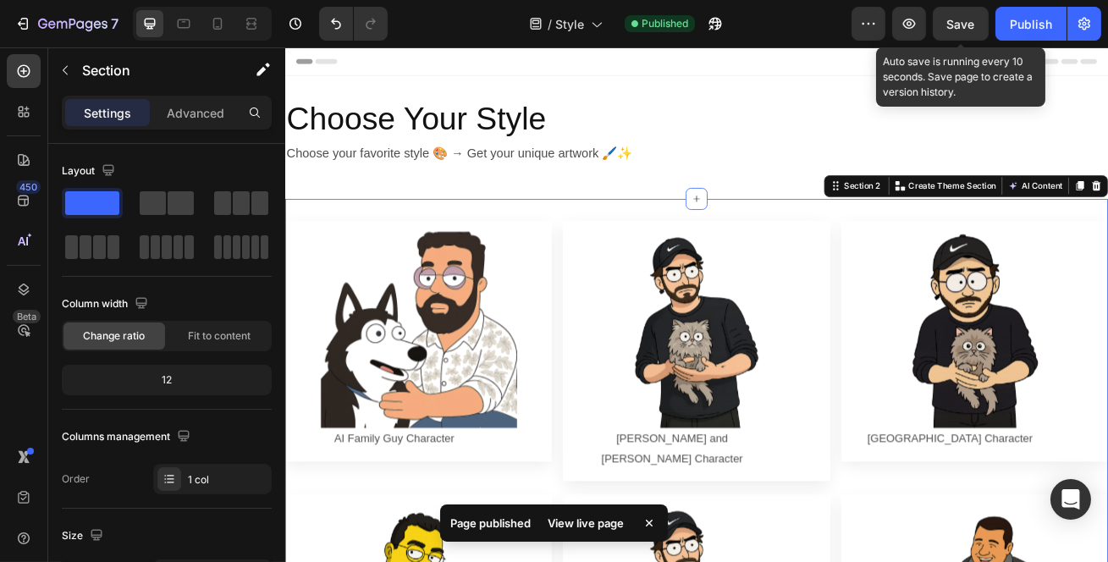
click at [953, 13] on button "Save" at bounding box center [961, 24] width 56 height 34
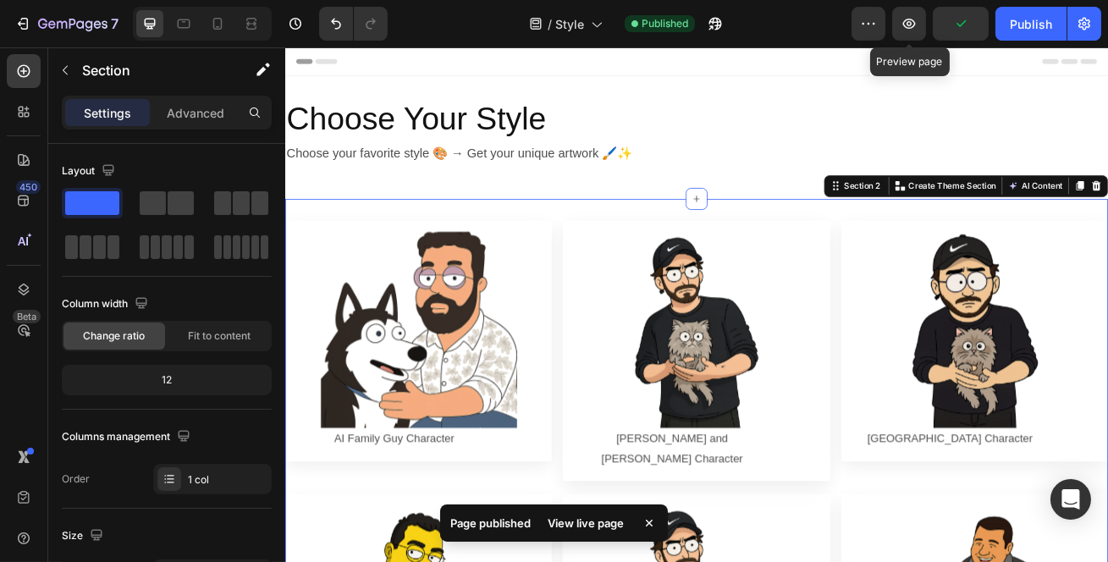
click at [908, 38] on button "button" at bounding box center [909, 24] width 34 height 34
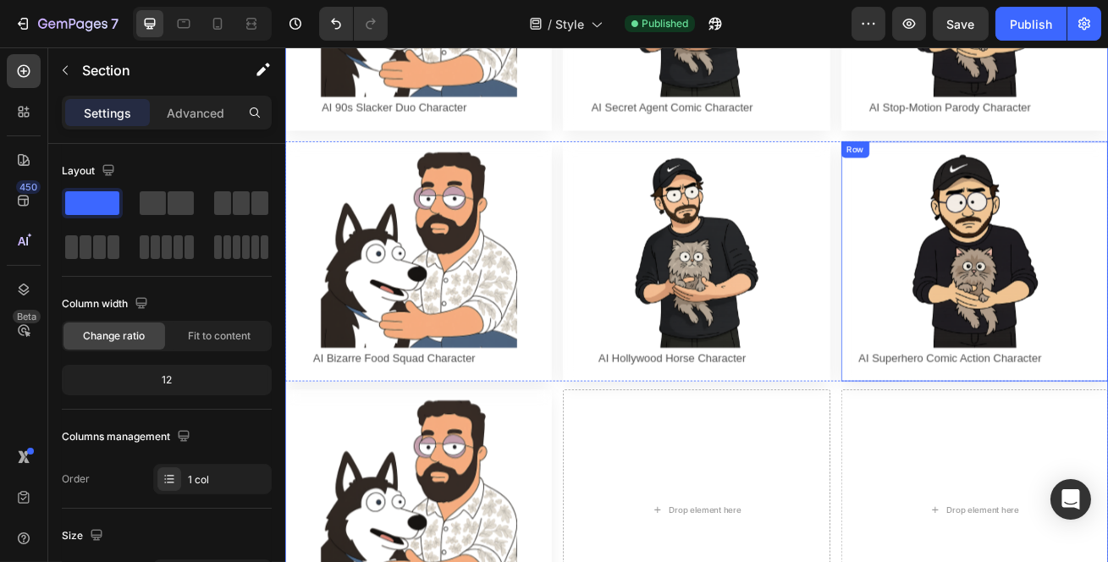
scroll to position [1385, 0]
click at [930, 163] on div "Image AI Hollywood Horse Character Text Block Row Row" at bounding box center [791, 311] width 329 height 297
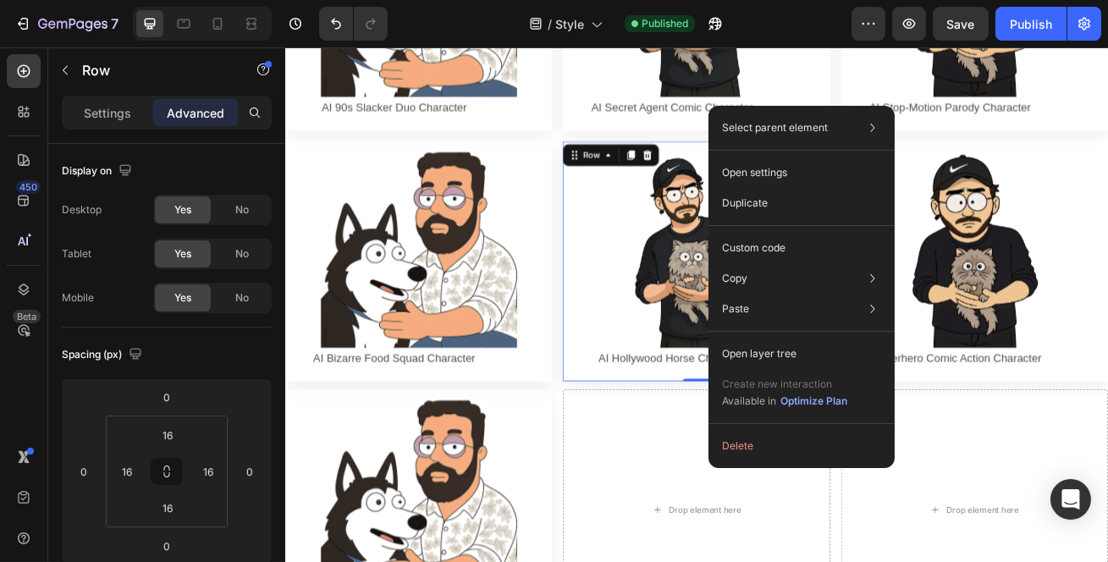
click at [779, 246] on p "Custom code" at bounding box center [754, 247] width 64 height 15
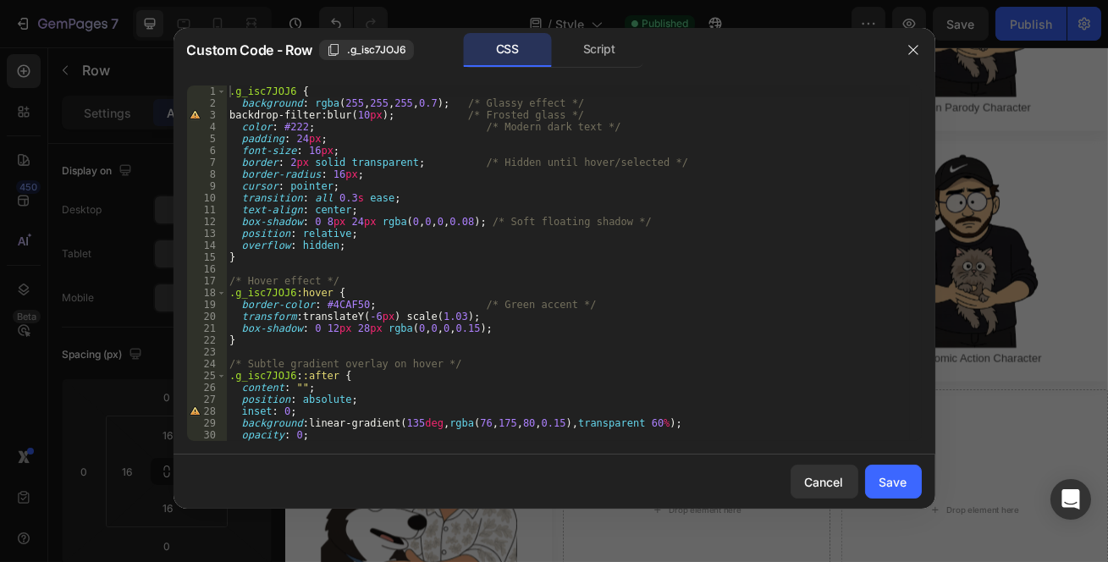
click at [416, 131] on div ".g_isc7JOJ6 { background : rgba ( 255 , 255 , 255 , 0.7 ) ; /* Glassy effect */…" at bounding box center [568, 276] width 684 height 380
type textarea "transform: scale(1.02); }"
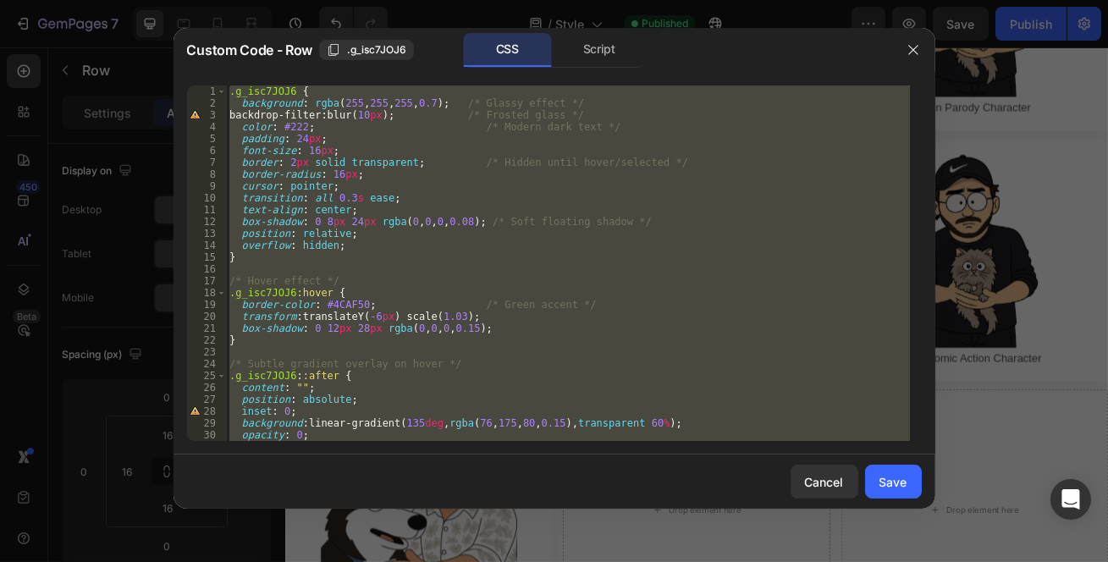
click at [912, 50] on icon "button" at bounding box center [913, 49] width 9 height 9
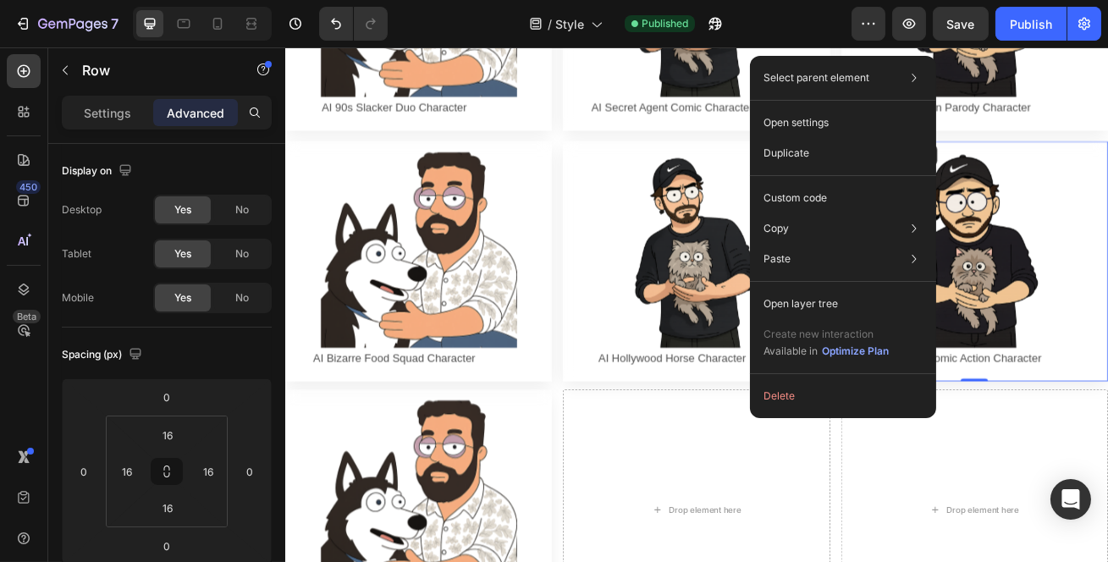
click at [804, 193] on p "Custom code" at bounding box center [796, 198] width 64 height 15
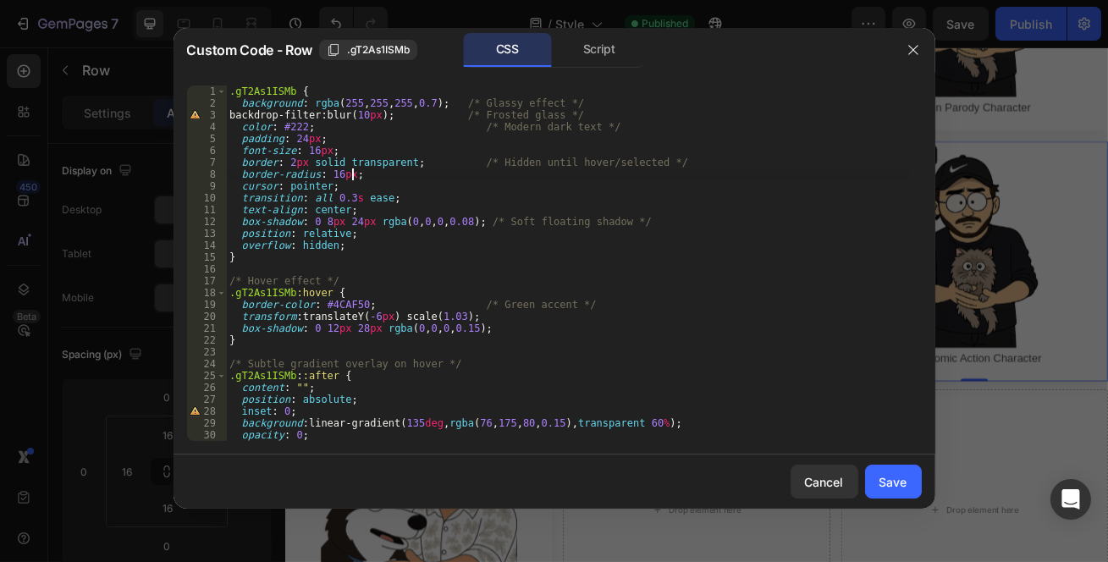
click at [434, 174] on div ".gT2As1ISMb { background : rgba ( 255 , 255 , 255 , 0.7 ) ; /* Glassy effect */…" at bounding box center [568, 276] width 684 height 380
paste textarea "}"
type textarea "}"
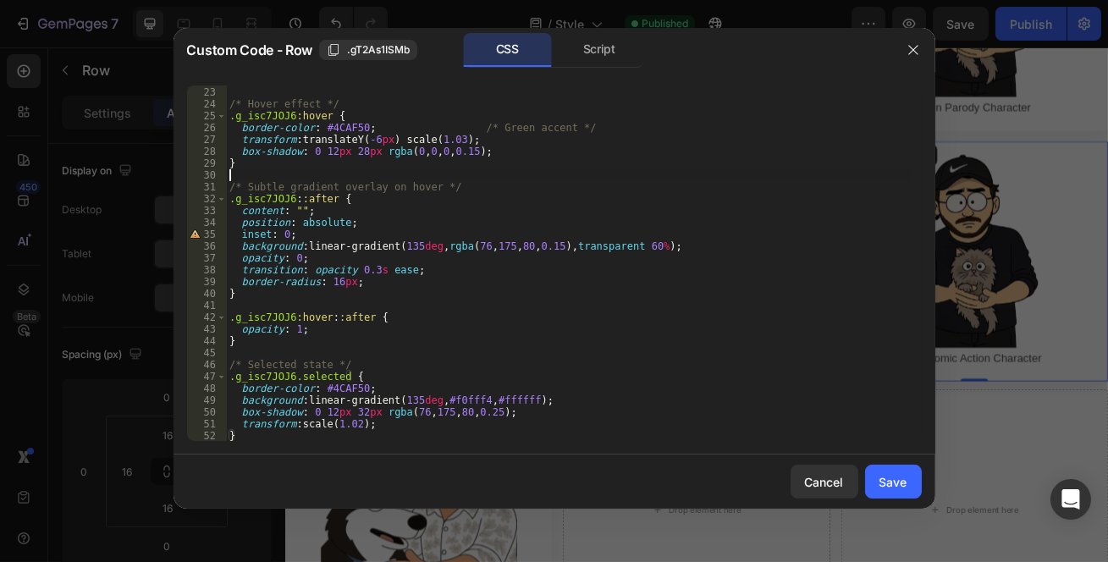
click at [434, 174] on div "} /* Hover effect */ .g_isc7JOJ6 :hover { border-color : #4CAF50 ; /* Green acc…" at bounding box center [568, 265] width 684 height 380
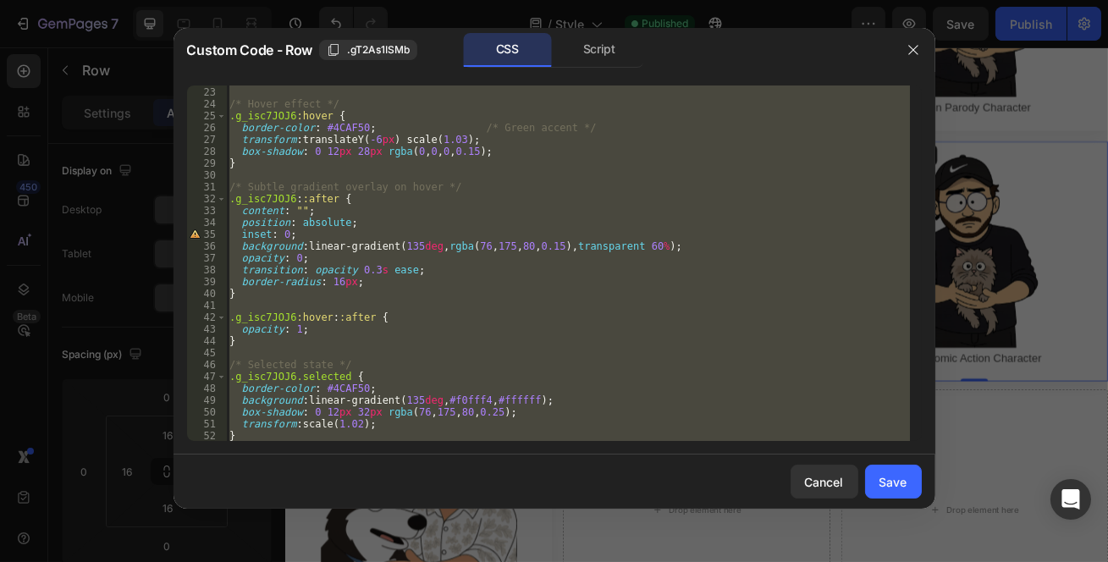
paste textarea
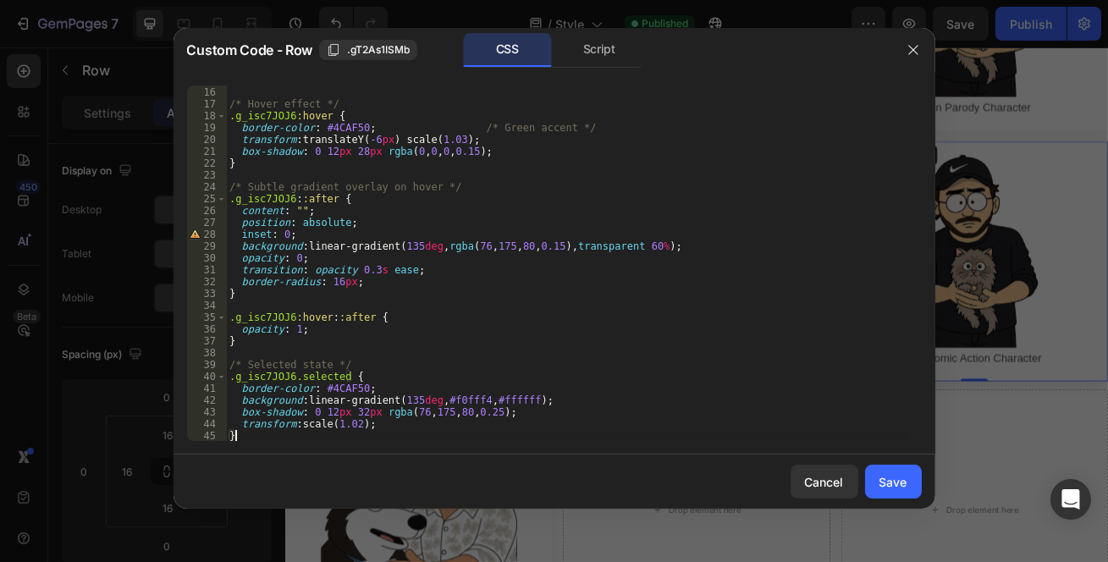
click at [389, 48] on span ".gT2As1ISMb" at bounding box center [378, 49] width 63 height 15
drag, startPoint x: 292, startPoint y: 114, endPoint x: 224, endPoint y: 119, distance: 67.9
click at [224, 119] on div ".g_isc7JOJ6:hover { 15 16 17 18 19 20 21 22 23 24 25 26 27 28 29 30 31 32 33 34…" at bounding box center [554, 264] width 735 height 356
paste textarea "T2As1ISMb"
drag, startPoint x: 292, startPoint y: 202, endPoint x: 218, endPoint y: 202, distance: 74.5
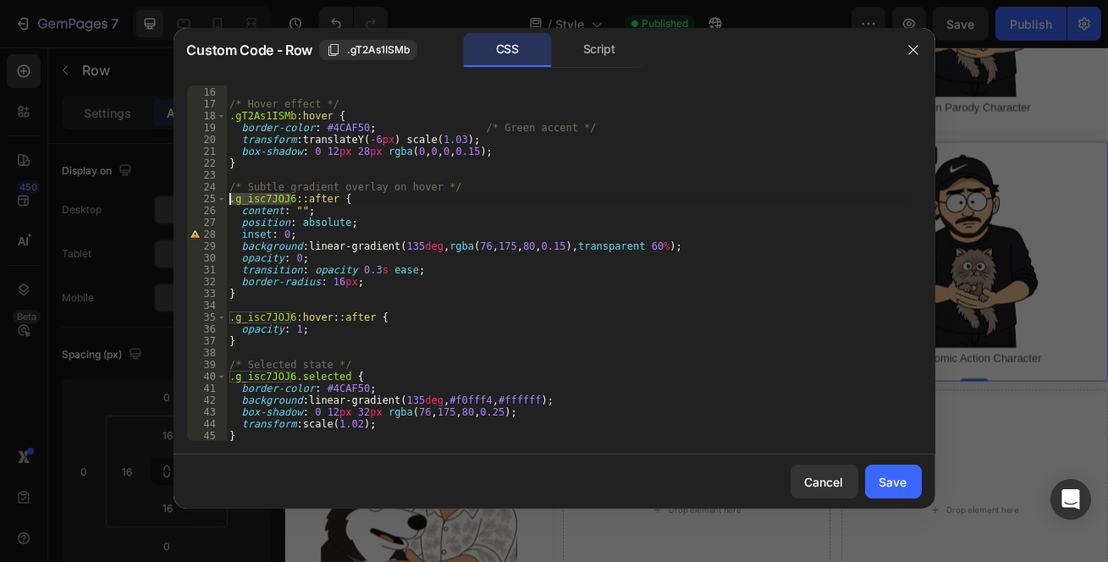
click at [218, 202] on div ".gT2As1ISMb:hover { 15 16 17 18 19 20 21 22 23 24 25 26 27 28 29 30 31 32 33 34…" at bounding box center [554, 264] width 735 height 356
paste textarea "T2As1ISMb"
drag, startPoint x: 290, startPoint y: 314, endPoint x: 223, endPoint y: 316, distance: 66.9
click at [223, 316] on div ".gT2As1ISMb::after { 15 16 17 18 19 20 21 22 23 24 25 26 27 28 29 30 31 32 33 3…" at bounding box center [554, 264] width 735 height 356
paste textarea "T2As1ISMb"
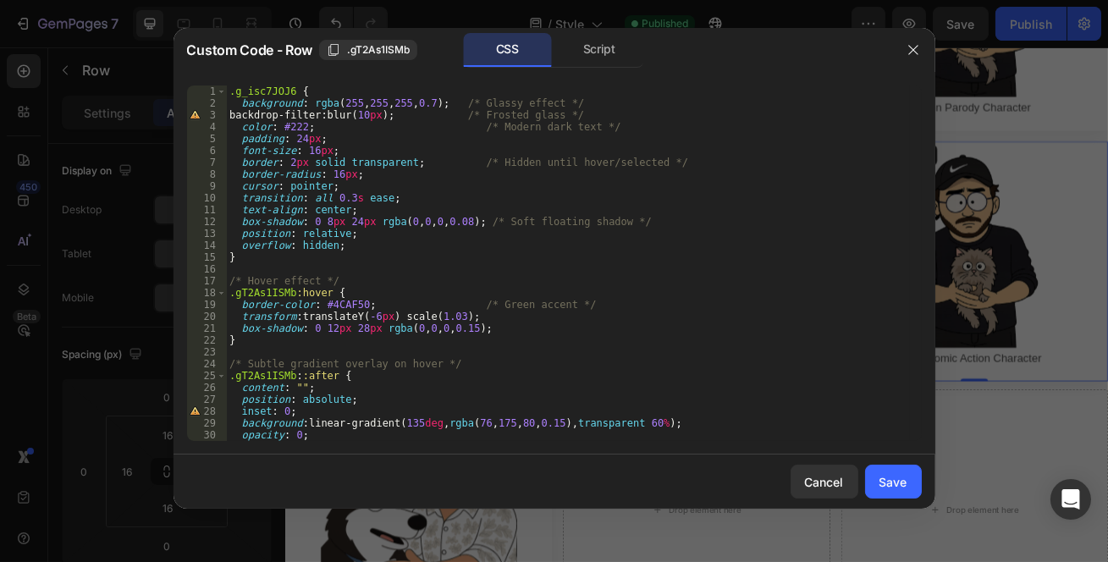
scroll to position [0, 0]
drag, startPoint x: 292, startPoint y: 88, endPoint x: 207, endPoint y: 91, distance: 84.7
click at [207, 91] on div ".gT2As1ISMb:hover::after { 1 2 3 4 5 6 7 8 9 10 11 12 13 14 15 16 17 18 19 20 2…" at bounding box center [554, 264] width 735 height 356
paste textarea "T2As1ISMb"
drag, startPoint x: 290, startPoint y: 295, endPoint x: 172, endPoint y: 296, distance: 118.5
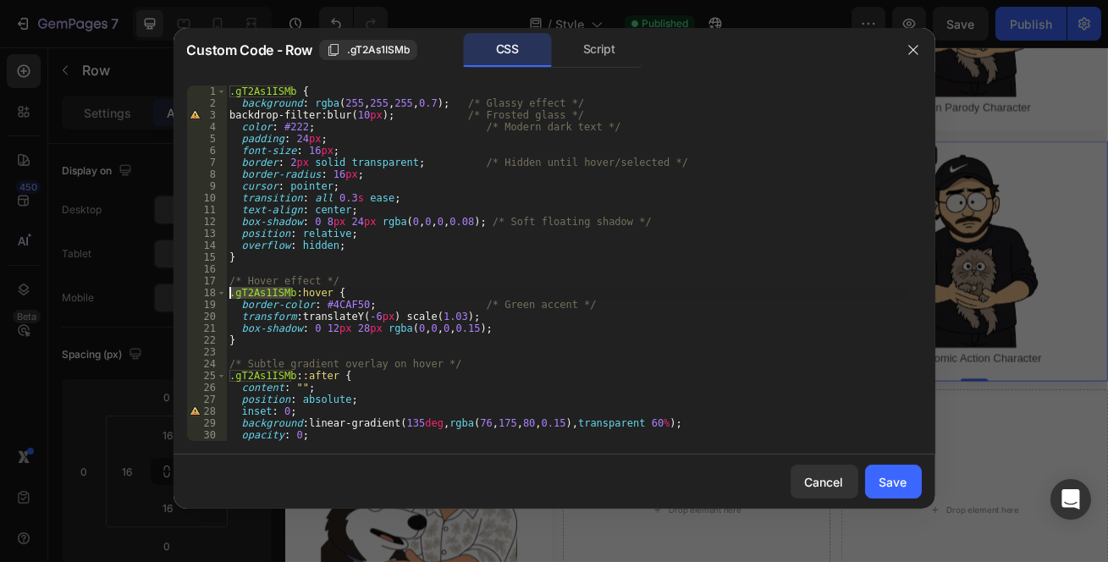
click at [172, 296] on div "Custom Code - Row .gT2As1ISMb CSS Script .gT2As1ISMb { 1 2 3 4 5 6 7 8 9 10 11 …" at bounding box center [554, 281] width 1108 height 562
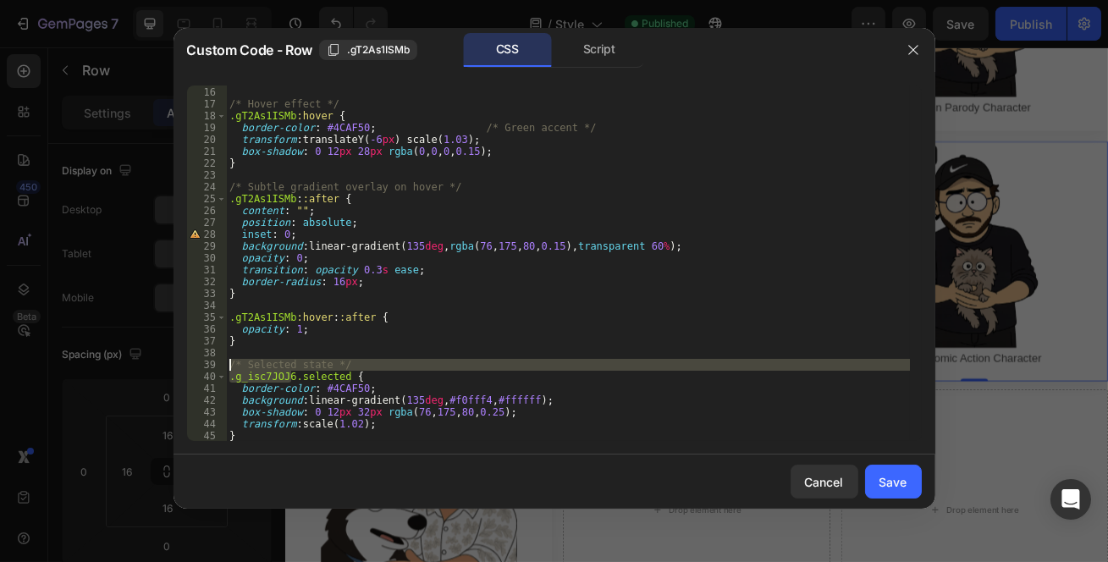
drag, startPoint x: 292, startPoint y: 376, endPoint x: 194, endPoint y: 370, distance: 98.4
click at [192, 370] on div ".gT2As1ISMb:hover { 15 16 17 18 19 20 21 22 23 24 25 26 27 28 29 30 31 32 33 34…" at bounding box center [554, 264] width 735 height 356
click at [264, 381] on div "} /* Hover effect */ .gT2As1ISMb :hover { border-color : #4CAF50 ; /* Green acc…" at bounding box center [568, 264] width 684 height 356
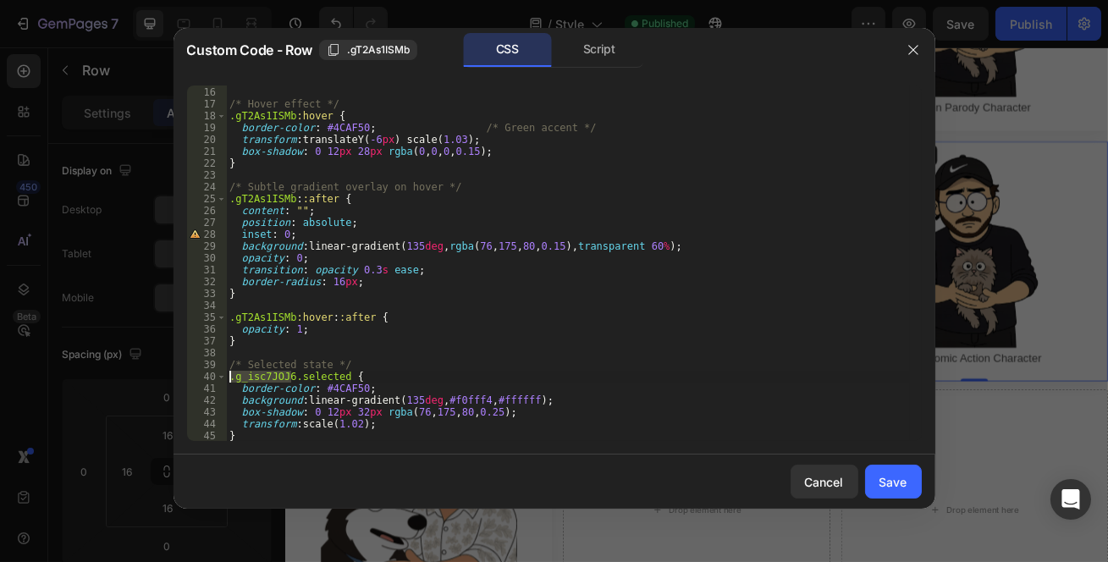
drag, startPoint x: 290, startPoint y: 377, endPoint x: 196, endPoint y: 372, distance: 94.1
click at [196, 372] on div ".g_isc7JOJ6.selected { 15 16 17 18 19 20 21 22 23 24 25 26 27 28 29 30 31 32 33…" at bounding box center [554, 264] width 735 height 356
paste textarea "T2As1ISMb"
type textarea ".gT2As1ISMb.selected {"
click at [884, 490] on div "Save" at bounding box center [894, 482] width 28 height 18
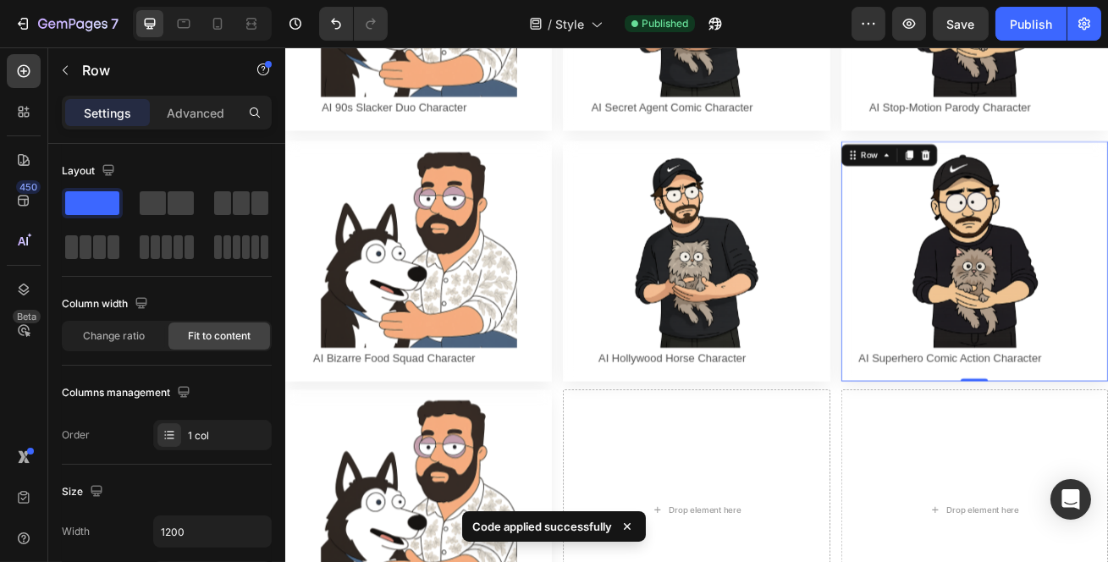
click at [1026, 31] on div "Publish" at bounding box center [1031, 24] width 42 height 18
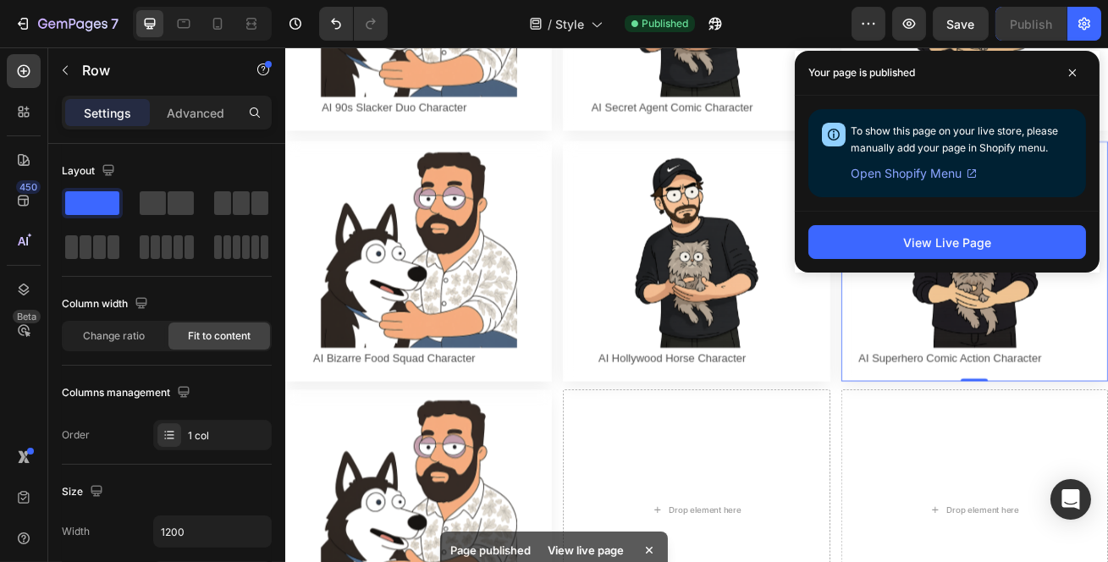
click at [1081, 72] on span at bounding box center [1072, 72] width 27 height 27
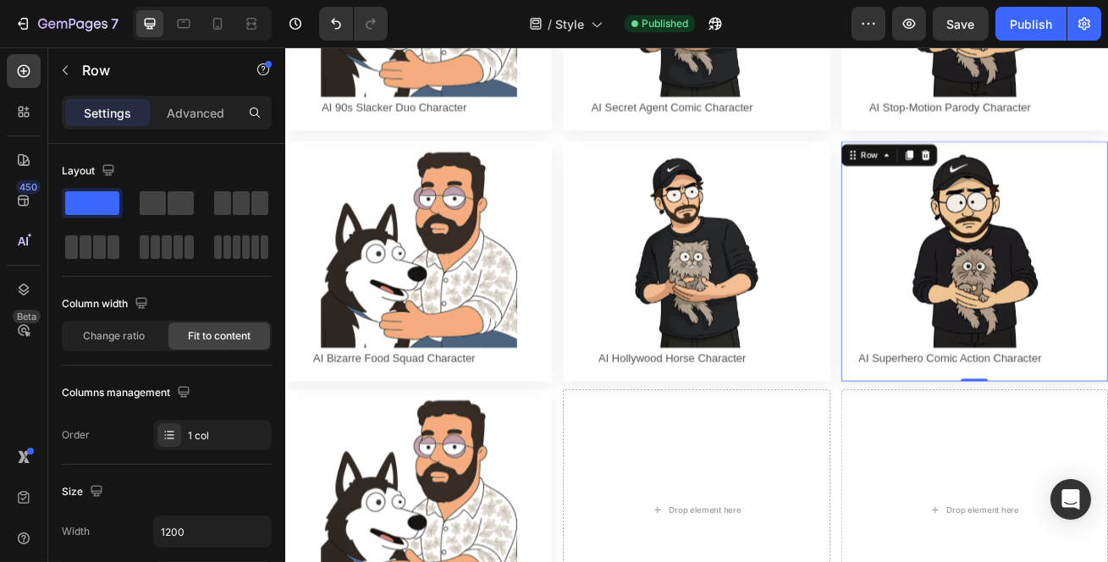
click at [996, 12] on div "Preview Save Publish" at bounding box center [977, 24] width 250 height 34
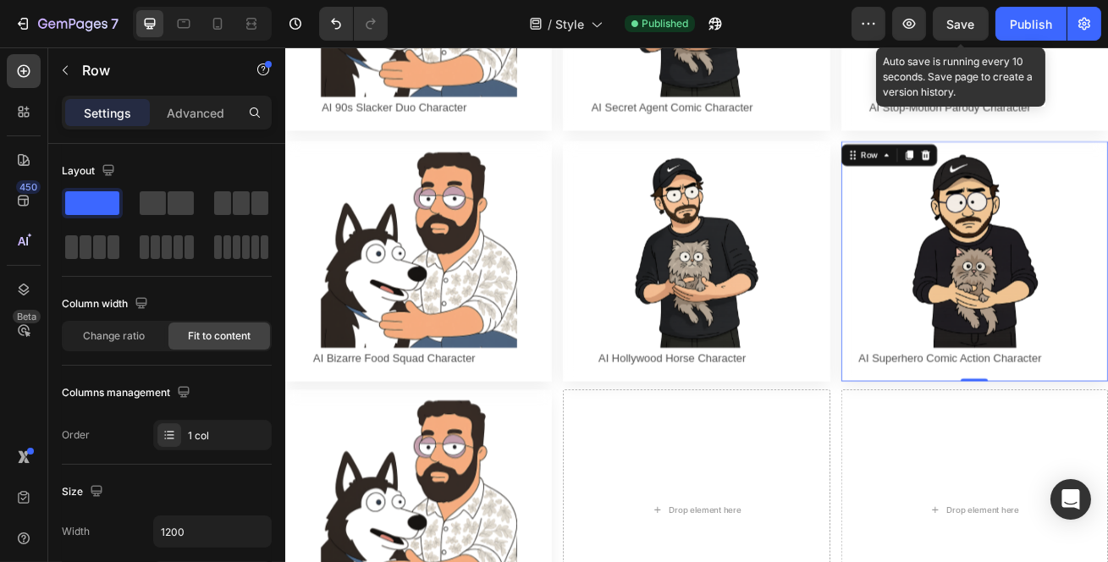
click at [980, 16] on button "Save" at bounding box center [961, 24] width 56 height 34
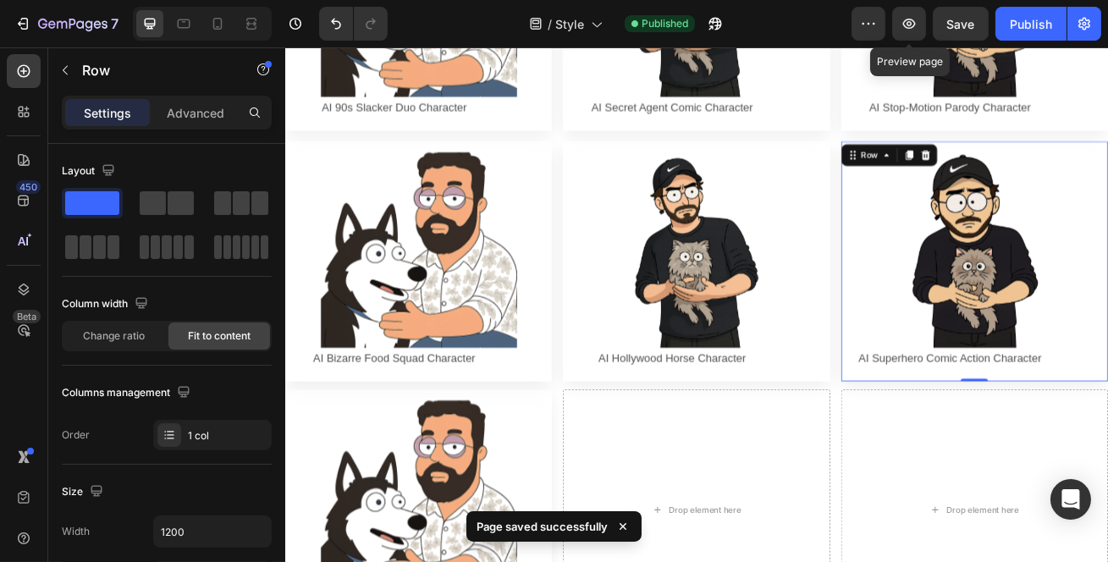
click at [909, 25] on icon "button" at bounding box center [909, 24] width 13 height 10
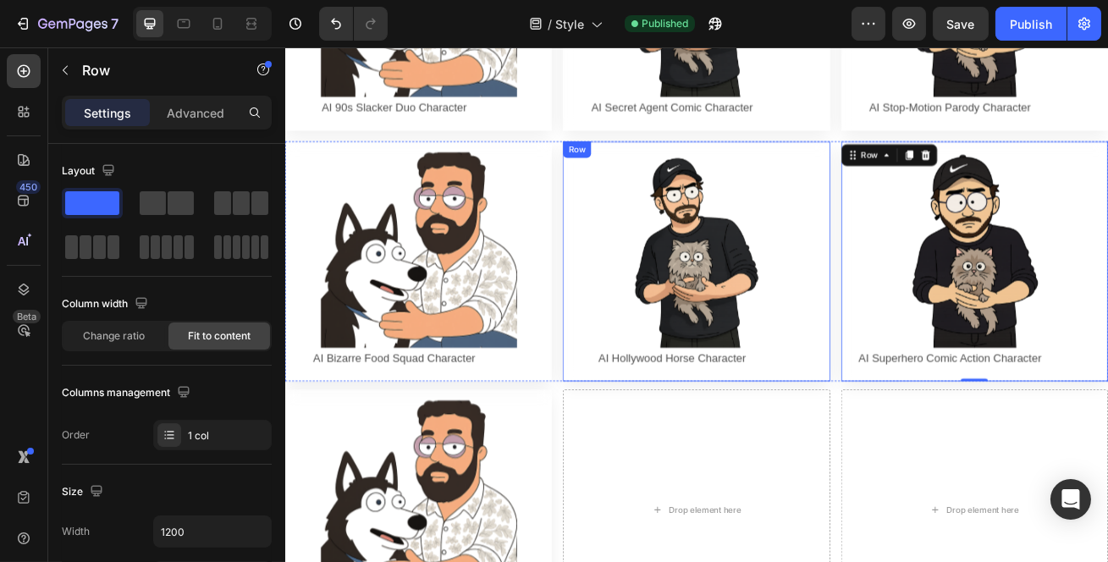
click at [820, 163] on div "Image AI Hollywood Horse Character Text Block Row Row" at bounding box center [791, 311] width 329 height 297
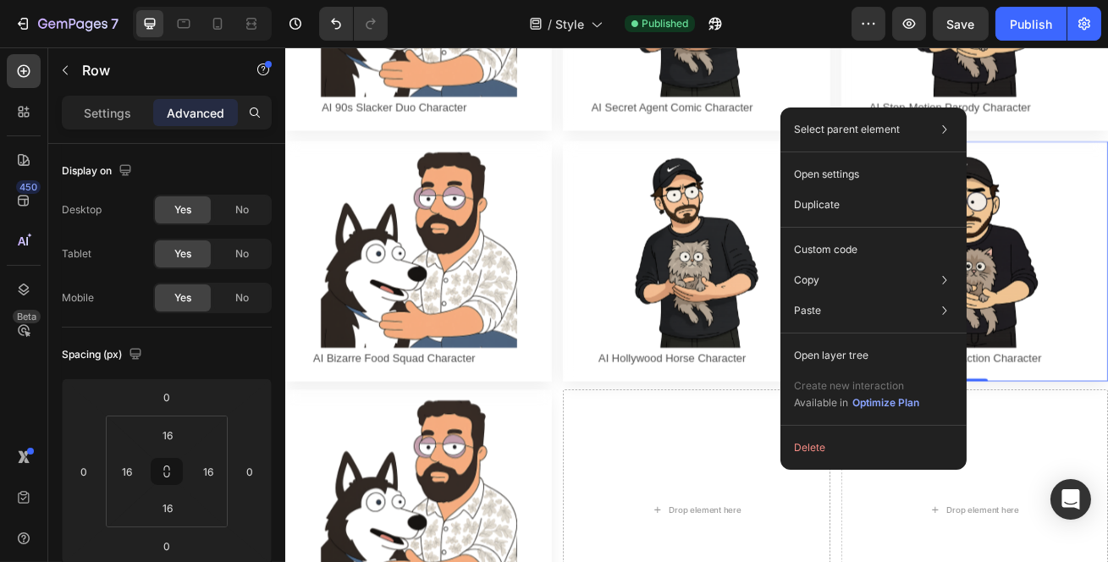
click at [853, 245] on p "Custom code" at bounding box center [826, 249] width 64 height 15
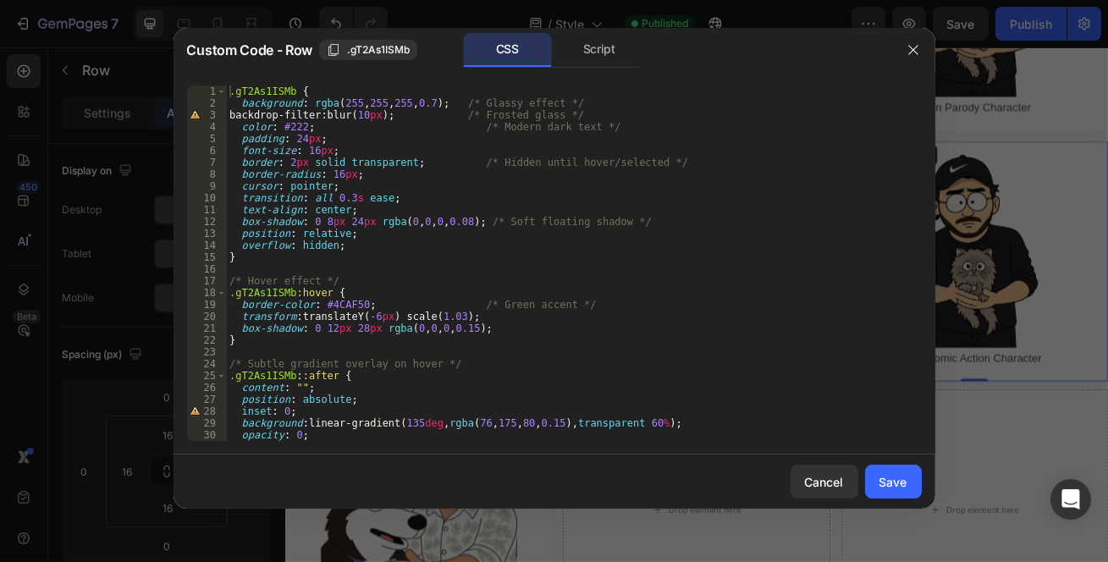
click at [923, 43] on button "button" at bounding box center [913, 49] width 27 height 27
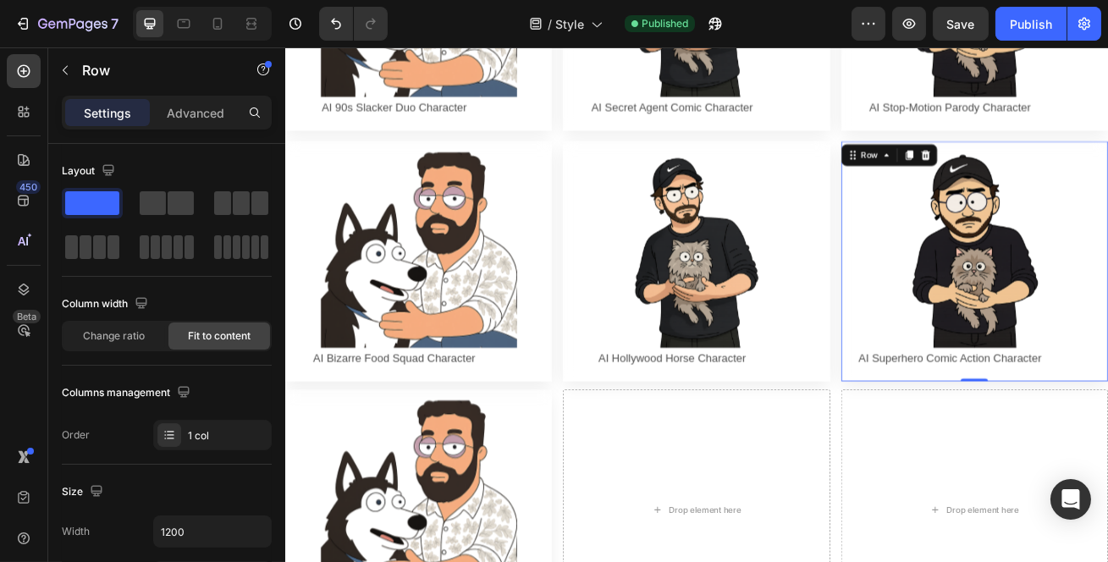
click at [997, 173] on div "Row" at bounding box center [1006, 180] width 28 height 15
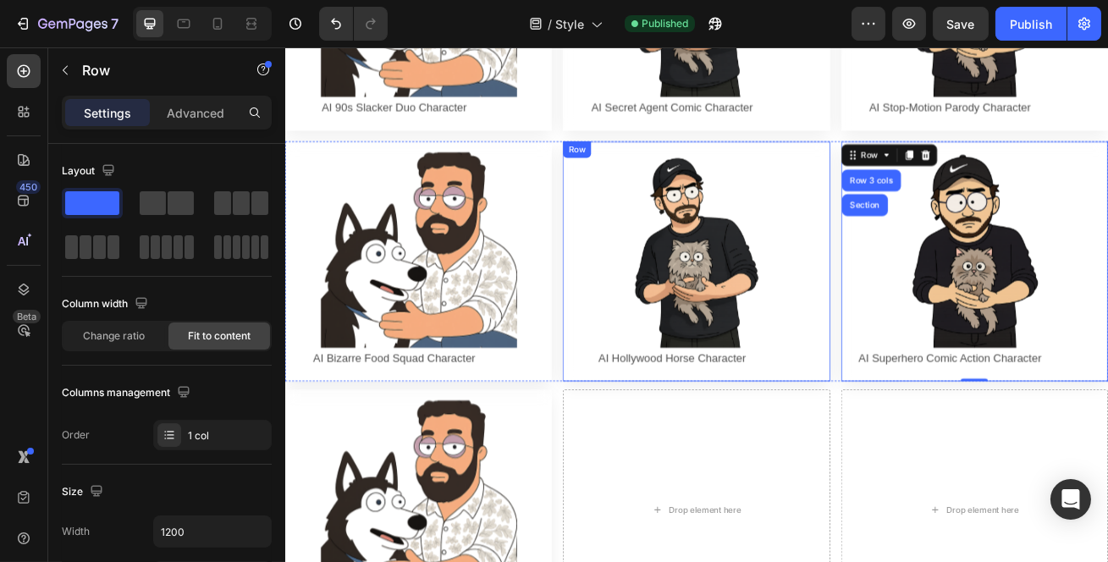
click at [660, 163] on div "Image AI Hollywood Horse Character Text Block Row Row" at bounding box center [791, 311] width 329 height 297
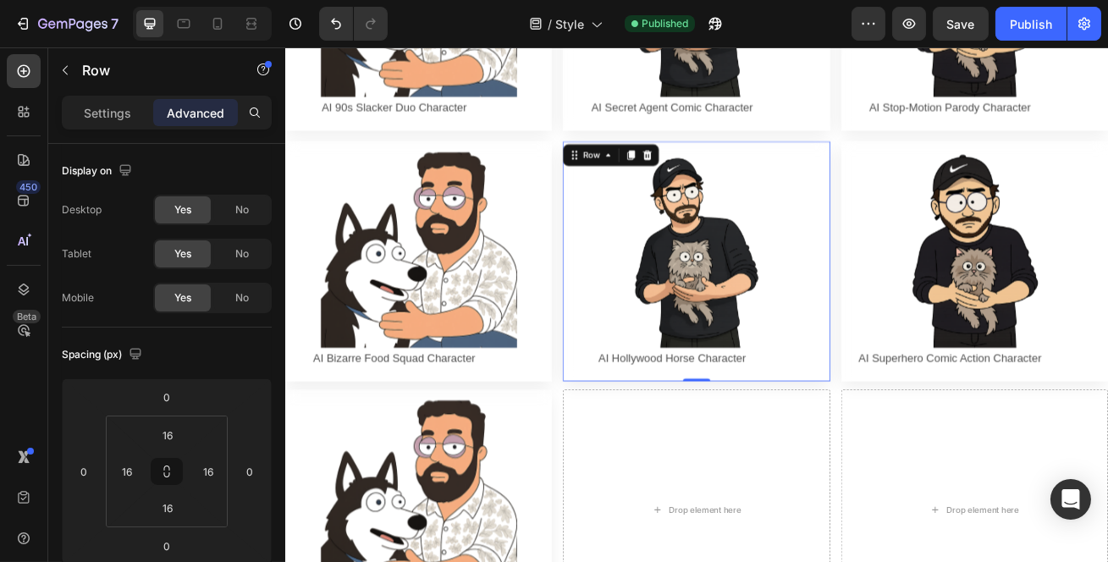
click at [661, 173] on div "Row" at bounding box center [663, 180] width 28 height 15
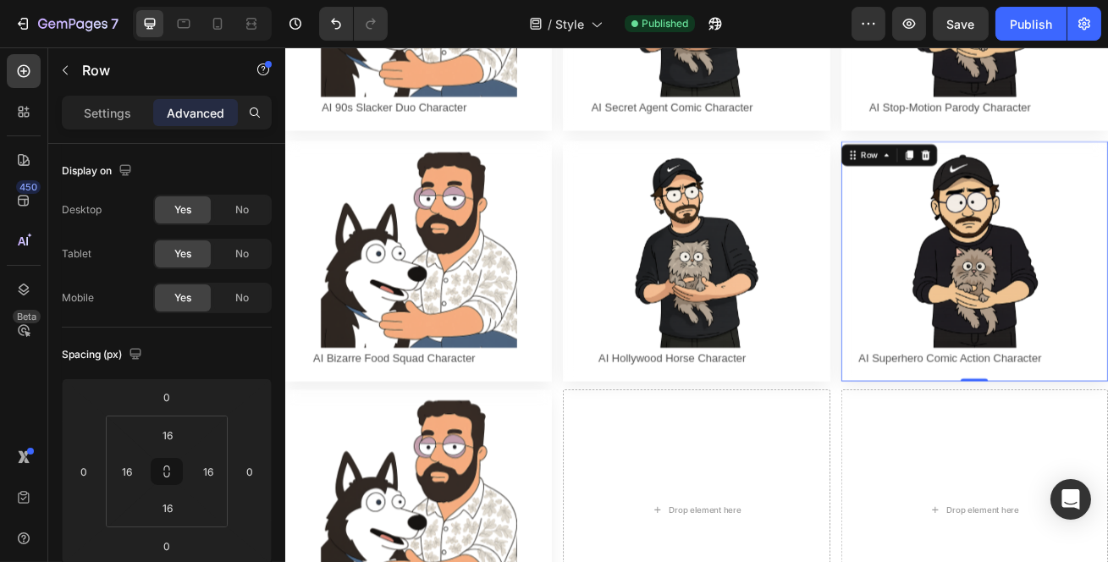
click at [999, 173] on div "Row" at bounding box center [1006, 180] width 28 height 15
drag, startPoint x: 1125, startPoint y: 417, endPoint x: 1128, endPoint y: 408, distance: 9.7
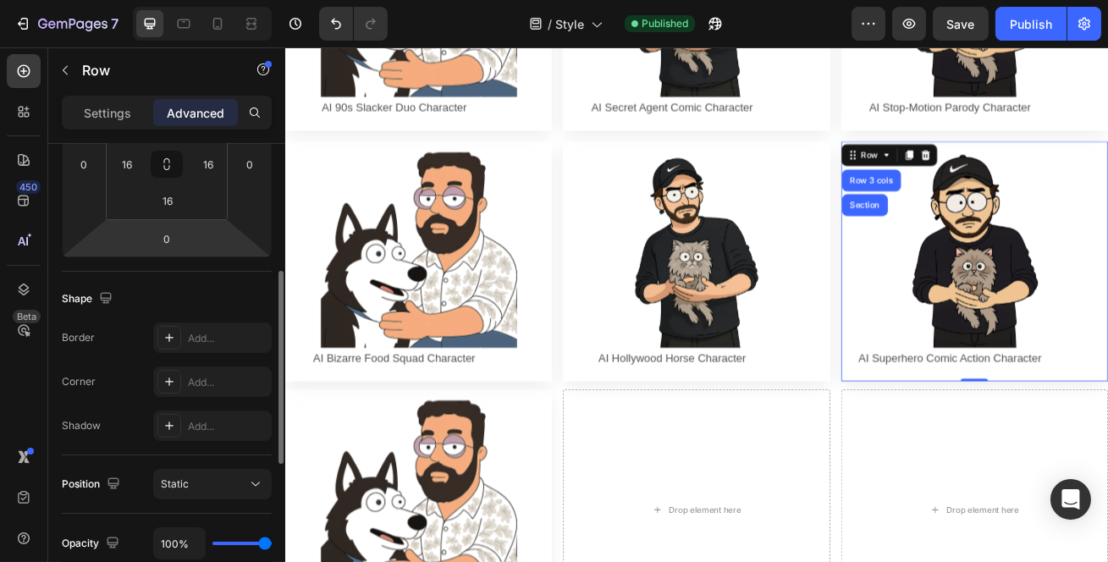
scroll to position [616, 0]
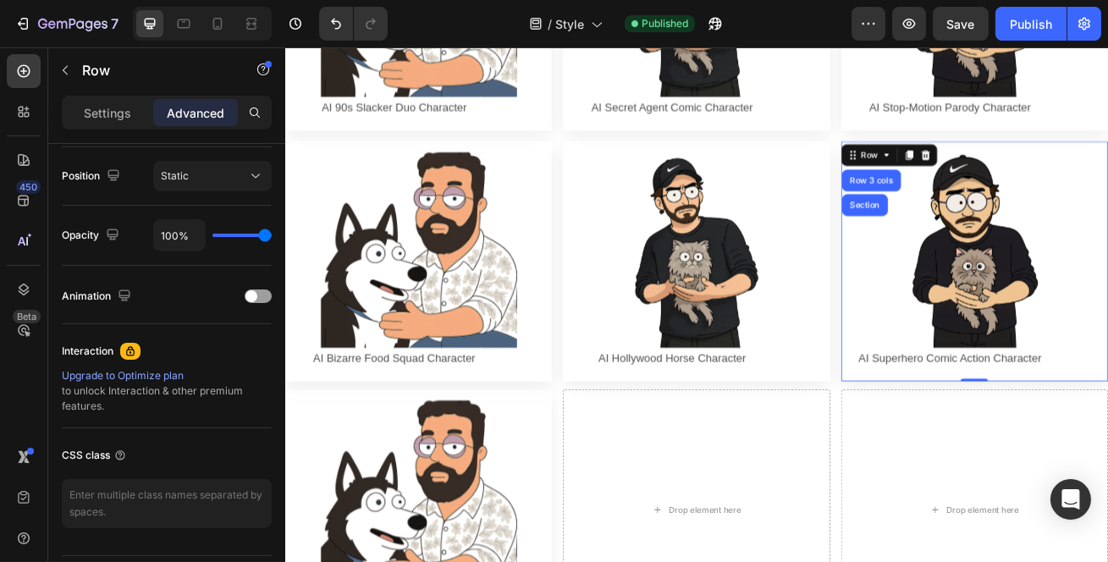
click at [124, 123] on div "Settings" at bounding box center [107, 112] width 85 height 27
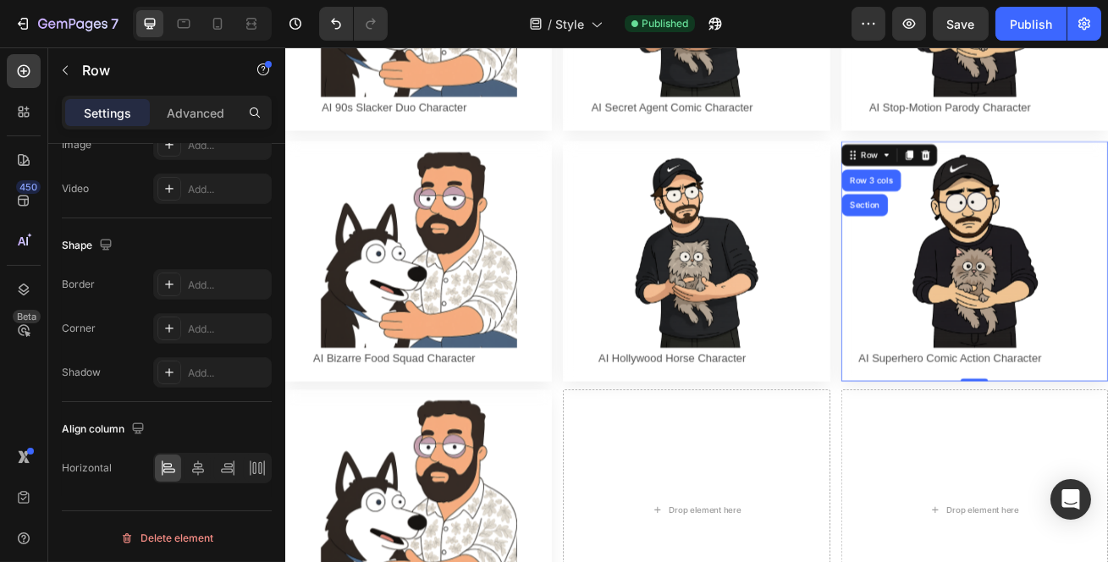
scroll to position [616, 0]
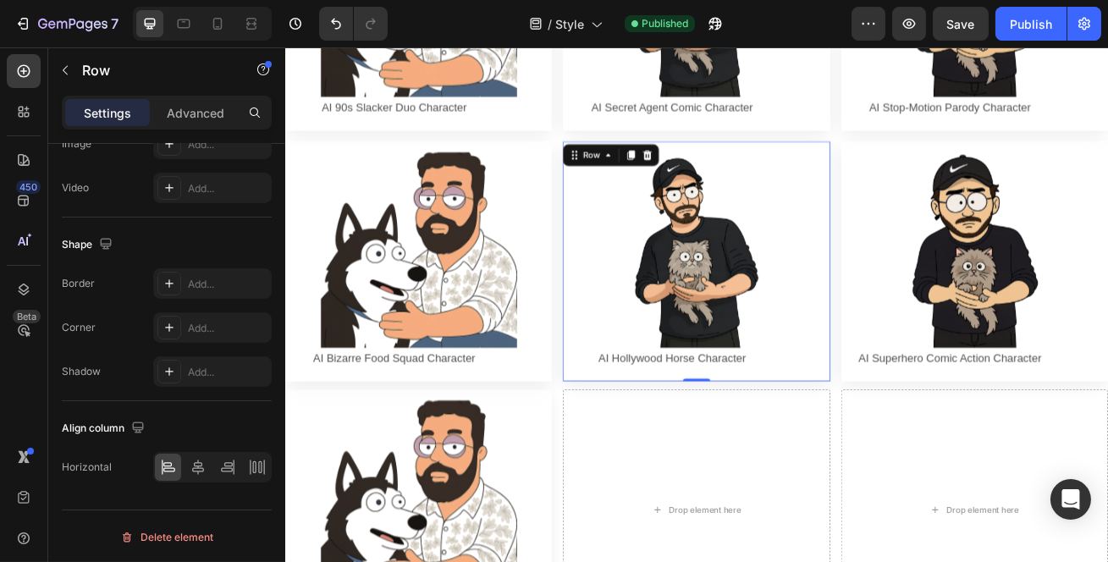
click at [664, 383] on div "Image AI Hollywood Horse Character Text Block Row Row 0" at bounding box center [791, 311] width 329 height 297
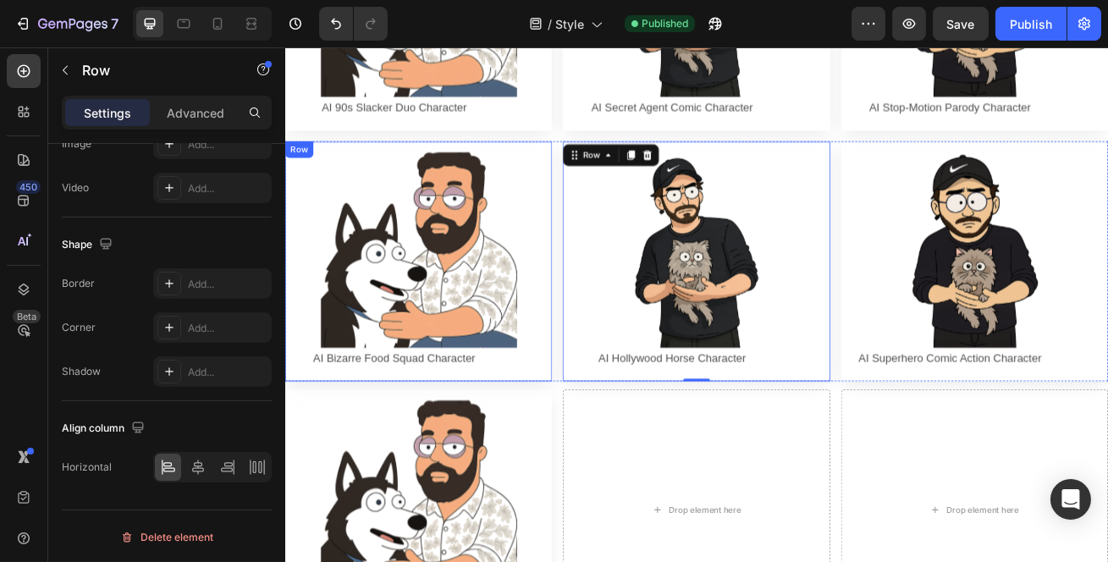
click at [520, 390] on div "Image AI Bizarre Food Squad Character Text Block Row Row" at bounding box center [448, 311] width 329 height 297
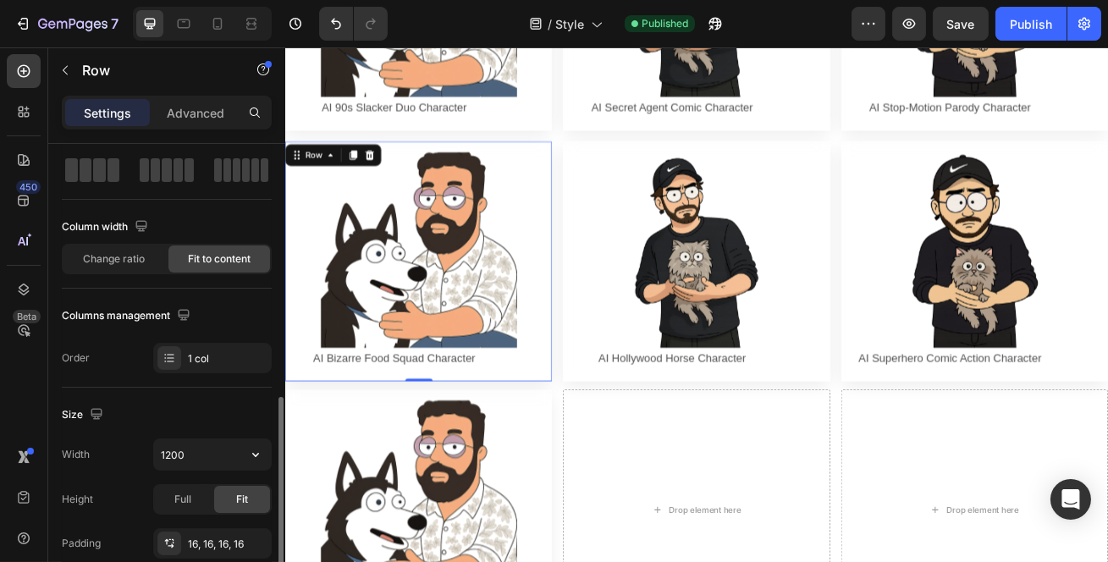
scroll to position [0, 0]
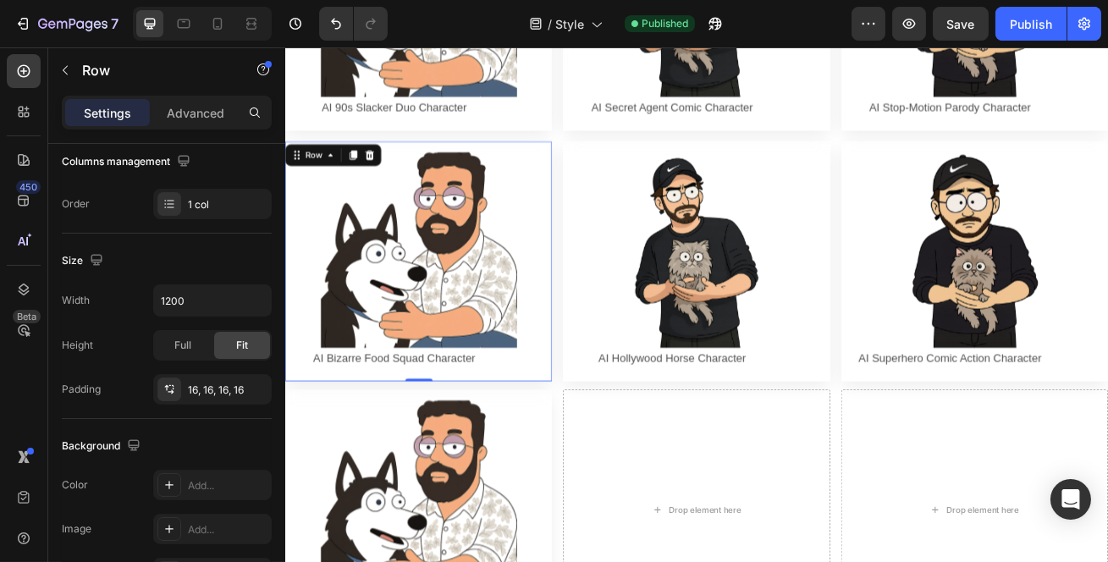
click at [391, 318] on div "Image AI Bizarre Food Squad Character Text Block Row Row 0" at bounding box center [448, 311] width 329 height 297
click at [324, 367] on div "Image AI Bizarre Food Squad Character Text Block Row Row 0" at bounding box center [448, 311] width 329 height 297
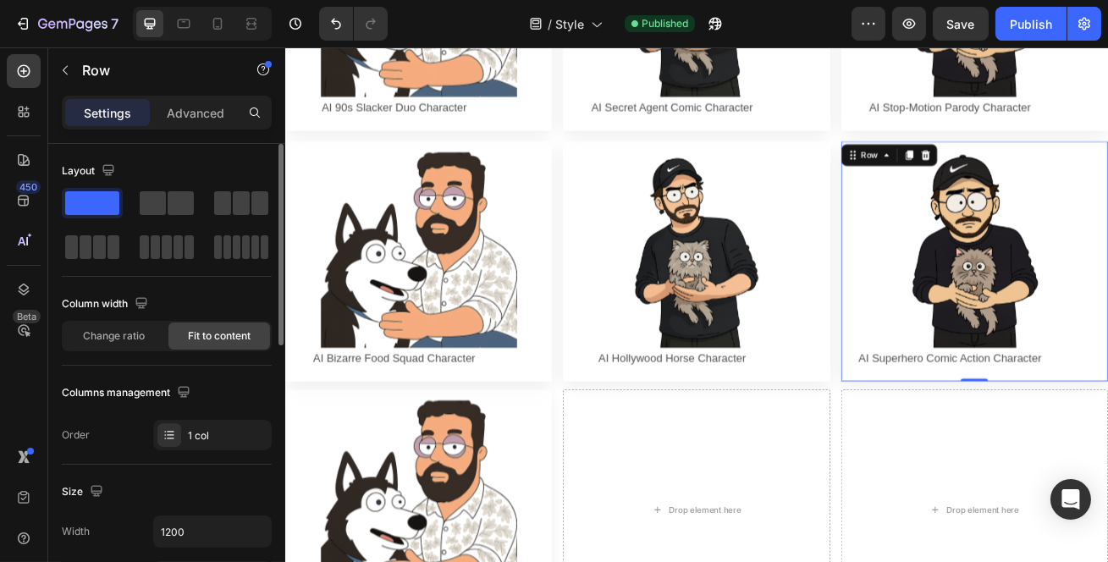
scroll to position [0, 0]
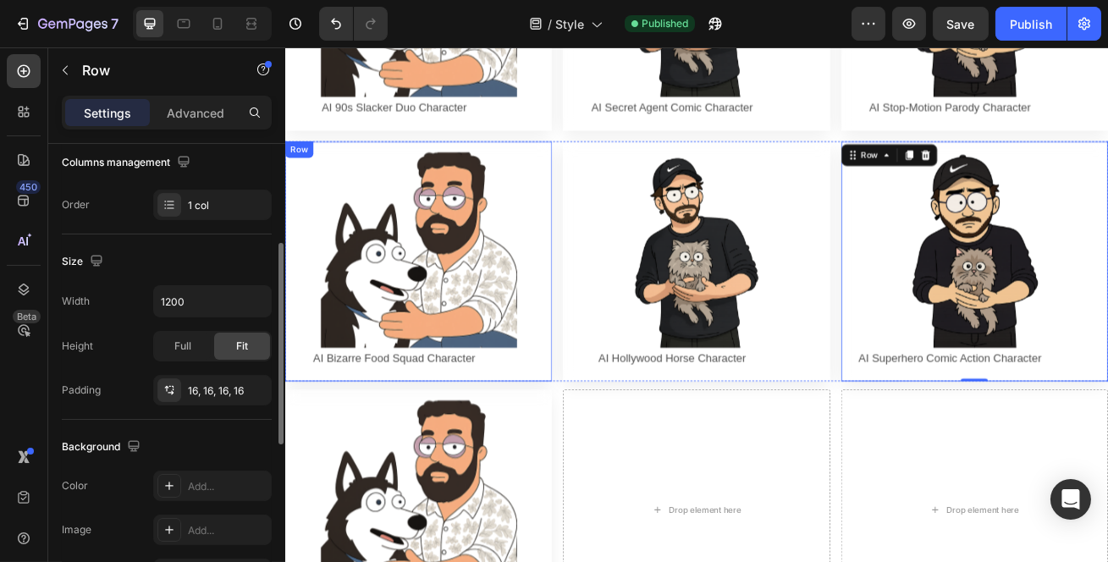
click at [345, 340] on div "Image AI Bizarre Food Squad Character Text Block Row Row" at bounding box center [448, 311] width 329 height 297
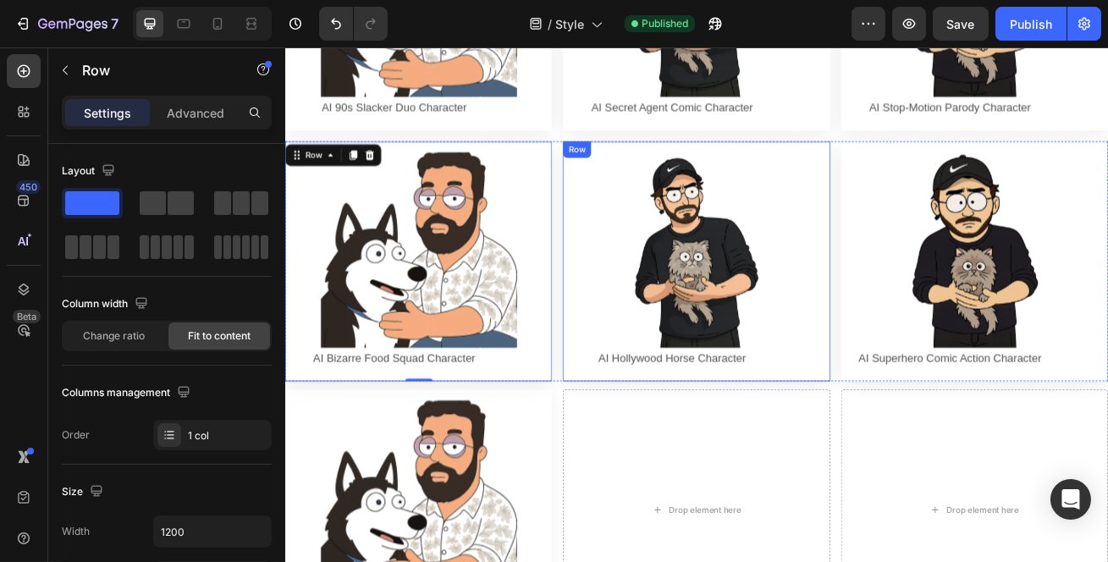
click at [723, 340] on div "Image AI Hollywood Horse Character Text Block Row Row" at bounding box center [791, 311] width 329 height 297
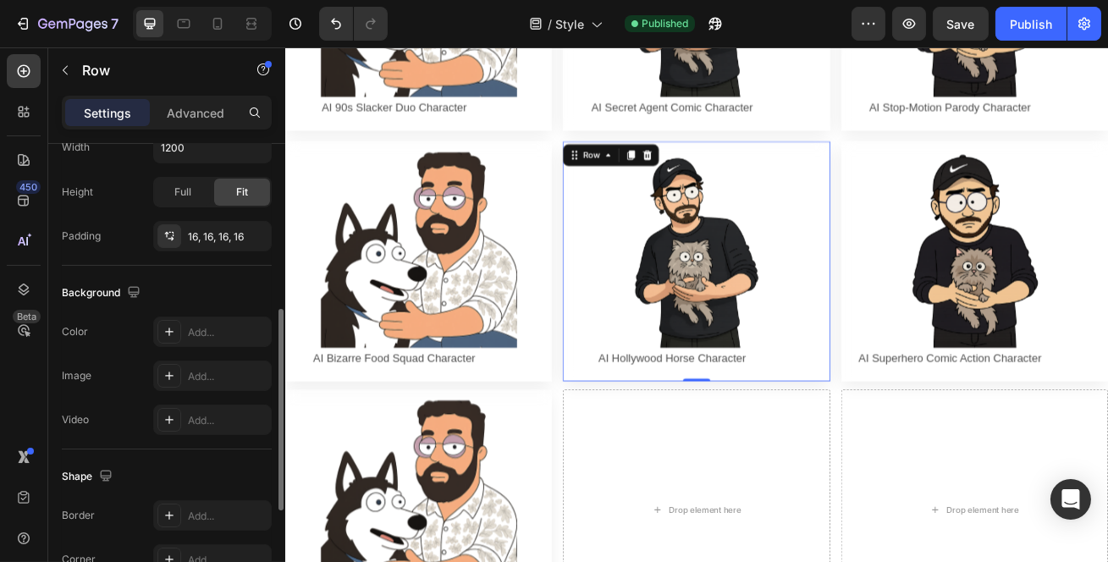
scroll to position [616, 0]
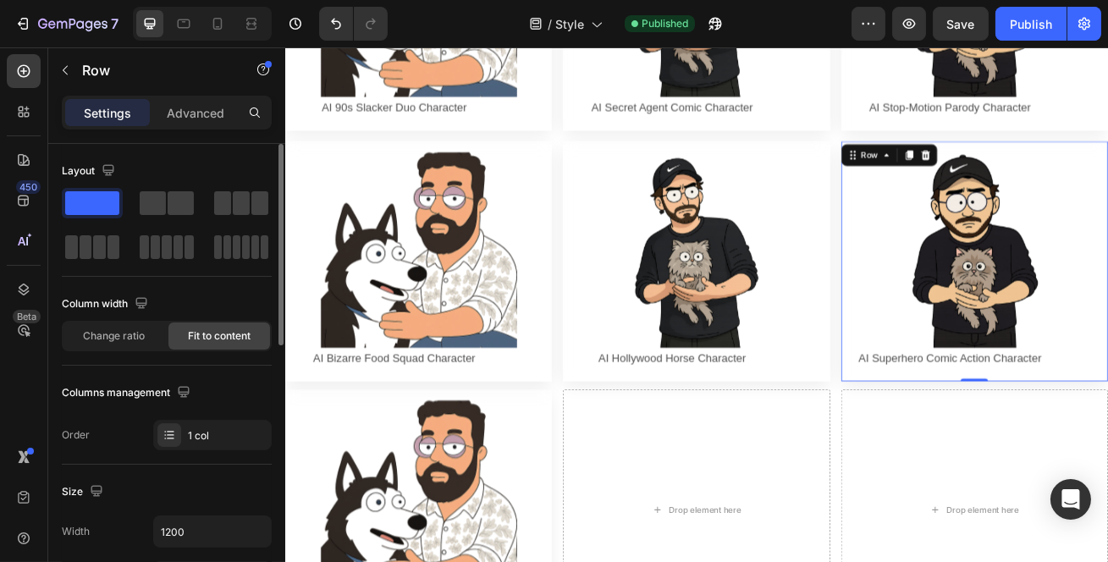
scroll to position [0, 0]
click at [168, 119] on p "Advanced" at bounding box center [196, 113] width 58 height 18
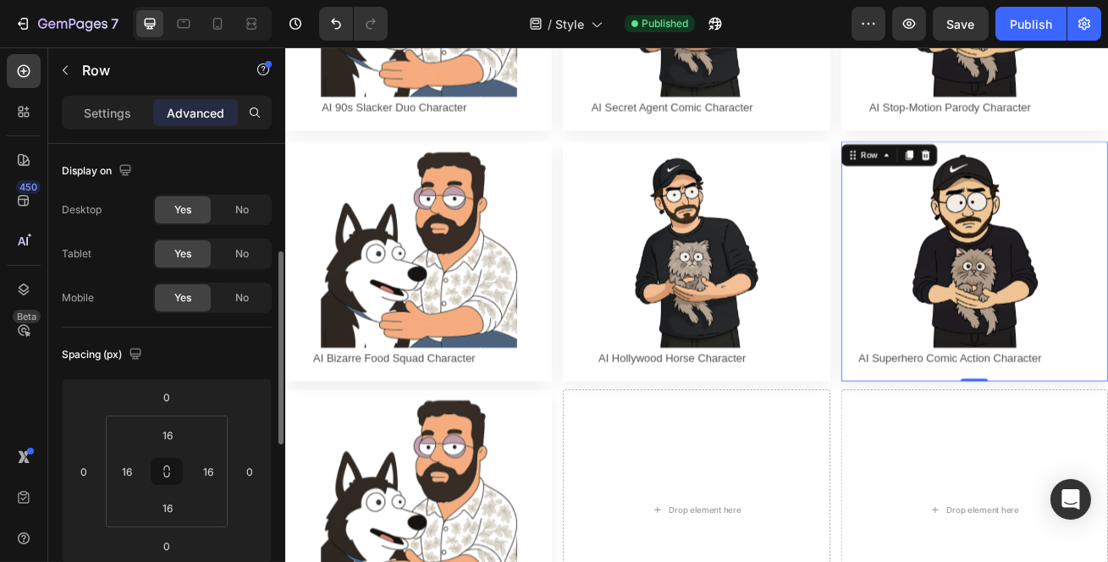
scroll to position [230, 0]
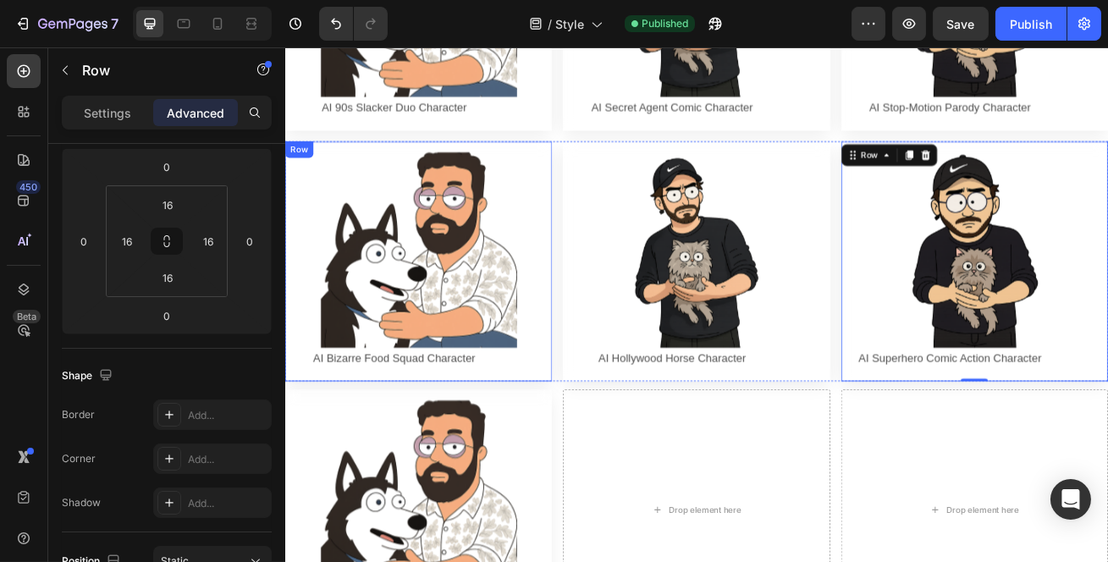
click at [386, 333] on div "Image AI Bizarre Food Squad Character Text Block Row Row" at bounding box center [448, 311] width 329 height 297
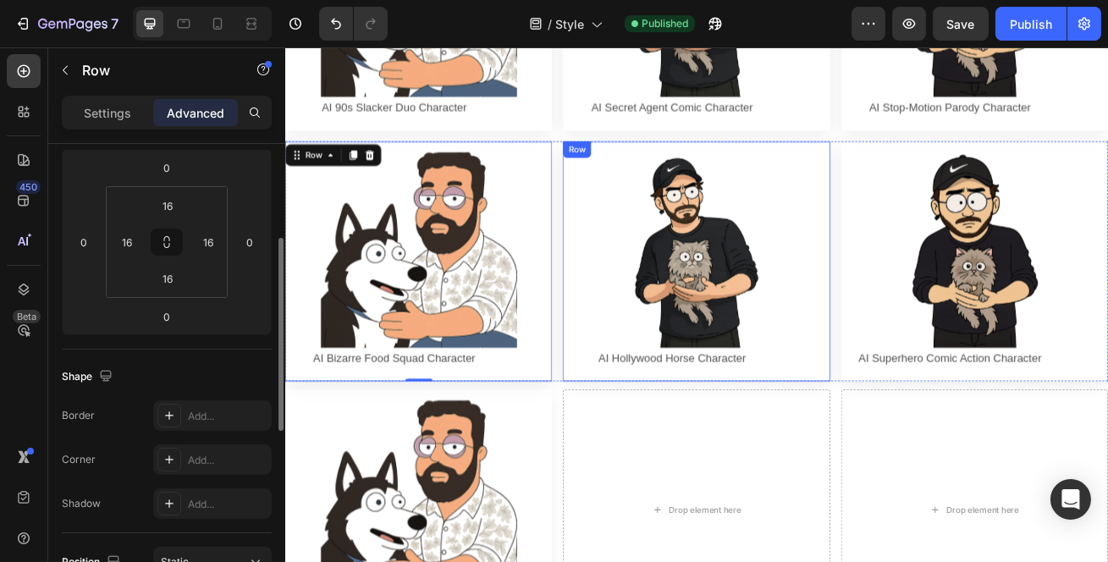
click at [802, 344] on div "Image AI Hollywood Horse Character Text Block Row Row" at bounding box center [791, 311] width 329 height 297
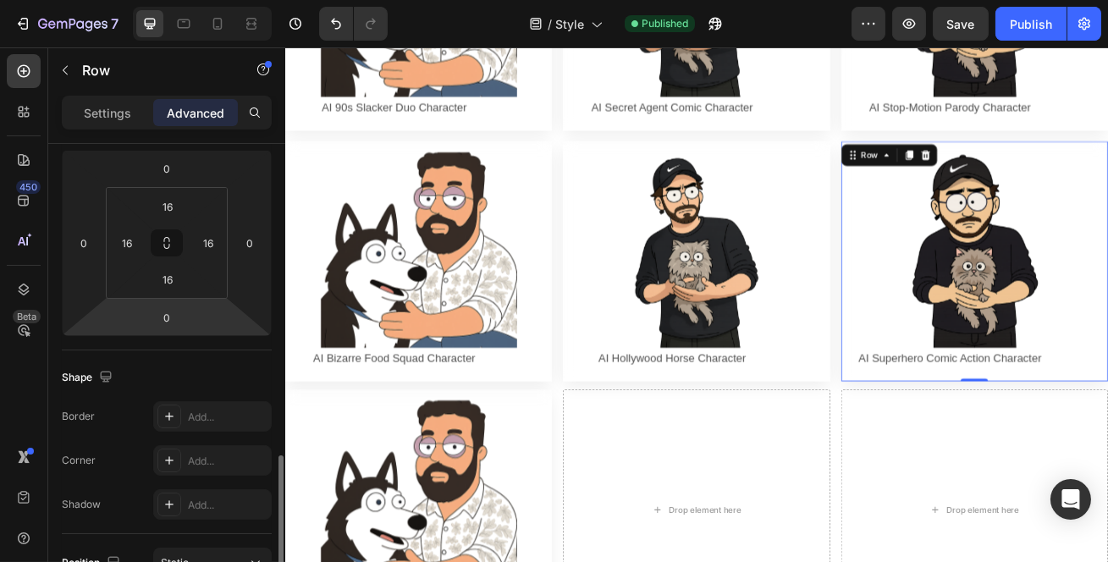
scroll to position [459, 0]
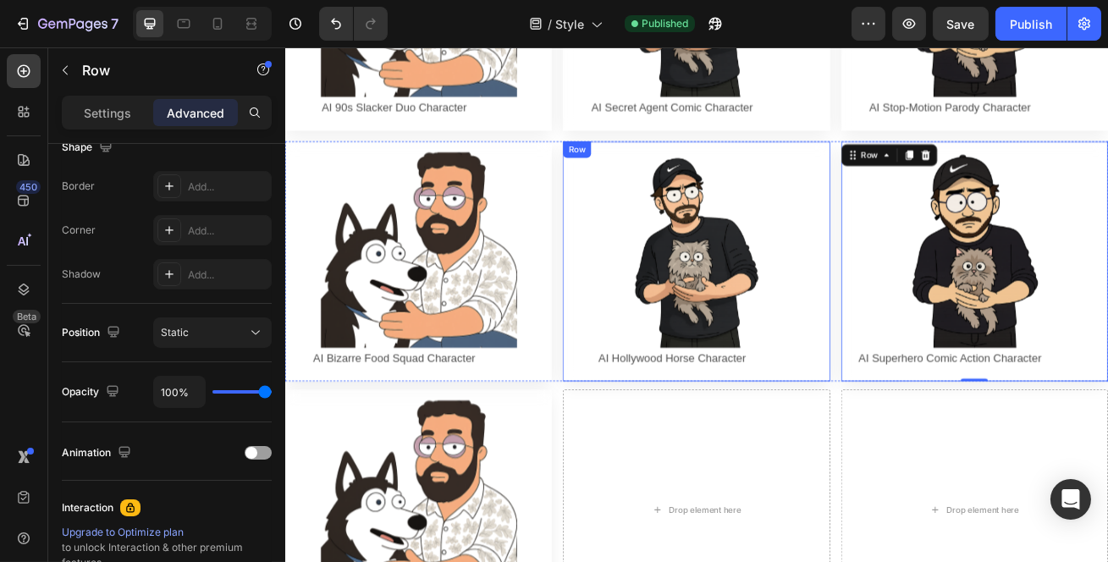
click at [699, 163] on div "Image AI Hollywood Horse Character Text Block Row Row" at bounding box center [791, 311] width 329 height 297
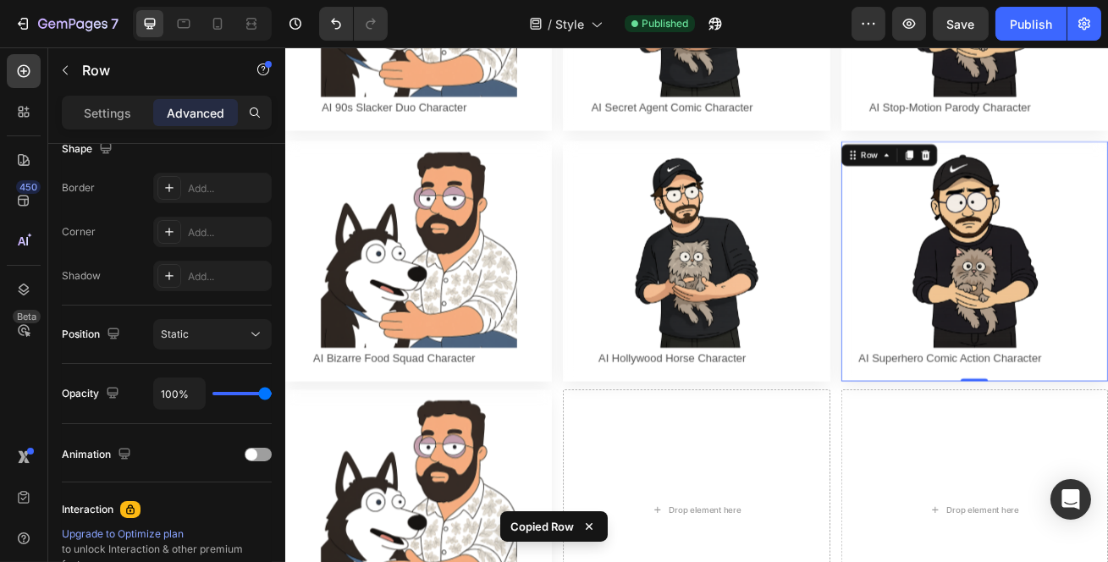
click at [1069, 174] on icon at bounding box center [1074, 180] width 11 height 12
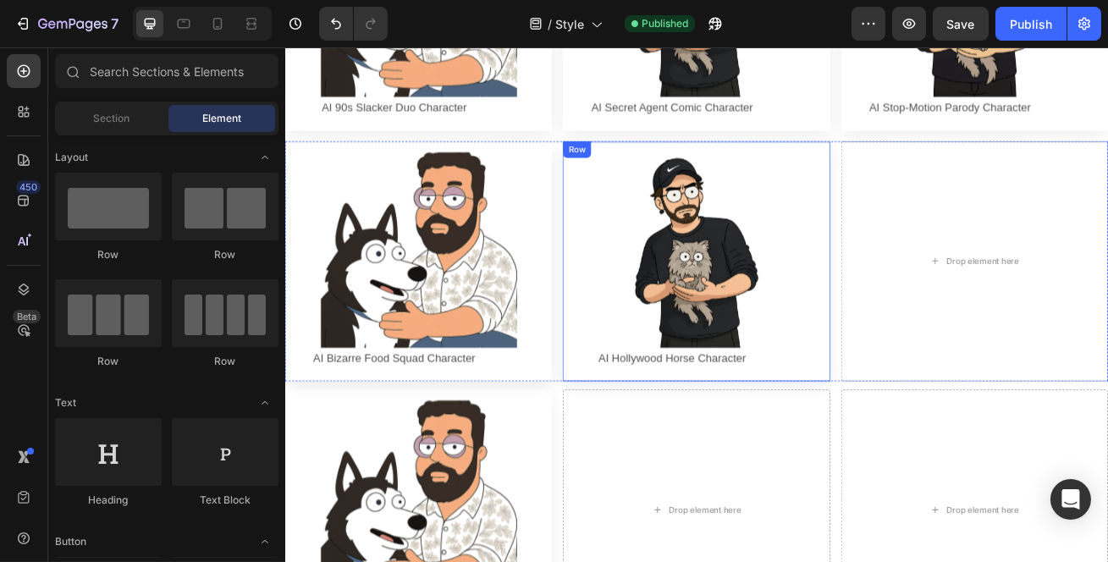
click at [802, 163] on div "Image AI Hollywood Horse Character Text Block Row Row" at bounding box center [791, 311] width 329 height 297
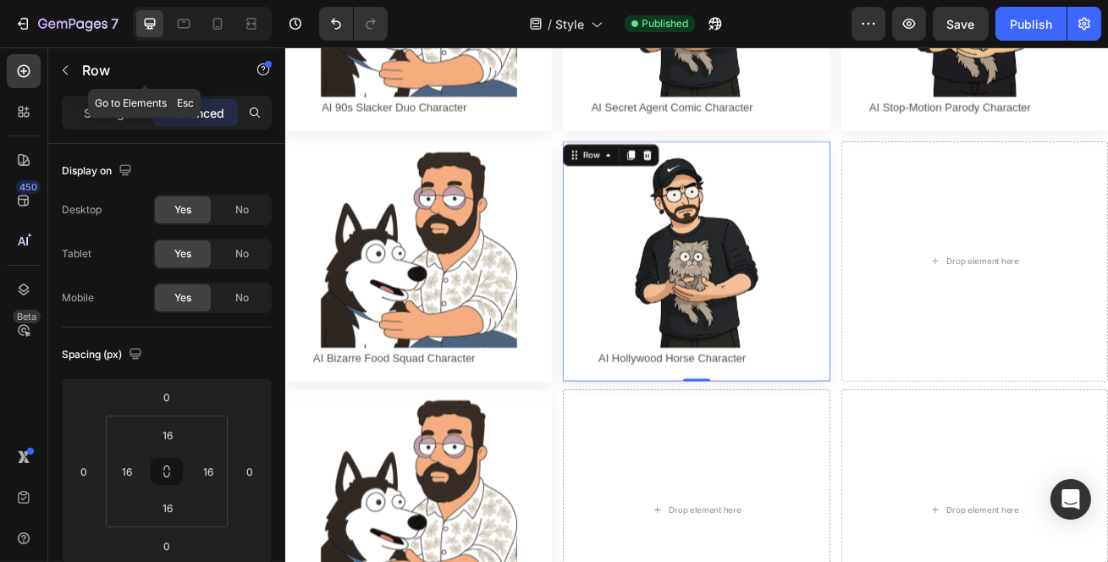
click at [60, 67] on icon "button" at bounding box center [65, 71] width 14 height 14
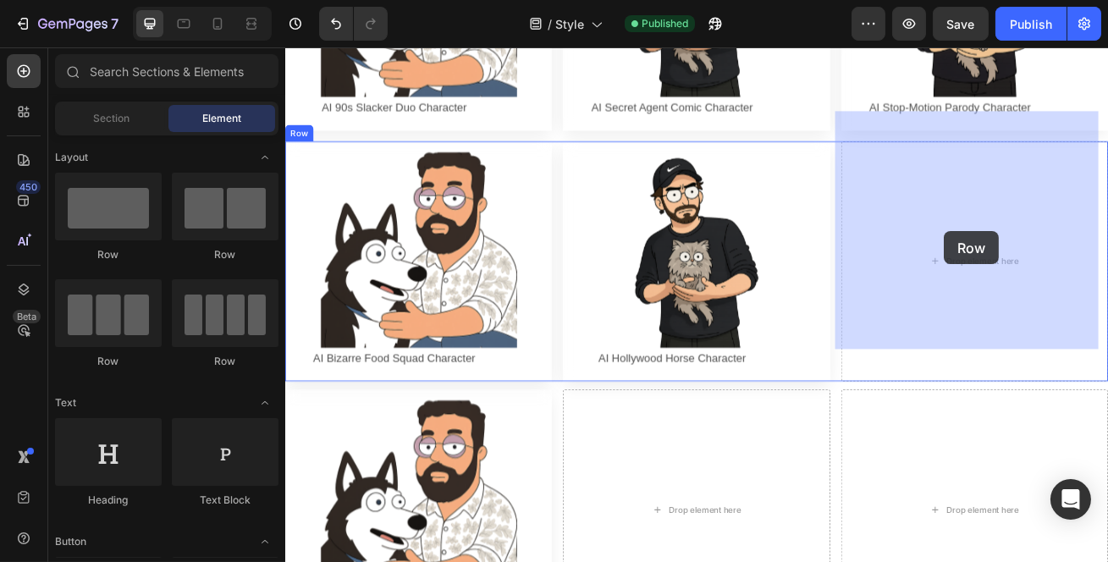
drag, startPoint x: 394, startPoint y: 250, endPoint x: 1098, endPoint y: 274, distance: 704.9
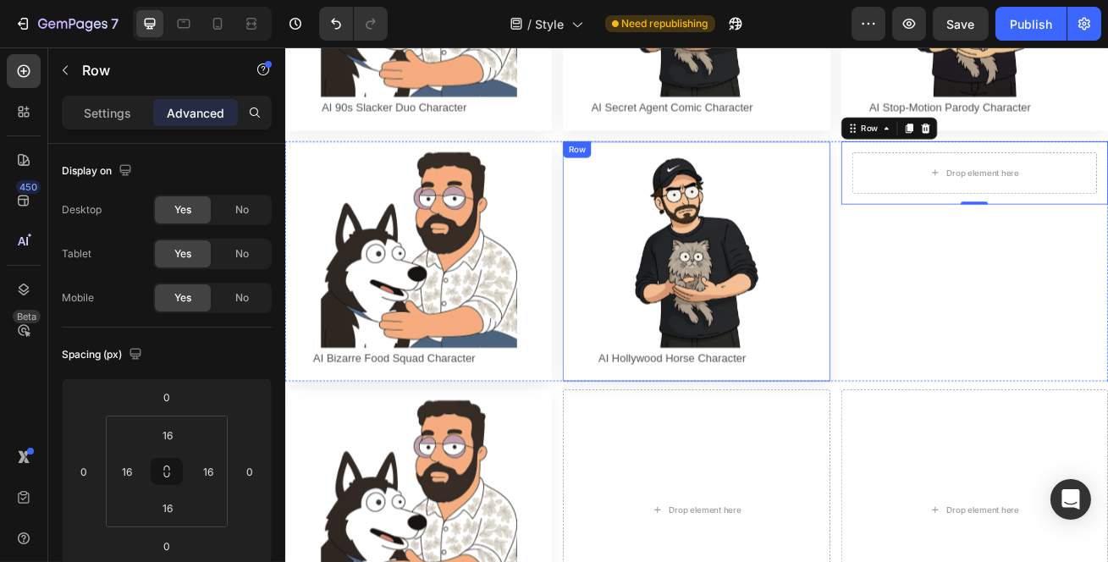
click at [849, 224] on div "Image AI Hollywood Horse Character Text Block Row Row" at bounding box center [791, 311] width 329 height 297
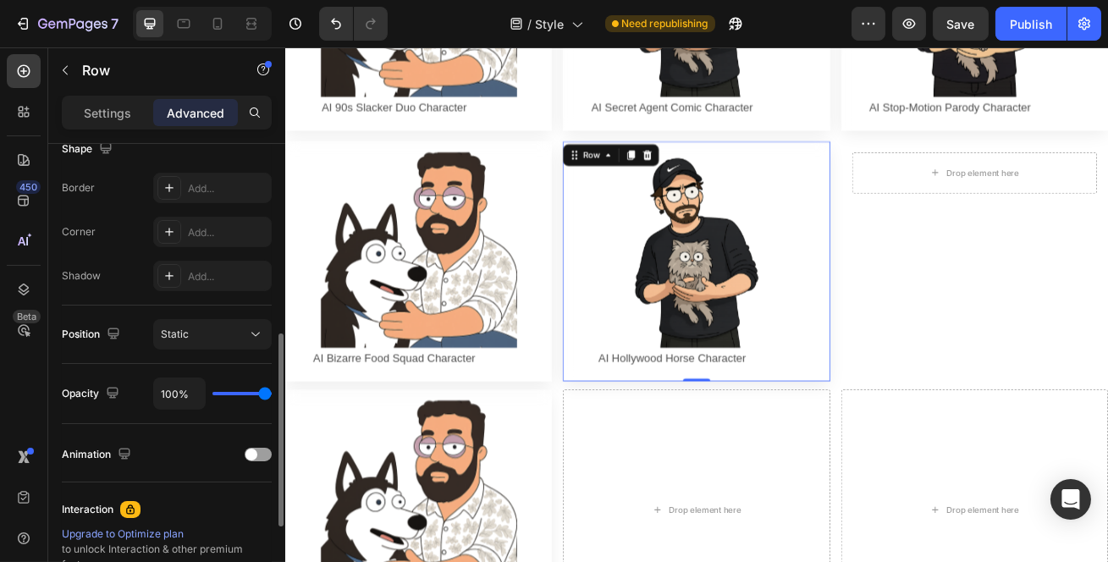
click at [653, 173] on div "Row" at bounding box center [663, 180] width 28 height 15
click at [677, 174] on icon at bounding box center [684, 181] width 14 height 14
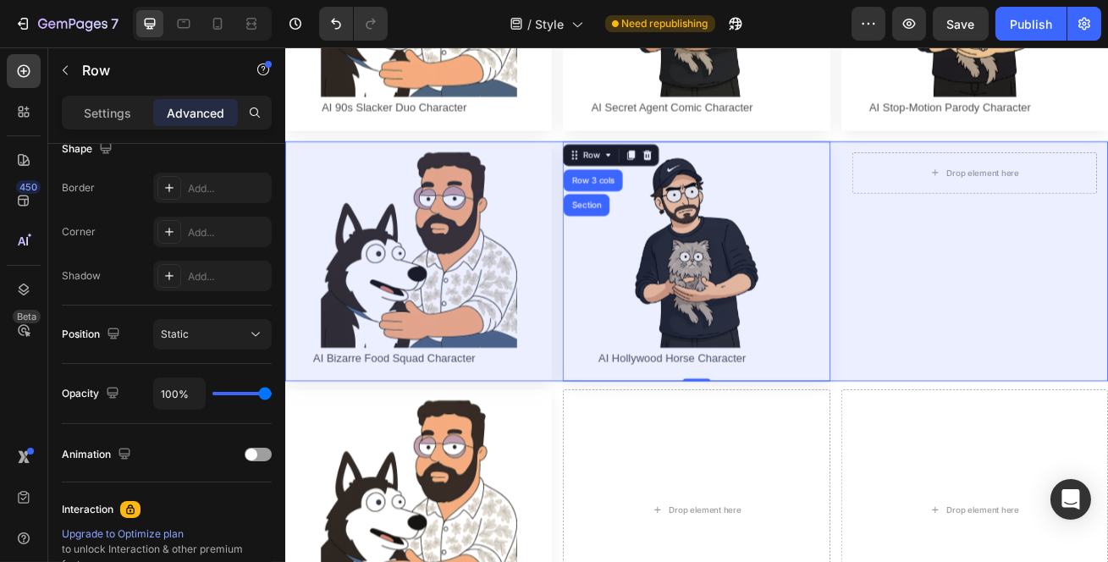
click at [810, 204] on div "Image AI Hollywood Horse Character Text Block Row Row Row 3 cols Section 0" at bounding box center [791, 311] width 329 height 297
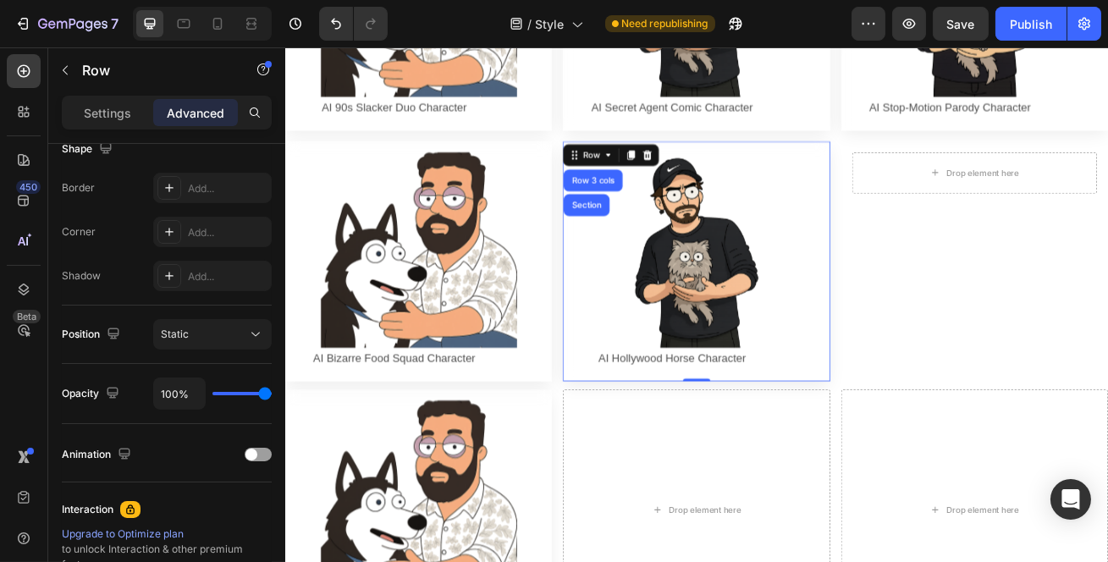
click at [804, 163] on div "Image AI Hollywood Horse Character Text Block Row Row Row 3 cols Section 0" at bounding box center [791, 311] width 329 height 297
click at [797, 163] on div "Image AI Hollywood Horse Character Text Block Row Row Row 3 cols Section 0" at bounding box center [791, 311] width 329 height 297
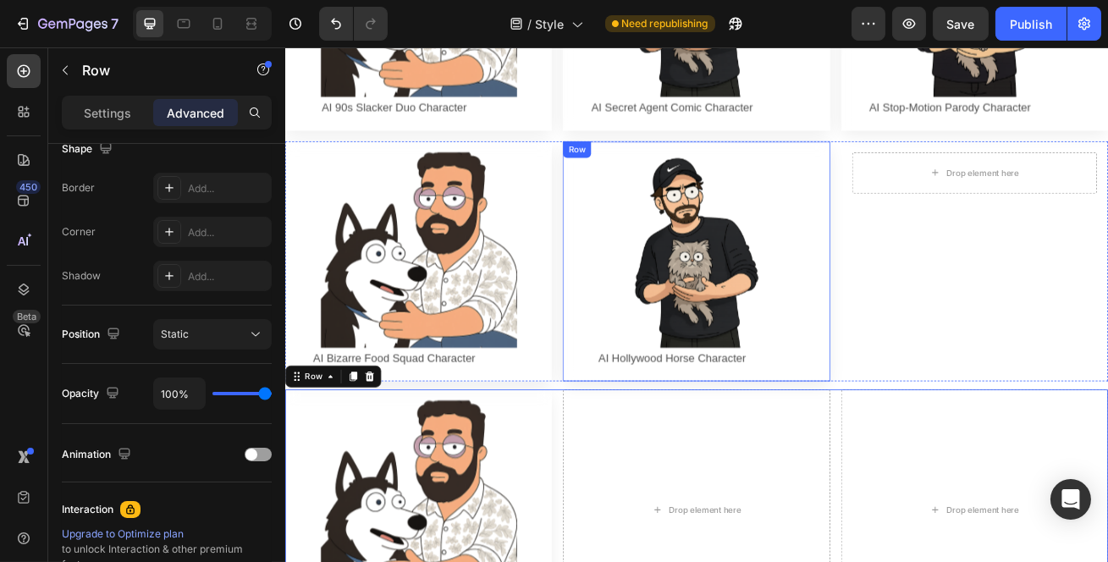
click at [913, 405] on div "Image AI Hollywood Horse Character Text Block Row Row" at bounding box center [791, 311] width 329 height 297
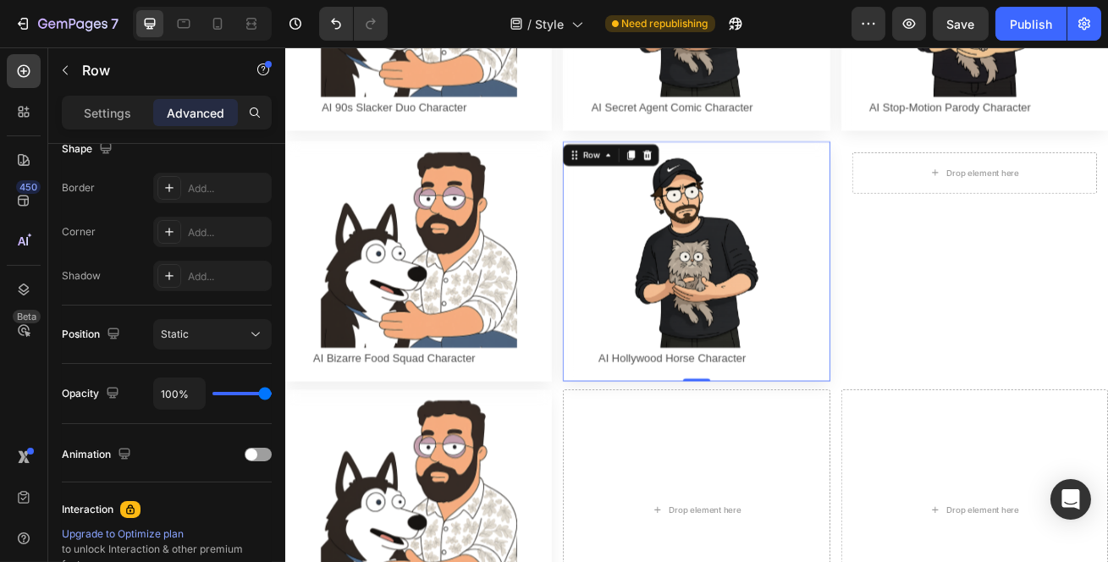
click at [677, 174] on icon at bounding box center [684, 181] width 14 height 14
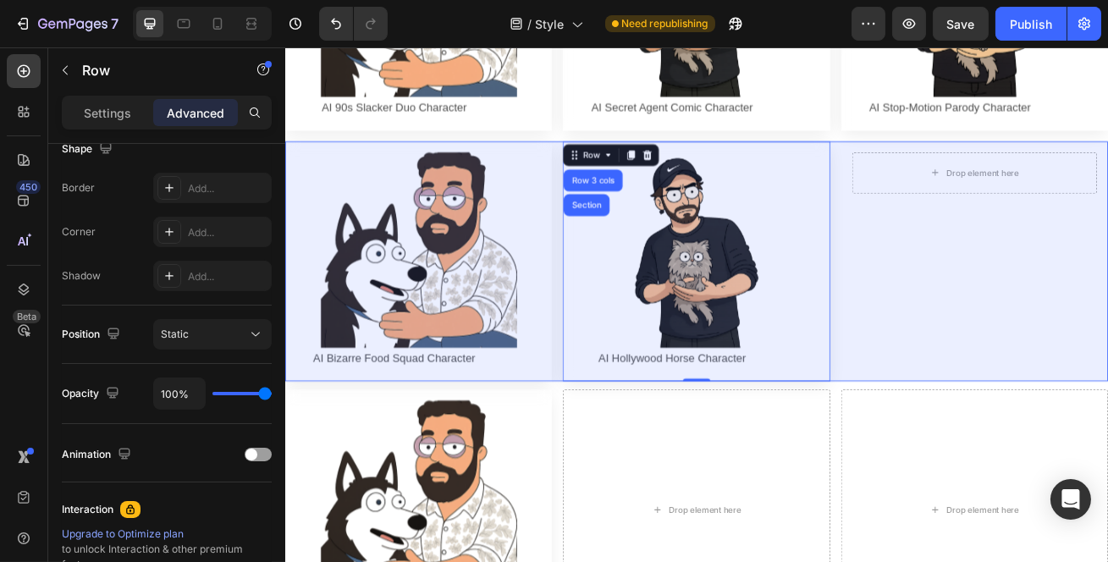
click at [660, 207] on div "Row 3 cols" at bounding box center [664, 212] width 59 height 10
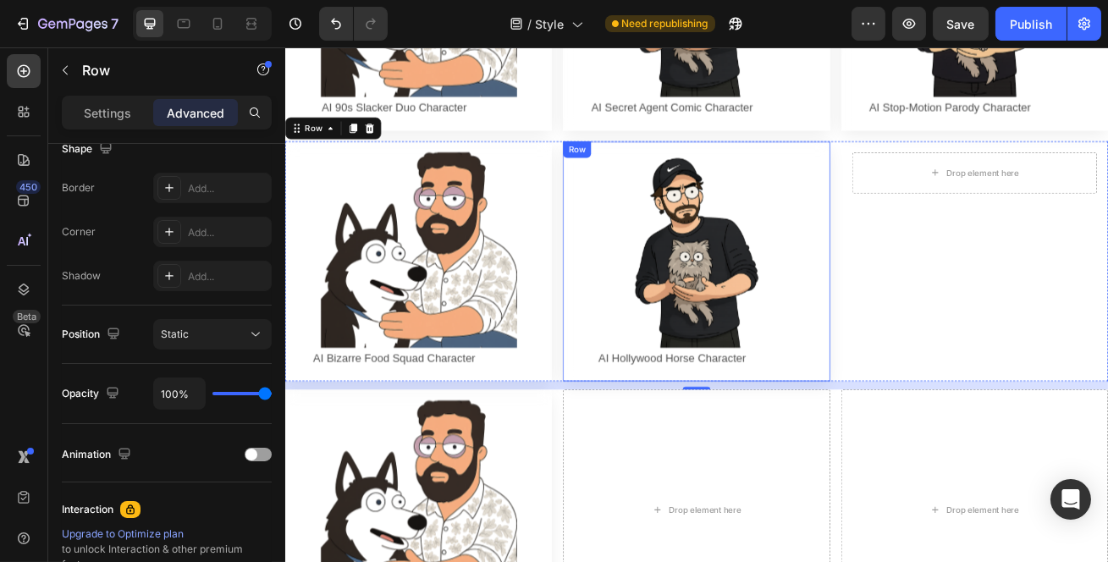
click at [685, 163] on div "Image AI Hollywood Horse Character Text Block Row Row" at bounding box center [791, 311] width 329 height 297
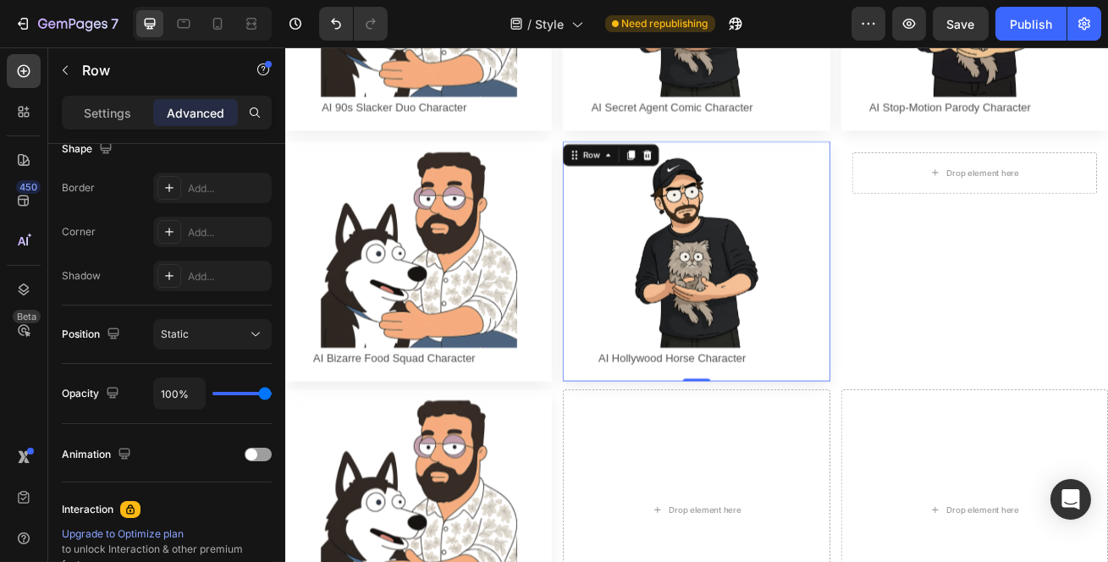
click at [666, 173] on div "Row" at bounding box center [663, 180] width 28 height 15
click at [749, 222] on div "Image AI Hollywood Horse Character Text Block Row Row Row 3 cols Section 0" at bounding box center [791, 311] width 329 height 297
click at [930, 163] on div "Image AI Hollywood Horse Character Text Block Row Row Row 3 cols Section 0" at bounding box center [791, 311] width 329 height 297
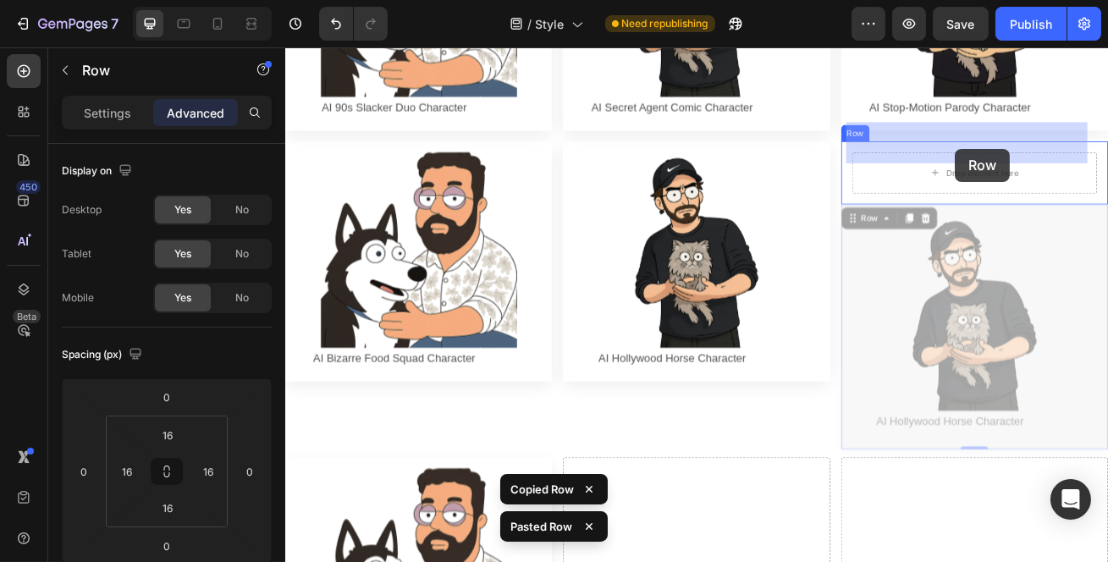
drag, startPoint x: 1104, startPoint y: 271, endPoint x: 1112, endPoint y: 173, distance: 98.5
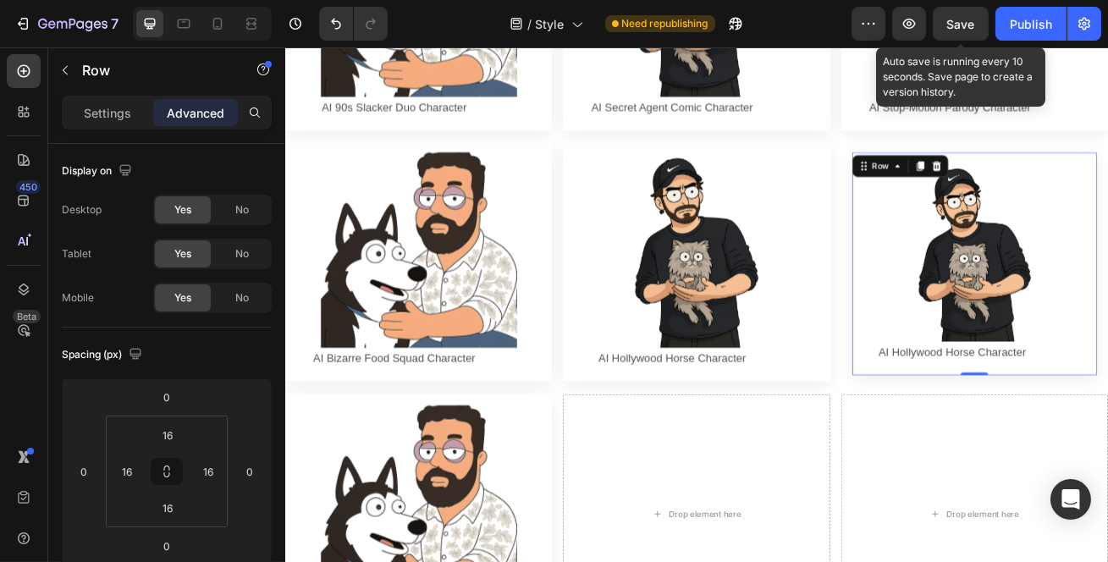
click at [970, 23] on span "Save" at bounding box center [961, 24] width 28 height 14
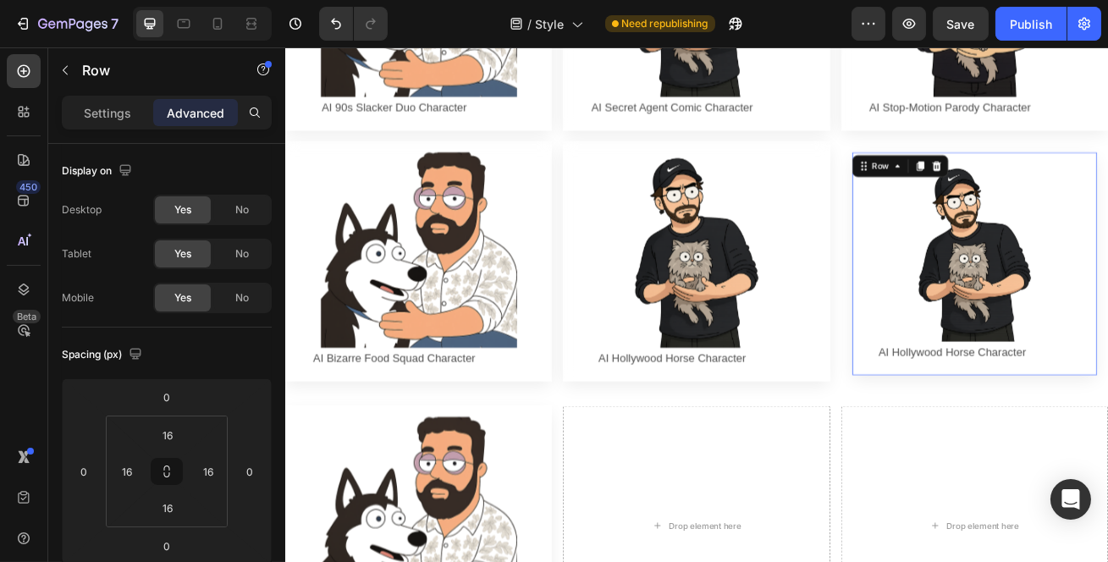
drag, startPoint x: 1131, startPoint y: 406, endPoint x: 1128, endPoint y: 421, distance: 14.8
type input "17"
click at [1025, 184] on div "Row" at bounding box center [1020, 194] width 62 height 20
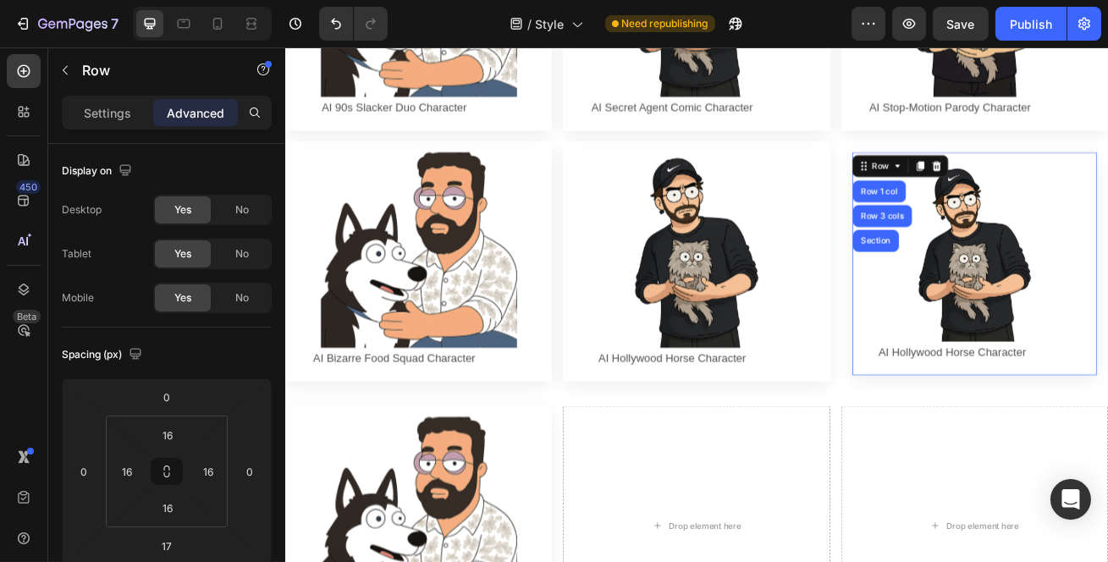
click at [1025, 184] on div "Row" at bounding box center [1020, 194] width 62 height 20
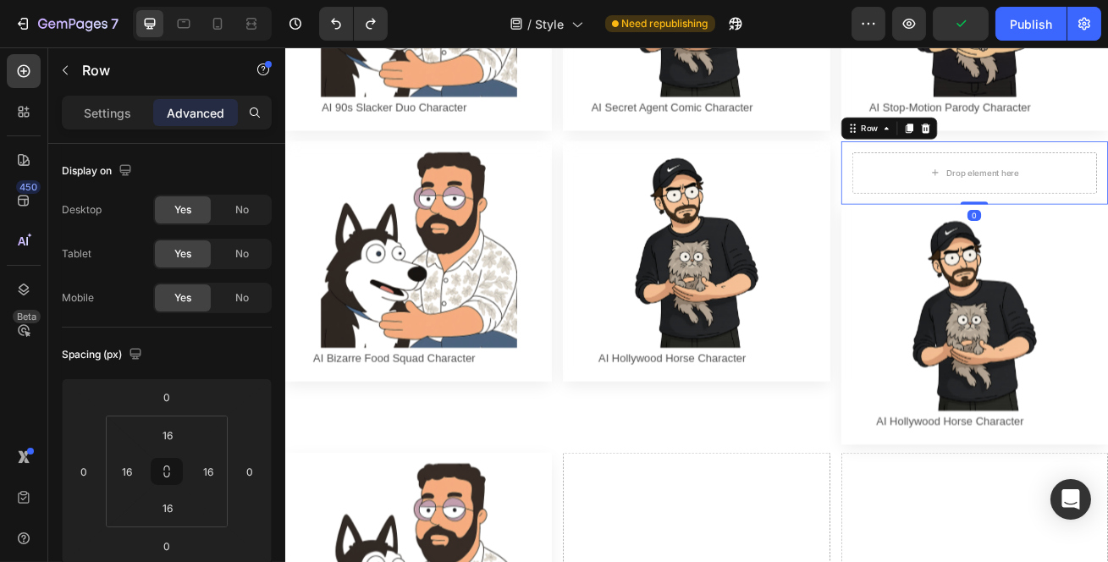
click at [1002, 140] on div "Row" at bounding box center [1006, 147] width 28 height 15
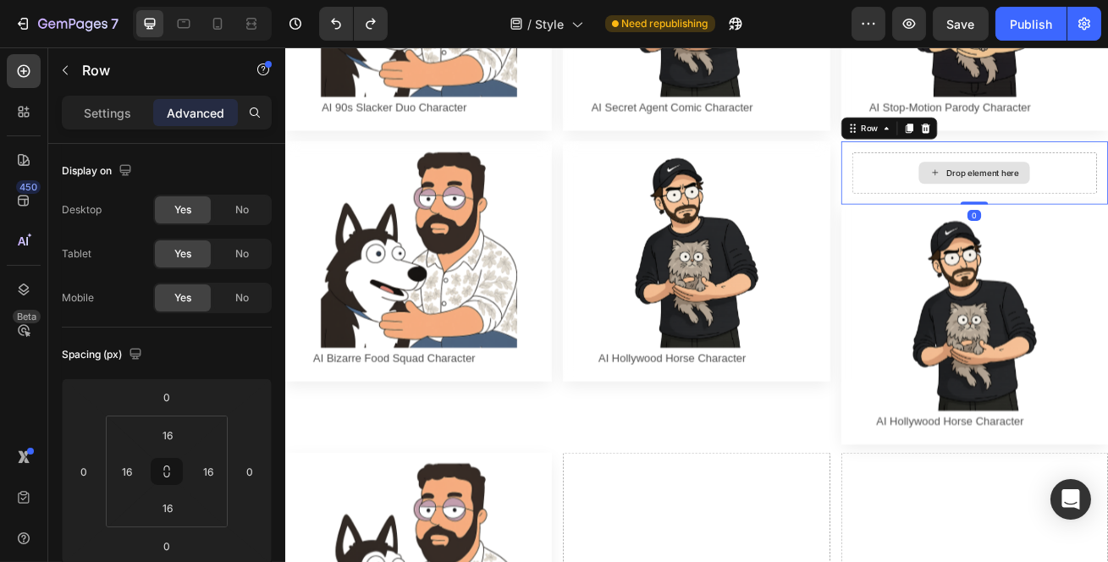
click at [1069, 141] on icon at bounding box center [1074, 147] width 11 height 12
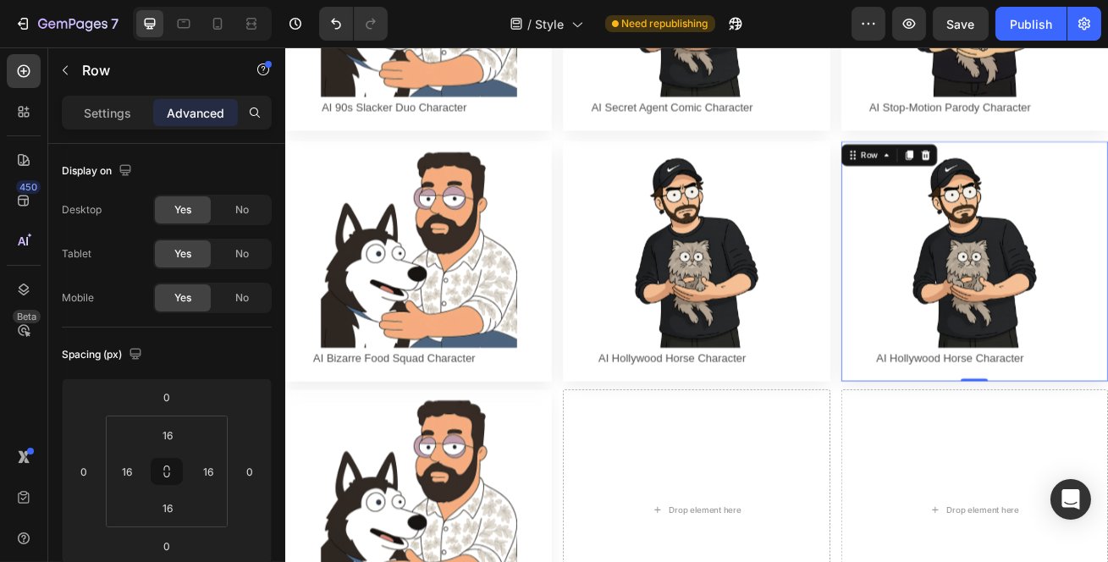
click at [1020, 174] on icon at bounding box center [1027, 181] width 14 height 14
click at [1037, 12] on button "Publish" at bounding box center [1031, 24] width 71 height 34
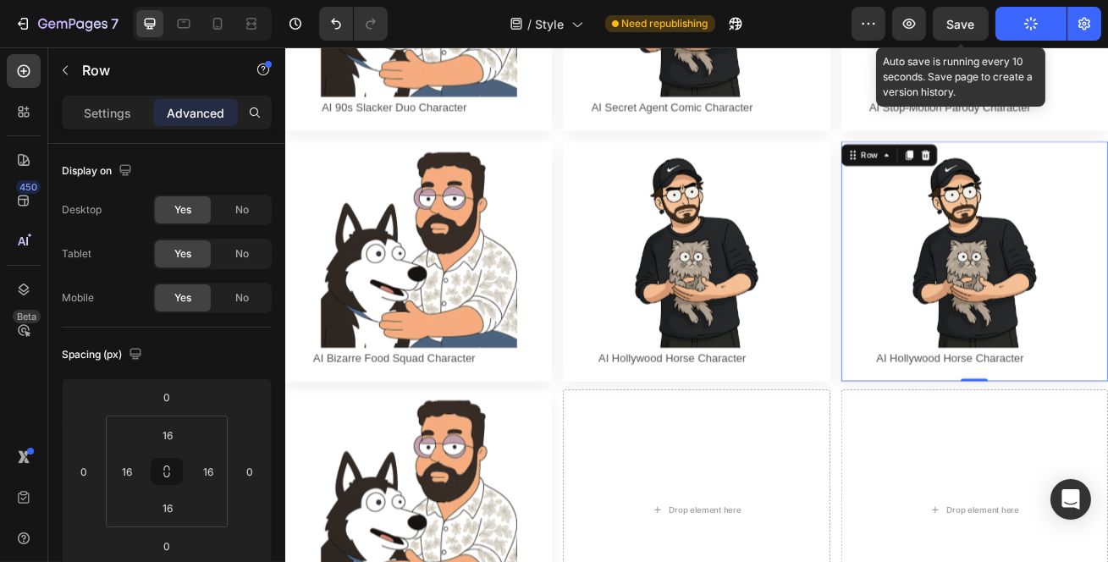
click at [975, 26] on span "Save" at bounding box center [961, 24] width 28 height 14
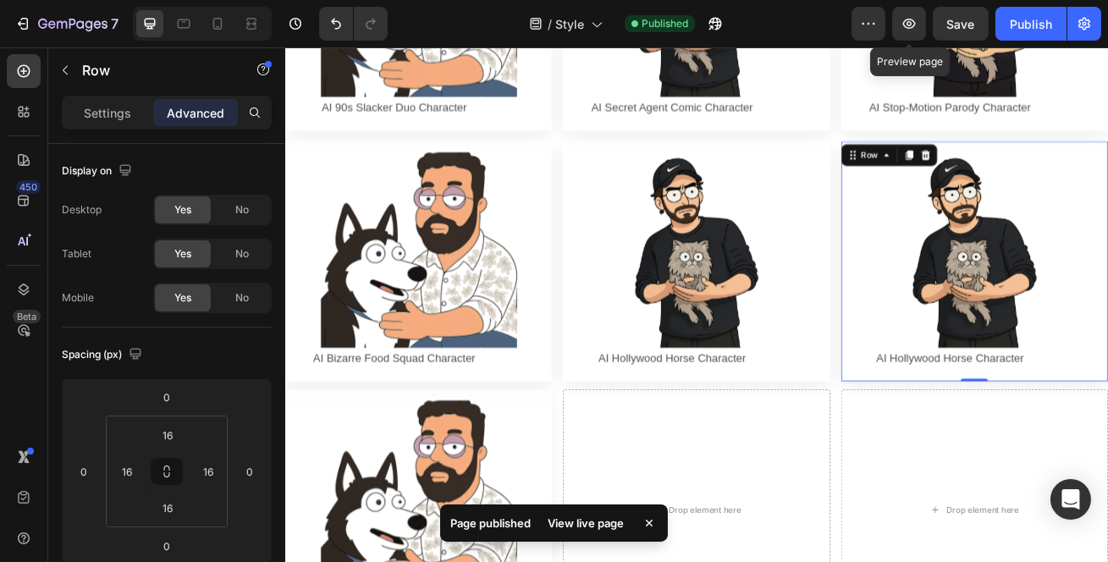
click at [894, 35] on button "button" at bounding box center [909, 24] width 34 height 34
